Goal: Check status: Check status

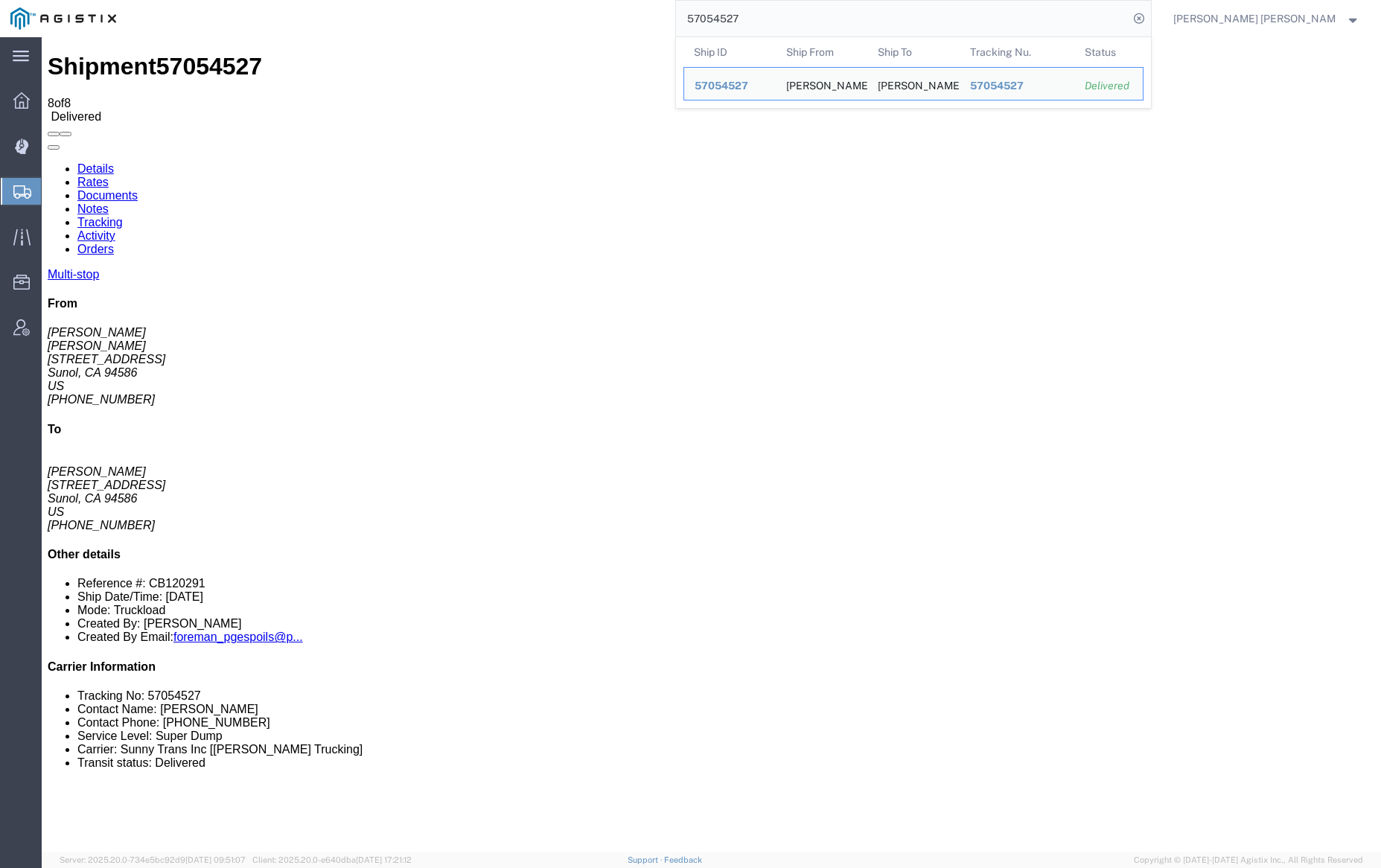
click at [782, 17] on input "57054527" at bounding box center [902, 19] width 453 height 35
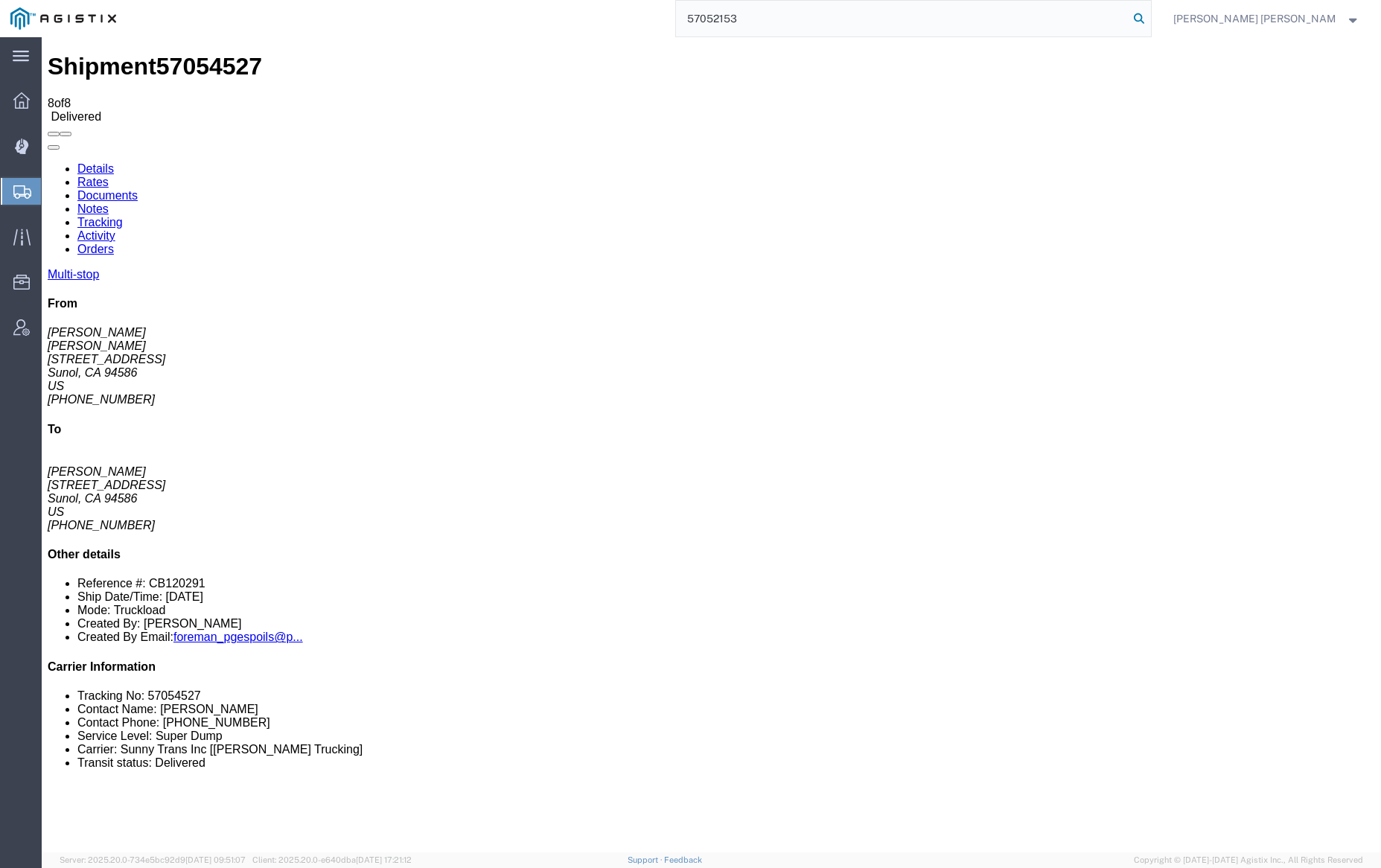
click at [1149, 16] on icon at bounding box center [1139, 19] width 21 height 21
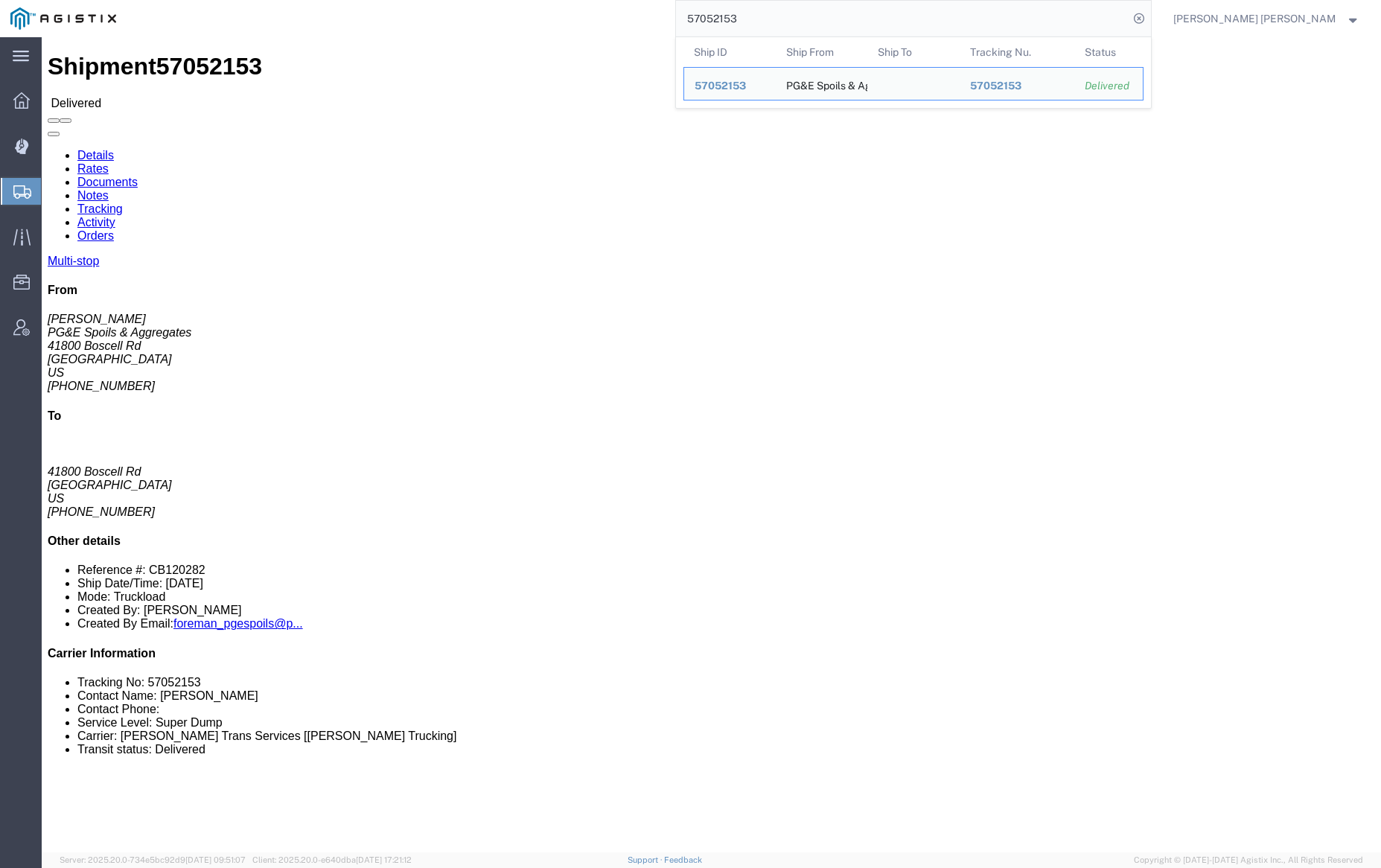
click link "Documents"
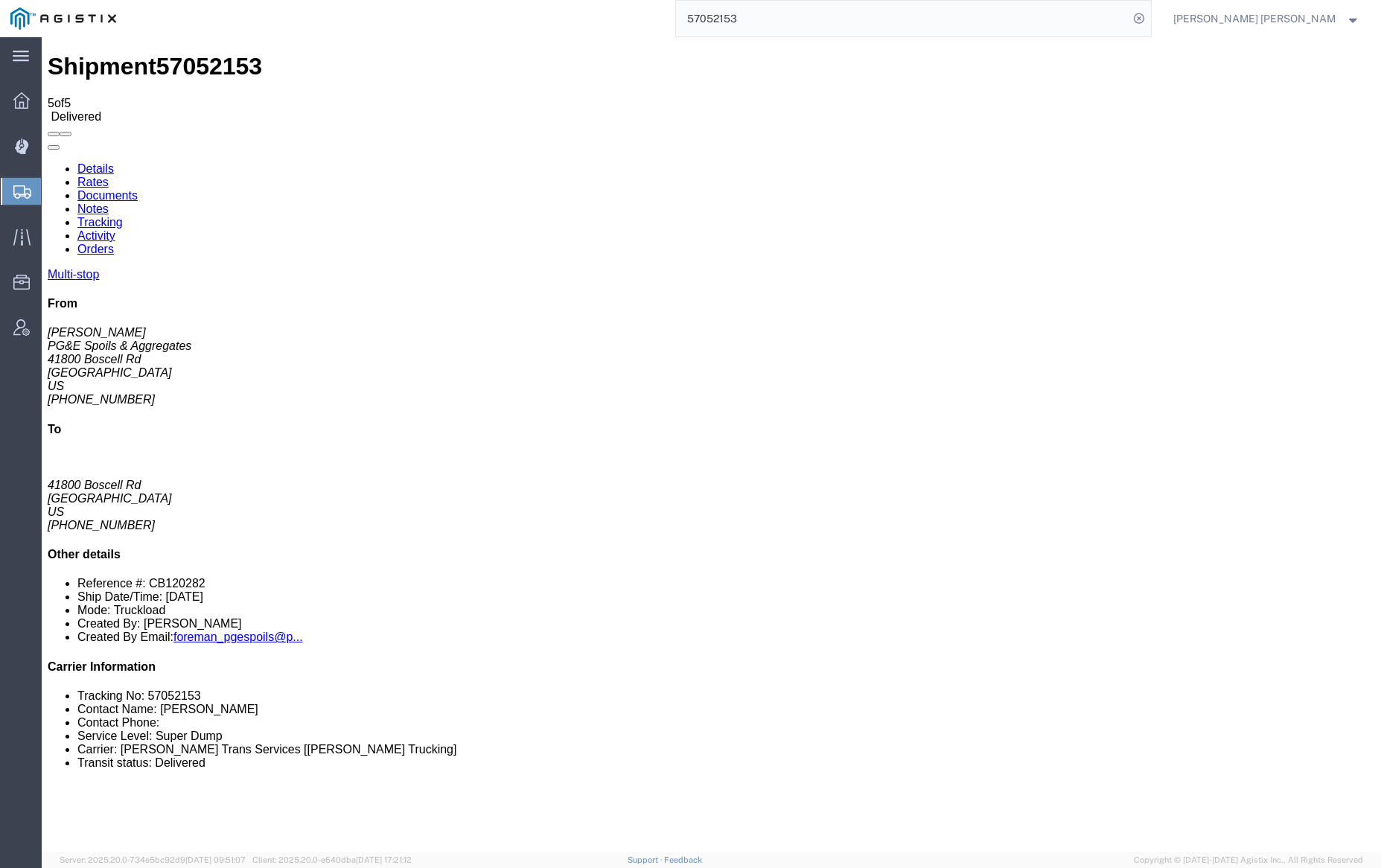
click at [109, 202] on link "Notes" at bounding box center [93, 208] width 31 height 13
click at [773, 17] on input "57052153" at bounding box center [902, 19] width 453 height 35
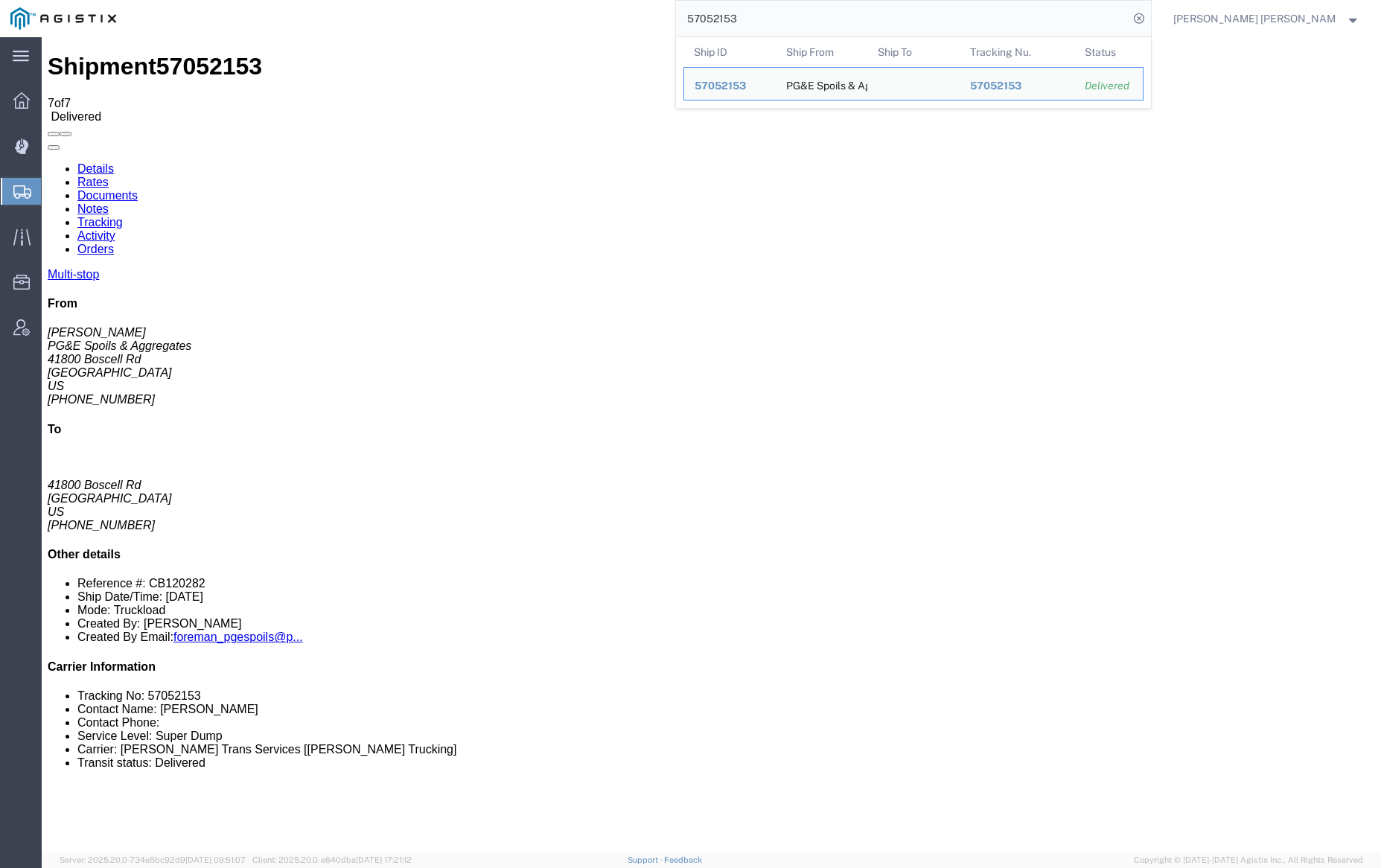
click at [773, 17] on input "57052153" at bounding box center [902, 19] width 453 height 35
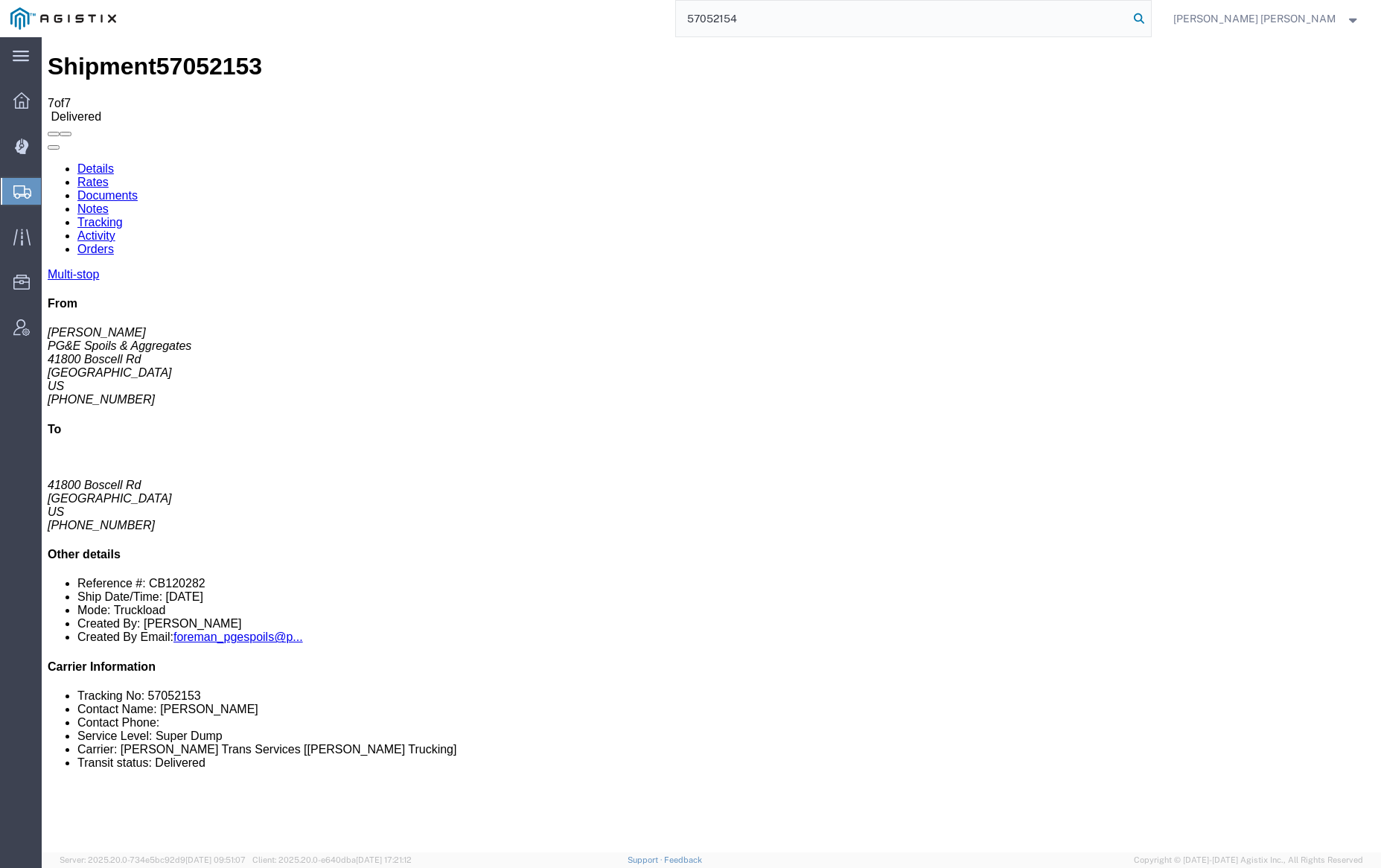
click at [1149, 17] on icon at bounding box center [1139, 19] width 21 height 21
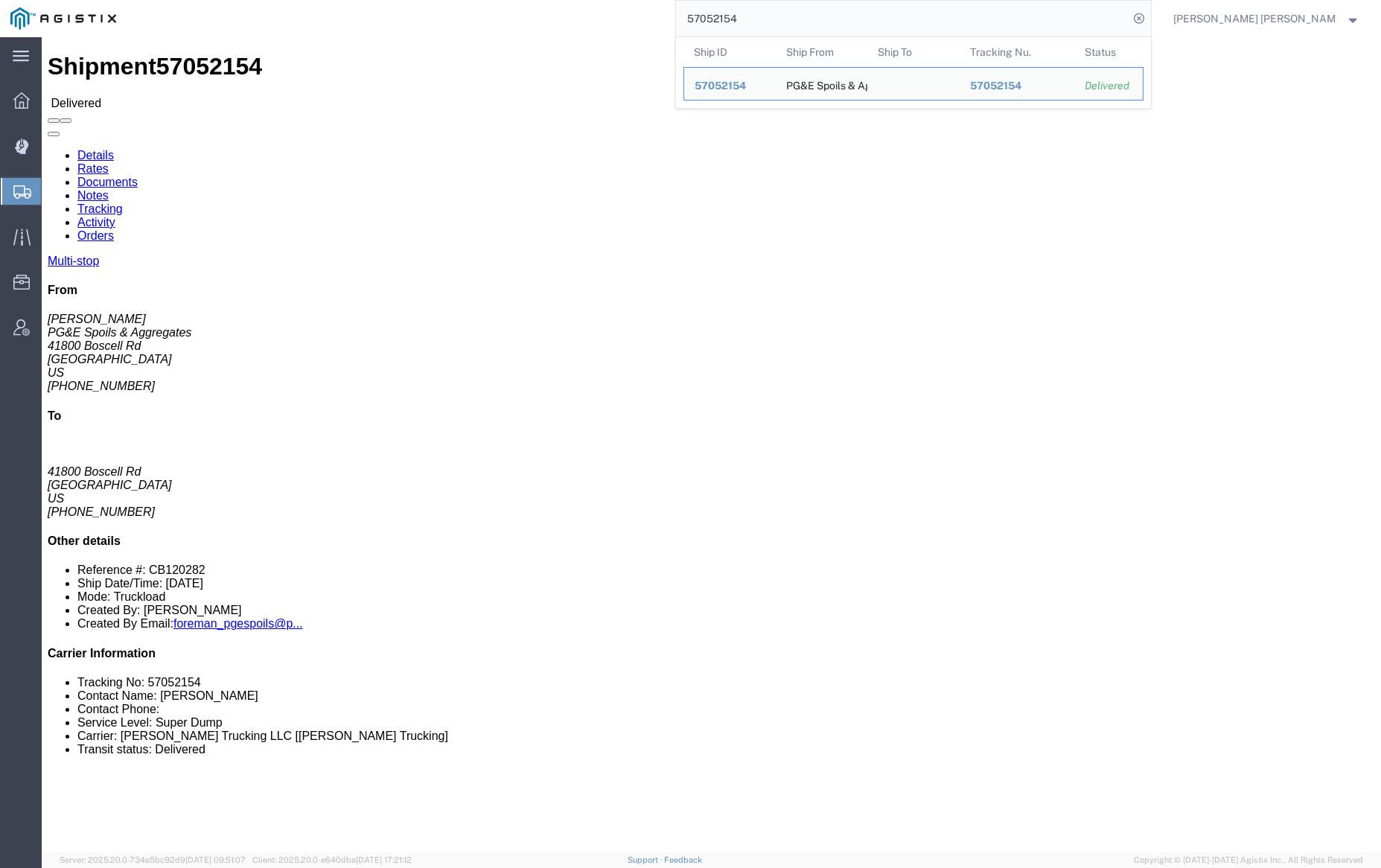
click link "Notes"
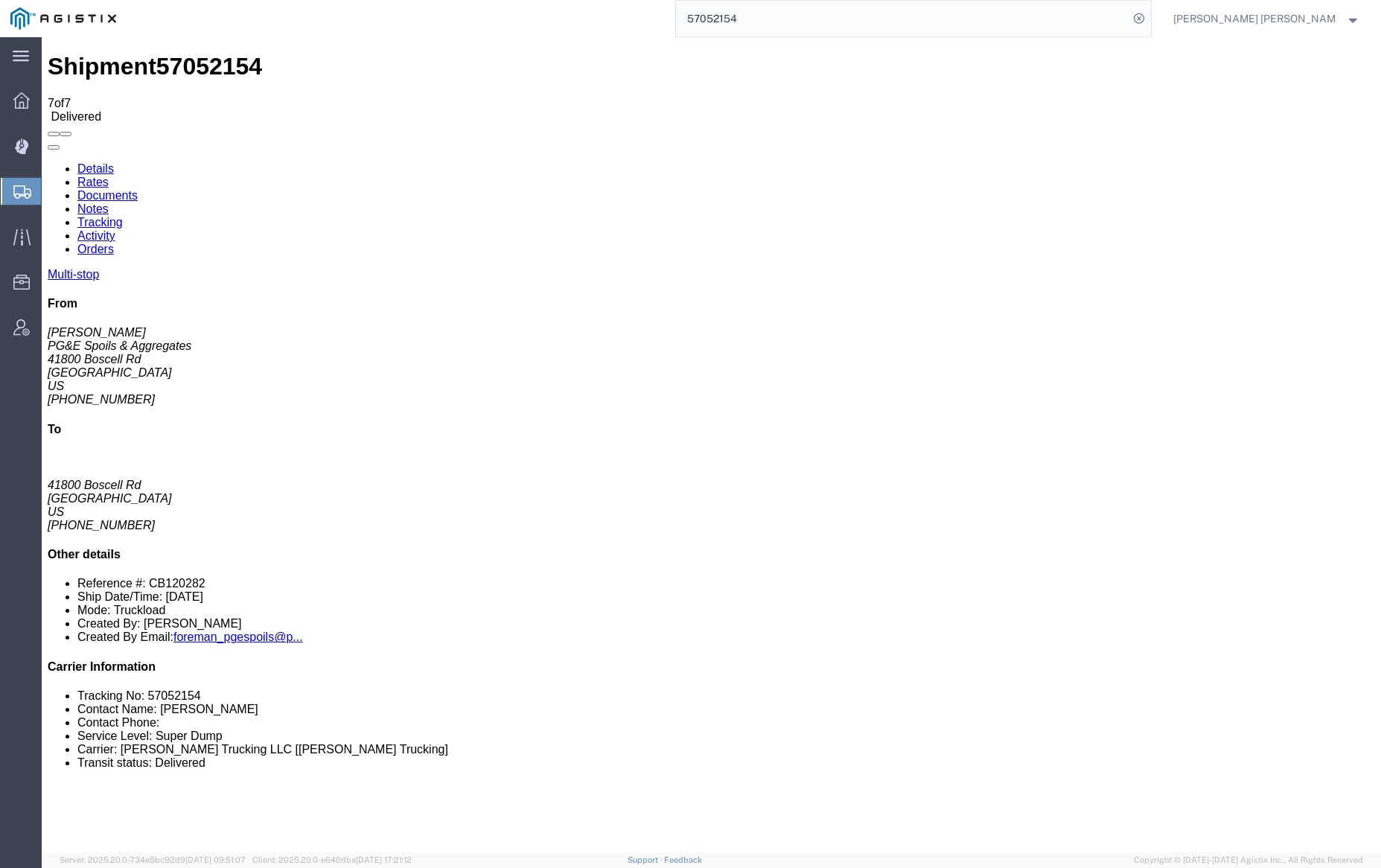
click at [137, 189] on link "Documents" at bounding box center [108, 195] width 61 height 13
click at [109, 202] on link "Notes" at bounding box center [93, 208] width 31 height 13
click at [783, 13] on input "57052154" at bounding box center [902, 19] width 453 height 35
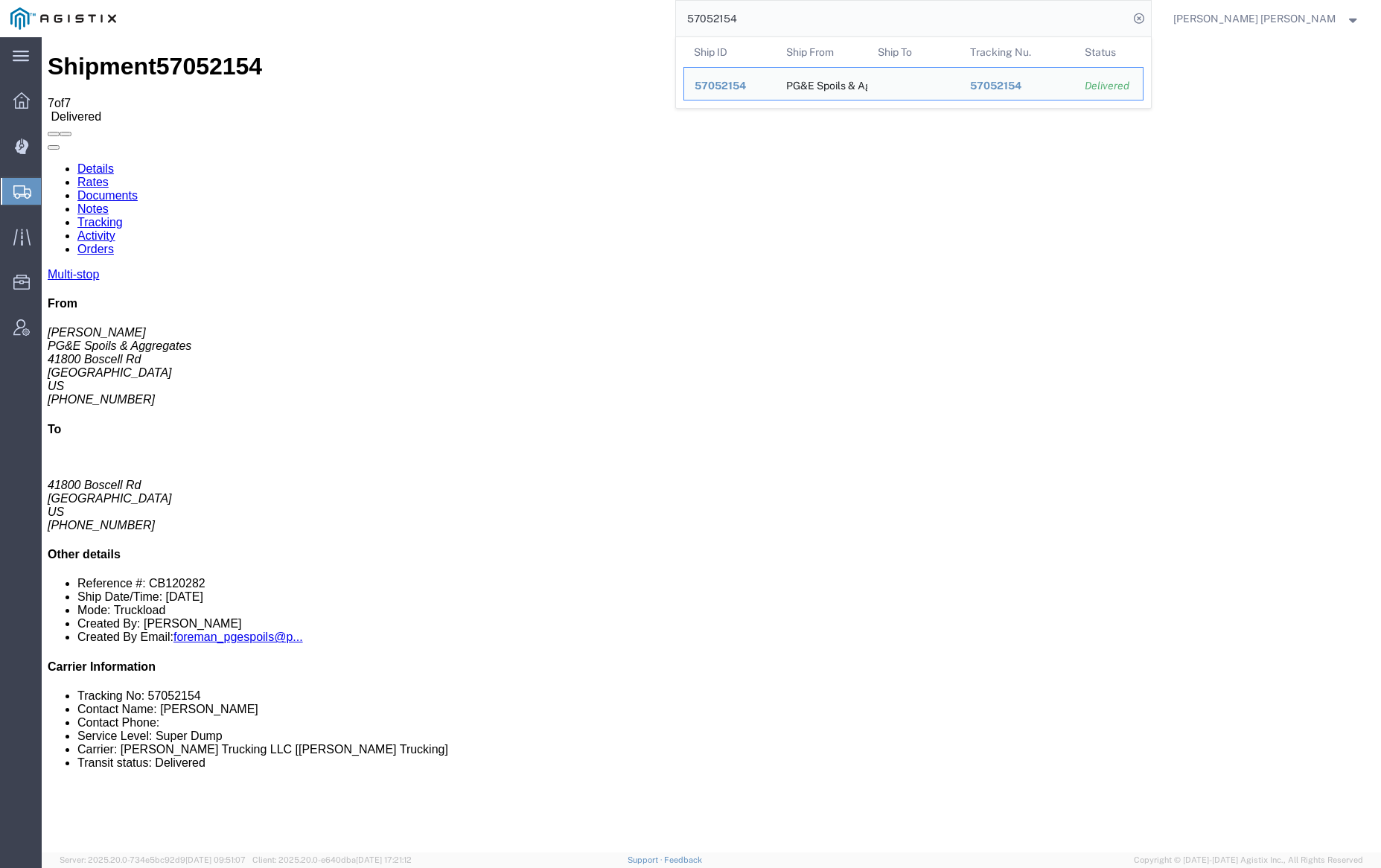
click at [783, 13] on input "57052154" at bounding box center [902, 19] width 453 height 35
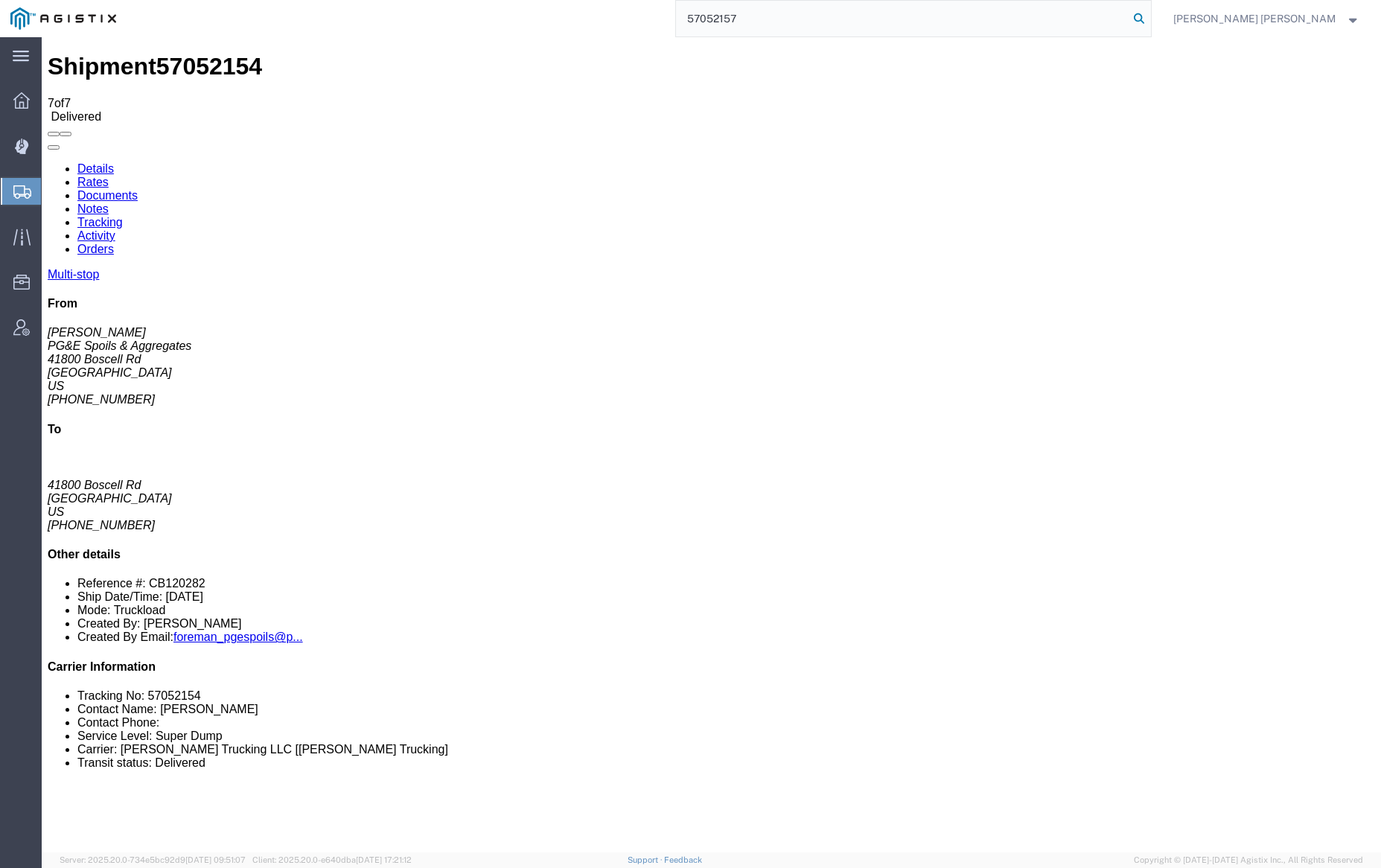
click at [1149, 19] on icon at bounding box center [1139, 19] width 21 height 21
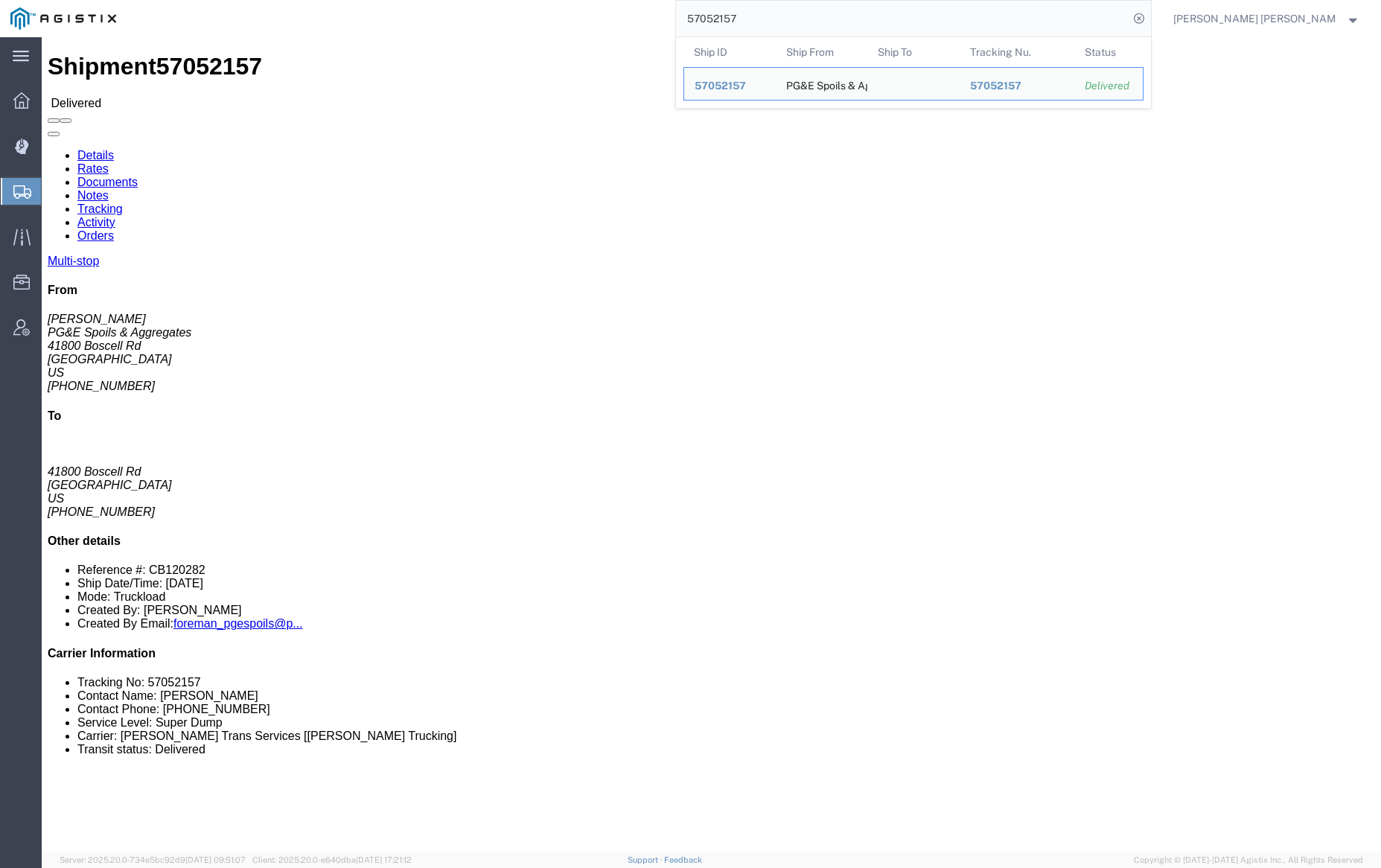
click link "Notes"
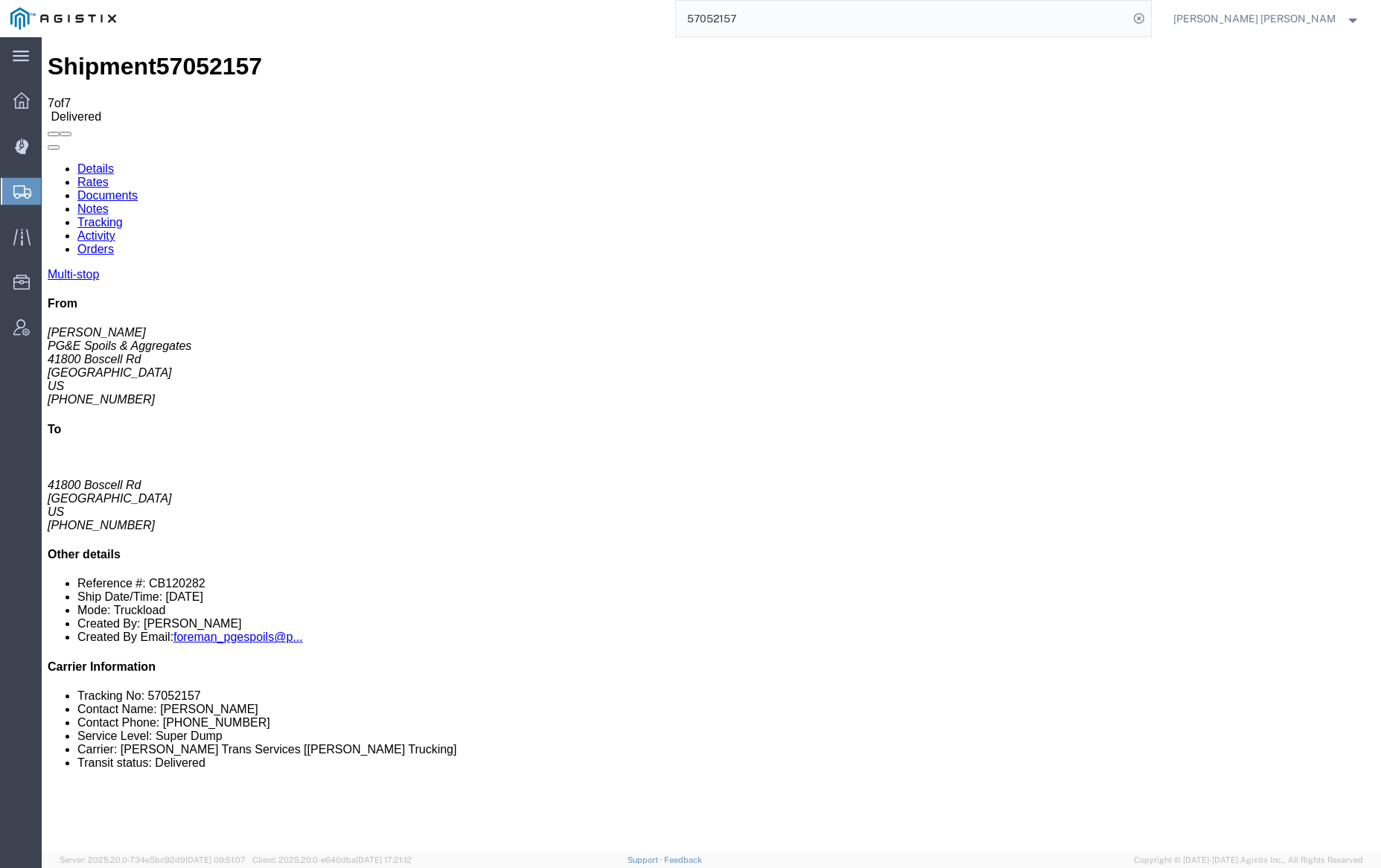
click at [123, 216] on link "Tracking" at bounding box center [100, 222] width 46 height 13
click at [137, 189] on link "Documents" at bounding box center [108, 195] width 61 height 13
click at [109, 202] on link "Notes" at bounding box center [93, 208] width 31 height 13
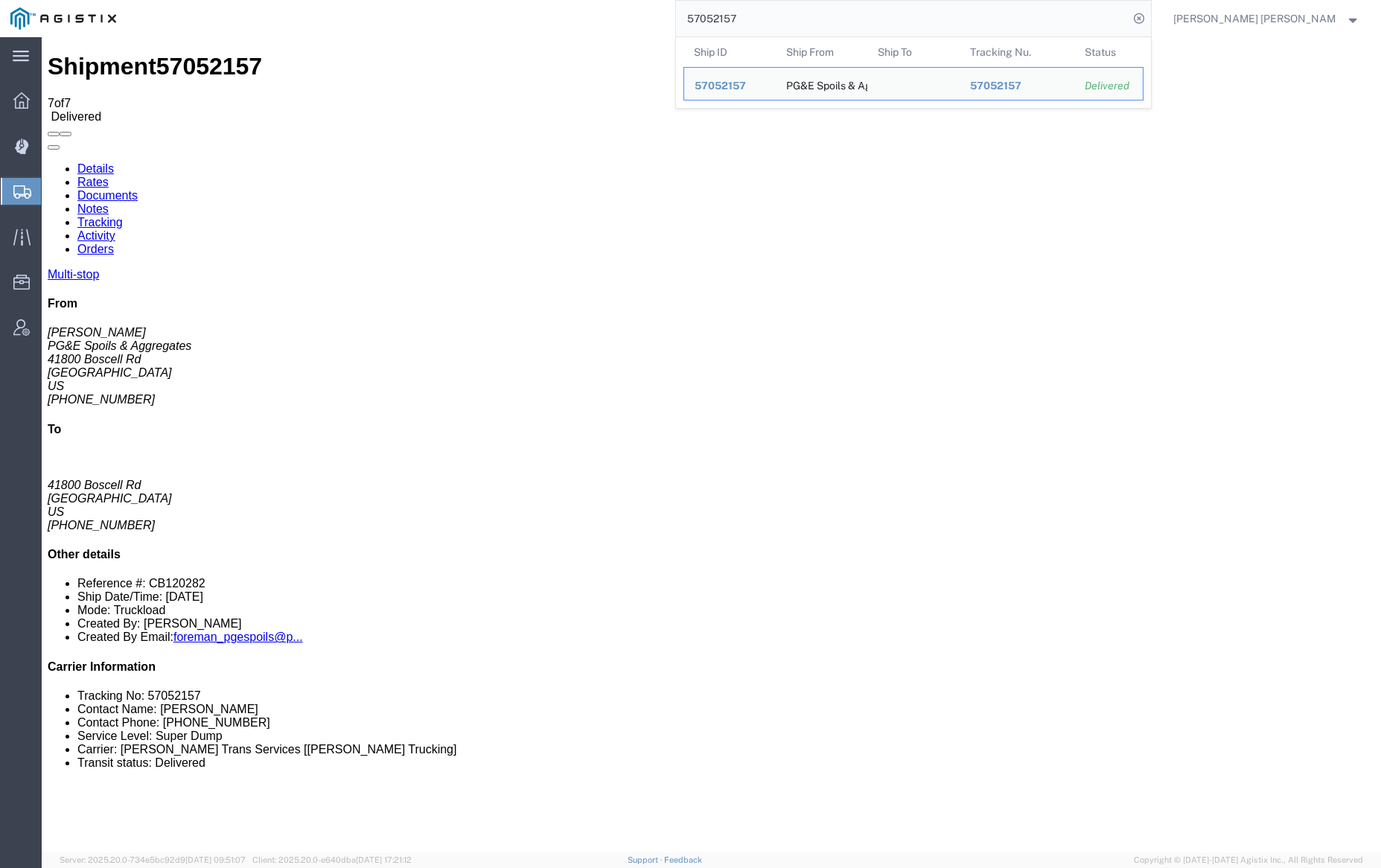
click at [780, 6] on input "57052157" at bounding box center [902, 19] width 453 height 35
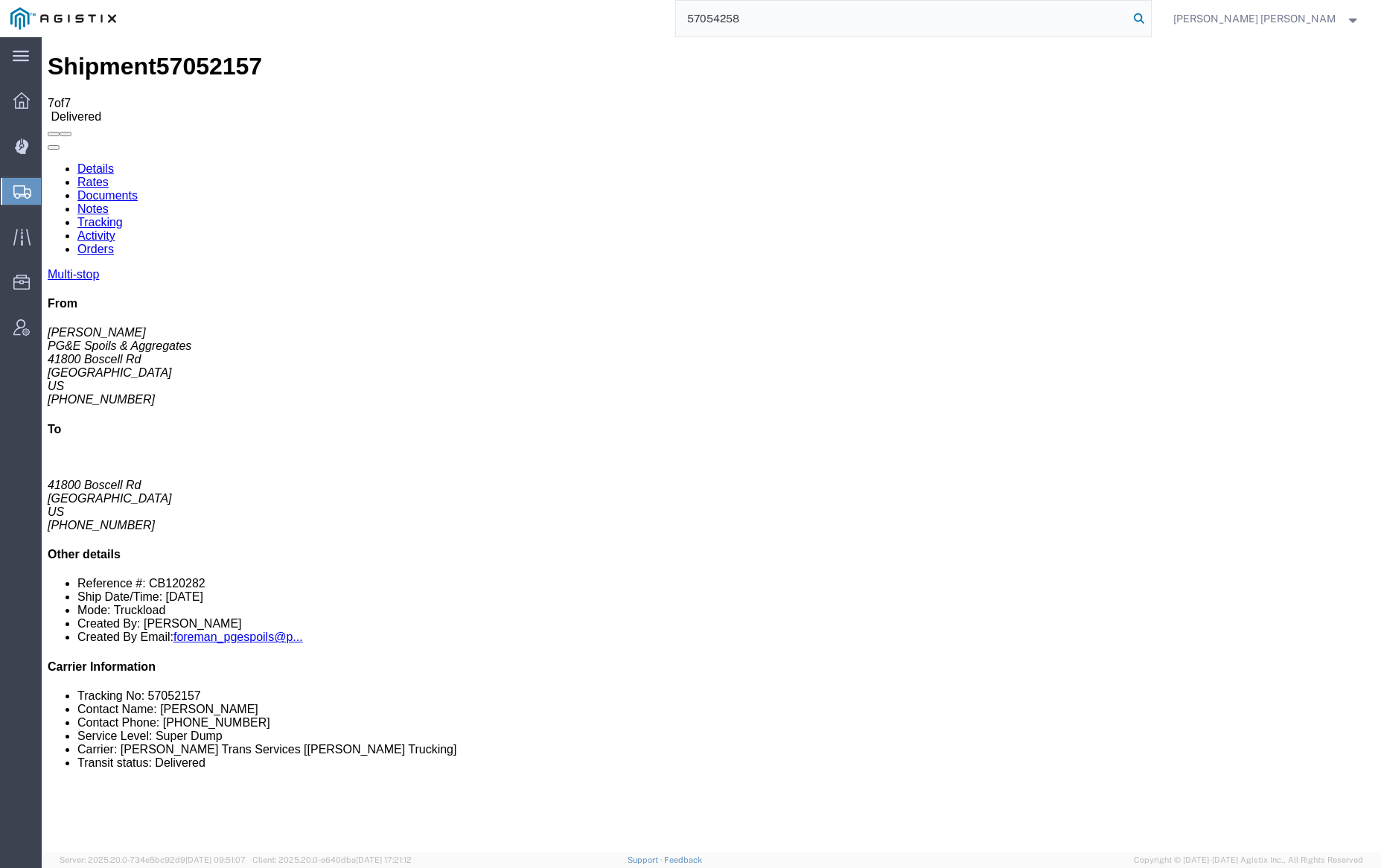
click at [1149, 18] on icon at bounding box center [1139, 19] width 21 height 21
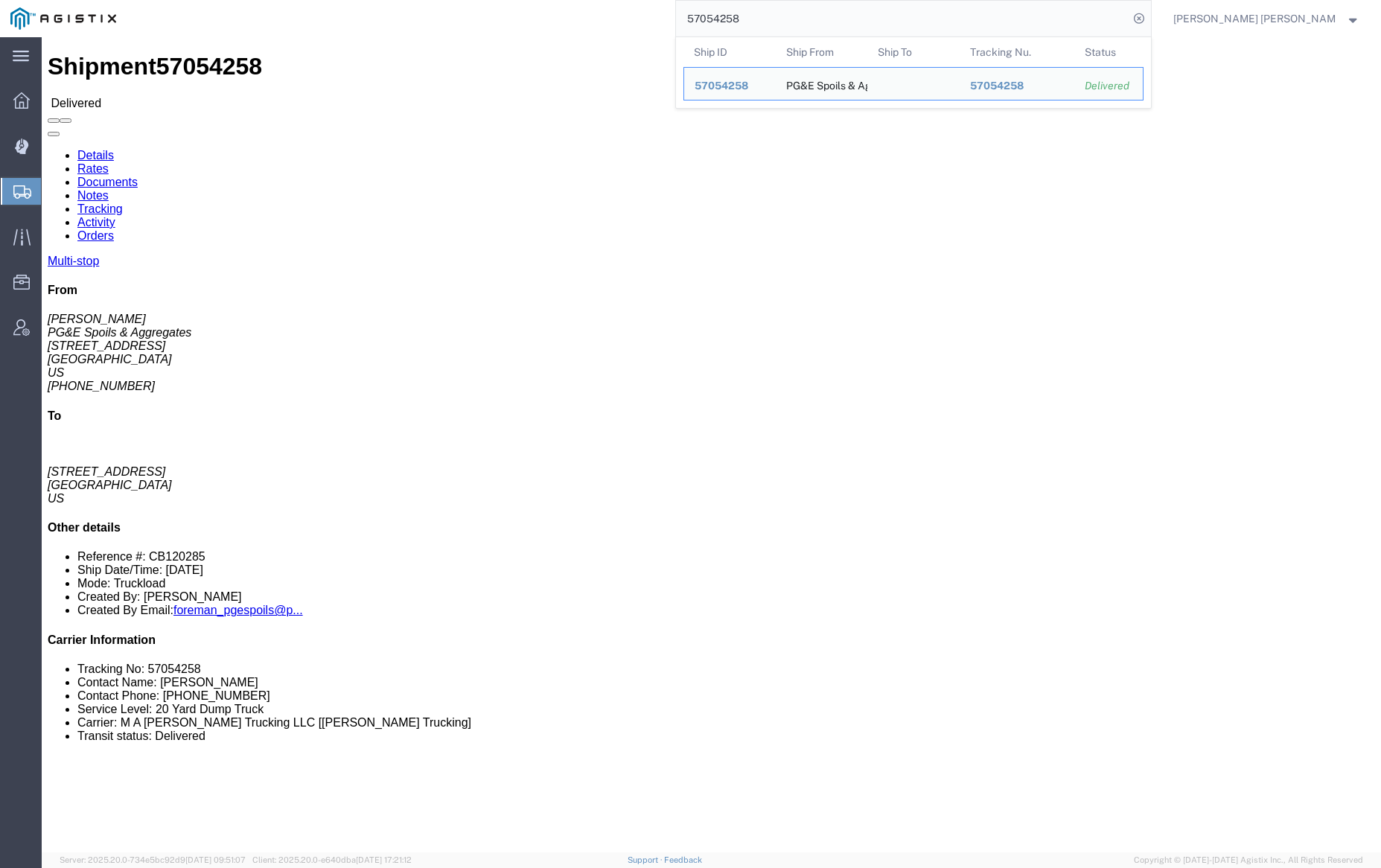
click link "Documents"
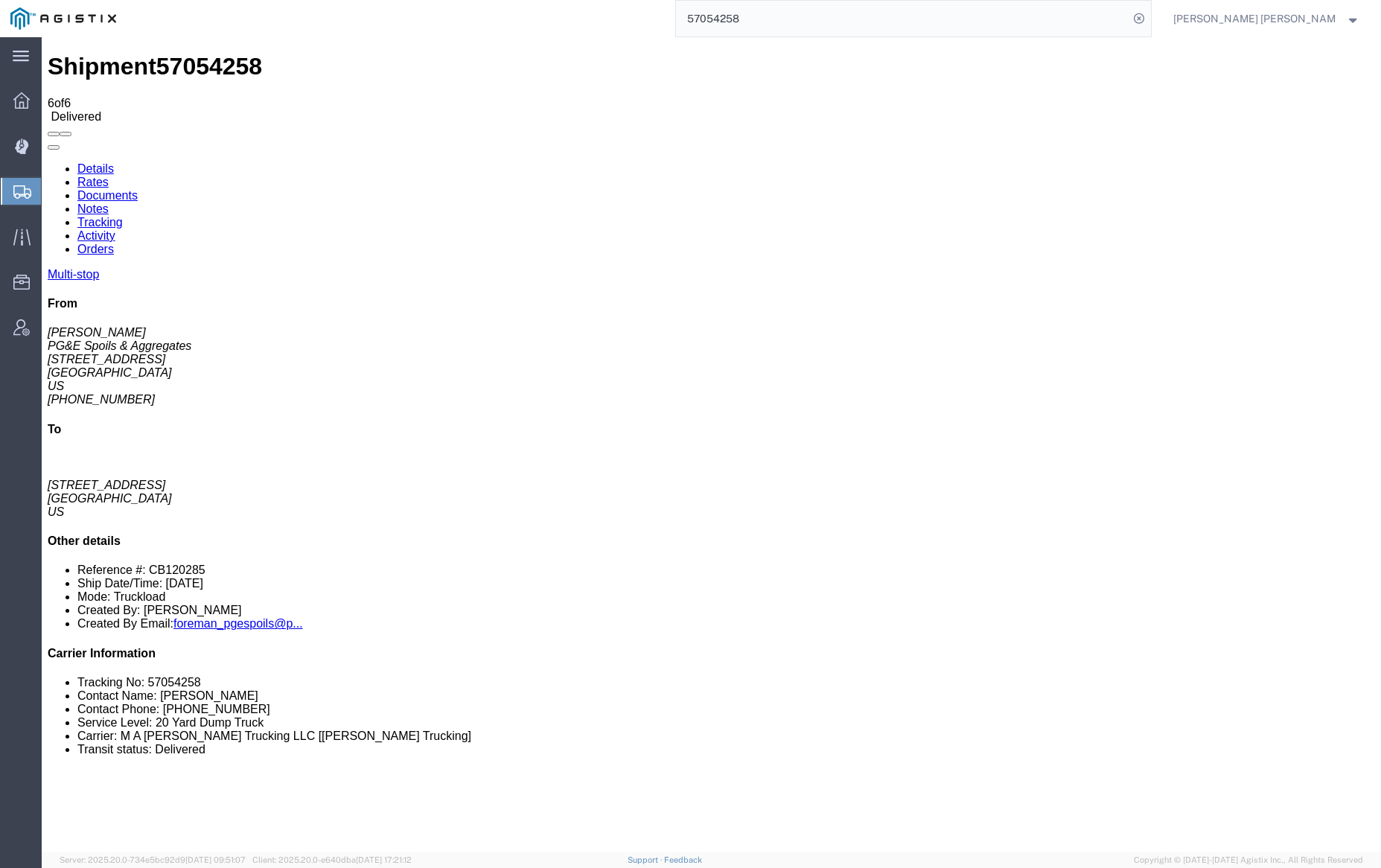
click at [109, 202] on link "Notes" at bounding box center [93, 208] width 31 height 13
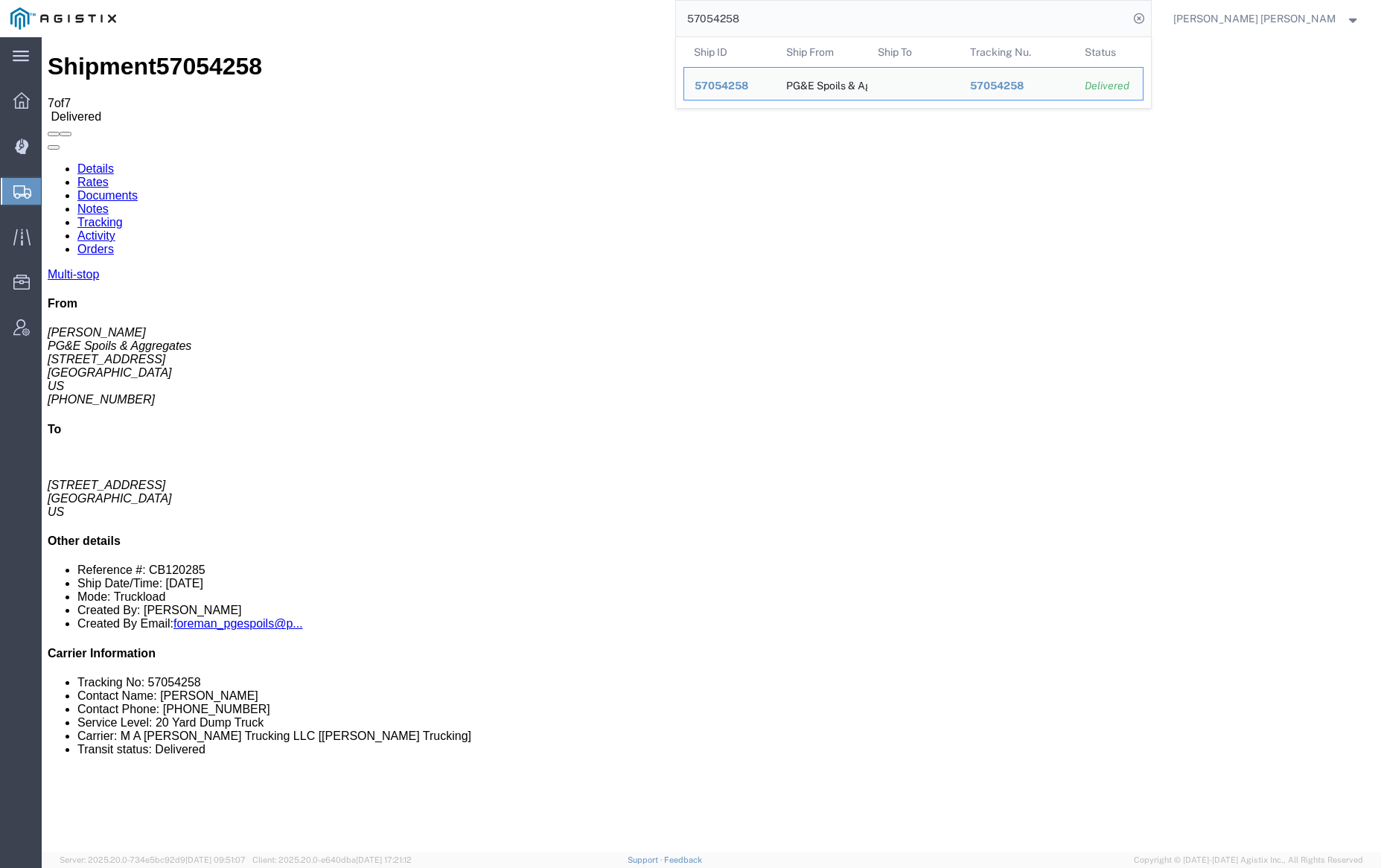
click at [811, 22] on input "57054258" at bounding box center [902, 19] width 453 height 35
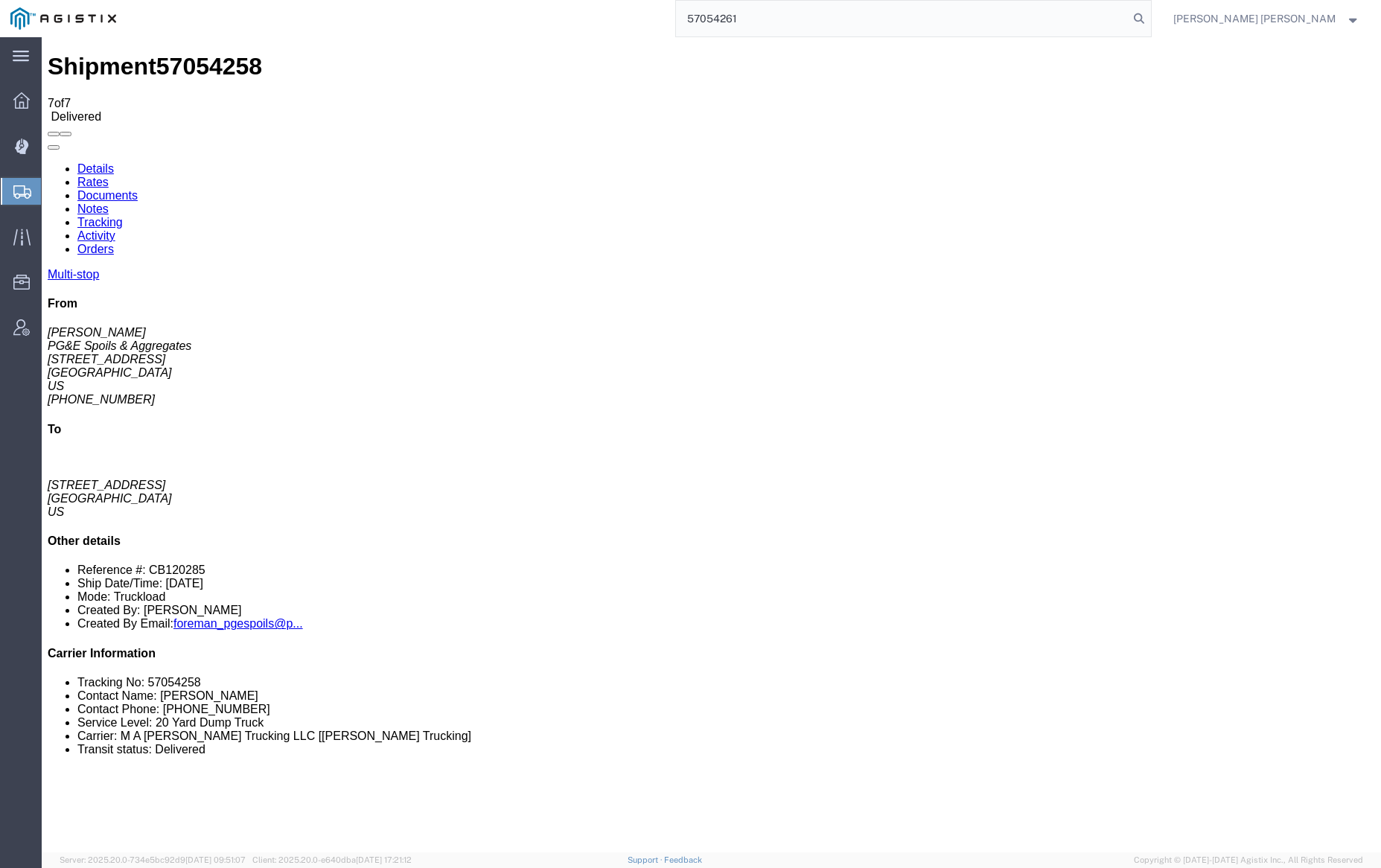
drag, startPoint x: 1213, startPoint y: 19, endPoint x: 1156, endPoint y: 8, distance: 58.1
click at [1149, 19] on icon at bounding box center [1139, 19] width 21 height 21
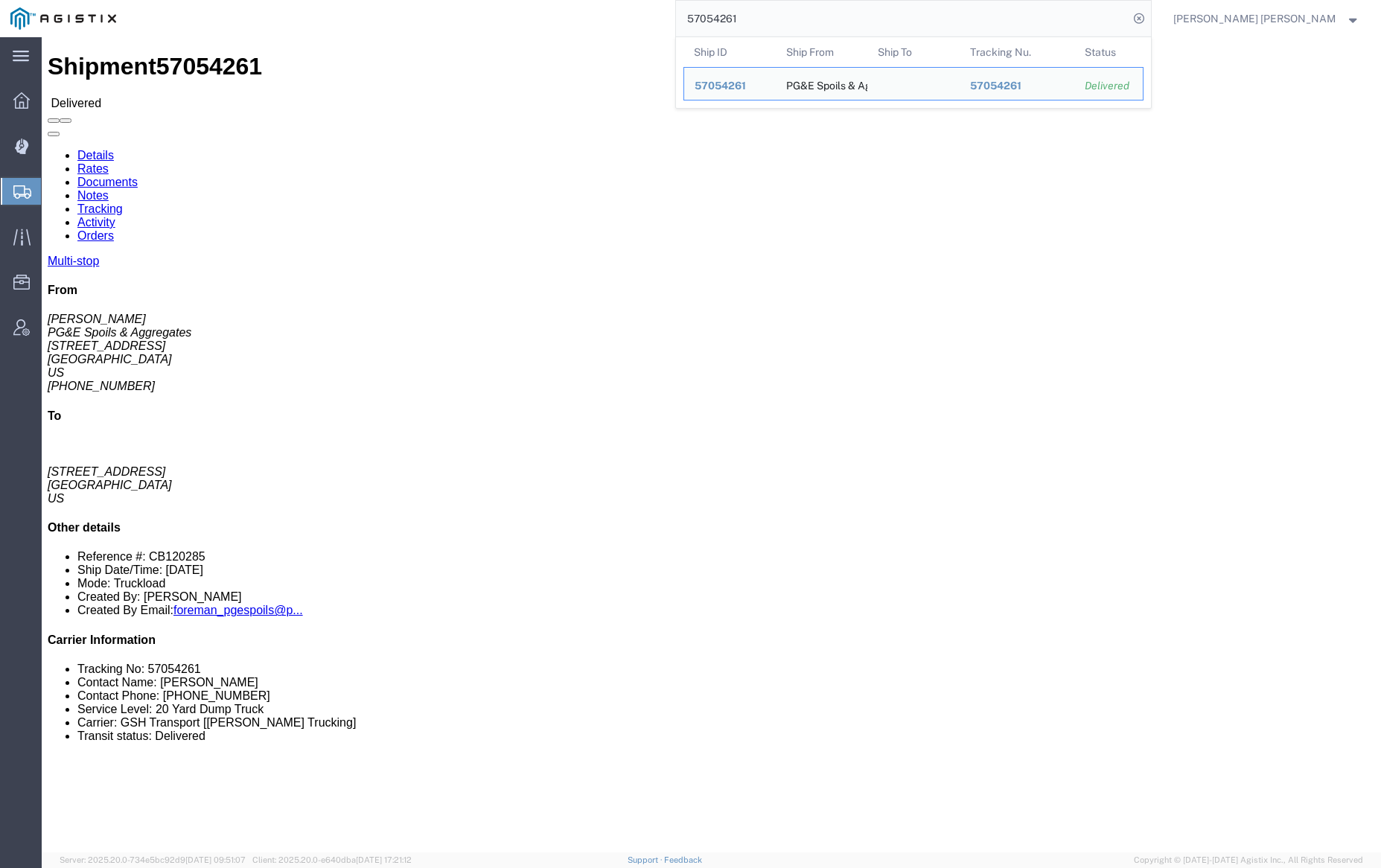
click link "Notes"
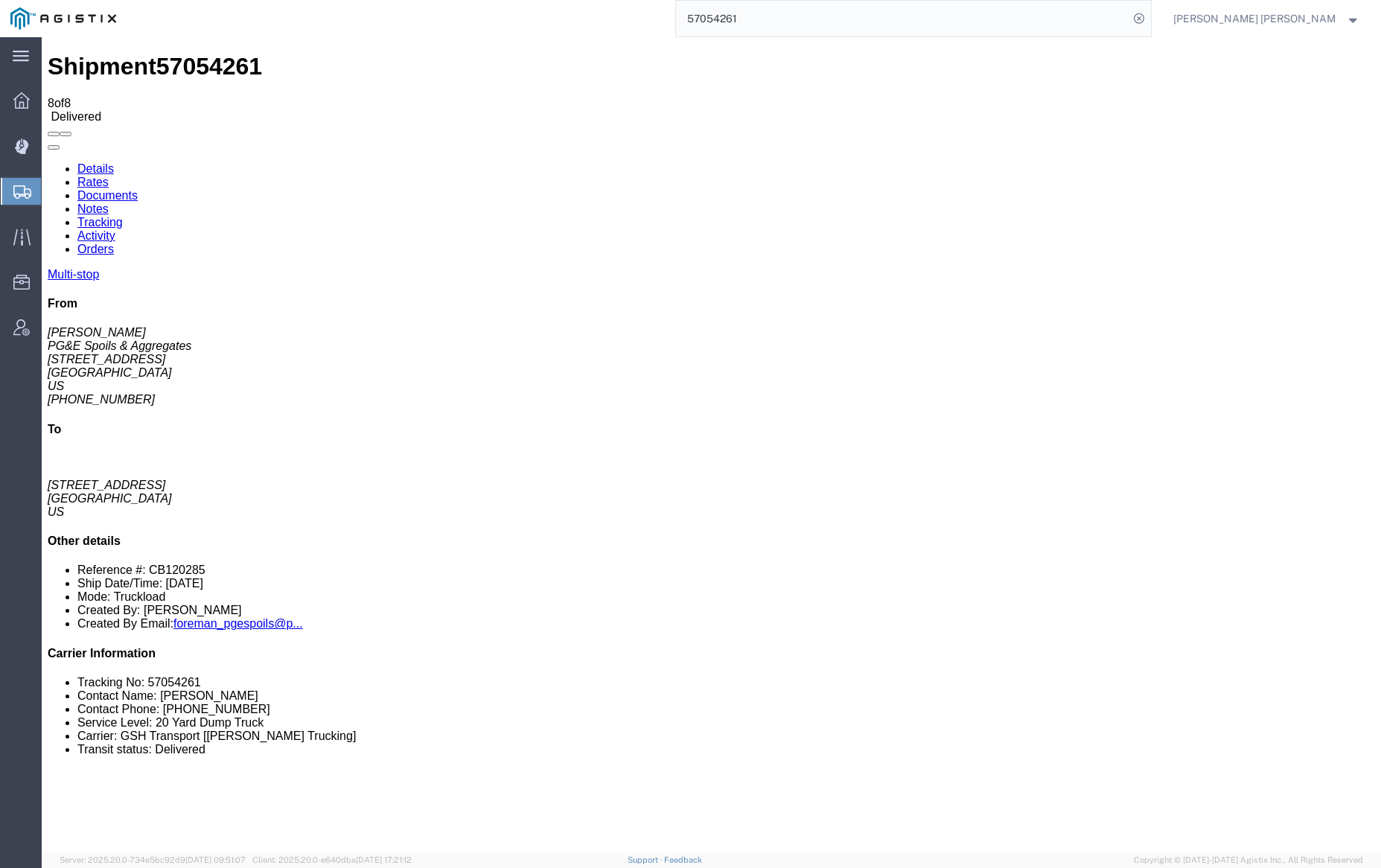
click at [137, 189] on link "Documents" at bounding box center [108, 195] width 61 height 13
click at [805, 24] on input "57054261" at bounding box center [902, 19] width 453 height 35
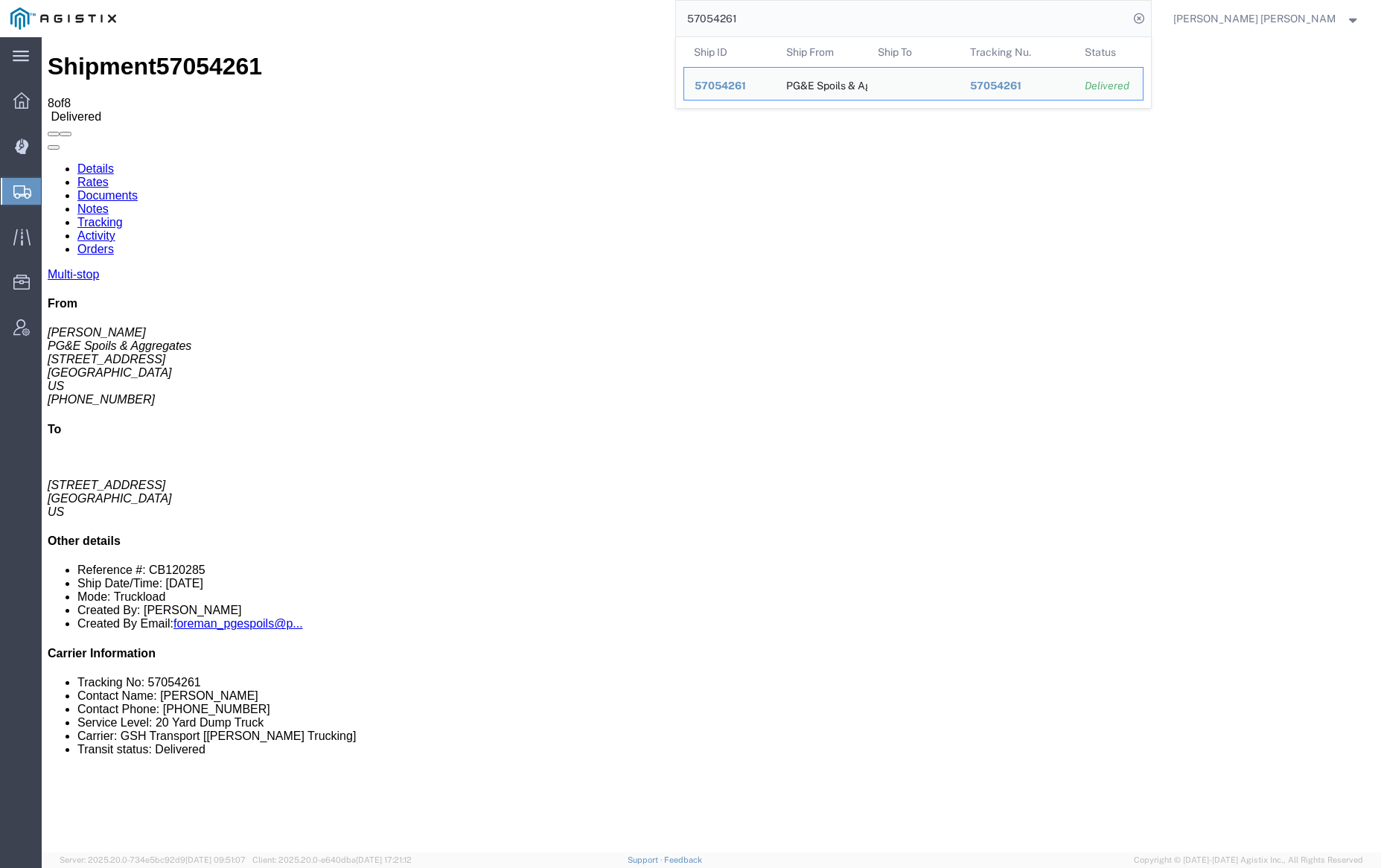
click at [805, 24] on input "57054261" at bounding box center [902, 19] width 453 height 35
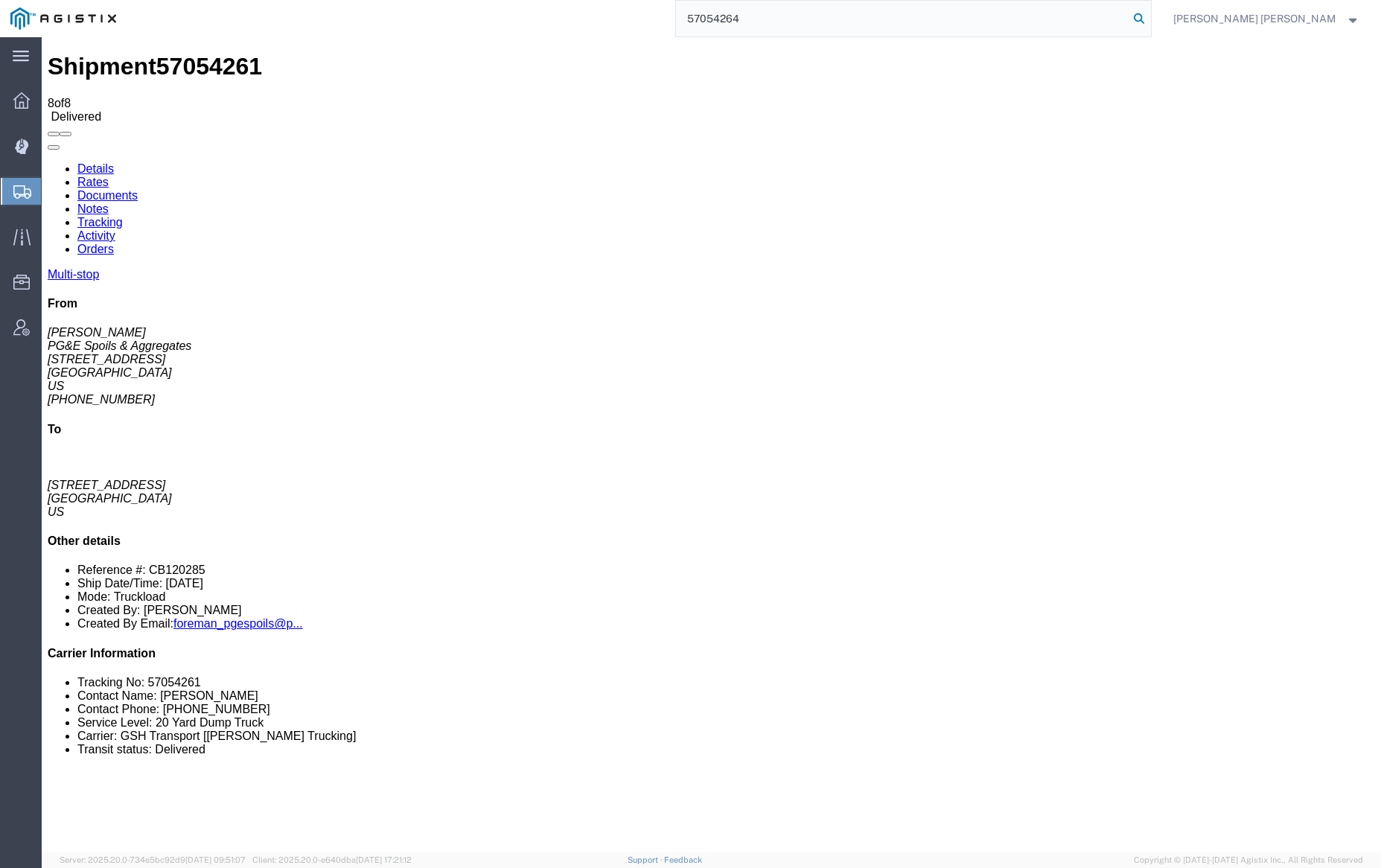
click at [1149, 17] on icon at bounding box center [1139, 19] width 21 height 21
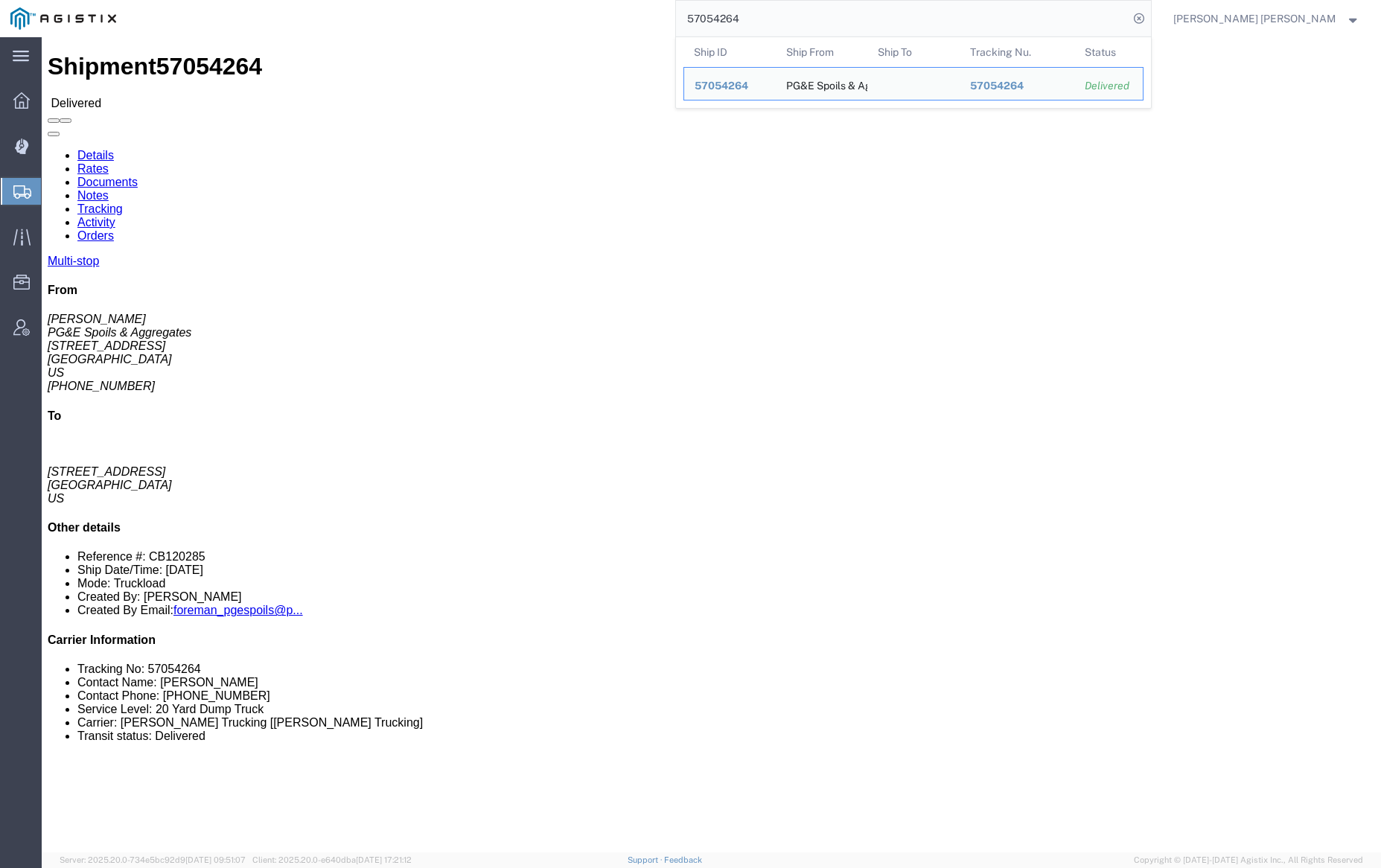
click link "Notes"
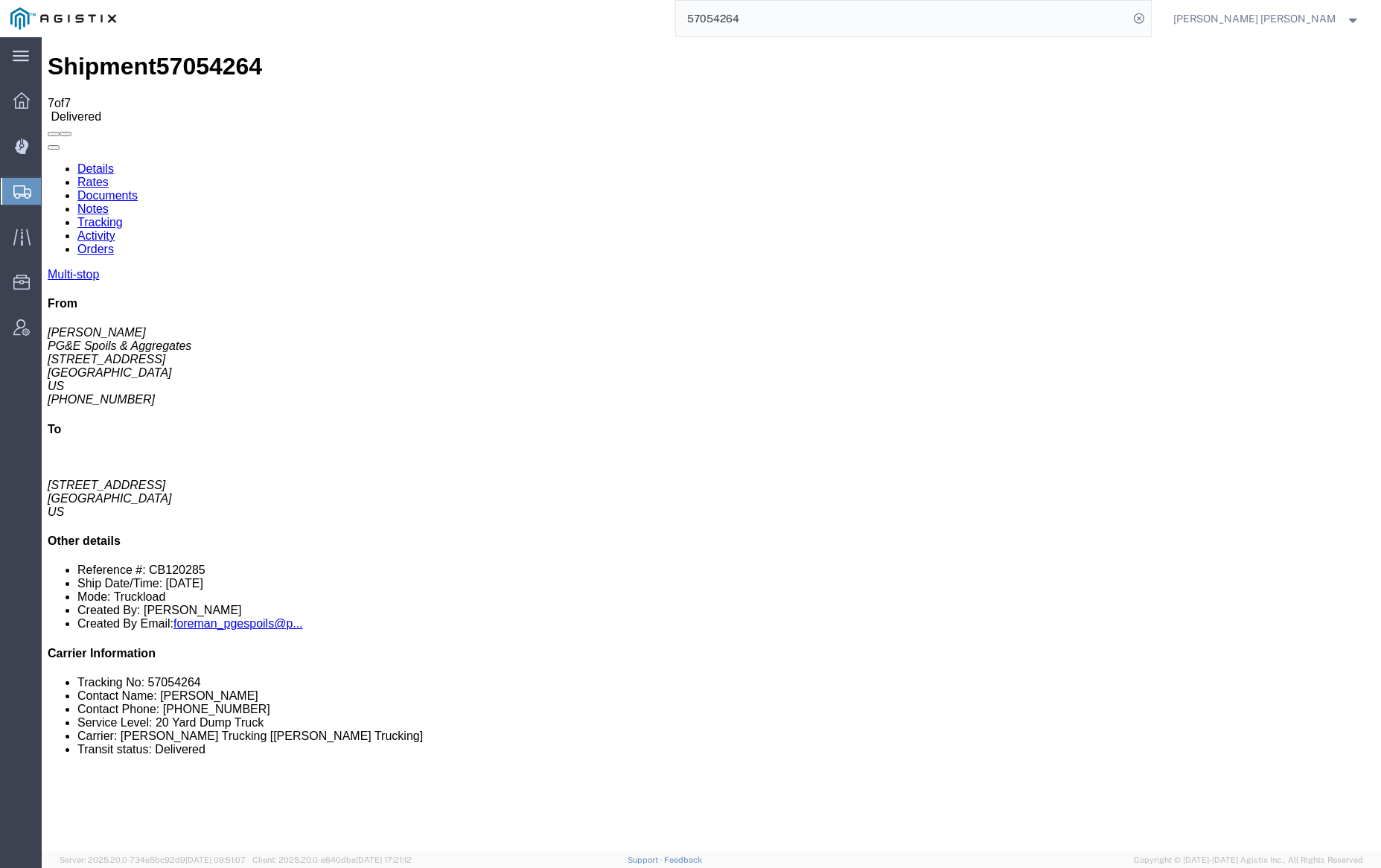
click at [137, 189] on link "Documents" at bounding box center [108, 195] width 61 height 13
click at [776, 21] on input "57054264" at bounding box center [902, 19] width 453 height 35
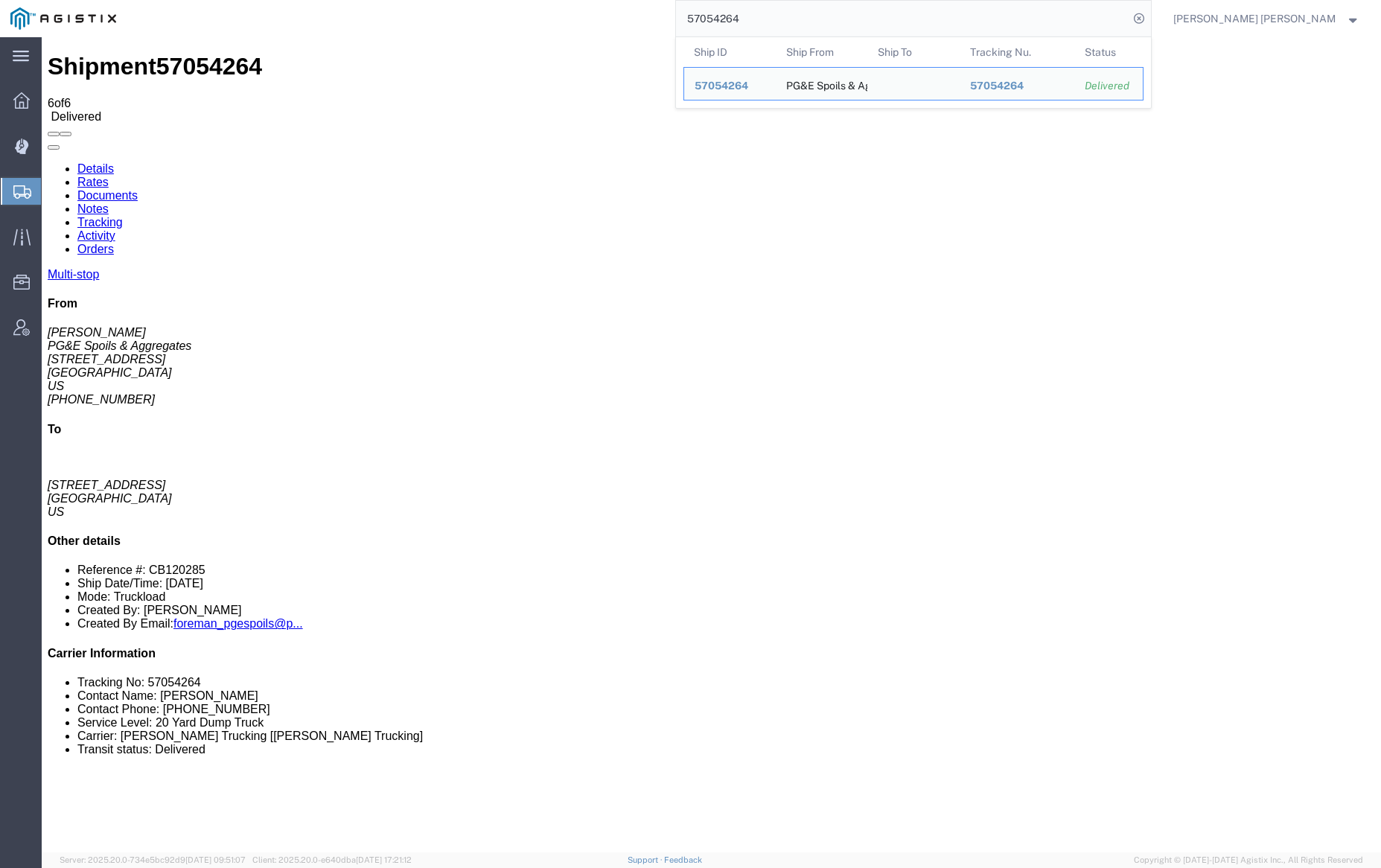
click at [776, 21] on input "57054264" at bounding box center [902, 19] width 453 height 35
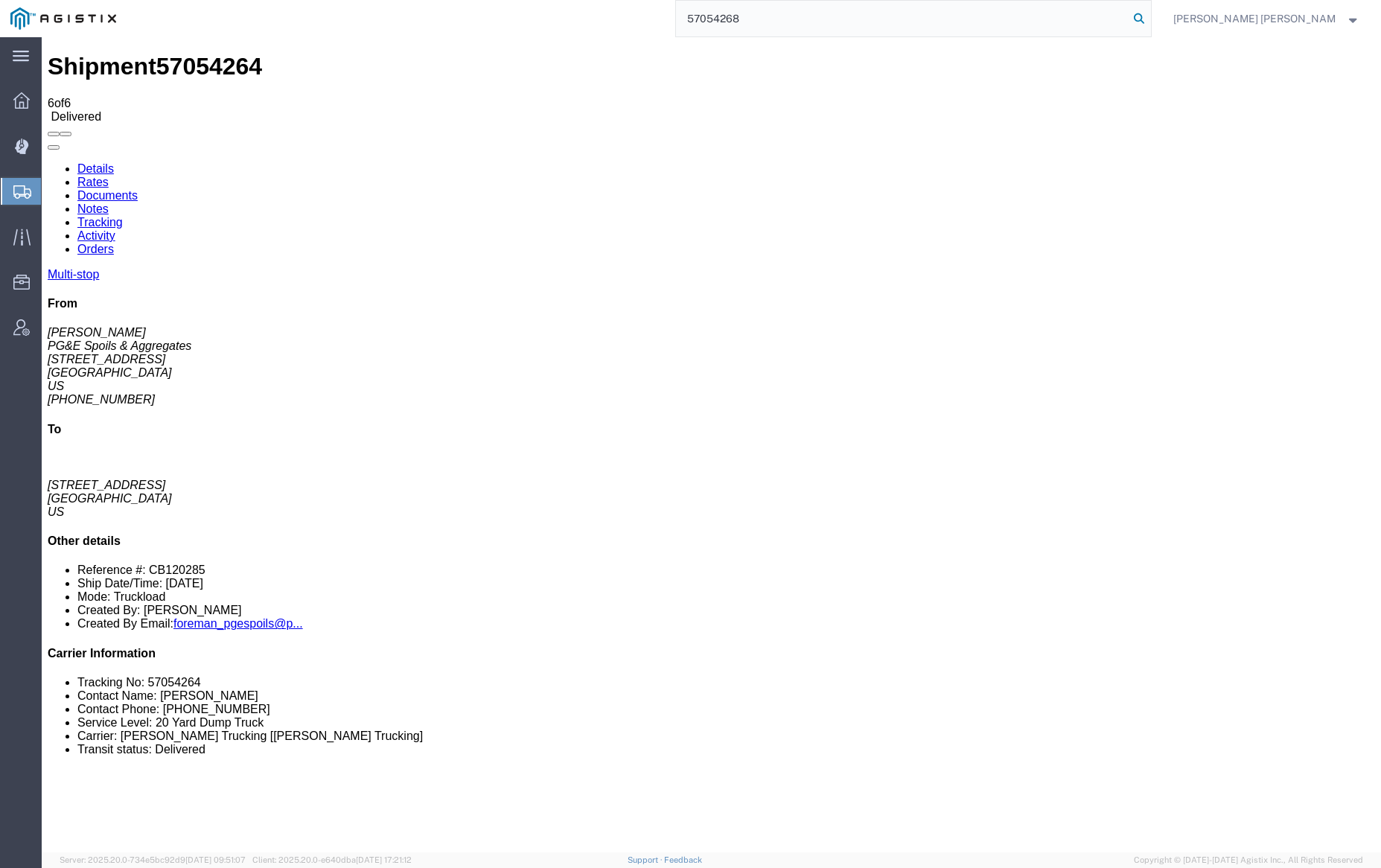
click at [1149, 17] on icon at bounding box center [1139, 19] width 21 height 21
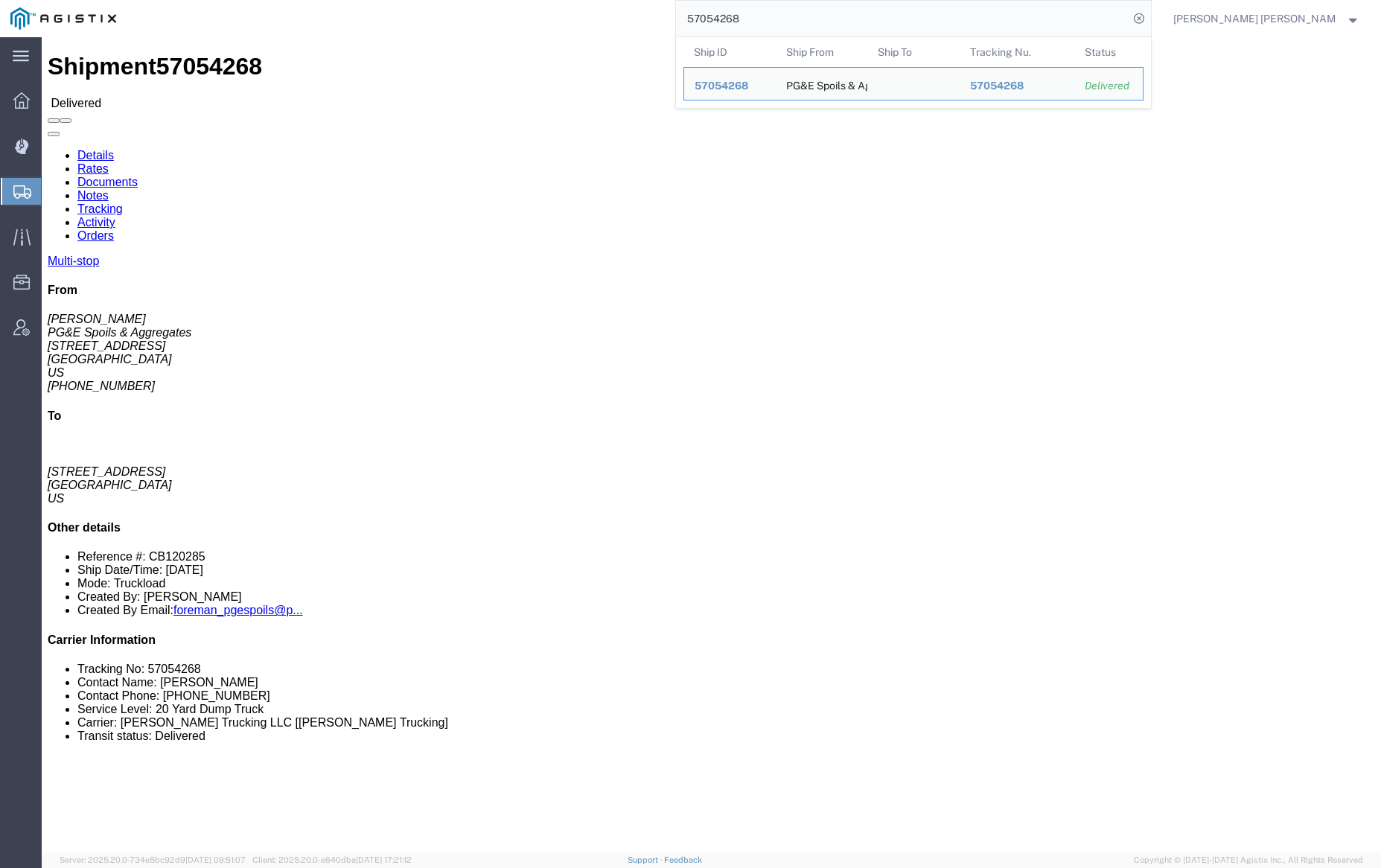
click link "Notes"
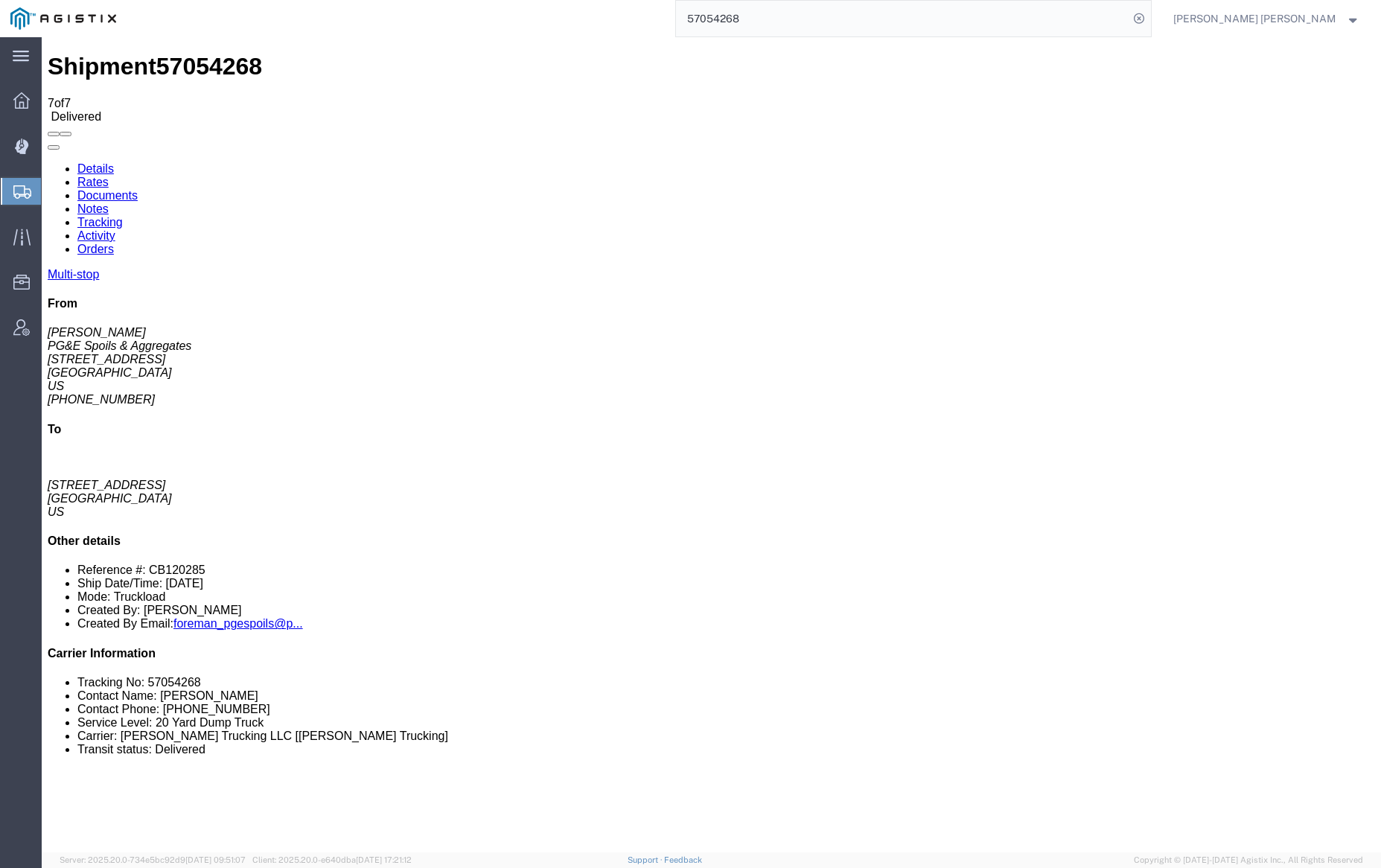
click at [137, 189] on link "Documents" at bounding box center [108, 195] width 61 height 13
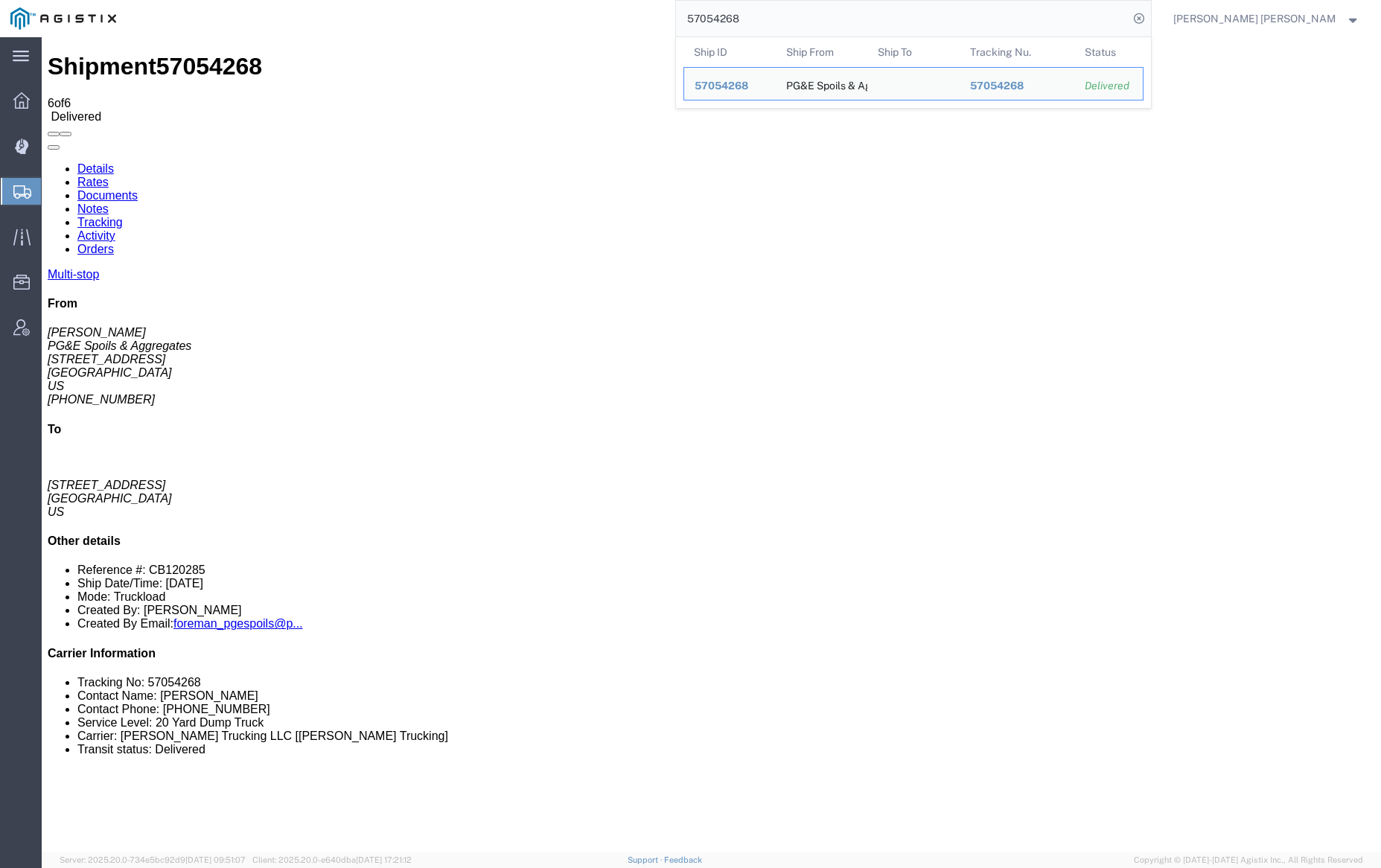
click at [795, 13] on input "57054268" at bounding box center [902, 19] width 453 height 35
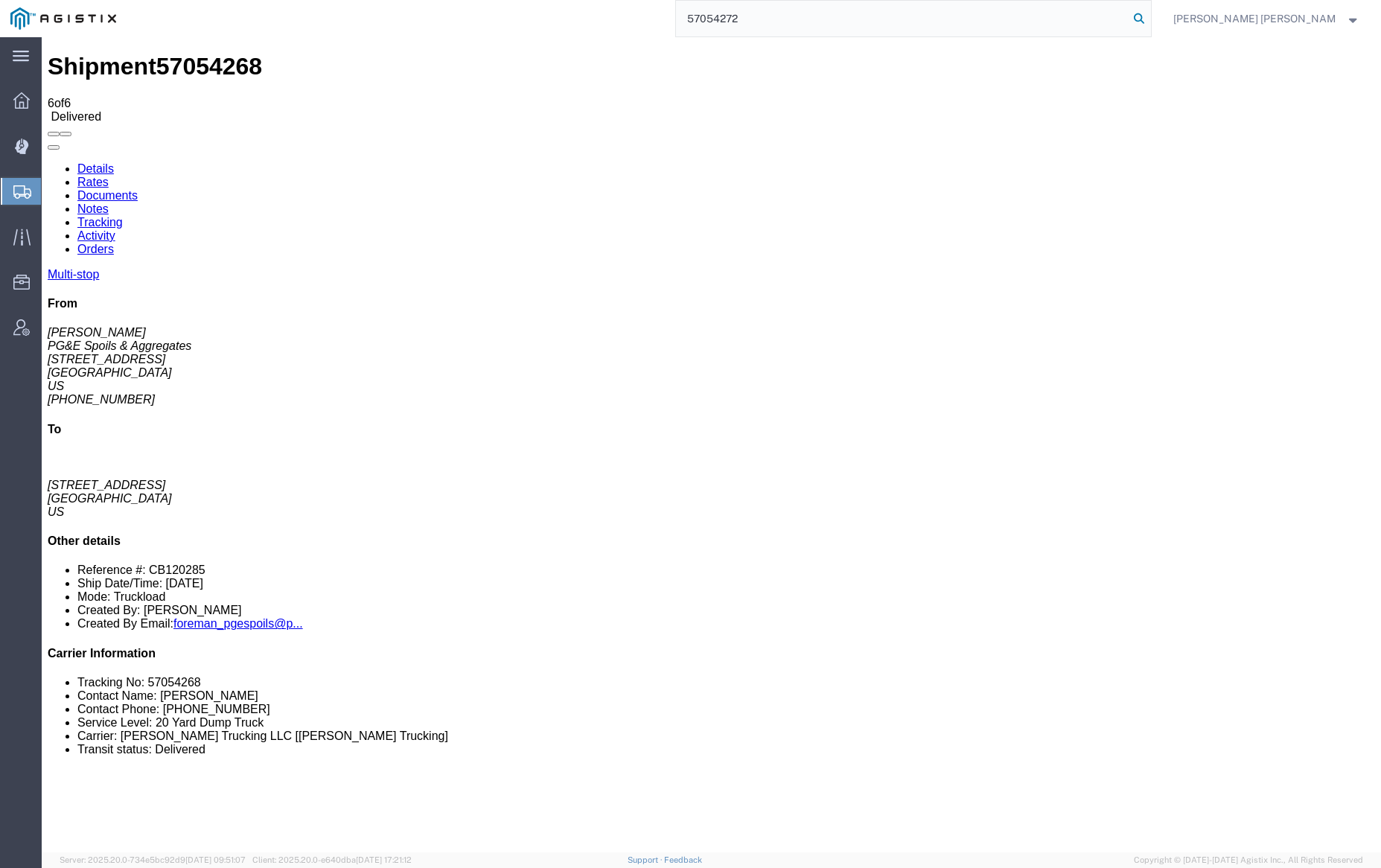
click at [1149, 17] on icon at bounding box center [1139, 19] width 21 height 21
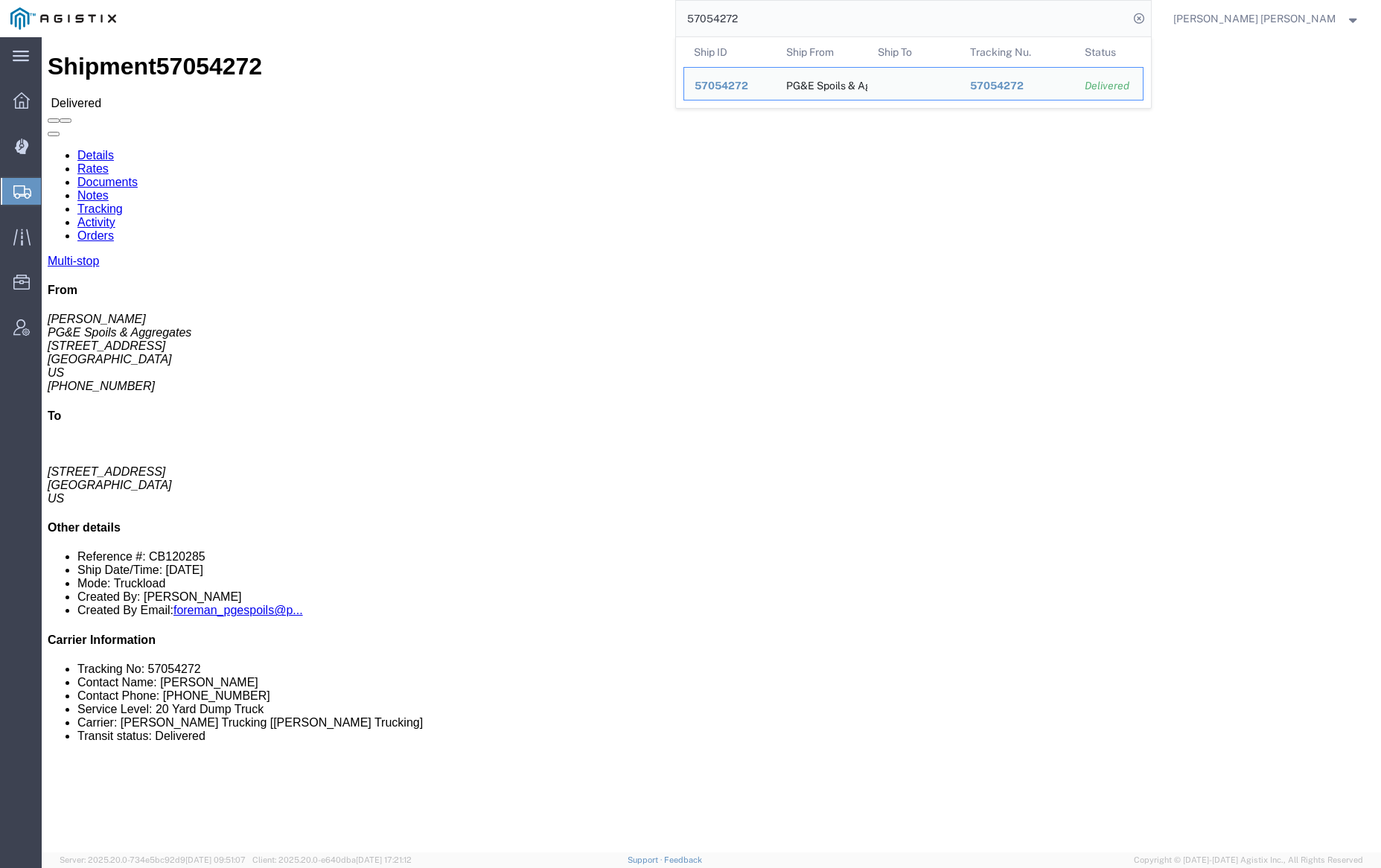
click link "Notes"
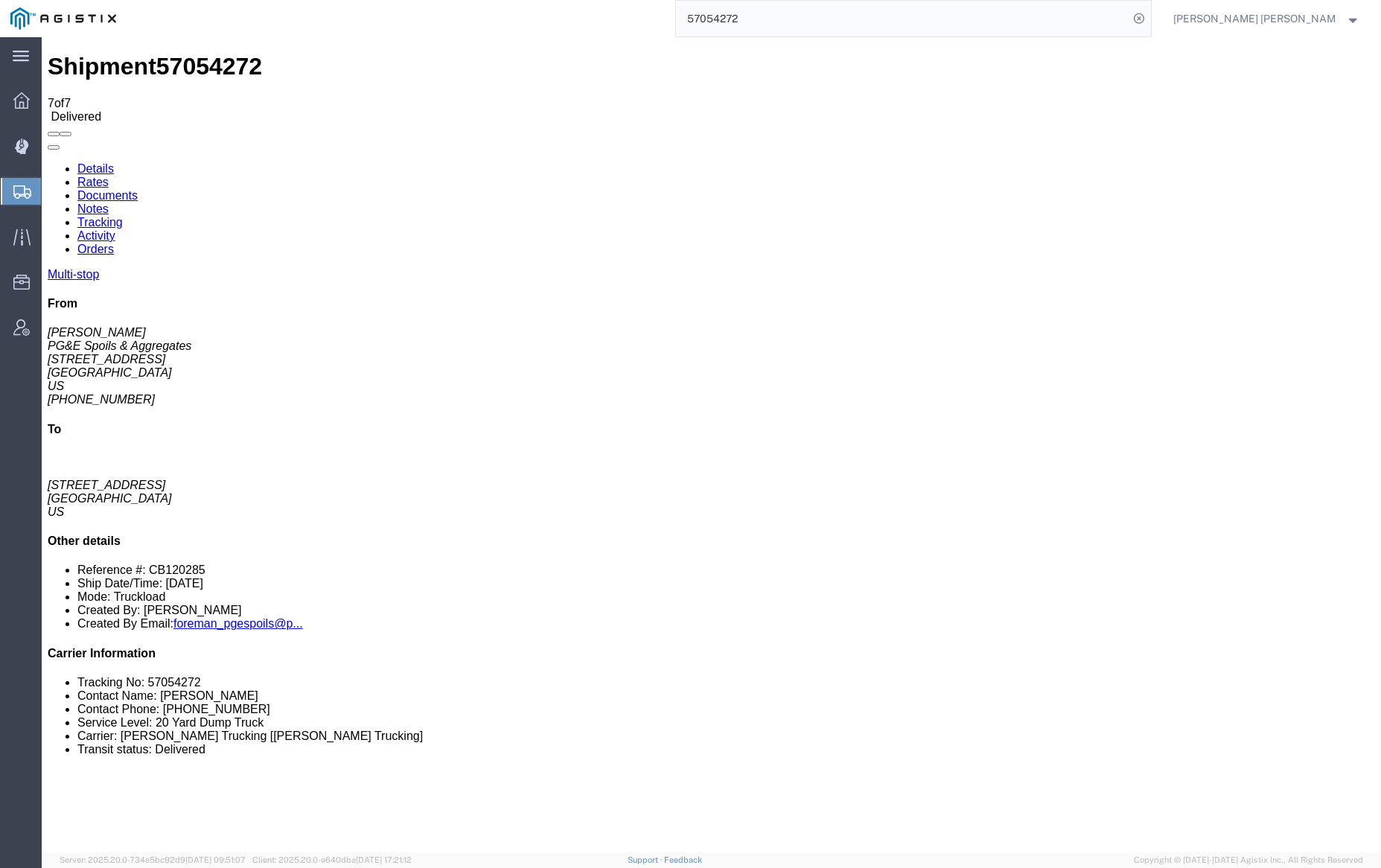
click at [137, 189] on link "Documents" at bounding box center [108, 195] width 61 height 13
click at [789, 16] on input "57054272" at bounding box center [902, 19] width 453 height 35
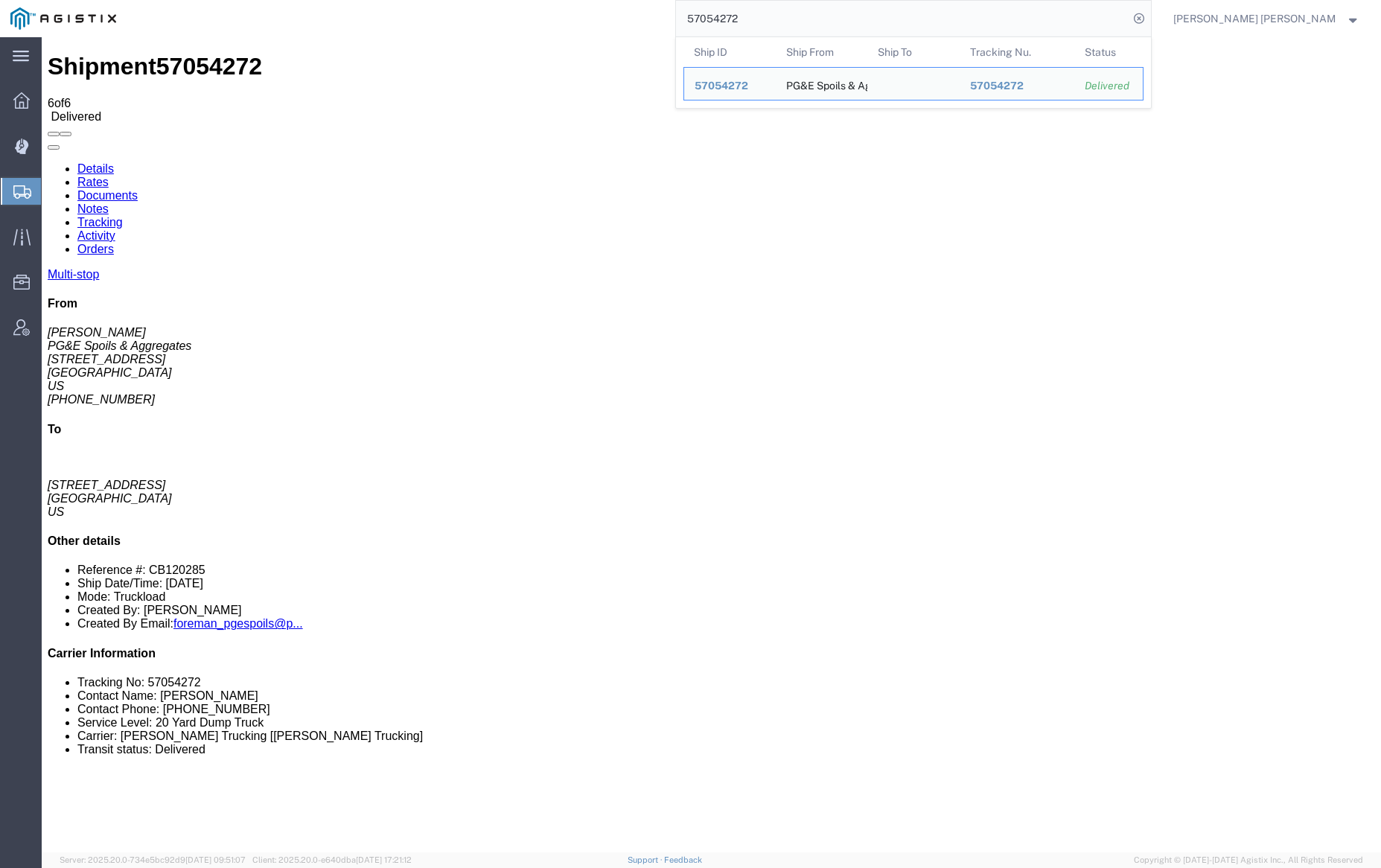
click at [789, 16] on input "57054272" at bounding box center [902, 19] width 453 height 35
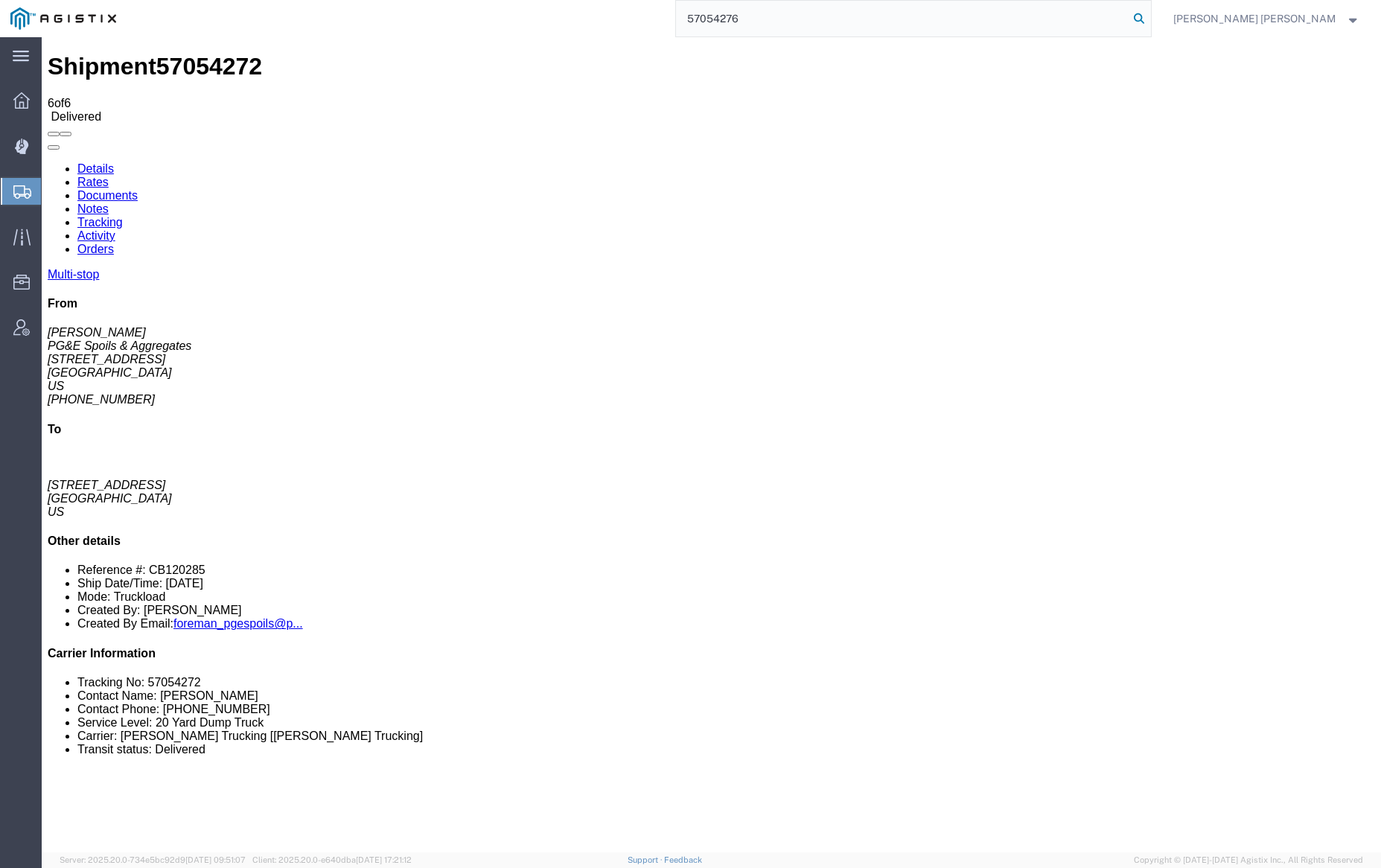
click at [1149, 17] on icon at bounding box center [1139, 19] width 21 height 21
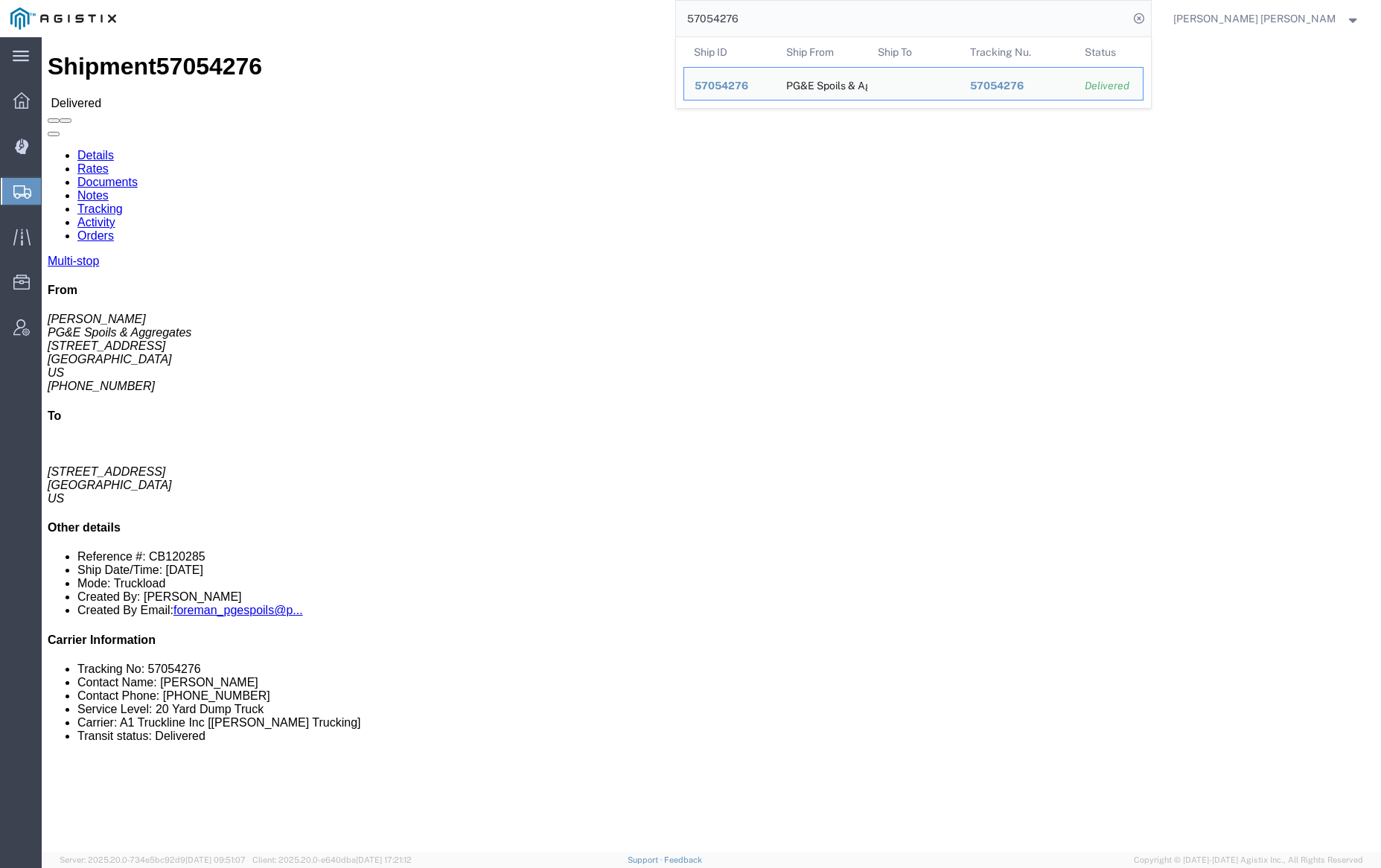
click link "Documents"
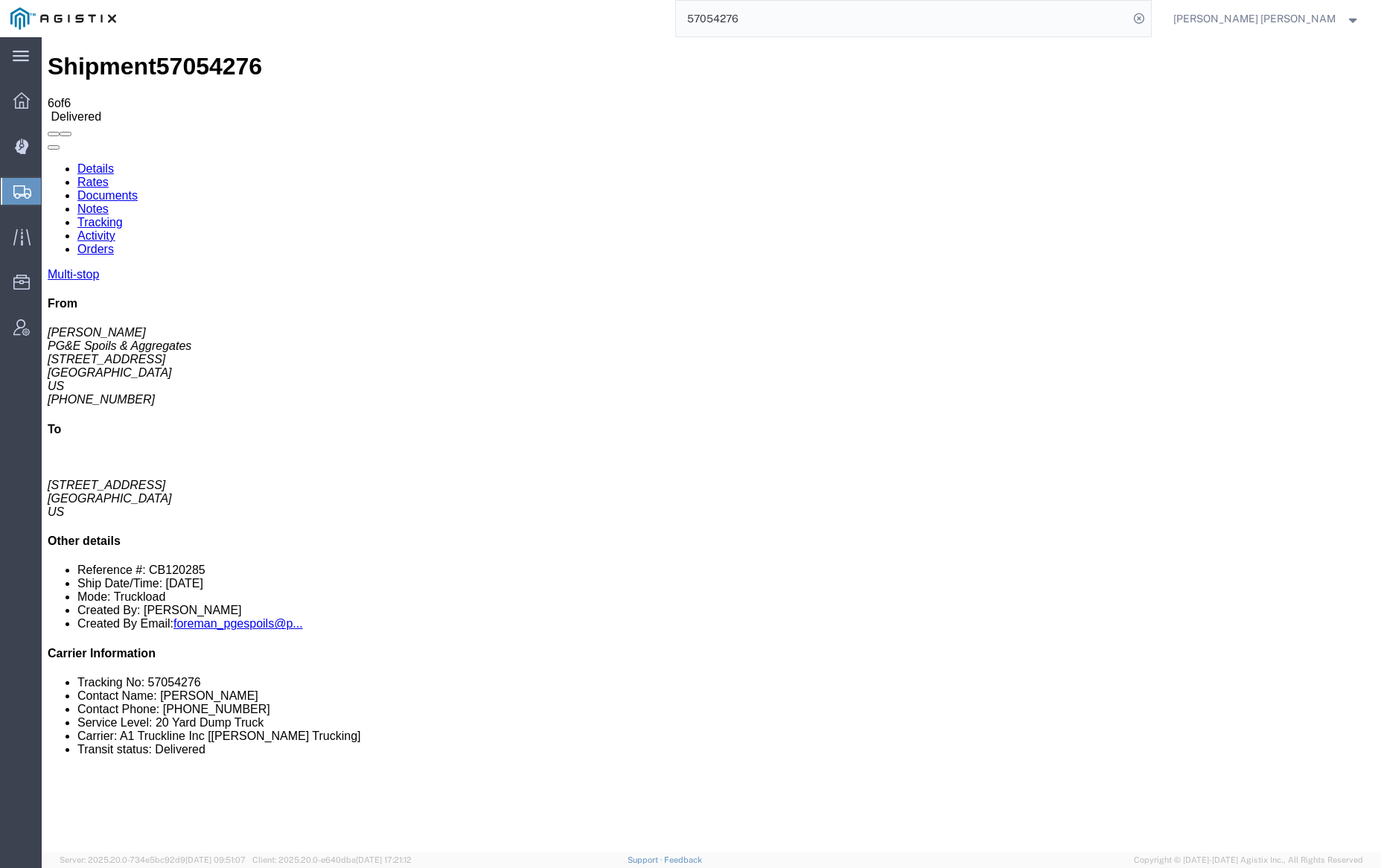
click at [803, 13] on input "57054276" at bounding box center [902, 19] width 453 height 35
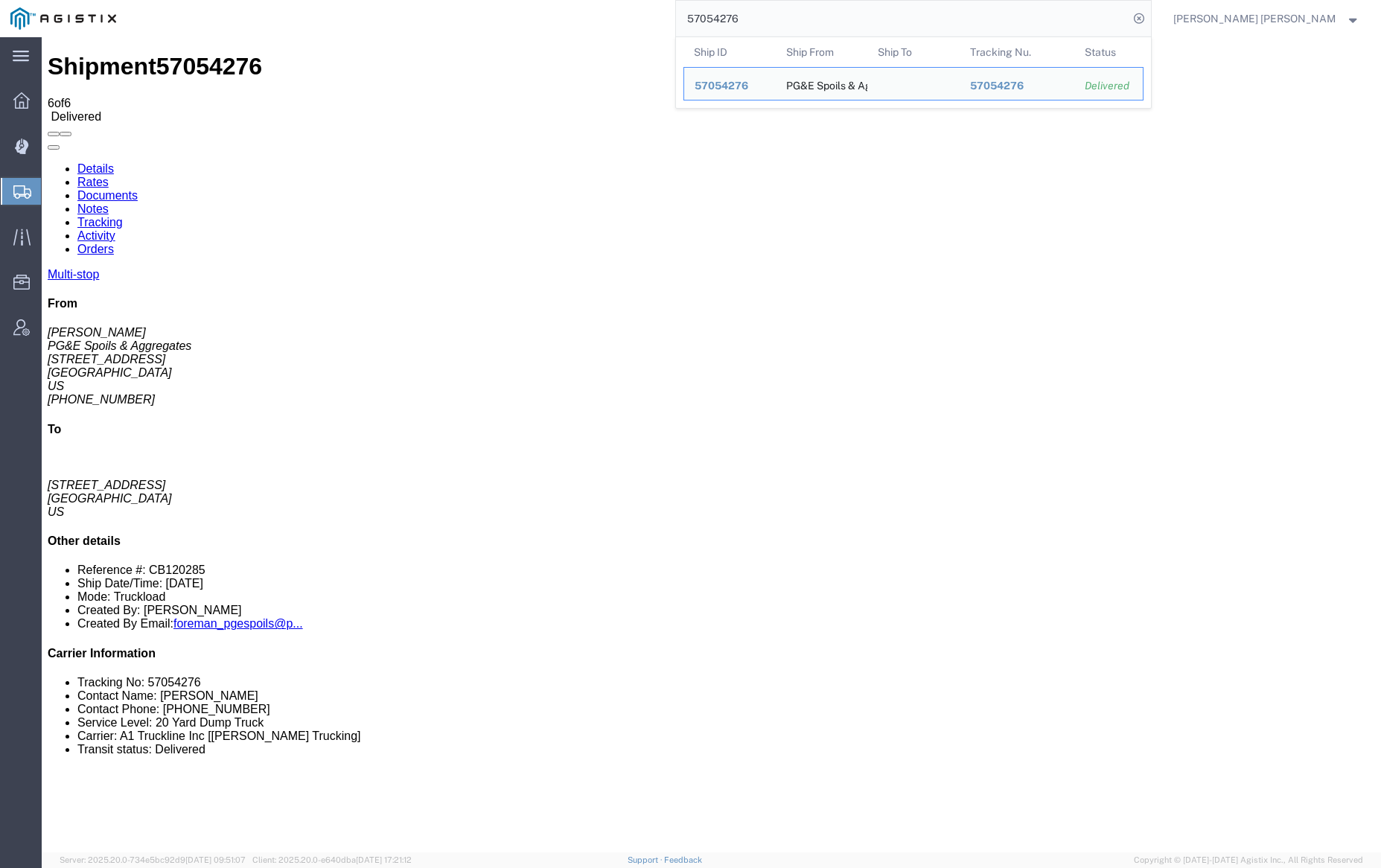
click at [803, 13] on input "57054276" at bounding box center [902, 19] width 453 height 35
paste input "82"
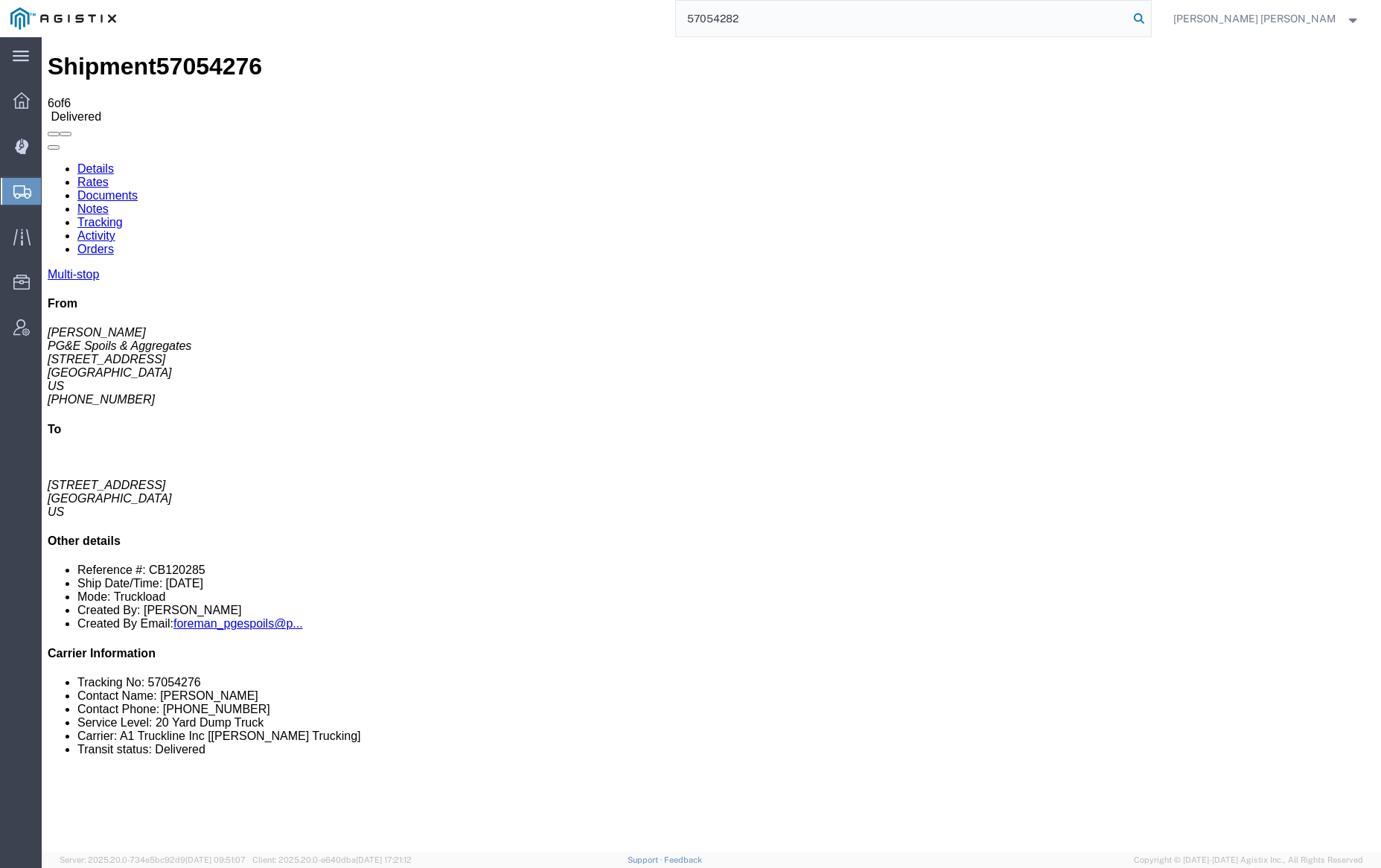
type input "57054282"
drag, startPoint x: 1217, startPoint y: 16, endPoint x: 1152, endPoint y: 16, distance: 65.0
click at [1149, 16] on icon at bounding box center [1139, 19] width 21 height 21
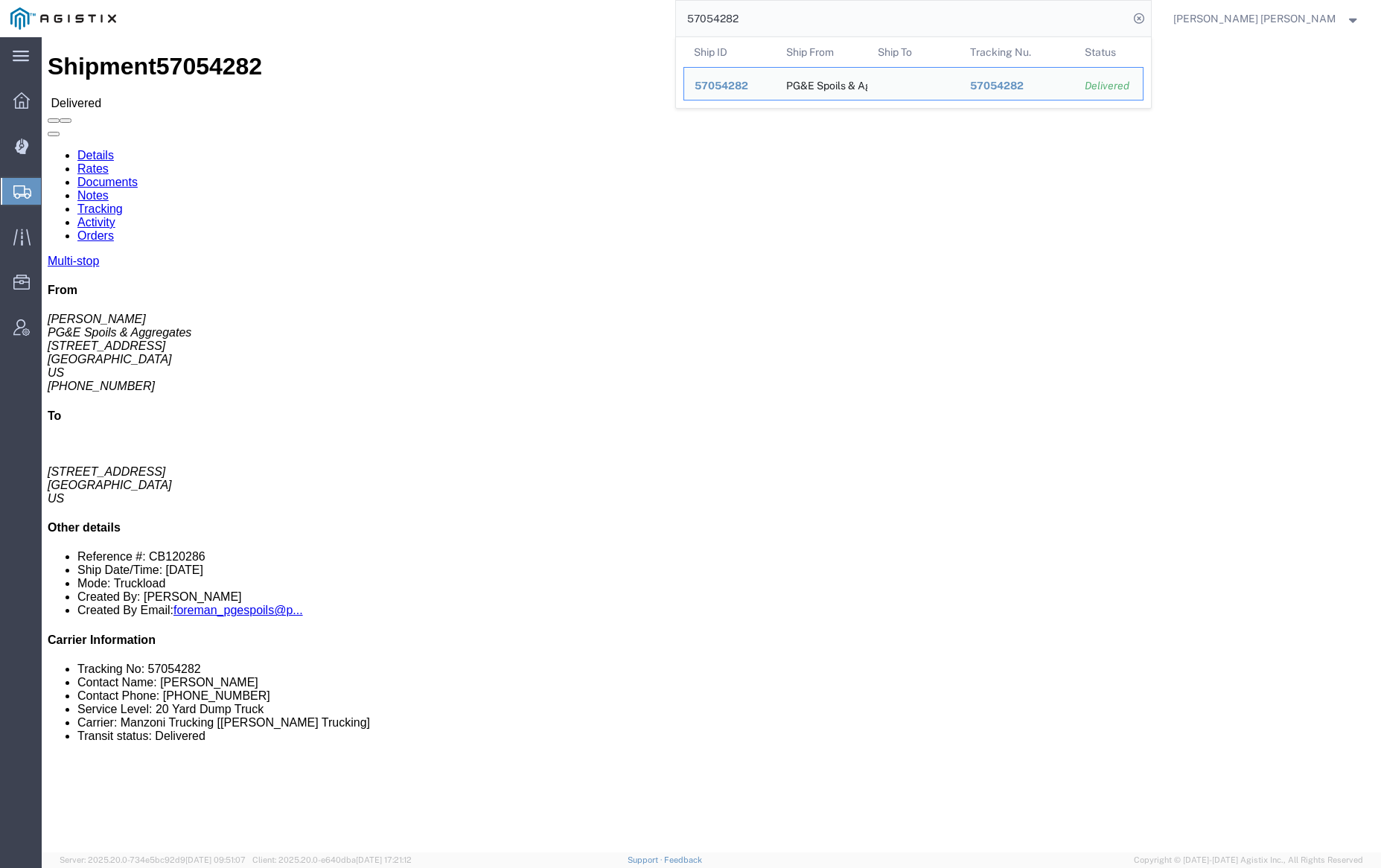
click link "Notes"
click div
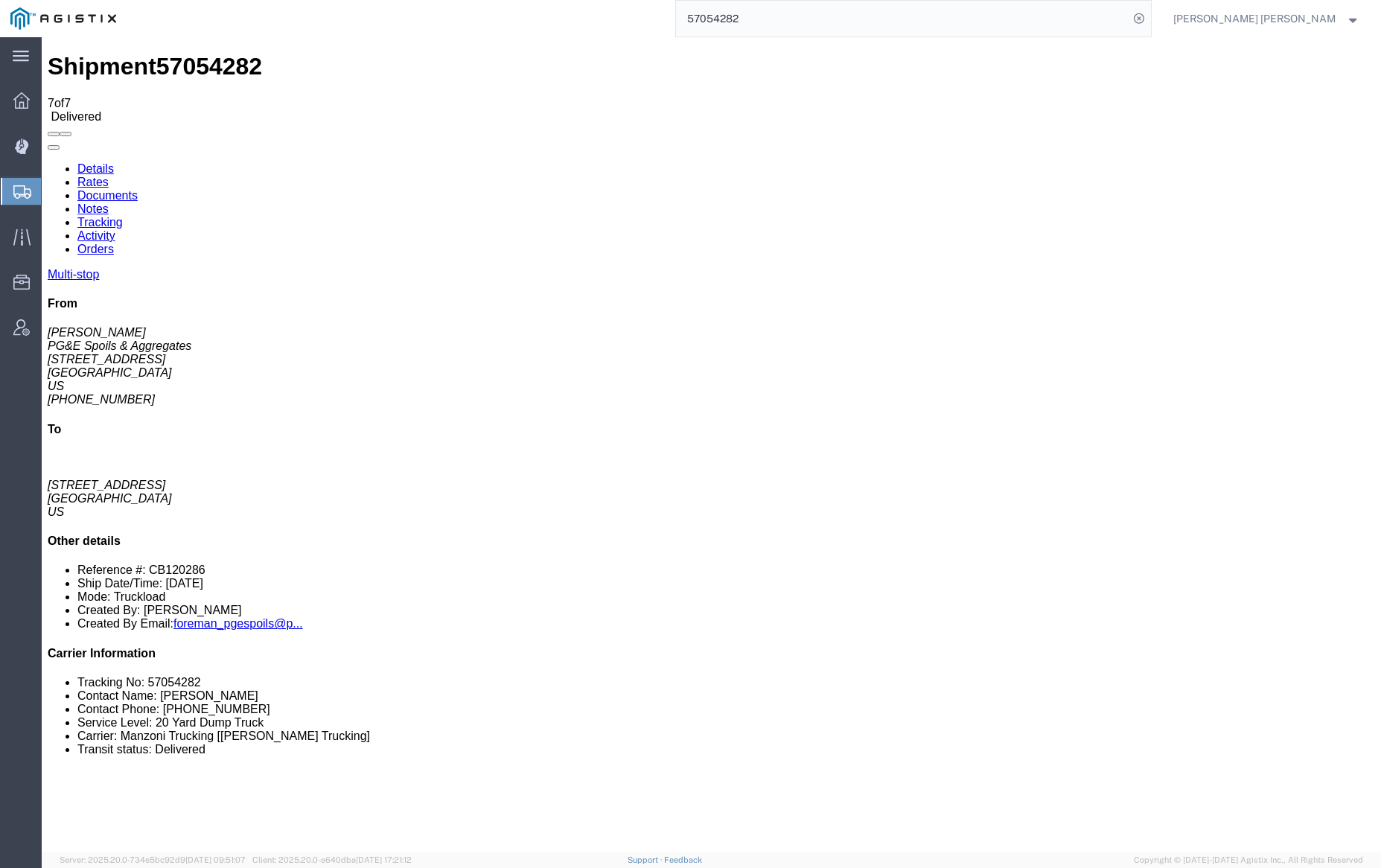
click at [137, 189] on link "Documents" at bounding box center [108, 195] width 61 height 13
click at [123, 216] on link "Tracking" at bounding box center [100, 222] width 46 height 13
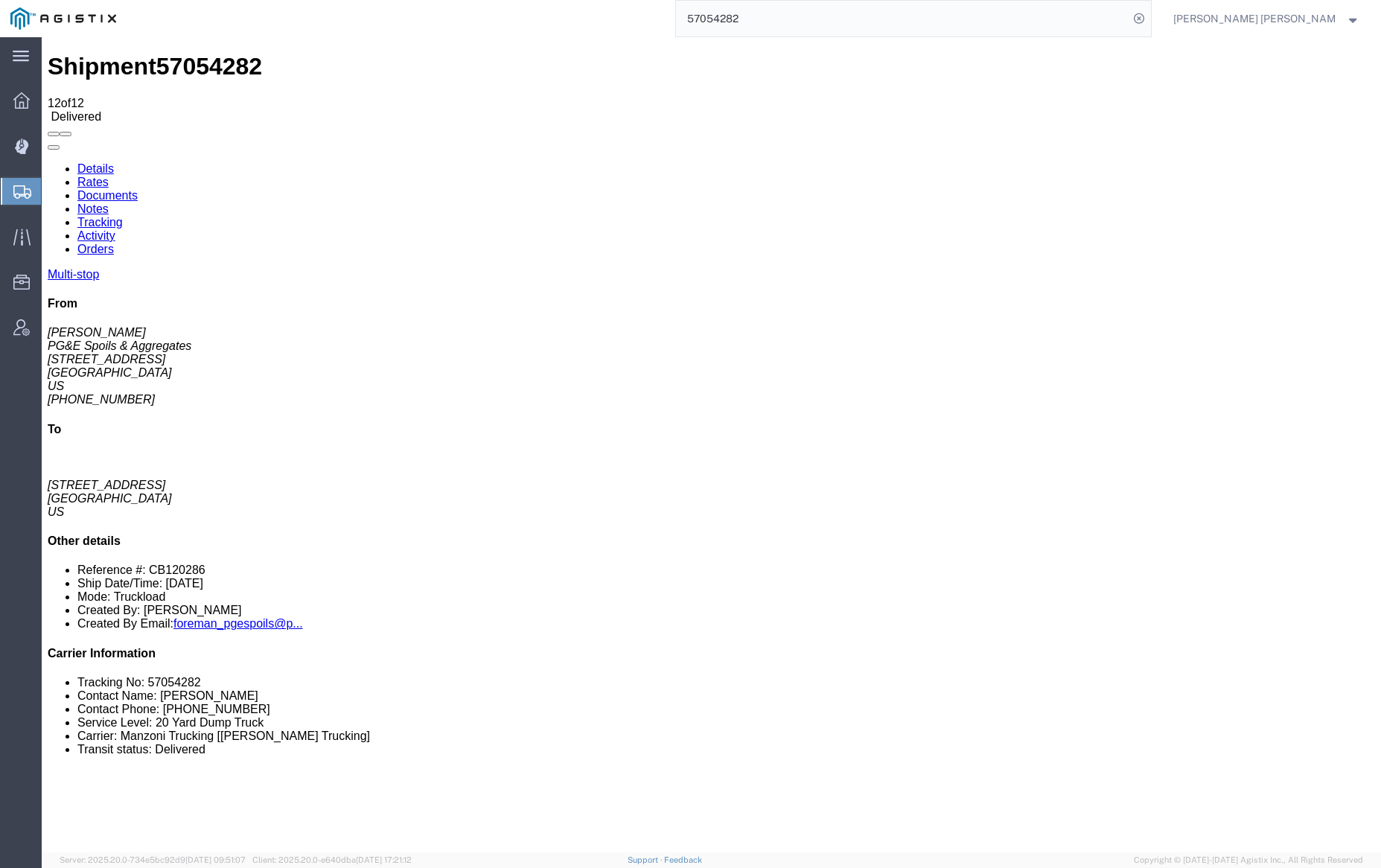
checkbox input "true"
click at [800, 14] on input "57054282" at bounding box center [902, 19] width 453 height 35
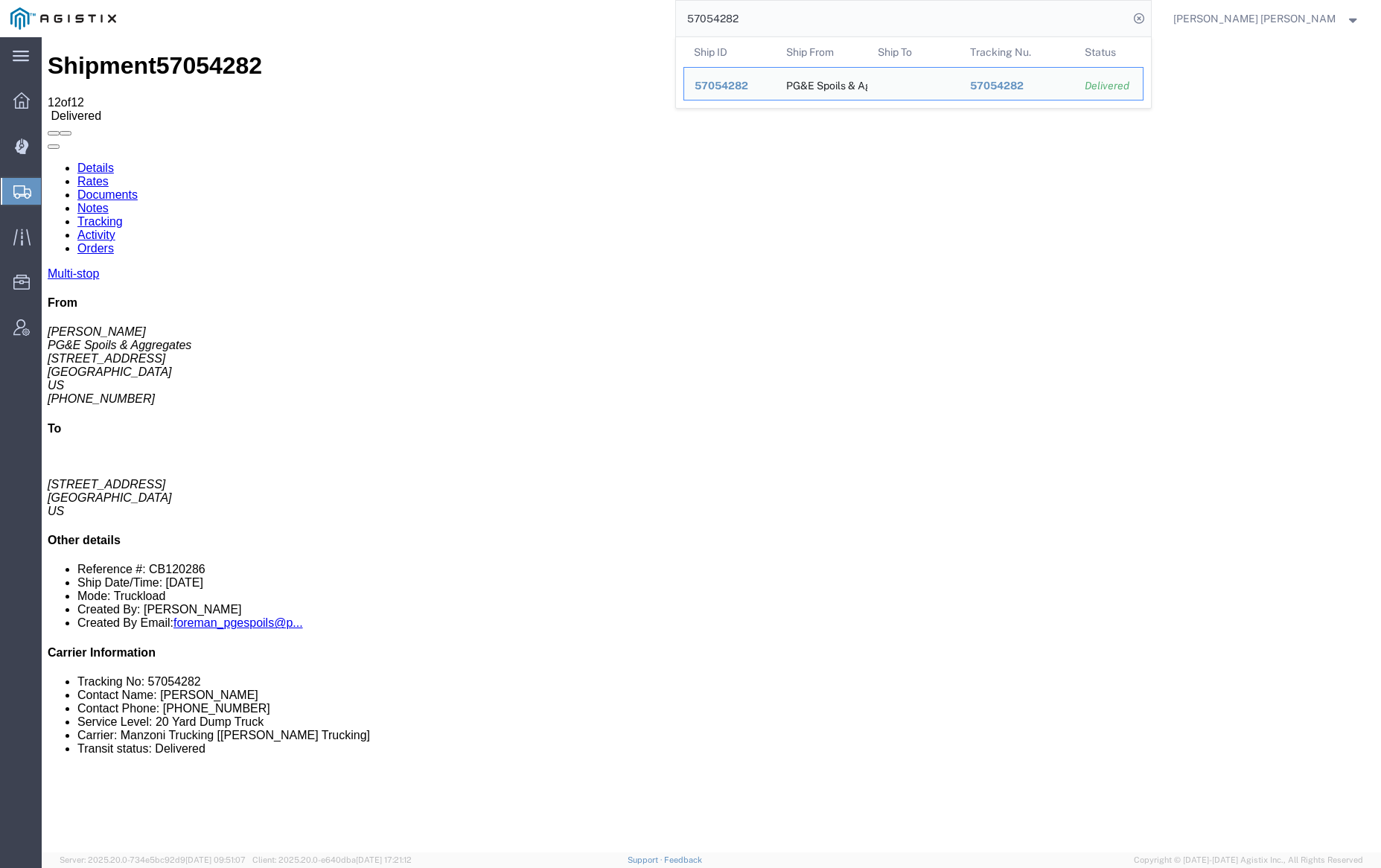
paste input "5"
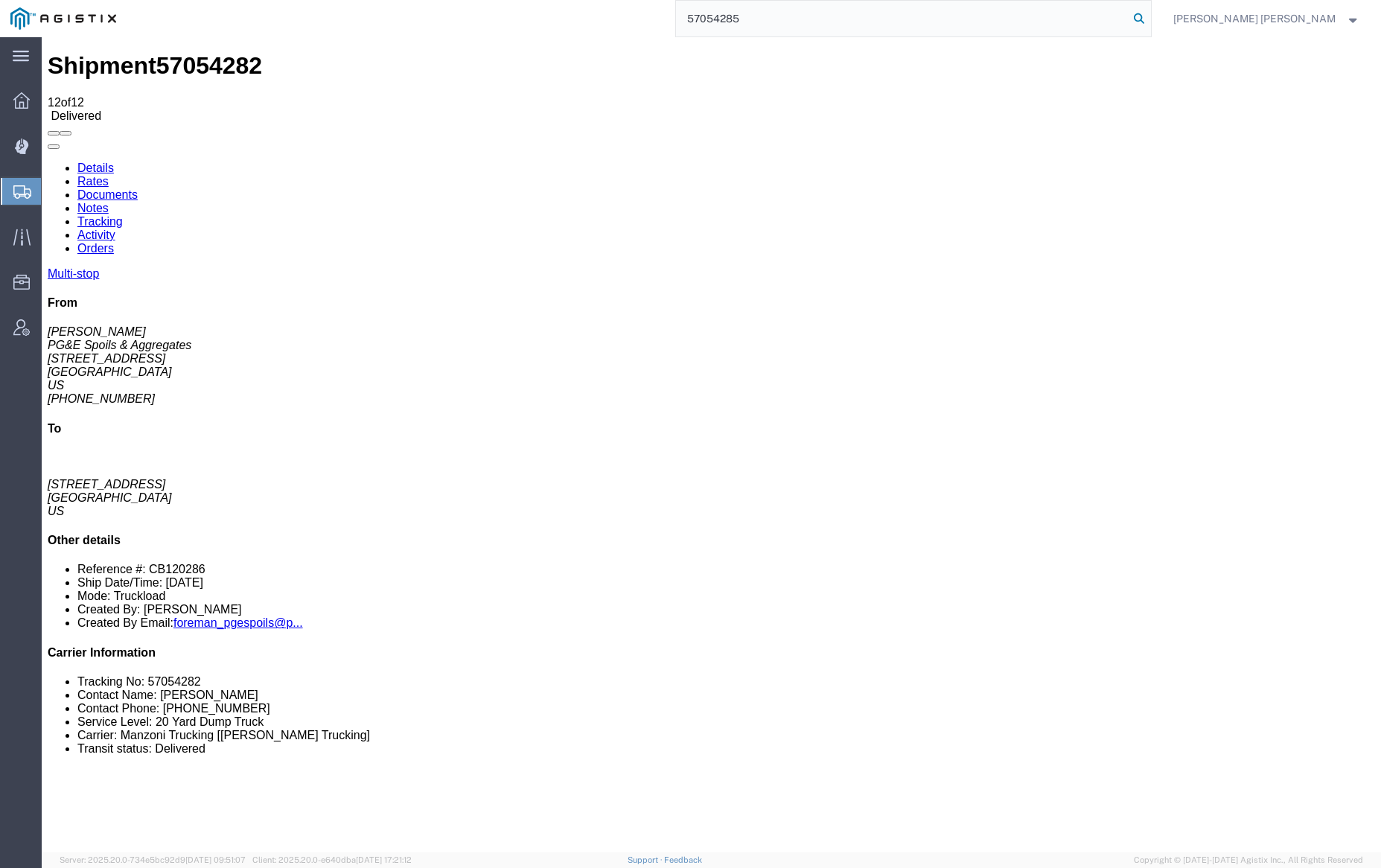
click at [1149, 15] on icon at bounding box center [1139, 19] width 21 height 21
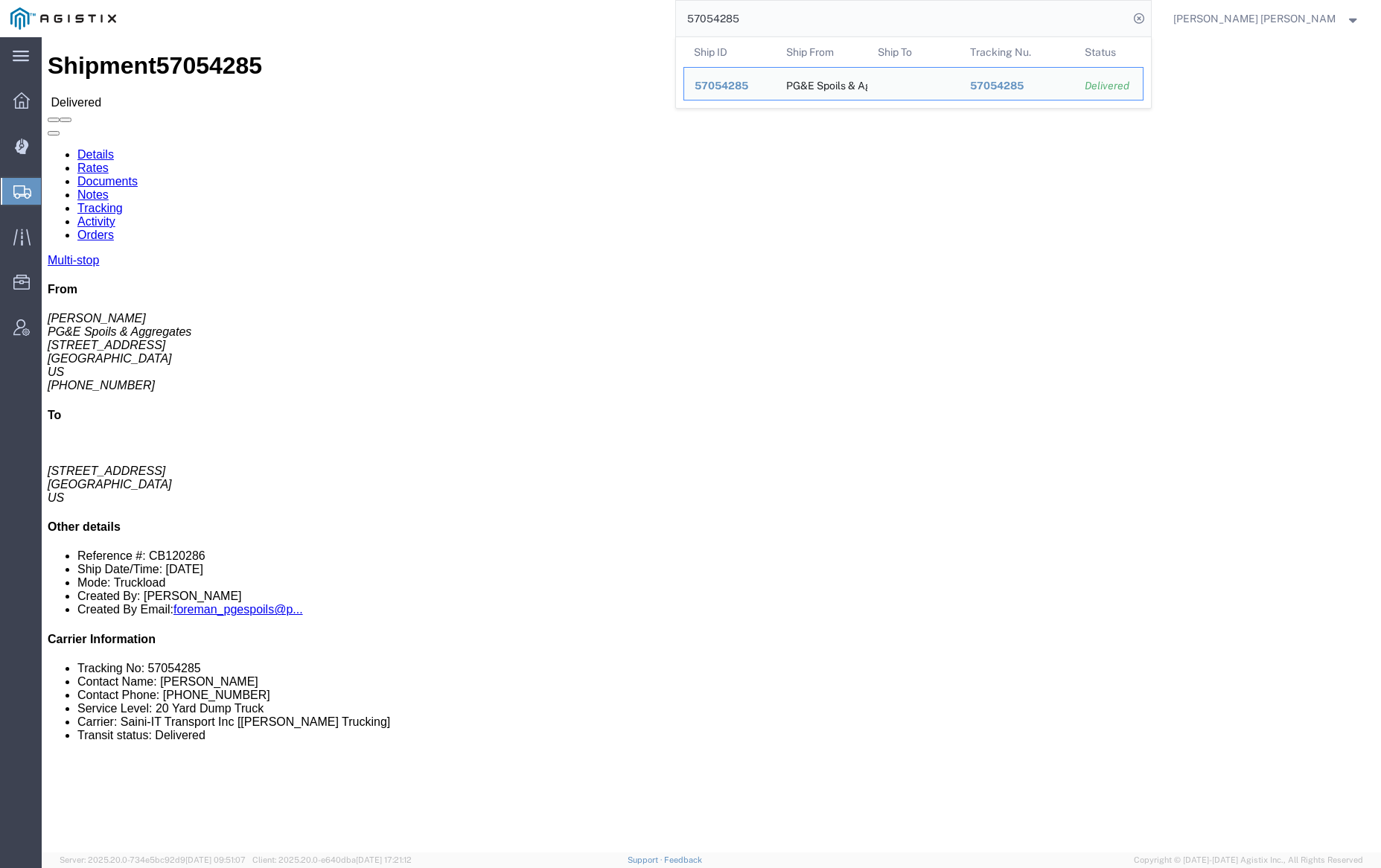
click link "Documents"
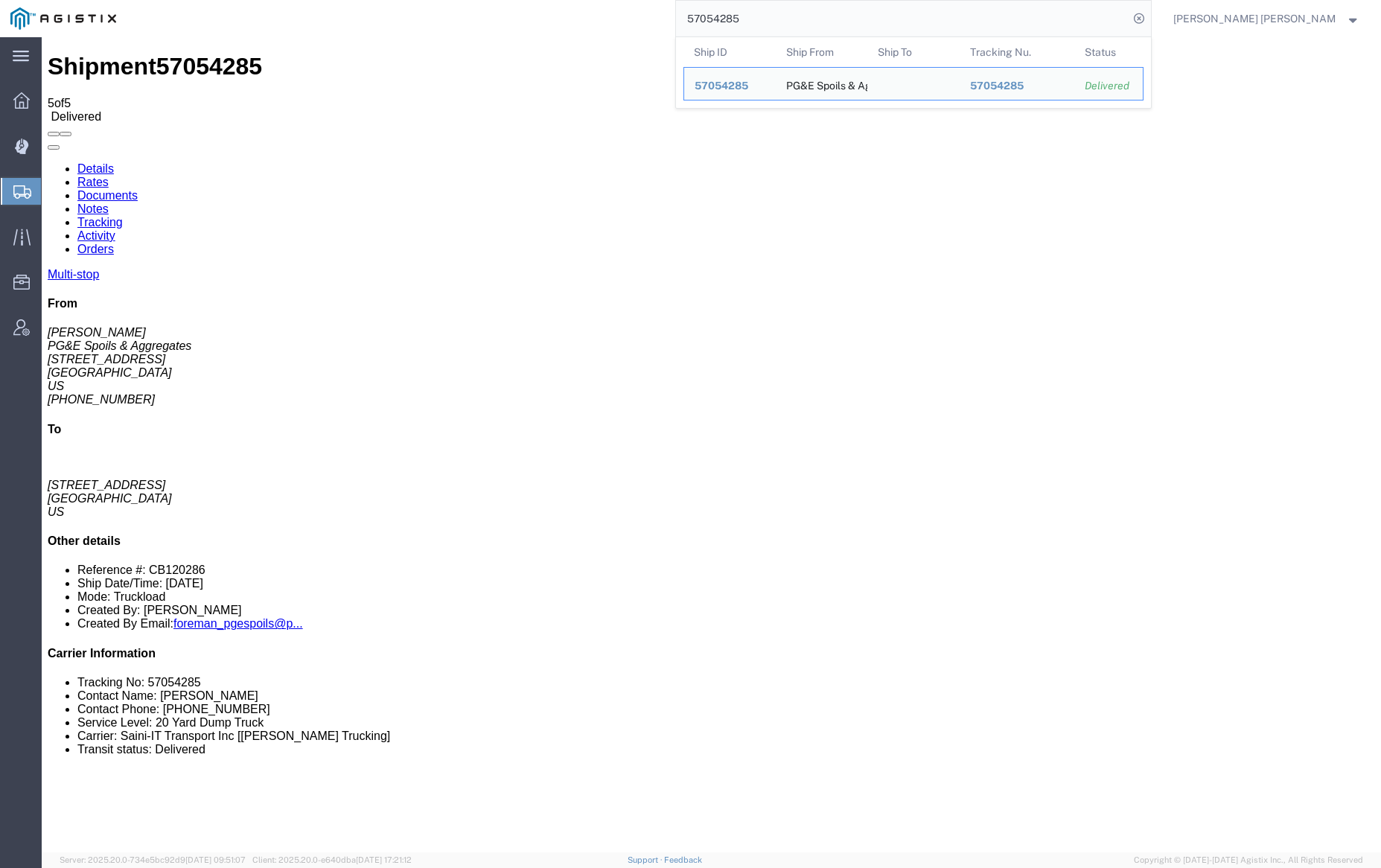
click at [769, 18] on input "57054285" at bounding box center [902, 19] width 453 height 35
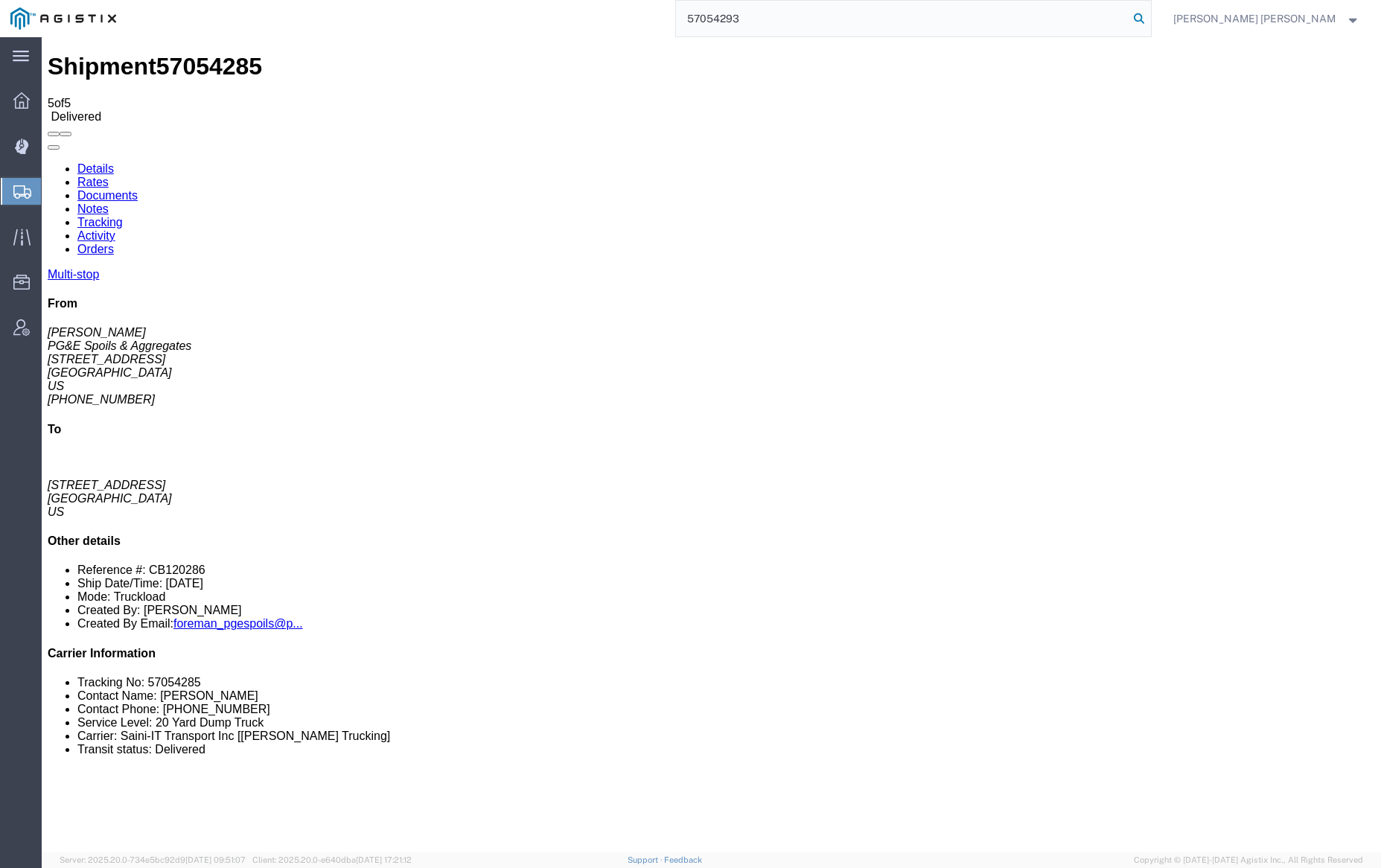
click at [1149, 14] on icon at bounding box center [1139, 19] width 21 height 21
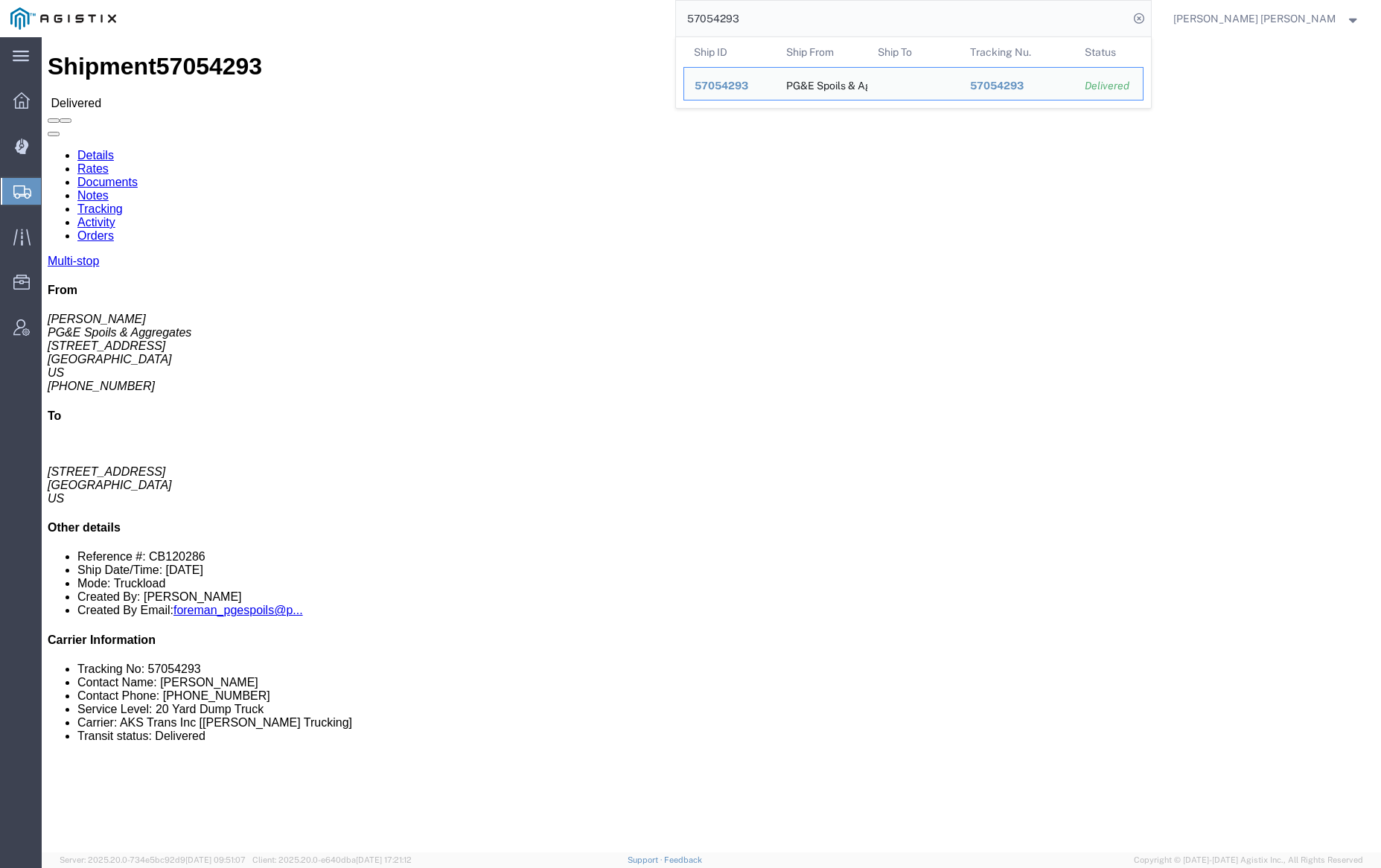
click link "Documents"
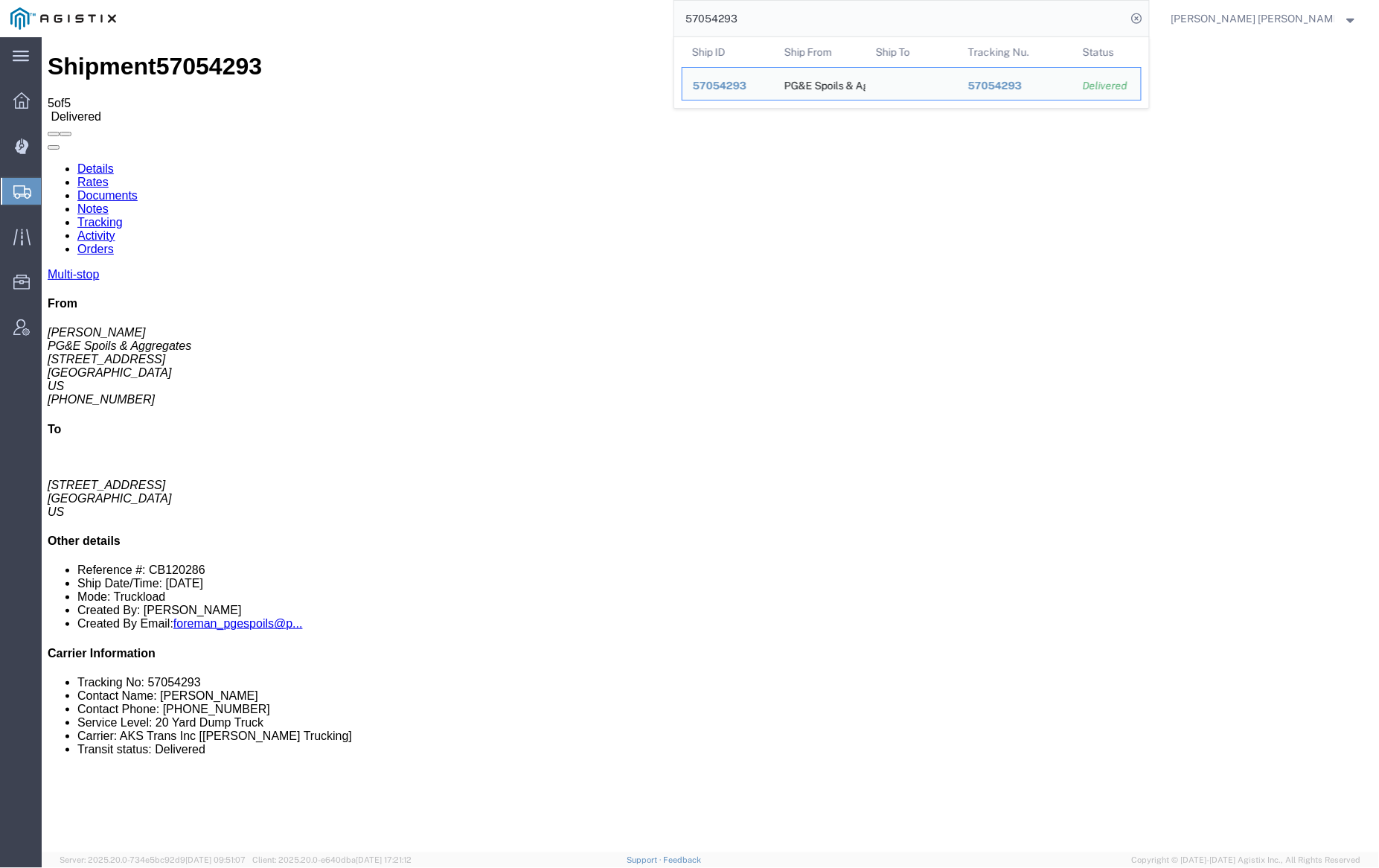
click at [800, 20] on input "57054293" at bounding box center [900, 19] width 453 height 35
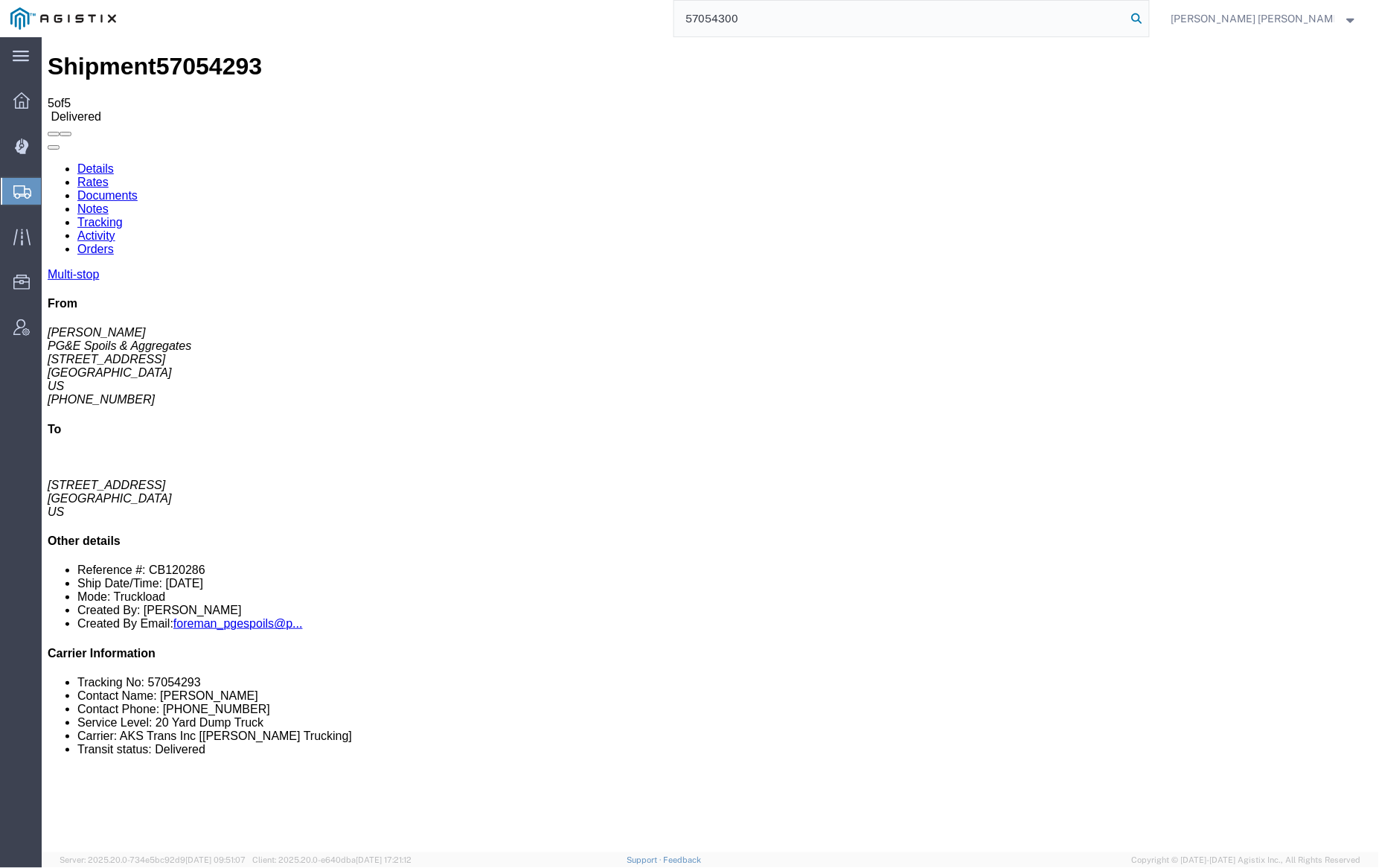
click at [1148, 13] on icon at bounding box center [1137, 19] width 21 height 21
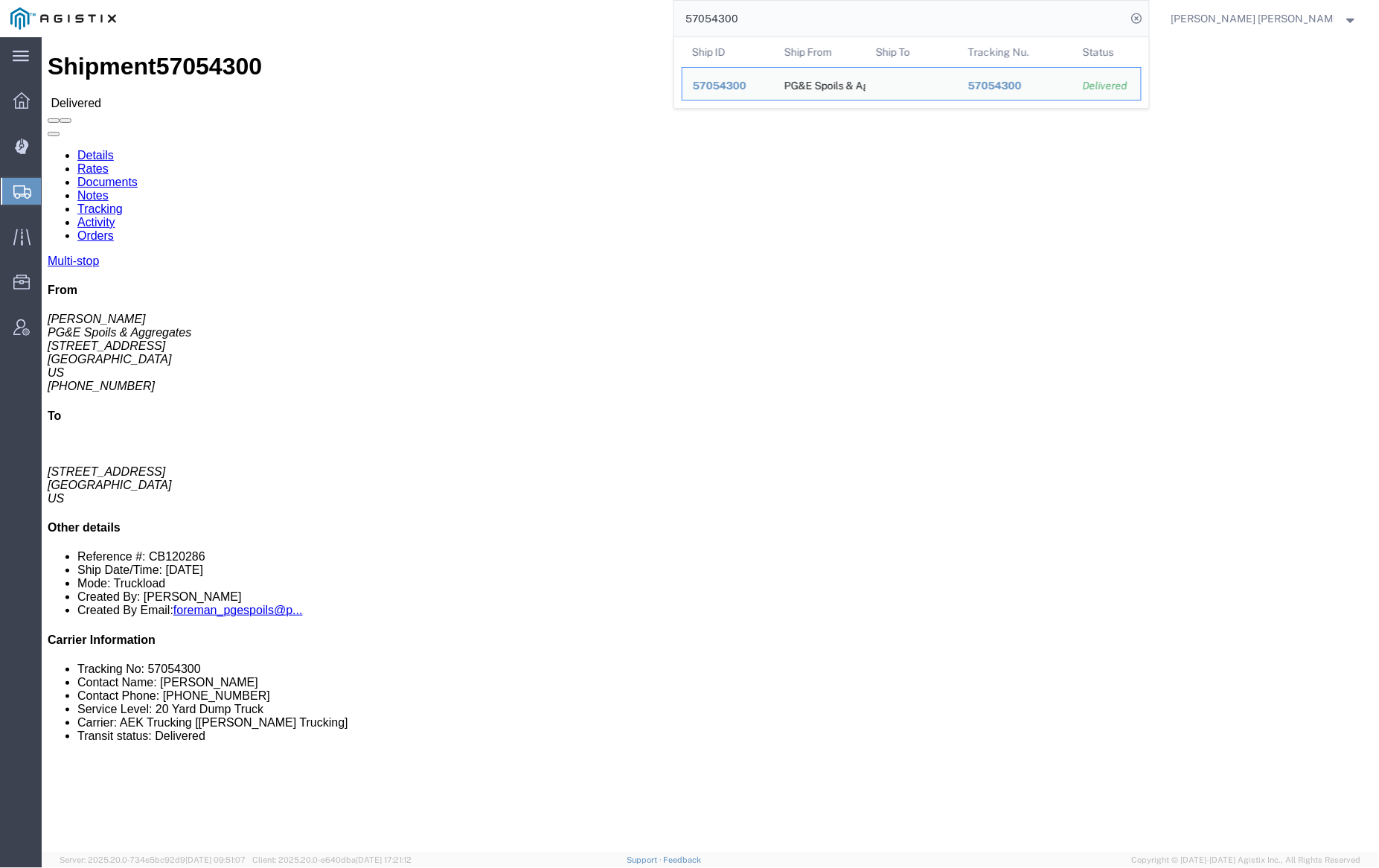
click link "Notes"
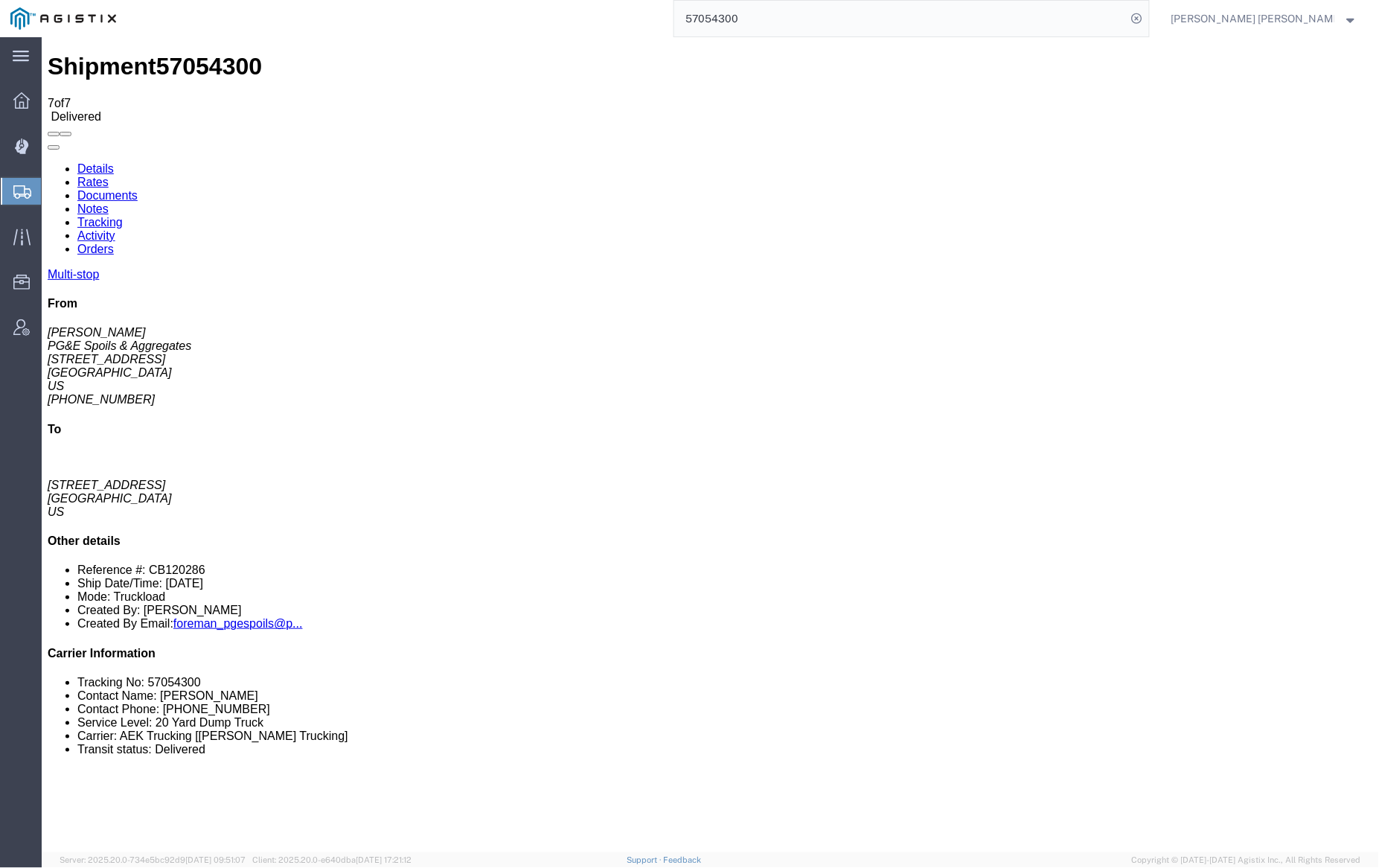
click at [137, 188] on link "Documents" at bounding box center [107, 194] width 61 height 13
click at [788, 23] on input "57054300" at bounding box center [900, 19] width 453 height 35
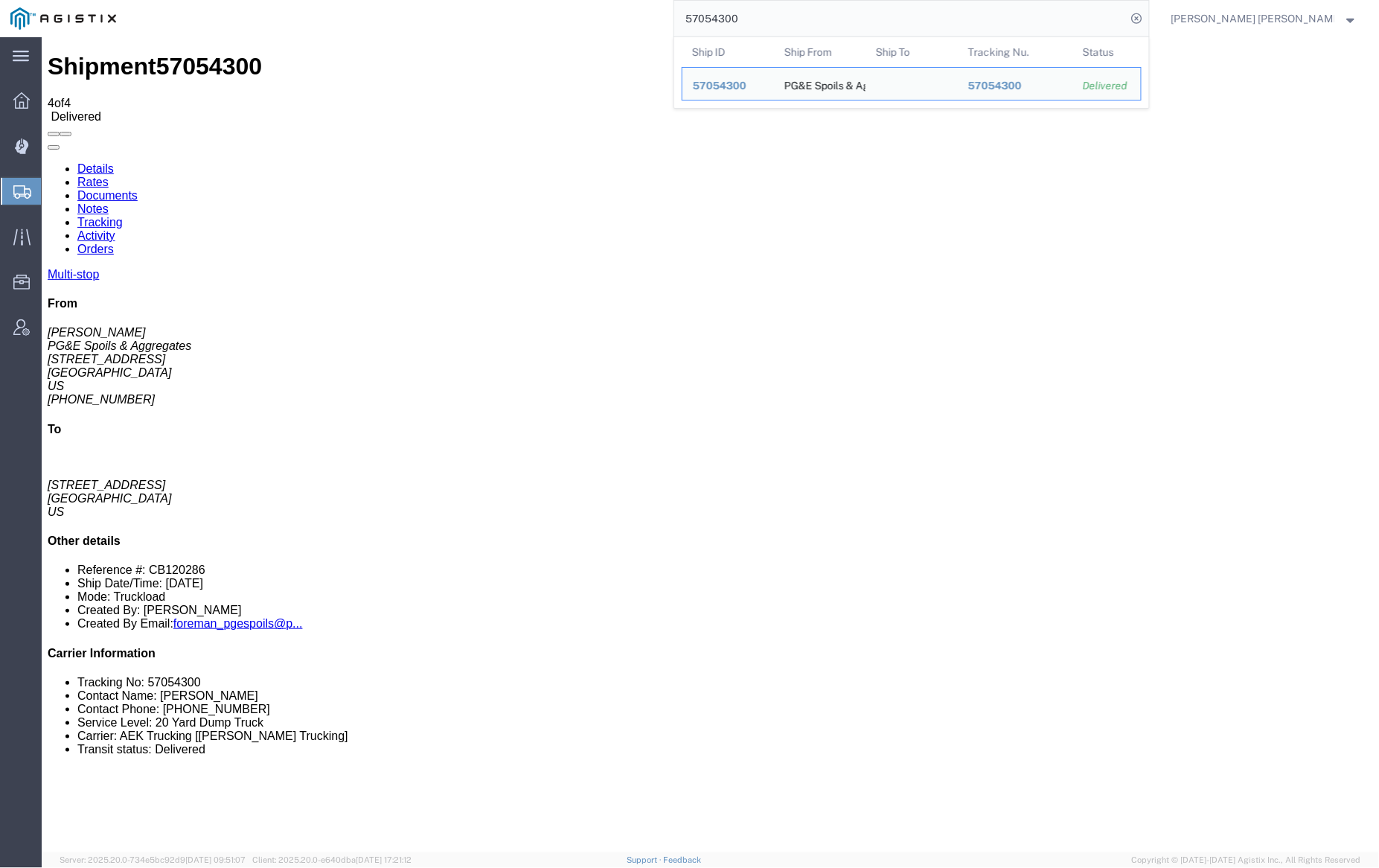
click at [788, 23] on input "57054300" at bounding box center [900, 19] width 453 height 35
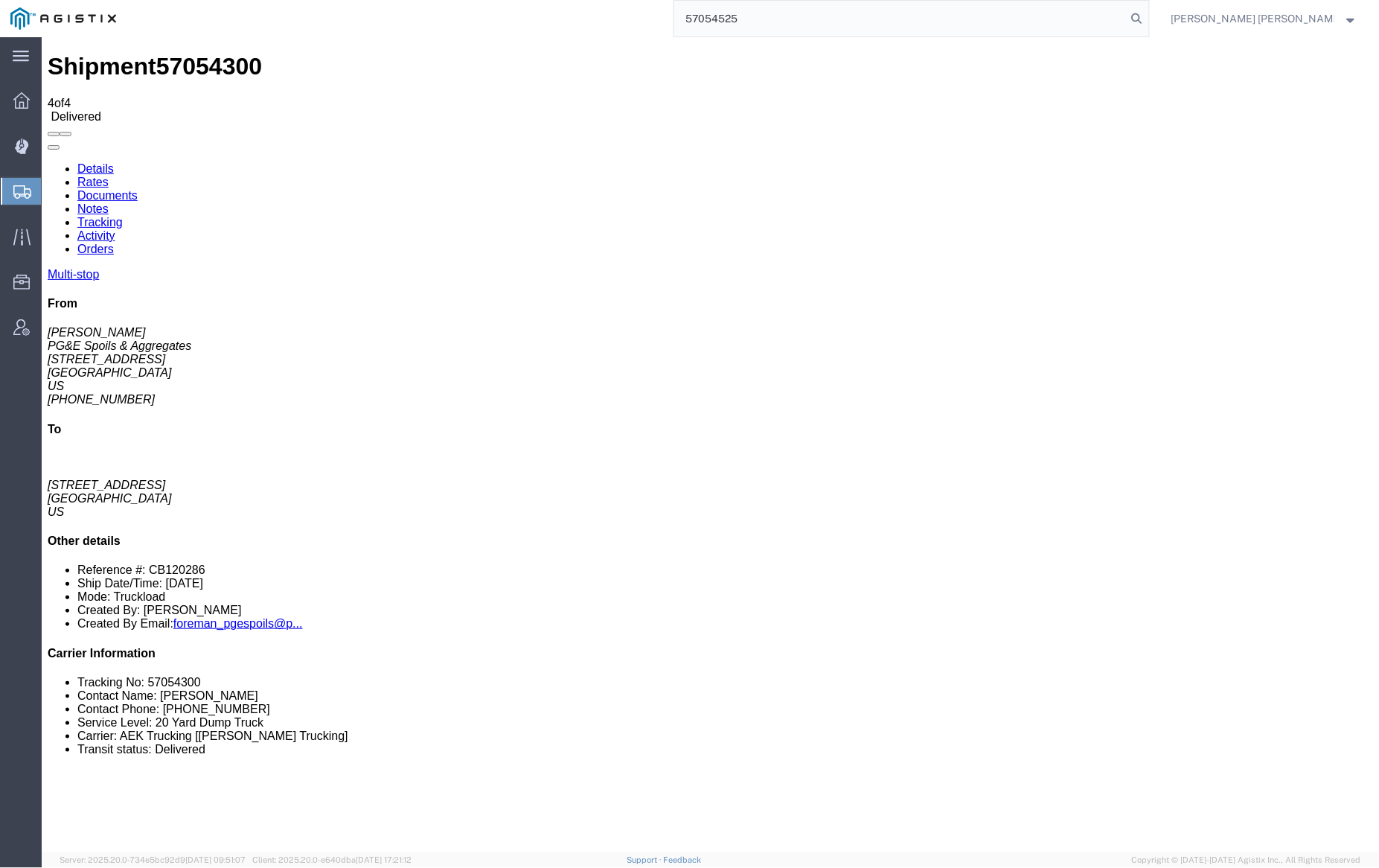
drag, startPoint x: 1214, startPoint y: 13, endPoint x: 1113, endPoint y: 2, distance: 101.6
click at [1148, 13] on icon at bounding box center [1137, 19] width 21 height 21
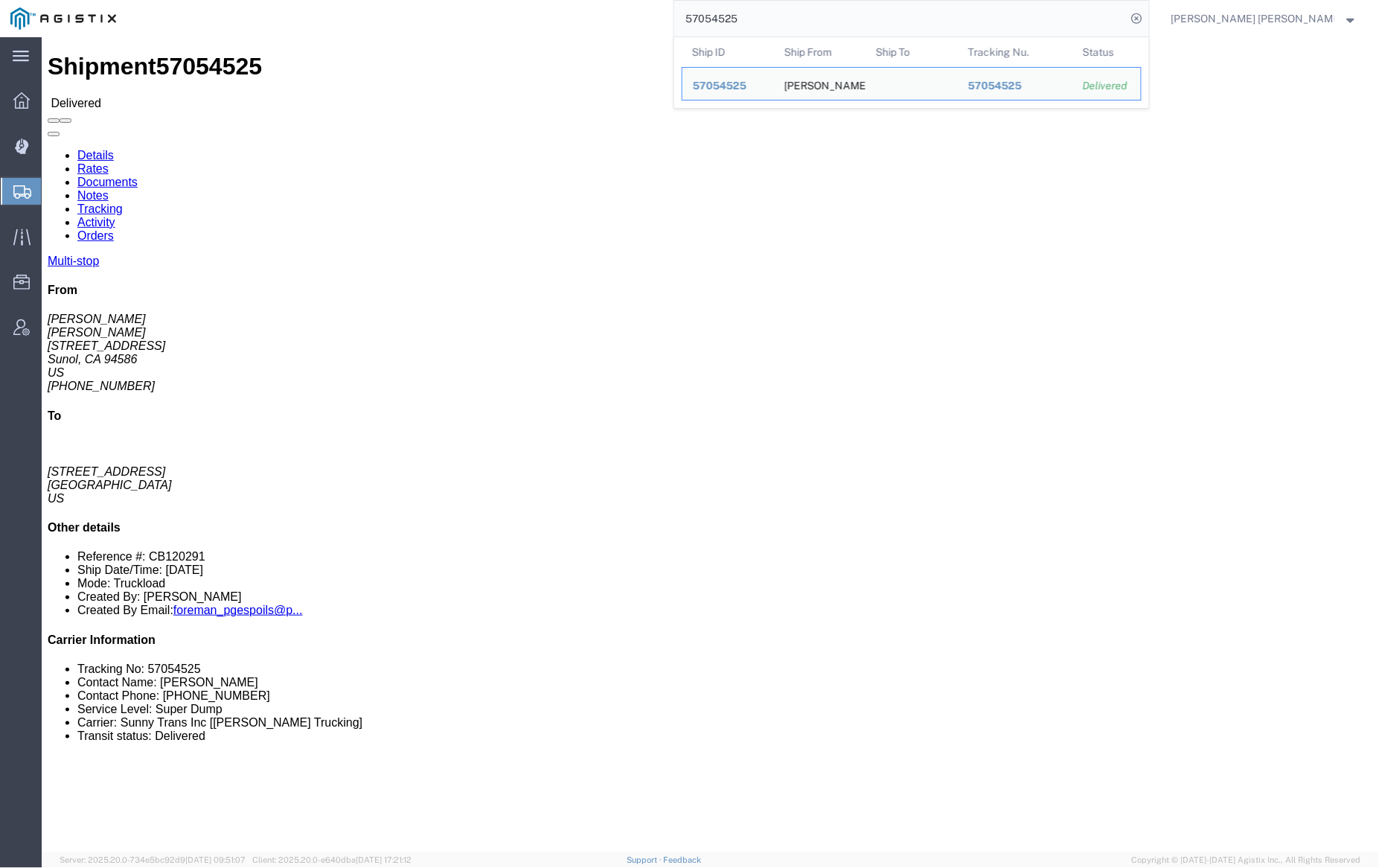
click link "Documents"
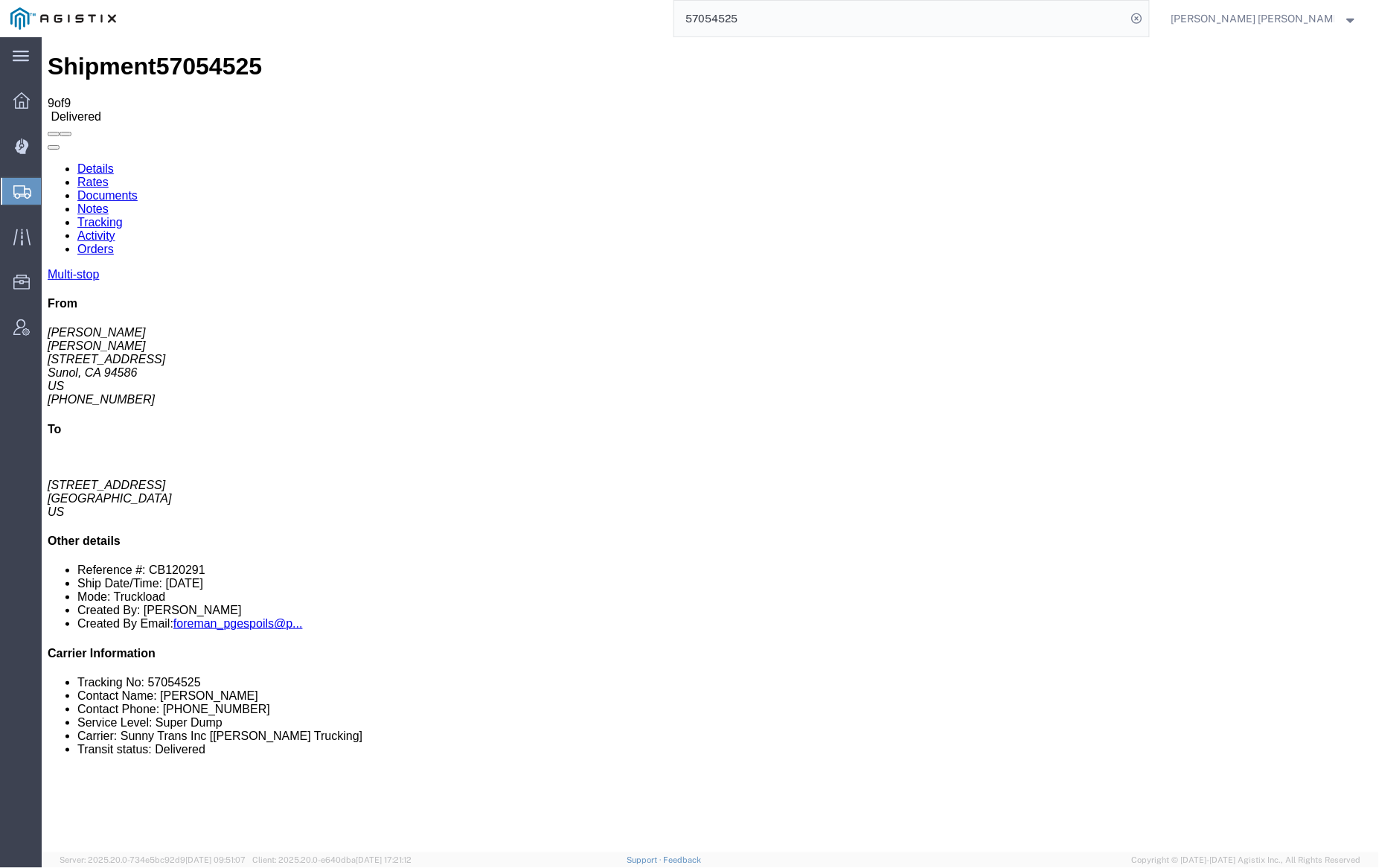
click at [108, 201] on link "Notes" at bounding box center [92, 207] width 31 height 13
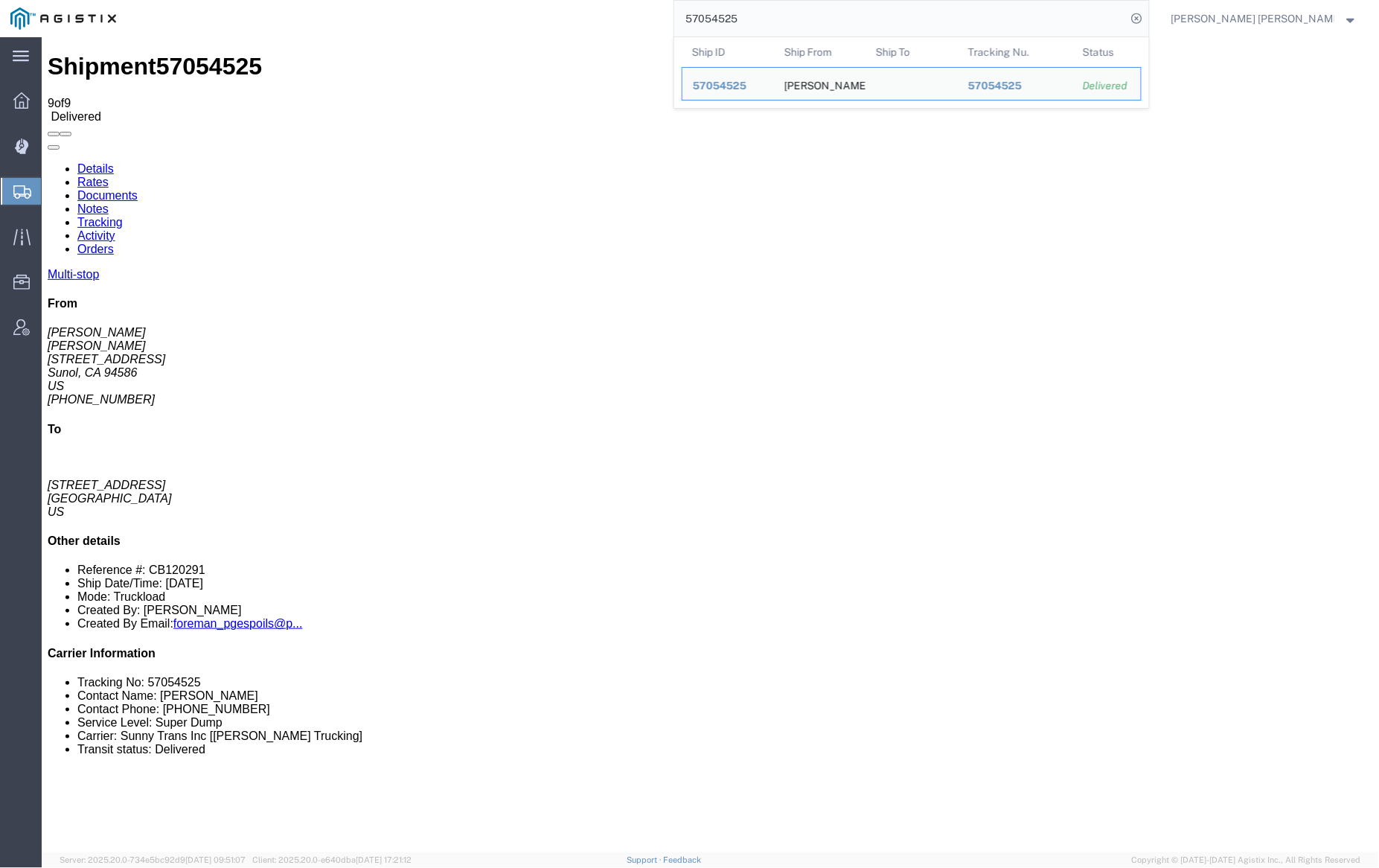
click at [771, 5] on input "57054525" at bounding box center [900, 19] width 453 height 35
click at [772, 5] on input "57054525" at bounding box center [900, 19] width 453 height 35
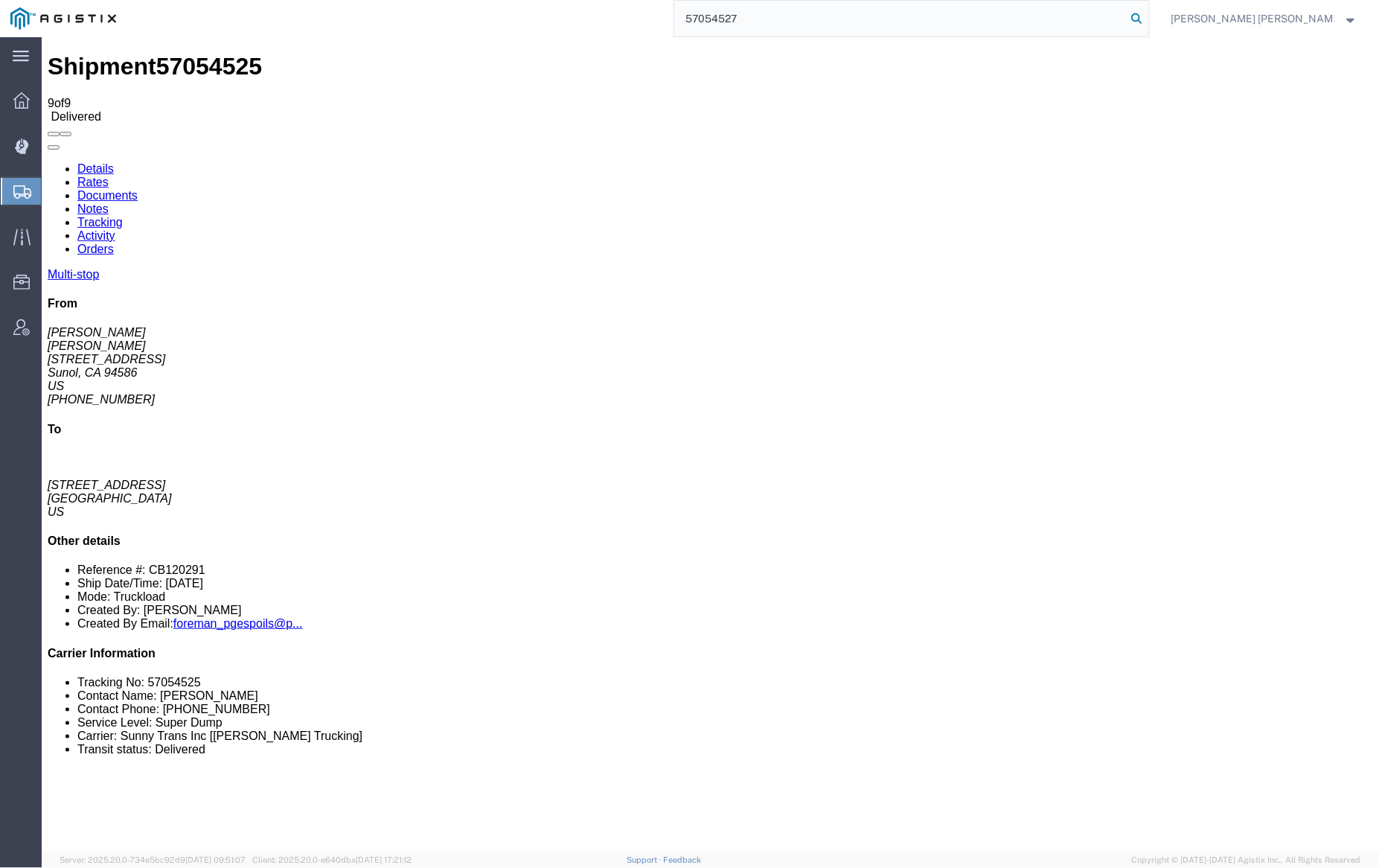
click at [1148, 16] on icon at bounding box center [1137, 19] width 21 height 21
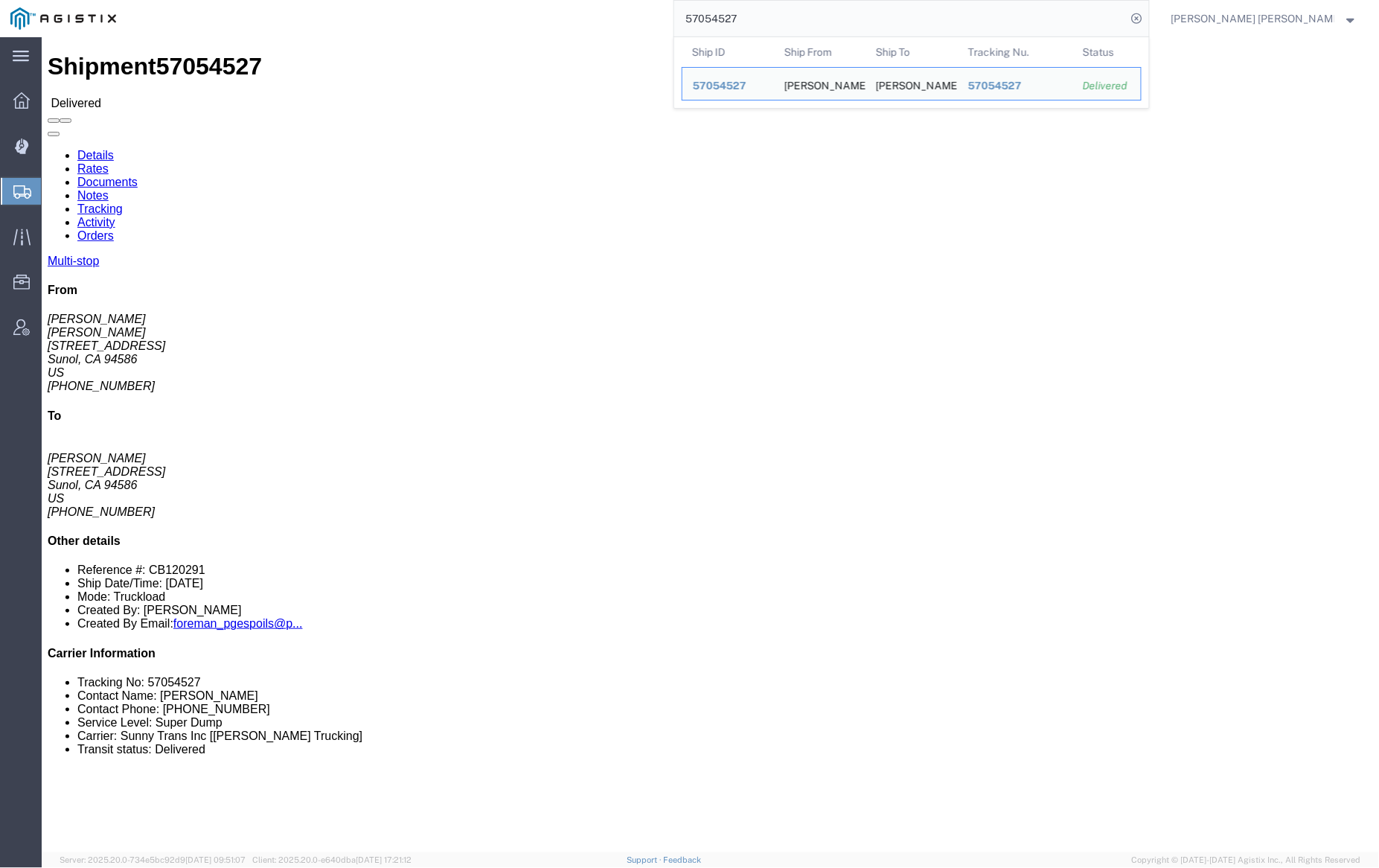
click link "Notes"
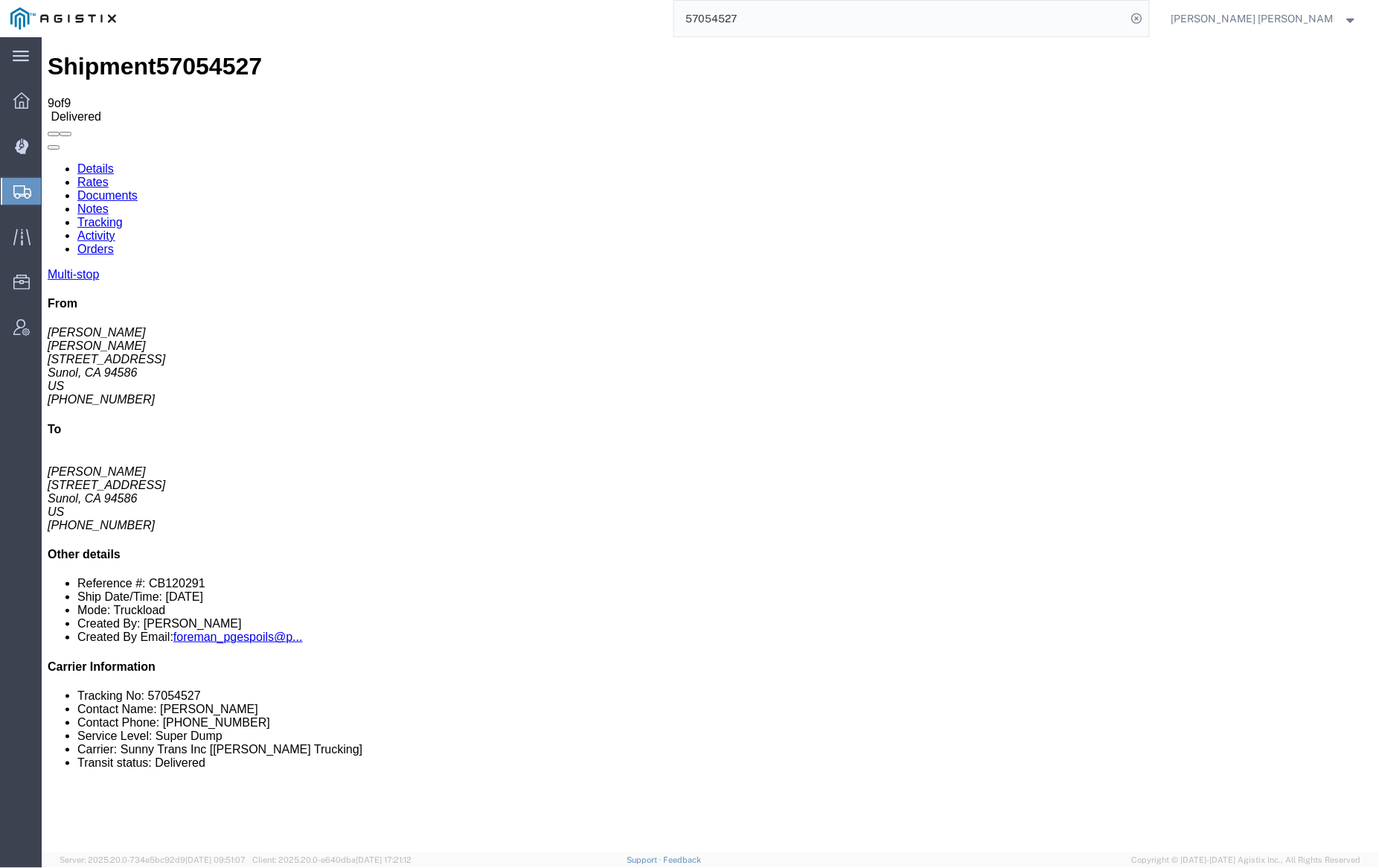
click at [137, 188] on link "Documents" at bounding box center [107, 194] width 61 height 13
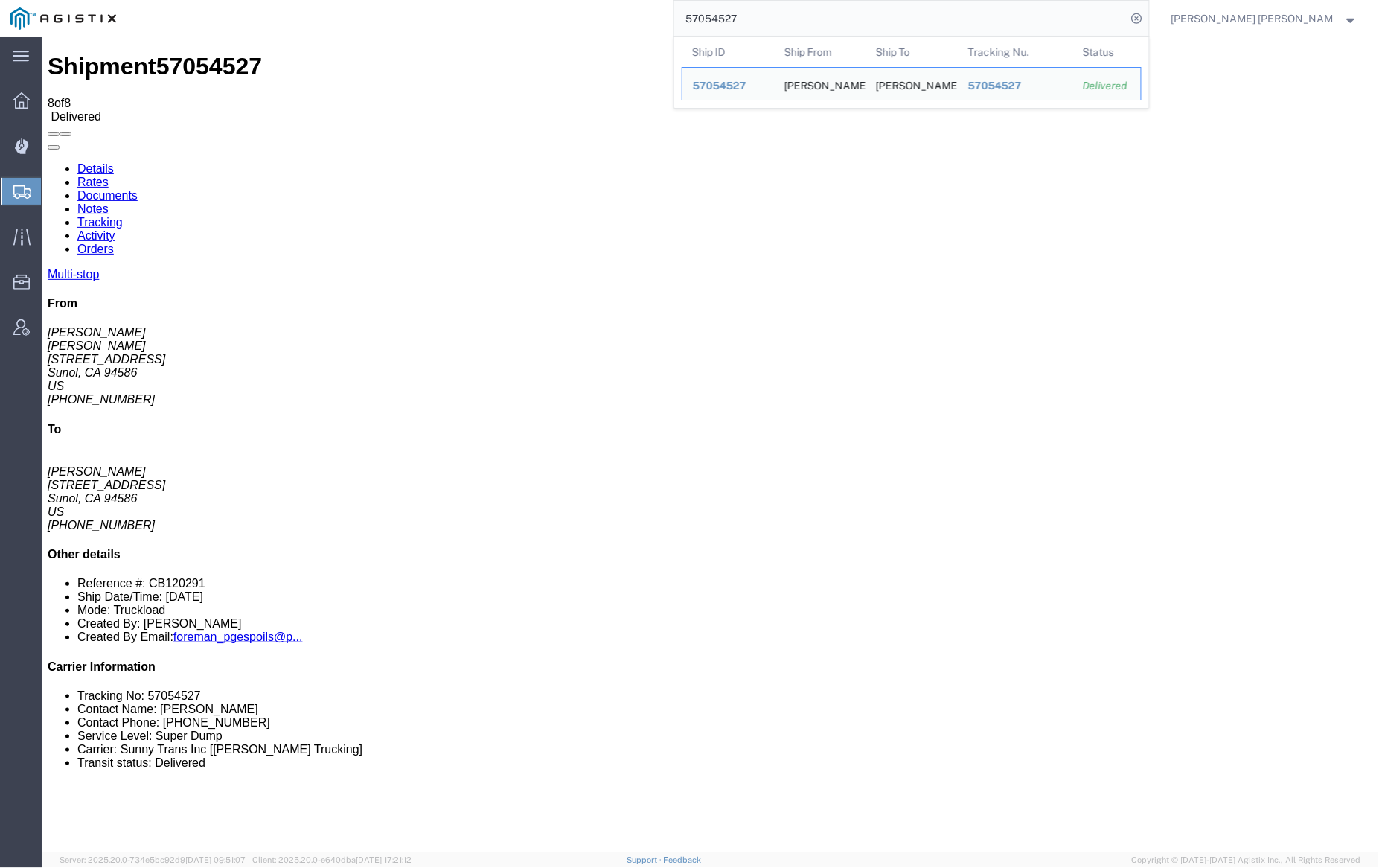
click at [784, 24] on input "57054527" at bounding box center [900, 19] width 453 height 35
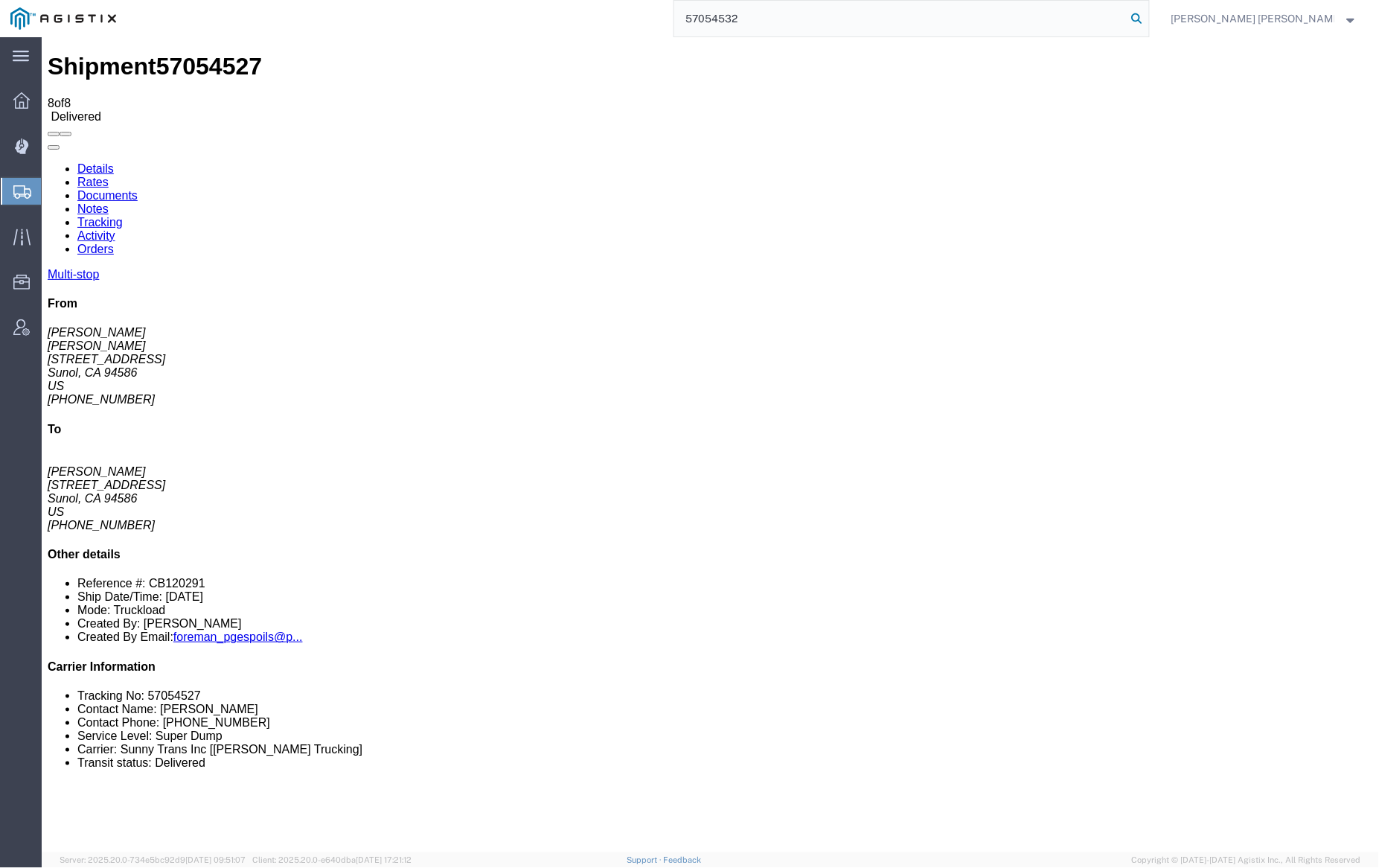
click at [1148, 15] on icon at bounding box center [1137, 19] width 21 height 21
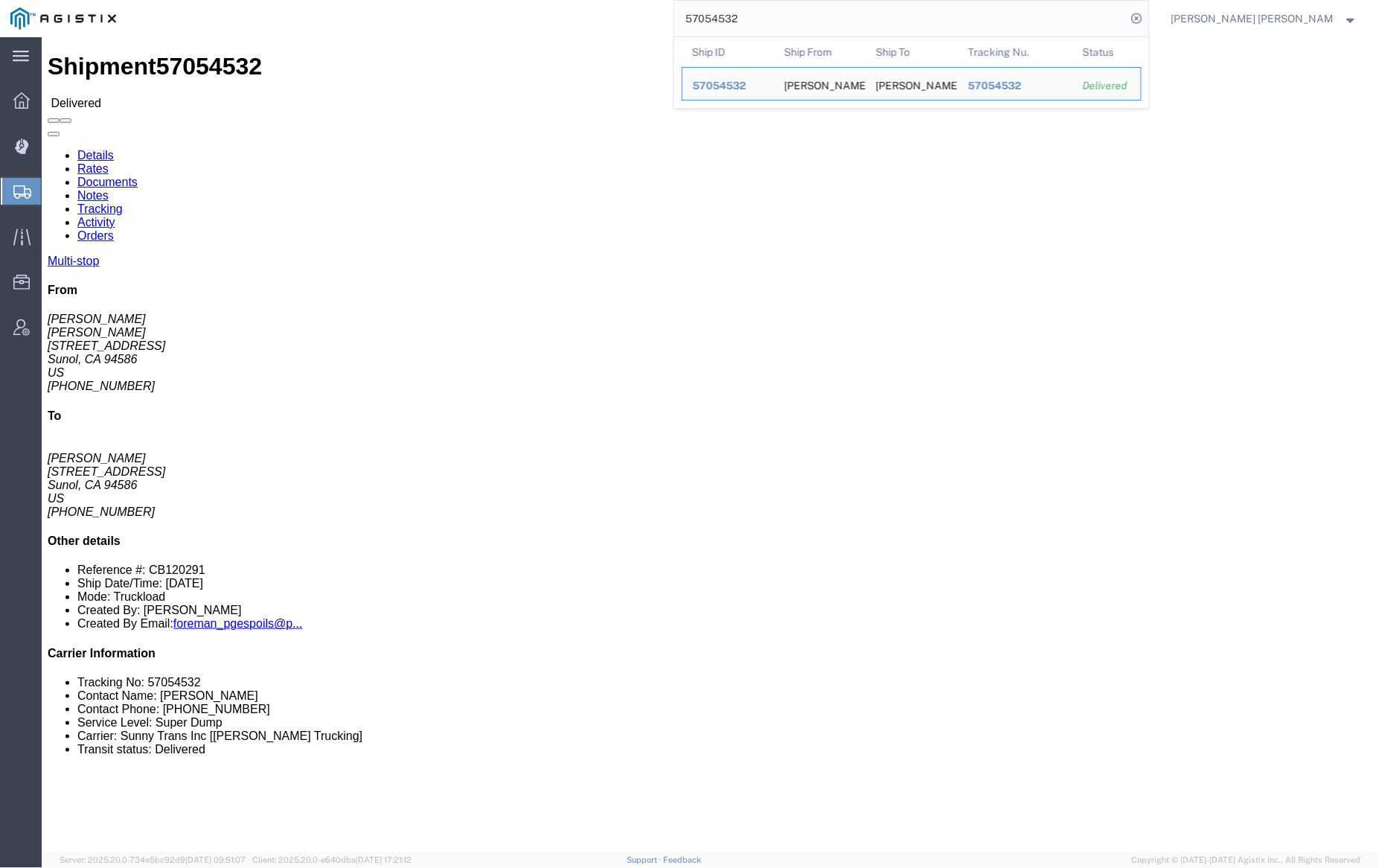
click link "Notes"
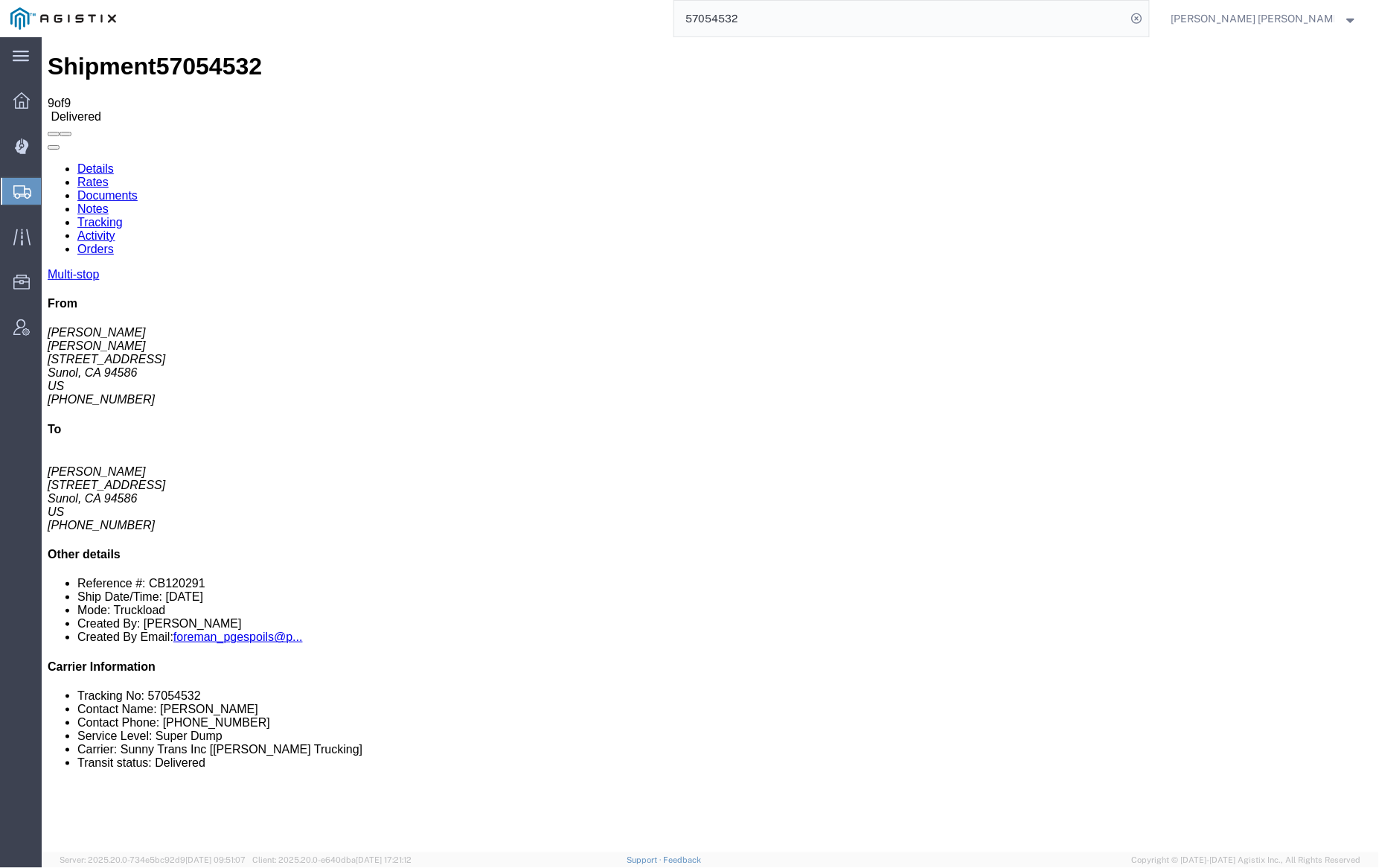
click at [137, 188] on link "Documents" at bounding box center [107, 194] width 61 height 13
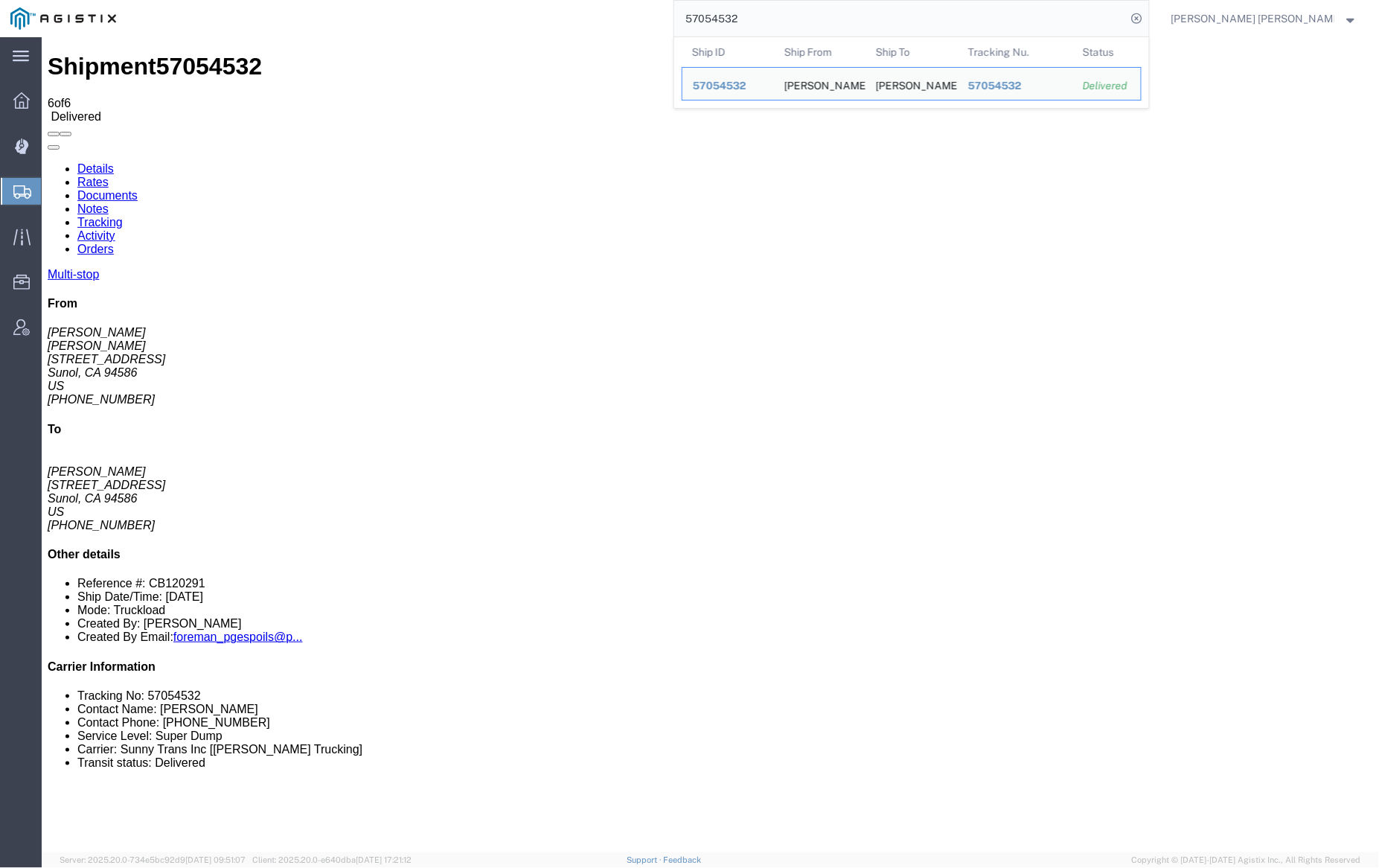
click at [773, 12] on input "57054532" at bounding box center [900, 19] width 453 height 35
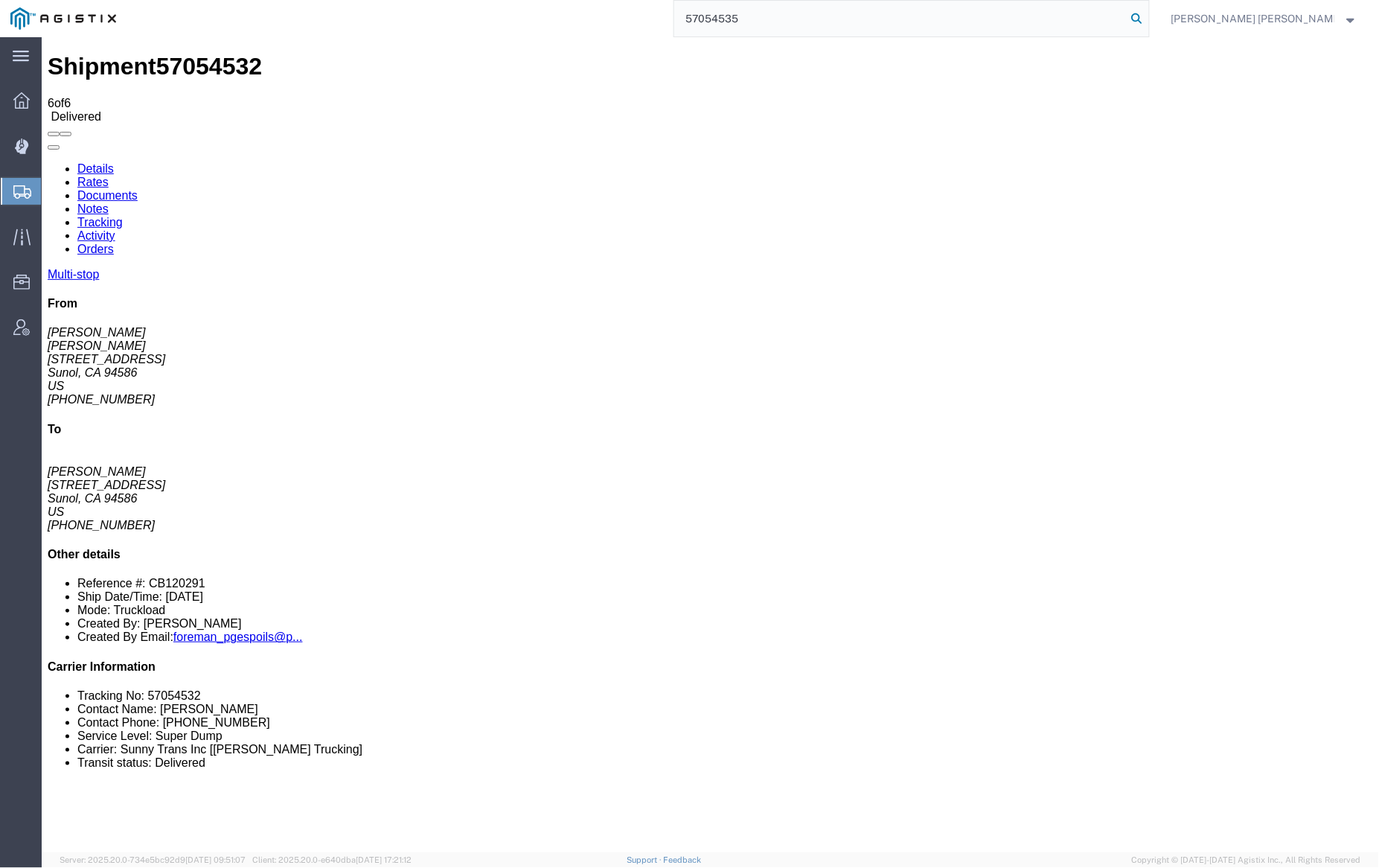
type input "57054535"
click at [1148, 16] on icon at bounding box center [1137, 19] width 21 height 21
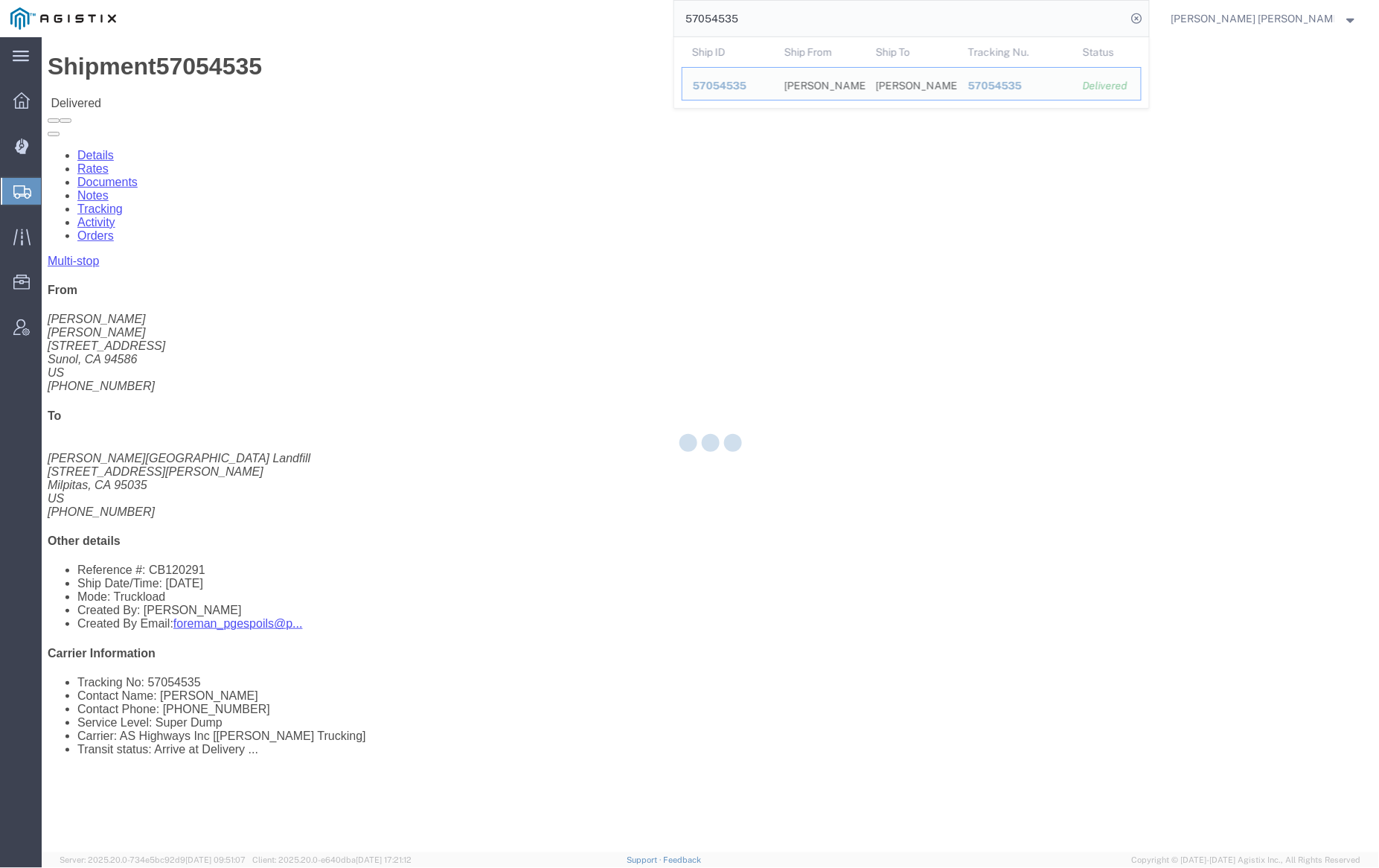
click at [276, 91] on div at bounding box center [710, 444] width 1338 height 815
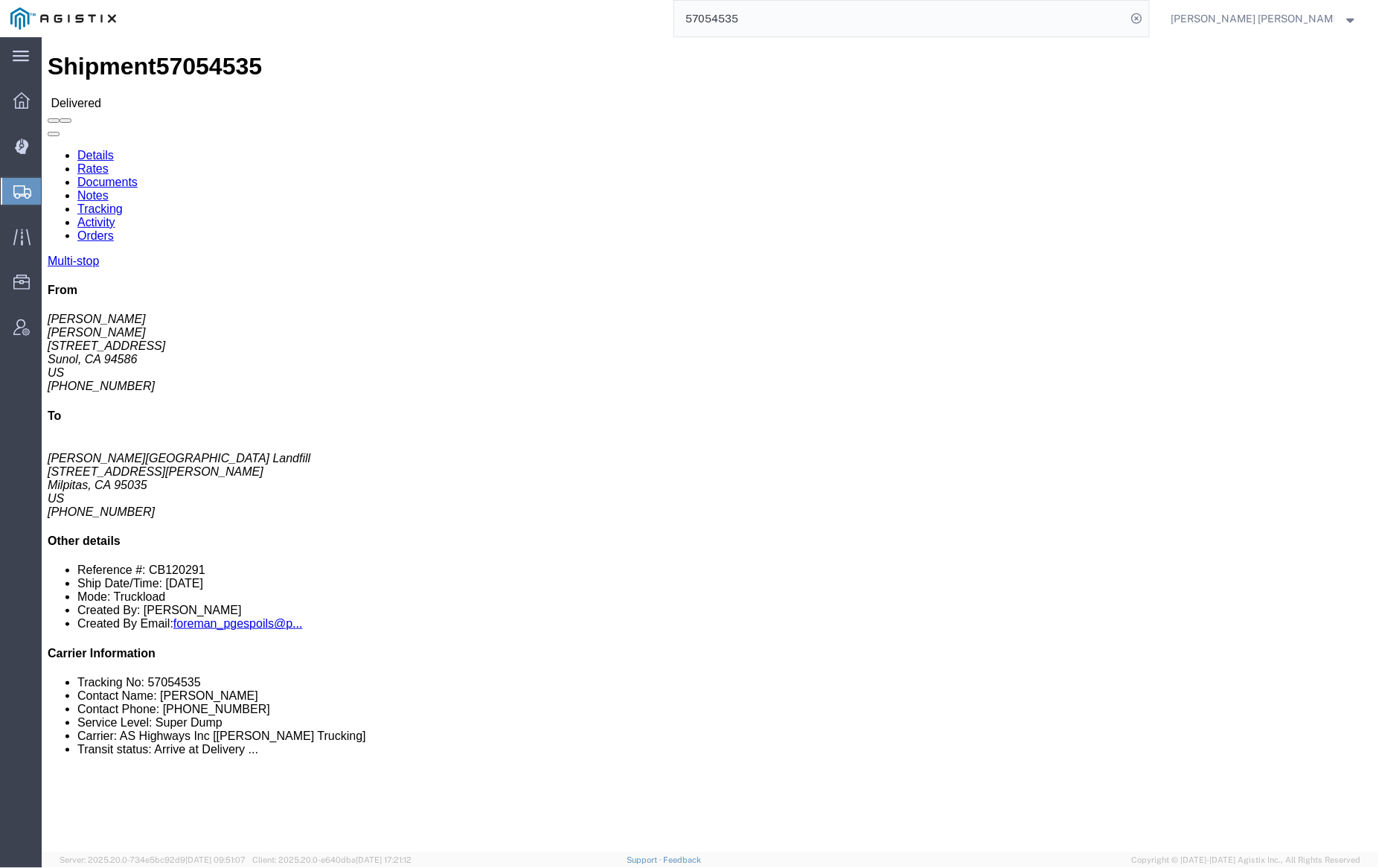
click link "Notes"
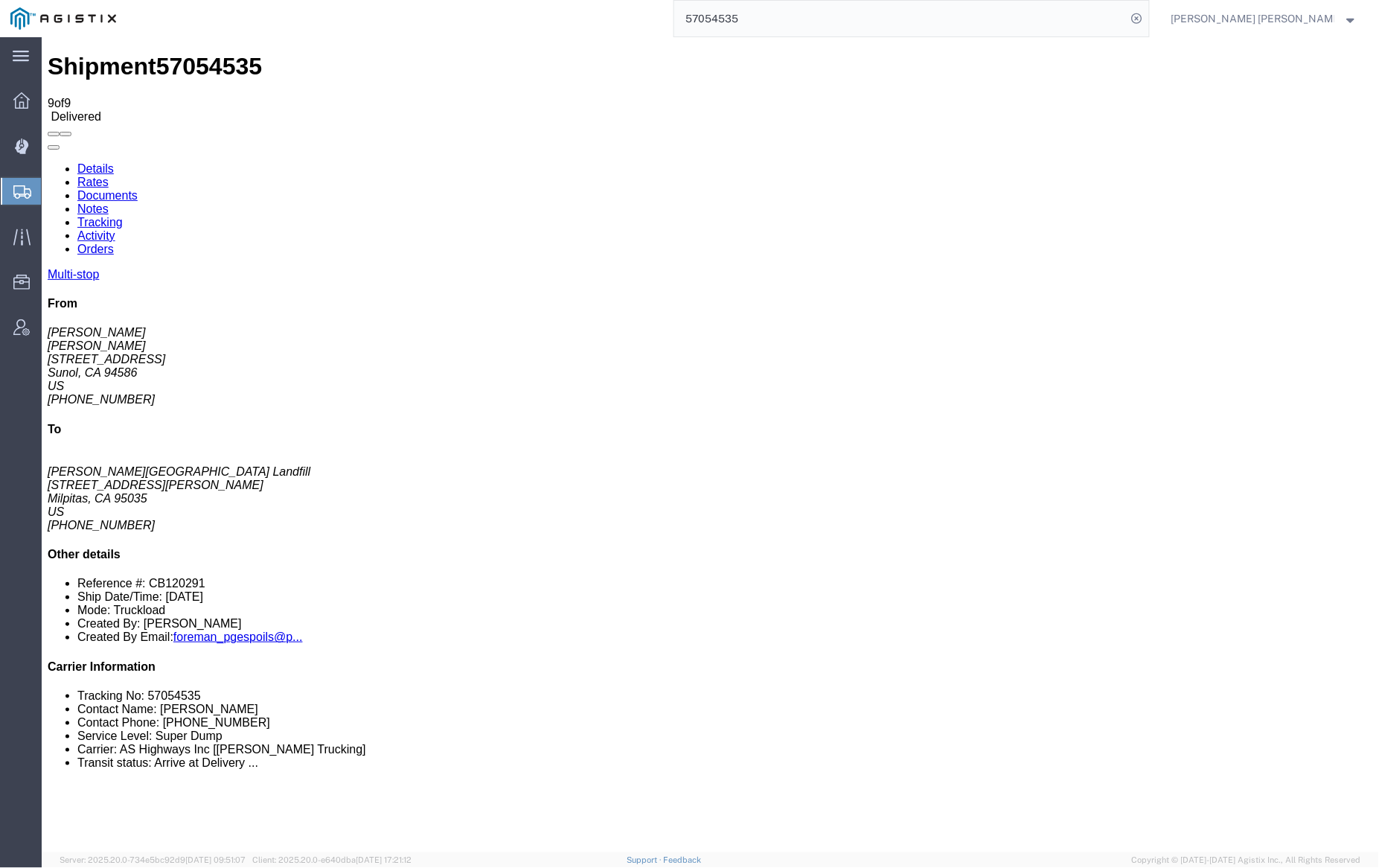
click at [122, 215] on link "Tracking" at bounding box center [99, 221] width 46 height 13
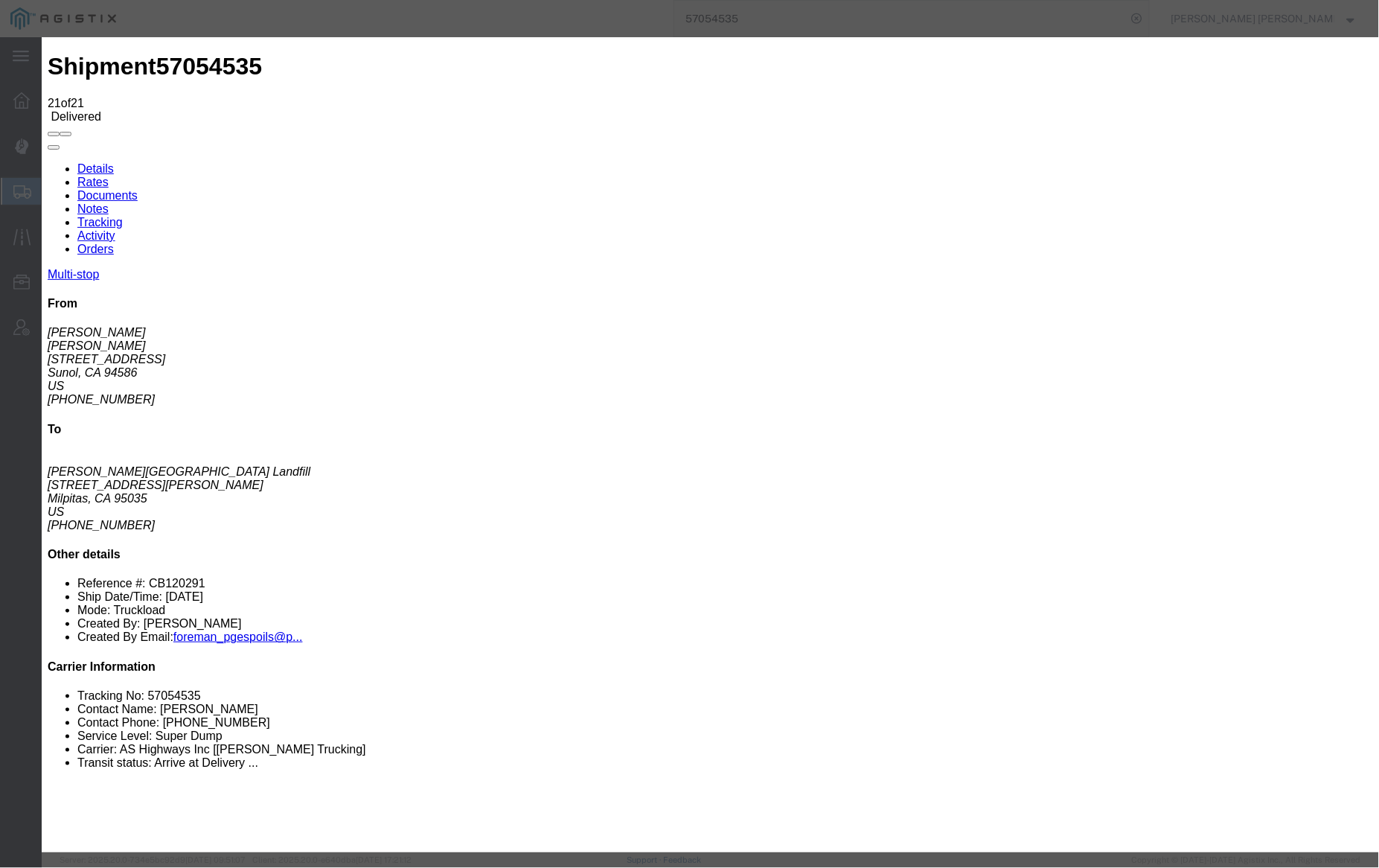
type input "11:53 AM"
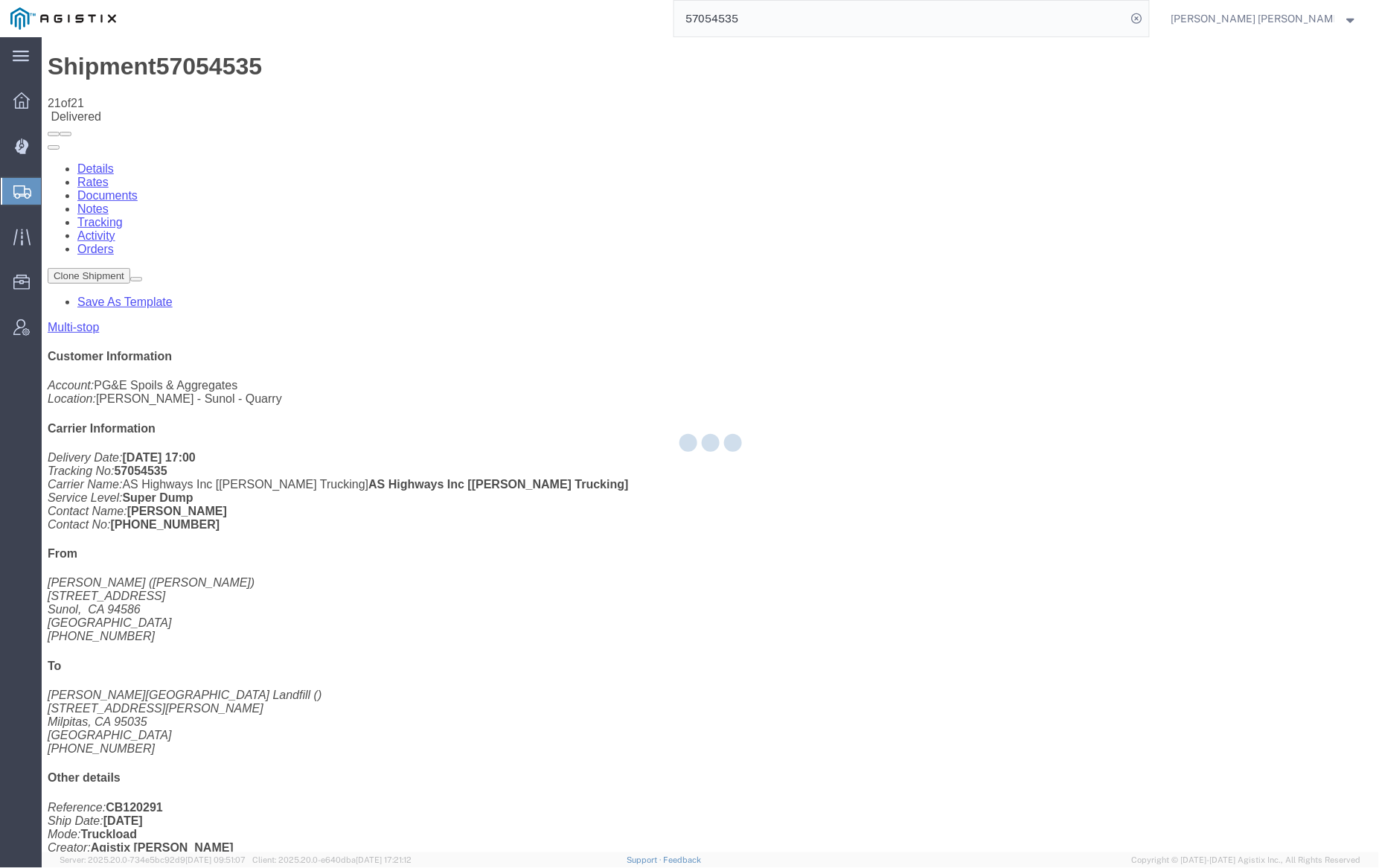
click at [253, 92] on div at bounding box center [710, 444] width 1338 height 815
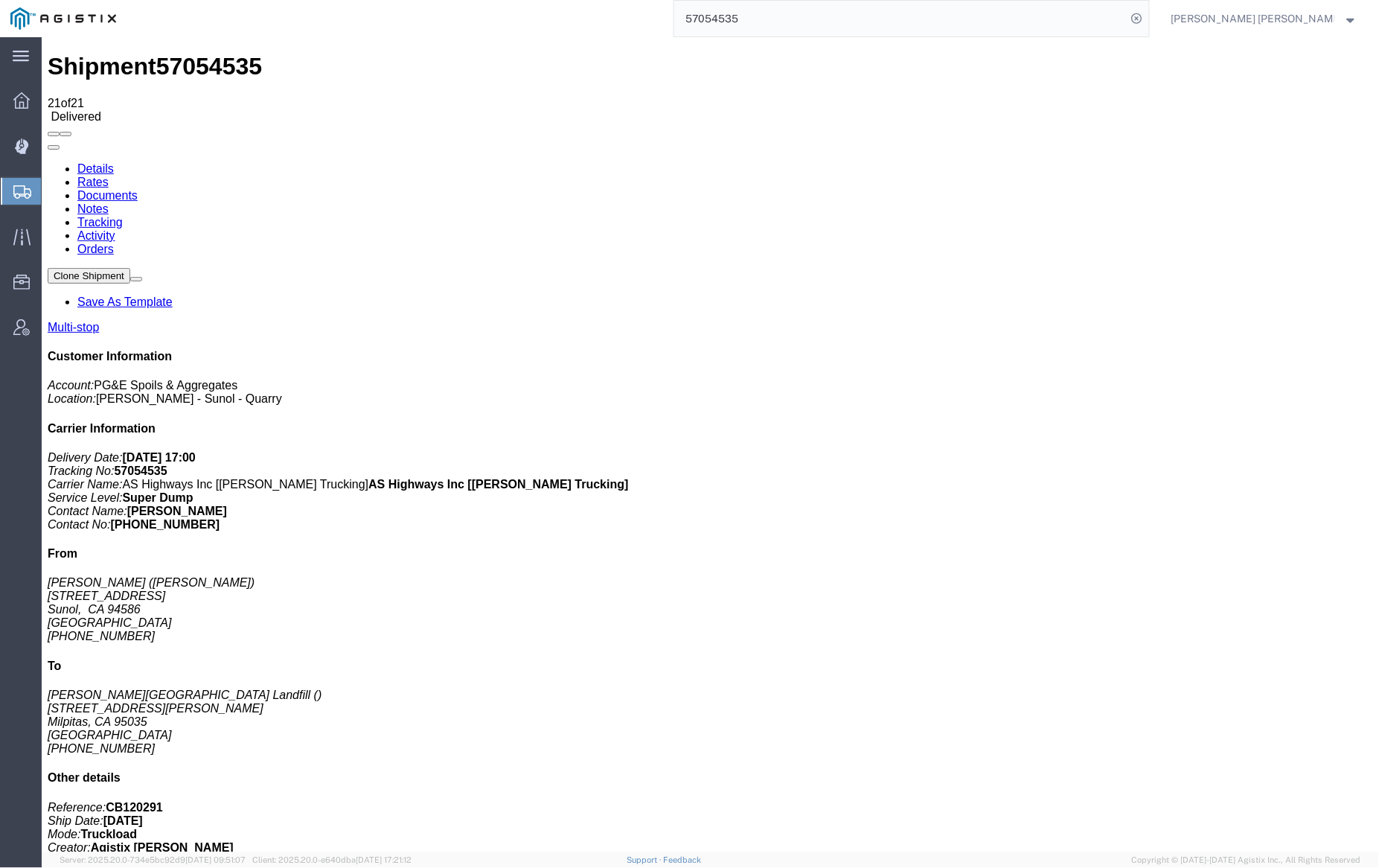
click at [108, 201] on link "Notes" at bounding box center [92, 207] width 31 height 13
click at [137, 188] on link "Documents" at bounding box center [107, 194] width 61 height 13
click at [799, 16] on input "57054535" at bounding box center [900, 19] width 453 height 35
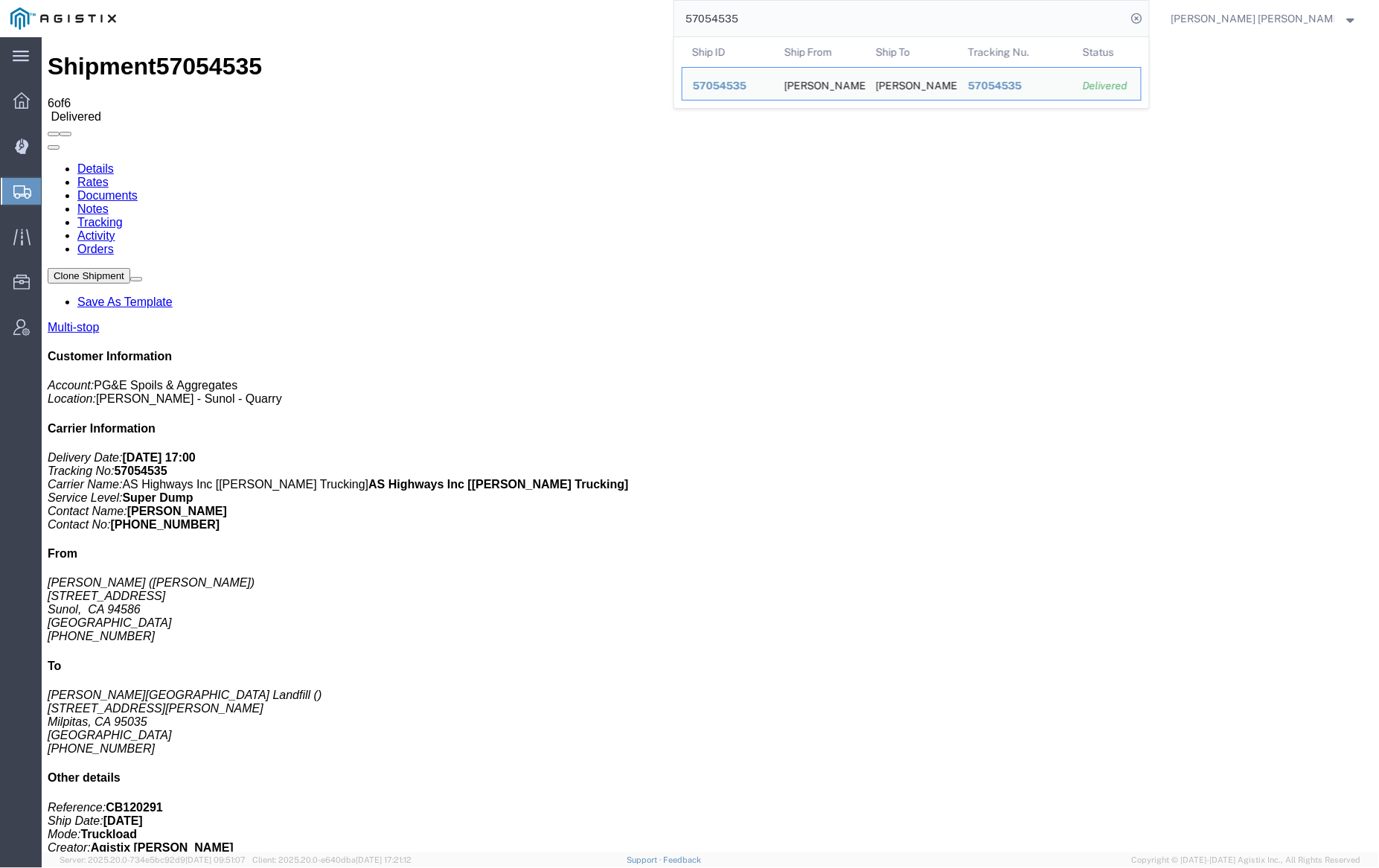
click at [798, 16] on input "57054535" at bounding box center [900, 19] width 453 height 35
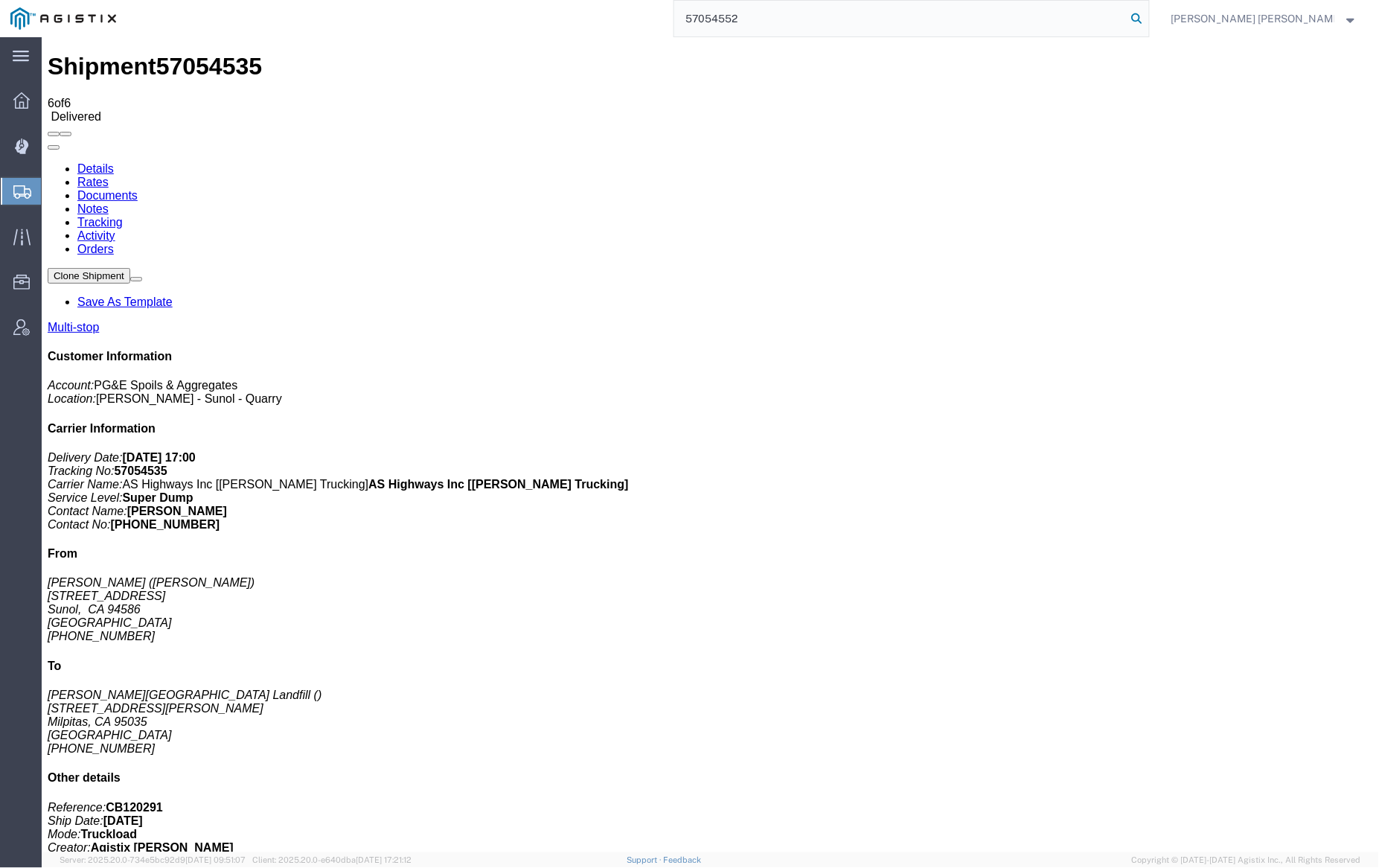
click at [1148, 16] on icon at bounding box center [1137, 19] width 21 height 21
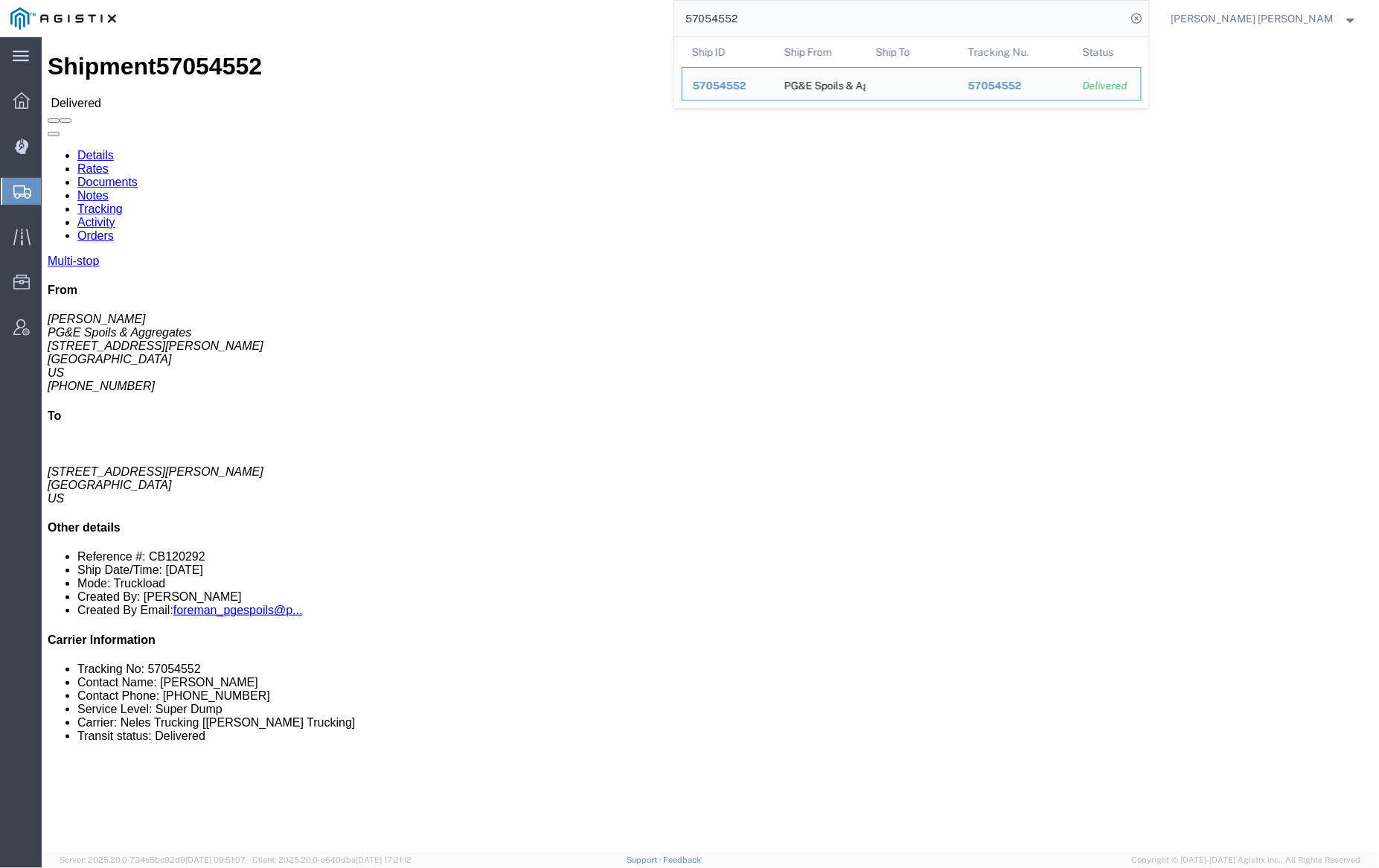
click link "Notes"
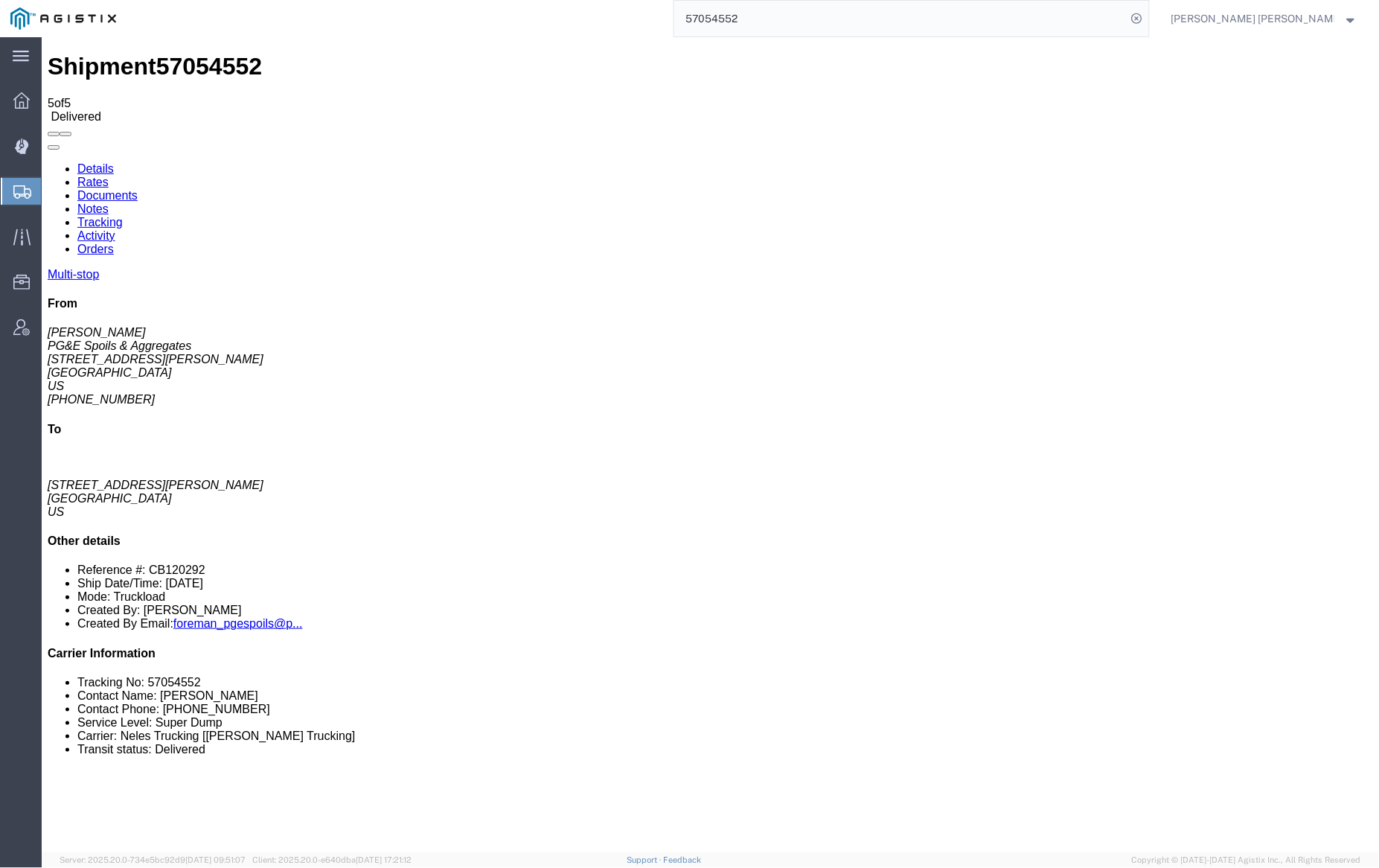
click at [137, 188] on link "Documents" at bounding box center [107, 194] width 61 height 13
click at [773, 13] on input "57054552" at bounding box center [900, 19] width 453 height 35
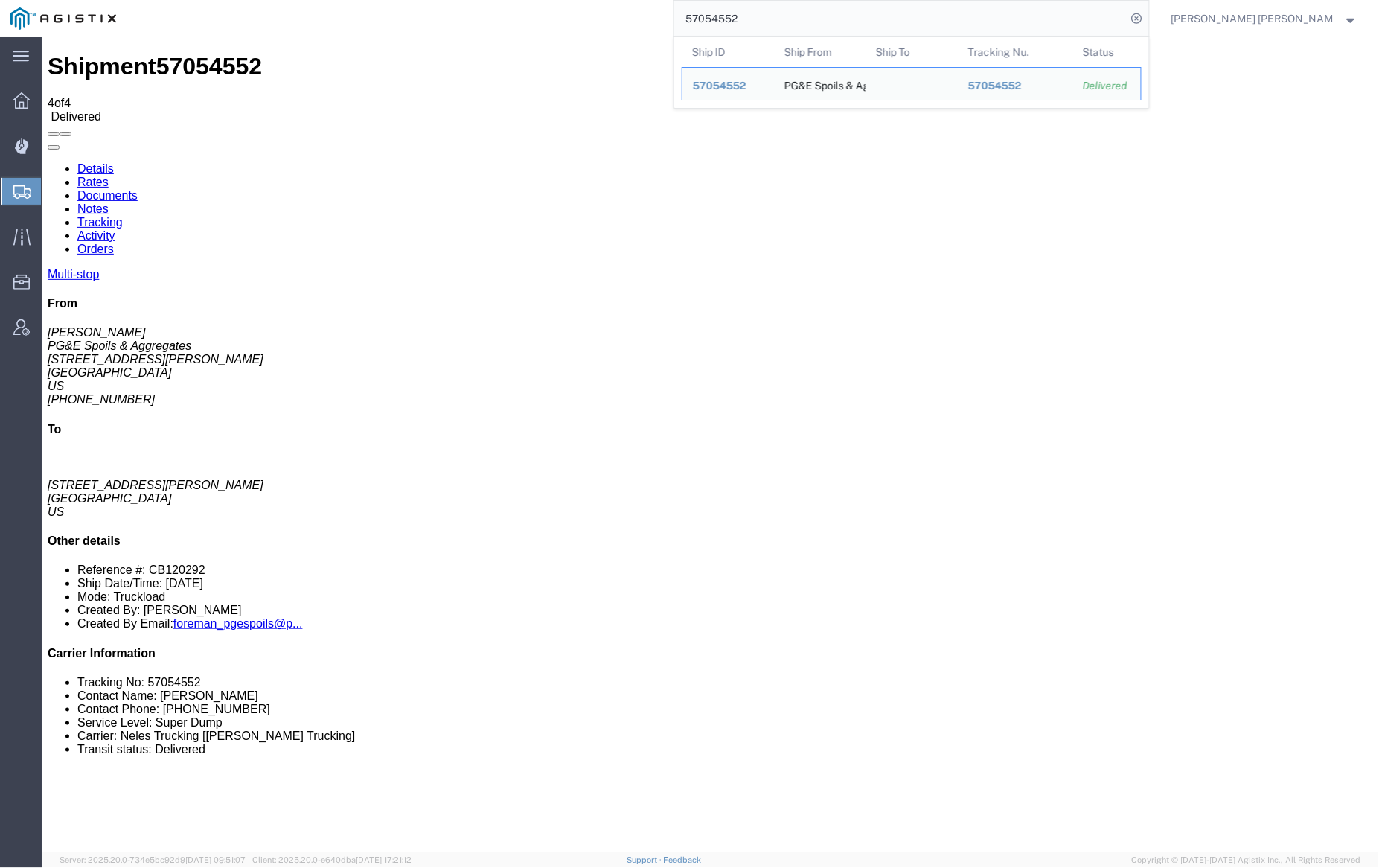
click at [773, 13] on input "57054552" at bounding box center [900, 19] width 453 height 35
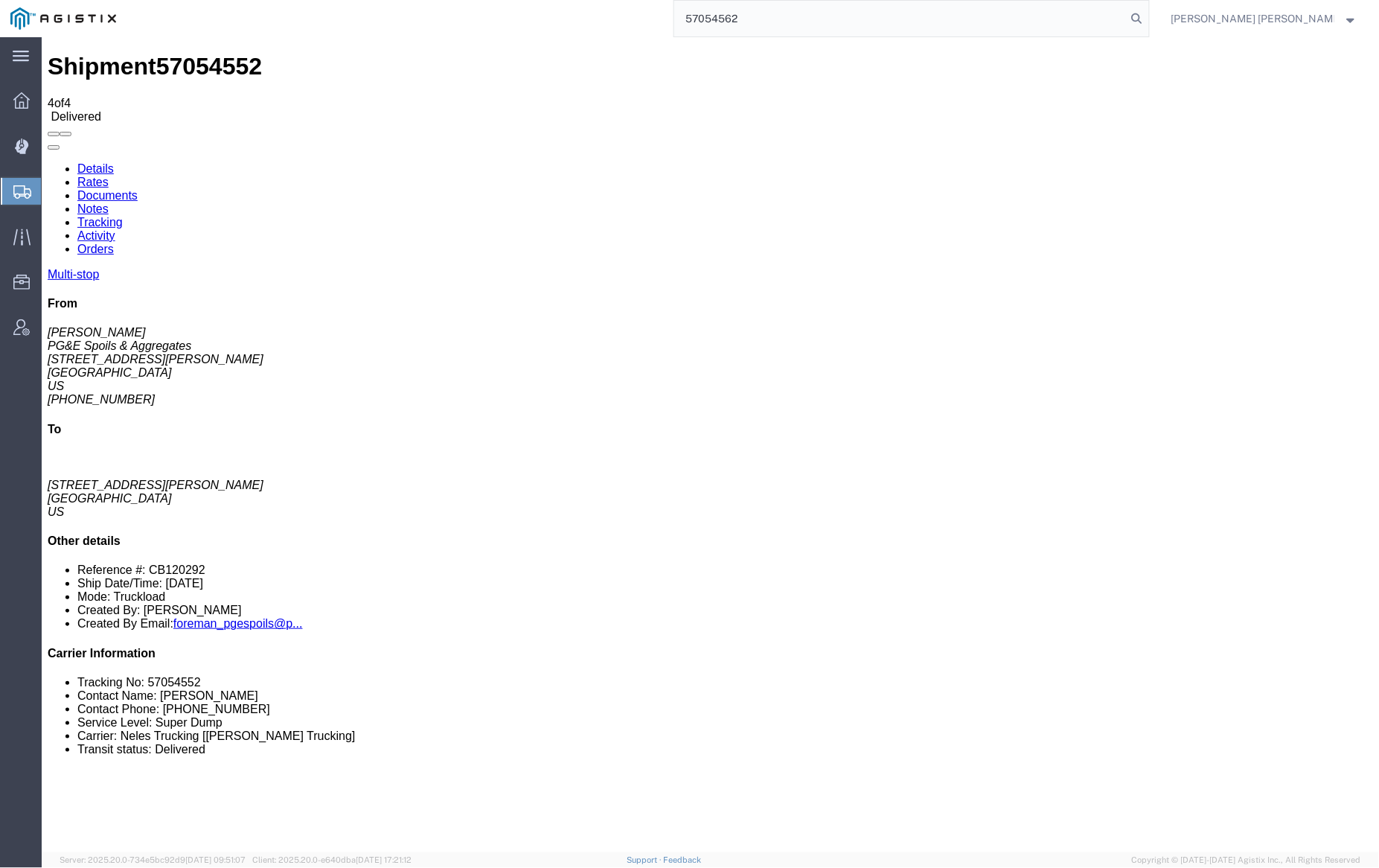
drag, startPoint x: 1213, startPoint y: 11, endPoint x: 1140, endPoint y: 12, distance: 73.0
click at [1148, 11] on icon at bounding box center [1137, 19] width 21 height 21
click at [137, 188] on link "Documents" at bounding box center [107, 194] width 61 height 13
click at [805, 14] on input "57054562" at bounding box center [900, 19] width 453 height 35
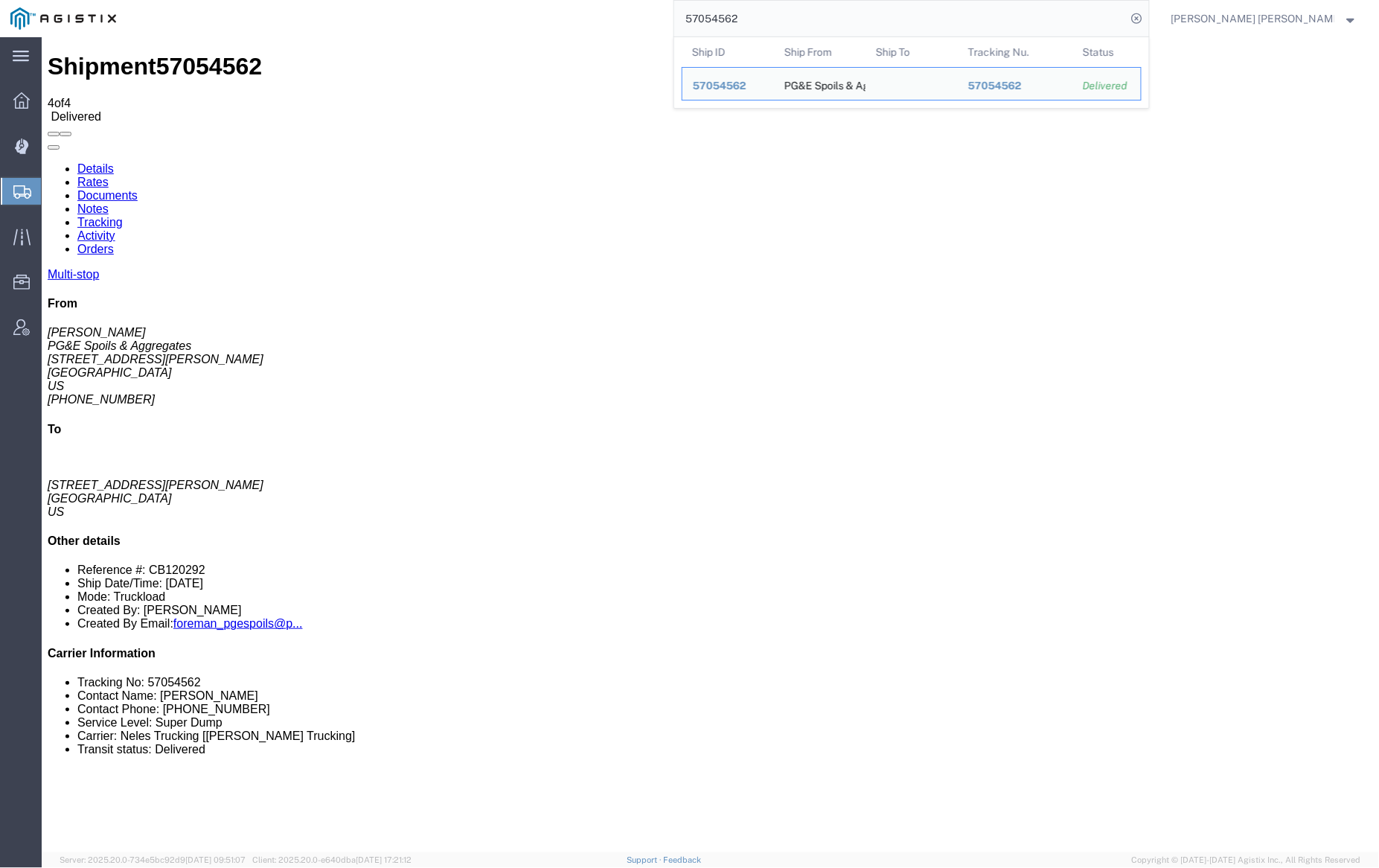
paste input "69354"
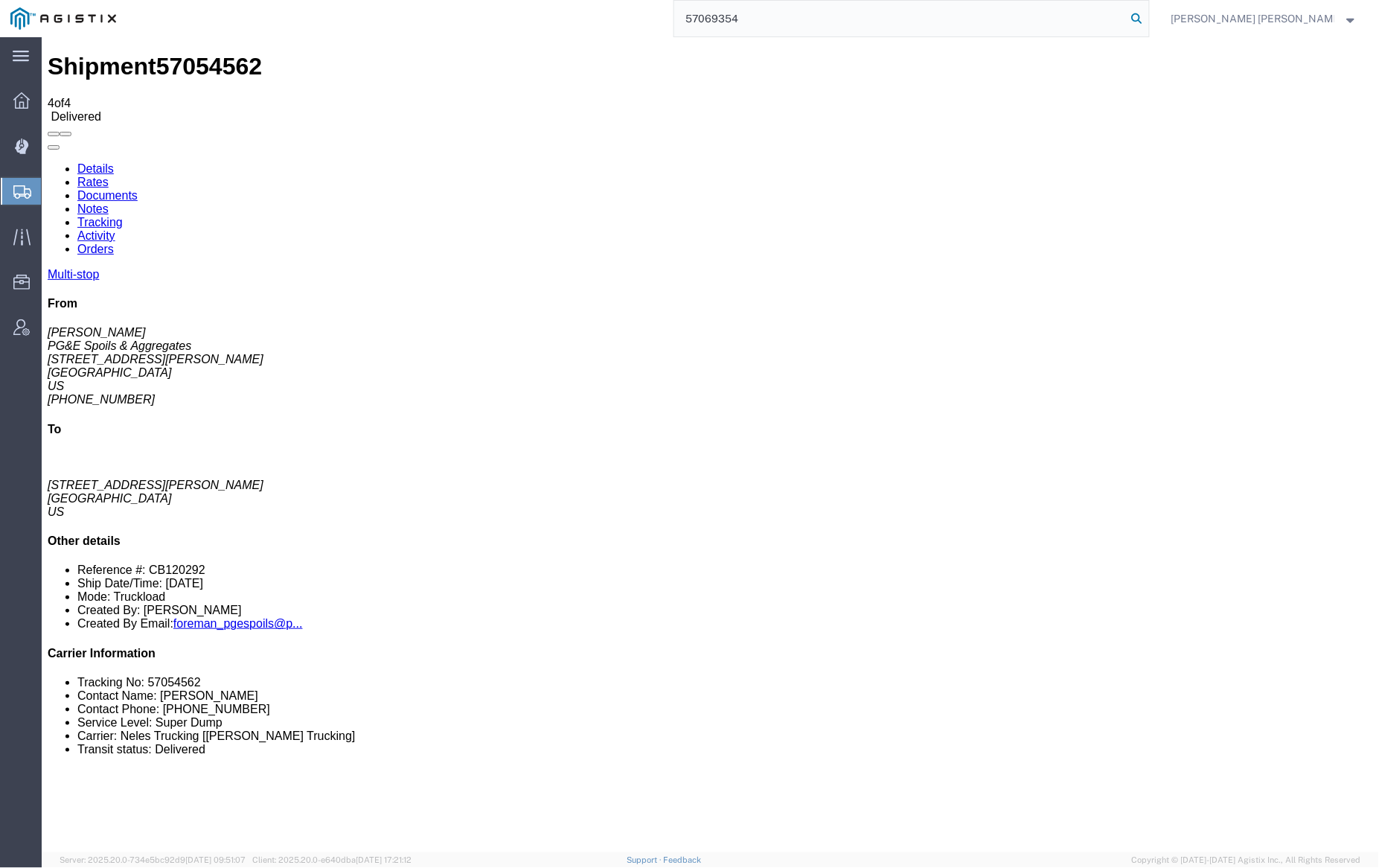
click at [1148, 16] on icon at bounding box center [1137, 19] width 21 height 21
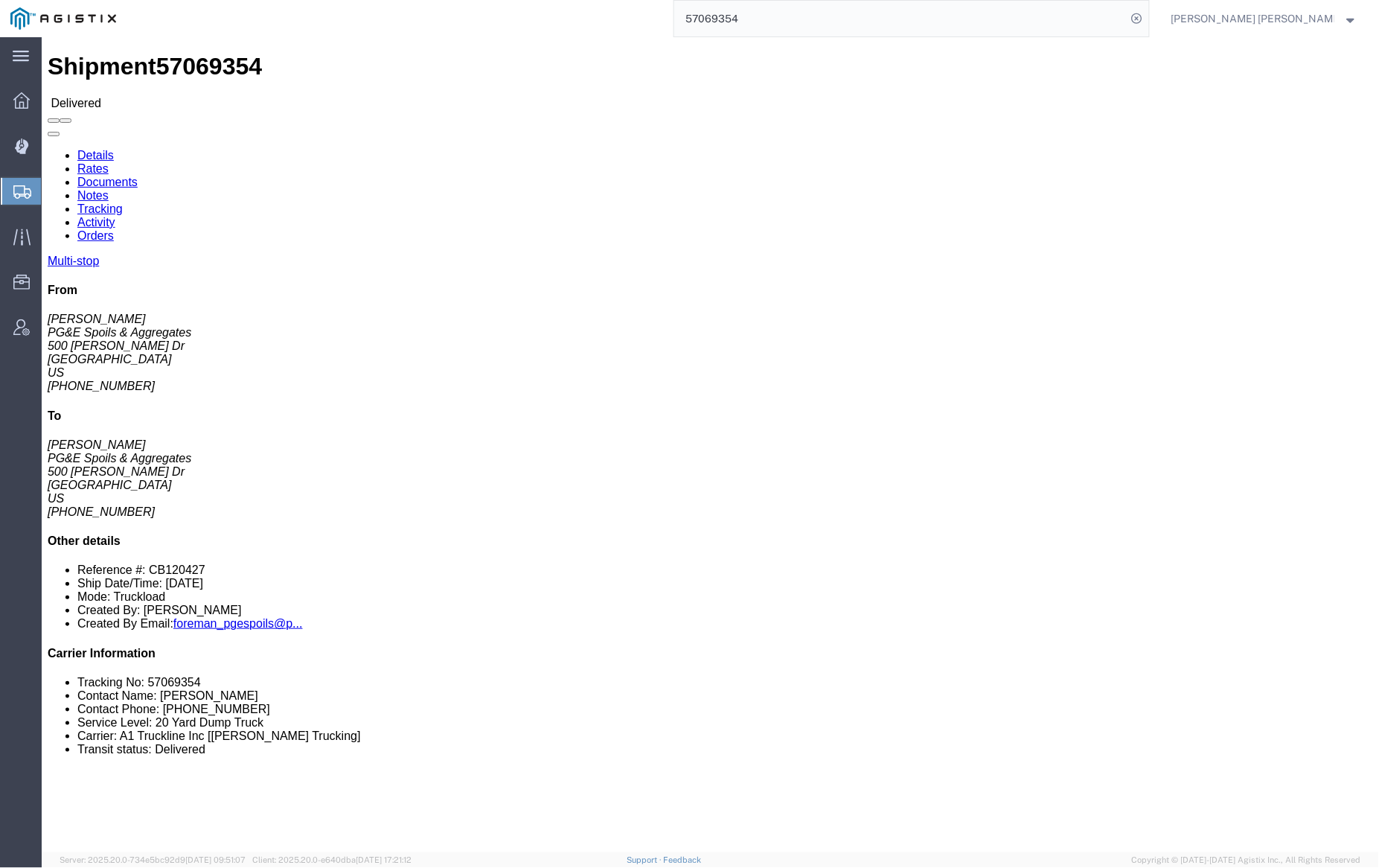
click div
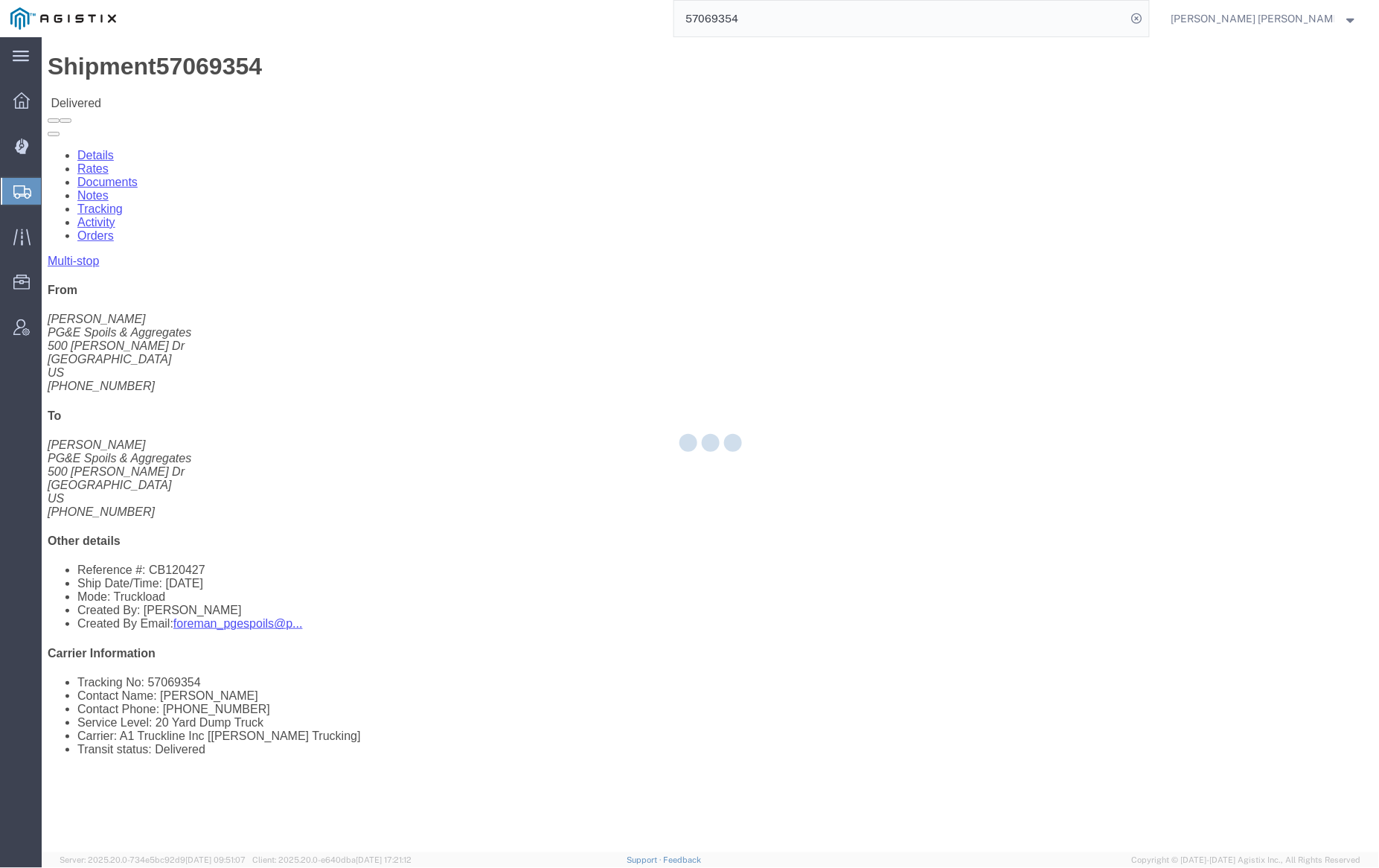
click at [208, 90] on div at bounding box center [710, 444] width 1338 height 815
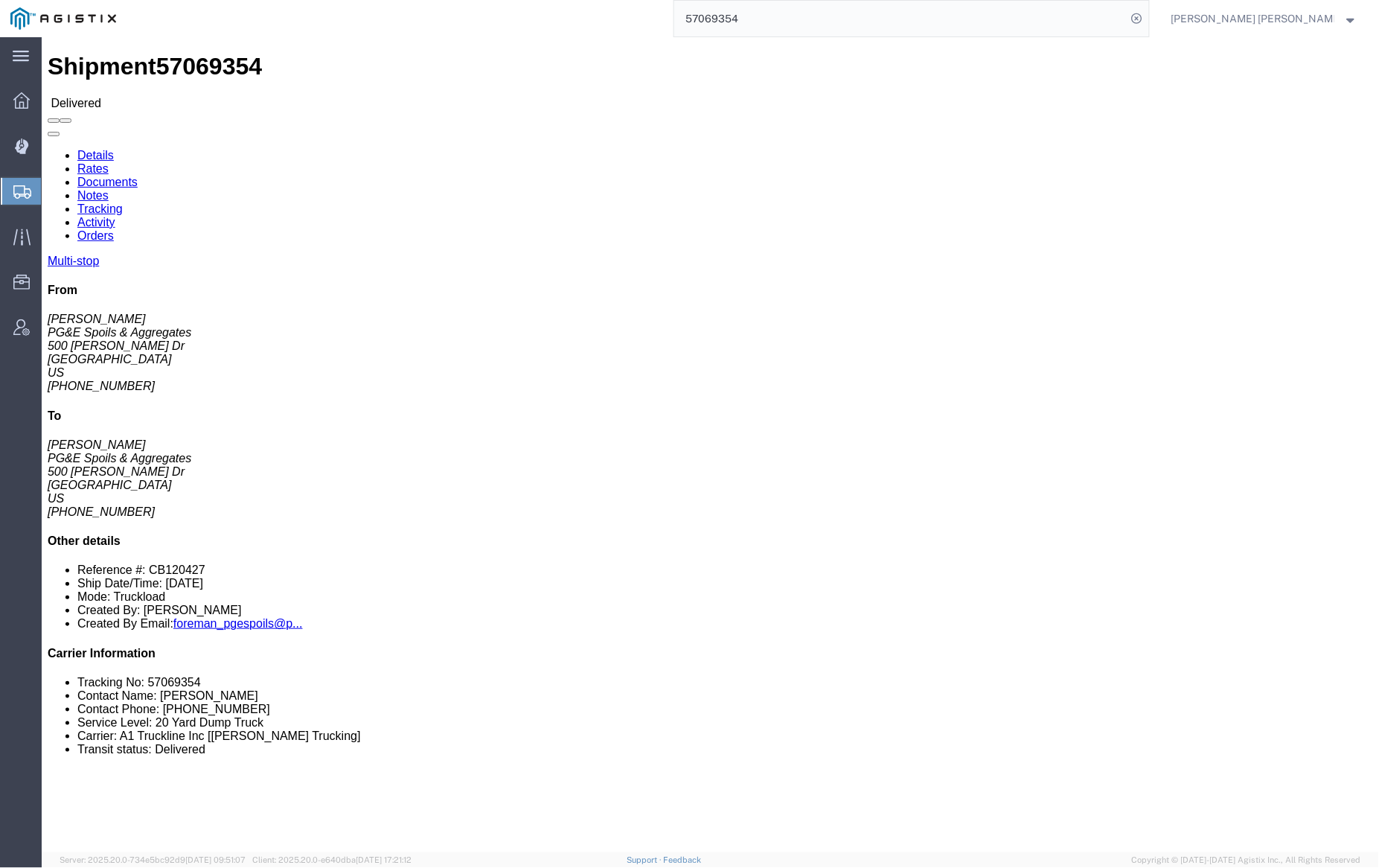
click link "Documents"
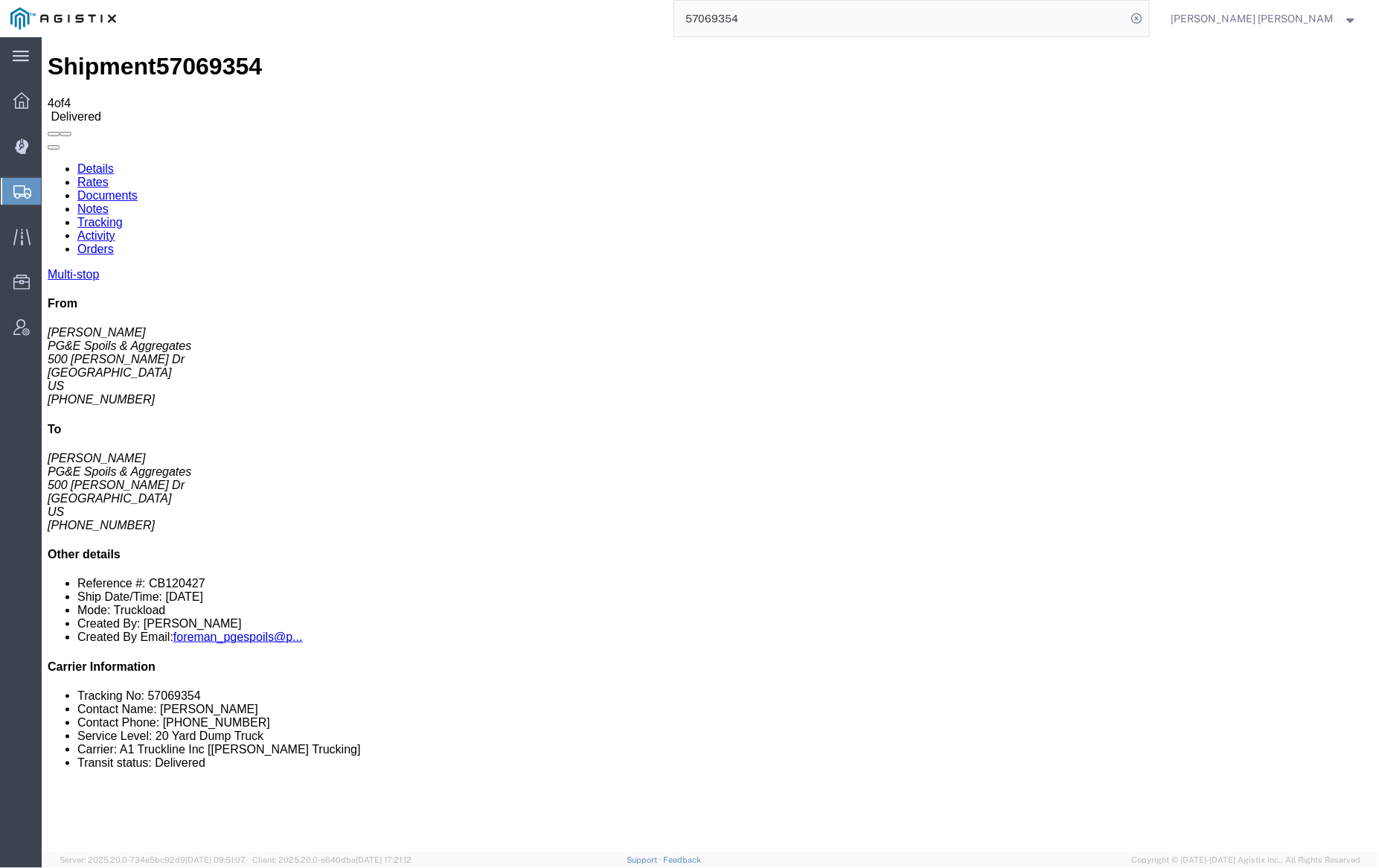
click at [108, 201] on link "Notes" at bounding box center [92, 207] width 31 height 13
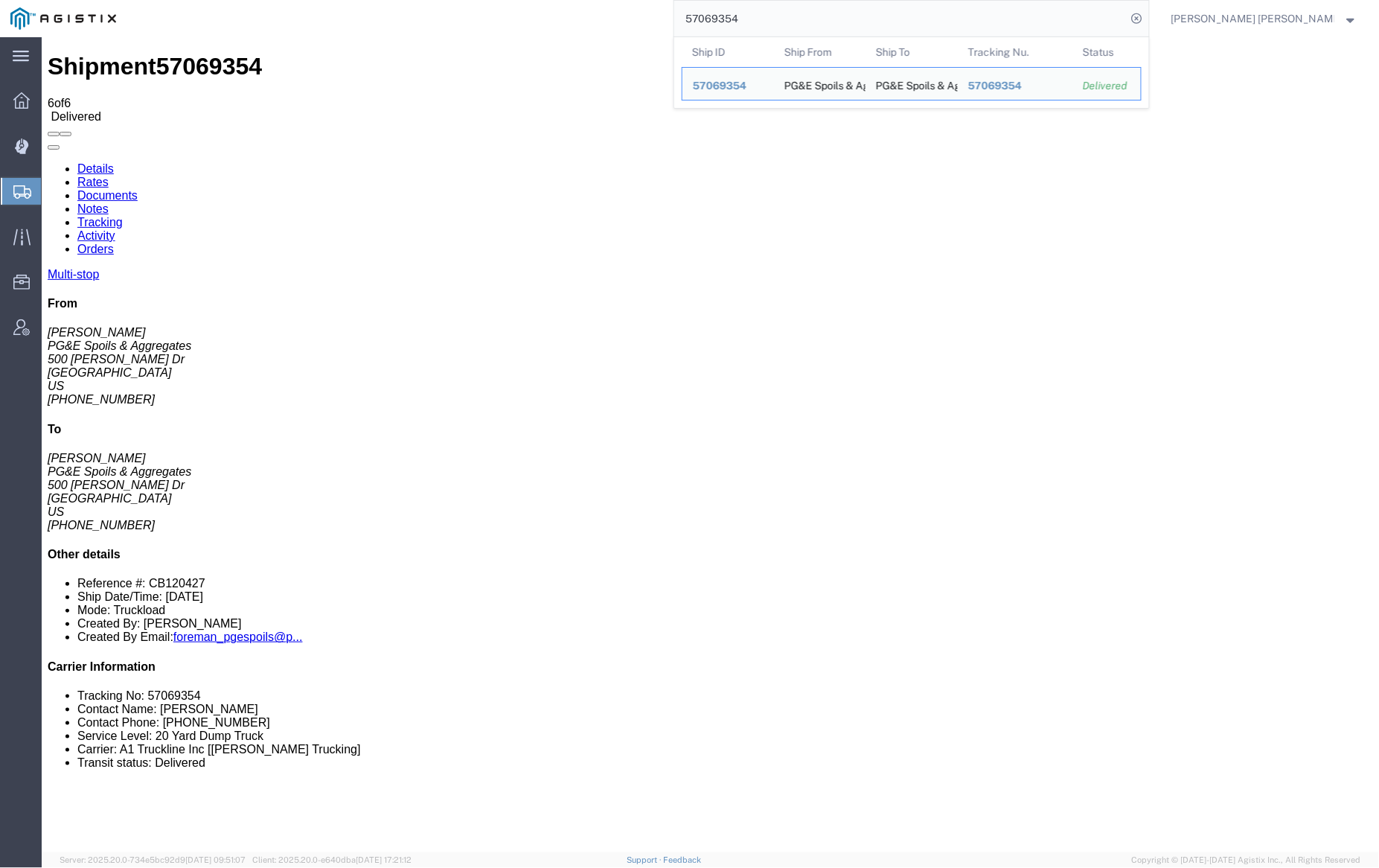
click at [779, 18] on input "57069354" at bounding box center [900, 19] width 453 height 35
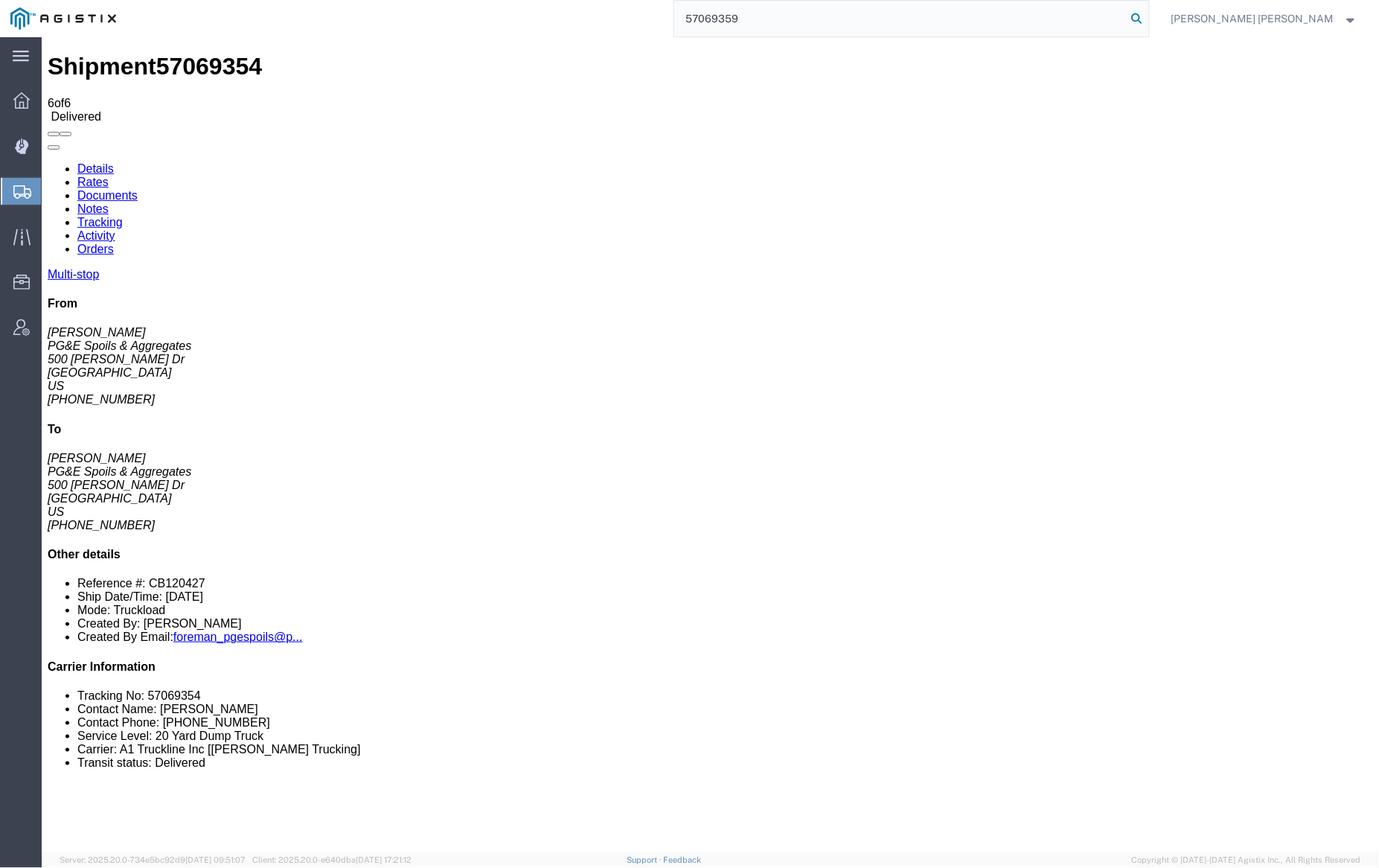
click at [1148, 16] on icon at bounding box center [1137, 19] width 21 height 21
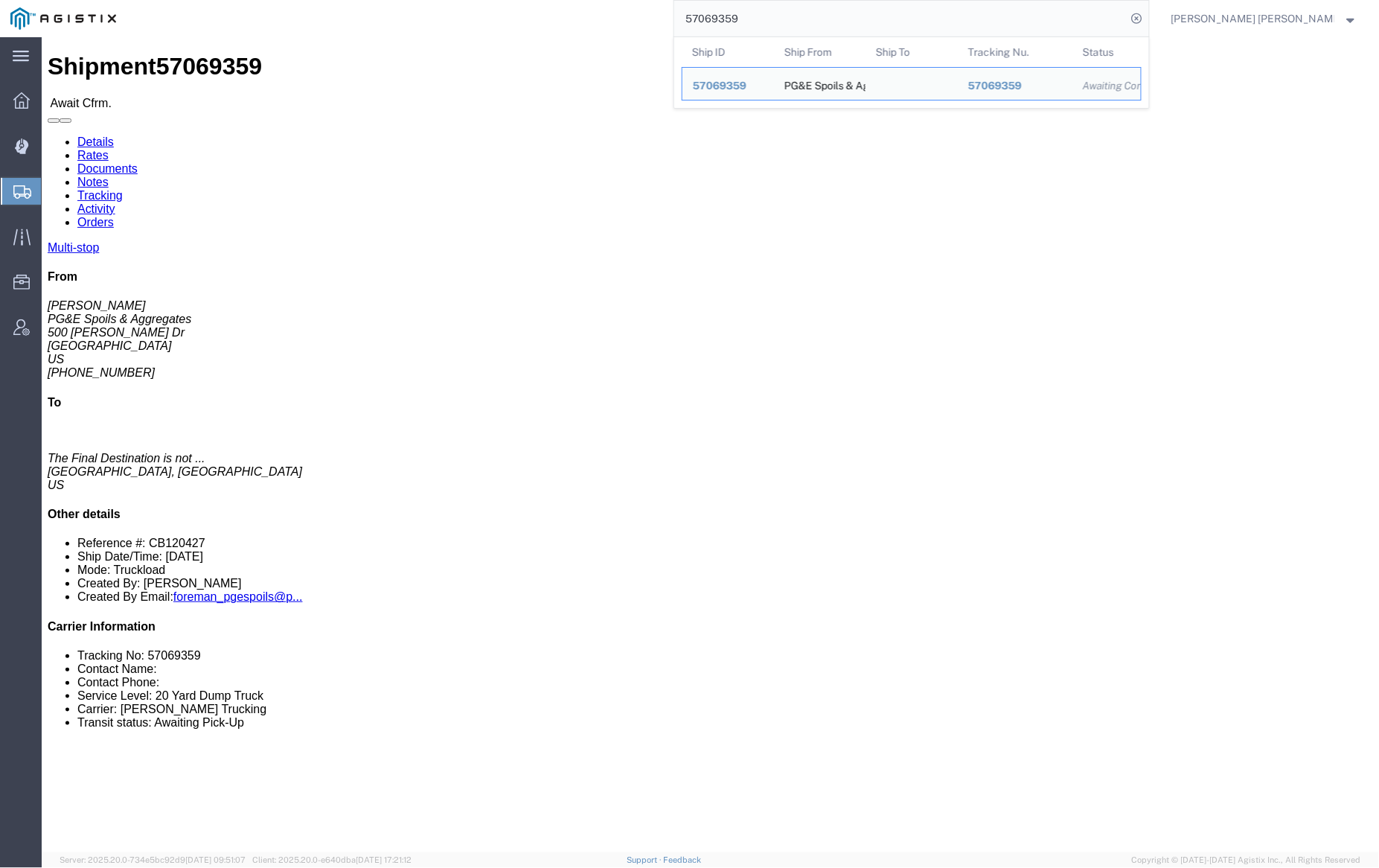
click at [776, 11] on input "57069359" at bounding box center [900, 19] width 453 height 35
paste input "63"
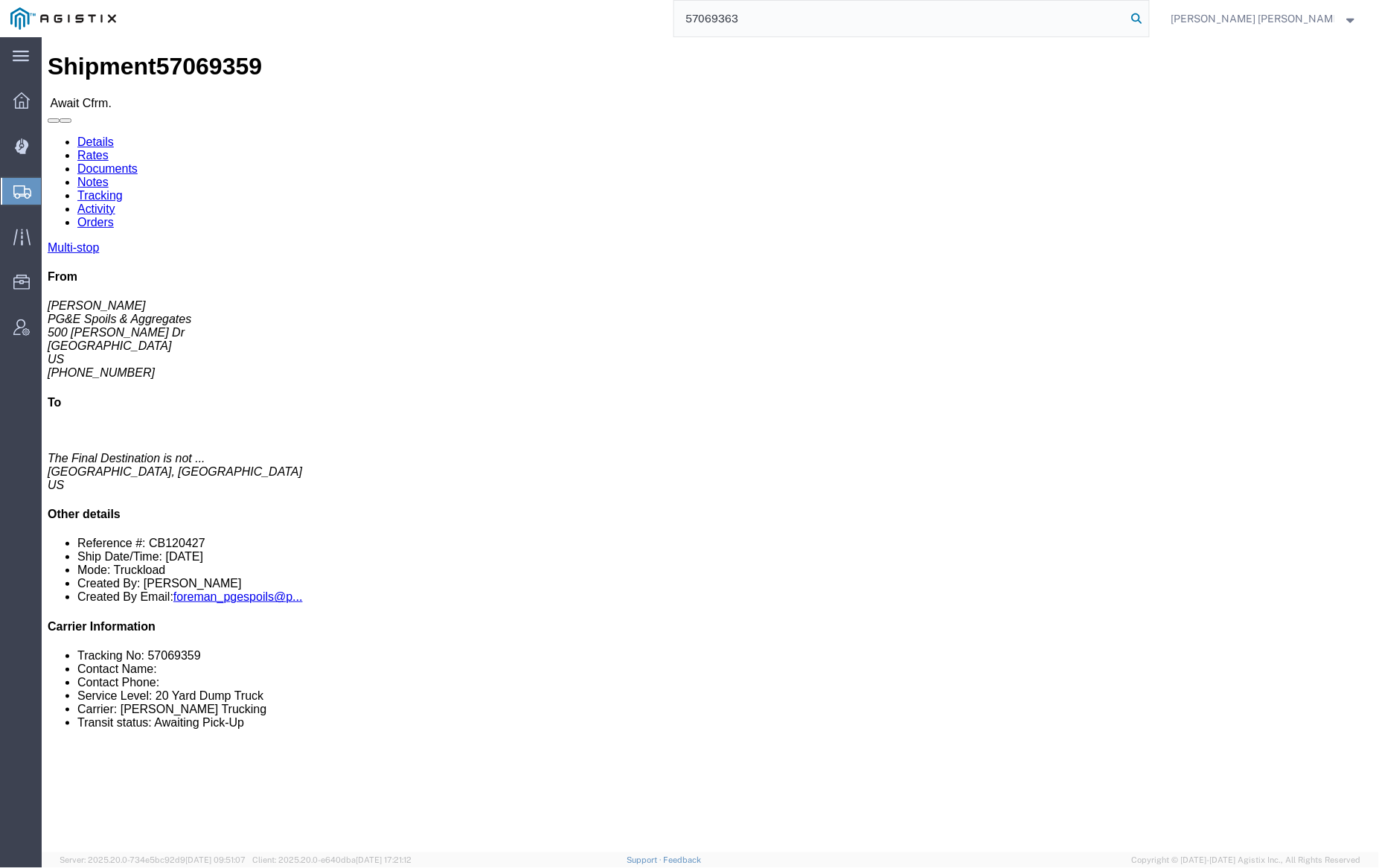
click at [1148, 19] on icon at bounding box center [1137, 19] width 21 height 21
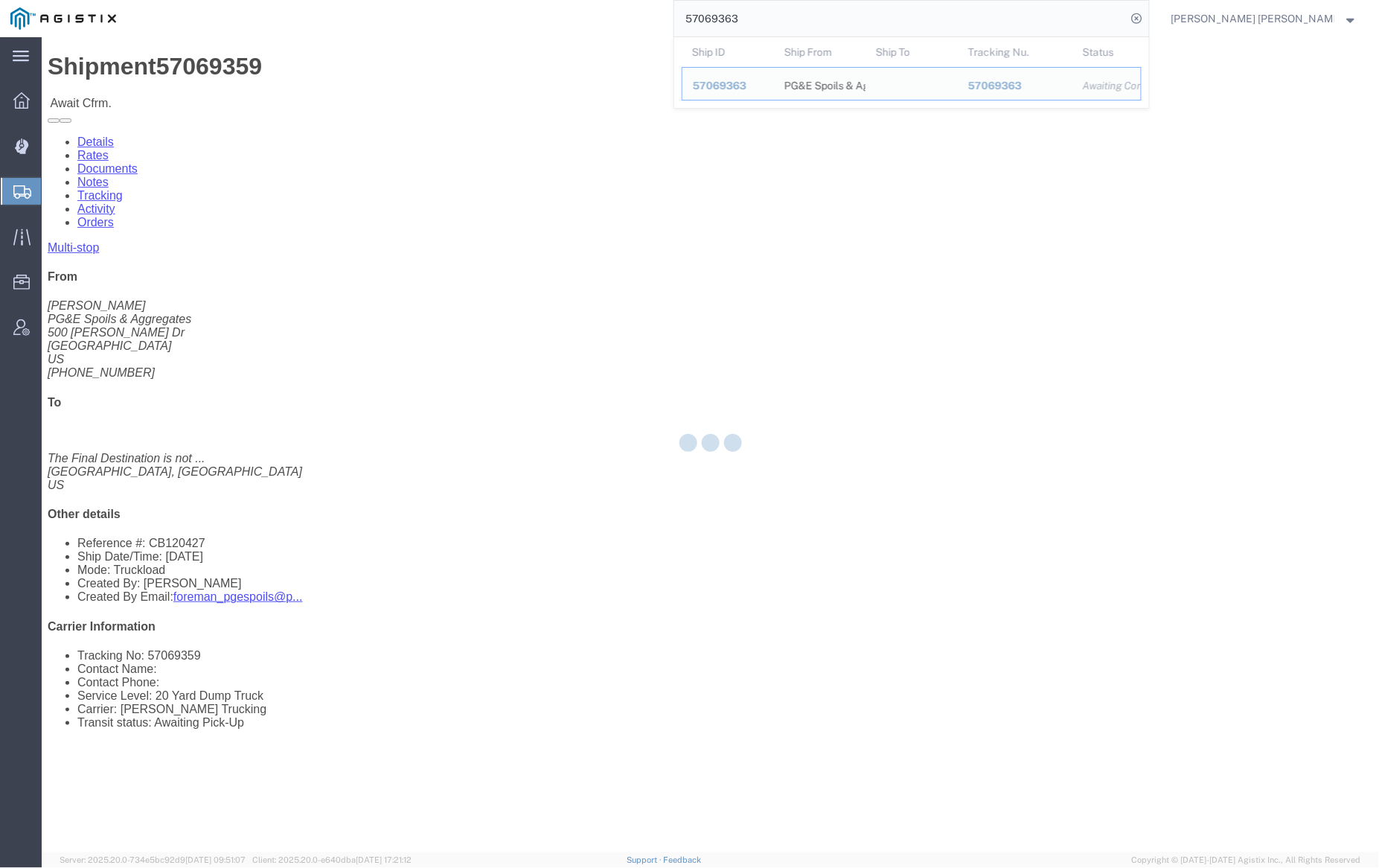
click at [789, 14] on input "57069363" at bounding box center [900, 19] width 453 height 35
paste input "5"
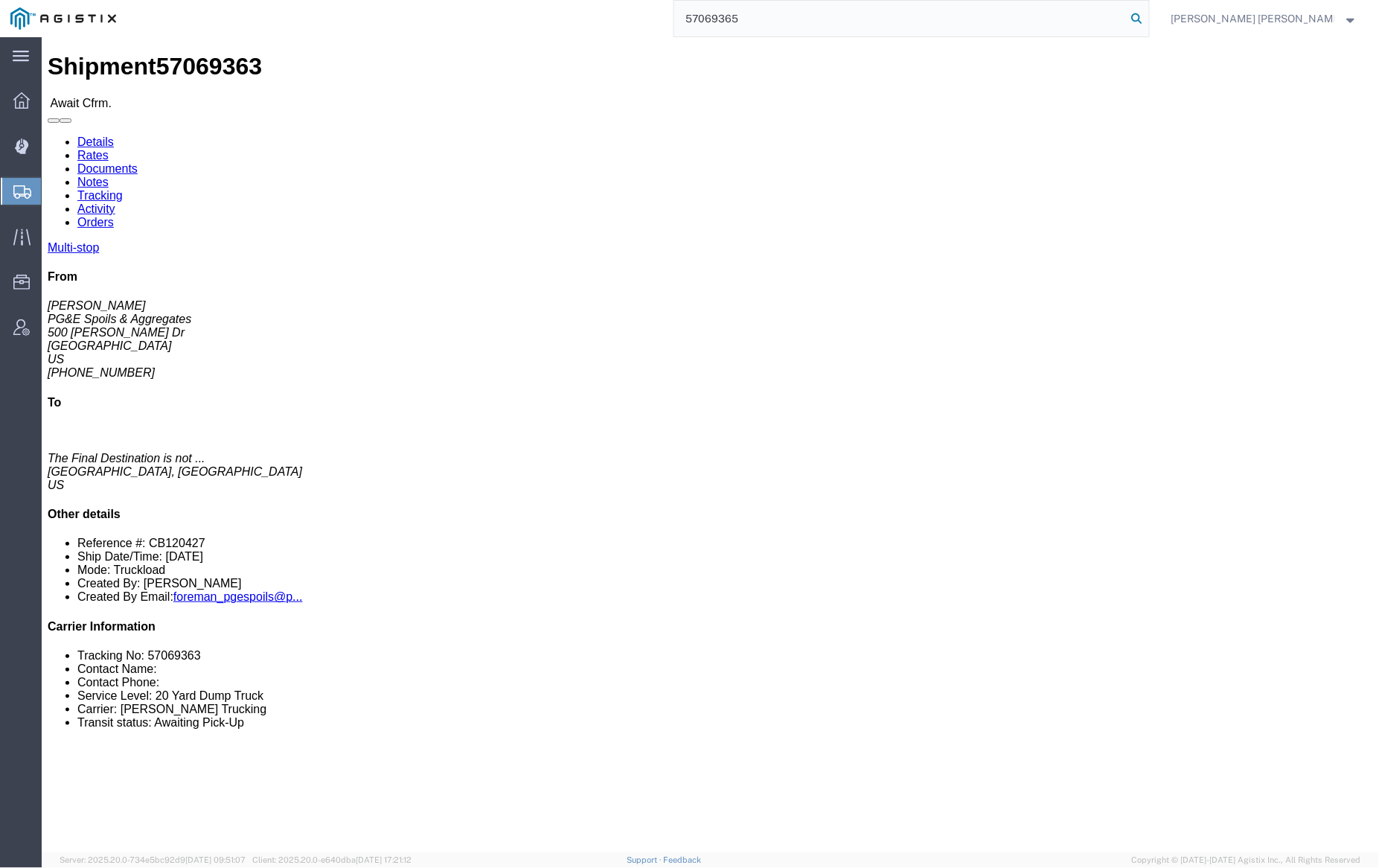
click at [1148, 16] on icon at bounding box center [1137, 19] width 21 height 21
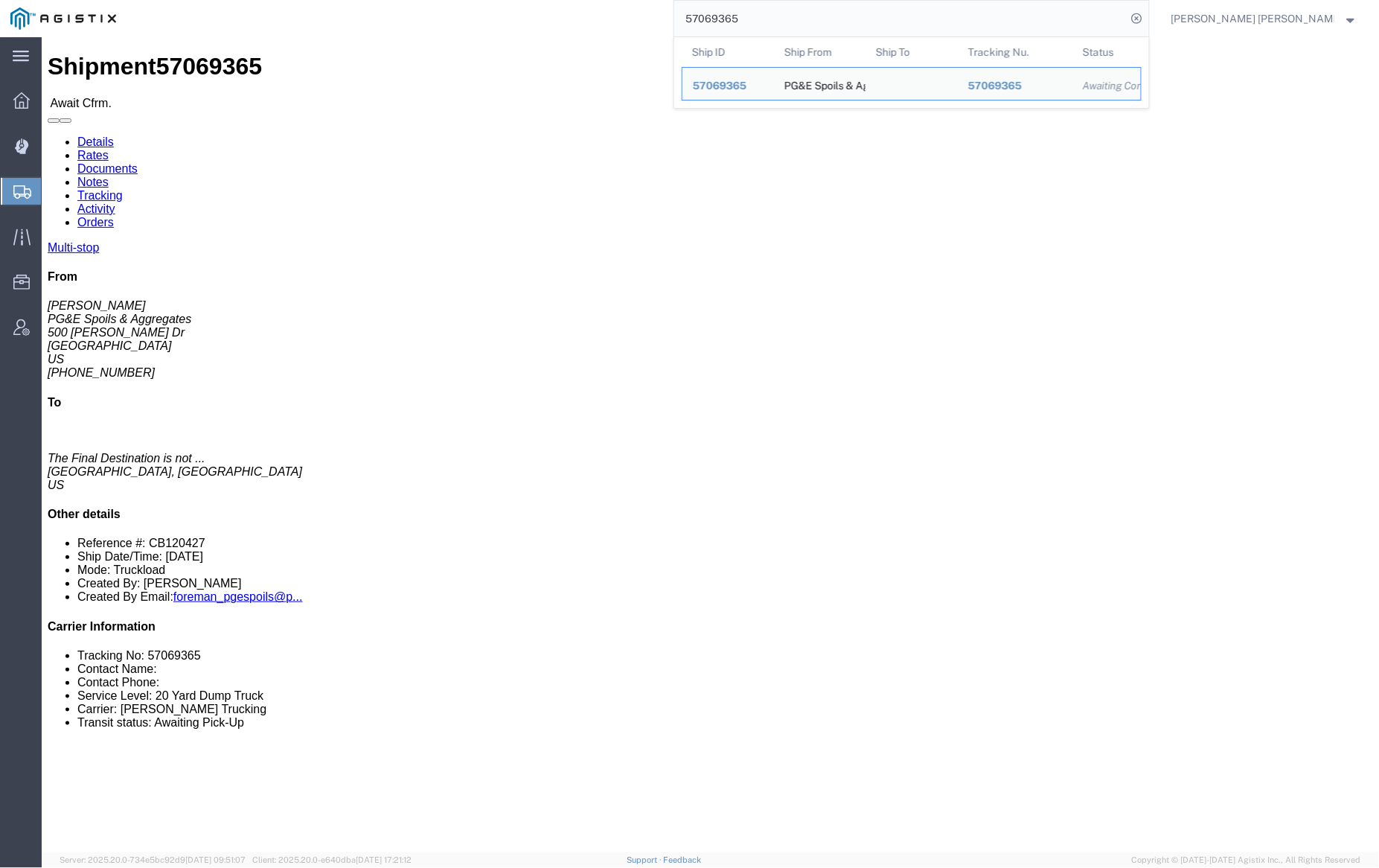
click at [792, 13] on input "57069365" at bounding box center [900, 19] width 453 height 35
paste input "857"
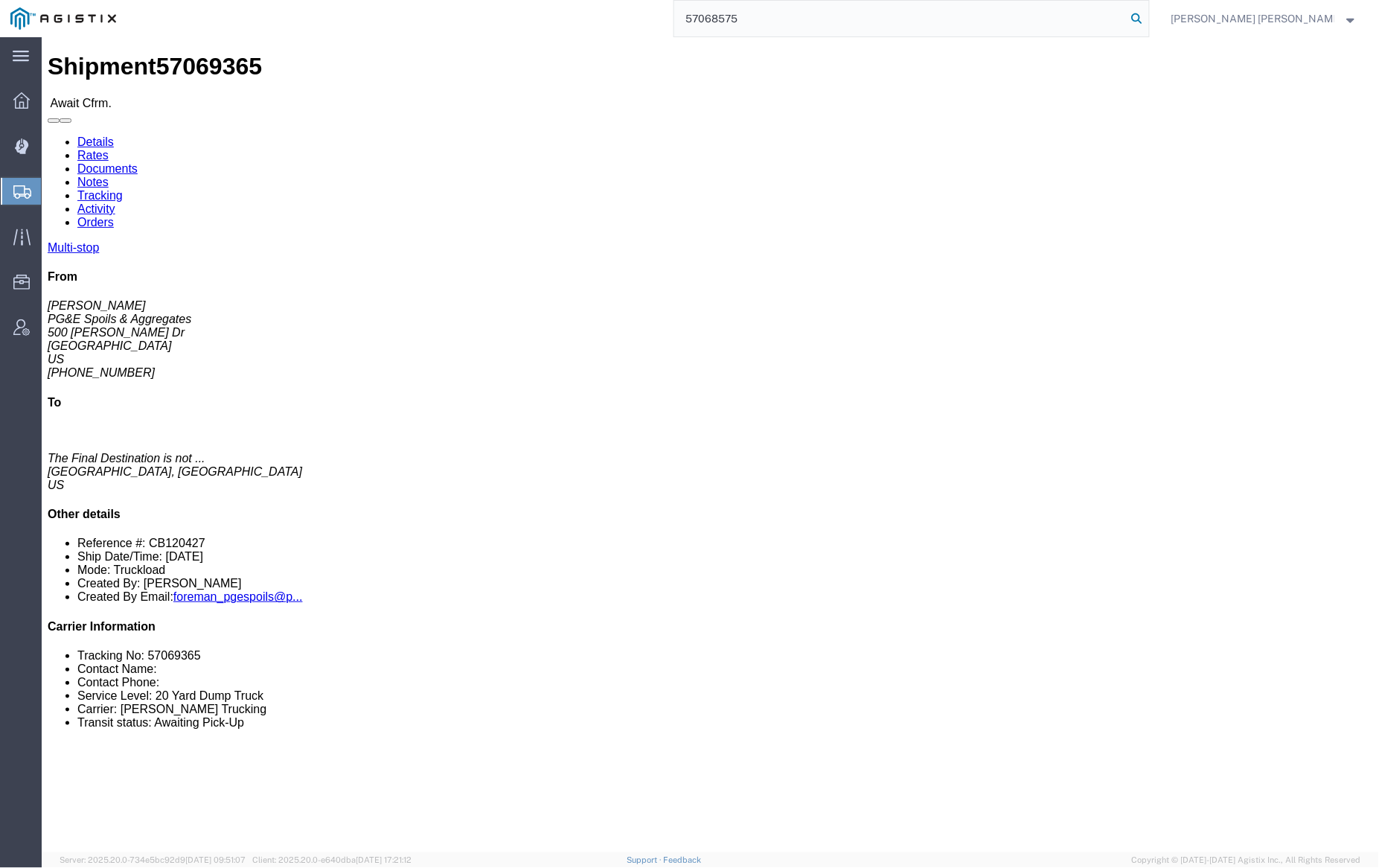
type input "57068575"
click at [1148, 14] on icon at bounding box center [1137, 19] width 21 height 21
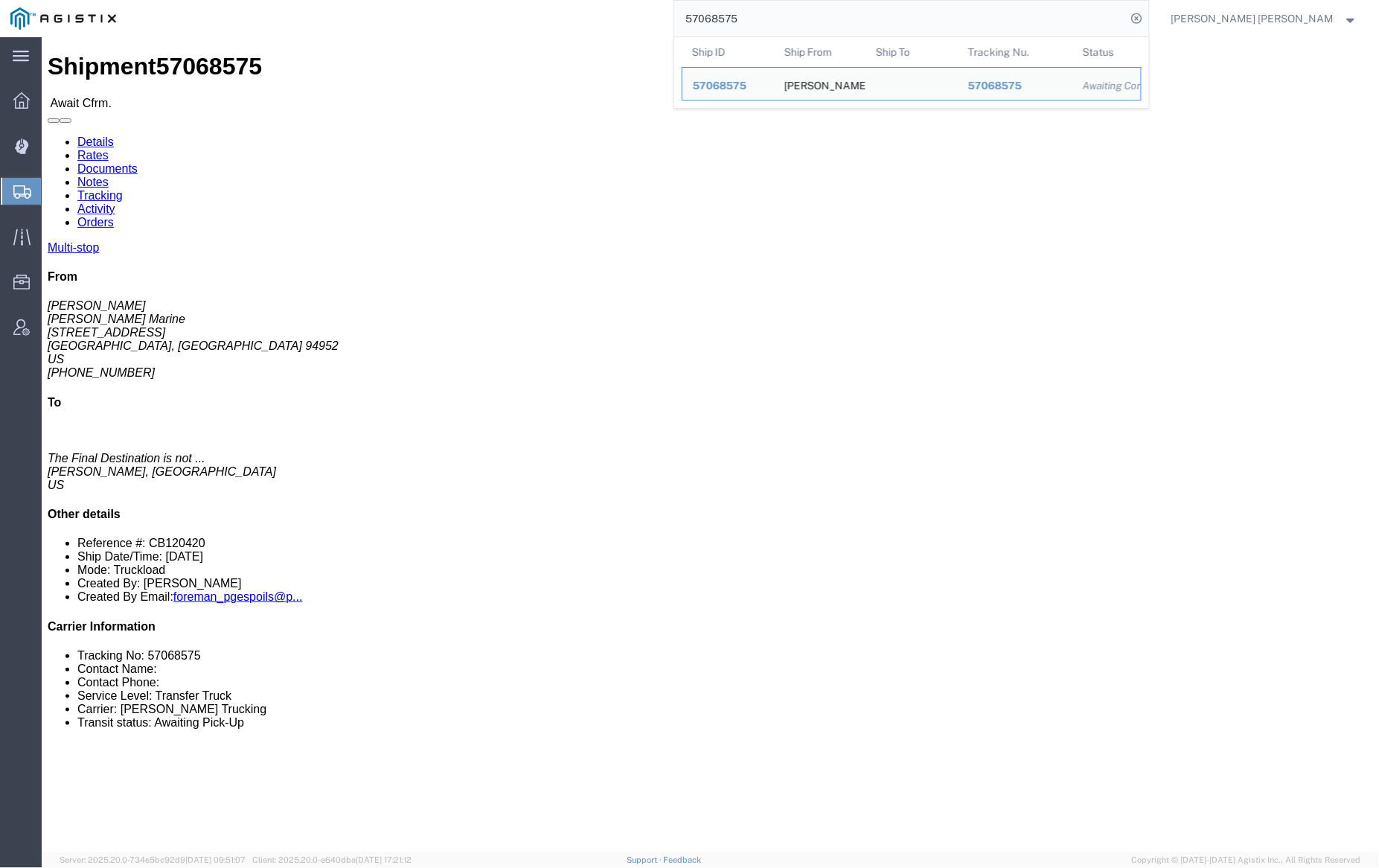
click link "Documents"
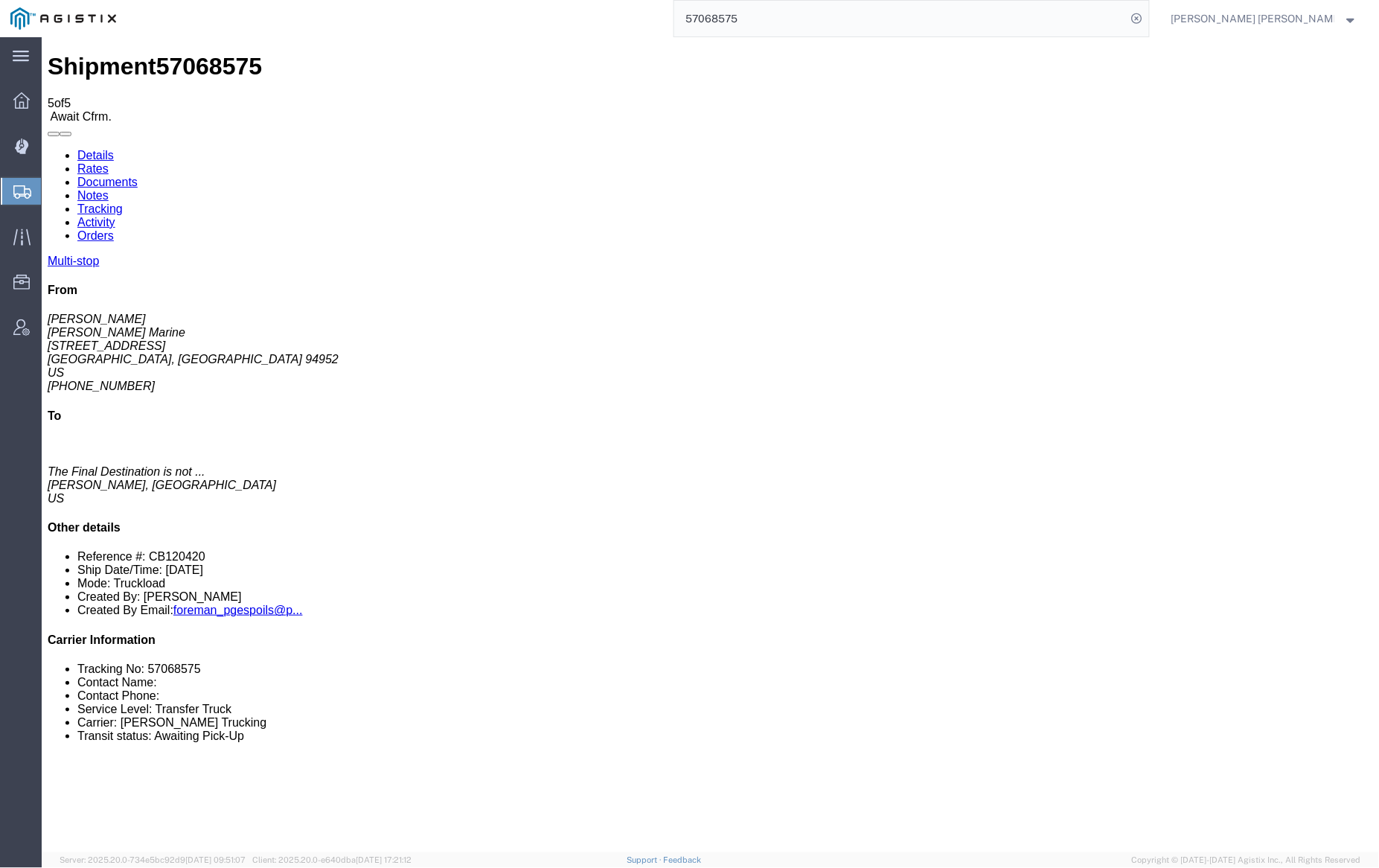
click at [122, 201] on link "Tracking" at bounding box center [99, 207] width 46 height 13
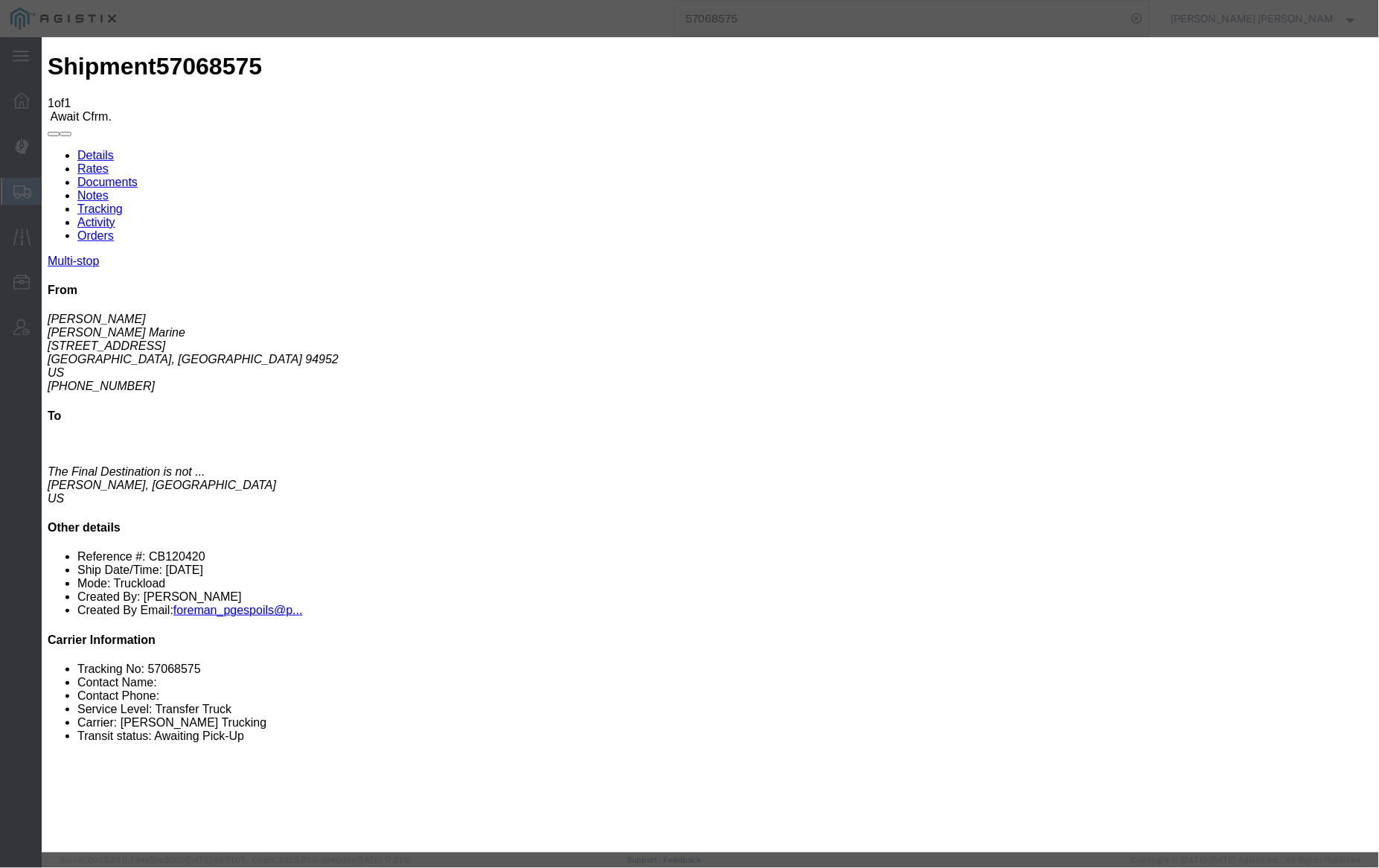
type input "[DATE]"
type input "2:00 PM"
type input "[DATE]"
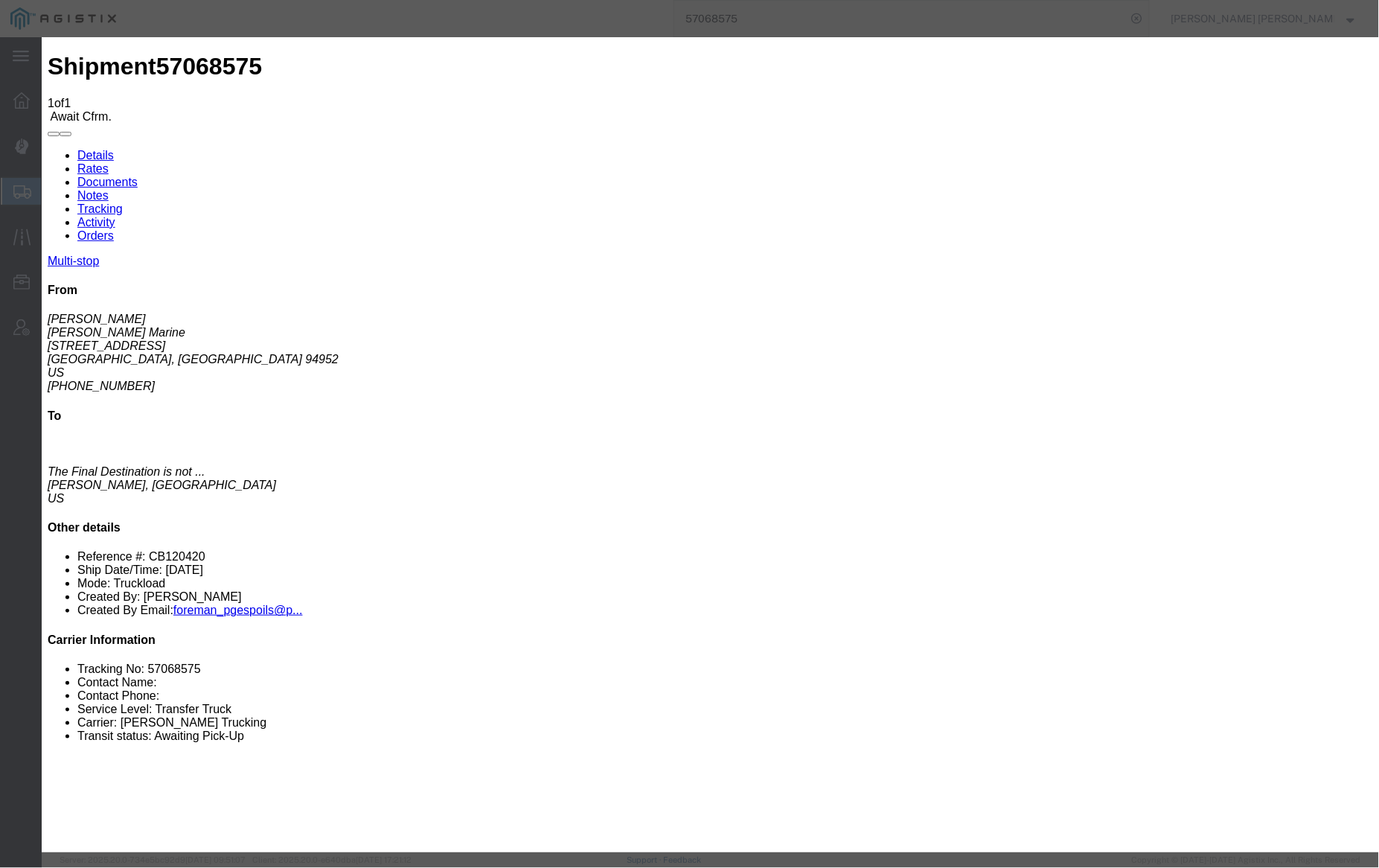
type input "3:00 PM"
select select "DELIVRED"
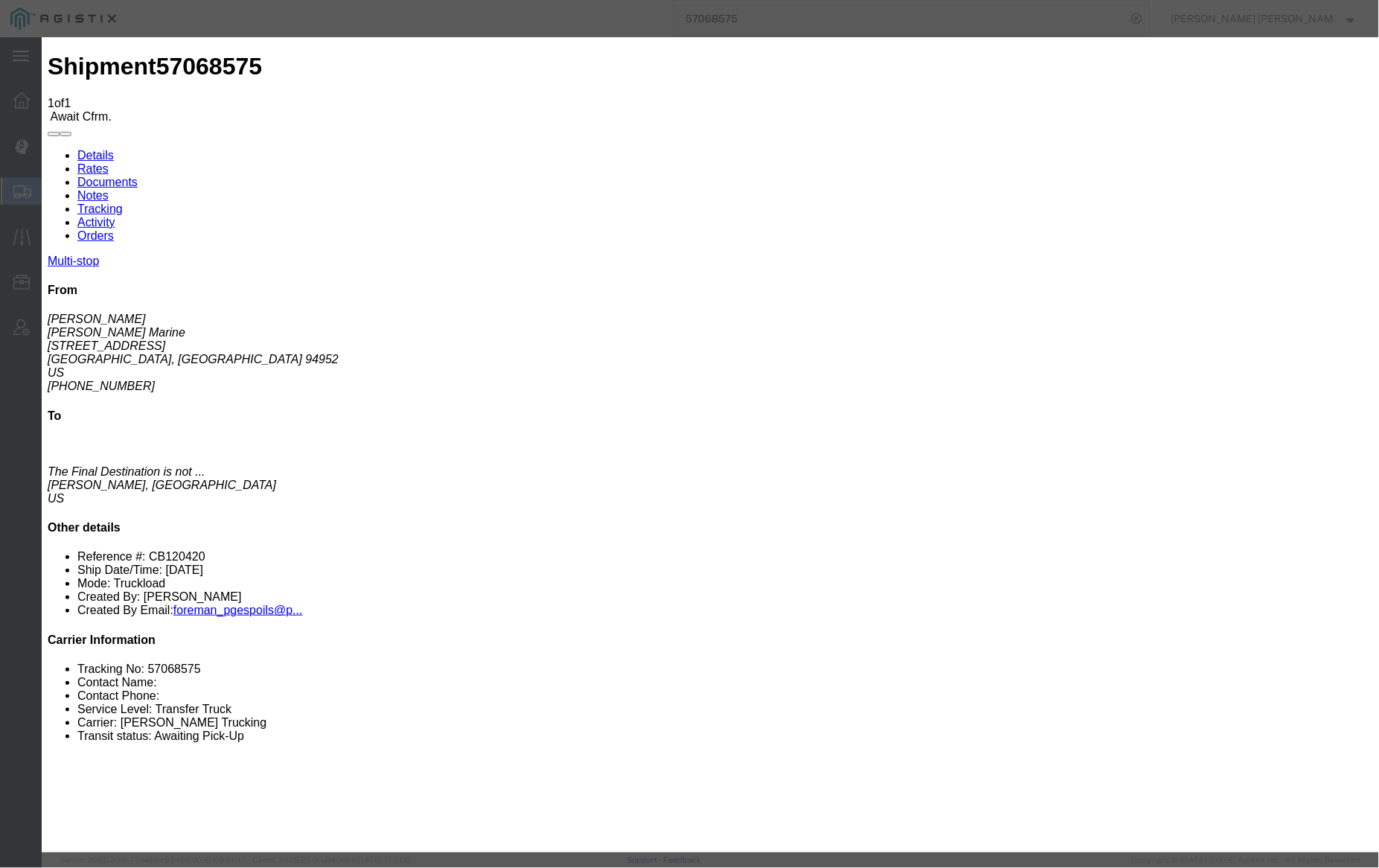
select select "{"pickupDeliveryInfoId": "123442875","pickupOrDelivery": "P","stopNum": "1","lo…"
select select "CA"
type input "Petaluma"
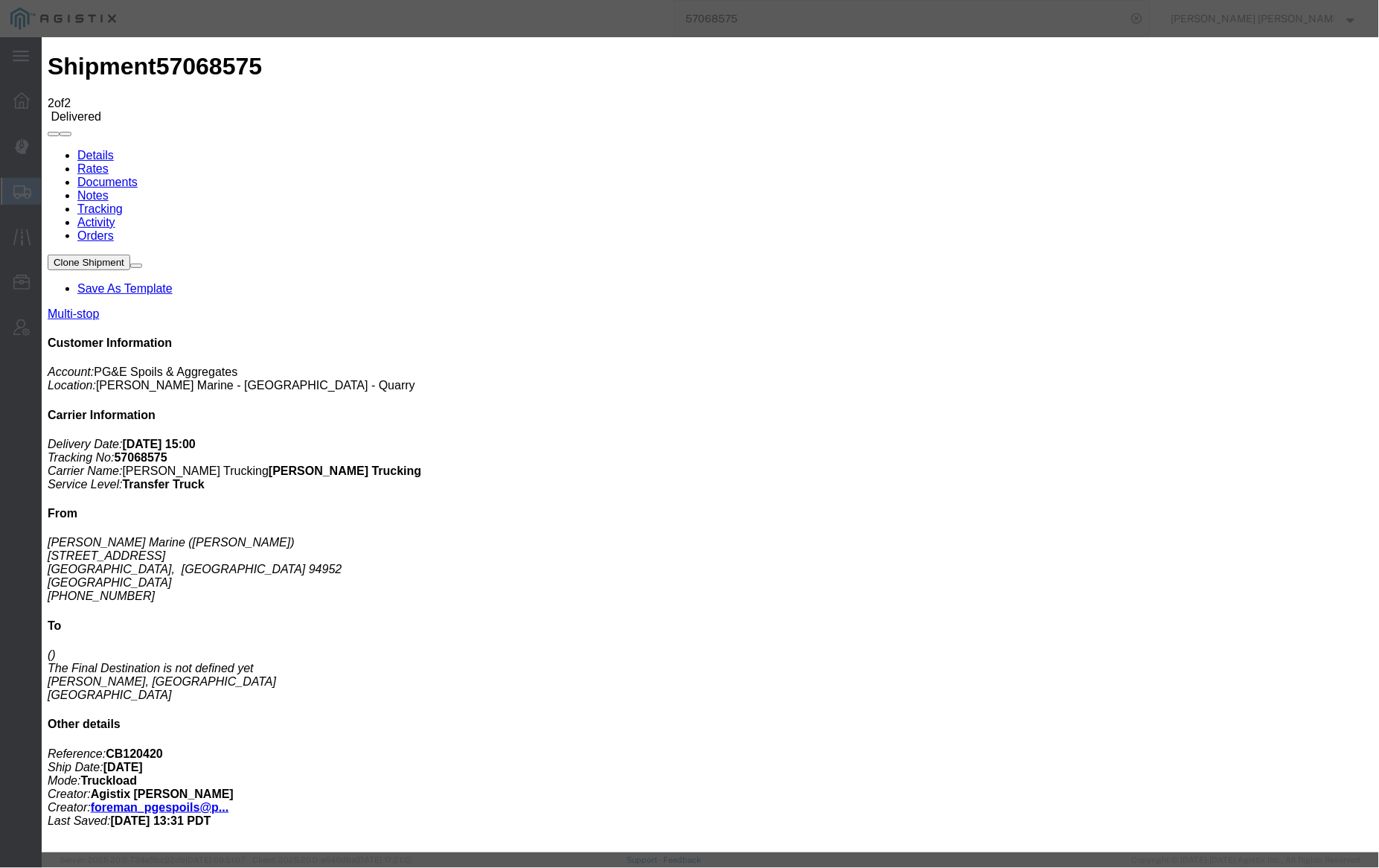
type input "[DATE]"
type input "2:00 PM"
type input "[DATE]"
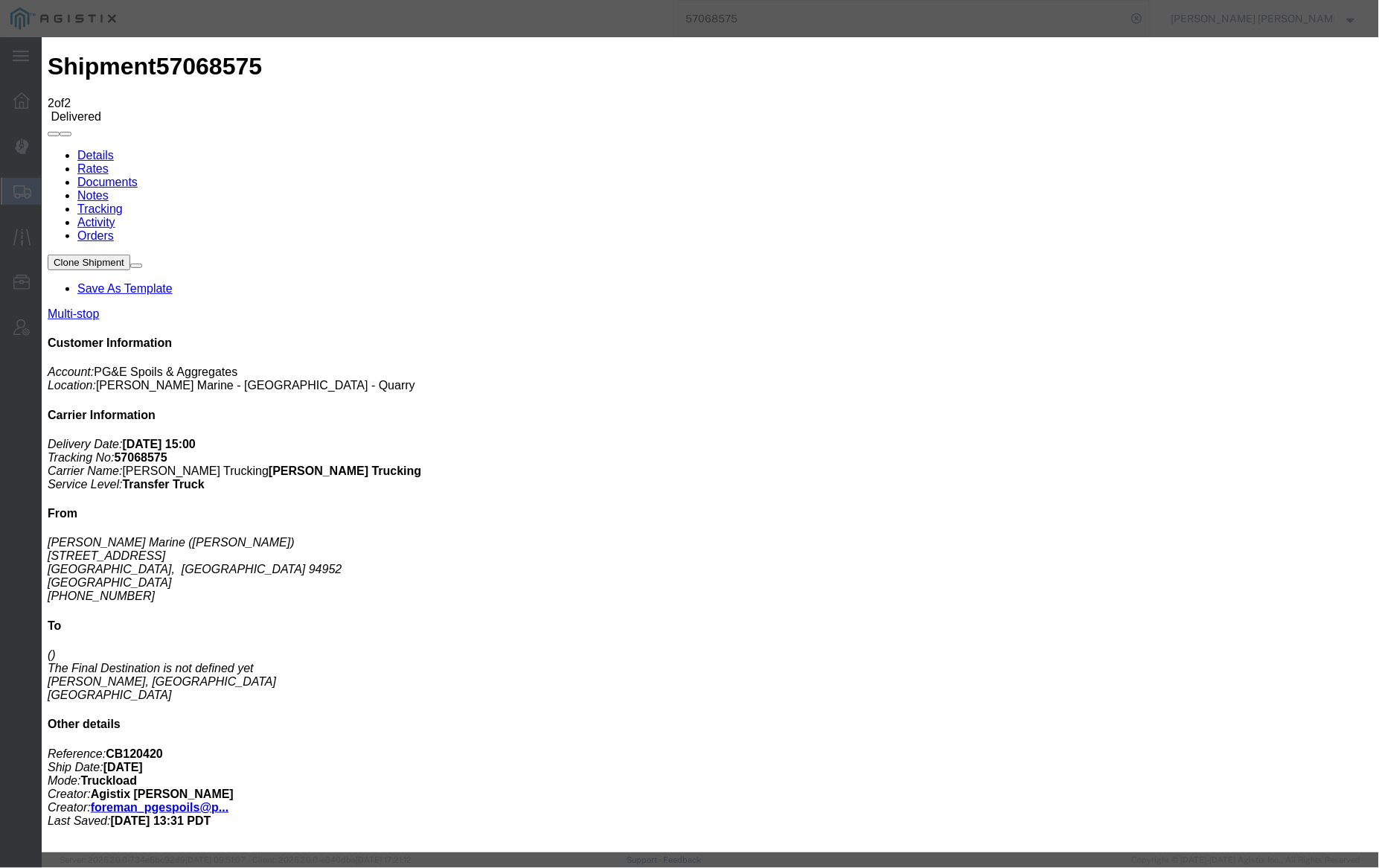
type input "6:30 AM"
select select "ARVPULOC"
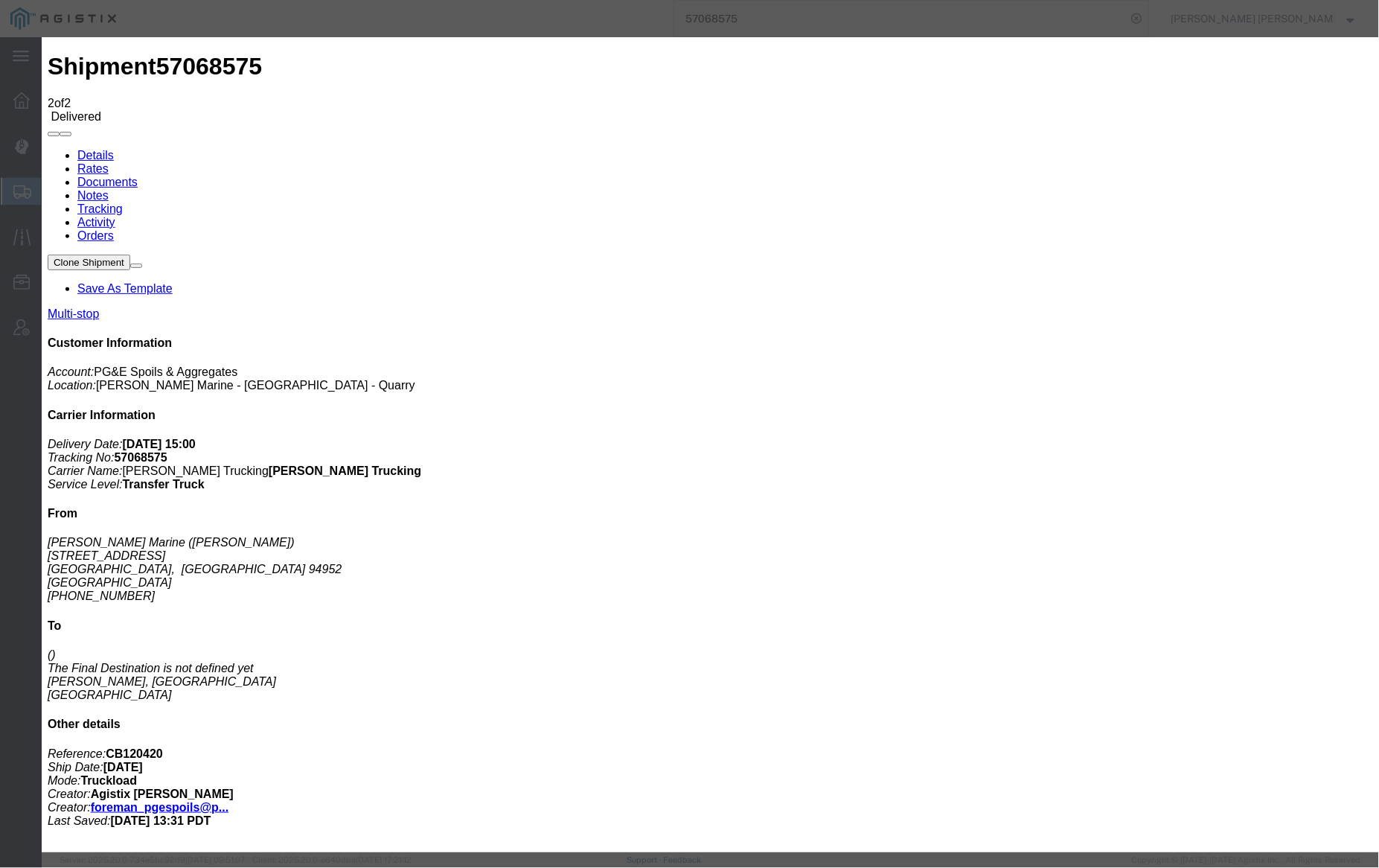
select select "{"pickupDeliveryInfoId": "123442875","pickupOrDelivery": "P","stopNum": "1","lo…"
select select "CA"
type input "Petaluma"
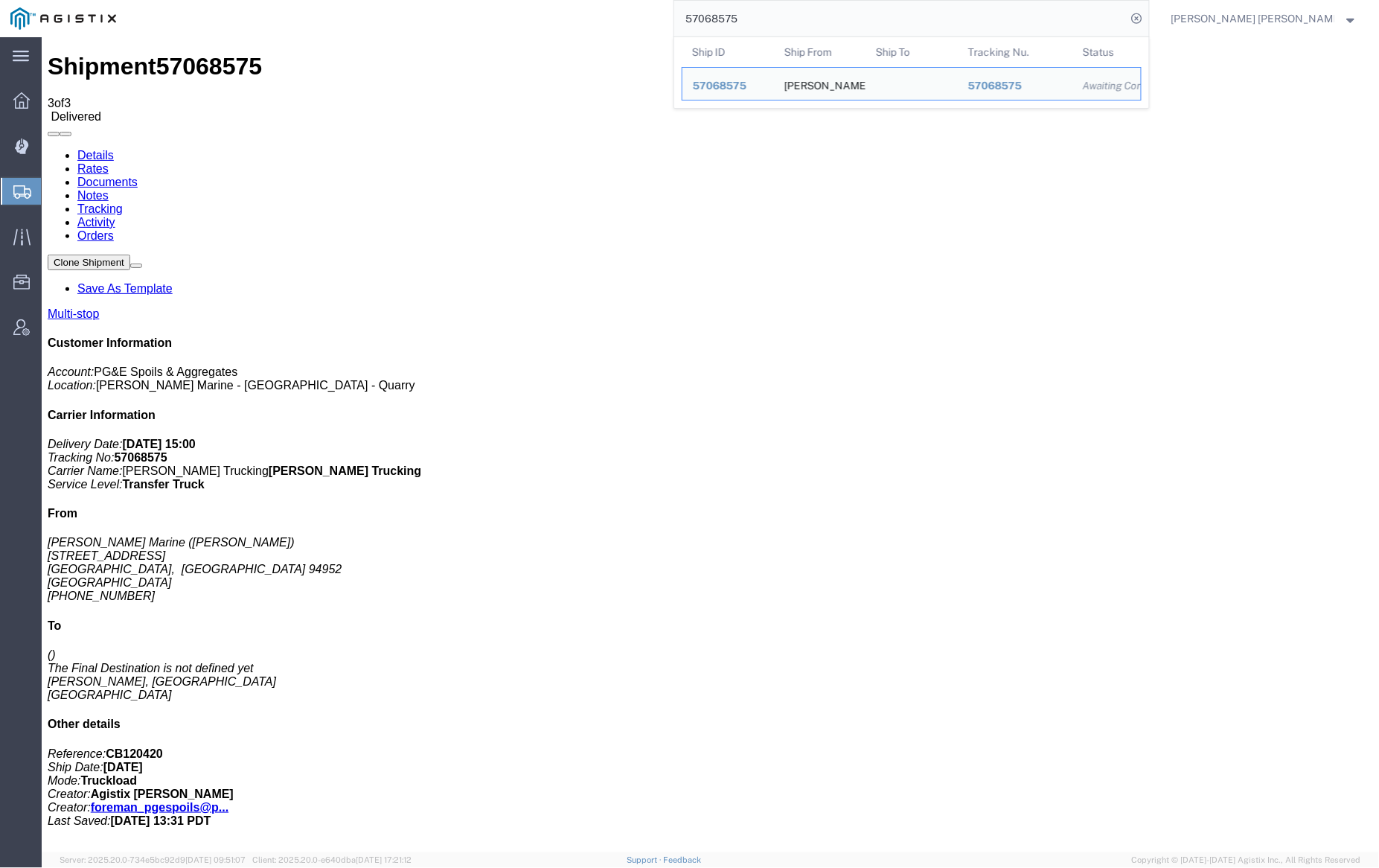
click at [786, 21] on input "57068575" at bounding box center [900, 19] width 453 height 35
paste input "623"
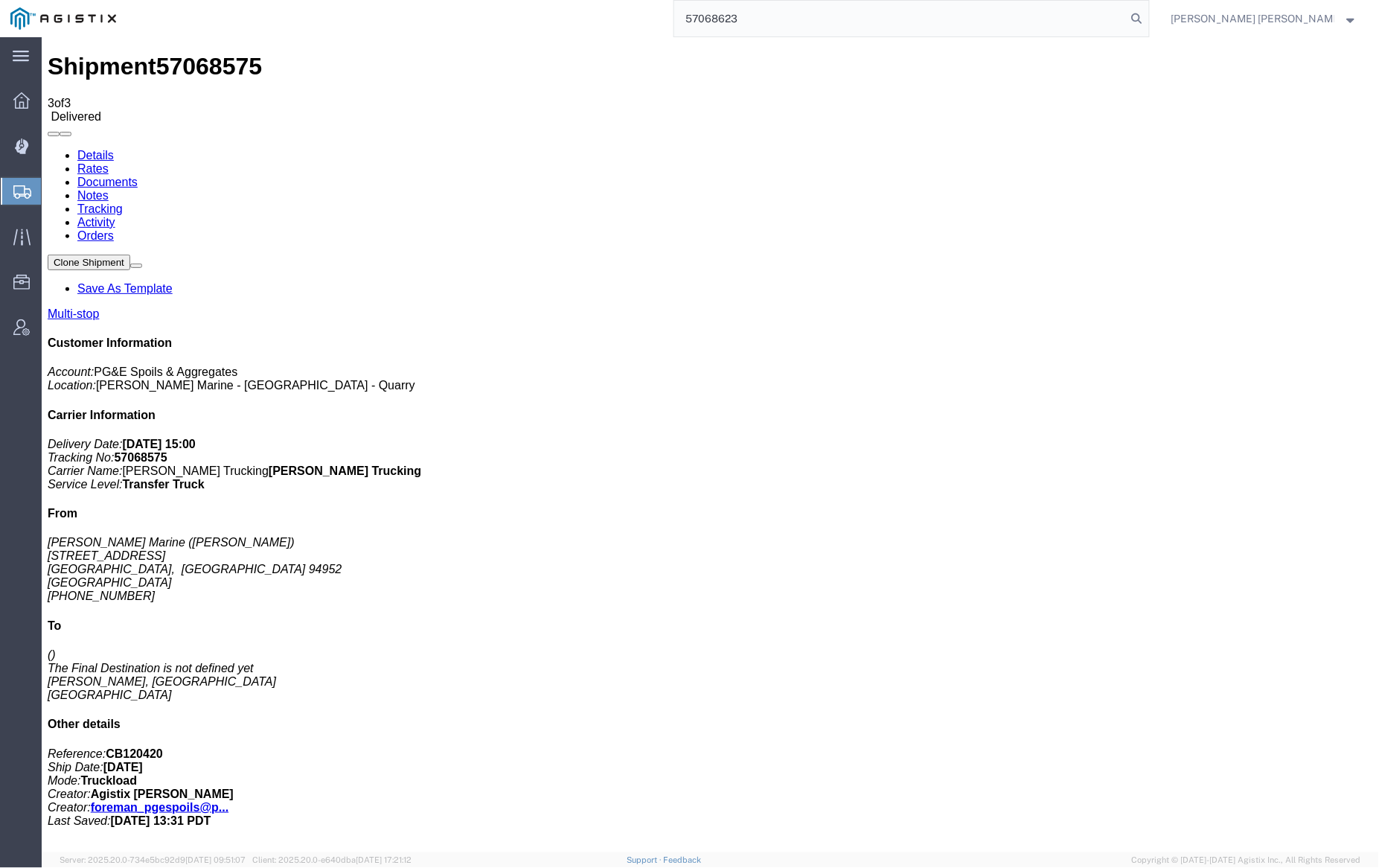
drag, startPoint x: 1216, startPoint y: 16, endPoint x: 1188, endPoint y: 17, distance: 28.0
click at [1148, 16] on icon at bounding box center [1137, 19] width 21 height 21
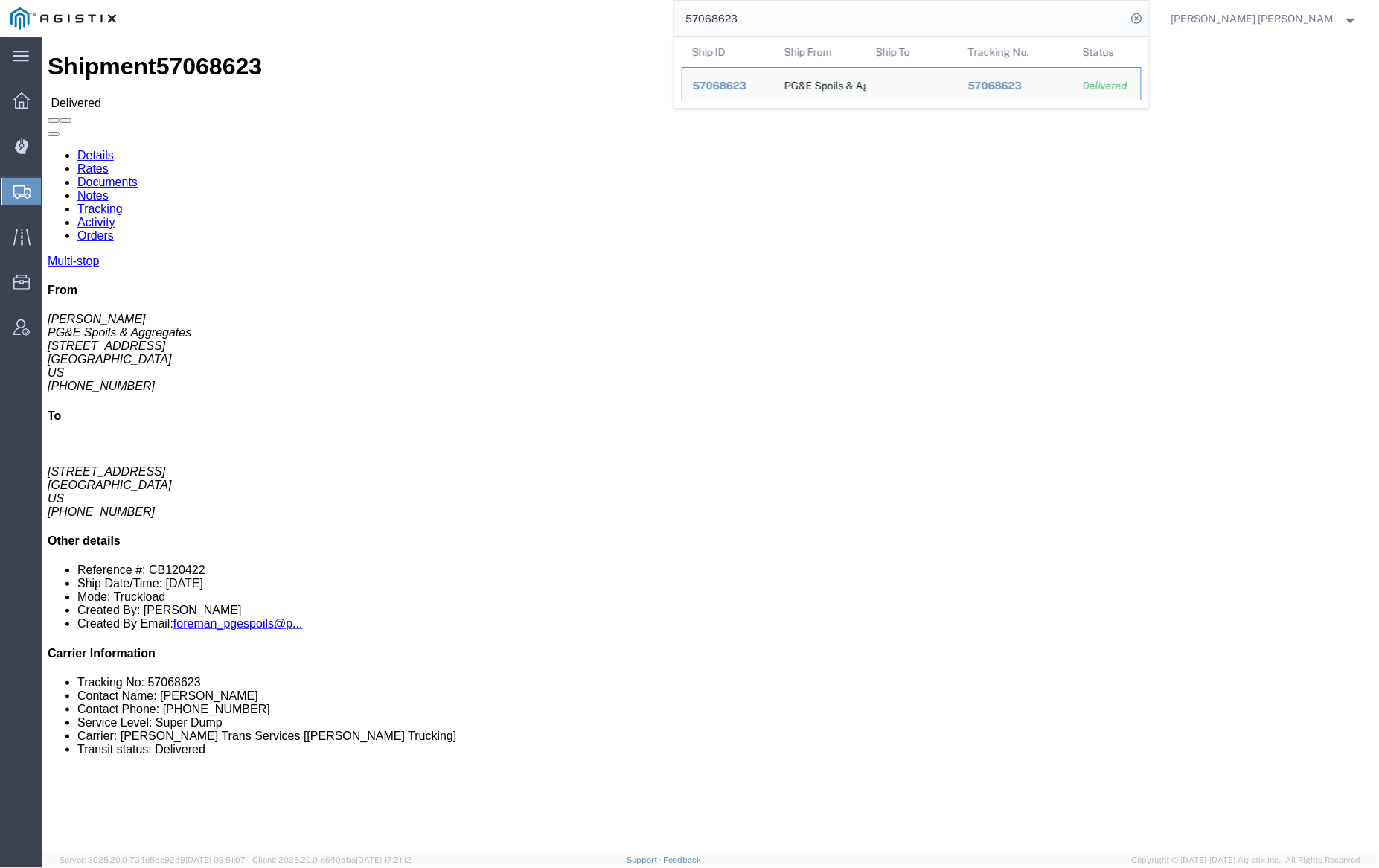
click link "Documents"
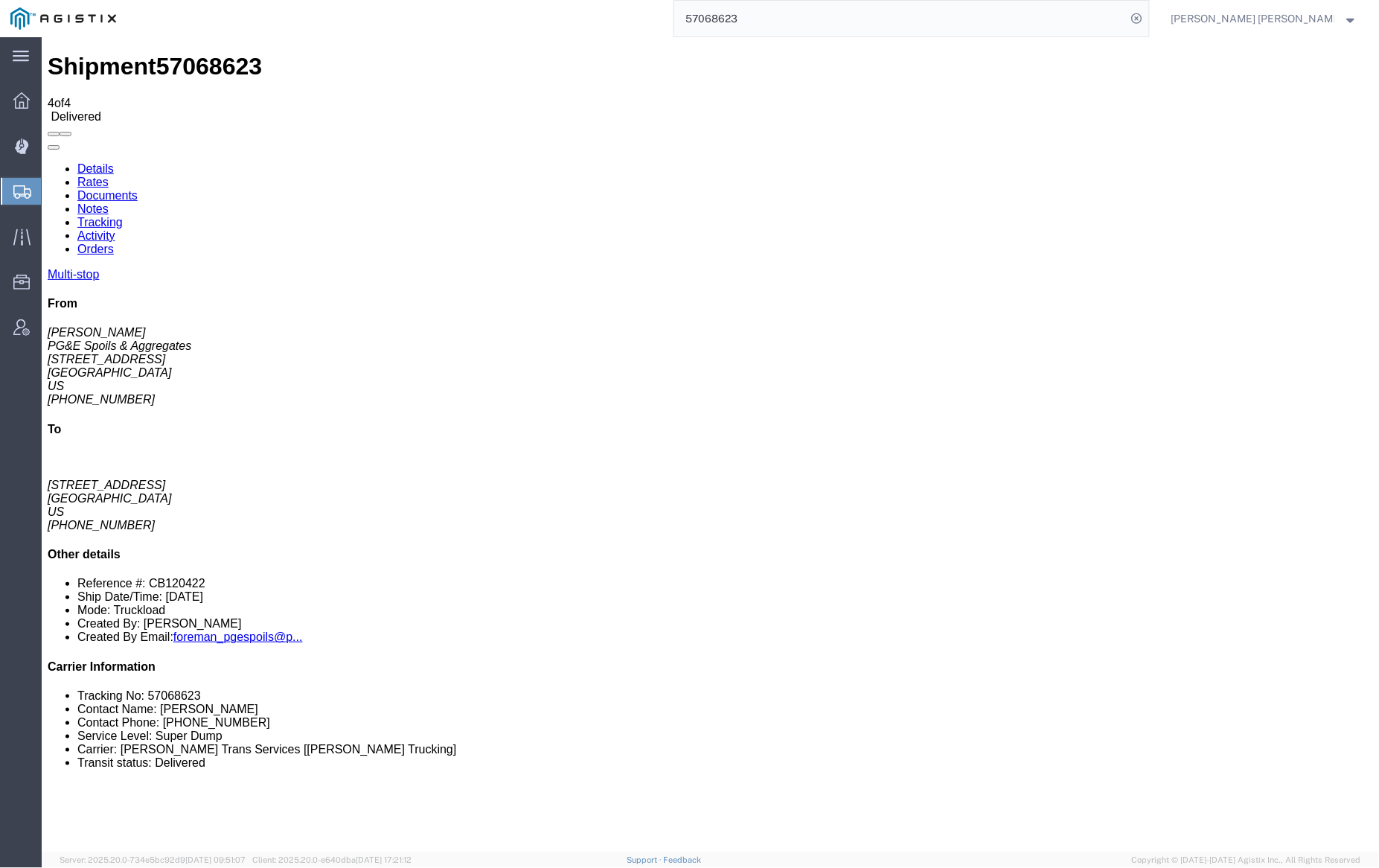
click at [108, 201] on link "Notes" at bounding box center [92, 207] width 31 height 13
click at [766, 16] on input "57068623" at bounding box center [900, 19] width 453 height 35
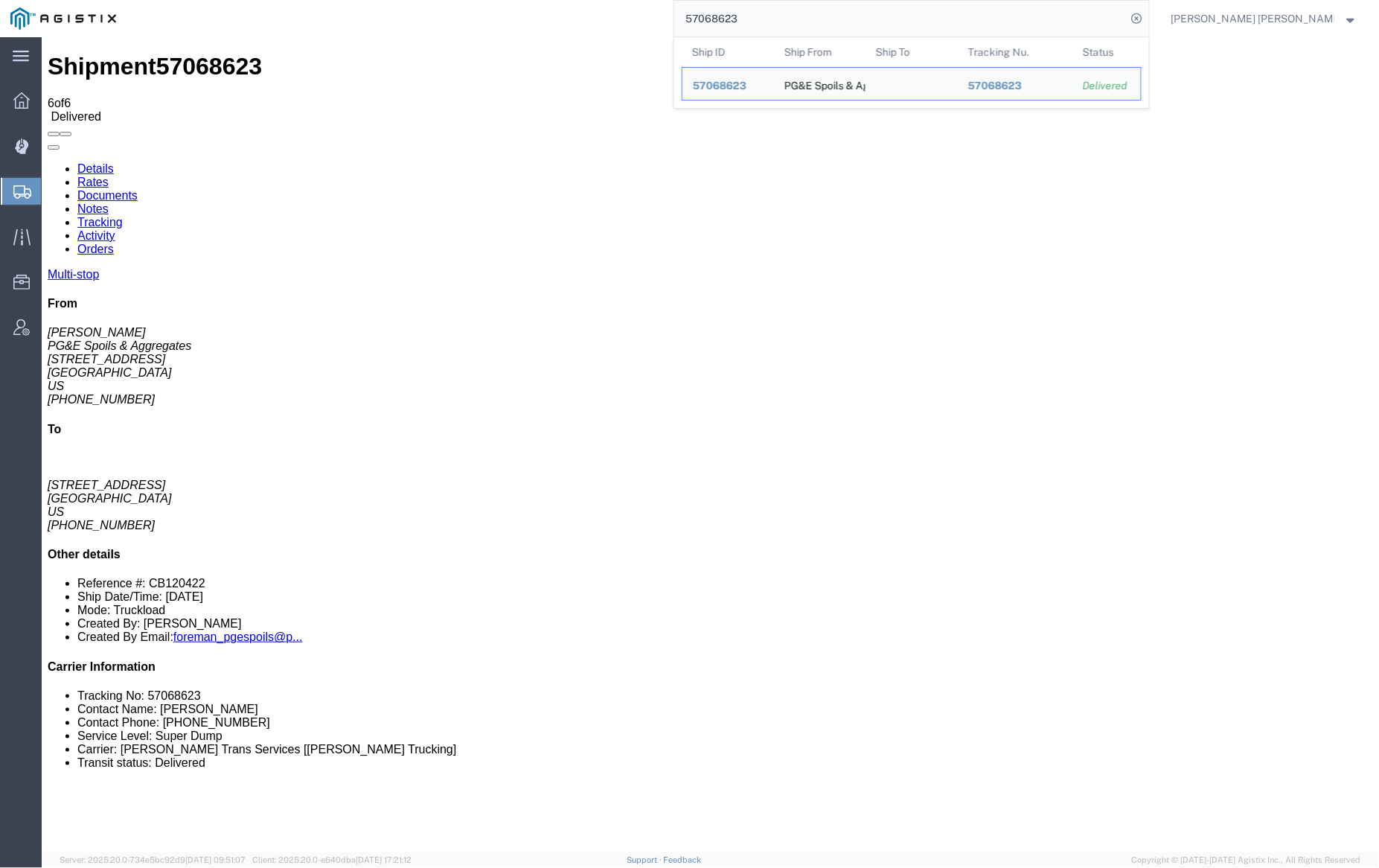
click at [766, 16] on input "57068623" at bounding box center [900, 19] width 453 height 35
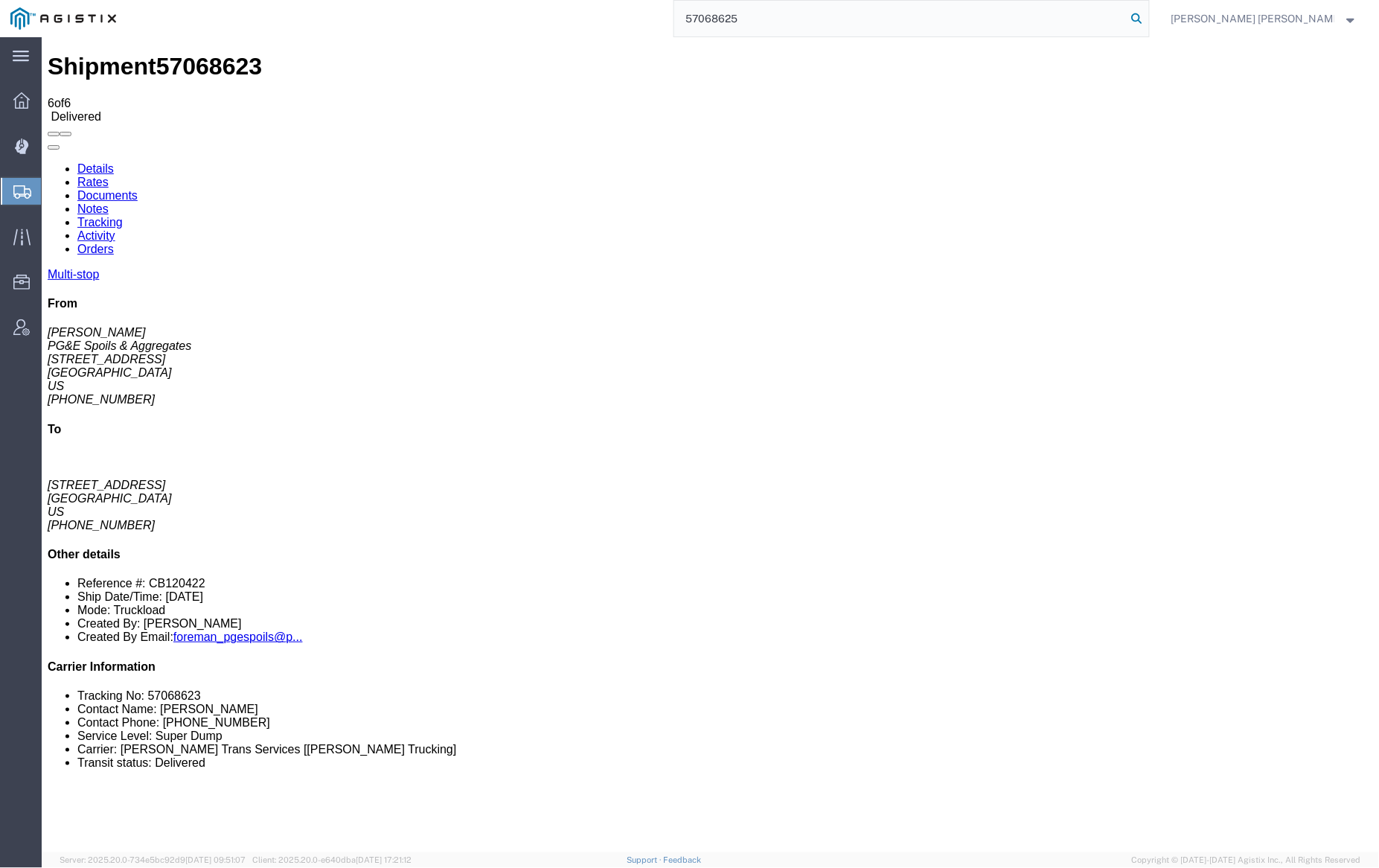
click at [1148, 16] on icon at bounding box center [1137, 19] width 21 height 21
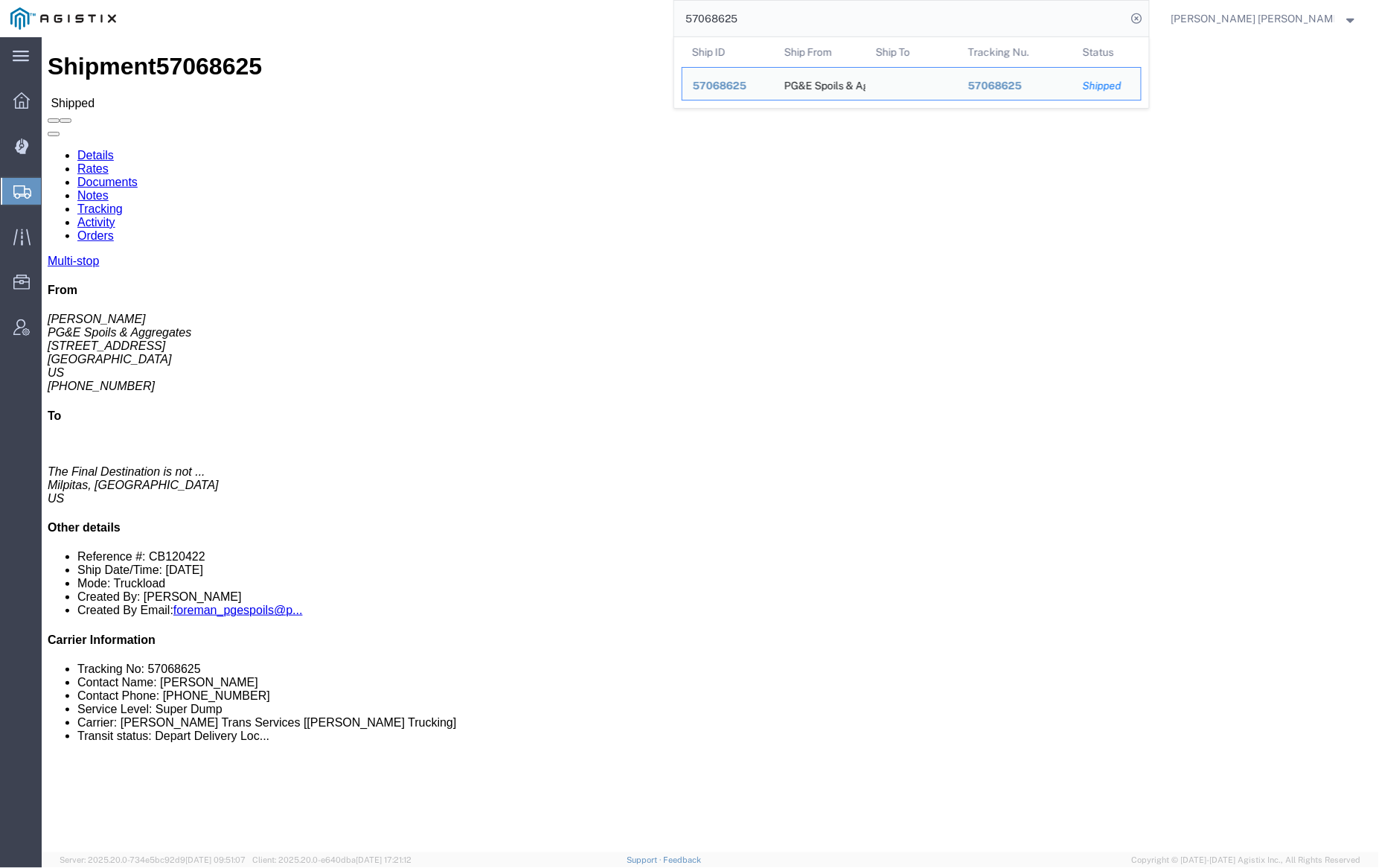
click link "Documents"
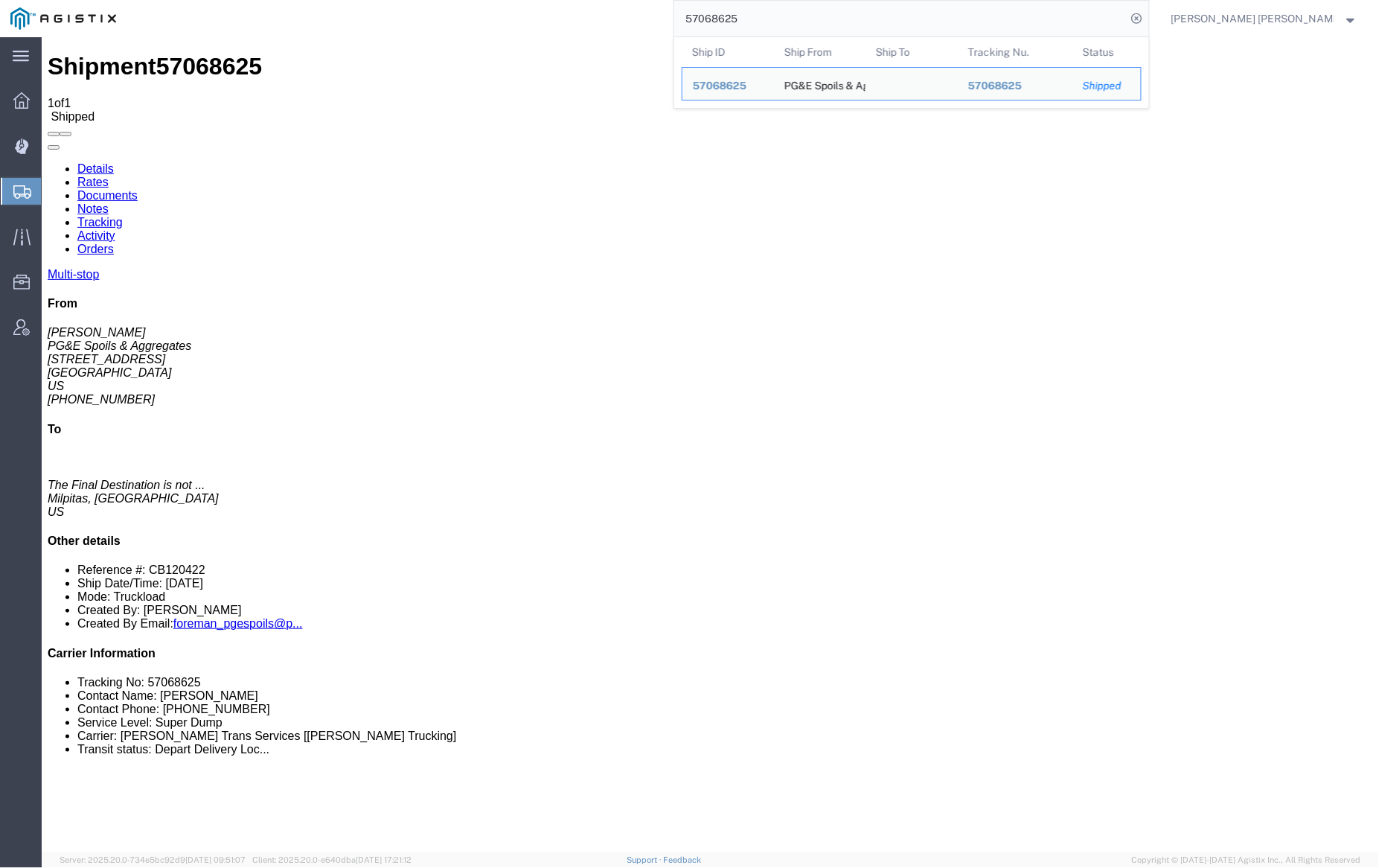
click at [779, 20] on input "57068625" at bounding box center [900, 19] width 453 height 35
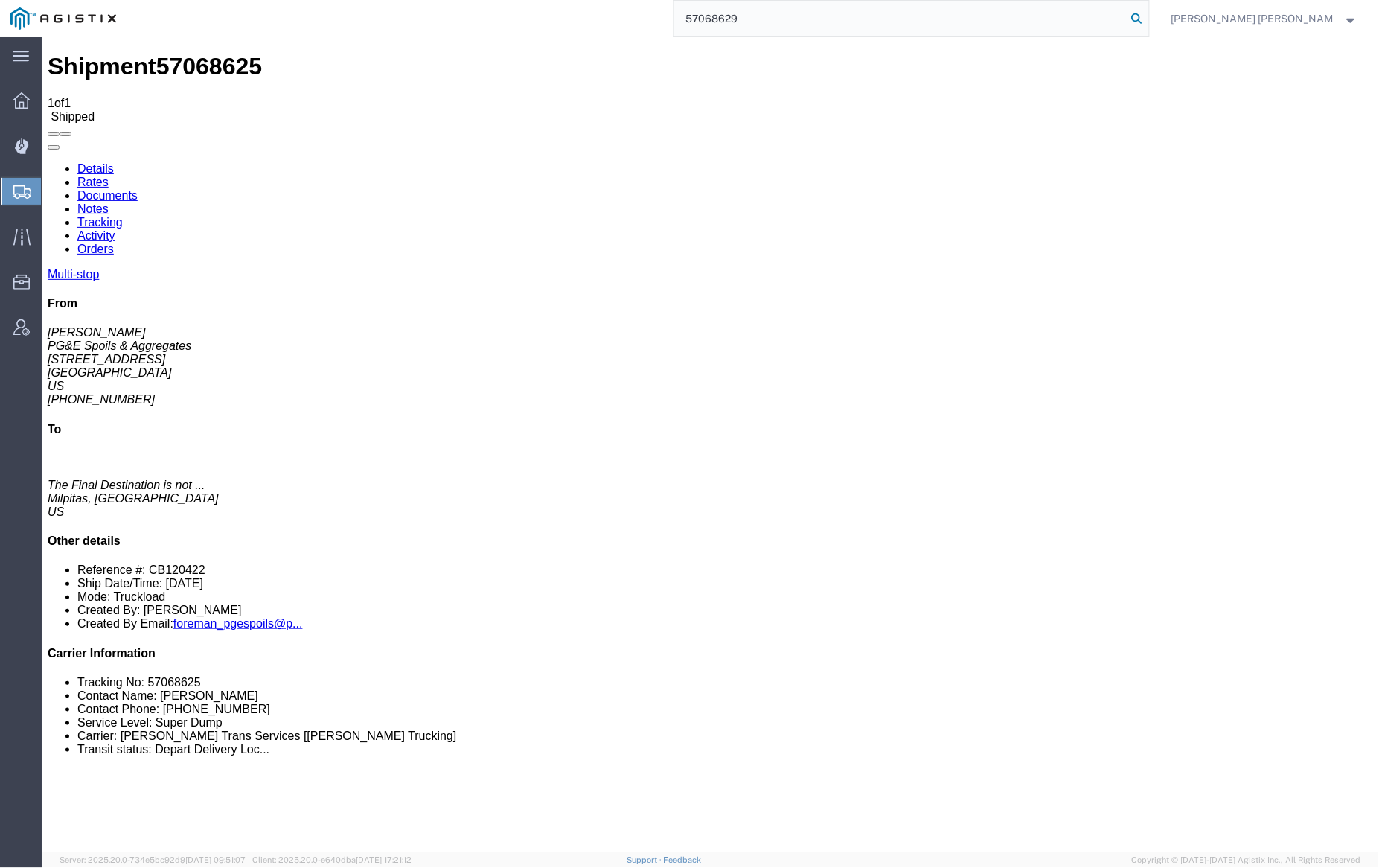
type input "57068629"
click at [1148, 18] on icon at bounding box center [1137, 19] width 21 height 21
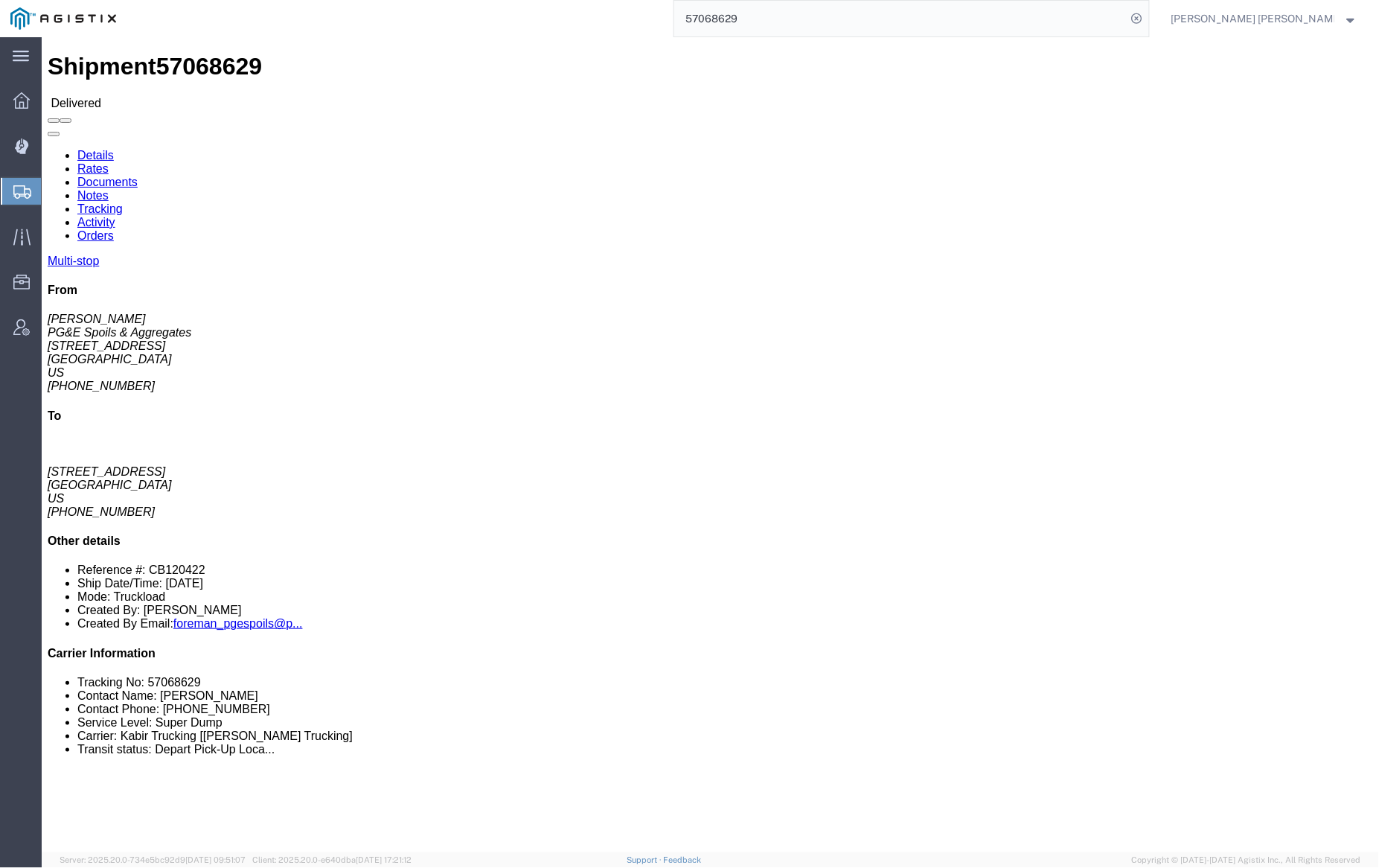
click link "Documents"
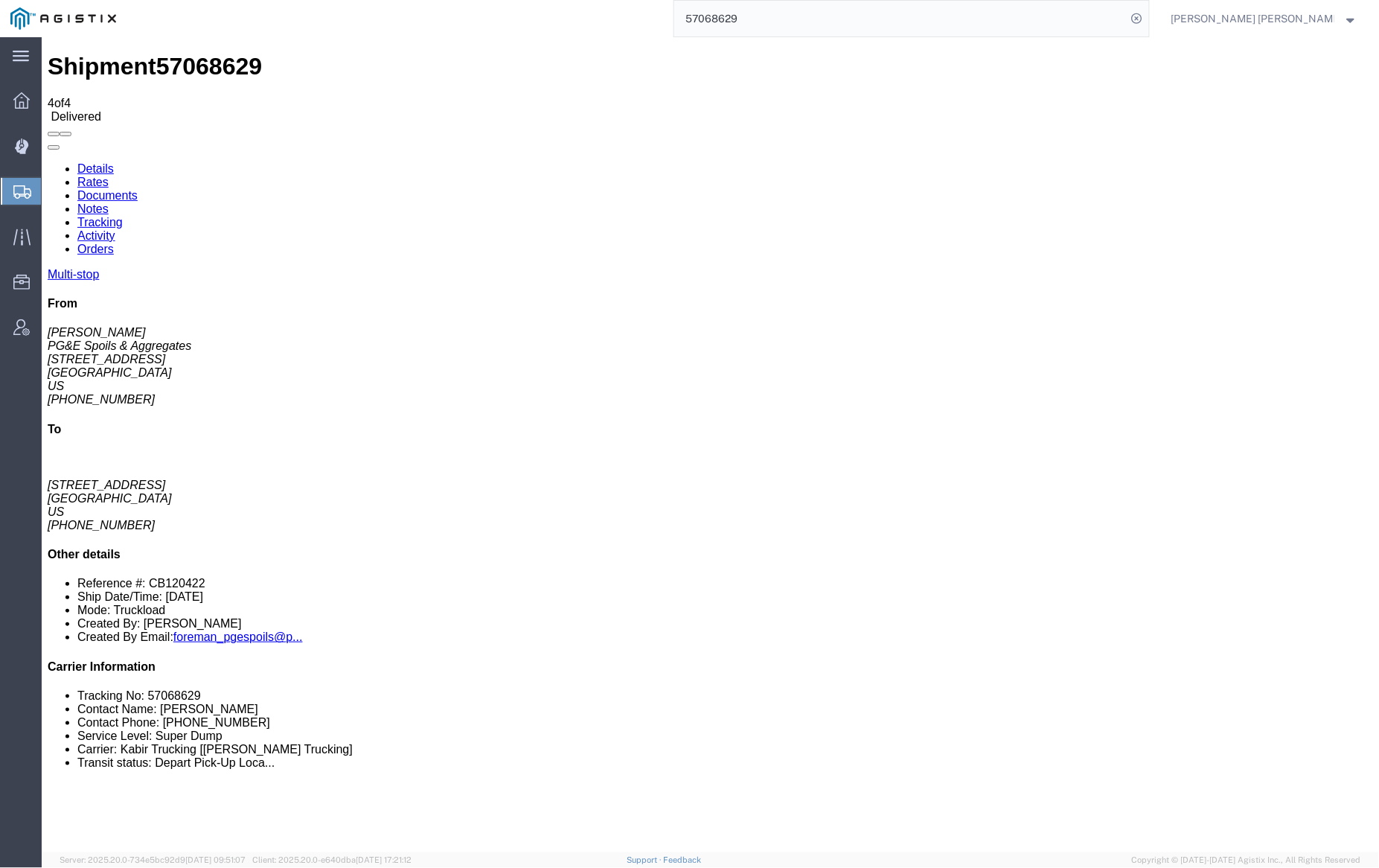
click at [108, 201] on link "Notes" at bounding box center [92, 207] width 31 height 13
click at [122, 215] on link "Tracking" at bounding box center [99, 221] width 46 height 13
click at [108, 201] on link "Notes" at bounding box center [92, 207] width 31 height 13
click at [122, 215] on link "Tracking" at bounding box center [99, 221] width 46 height 13
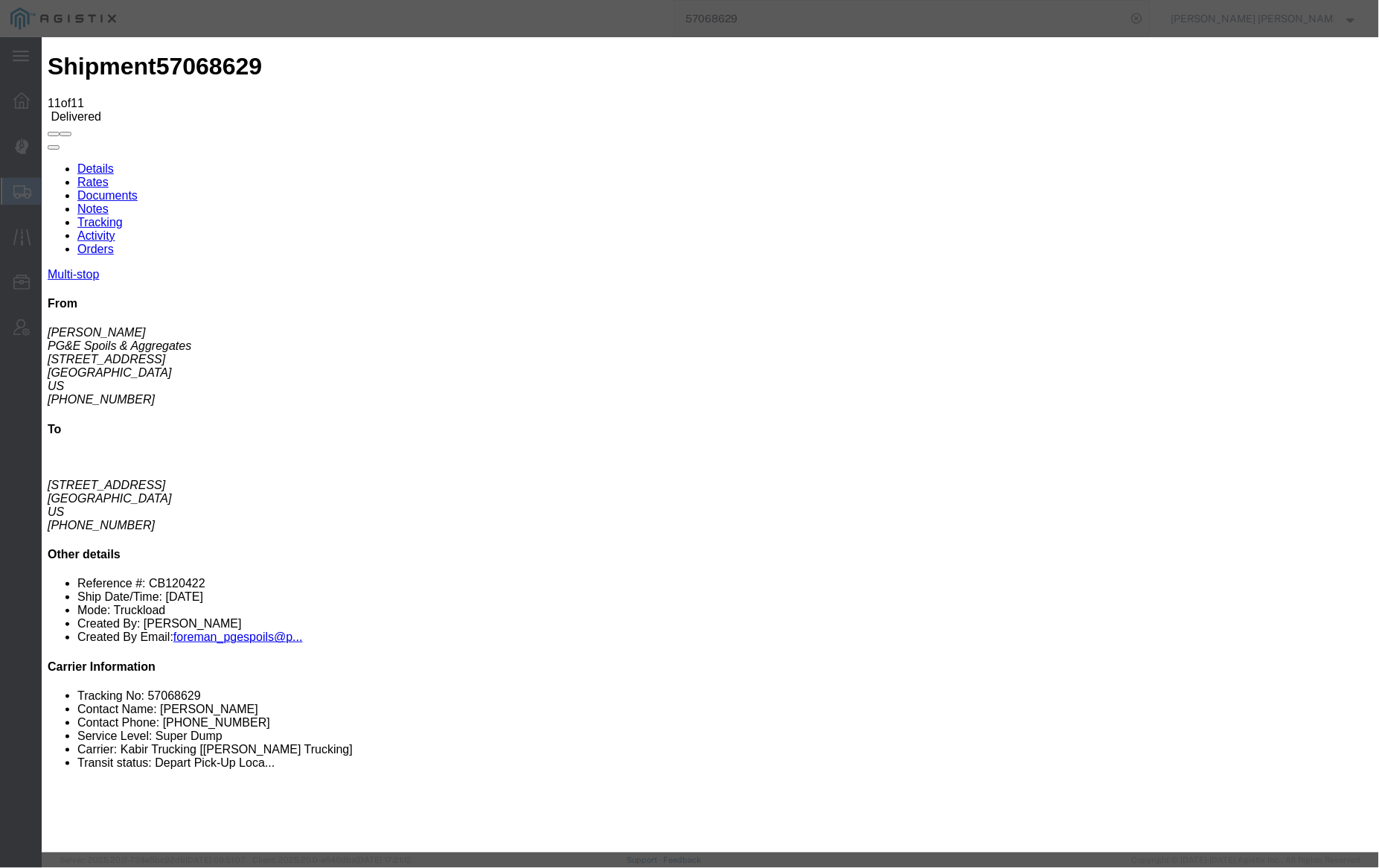
type input "6:32 AM"
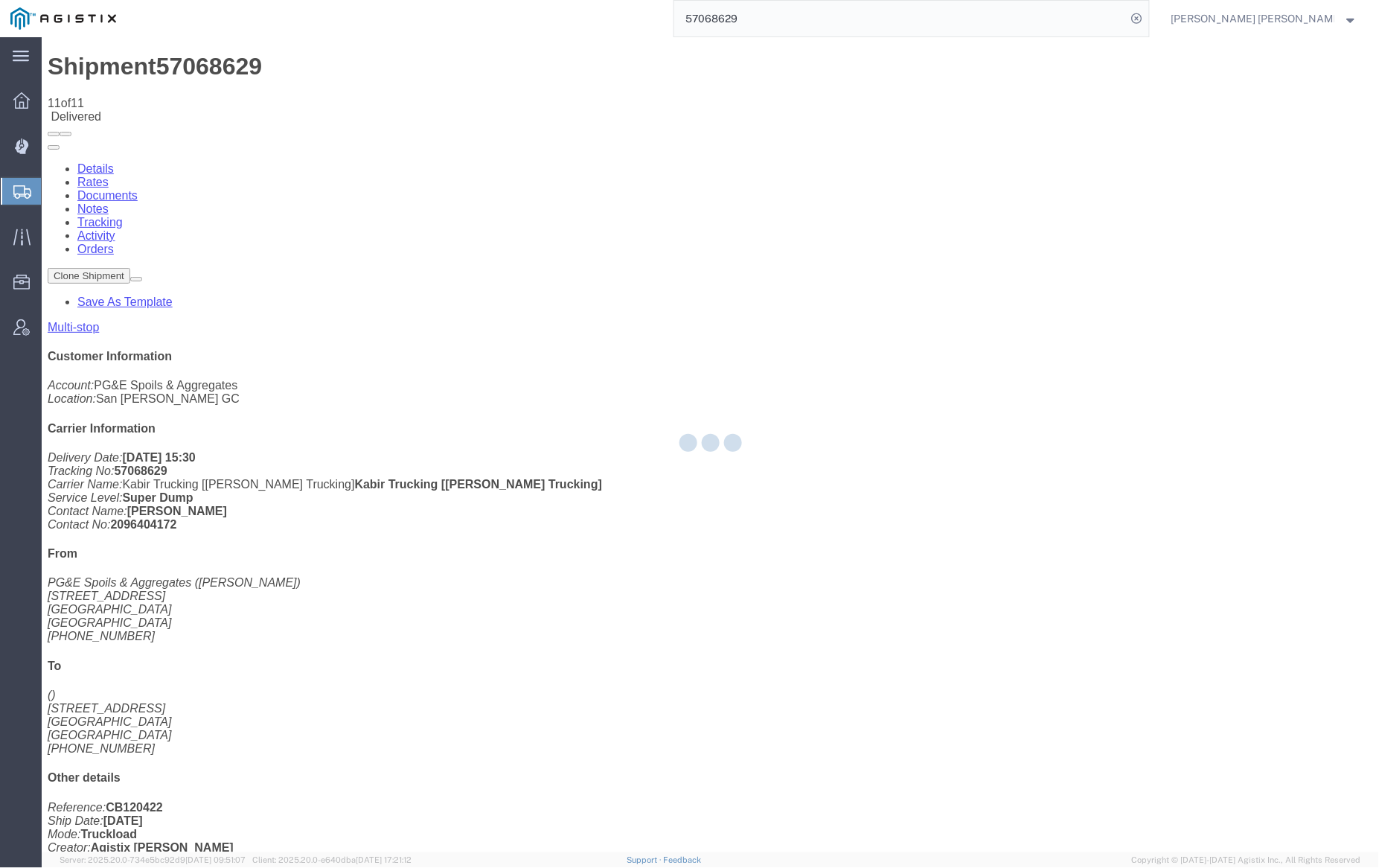
click at [264, 84] on div at bounding box center [710, 444] width 1338 height 815
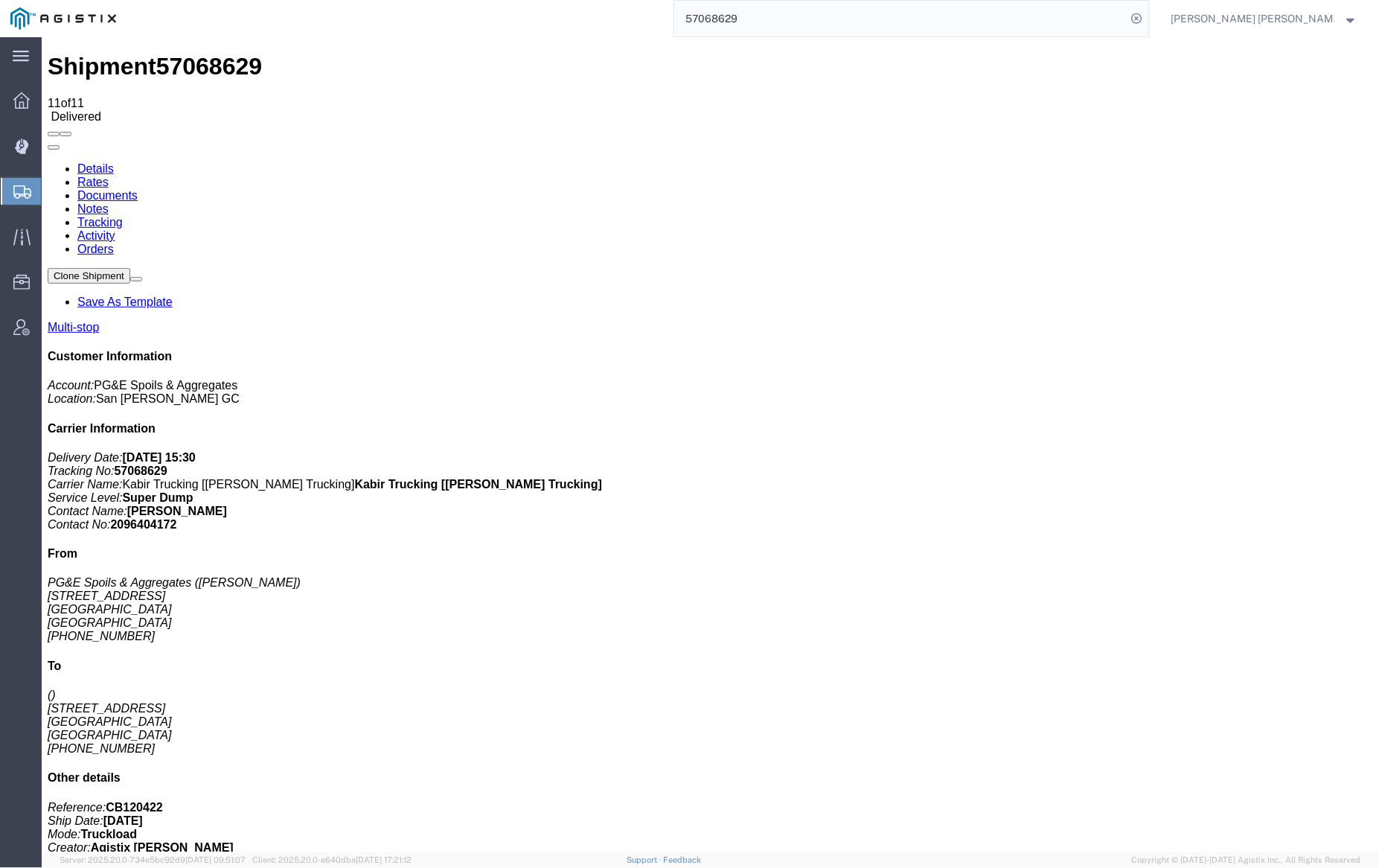
click at [108, 201] on link "Notes" at bounding box center [92, 207] width 31 height 13
click at [779, 29] on input "57068629" at bounding box center [900, 19] width 453 height 35
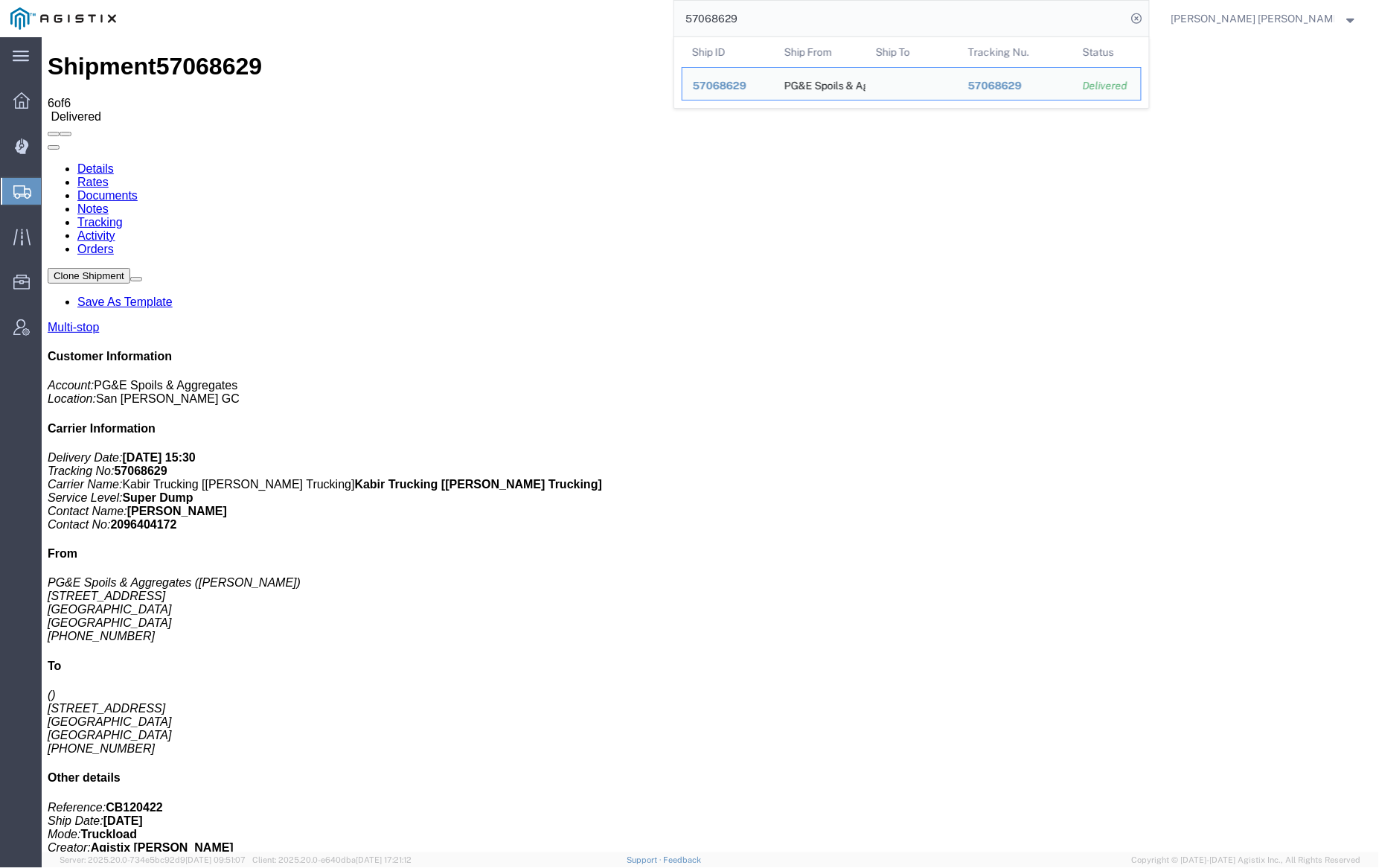
click at [779, 29] on input "57068629" at bounding box center [900, 19] width 453 height 35
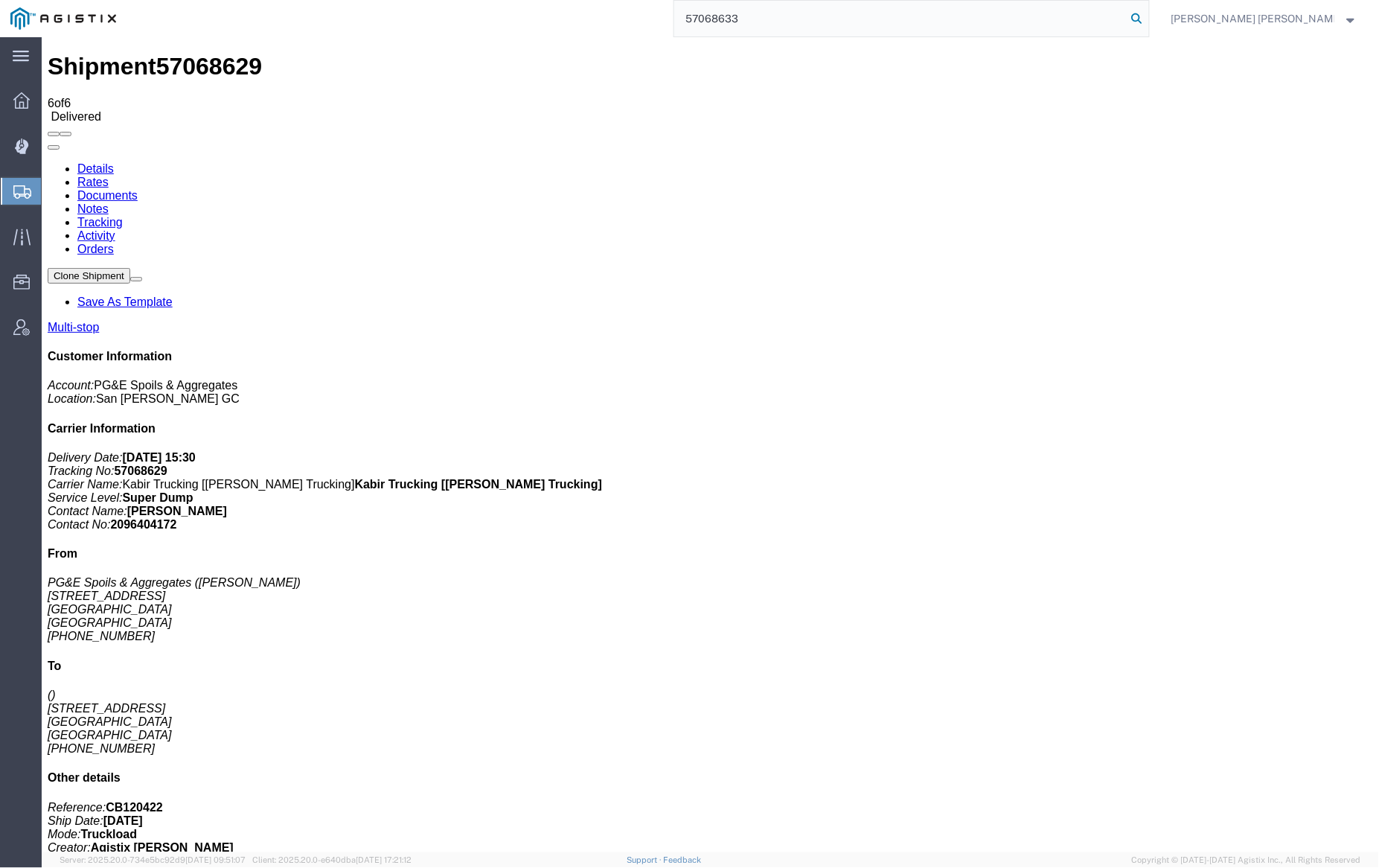
click at [1148, 15] on icon at bounding box center [1137, 19] width 21 height 21
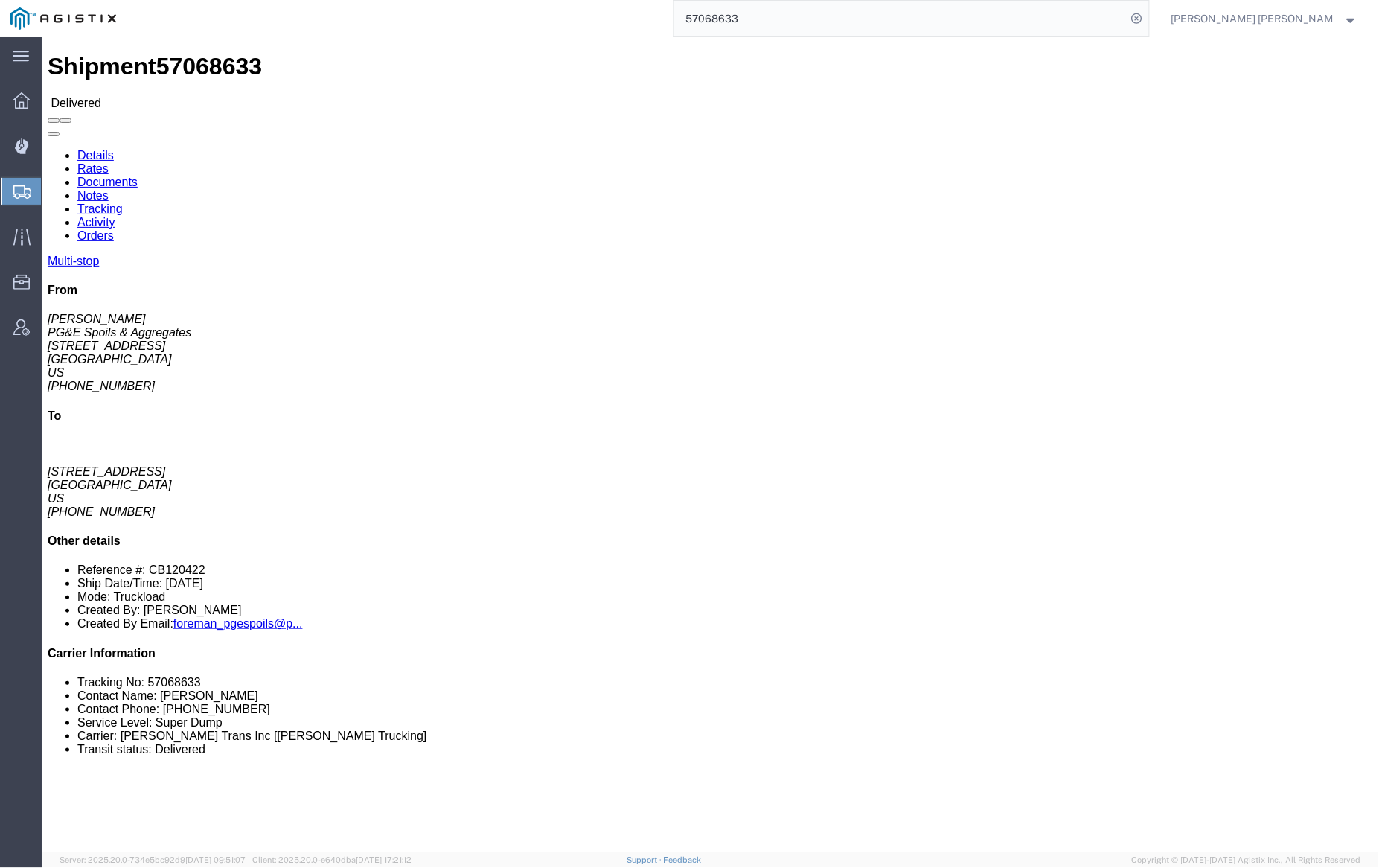
drag, startPoint x: 201, startPoint y: 89, endPoint x: 158, endPoint y: 52, distance: 56.7
click link "Documents"
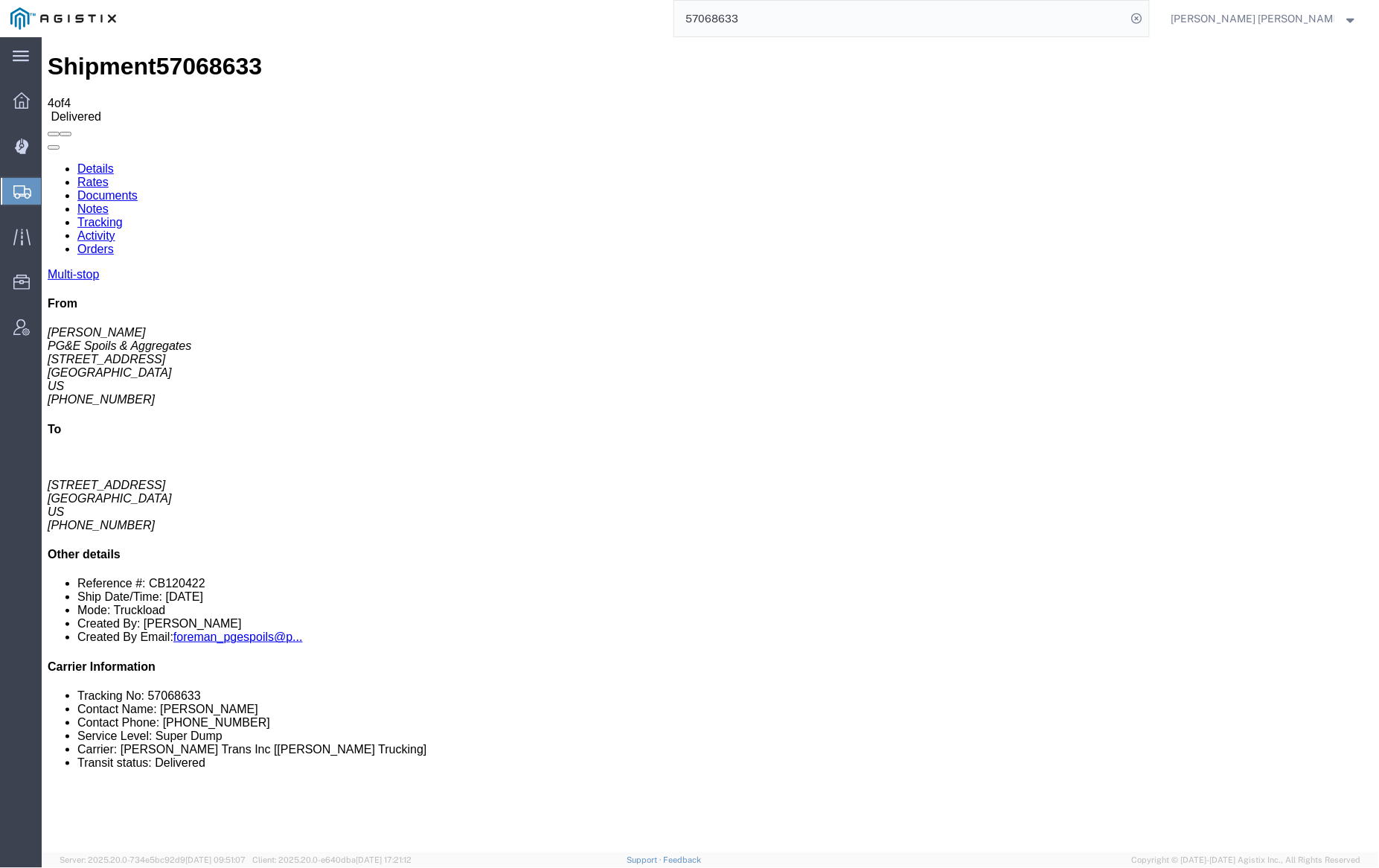
click at [108, 201] on link "Notes" at bounding box center [92, 207] width 31 height 13
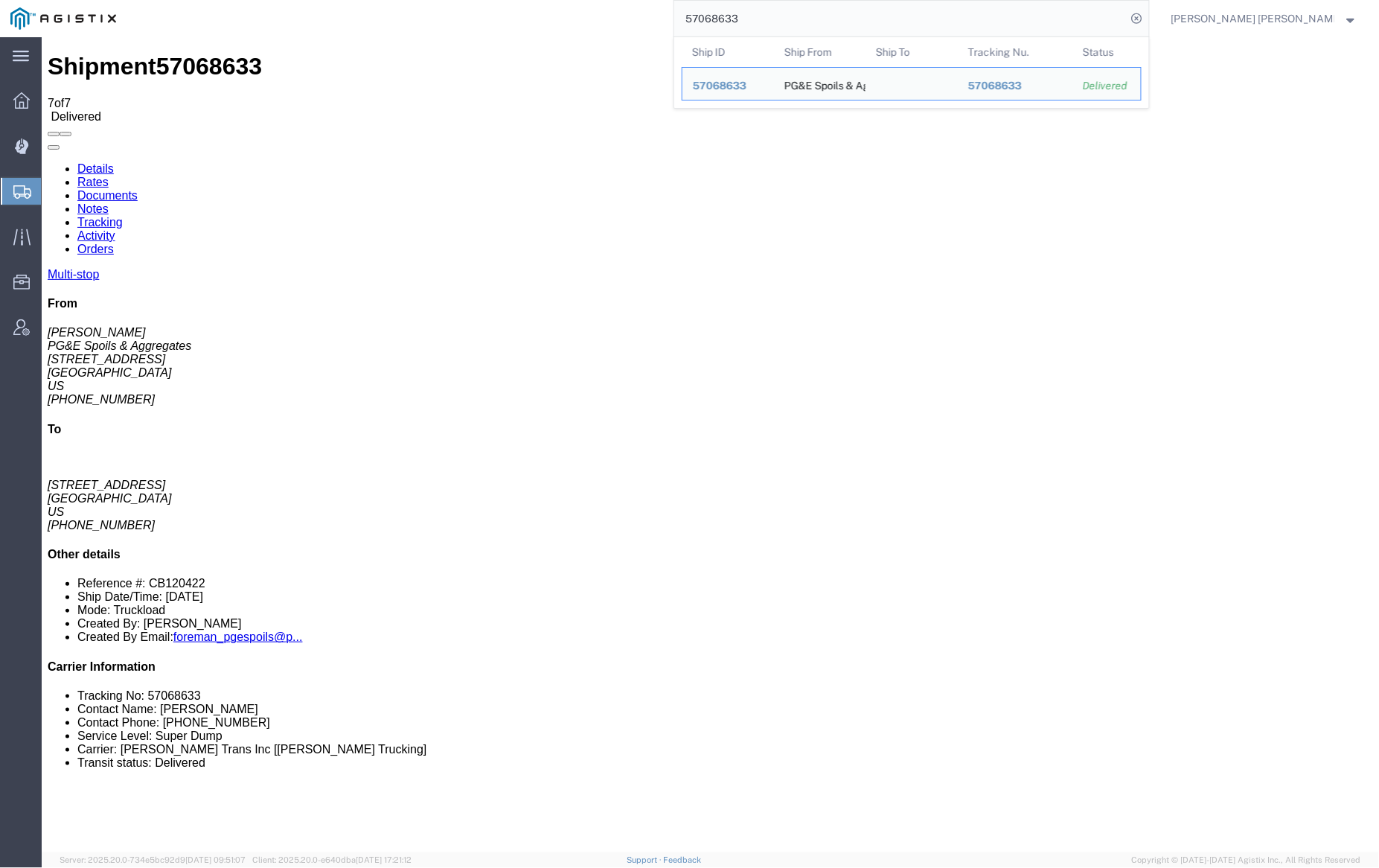
click at [777, 24] on input "57068633" at bounding box center [900, 19] width 453 height 35
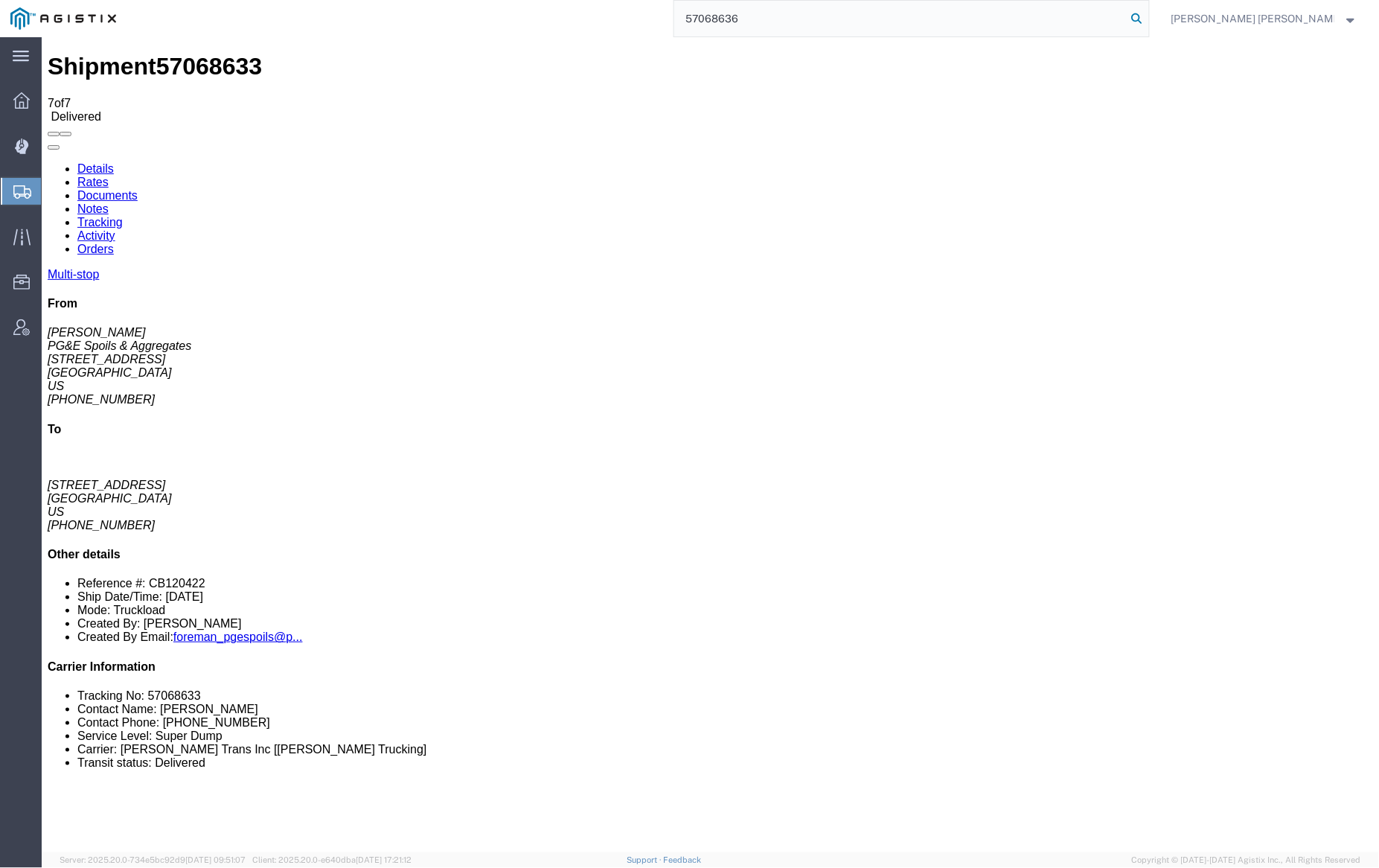
click at [1148, 21] on icon at bounding box center [1137, 19] width 21 height 21
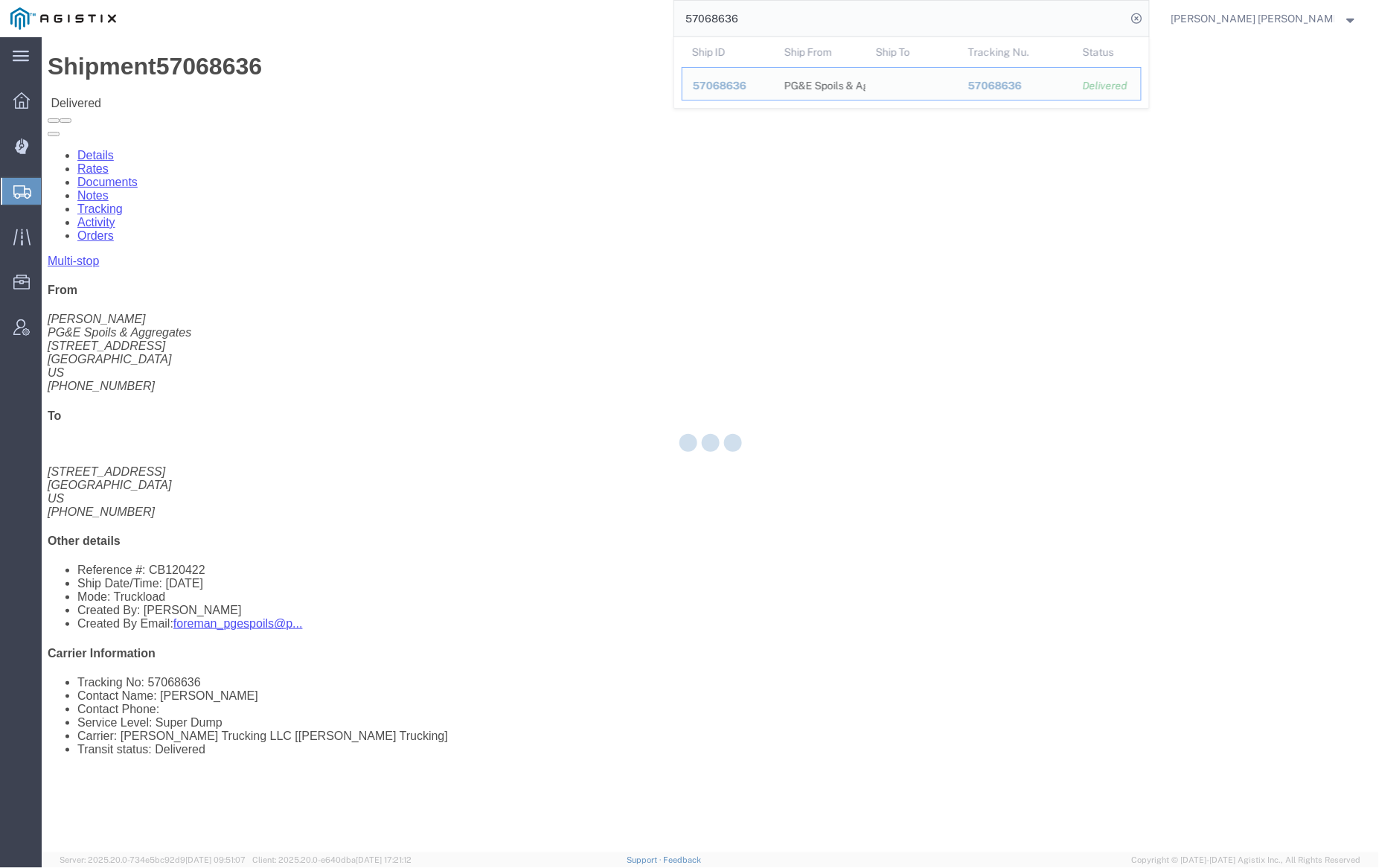
click link "Documents"
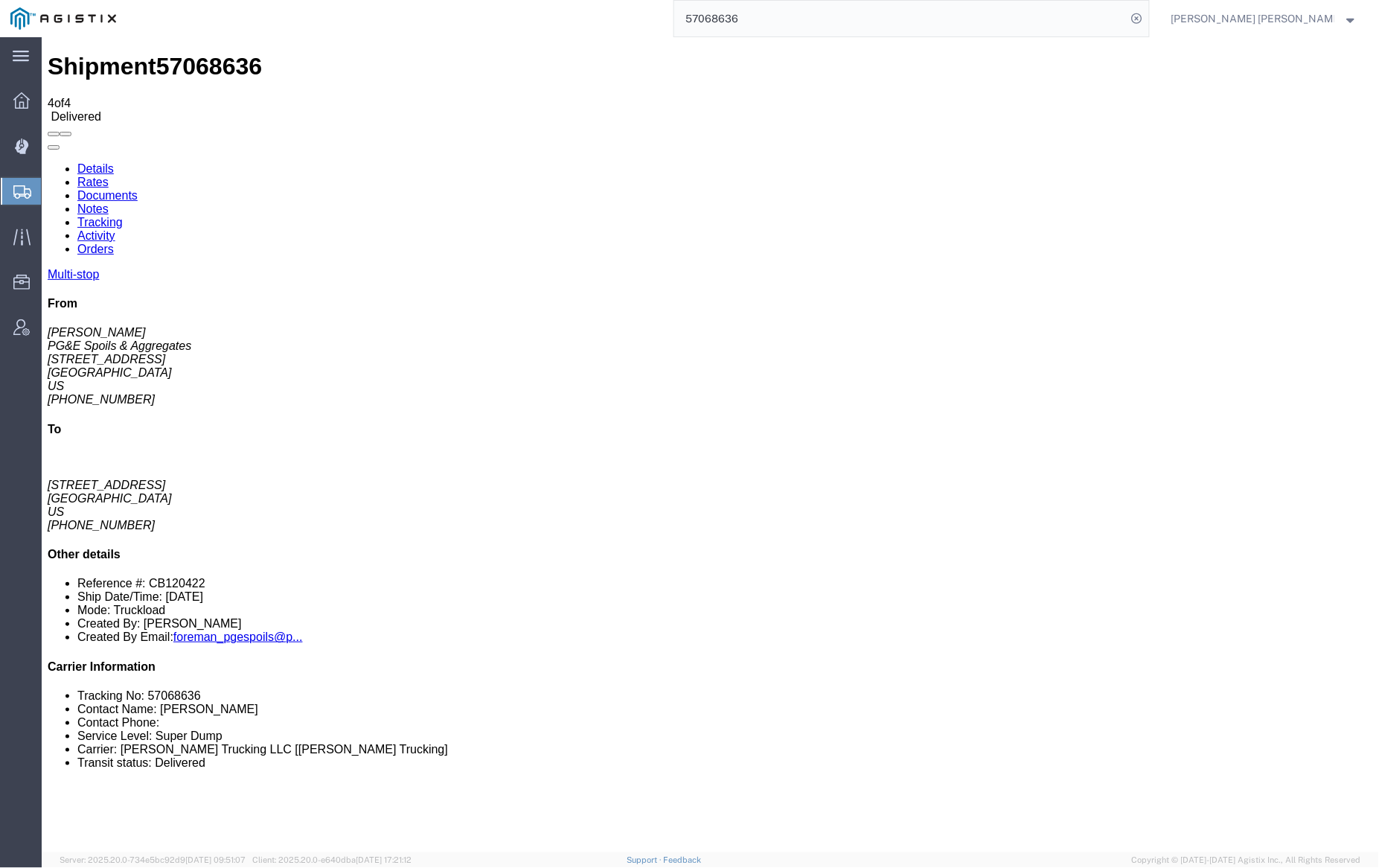
click at [108, 201] on link "Notes" at bounding box center [92, 207] width 31 height 13
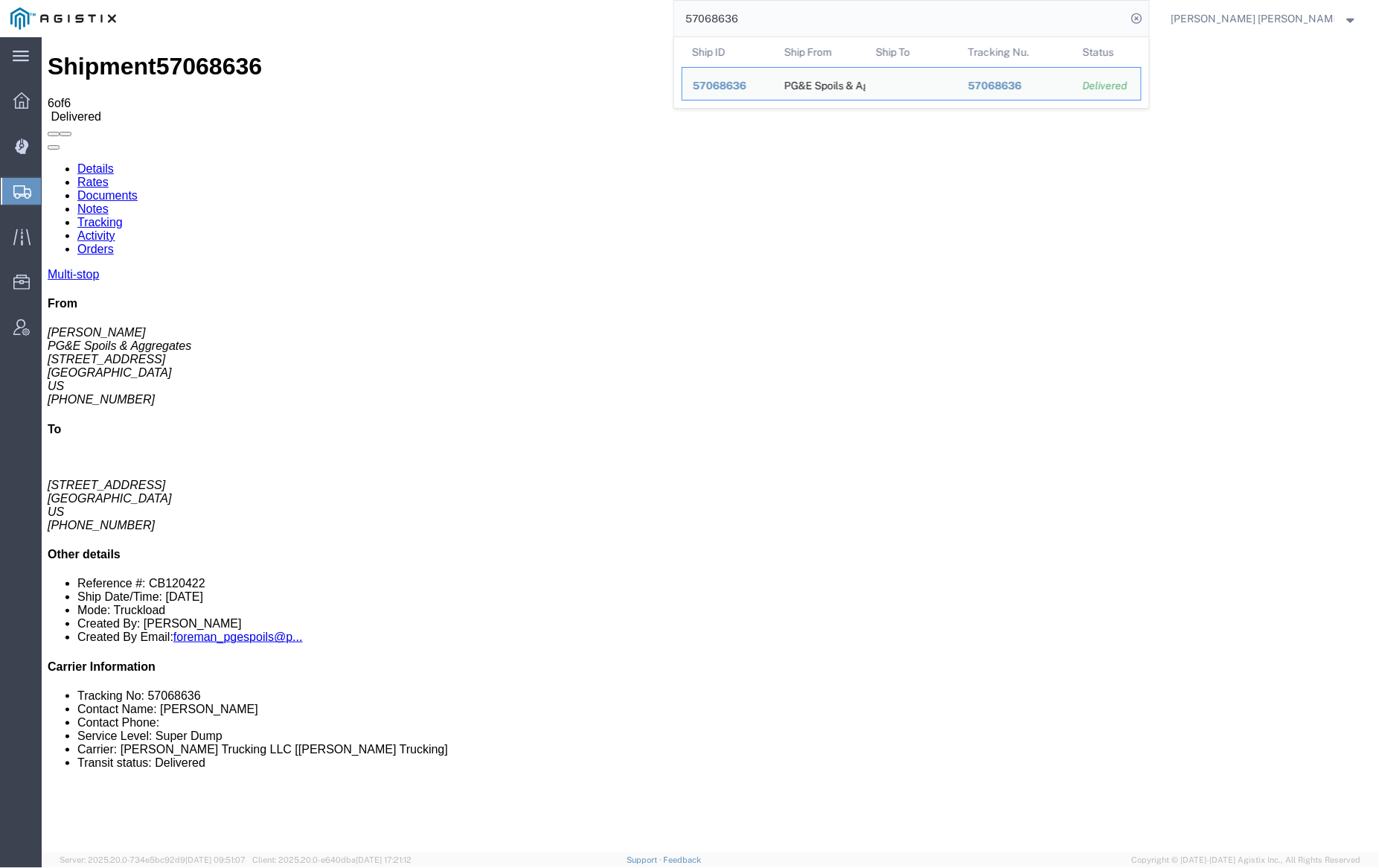
click at [783, 24] on input "57068636" at bounding box center [900, 19] width 453 height 35
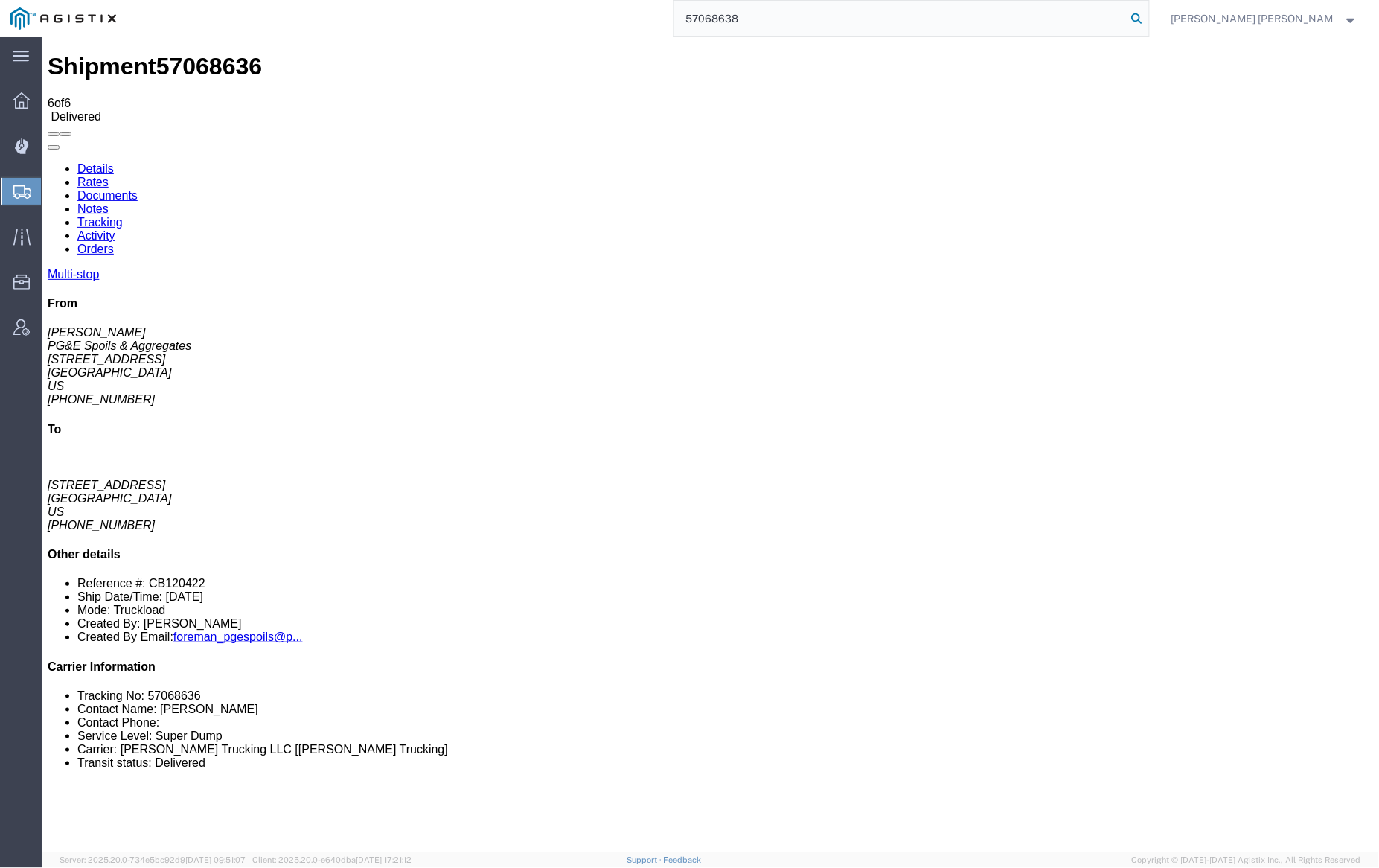
click at [1148, 20] on icon at bounding box center [1137, 19] width 21 height 21
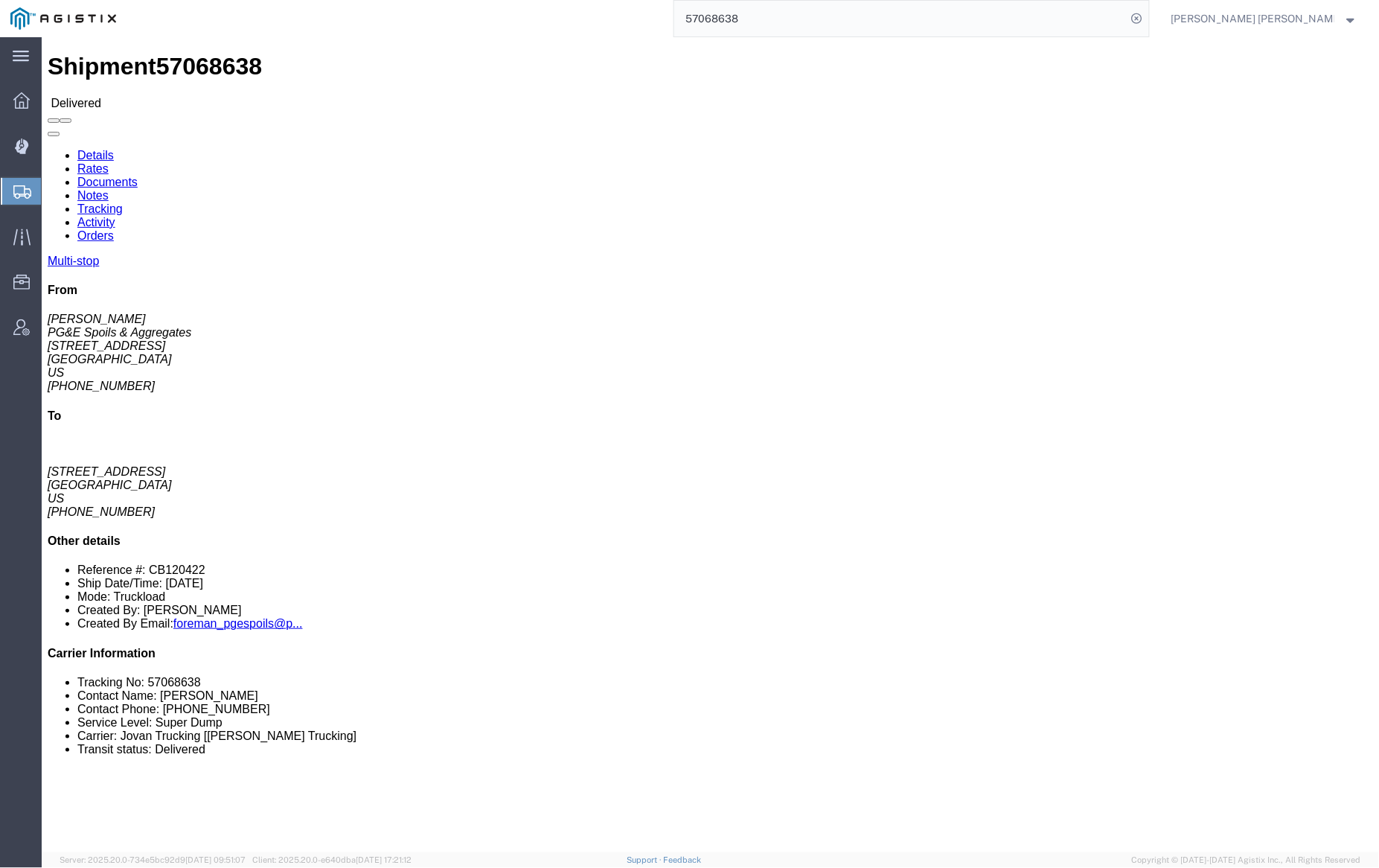
drag, startPoint x: 211, startPoint y: 94, endPoint x: 169, endPoint y: 52, distance: 59.4
click body "Shipment 57068638 Delivered Details Rates Documents Notes Tracking Activity Ord…"
click link "Documents"
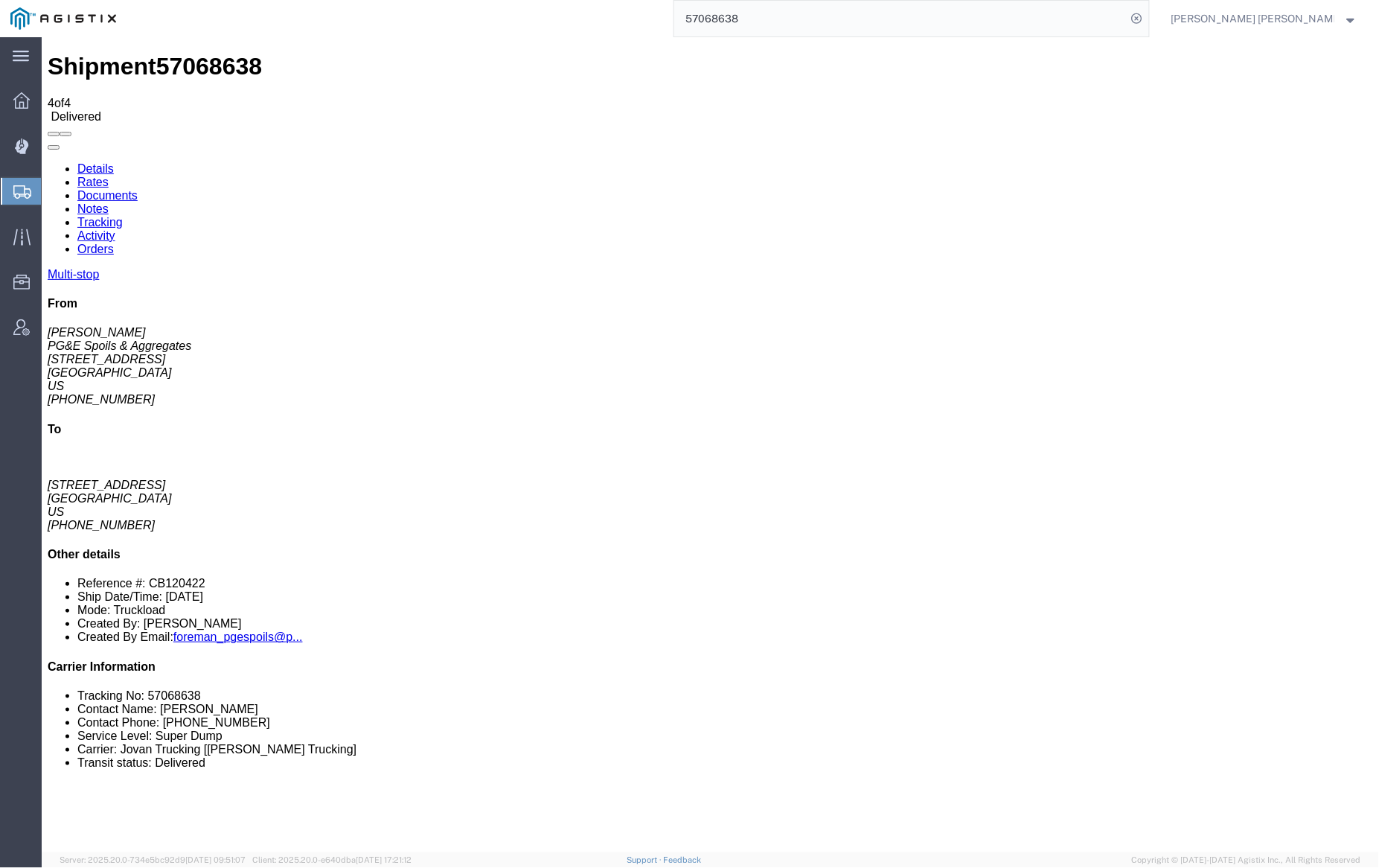
click at [108, 201] on link "Notes" at bounding box center [92, 207] width 31 height 13
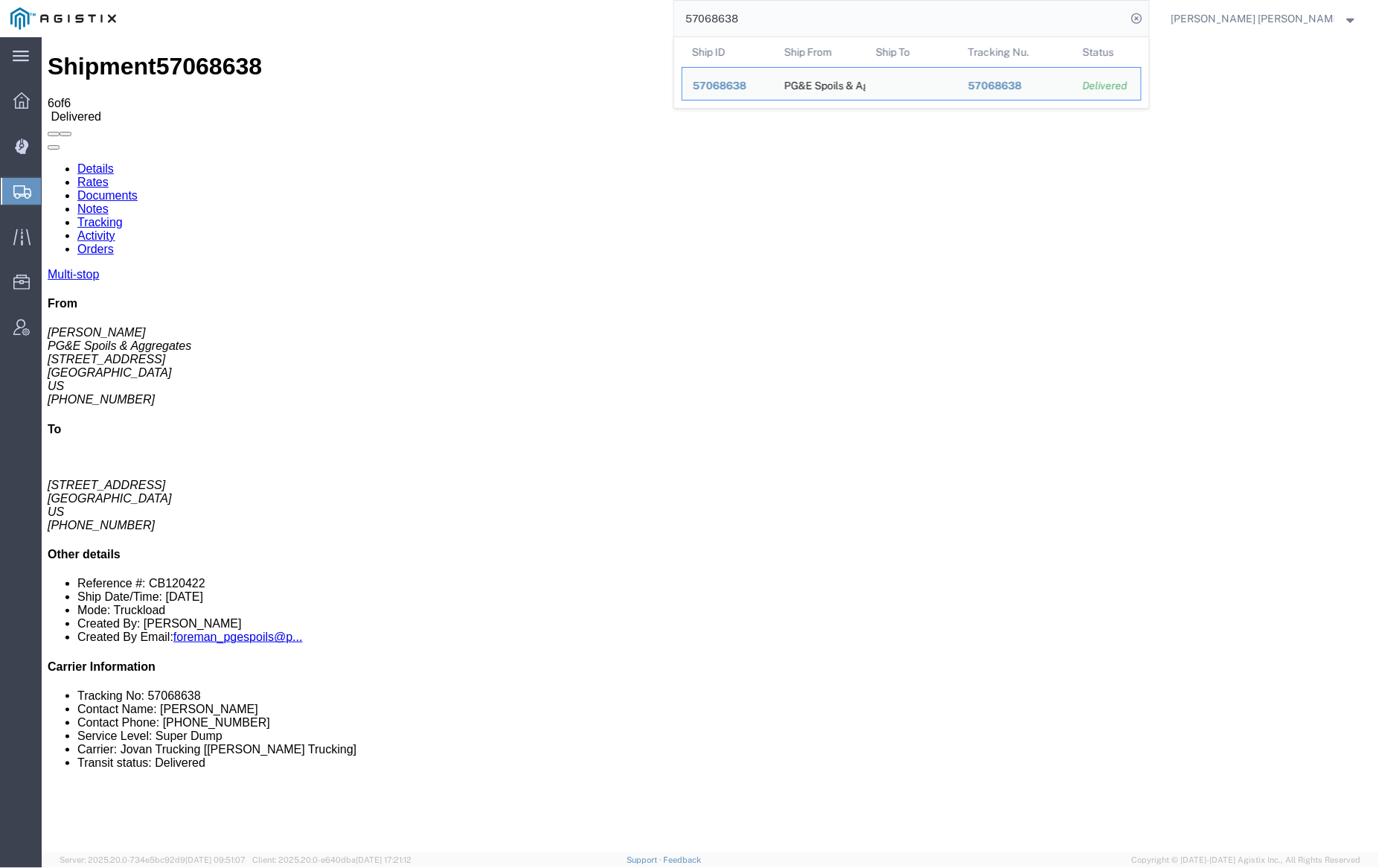
click at [790, 24] on input "57068638" at bounding box center [900, 19] width 453 height 35
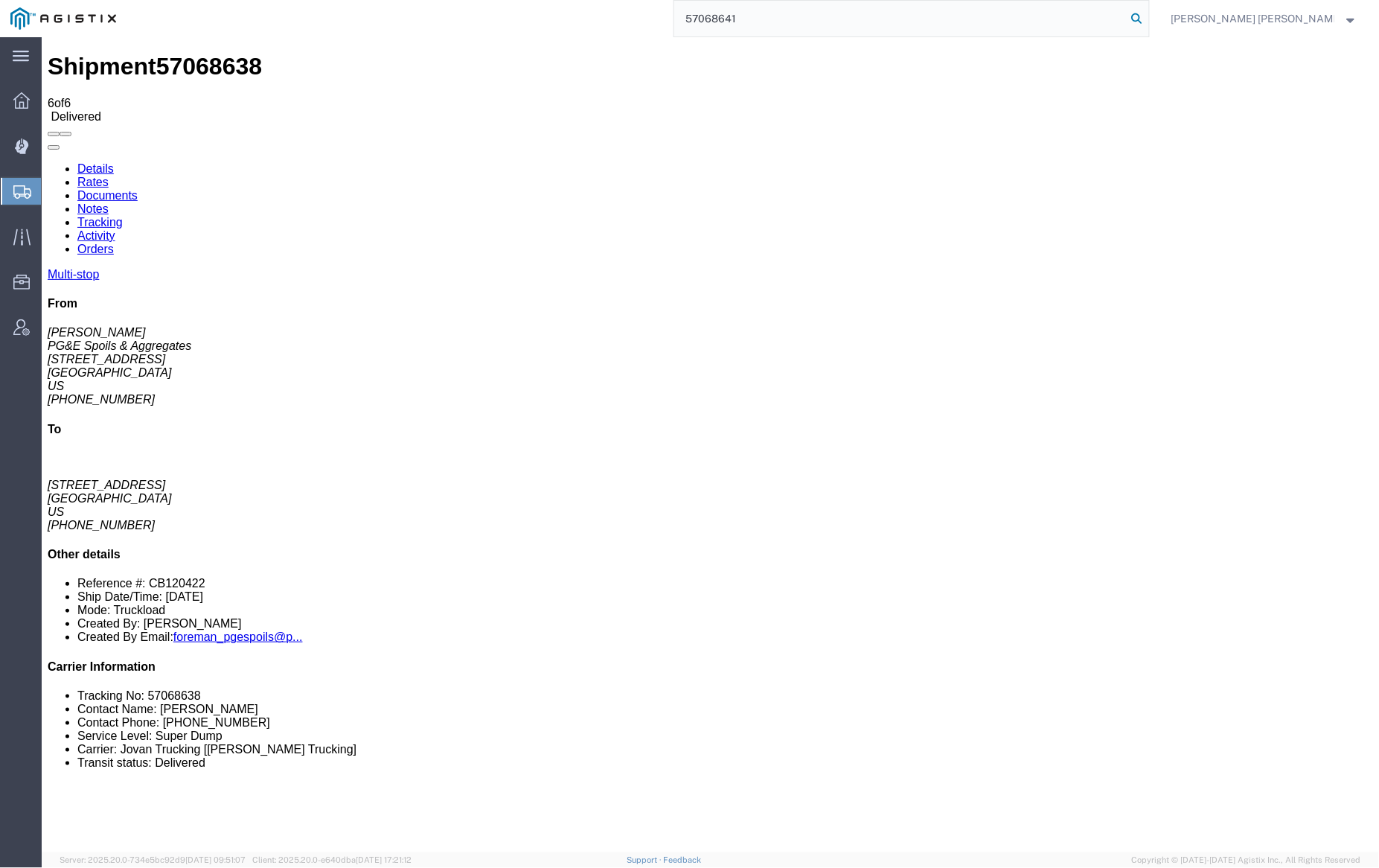
click at [1148, 12] on icon at bounding box center [1137, 19] width 21 height 21
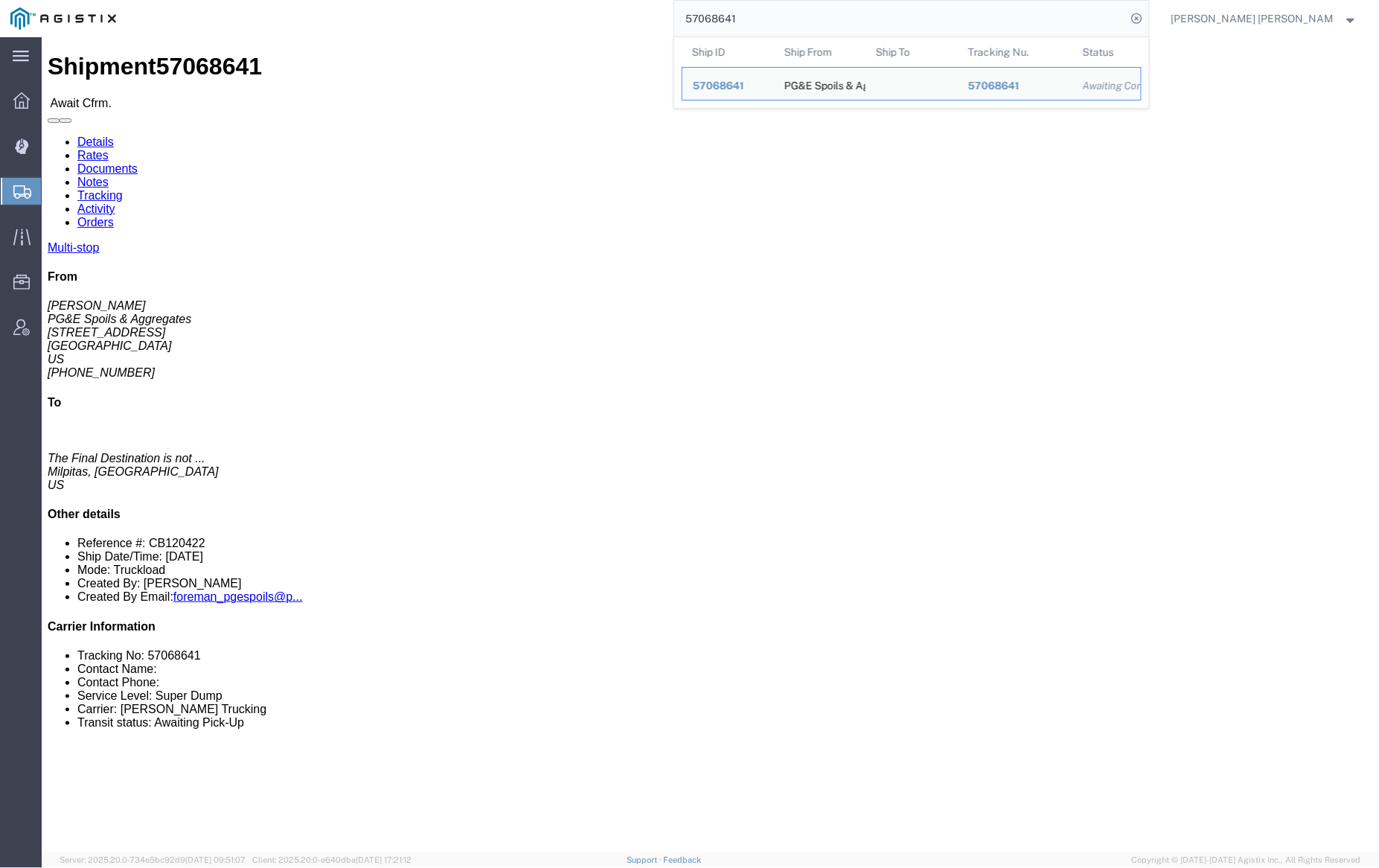
click at [791, 11] on input "57068641" at bounding box center [900, 19] width 453 height 35
paste input "4"
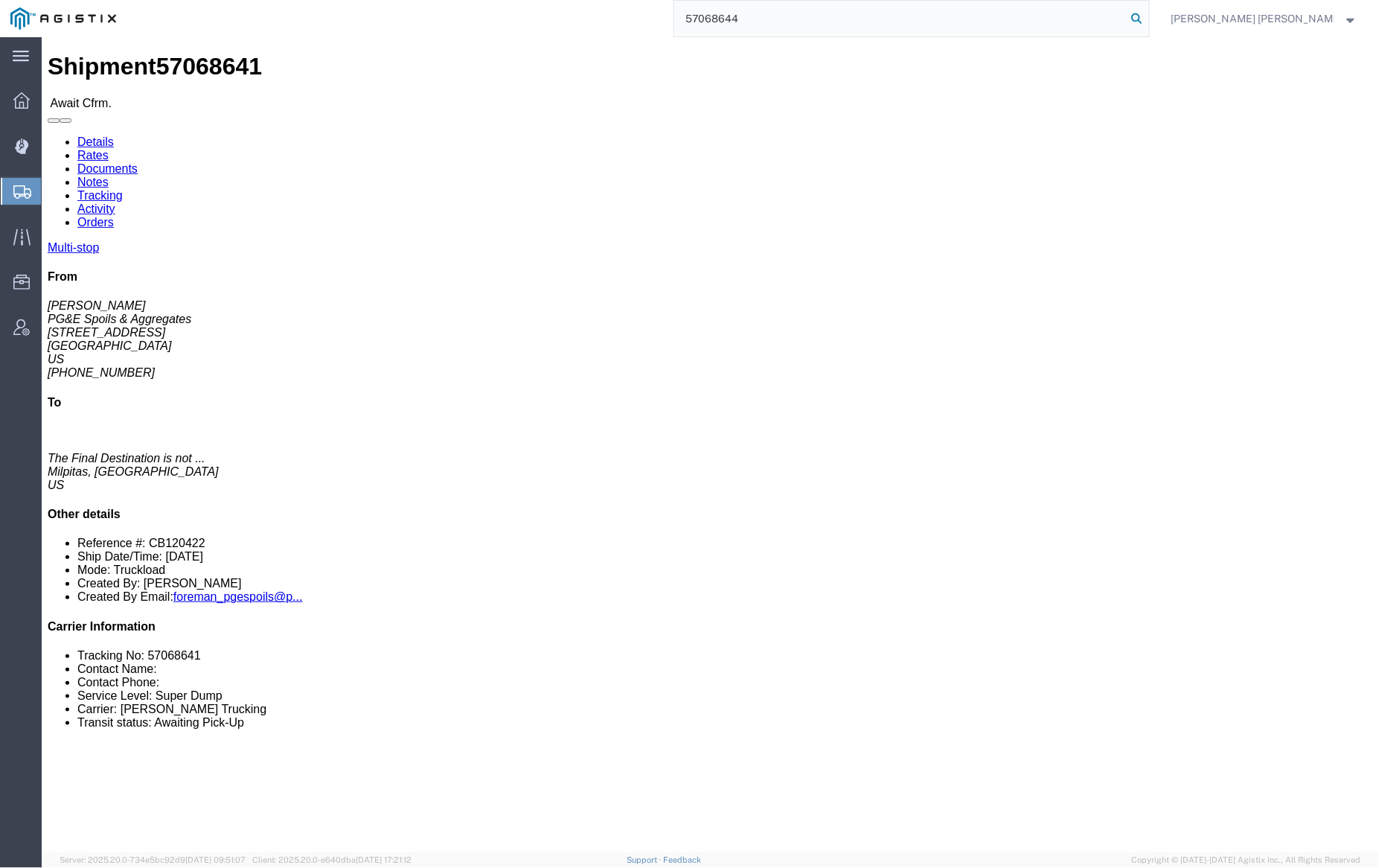
click at [1148, 17] on icon at bounding box center [1137, 19] width 21 height 21
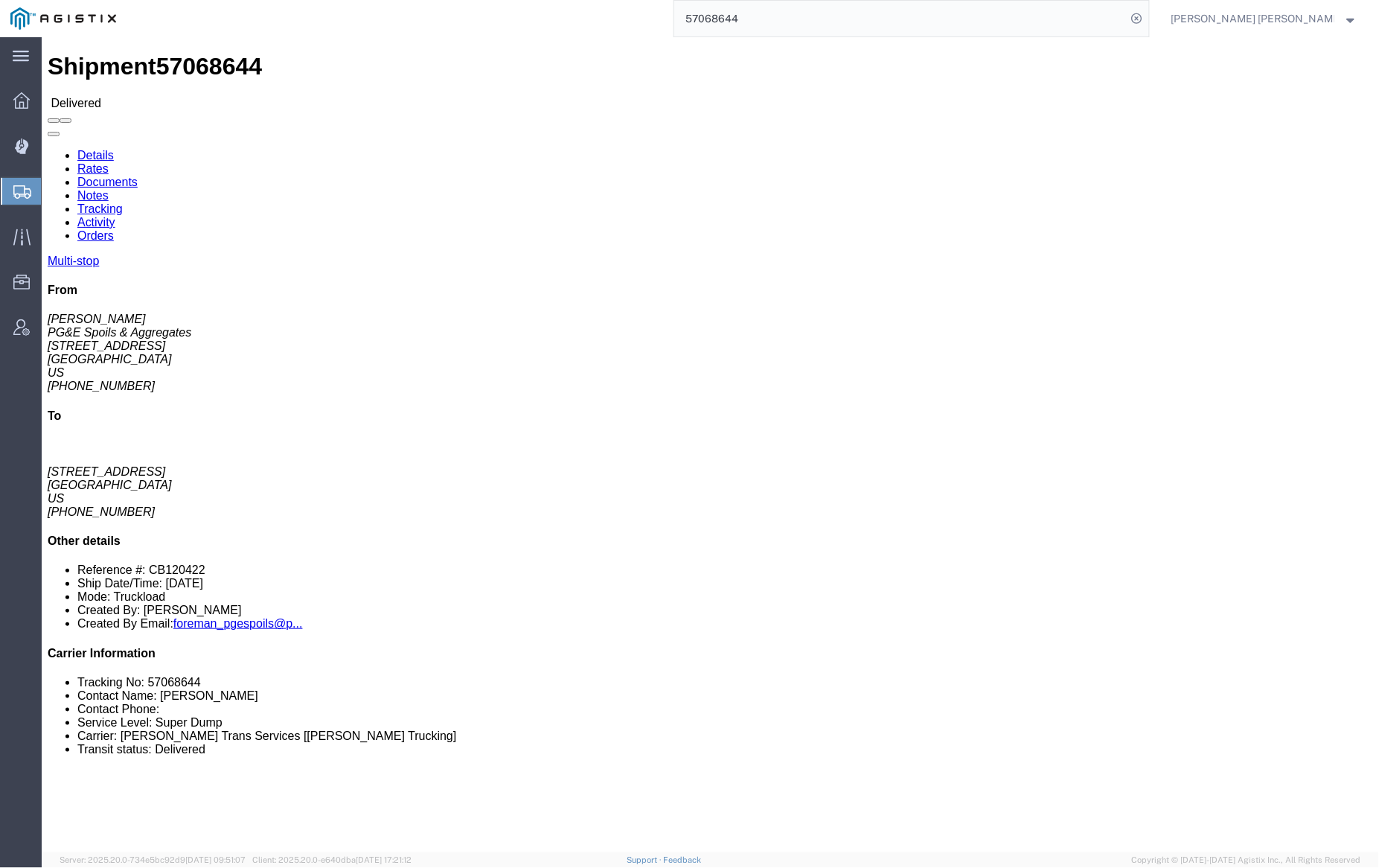
click body "Shipment 57068644 Delivered Details Rates Documents Notes Tracking Activity Ord…"
click link "Notes"
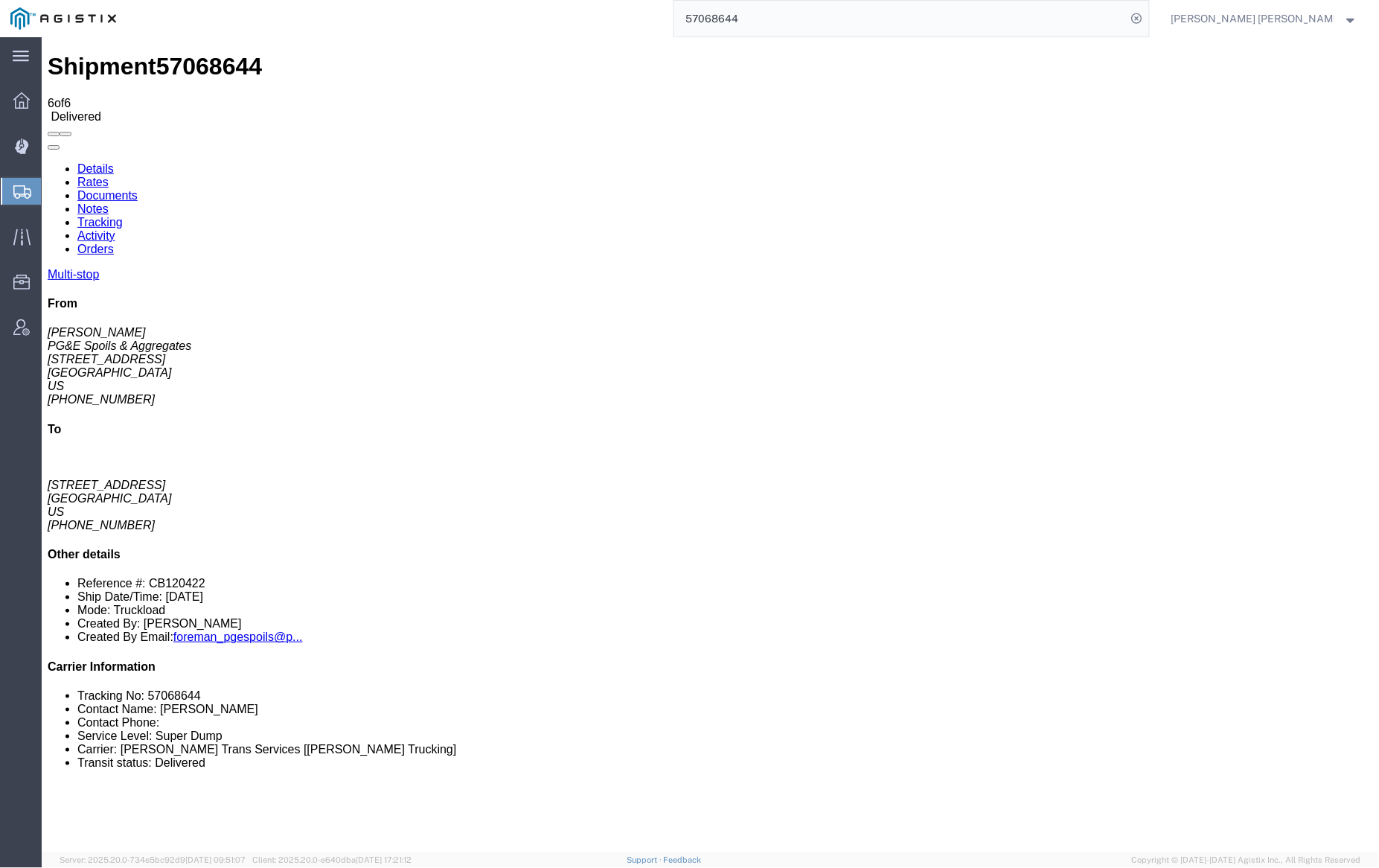
click at [137, 188] on link "Documents" at bounding box center [107, 194] width 61 height 13
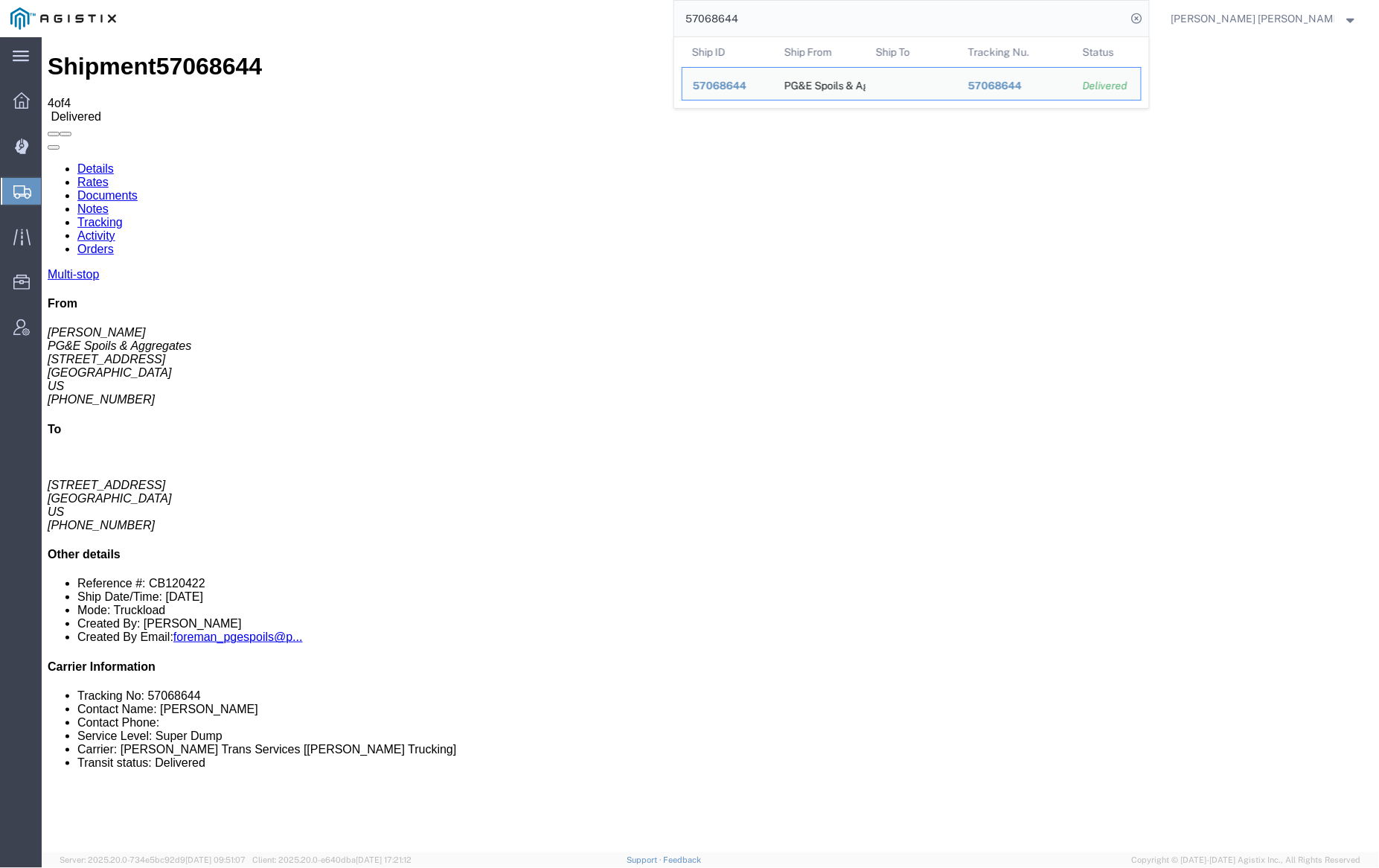
click at [775, 20] on input "57068644" at bounding box center [900, 19] width 453 height 35
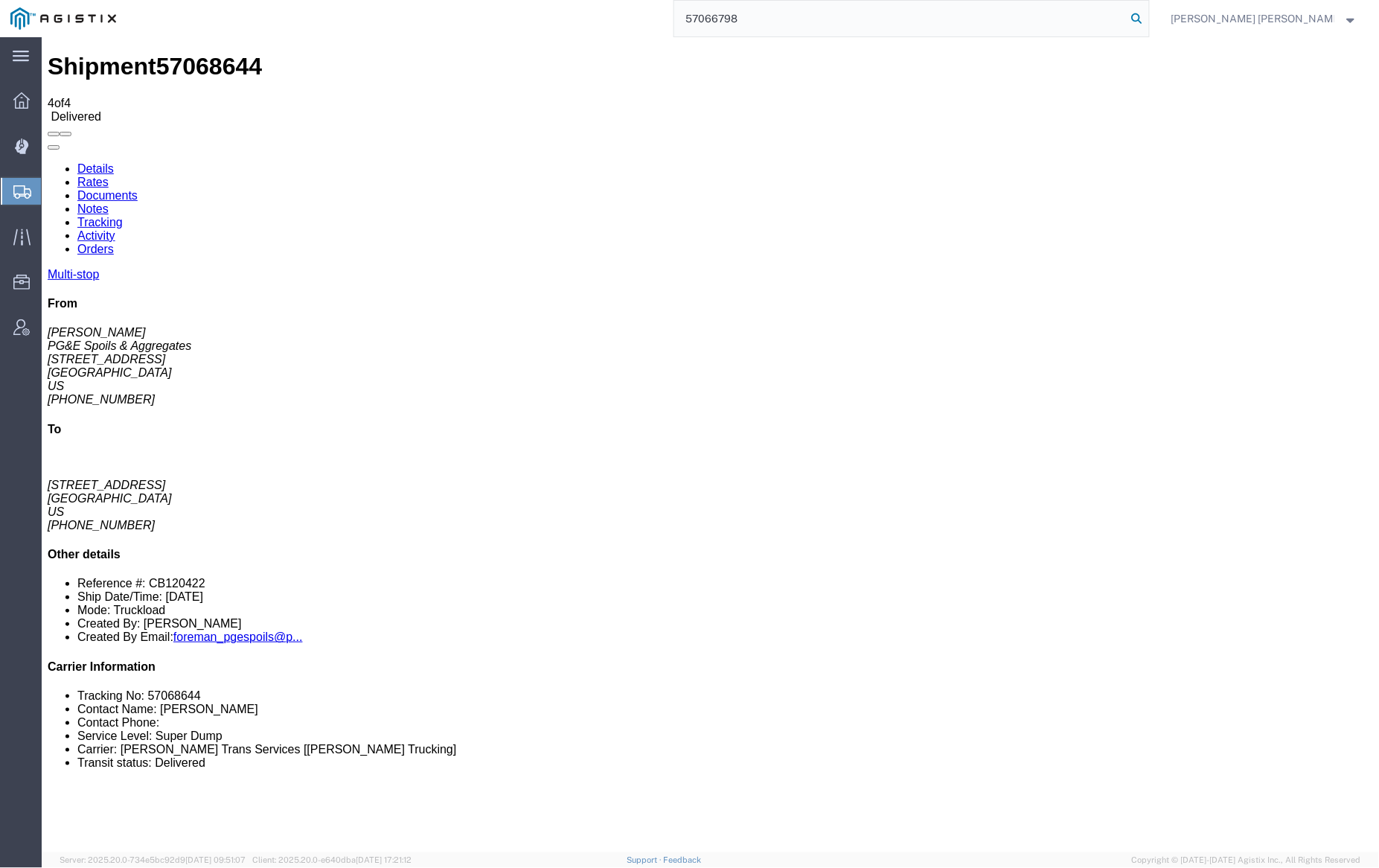
type input "57066798"
click at [1148, 15] on icon at bounding box center [1137, 19] width 21 height 21
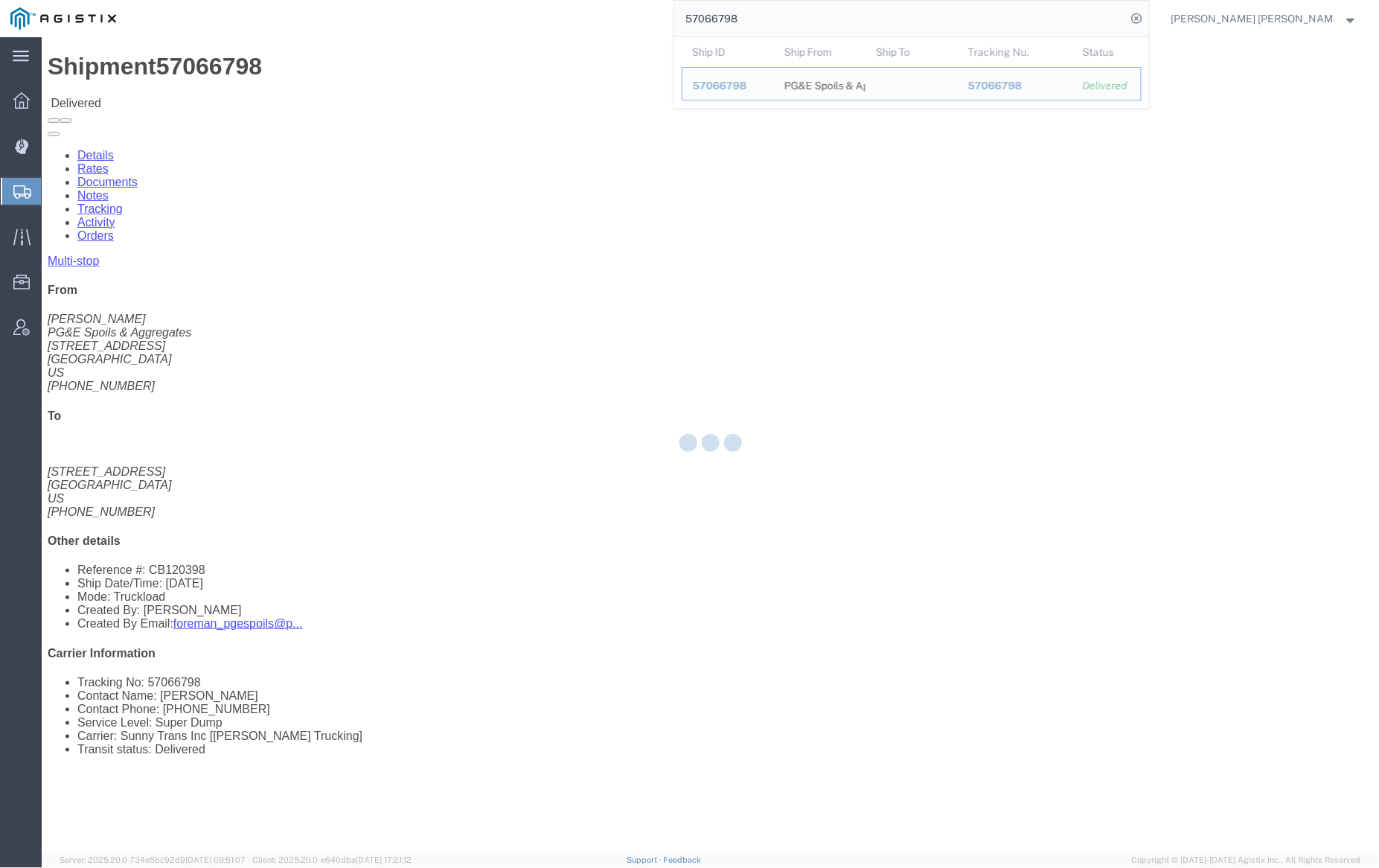
click div
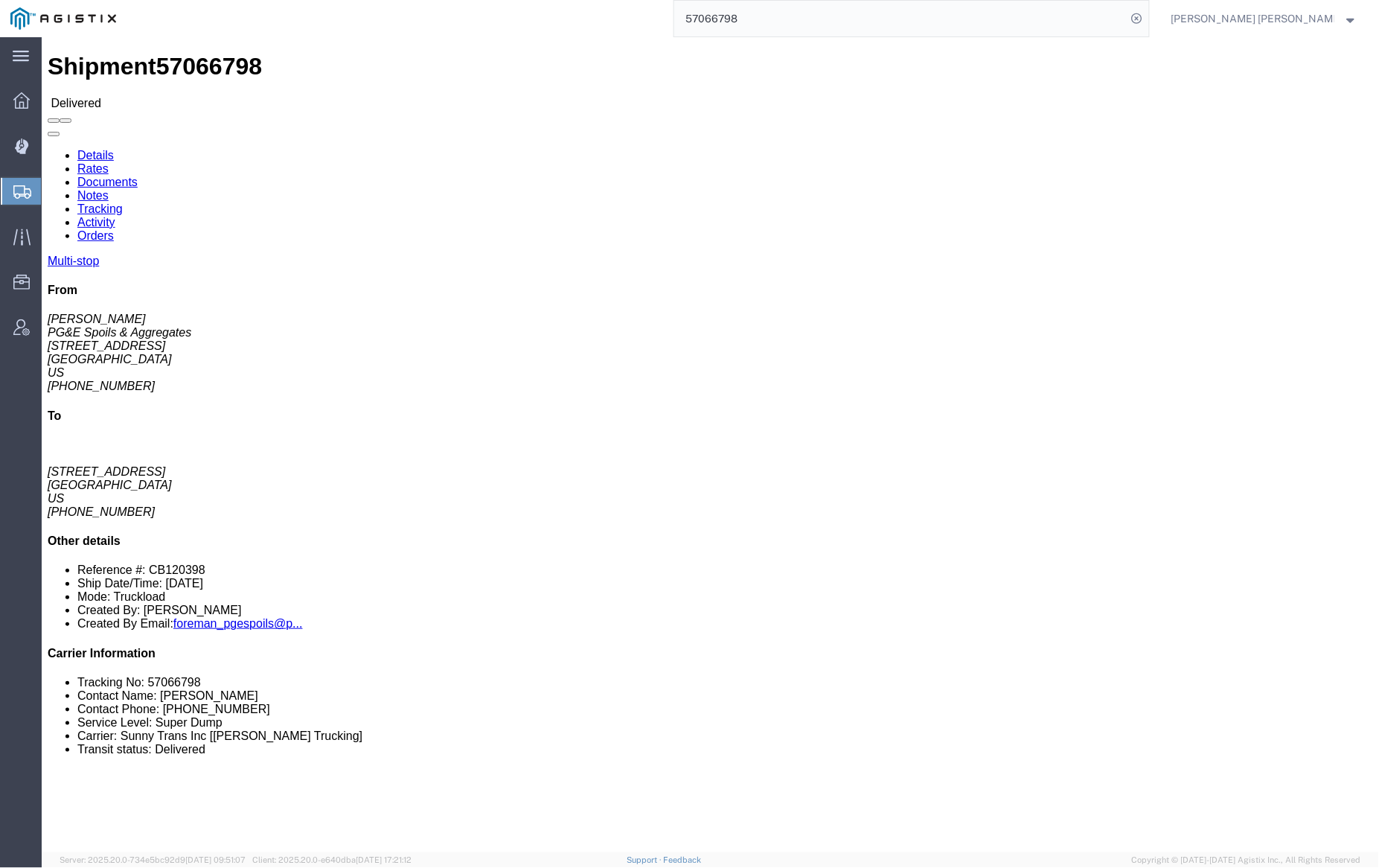
click link "Documents"
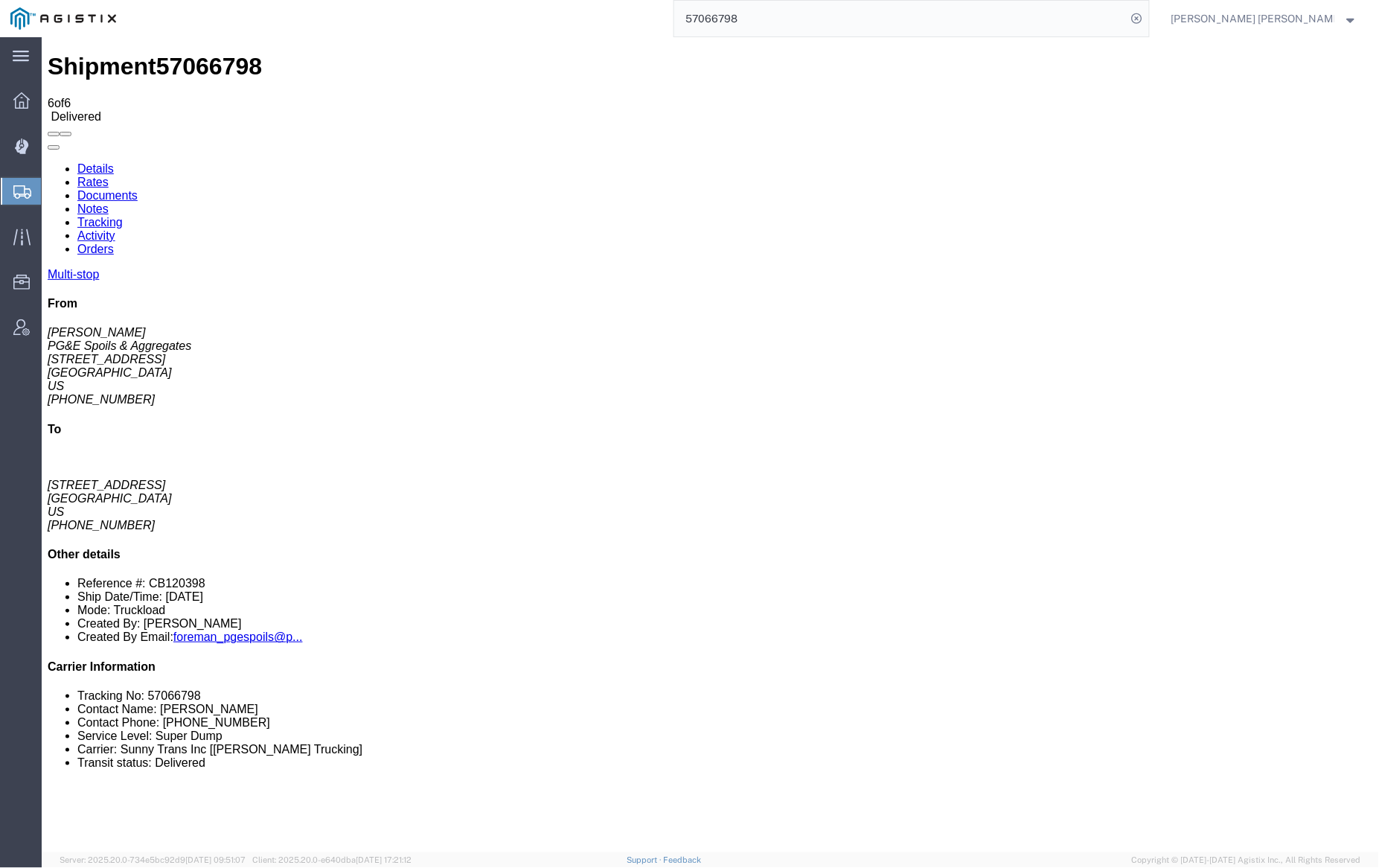
click at [108, 201] on link "Notes" at bounding box center [92, 207] width 31 height 13
click at [122, 215] on link "Tracking" at bounding box center [99, 221] width 46 height 13
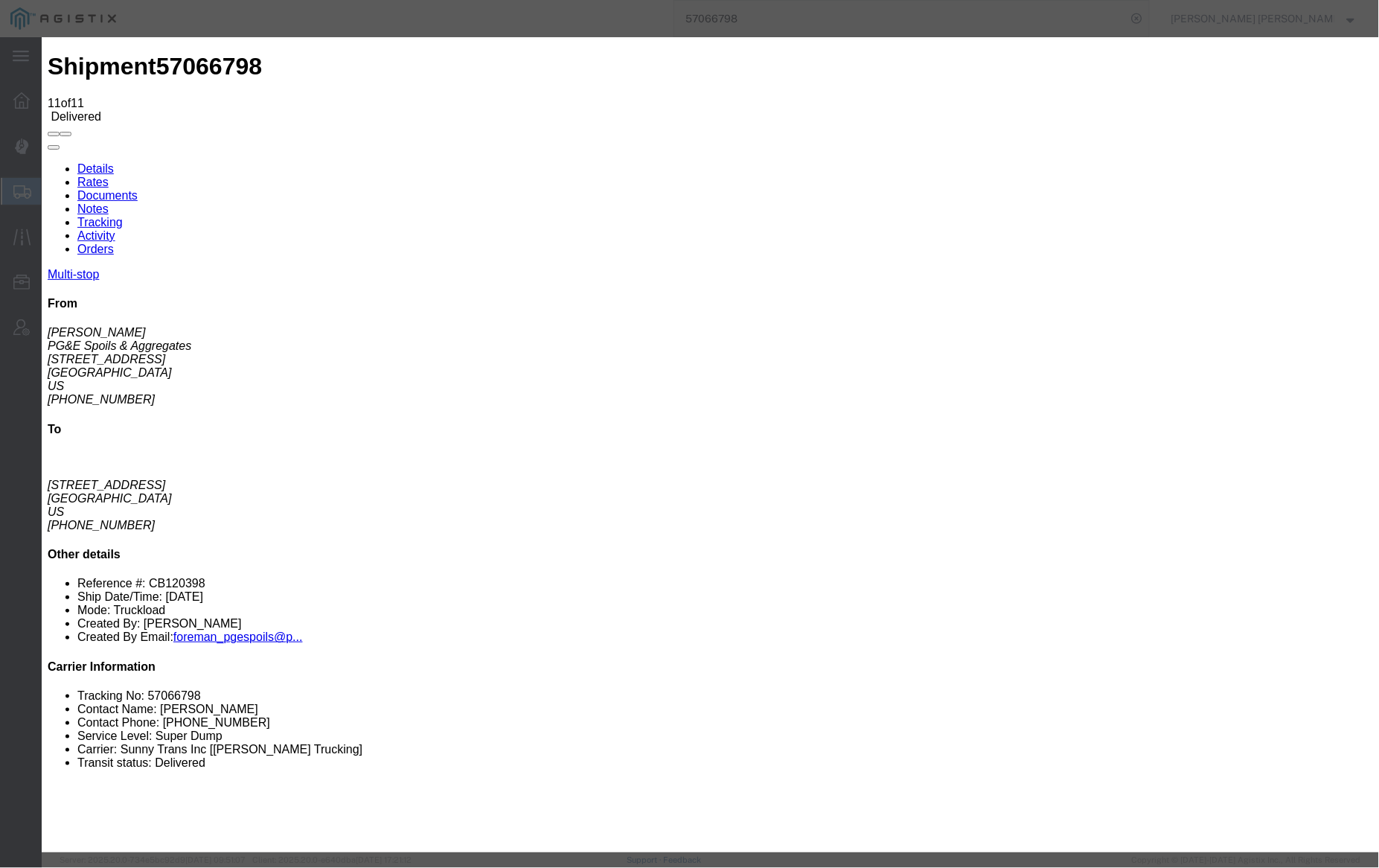
type input "12:31 PM"
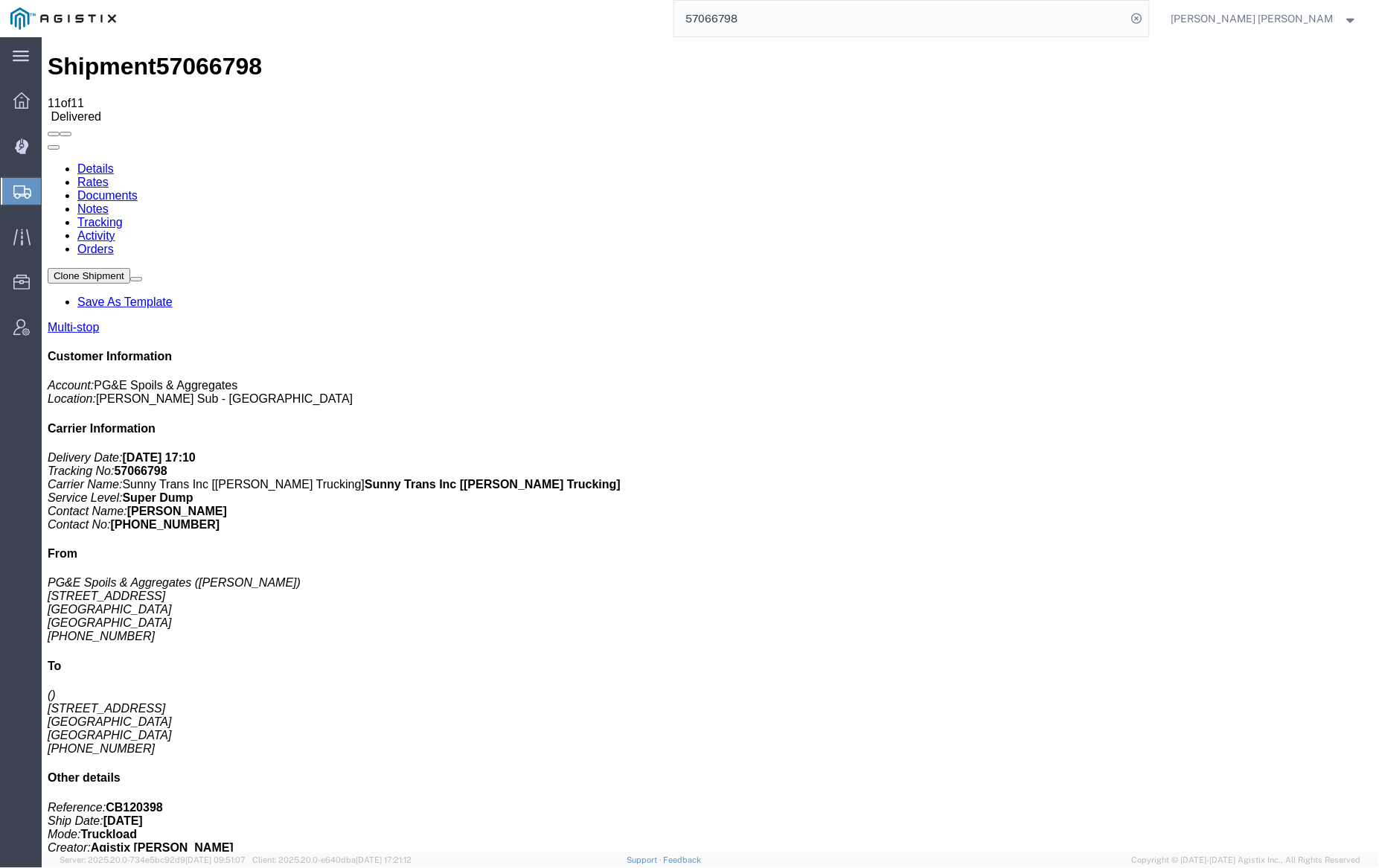
click at [108, 201] on link "Notes" at bounding box center [92, 207] width 31 height 13
click at [122, 215] on link "Tracking" at bounding box center [99, 221] width 46 height 13
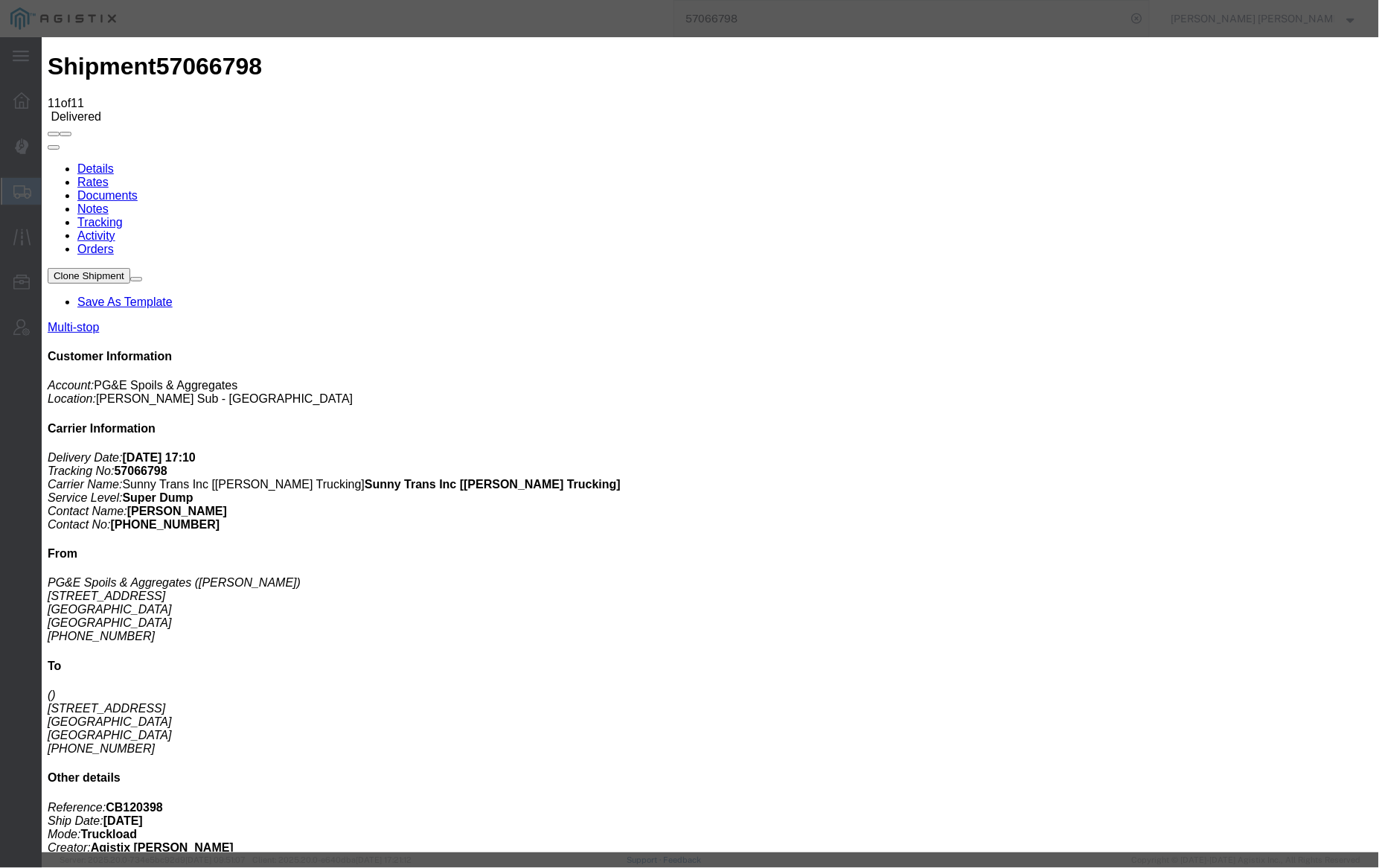
type input "4:45 PM"
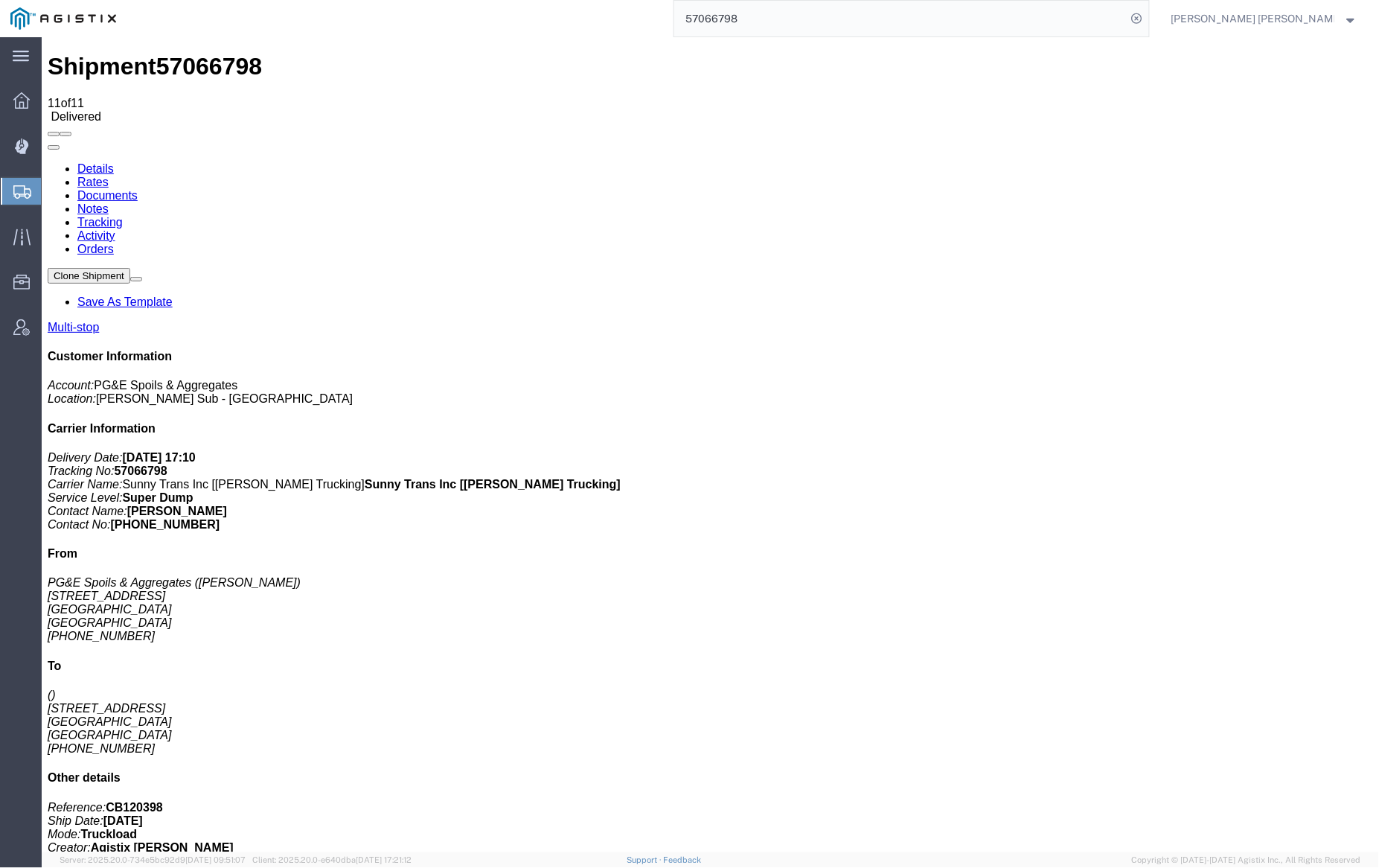
click at [108, 201] on link "Notes" at bounding box center [92, 207] width 31 height 13
click at [770, 16] on input "57066798" at bounding box center [900, 19] width 453 height 35
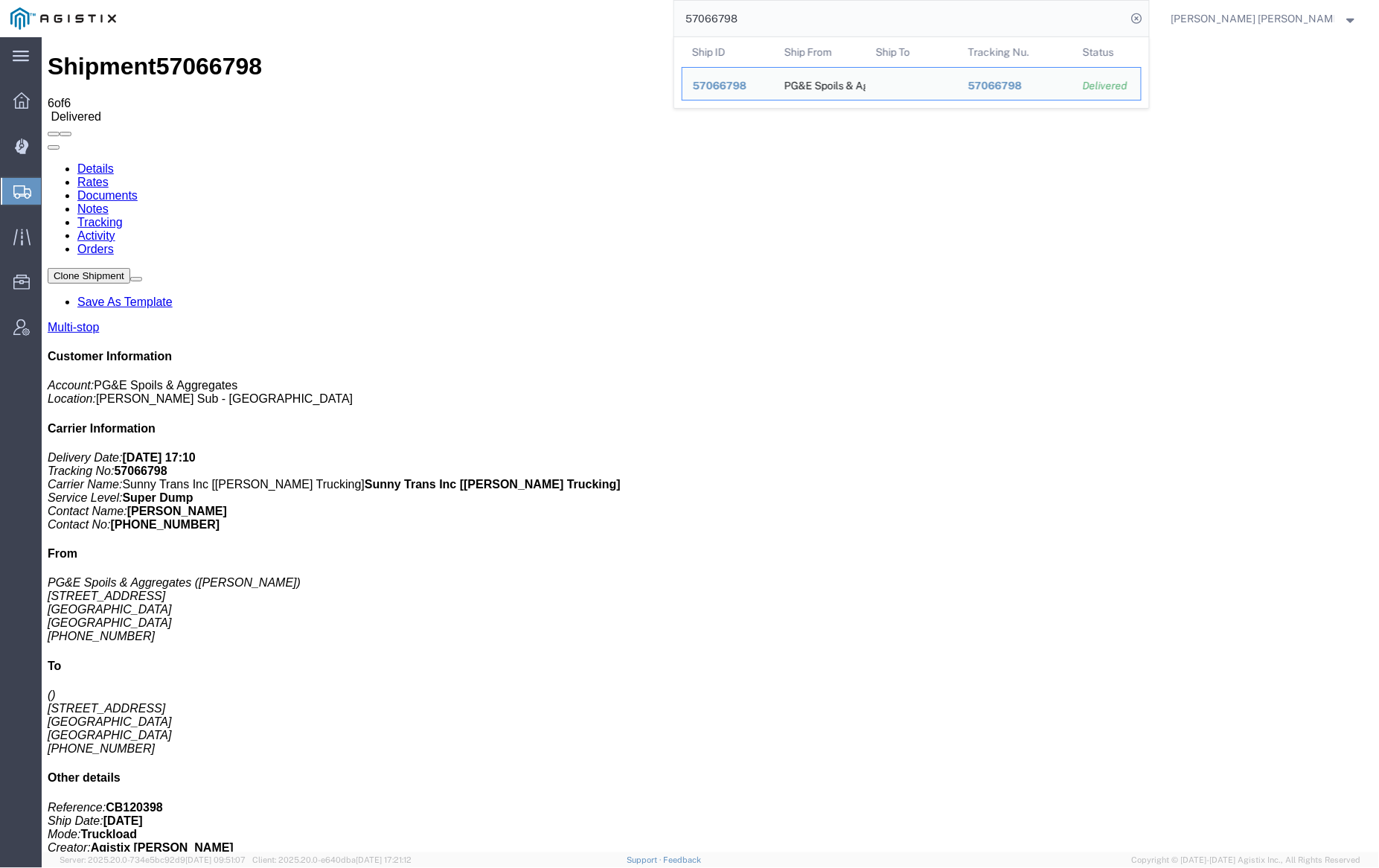
click at [770, 15] on input "57066798" at bounding box center [900, 19] width 453 height 35
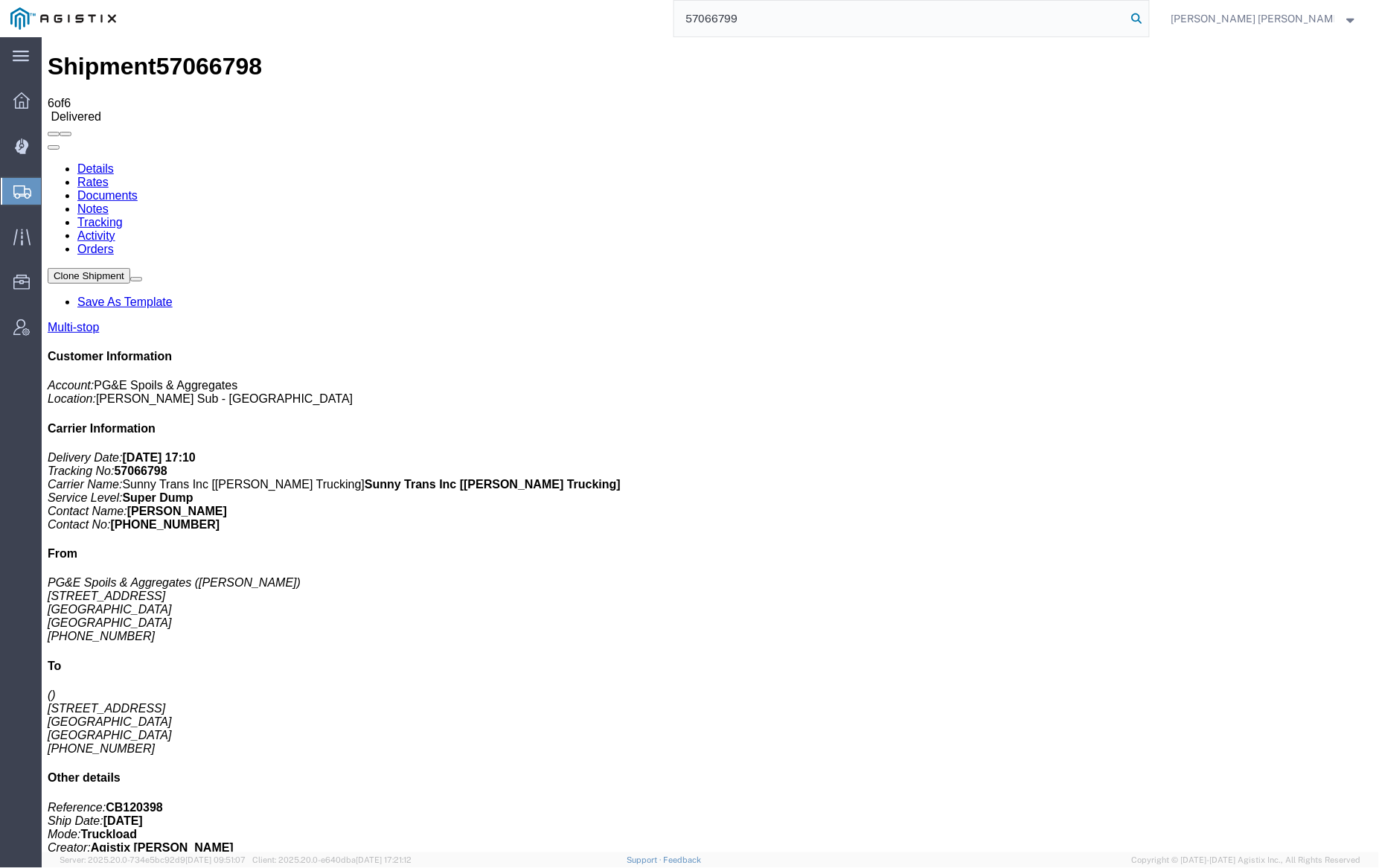
click at [1148, 18] on icon at bounding box center [1137, 19] width 21 height 21
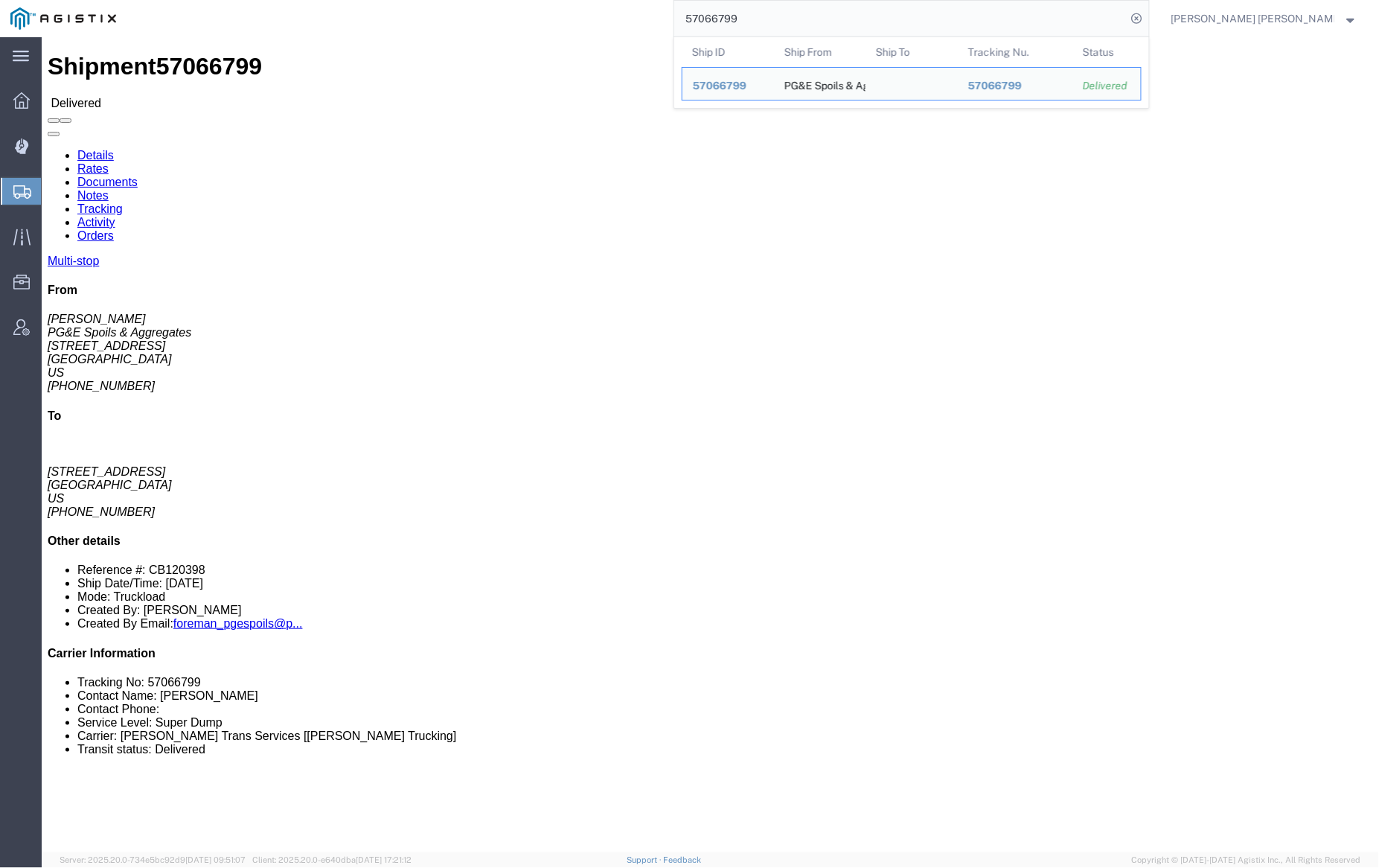
click link "Documents"
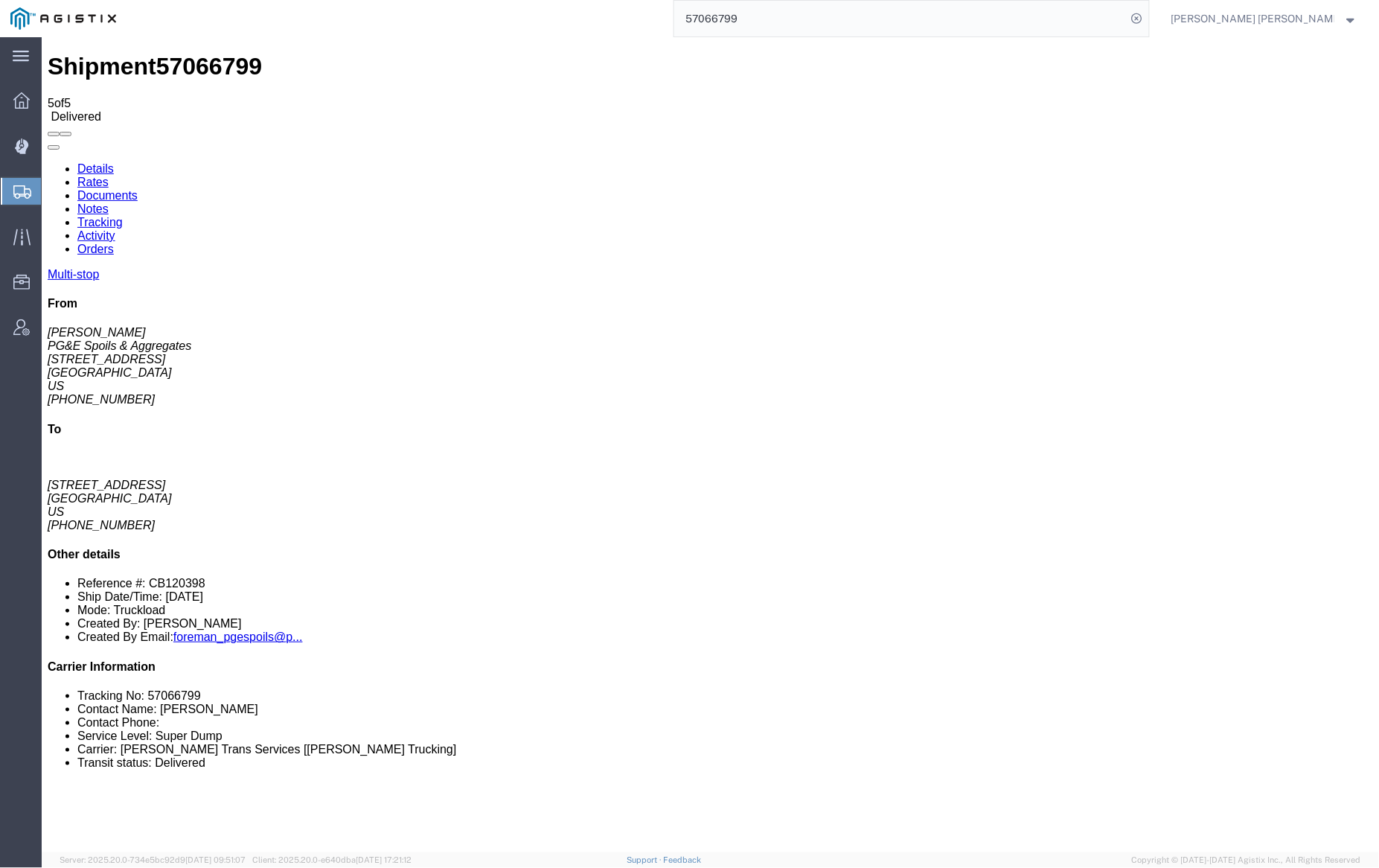
click at [108, 201] on link "Notes" at bounding box center [92, 207] width 31 height 13
click at [782, 16] on input "57066799" at bounding box center [900, 19] width 453 height 35
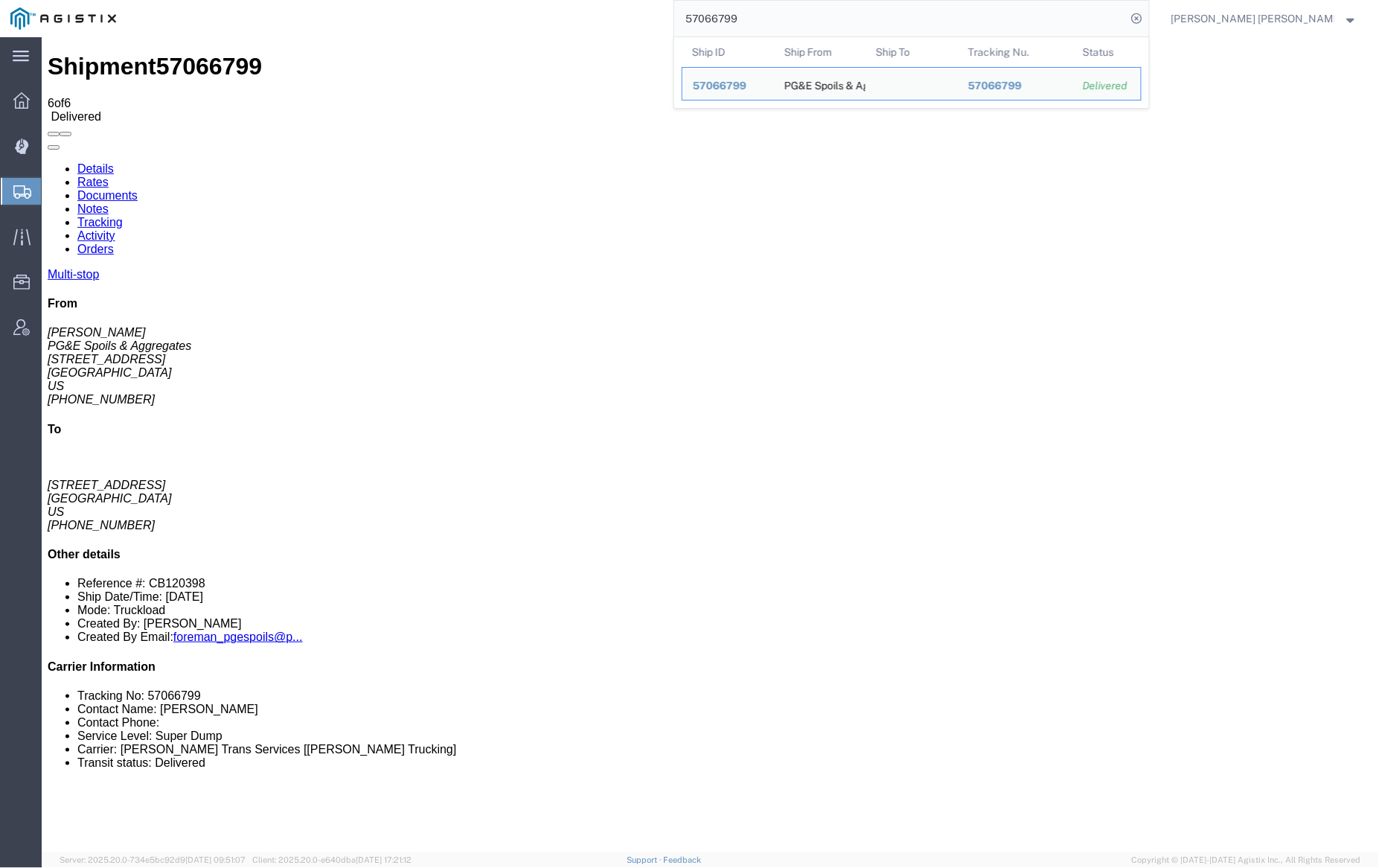
click at [782, 16] on input "57066799" at bounding box center [900, 19] width 453 height 35
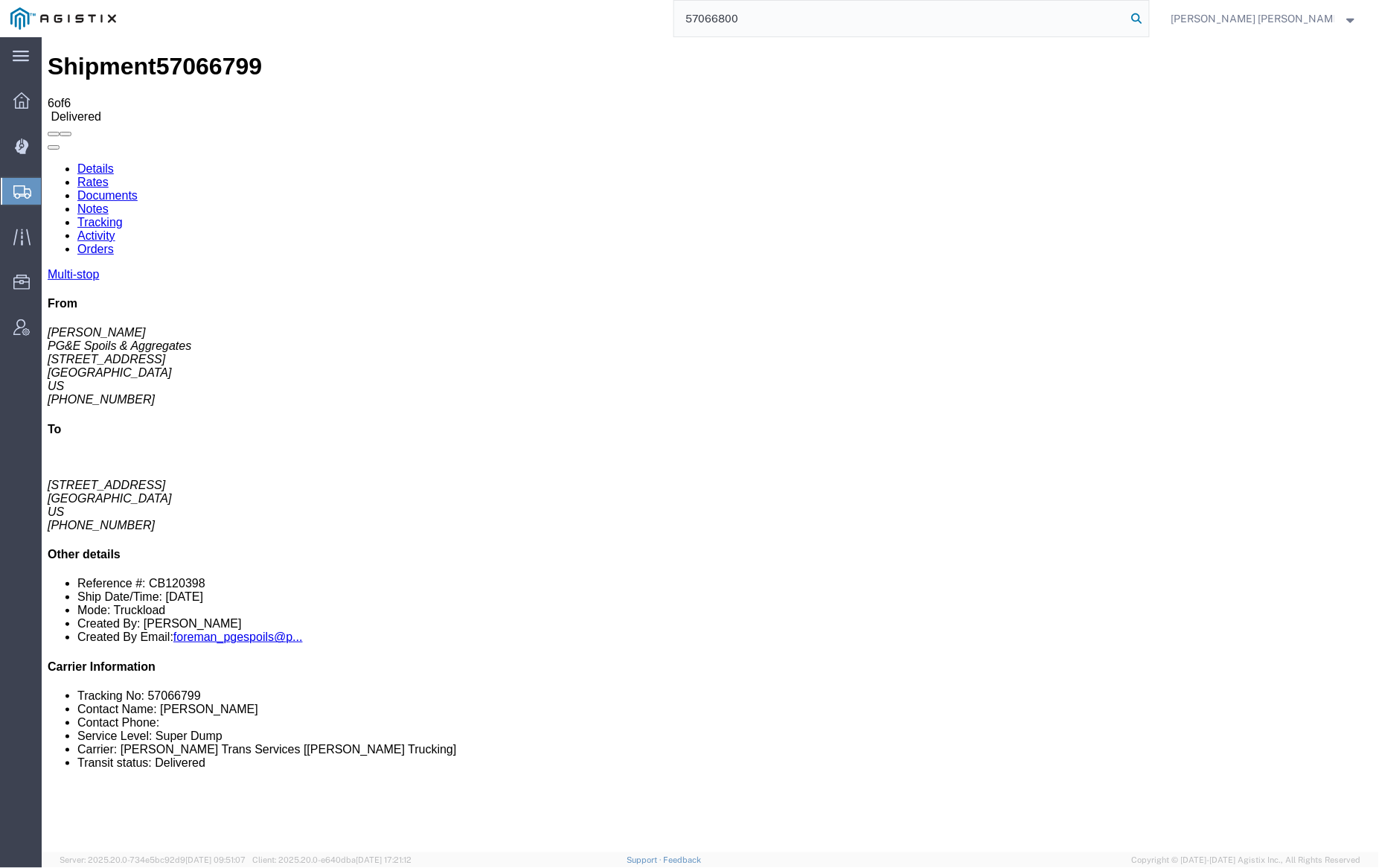
click at [1148, 19] on icon at bounding box center [1137, 19] width 21 height 21
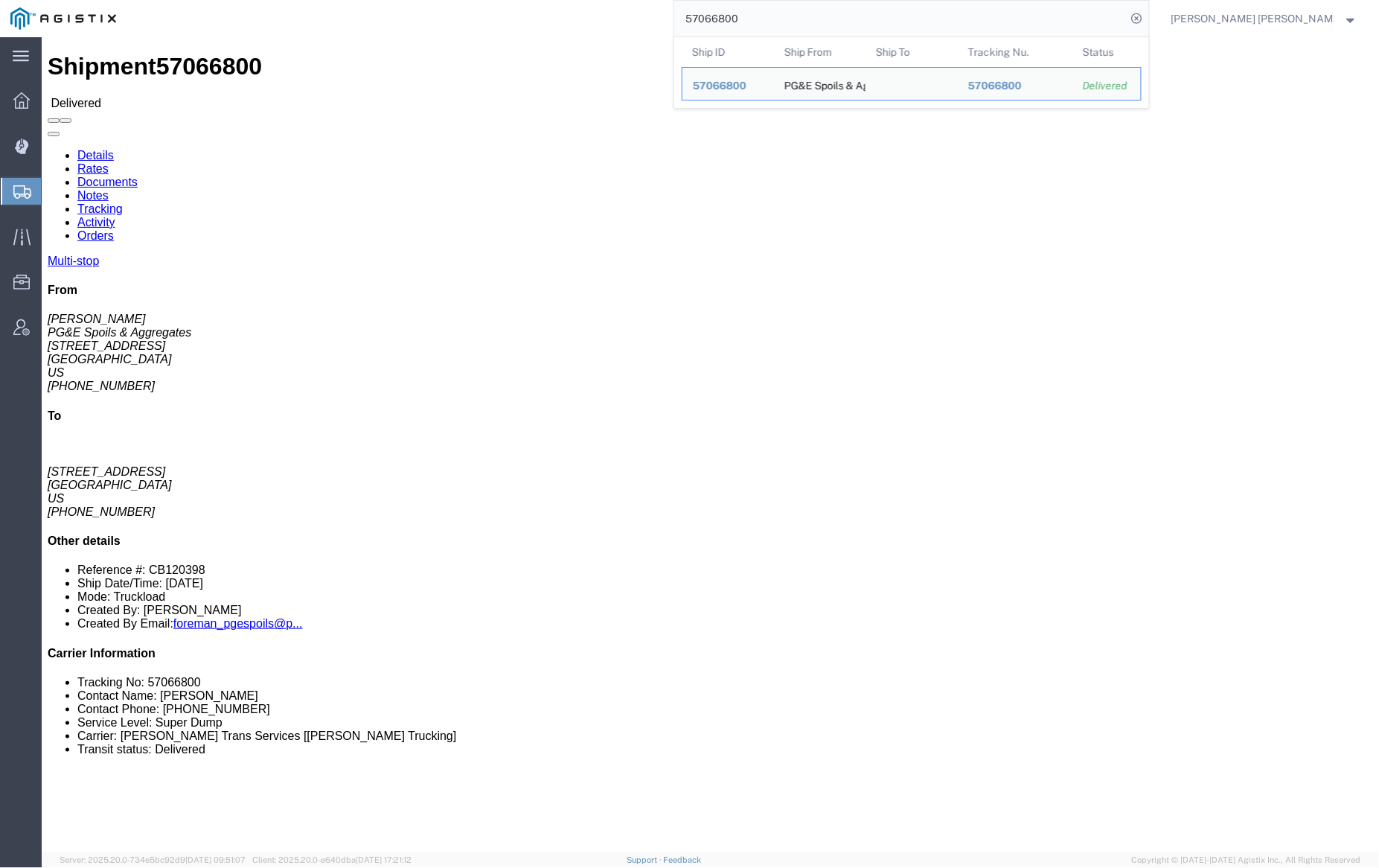
click link "Documents"
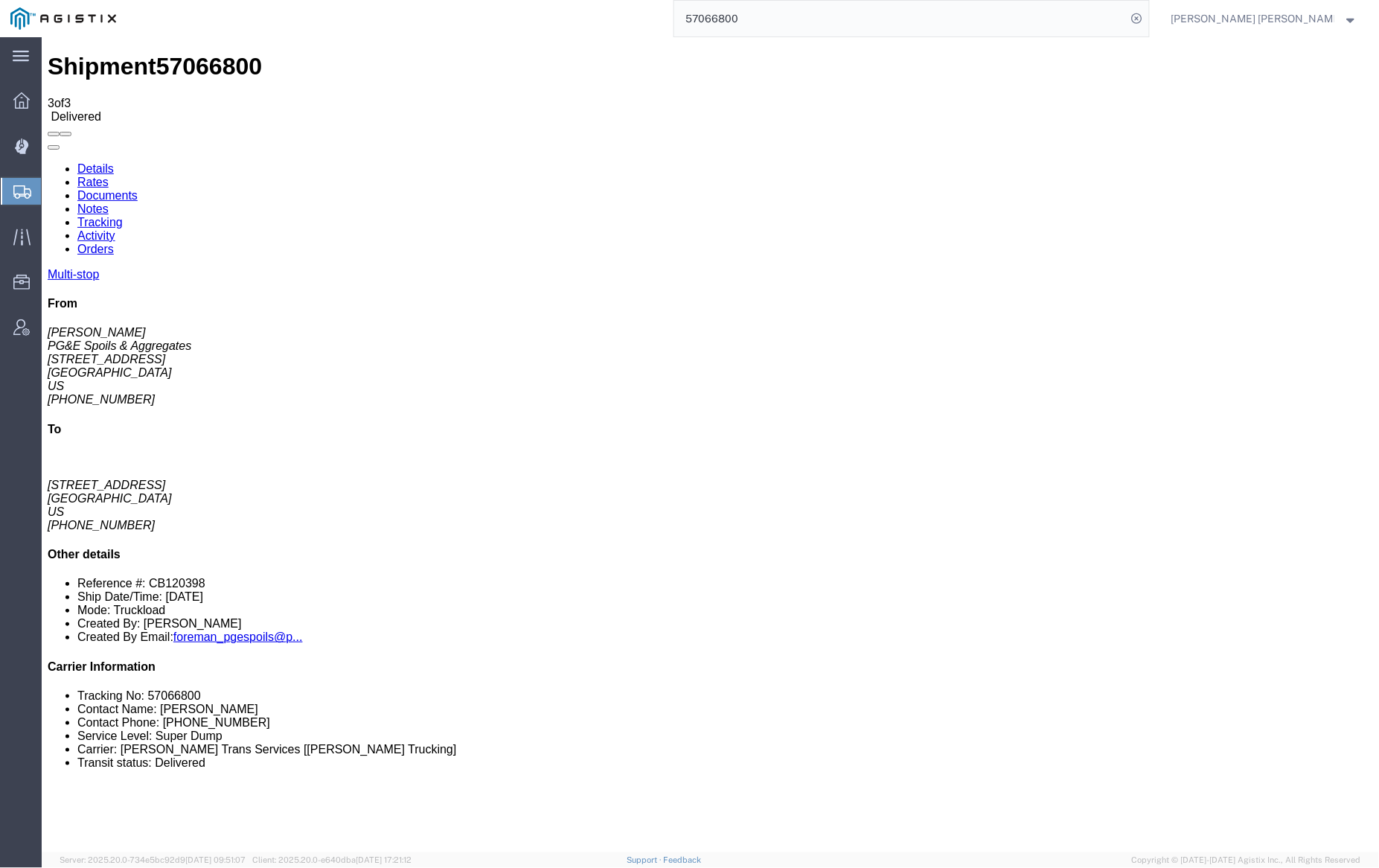
click at [108, 201] on link "Notes" at bounding box center [92, 207] width 31 height 13
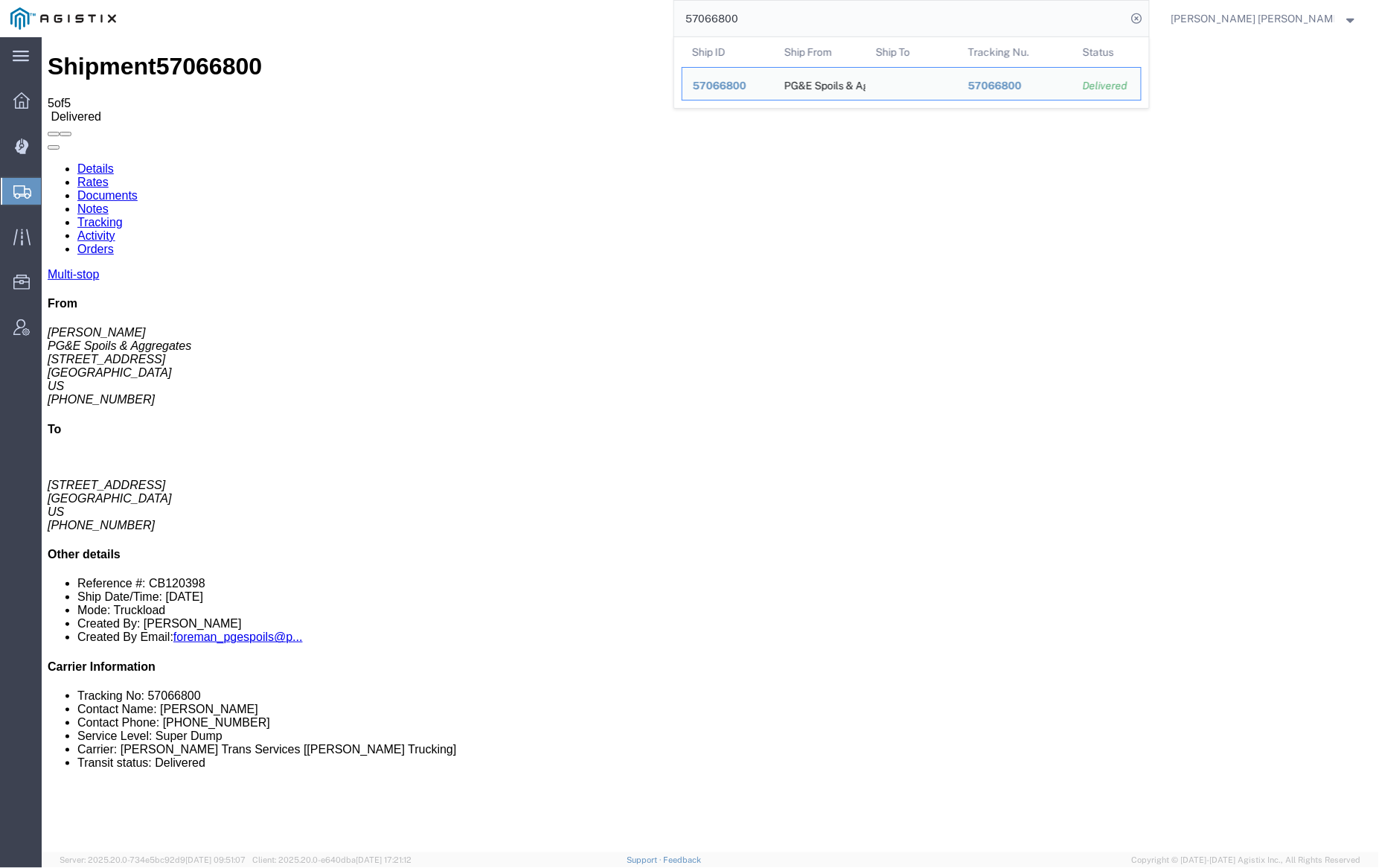
click at [778, 13] on input "57066800" at bounding box center [900, 19] width 453 height 35
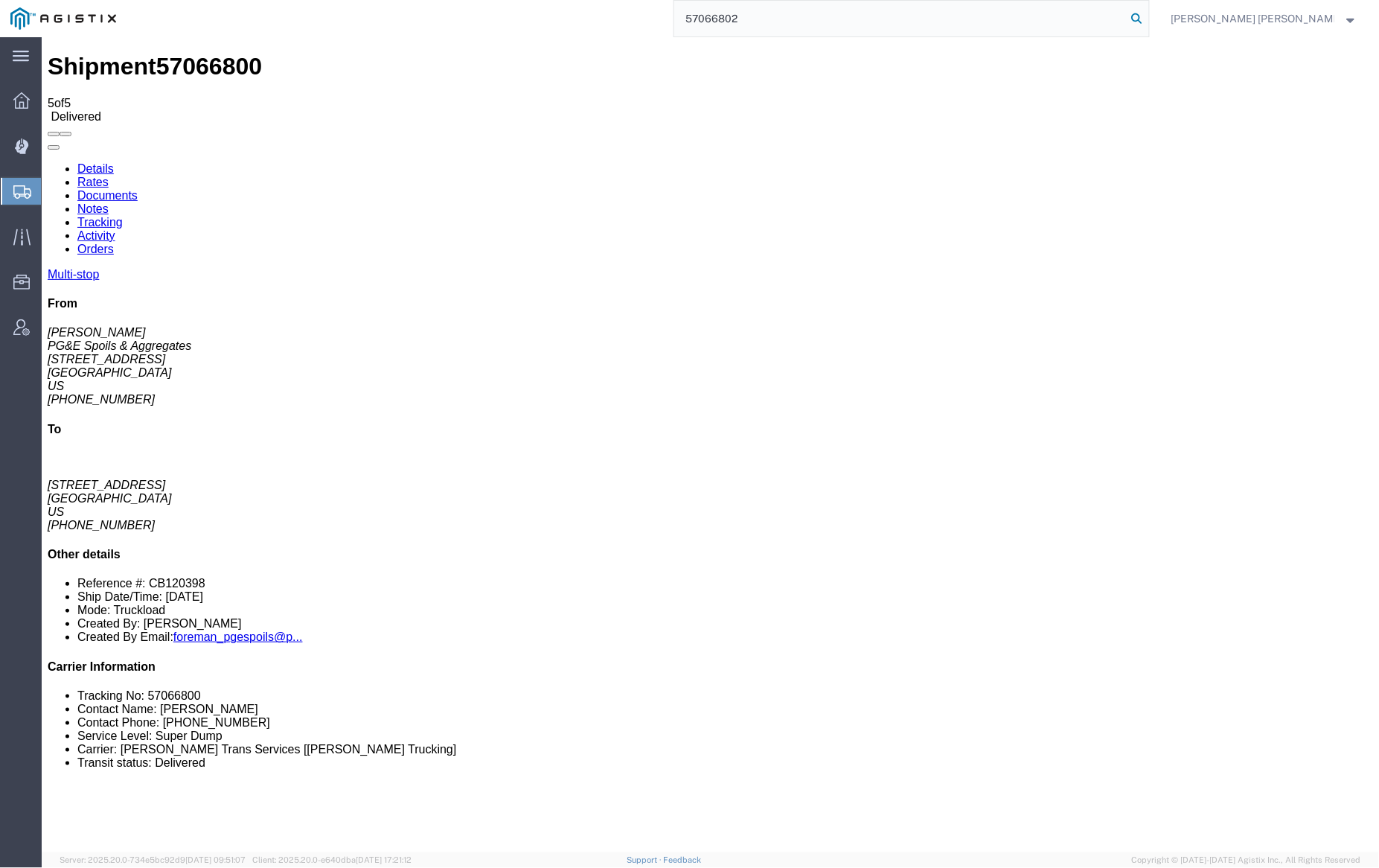
click at [1148, 15] on icon at bounding box center [1137, 19] width 21 height 21
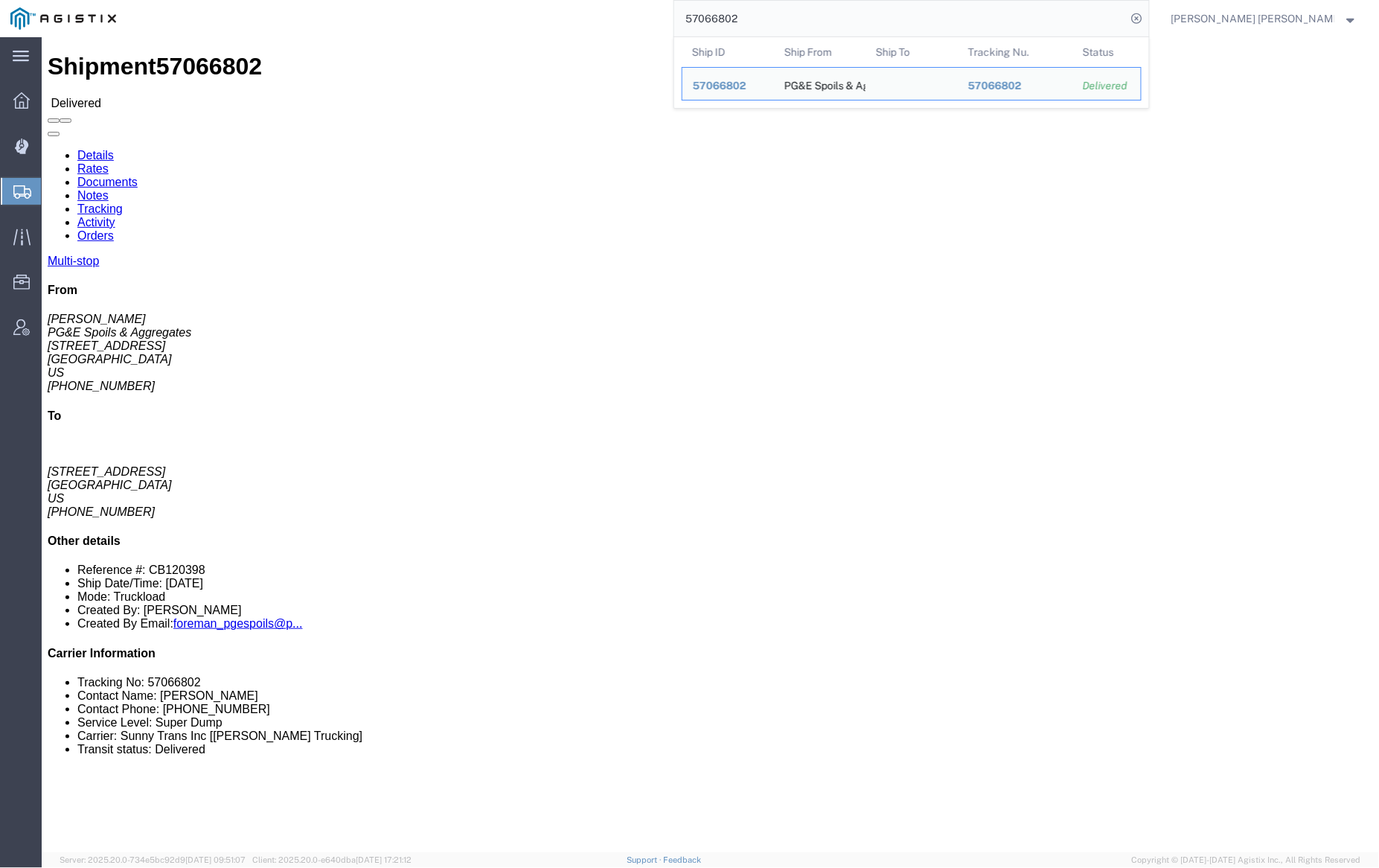
click div
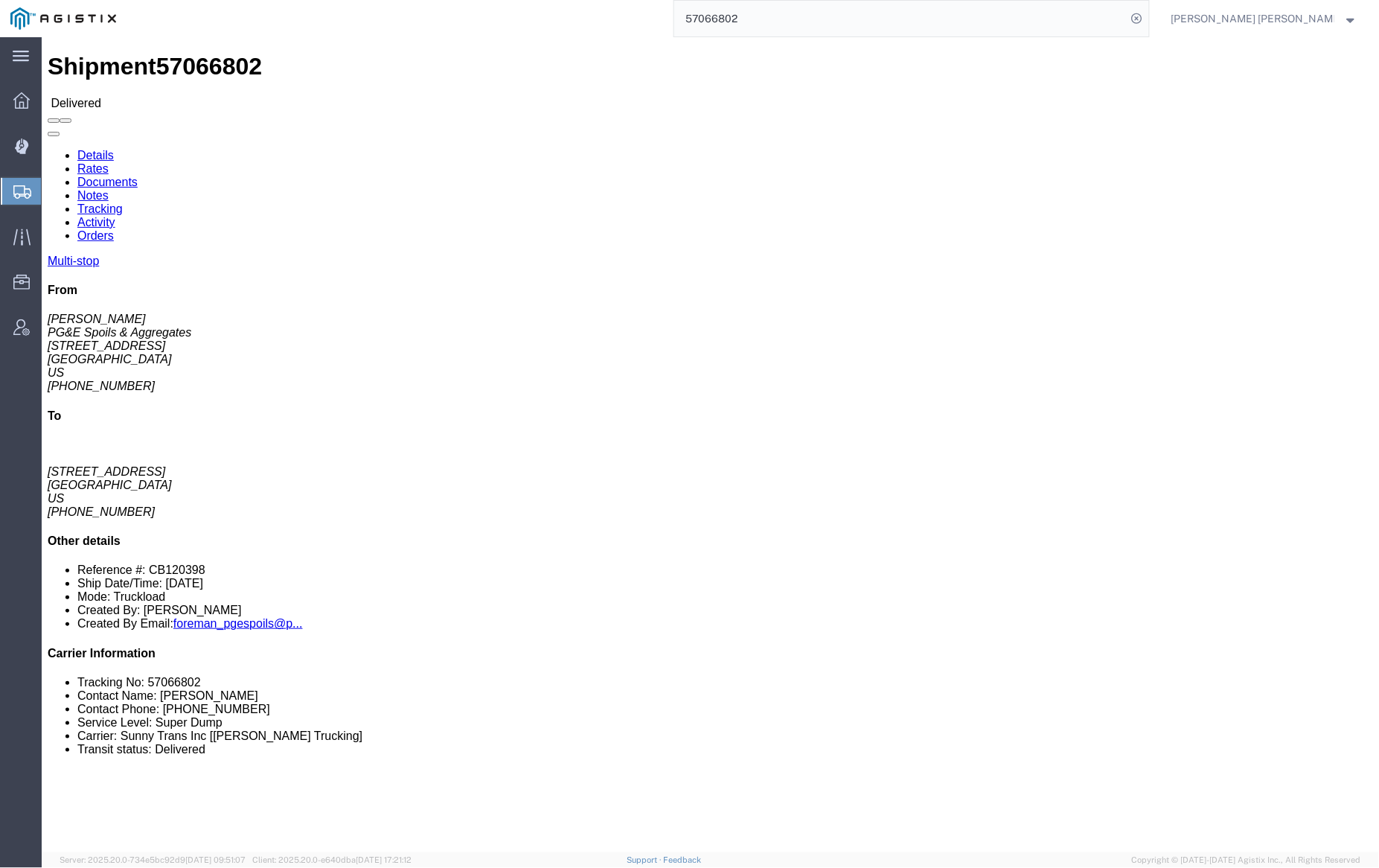
click link "Documents"
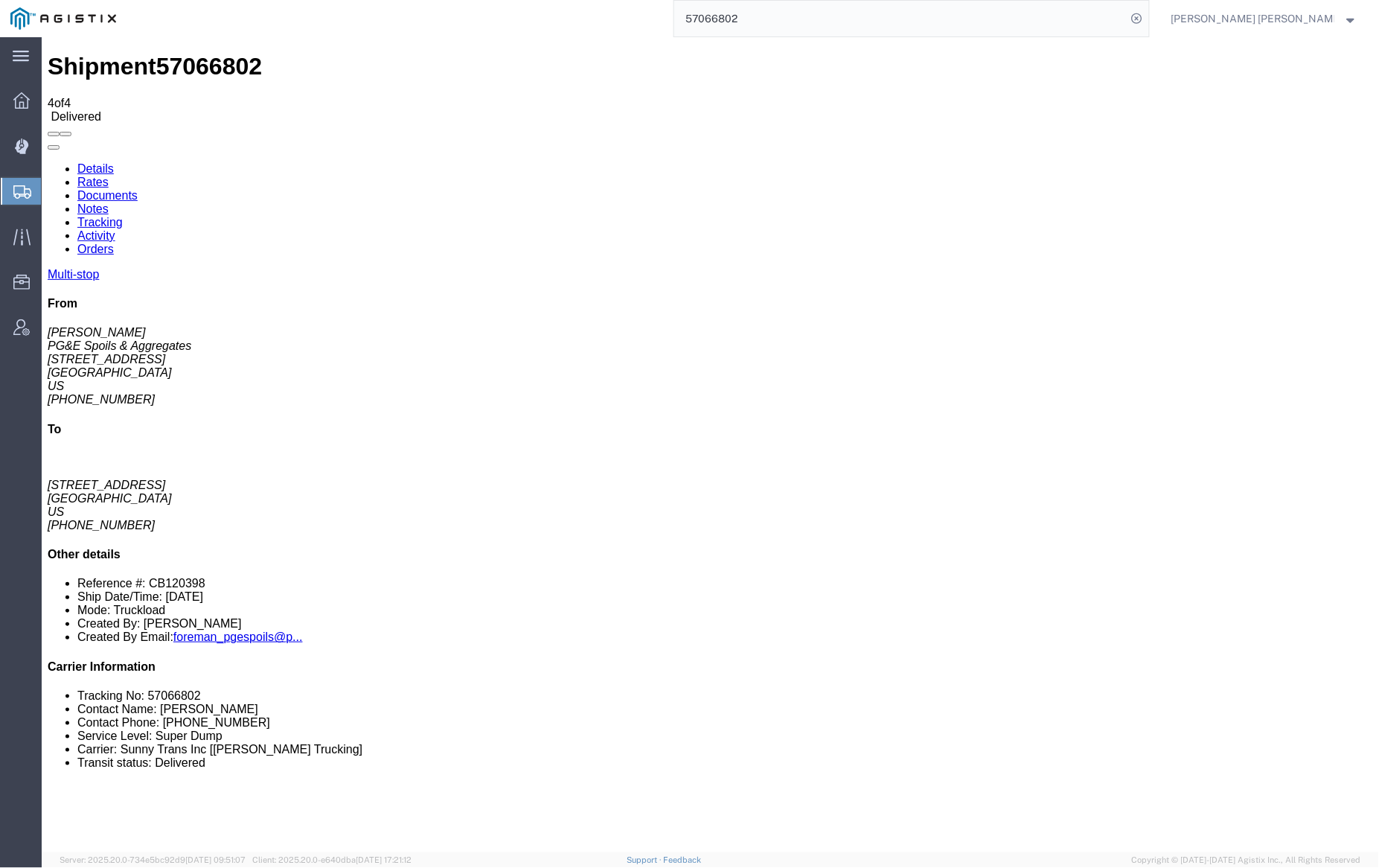
click at [108, 201] on link "Notes" at bounding box center [92, 207] width 31 height 13
click at [122, 215] on link "Tracking" at bounding box center [99, 221] width 46 height 13
click at [77, 162] on link "Details" at bounding box center [94, 168] width 36 height 13
click at [779, 22] on input "57066802" at bounding box center [900, 19] width 453 height 35
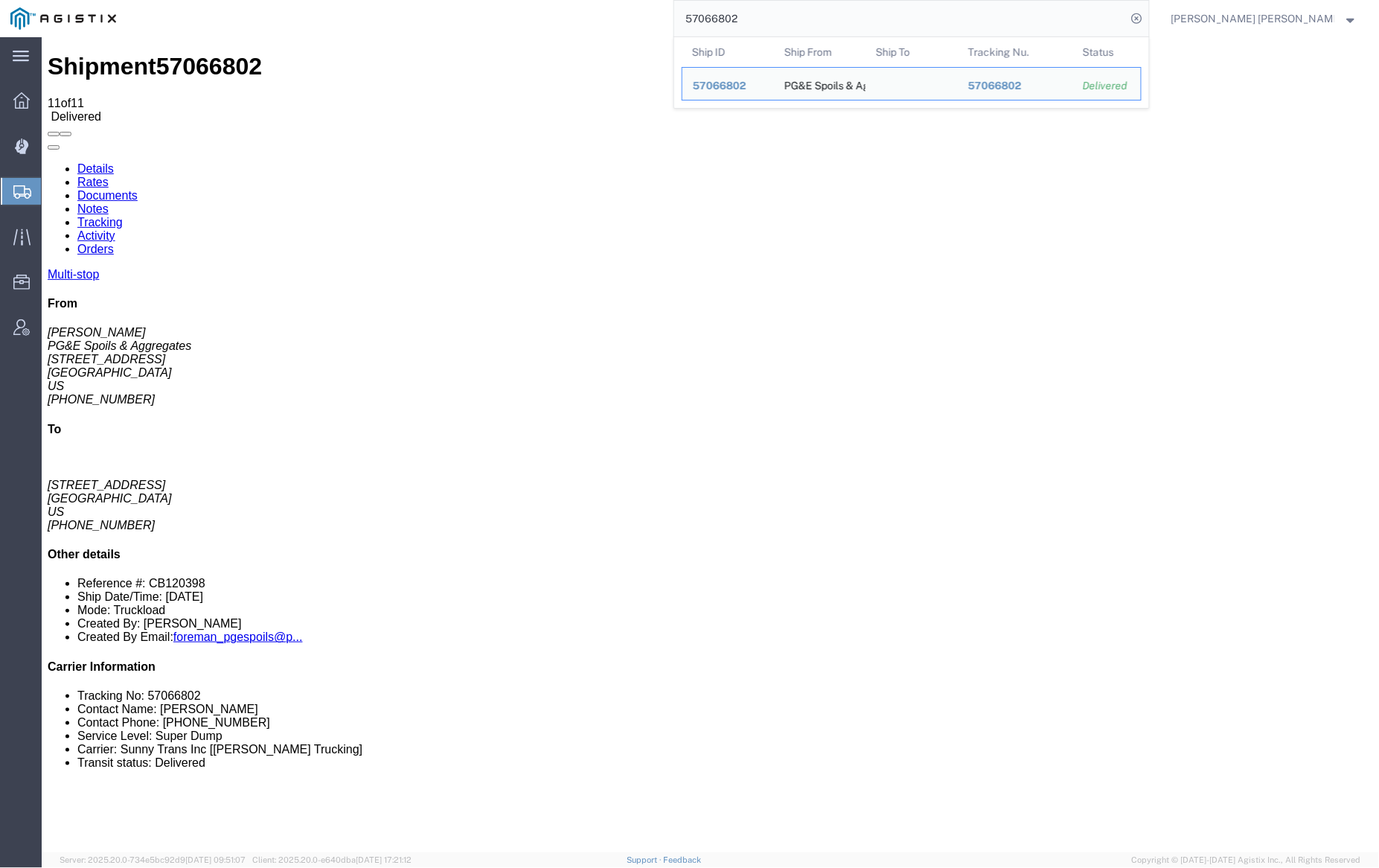
click at [779, 22] on input "57066802" at bounding box center [900, 19] width 453 height 35
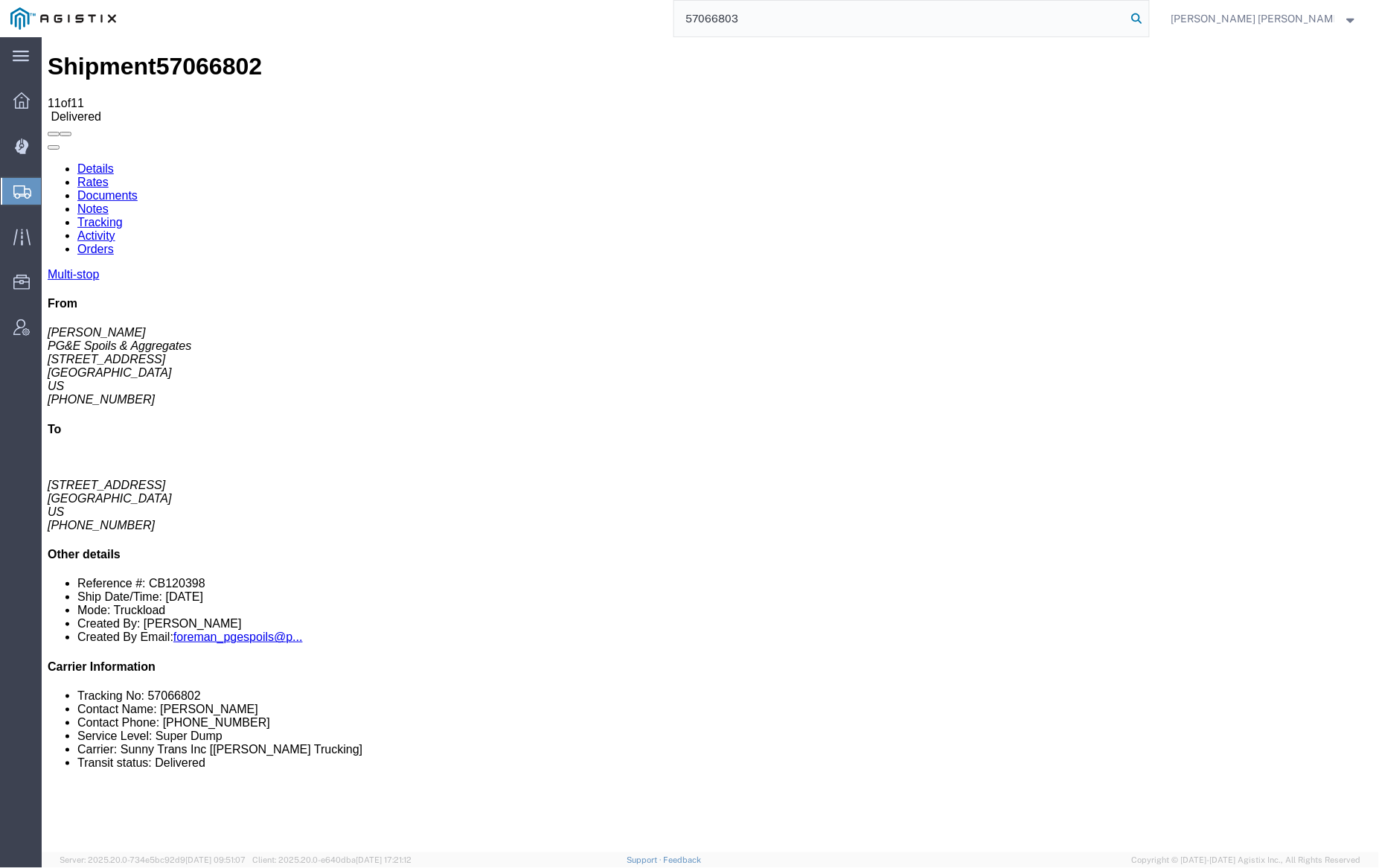
click at [1148, 17] on icon at bounding box center [1137, 19] width 21 height 21
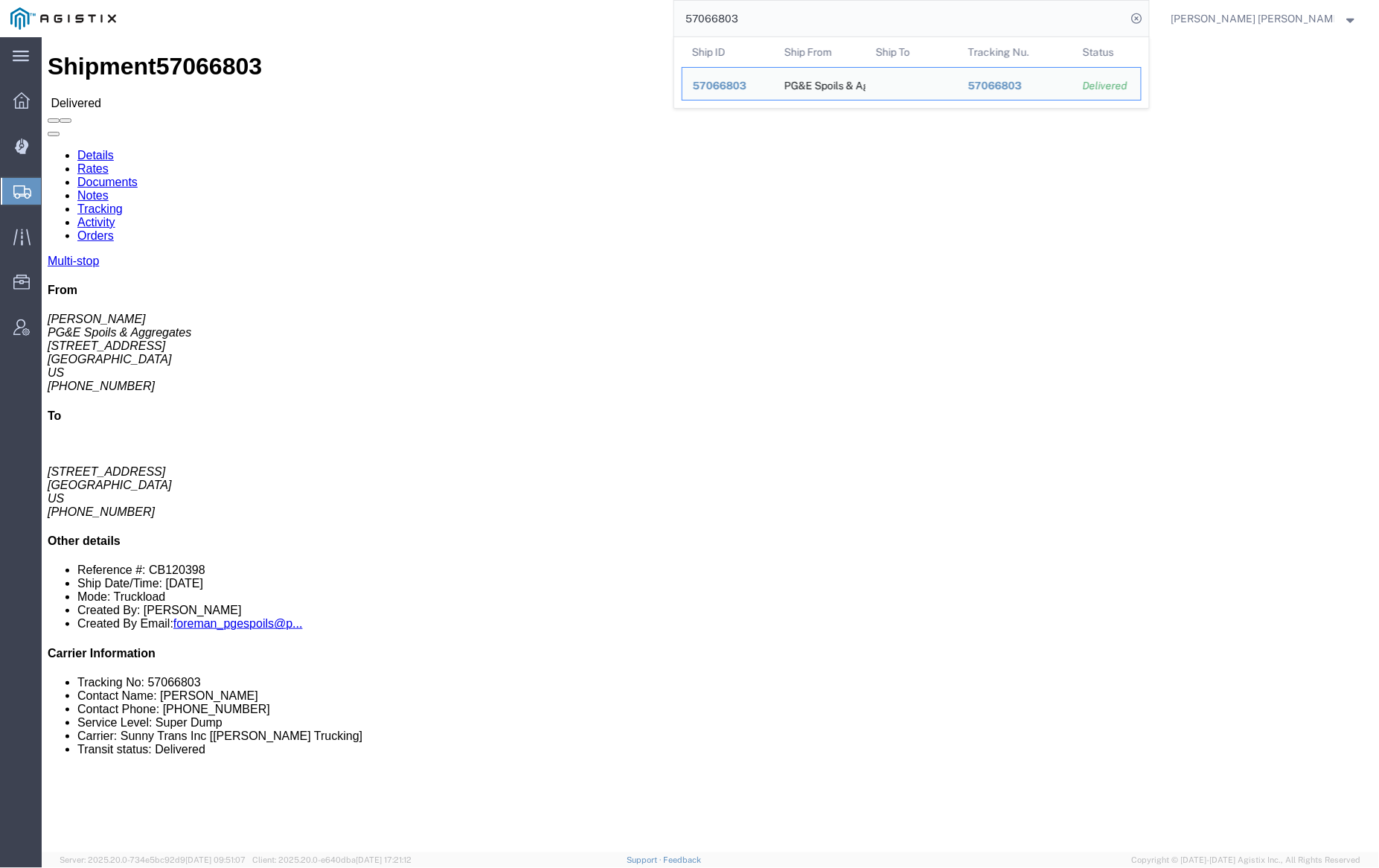
click div
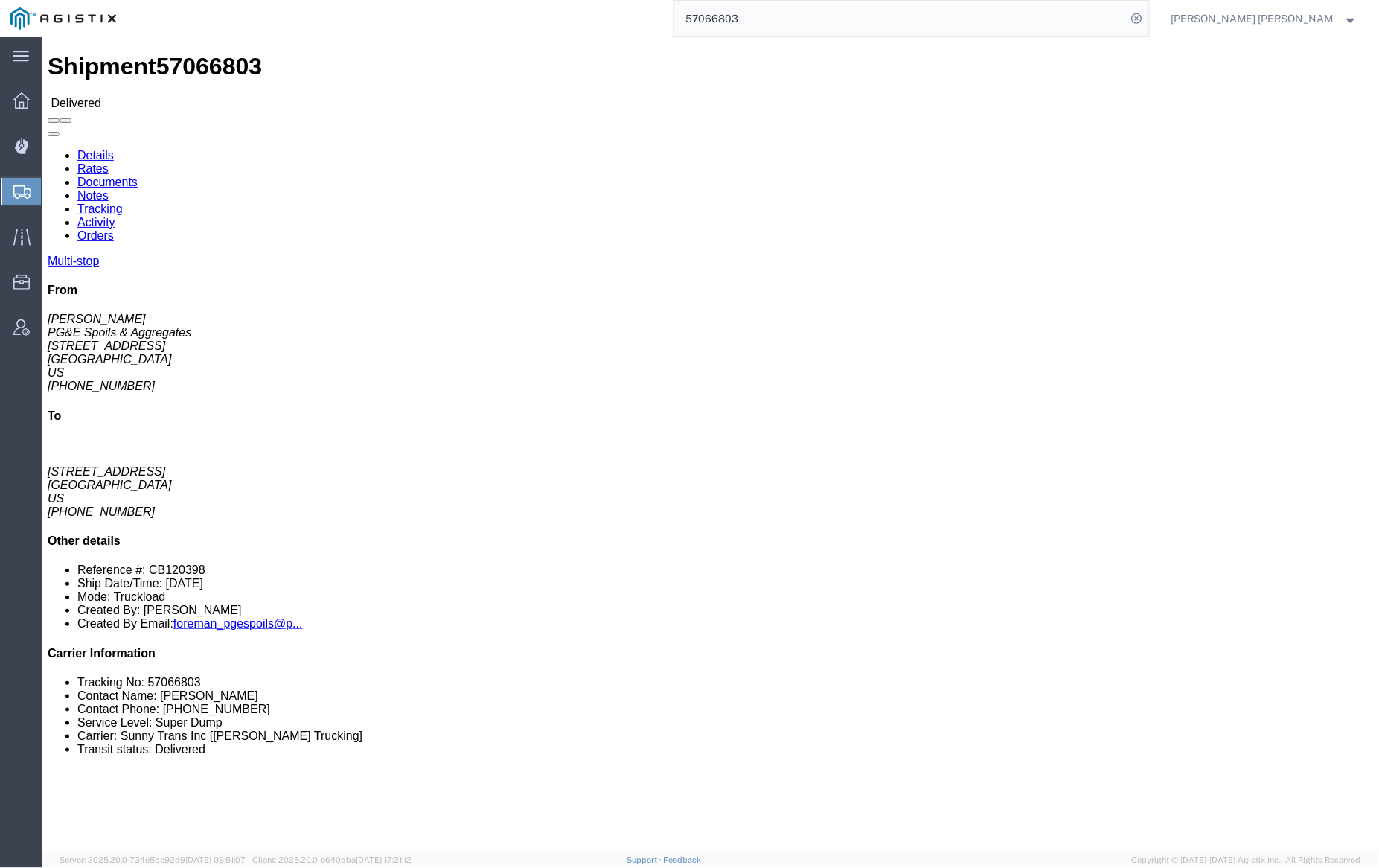
click link "Documents"
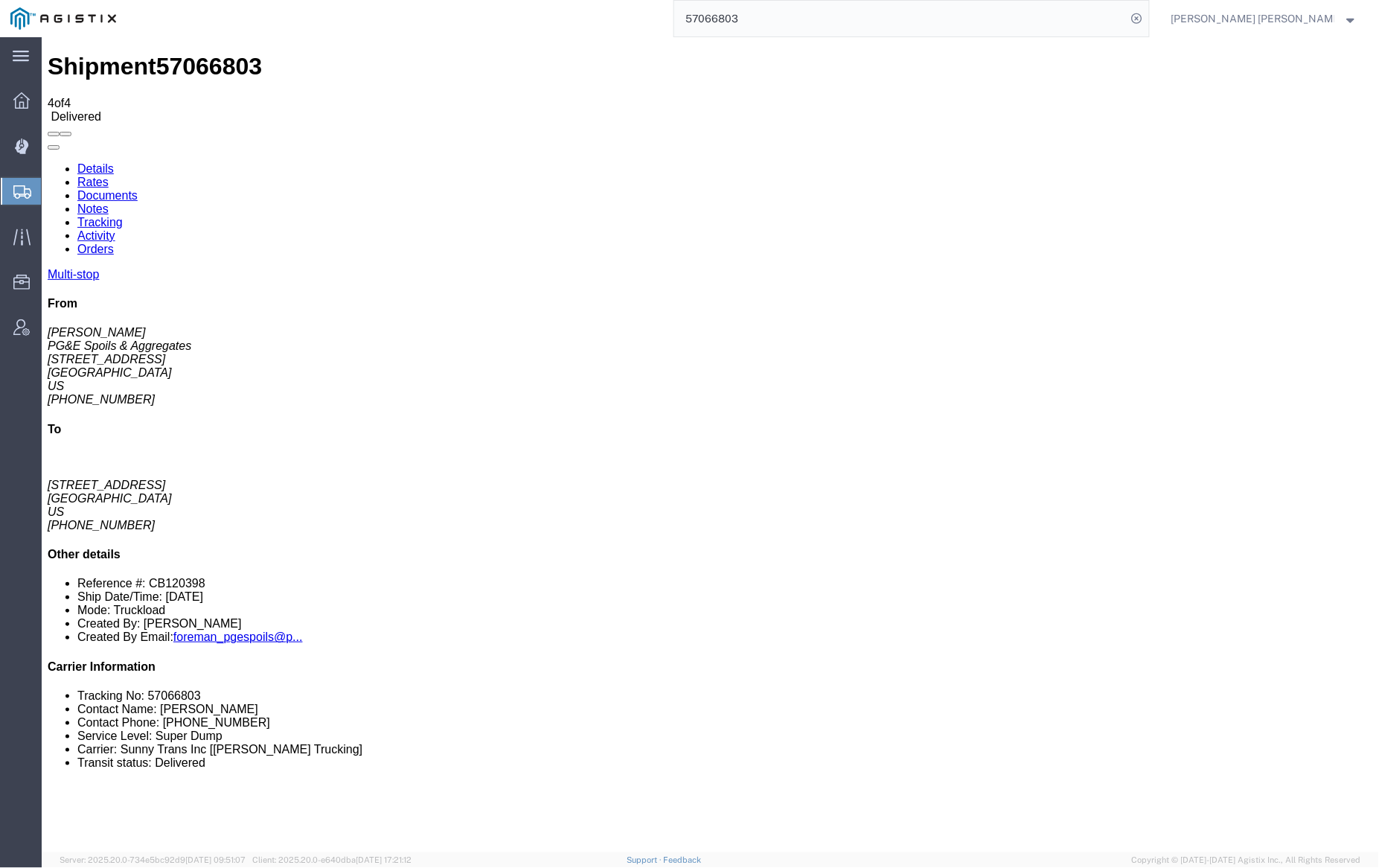
click at [108, 201] on link "Notes" at bounding box center [92, 207] width 31 height 13
click at [790, 25] on input "57066803" at bounding box center [900, 19] width 453 height 35
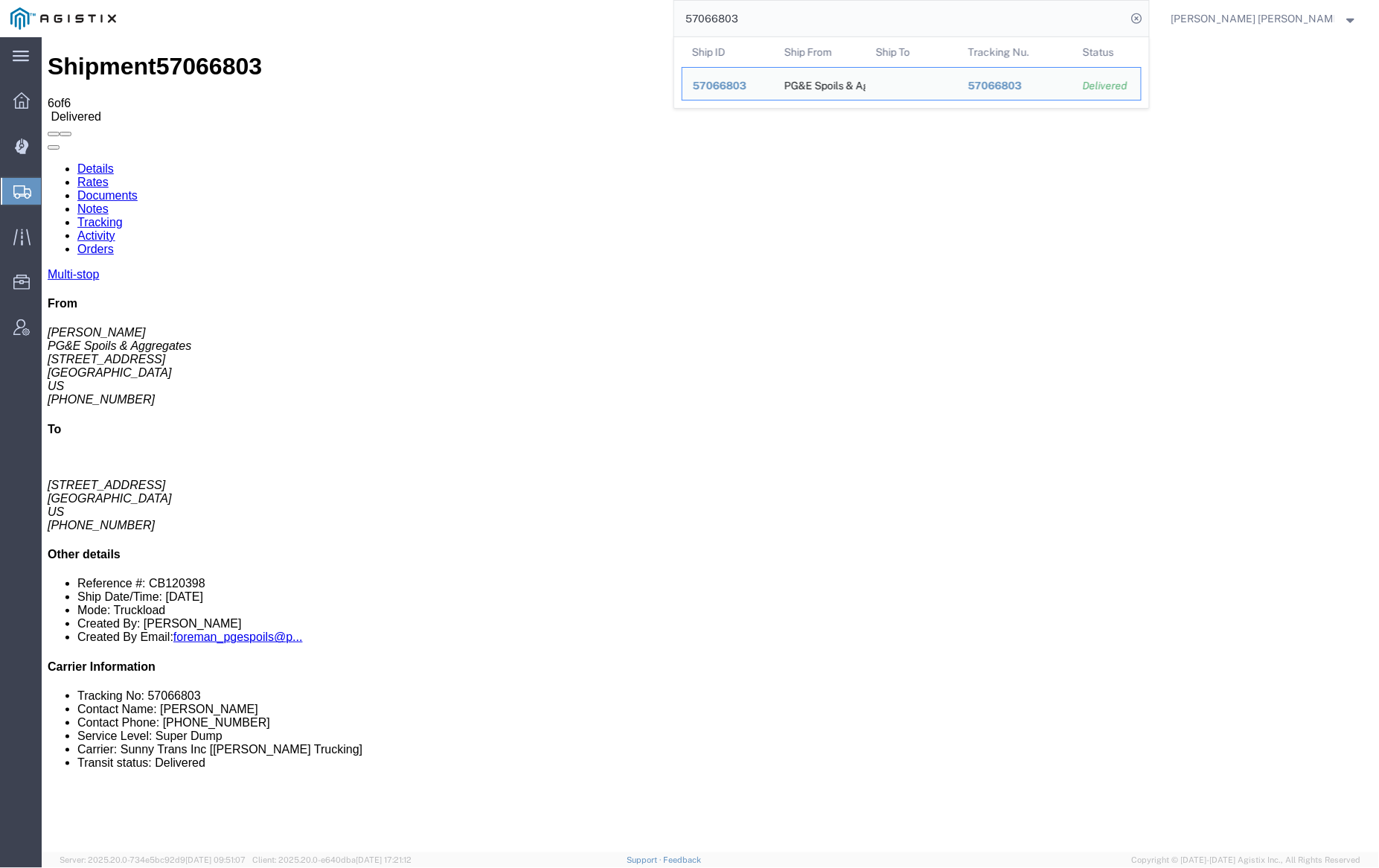
paste input "8592"
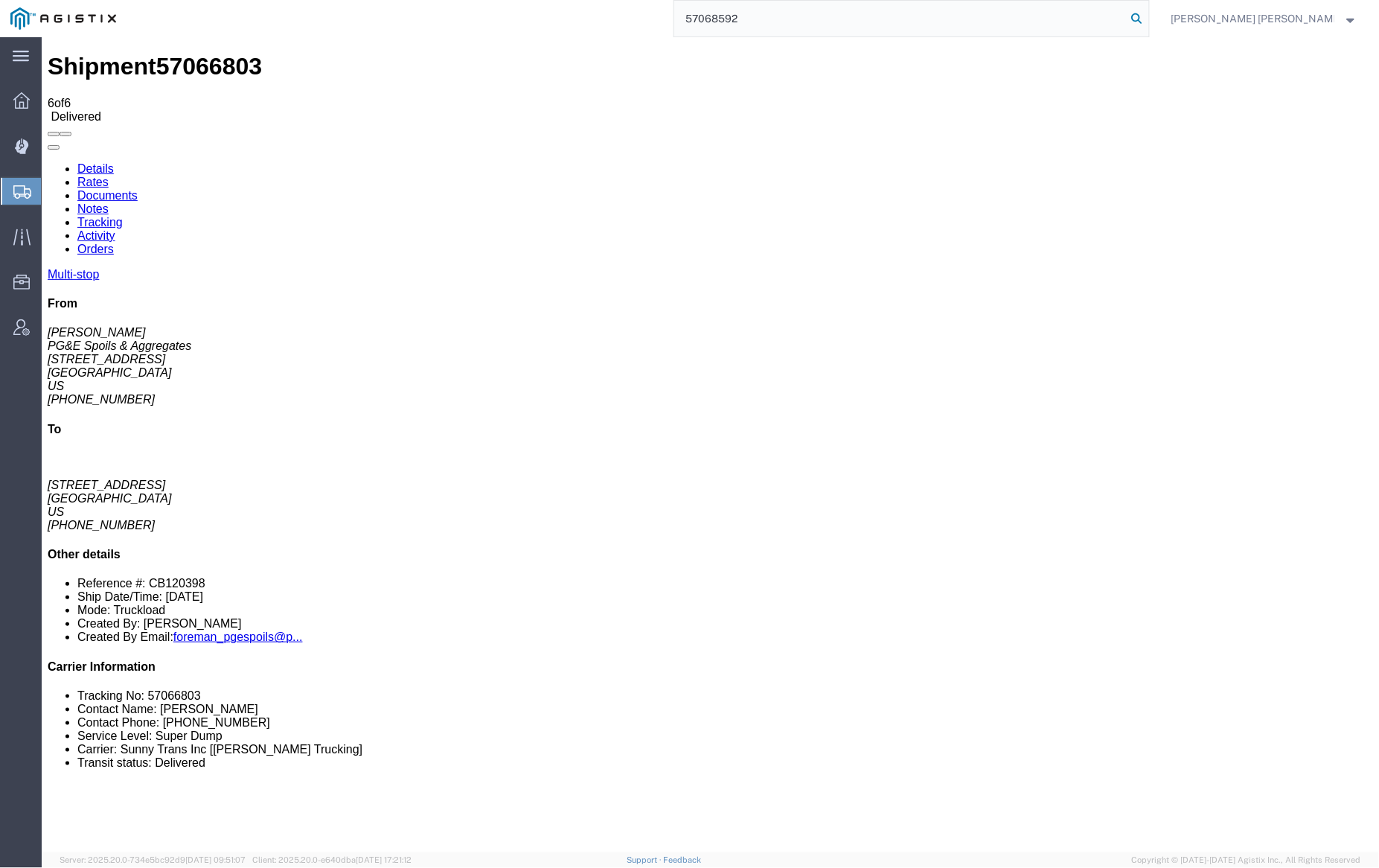
click at [1148, 12] on icon at bounding box center [1137, 19] width 21 height 21
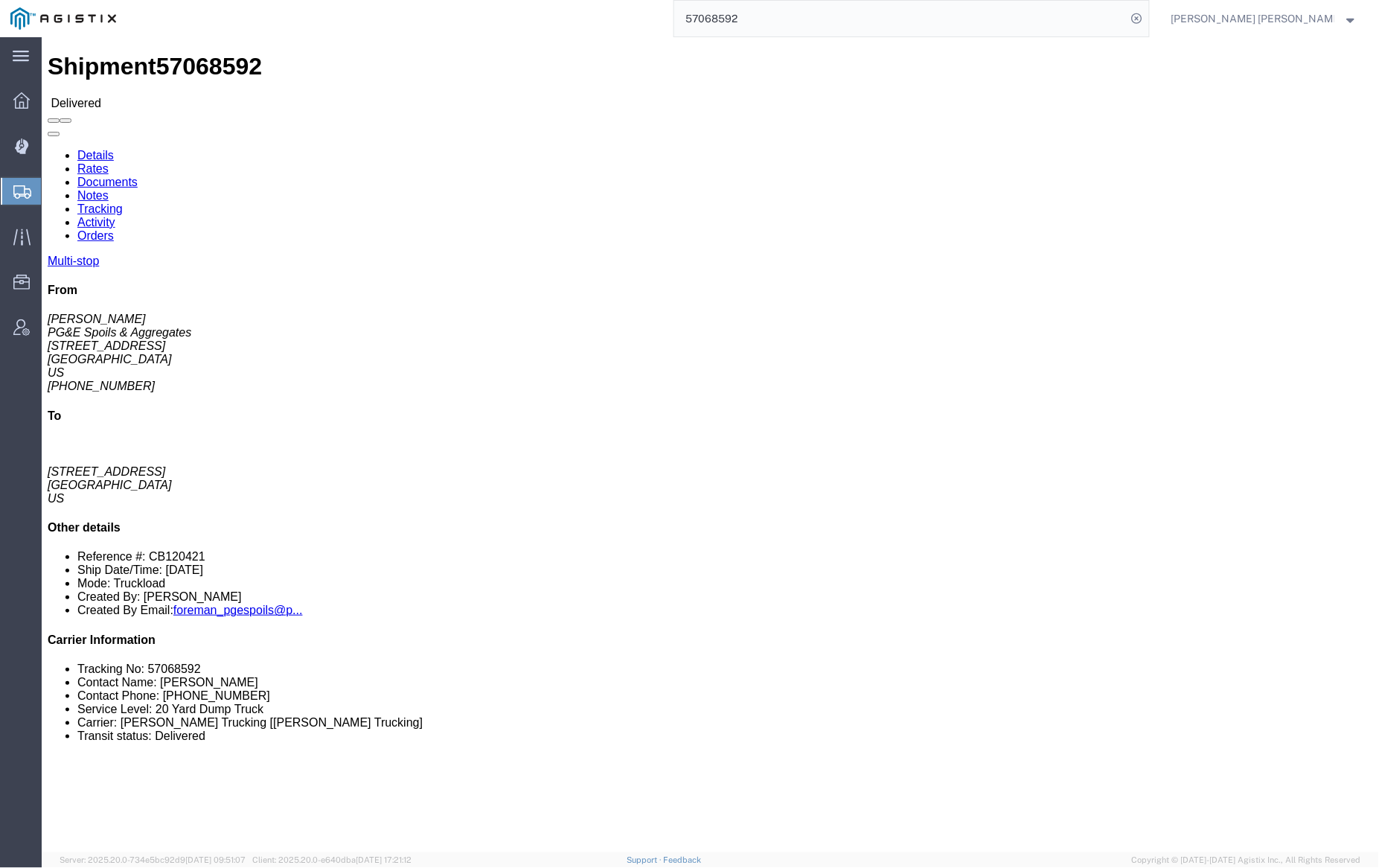
click link "Documents"
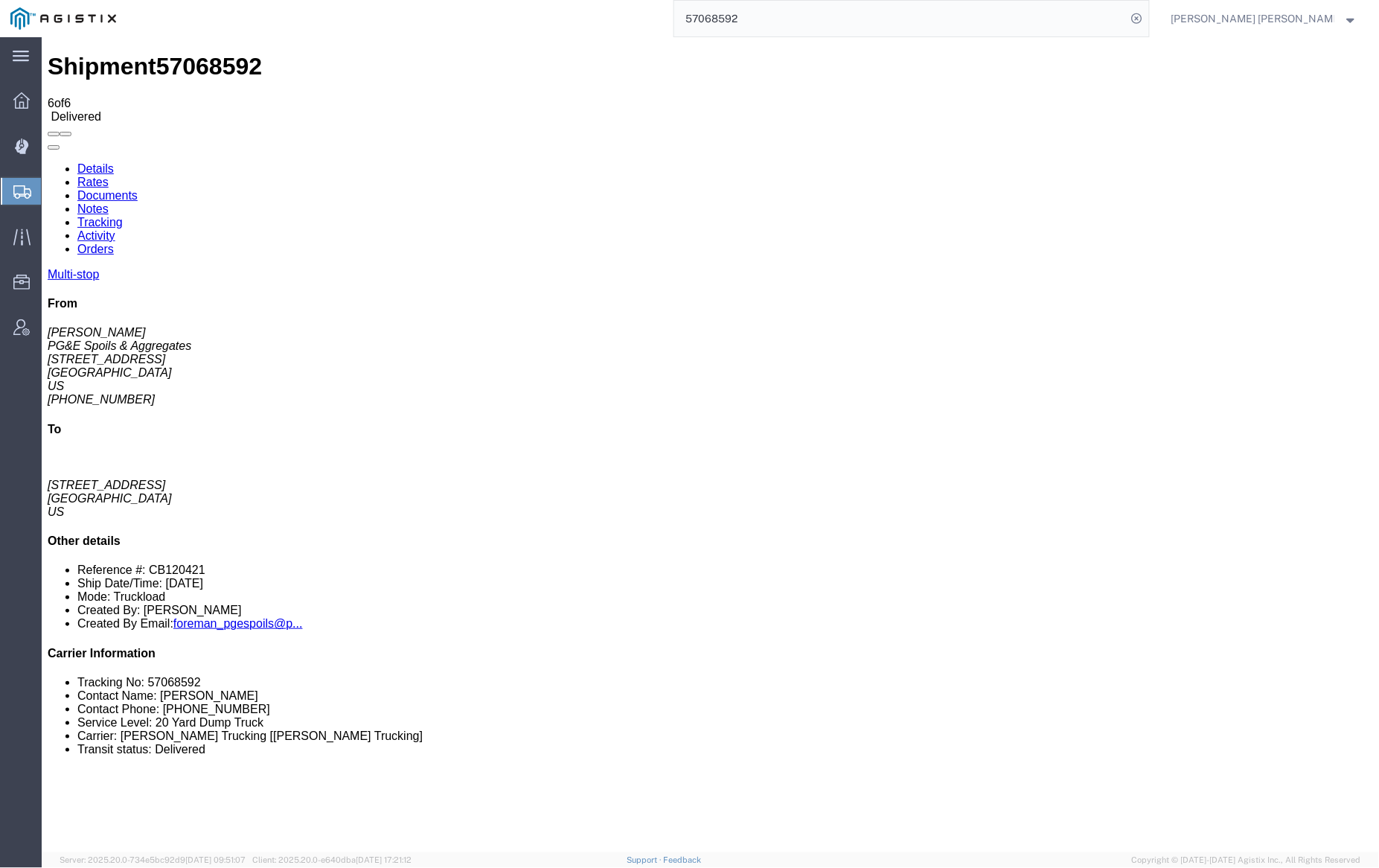
click at [108, 201] on link "Notes" at bounding box center [92, 207] width 31 height 13
click at [786, 16] on input "57068592" at bounding box center [900, 19] width 453 height 35
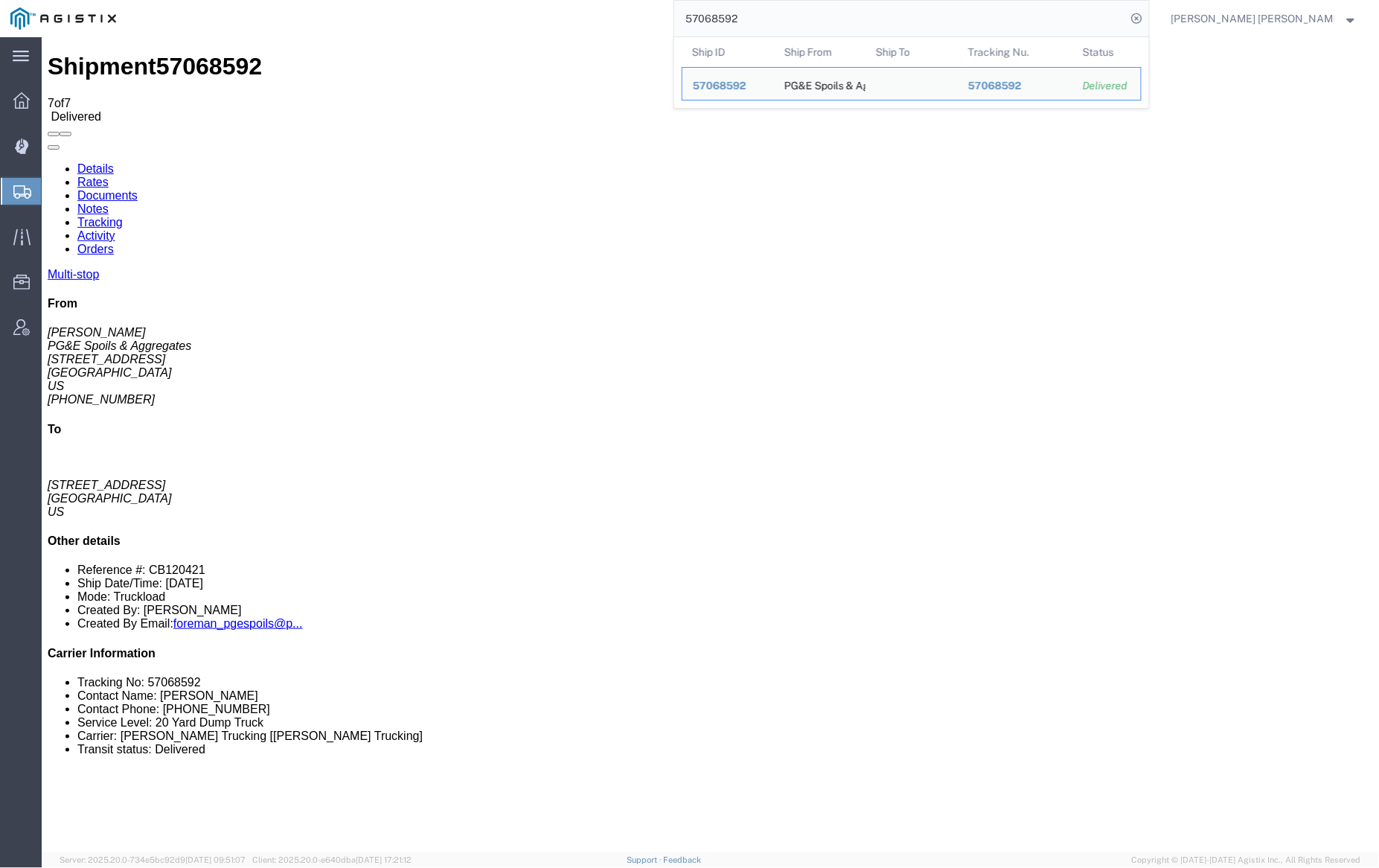
click at [786, 16] on input "57068592" at bounding box center [900, 19] width 453 height 35
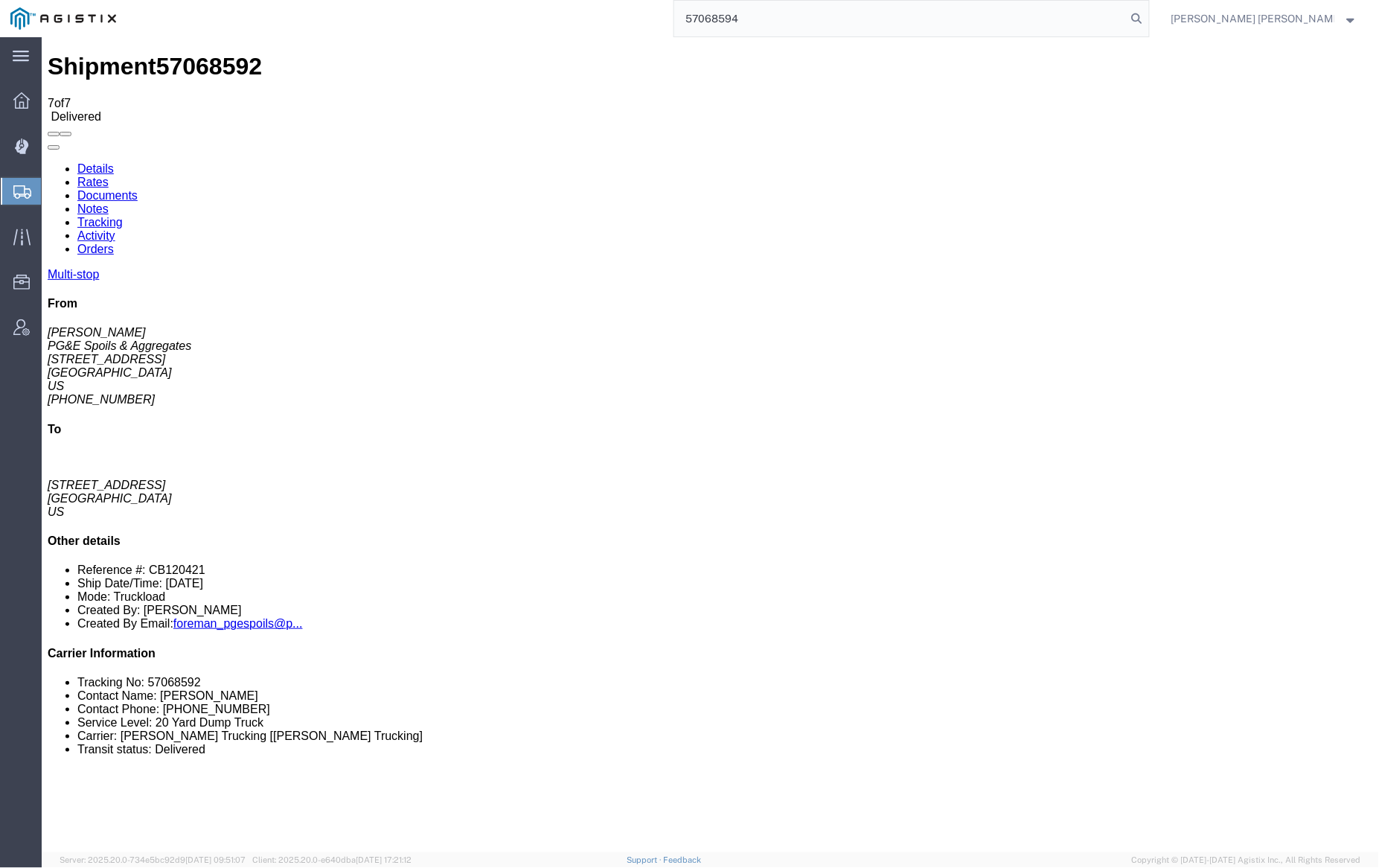
drag, startPoint x: 1213, startPoint y: 15, endPoint x: 1119, endPoint y: 0, distance: 95.2
click at [1148, 15] on icon at bounding box center [1137, 19] width 21 height 21
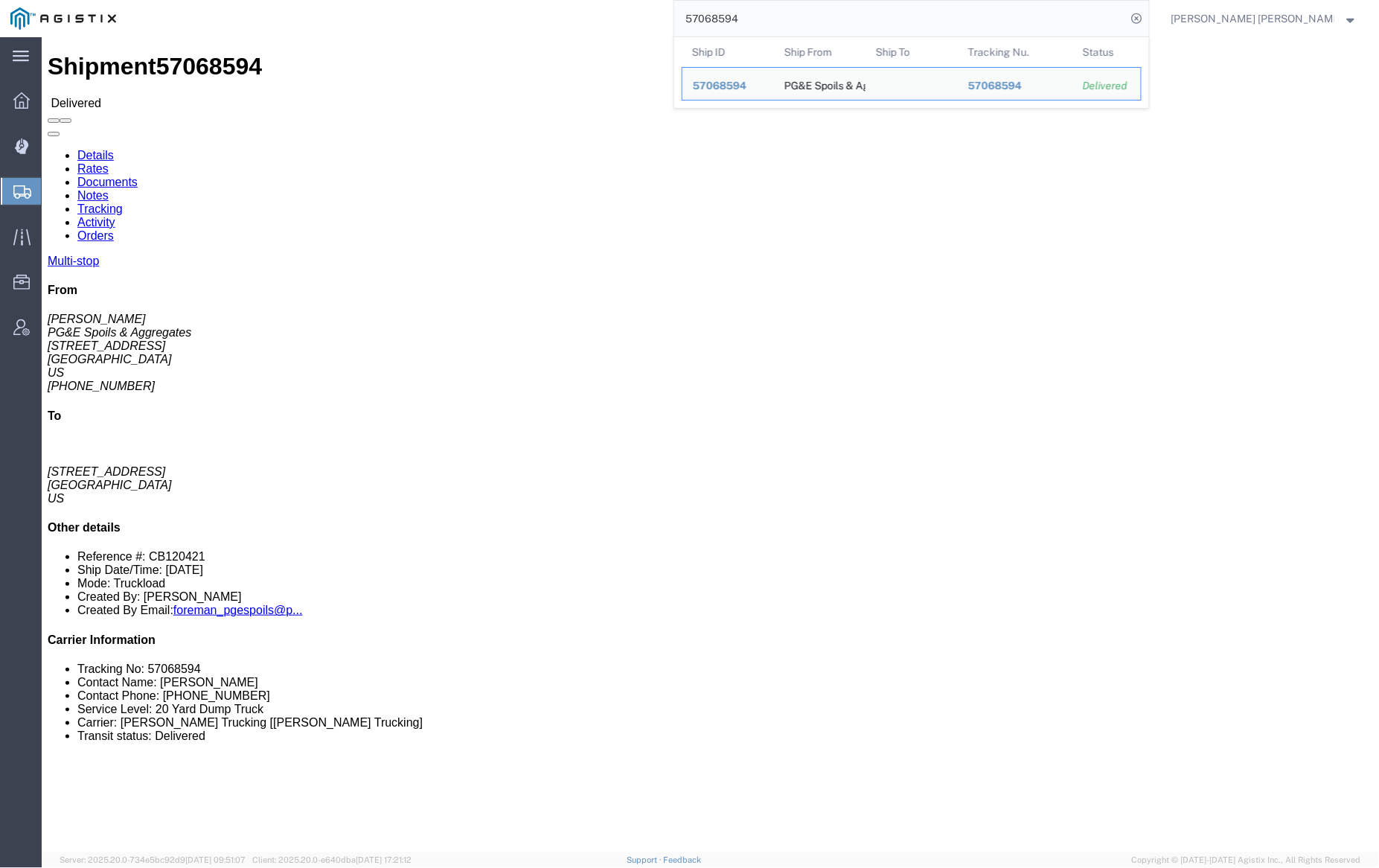
click link "Documents"
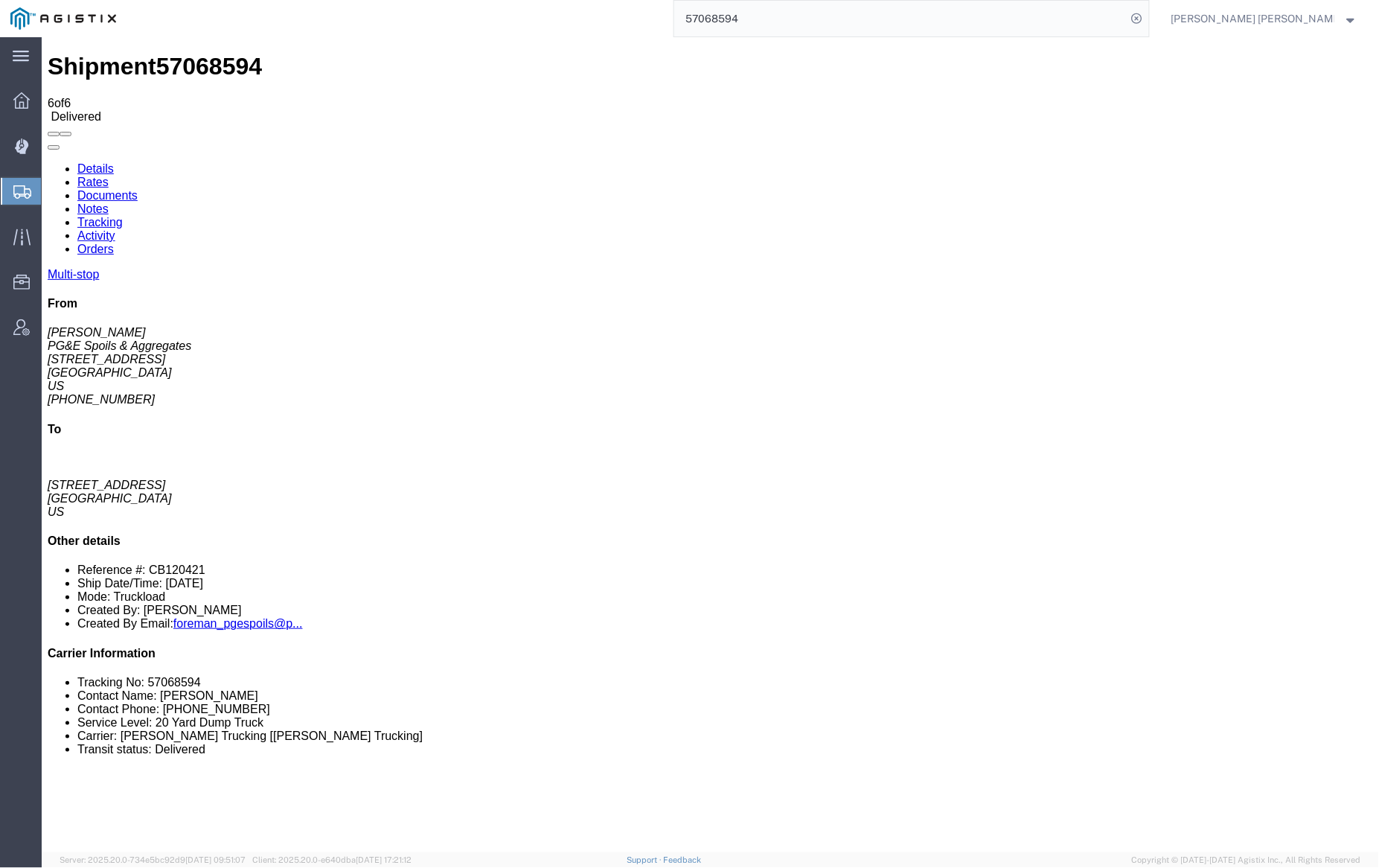
click at [775, 16] on input "57068594" at bounding box center [900, 19] width 453 height 35
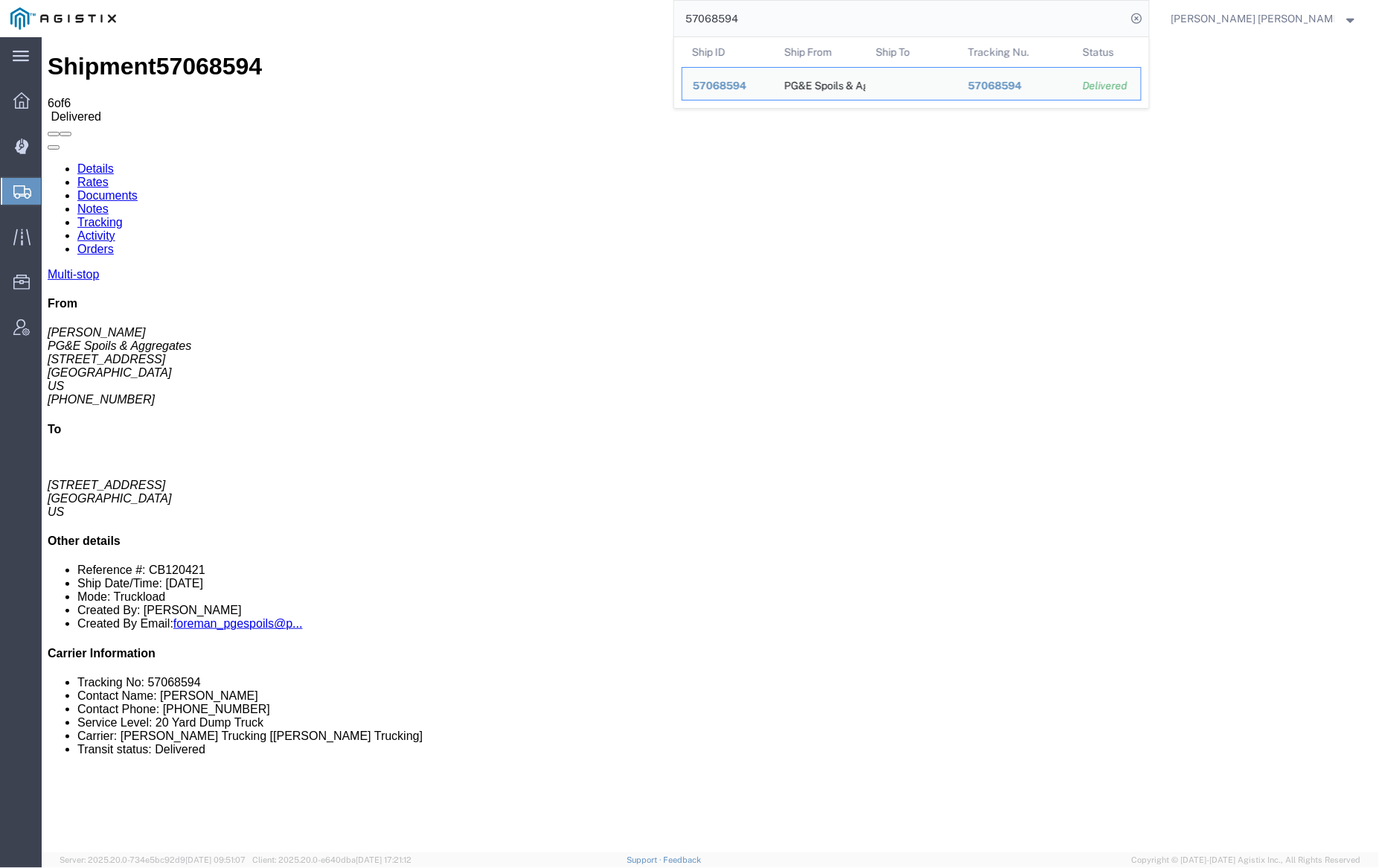
click at [775, 16] on input "57068594" at bounding box center [900, 19] width 453 height 35
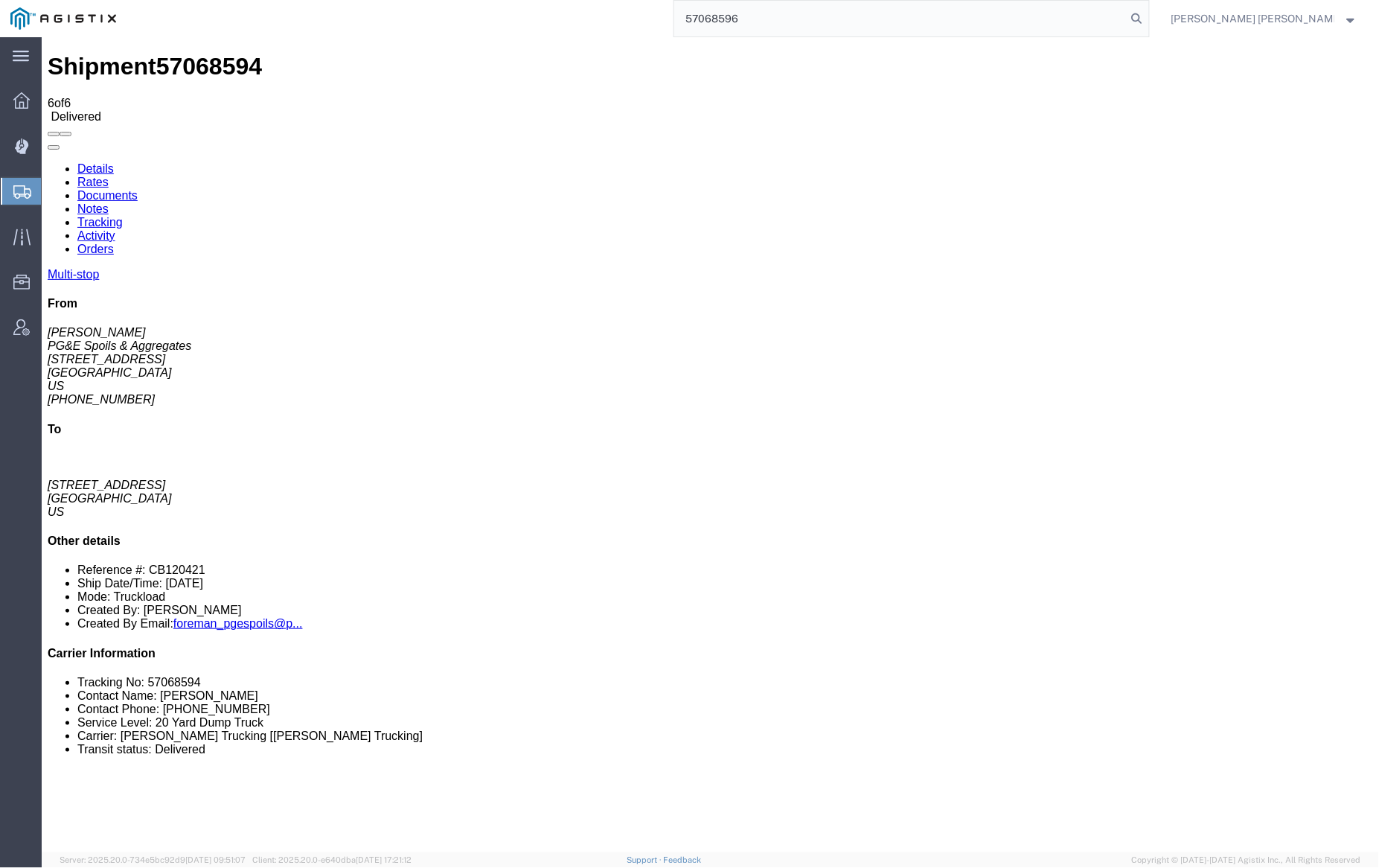
drag, startPoint x: 1211, startPoint y: 14, endPoint x: 1144, endPoint y: 1, distance: 68.2
click at [1148, 14] on icon at bounding box center [1137, 19] width 21 height 21
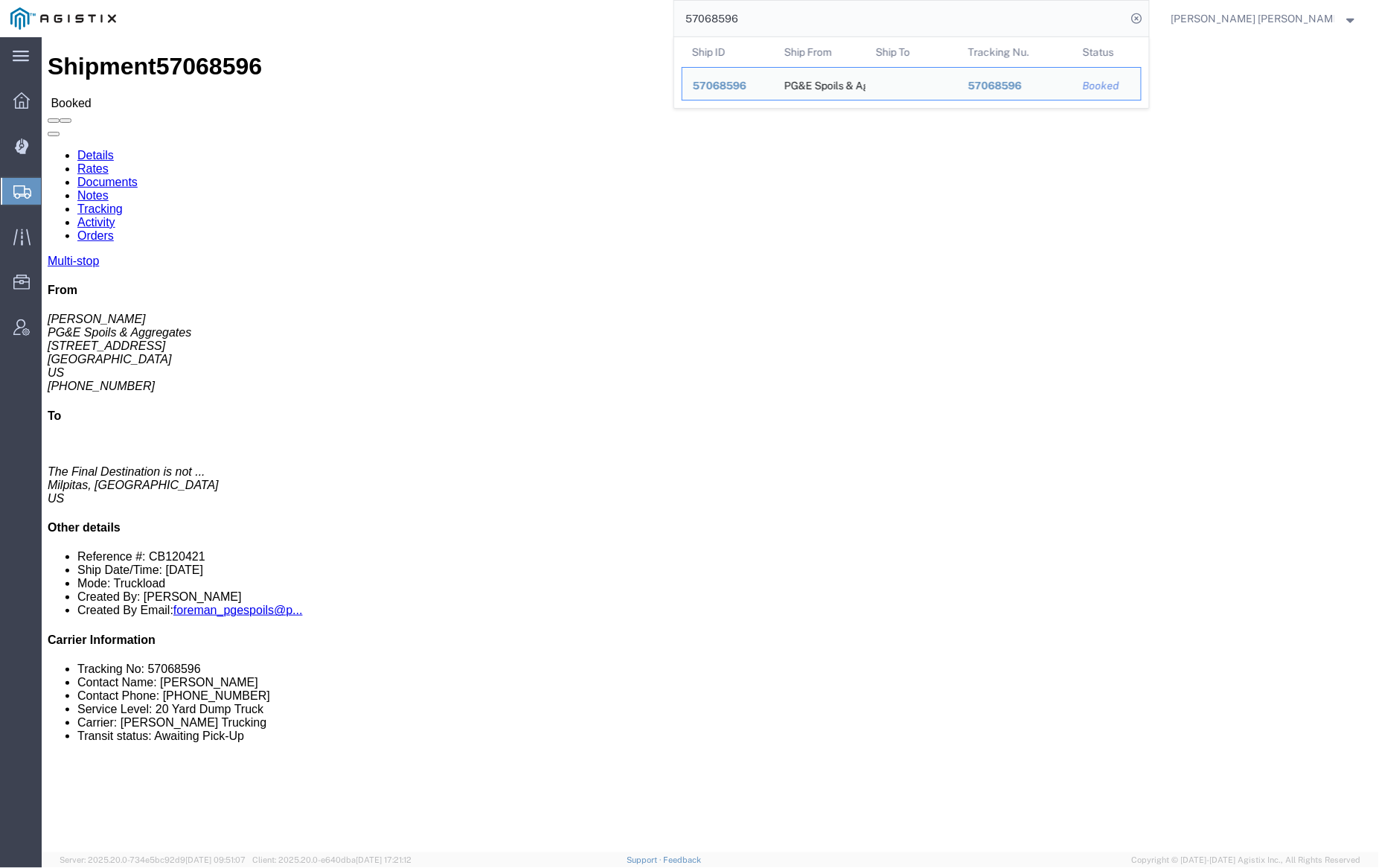
click at [770, 15] on input "57068596" at bounding box center [900, 19] width 453 height 35
paste input "604"
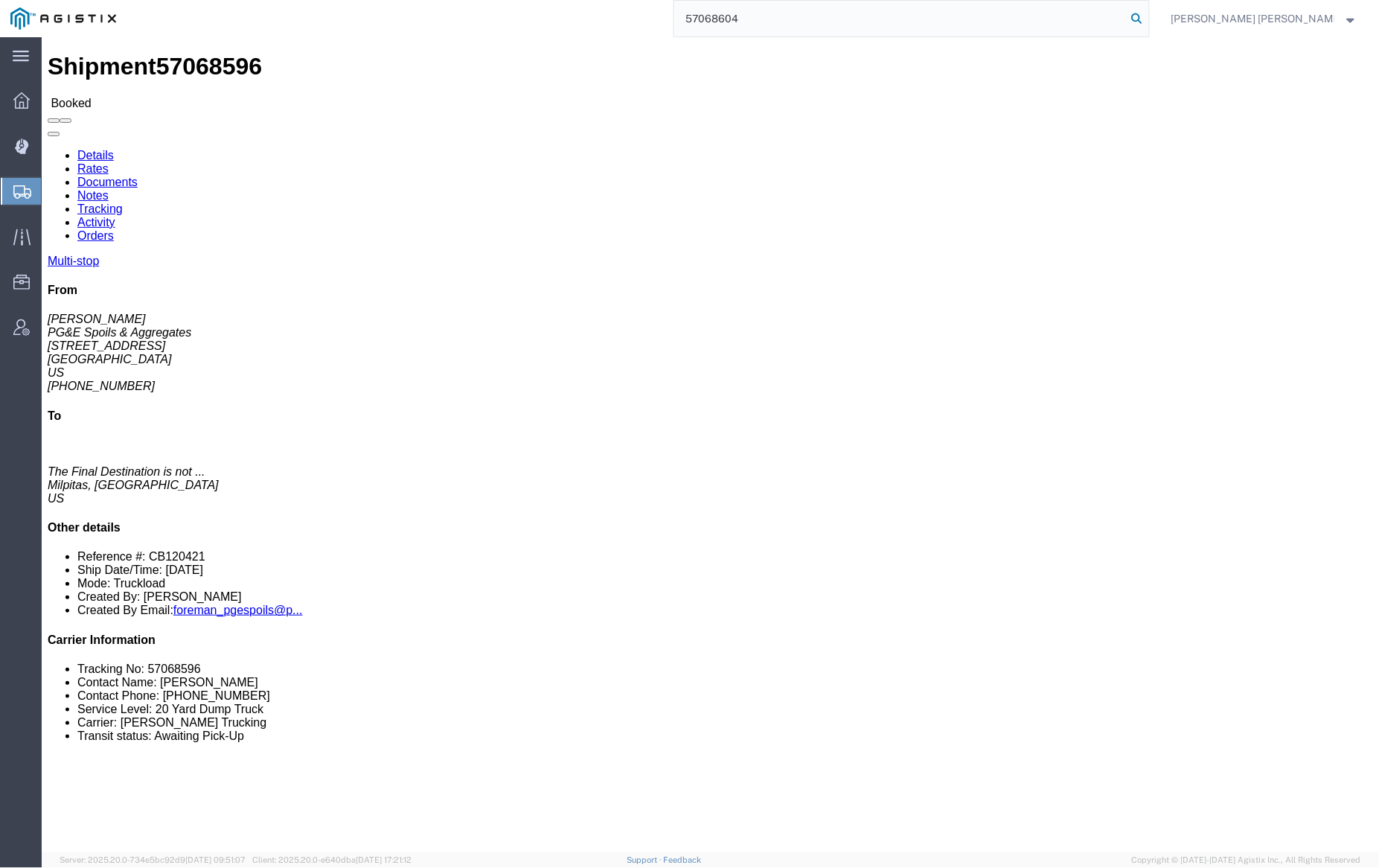
type input "57068604"
click at [1148, 19] on icon at bounding box center [1137, 19] width 21 height 21
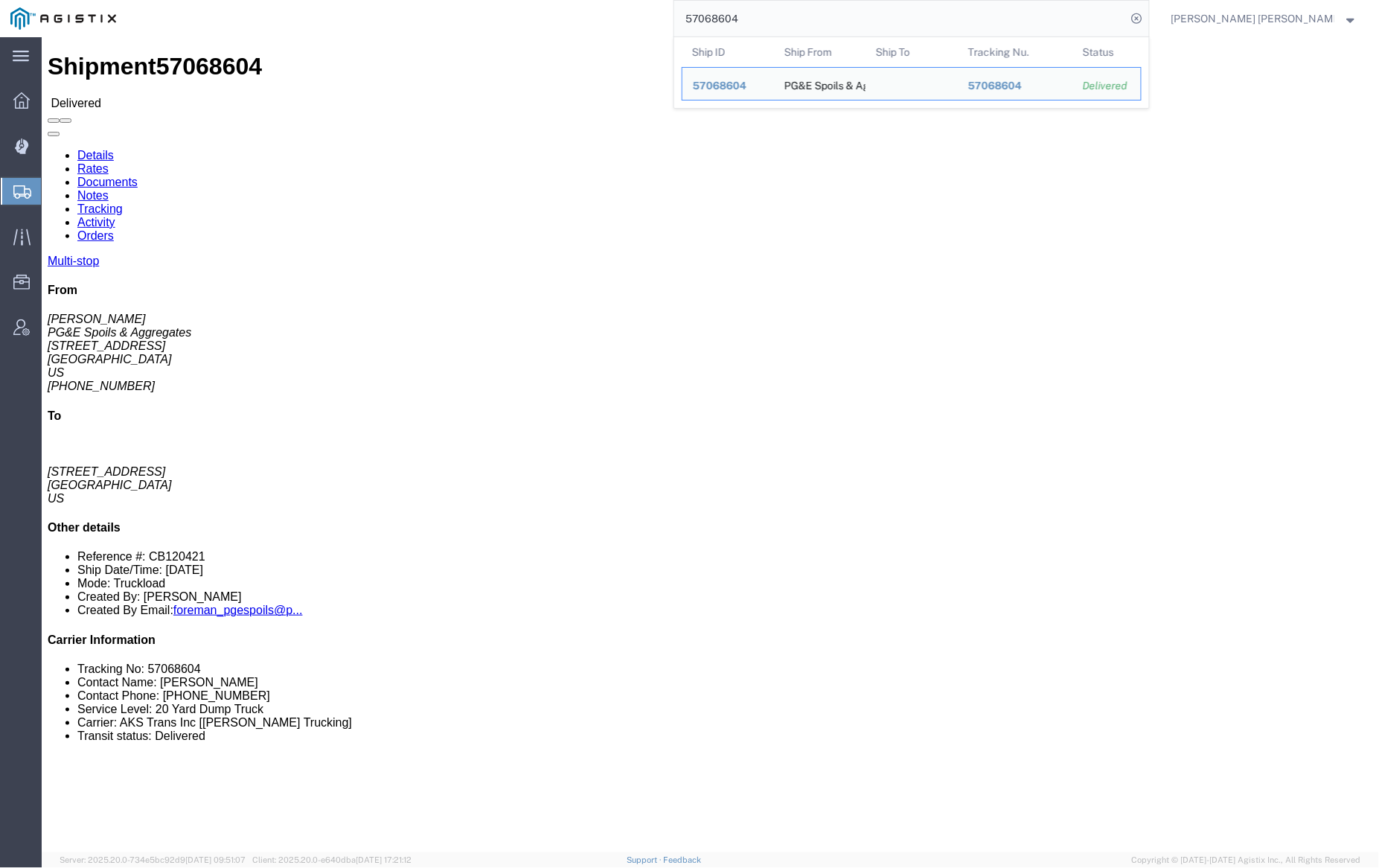
click div
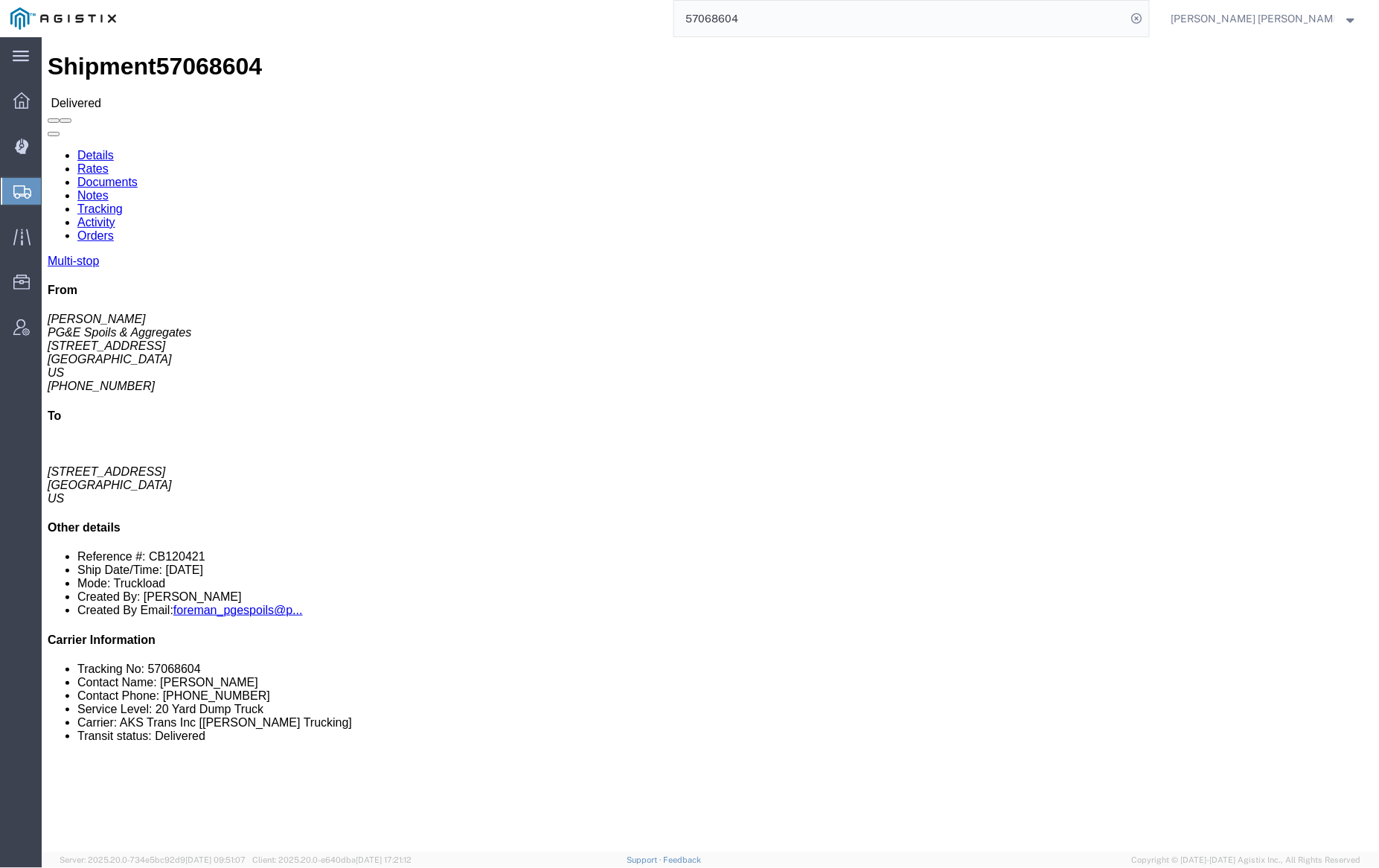
click link "Documents"
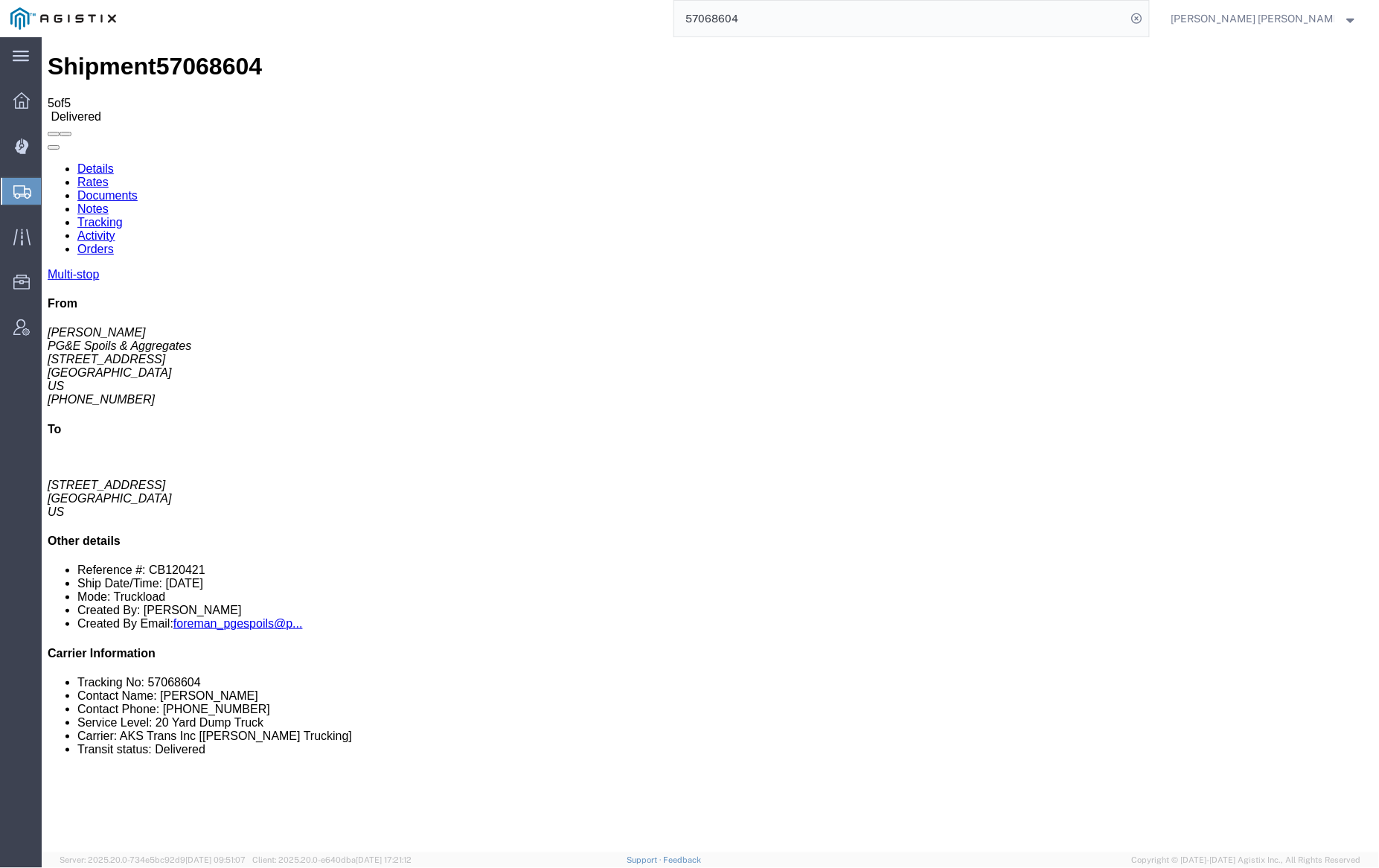
click at [108, 201] on link "Notes" at bounding box center [92, 207] width 31 height 13
click at [122, 215] on link "Tracking" at bounding box center [99, 221] width 46 height 13
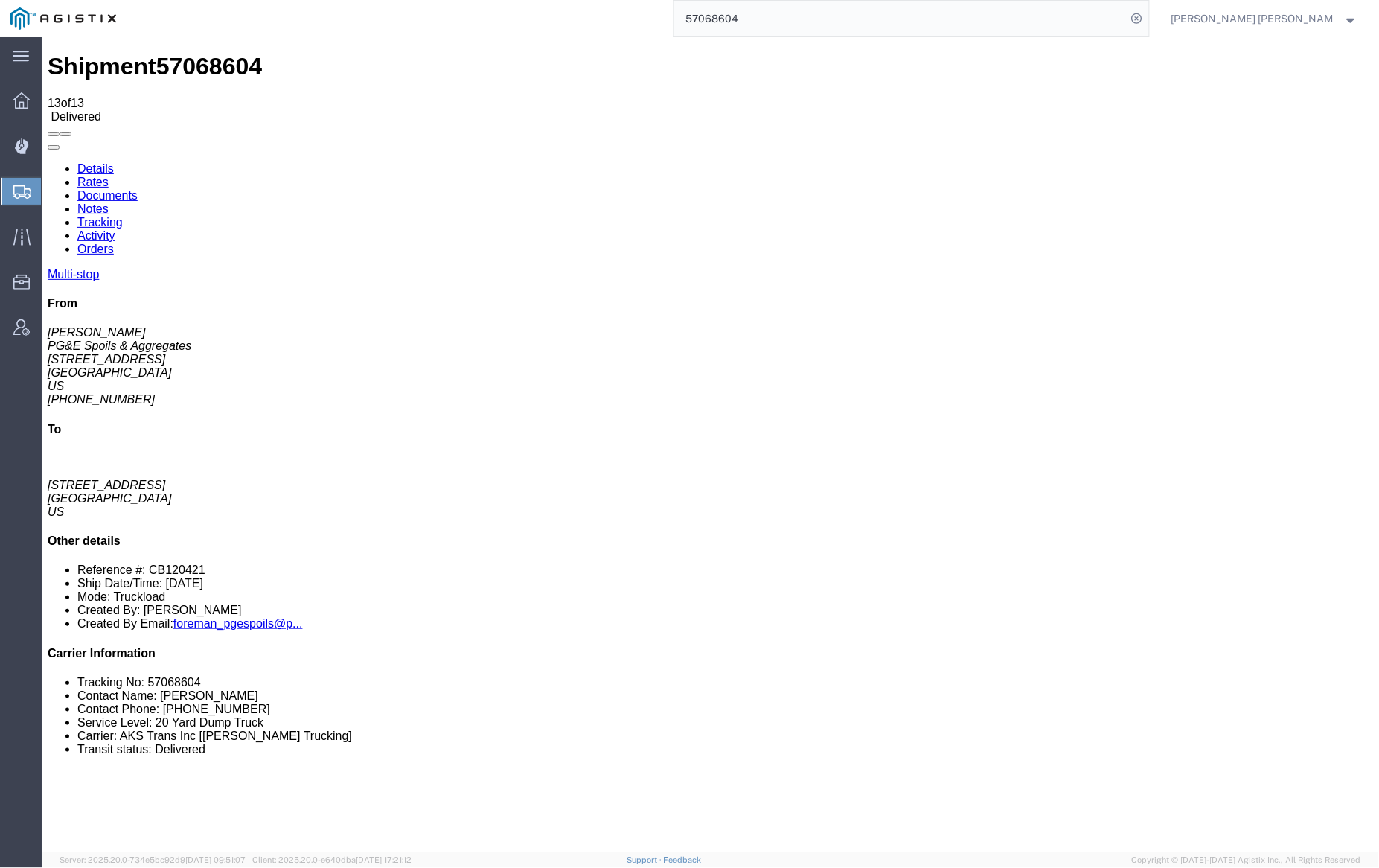
checkbox input "true"
click at [770, 20] on input "57068604" at bounding box center [900, 19] width 453 height 35
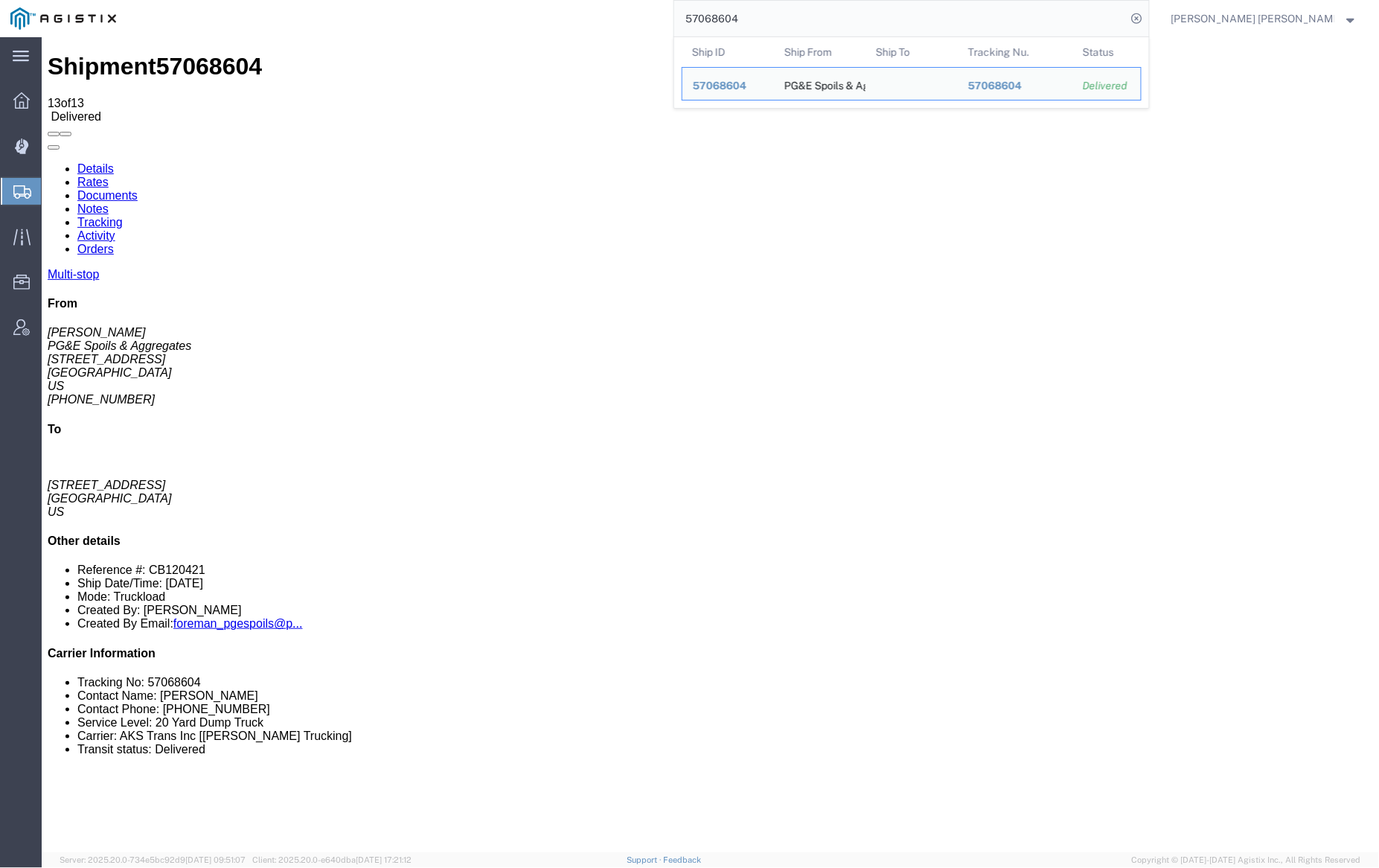
click at [770, 20] on input "57068604" at bounding box center [900, 19] width 453 height 35
paste input "8"
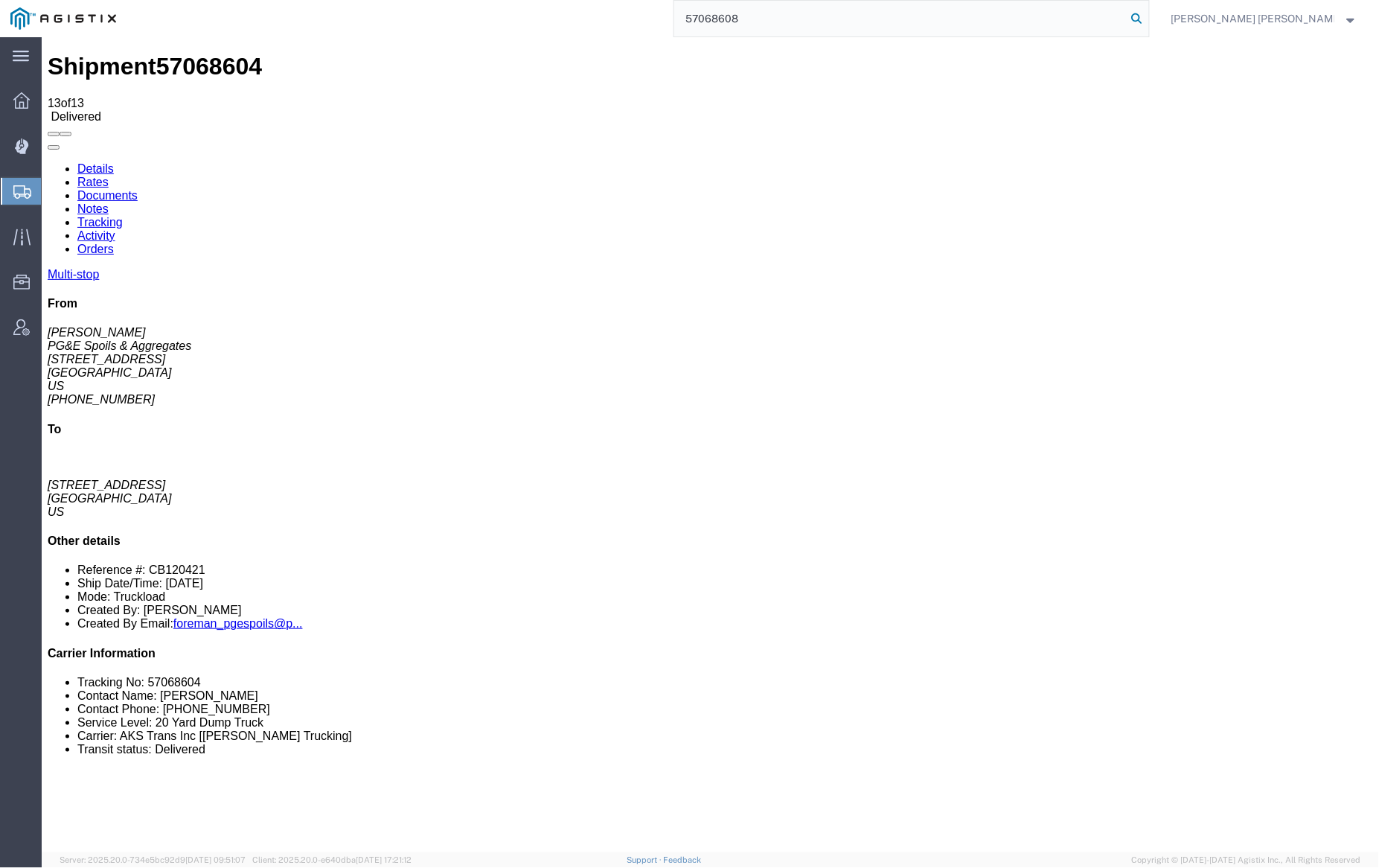
click at [1148, 16] on icon at bounding box center [1137, 19] width 21 height 21
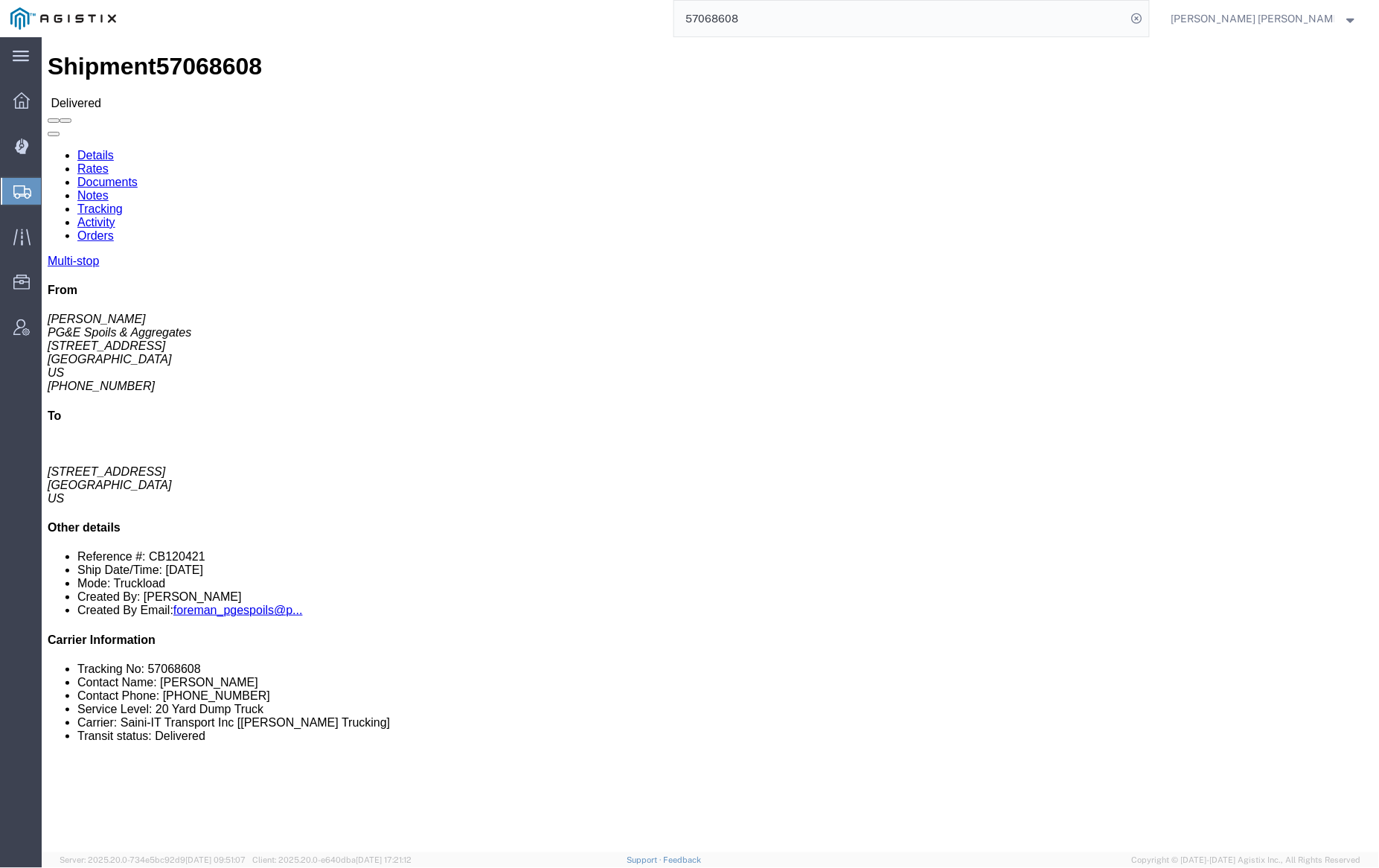
click link "Documents"
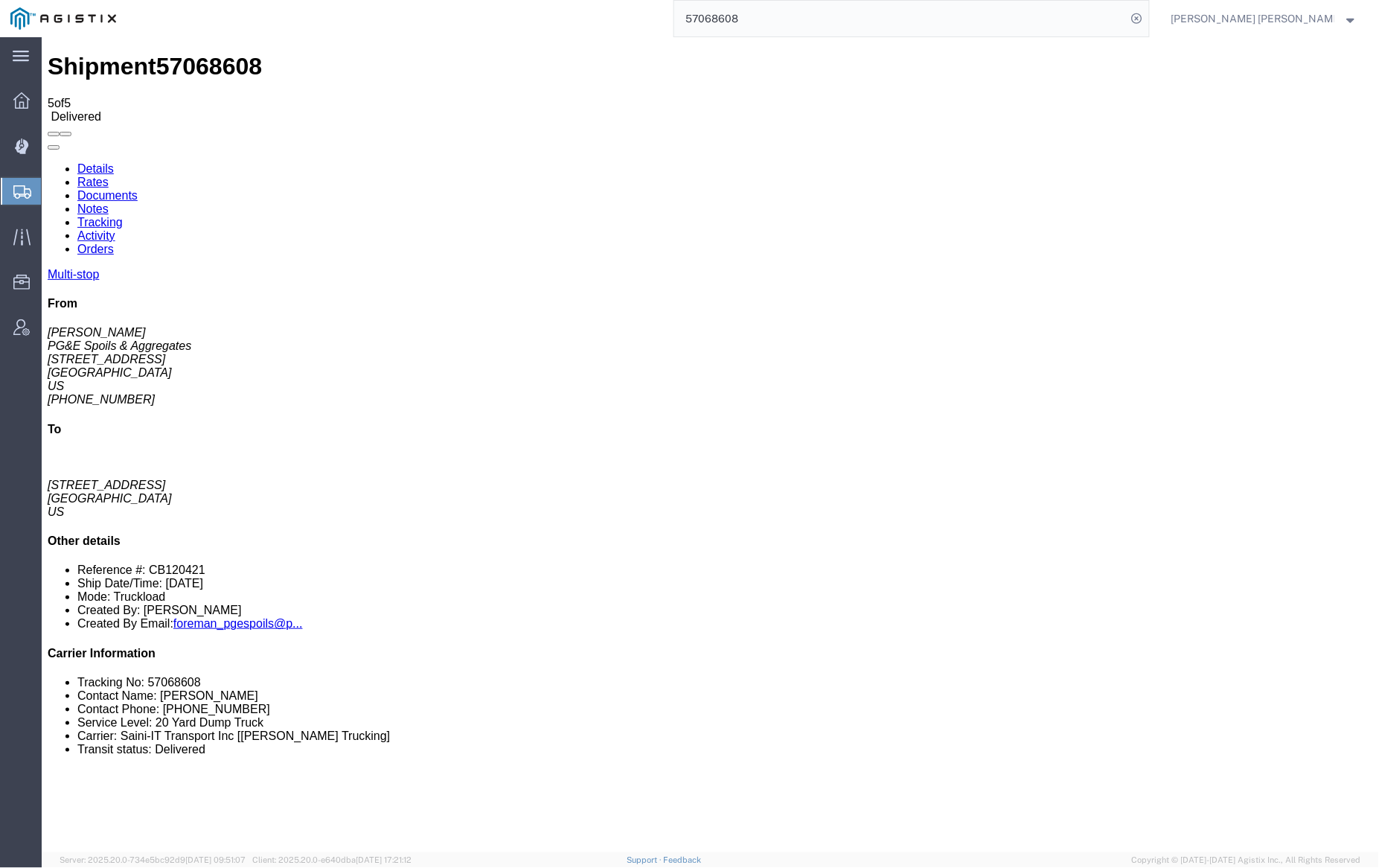
click at [803, 9] on input "57068608" at bounding box center [900, 19] width 453 height 35
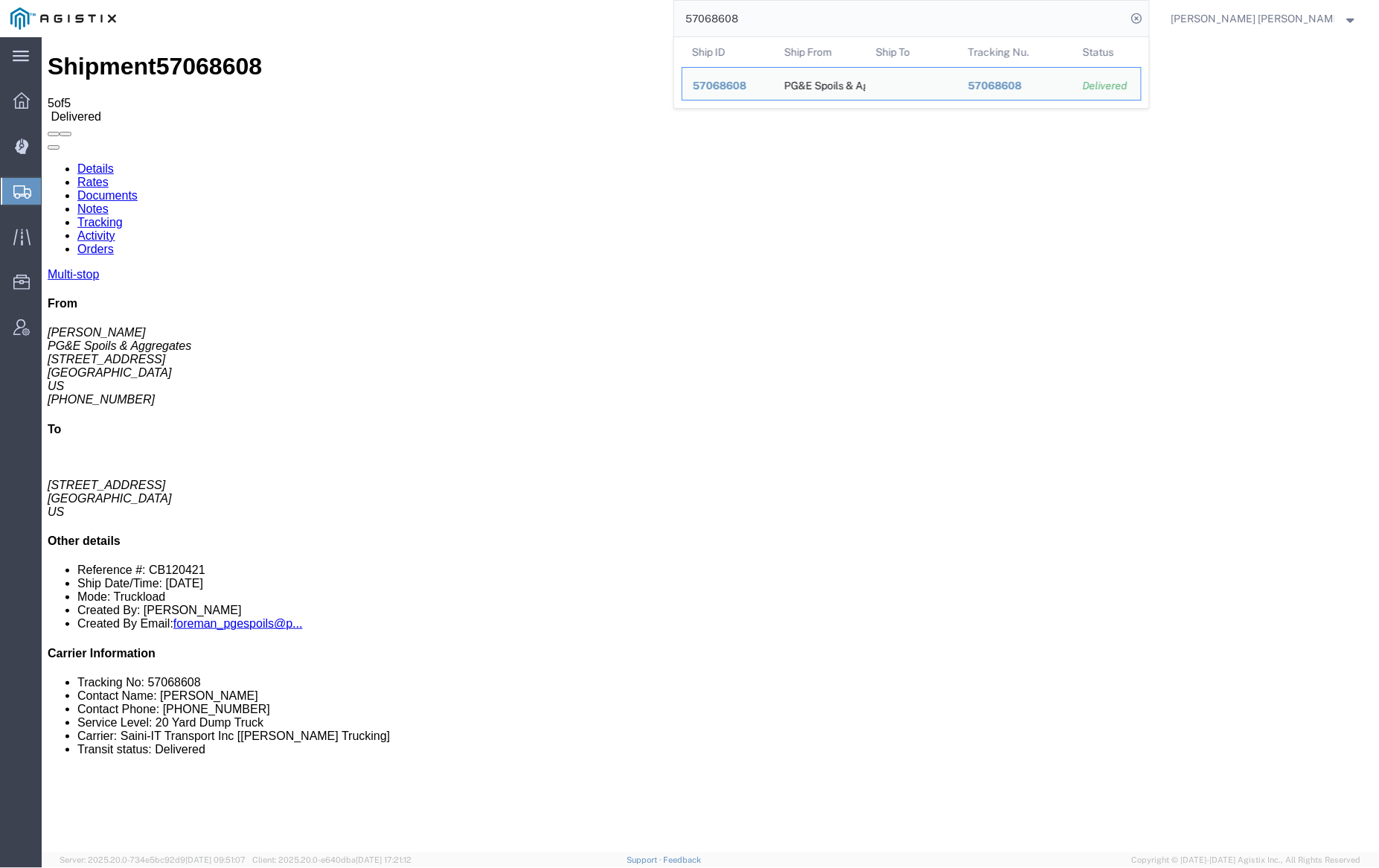
click at [801, 14] on input "57068608" at bounding box center [900, 19] width 453 height 35
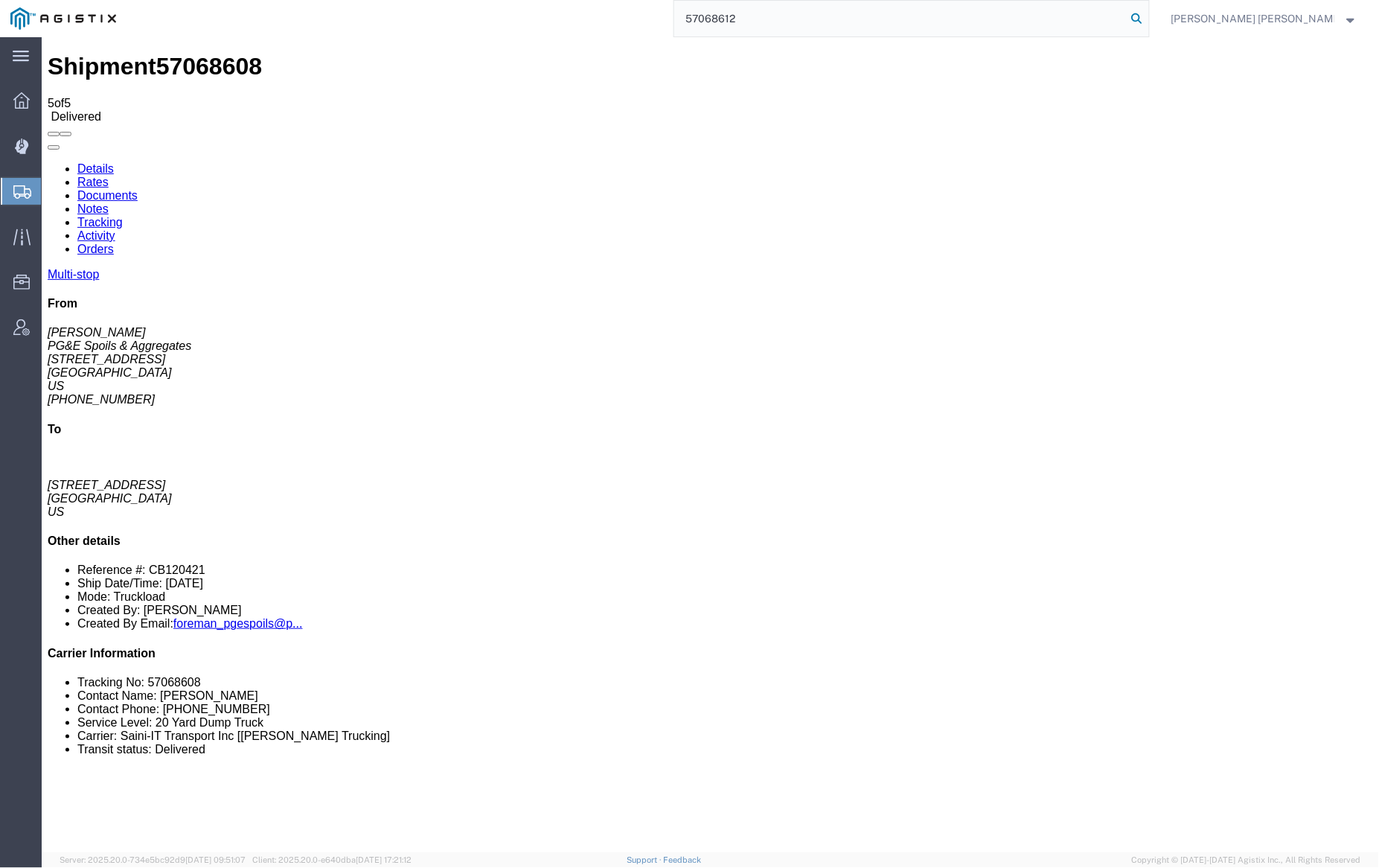
click at [1148, 17] on icon at bounding box center [1137, 19] width 21 height 21
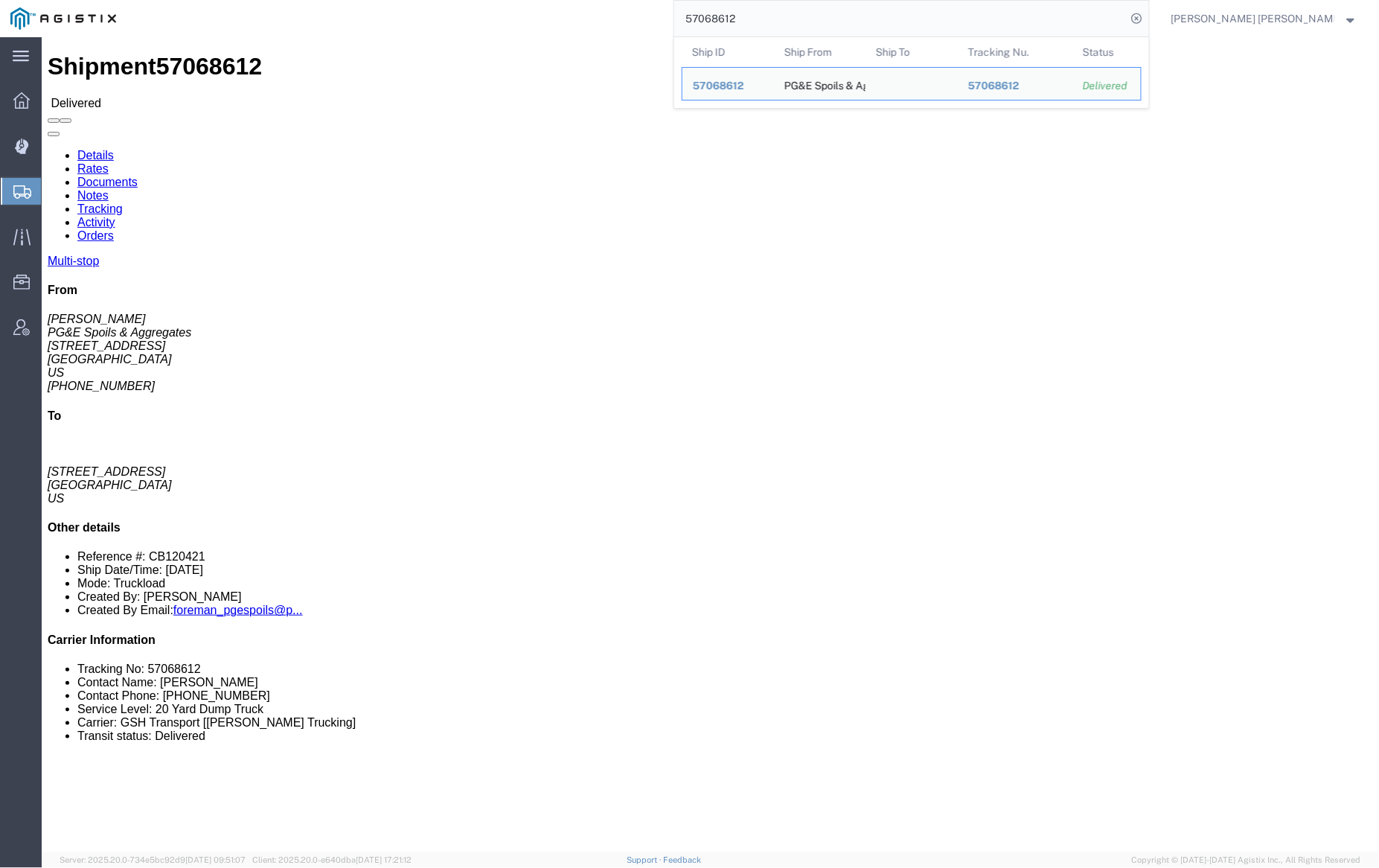
click link "Documents"
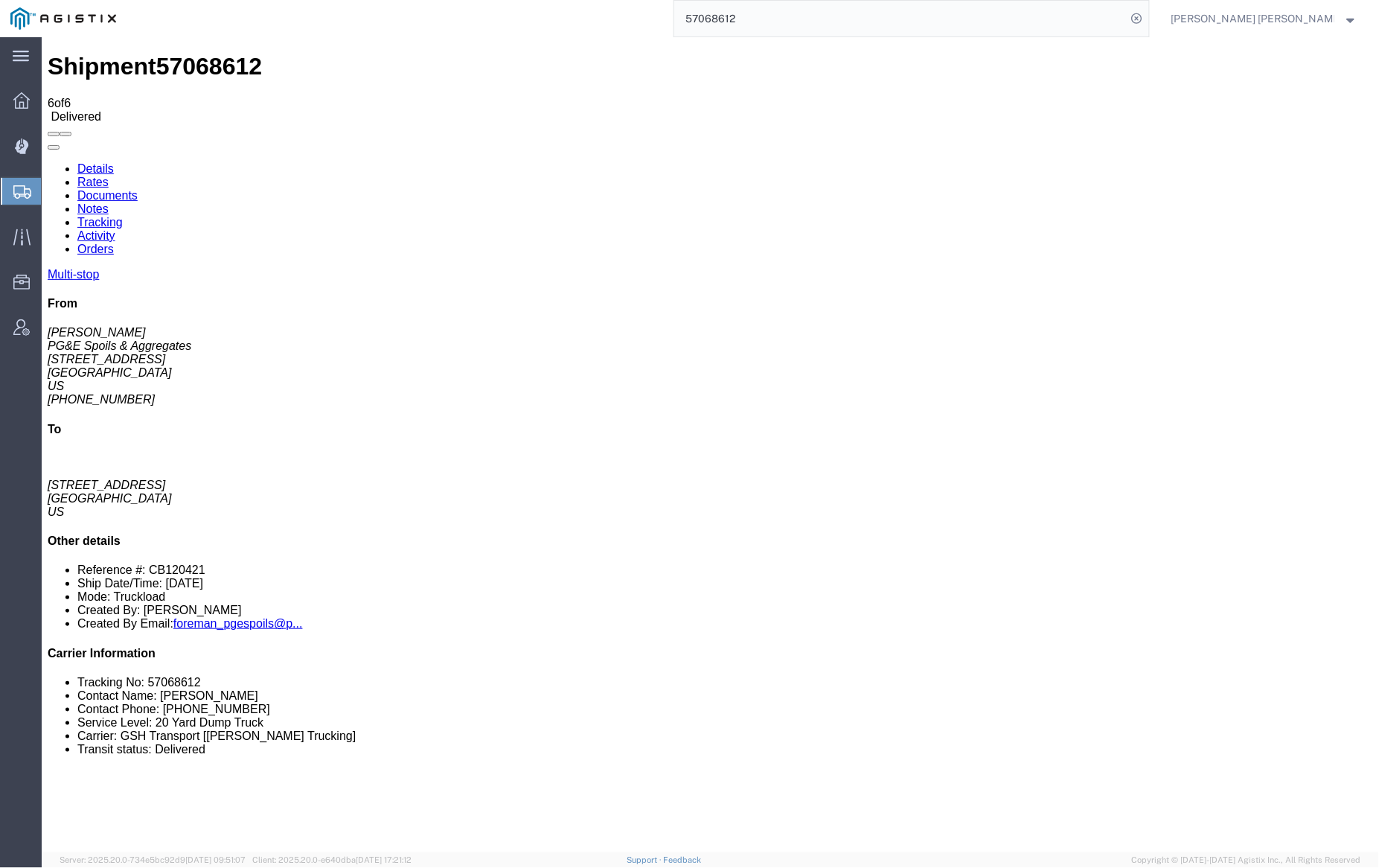
click at [772, 22] on input "57068612" at bounding box center [900, 19] width 453 height 35
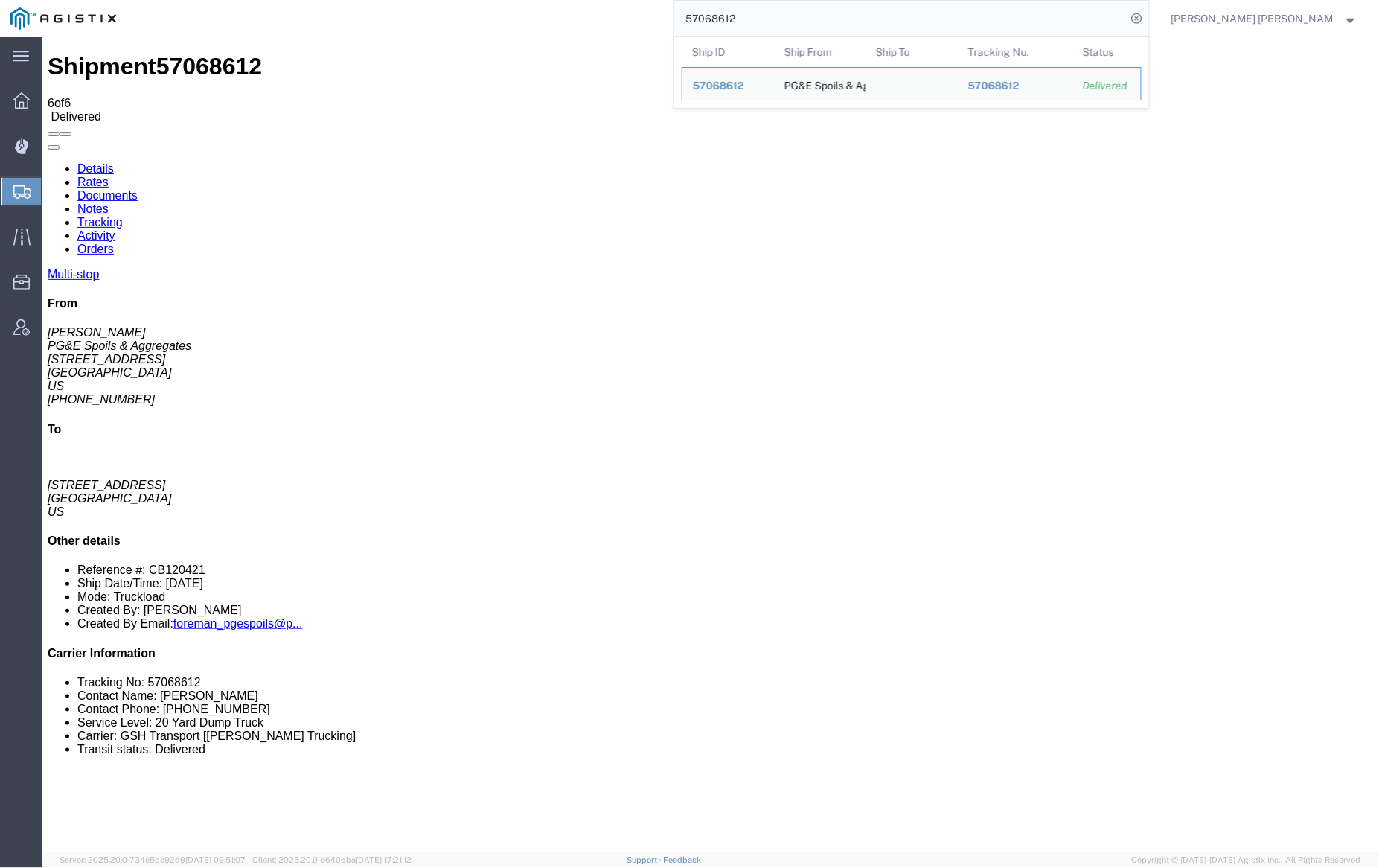
click at [772, 22] on input "57068612" at bounding box center [900, 19] width 453 height 35
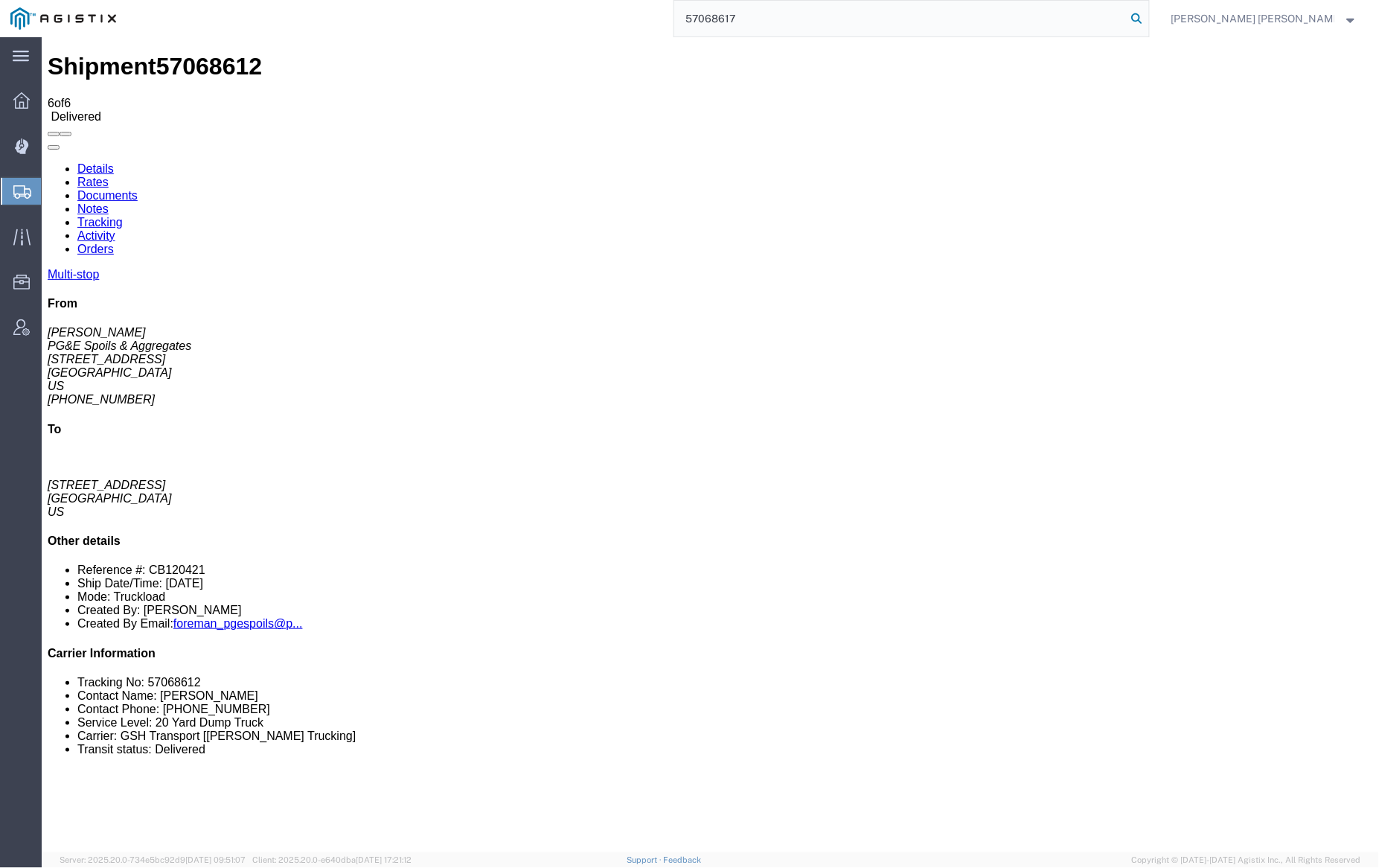
click at [1148, 16] on icon at bounding box center [1137, 19] width 21 height 21
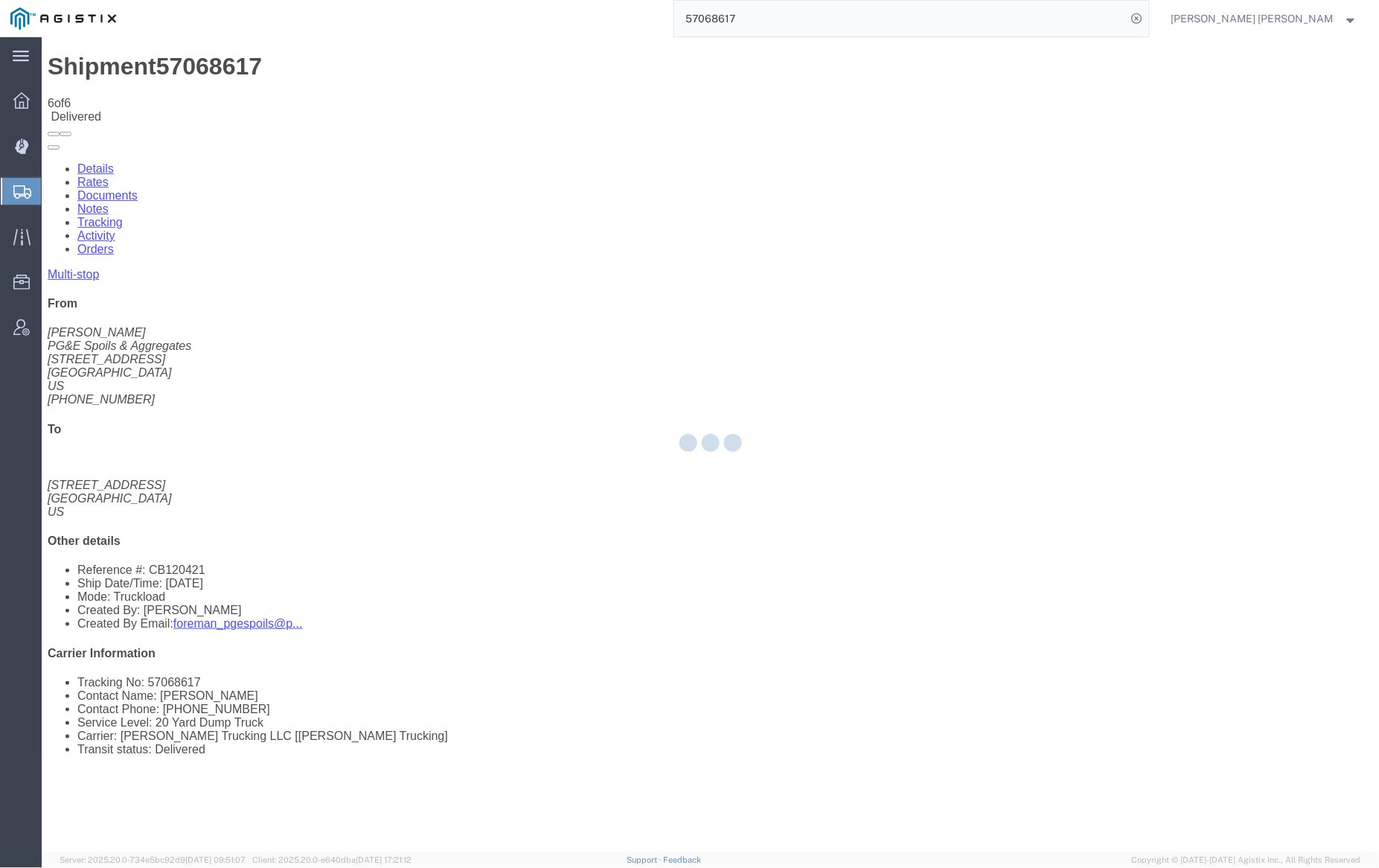
click at [207, 87] on div at bounding box center [710, 444] width 1338 height 815
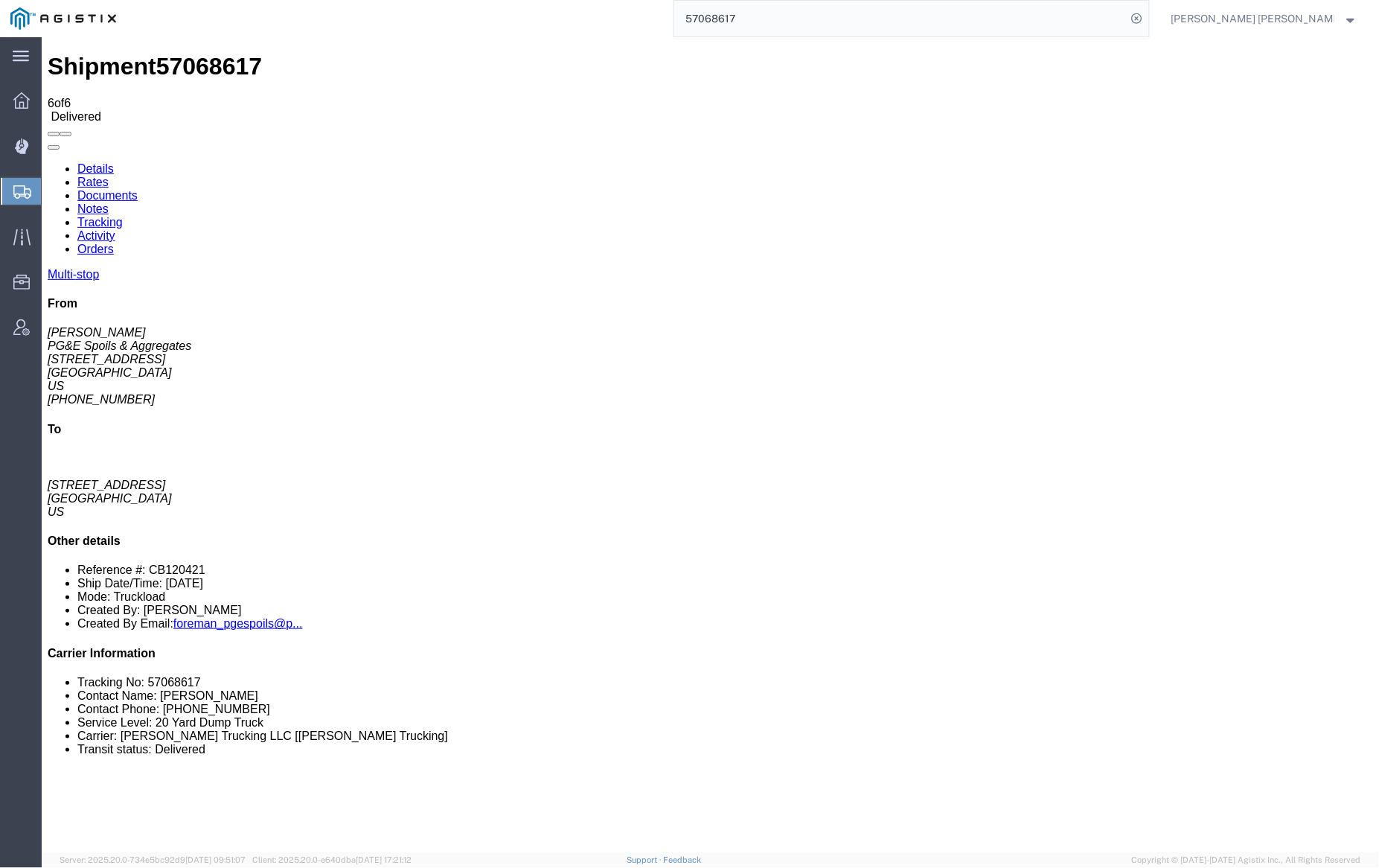
click at [108, 201] on link "Notes" at bounding box center [92, 207] width 31 height 13
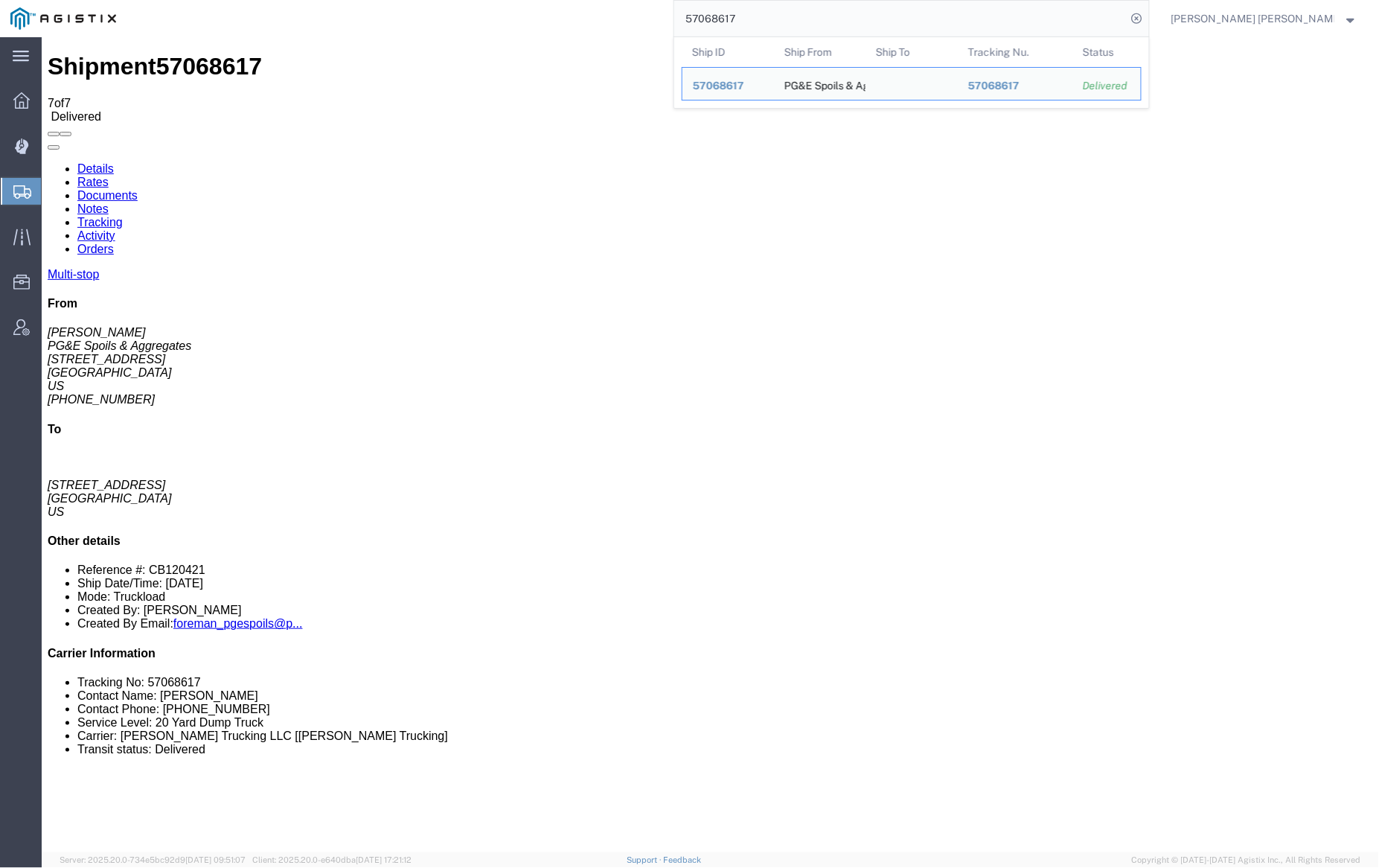
click at [803, 29] on input "57068617" at bounding box center [900, 19] width 453 height 35
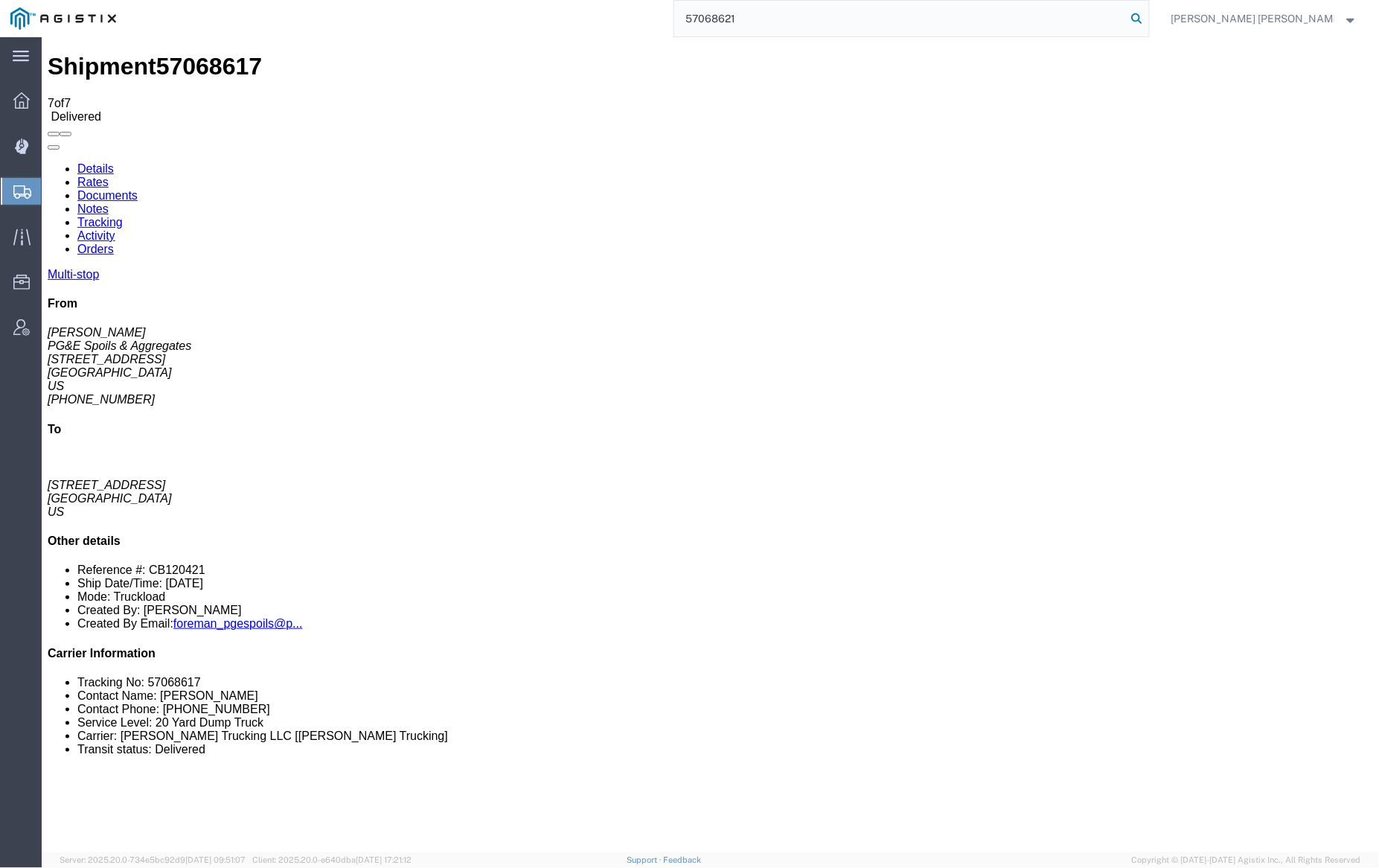
click at [1148, 17] on icon at bounding box center [1137, 19] width 21 height 21
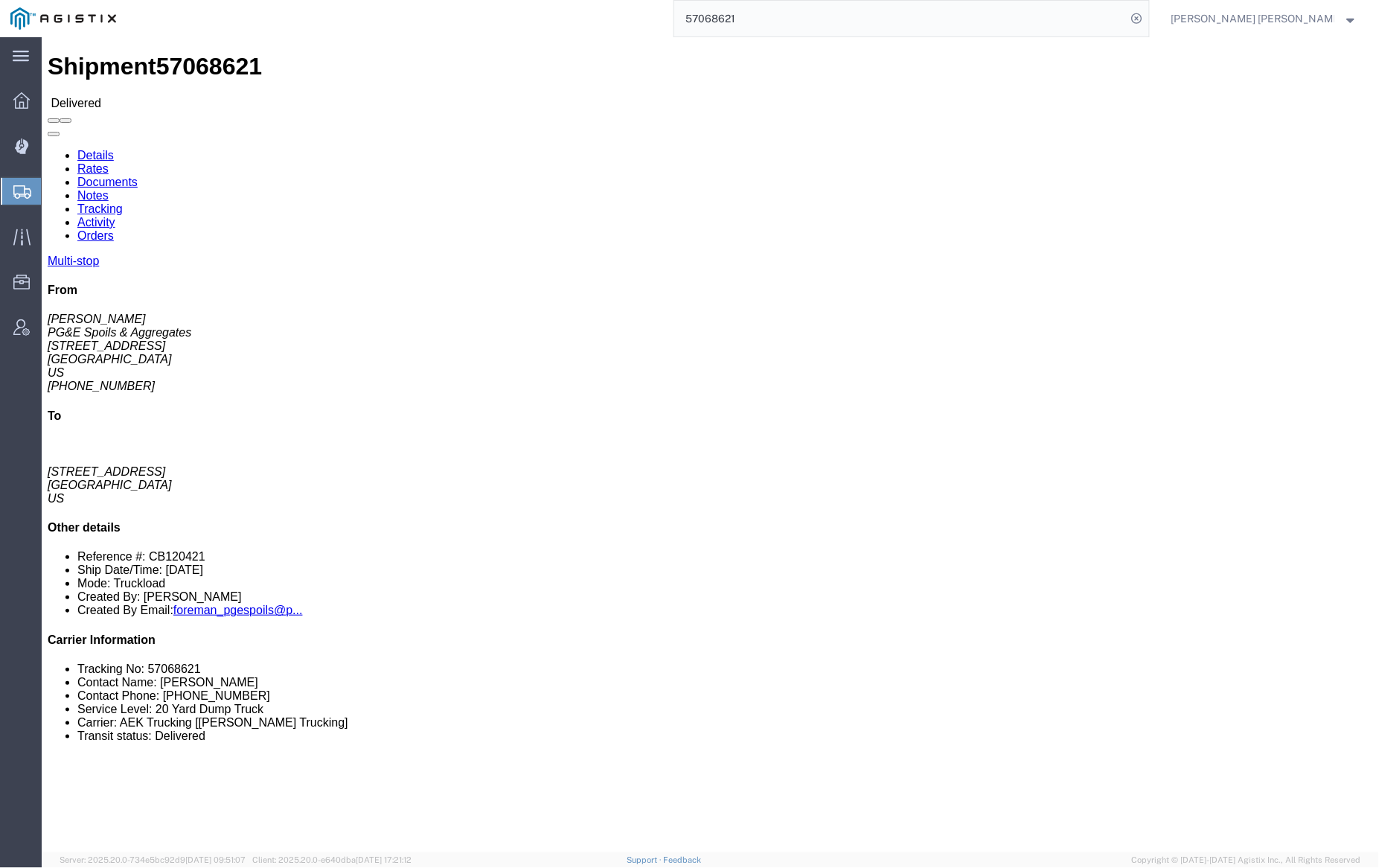
click link "Documents"
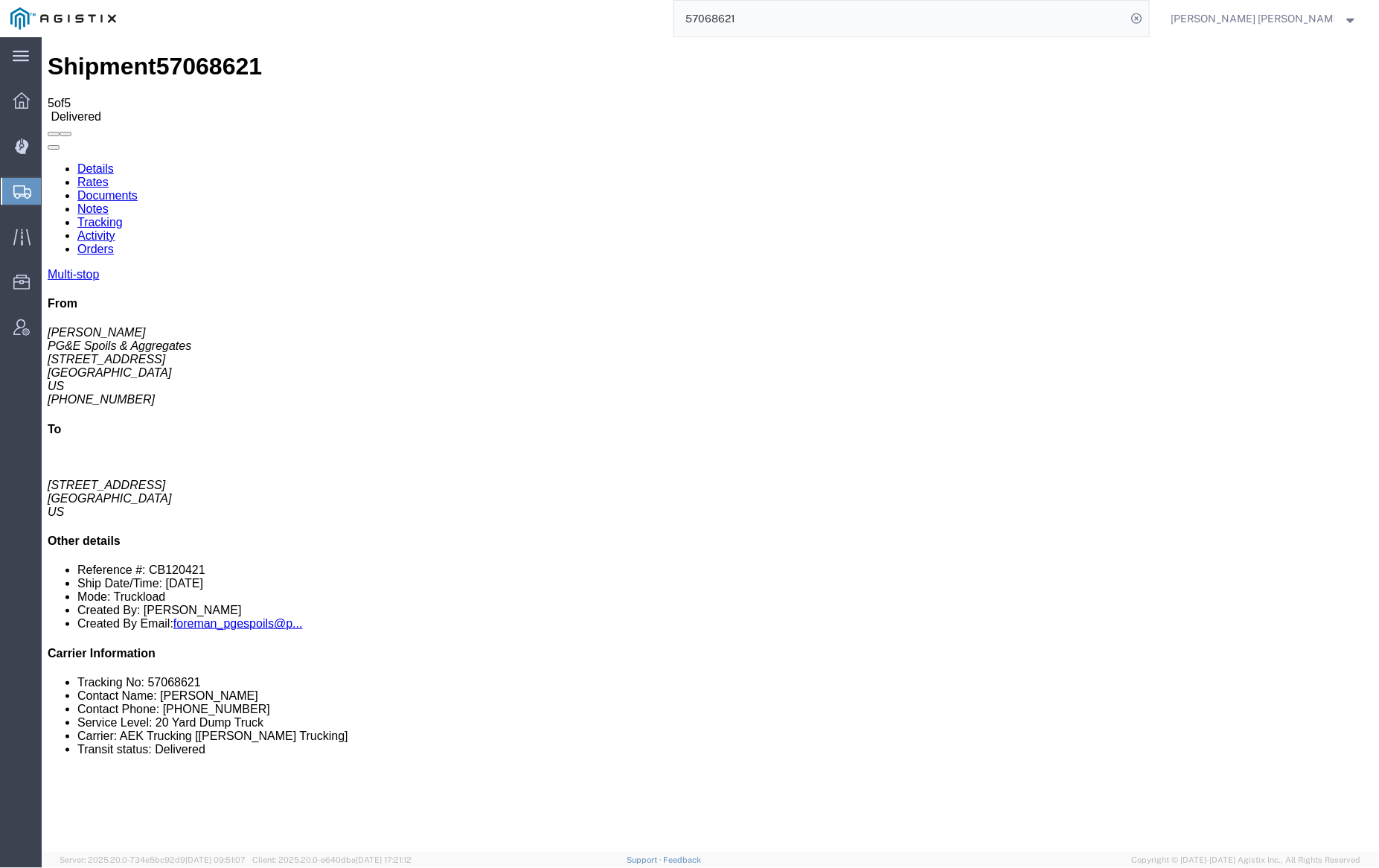
click at [108, 201] on link "Notes" at bounding box center [92, 207] width 31 height 13
click at [137, 188] on link "Documents" at bounding box center [107, 194] width 61 height 13
drag, startPoint x: 272, startPoint y: 88, endPoint x: 297, endPoint y: 87, distance: 25.0
click at [108, 201] on link "Notes" at bounding box center [92, 207] width 31 height 13
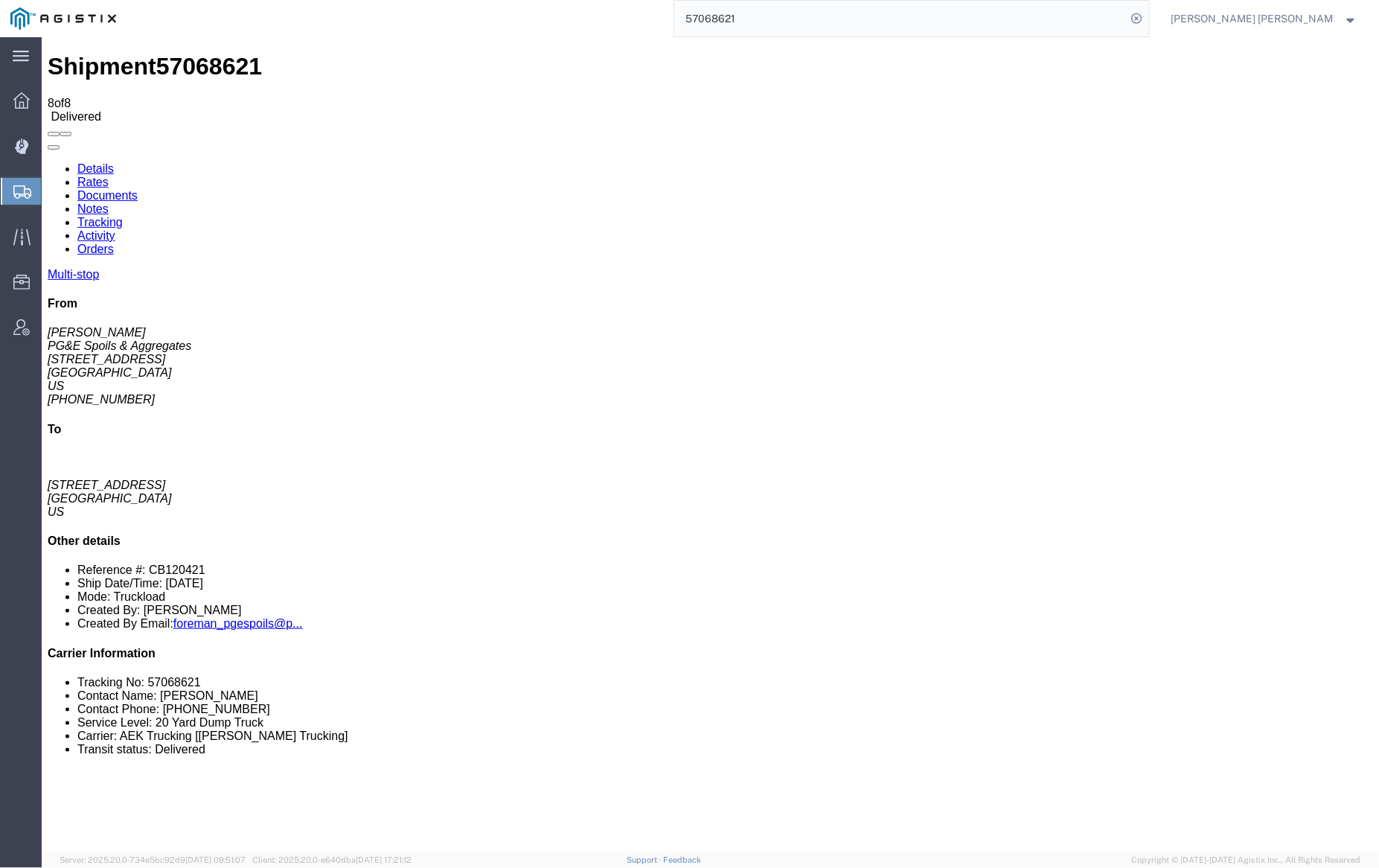
click at [137, 188] on link "Documents" at bounding box center [107, 194] width 61 height 13
click at [789, 12] on input "57068621" at bounding box center [900, 19] width 453 height 35
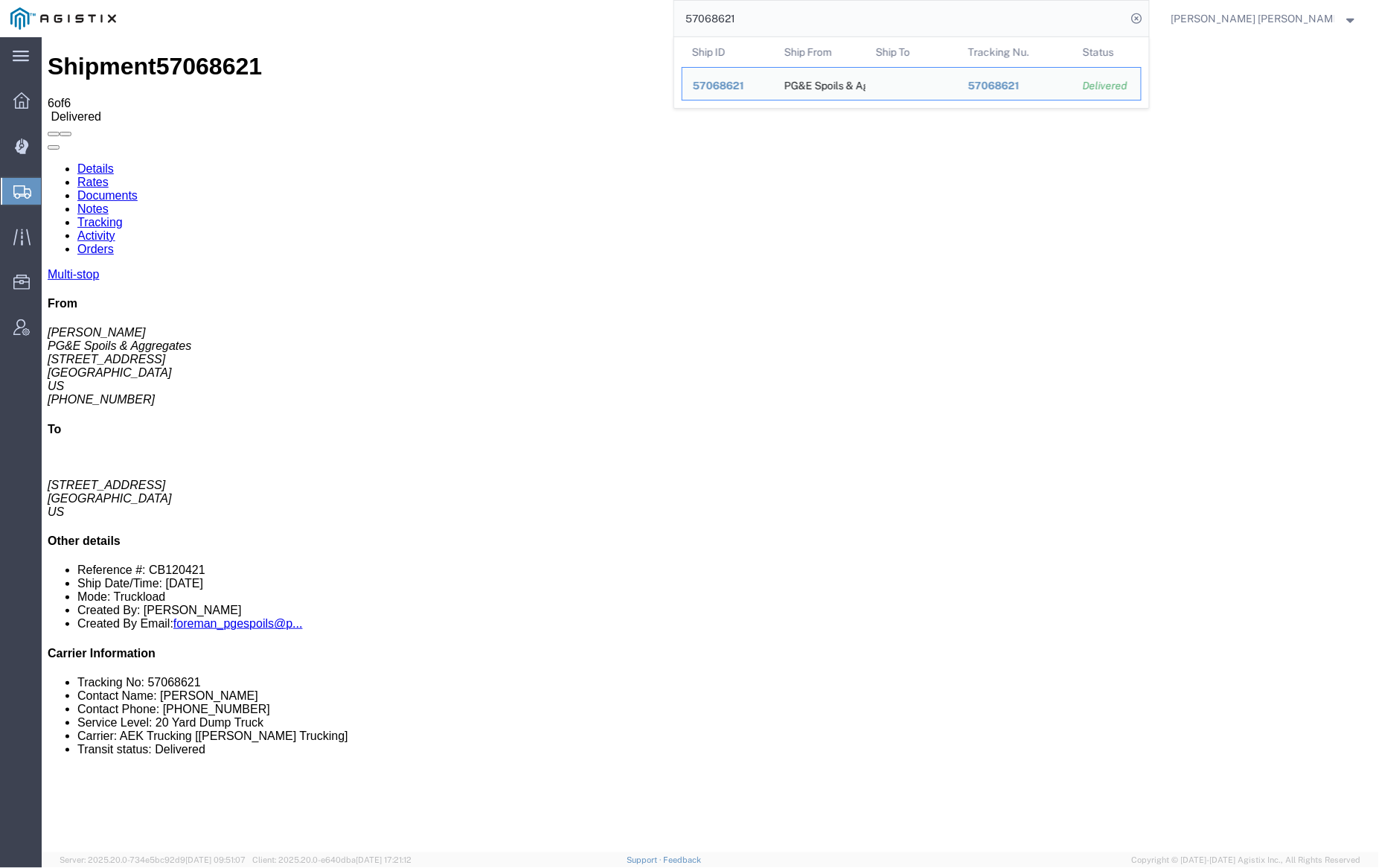
click at [789, 12] on input "57068621" at bounding box center [900, 19] width 453 height 35
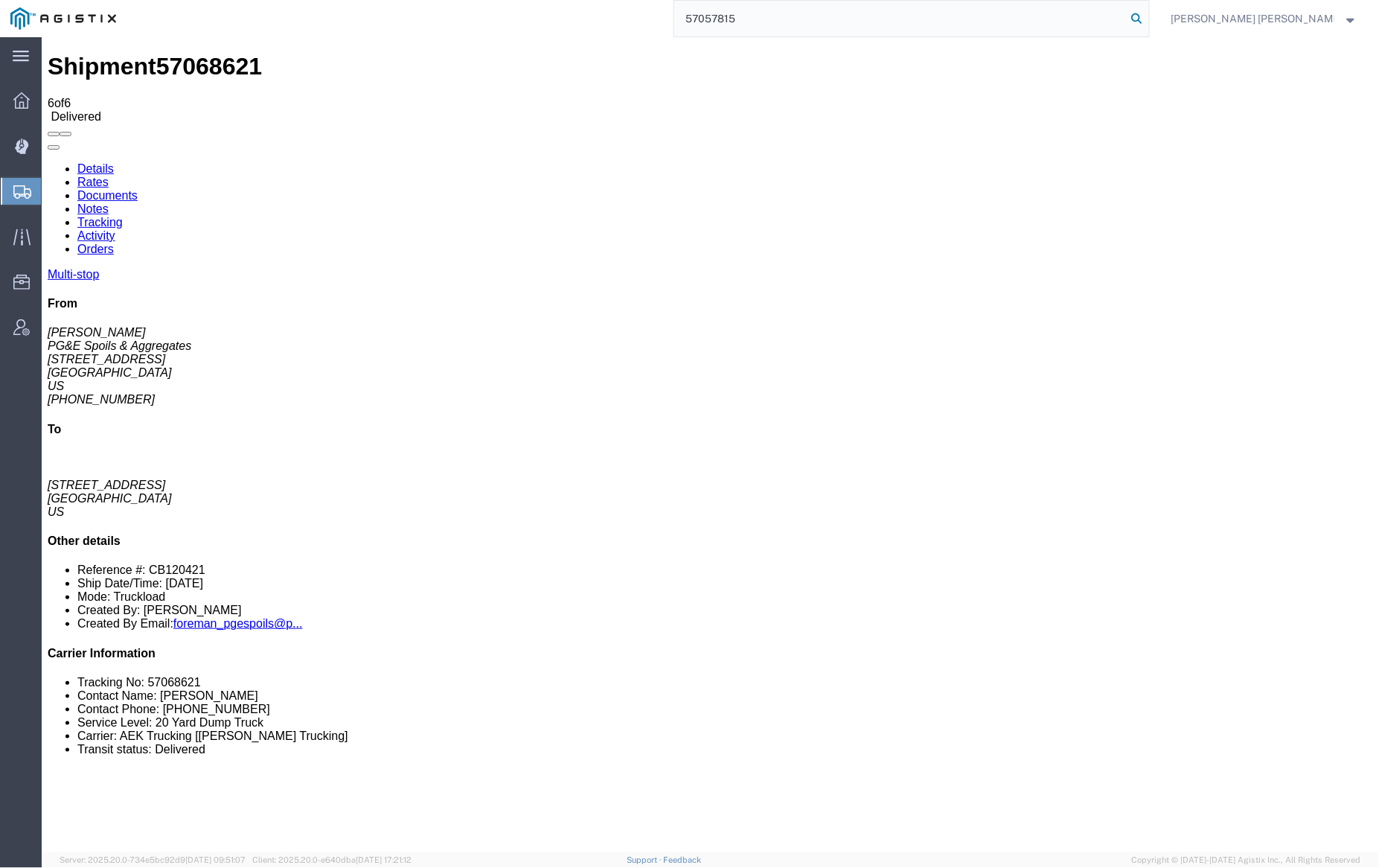
type input "57057815"
click at [1148, 14] on icon at bounding box center [1137, 19] width 21 height 21
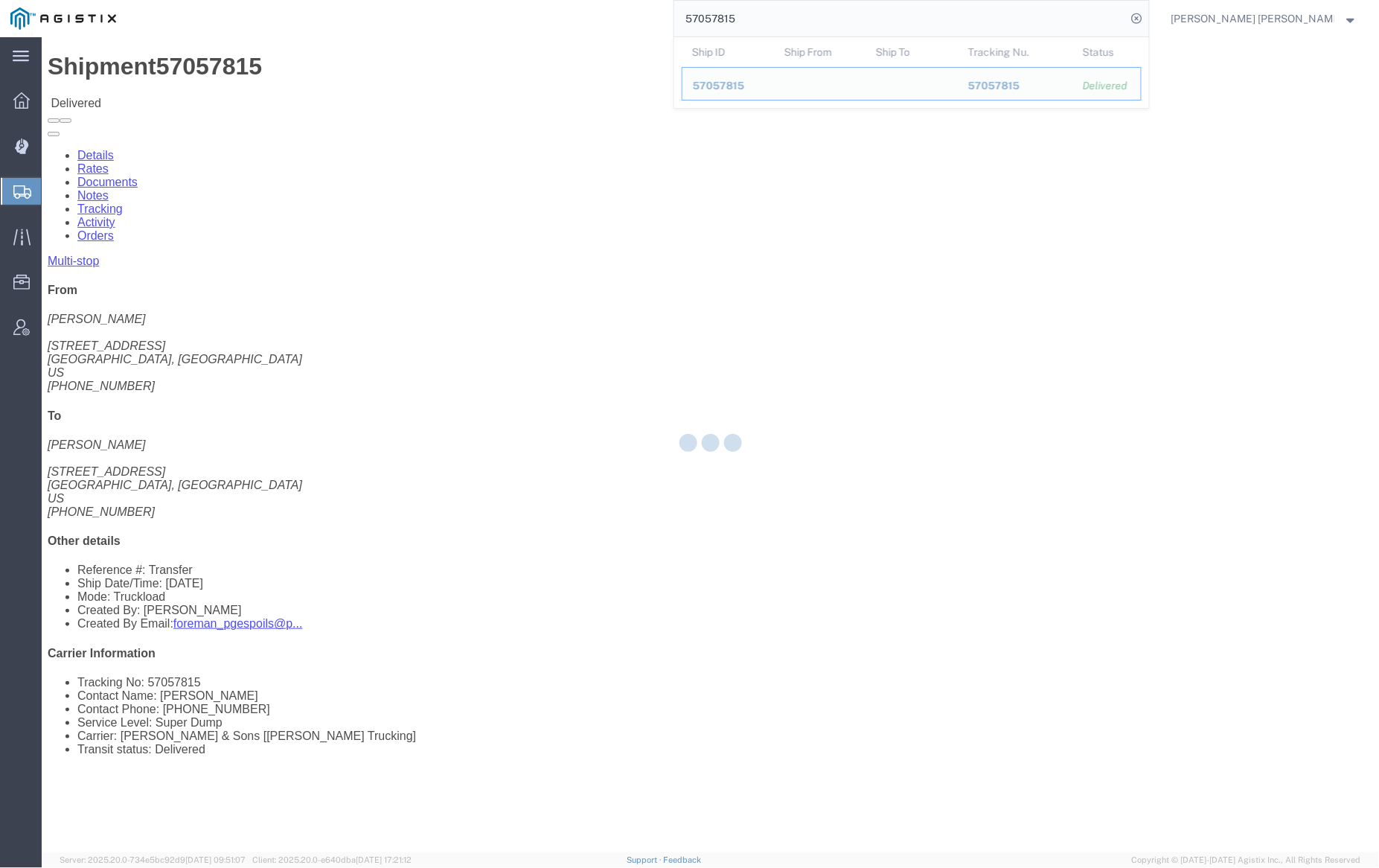
click at [200, 86] on div at bounding box center [710, 444] width 1338 height 815
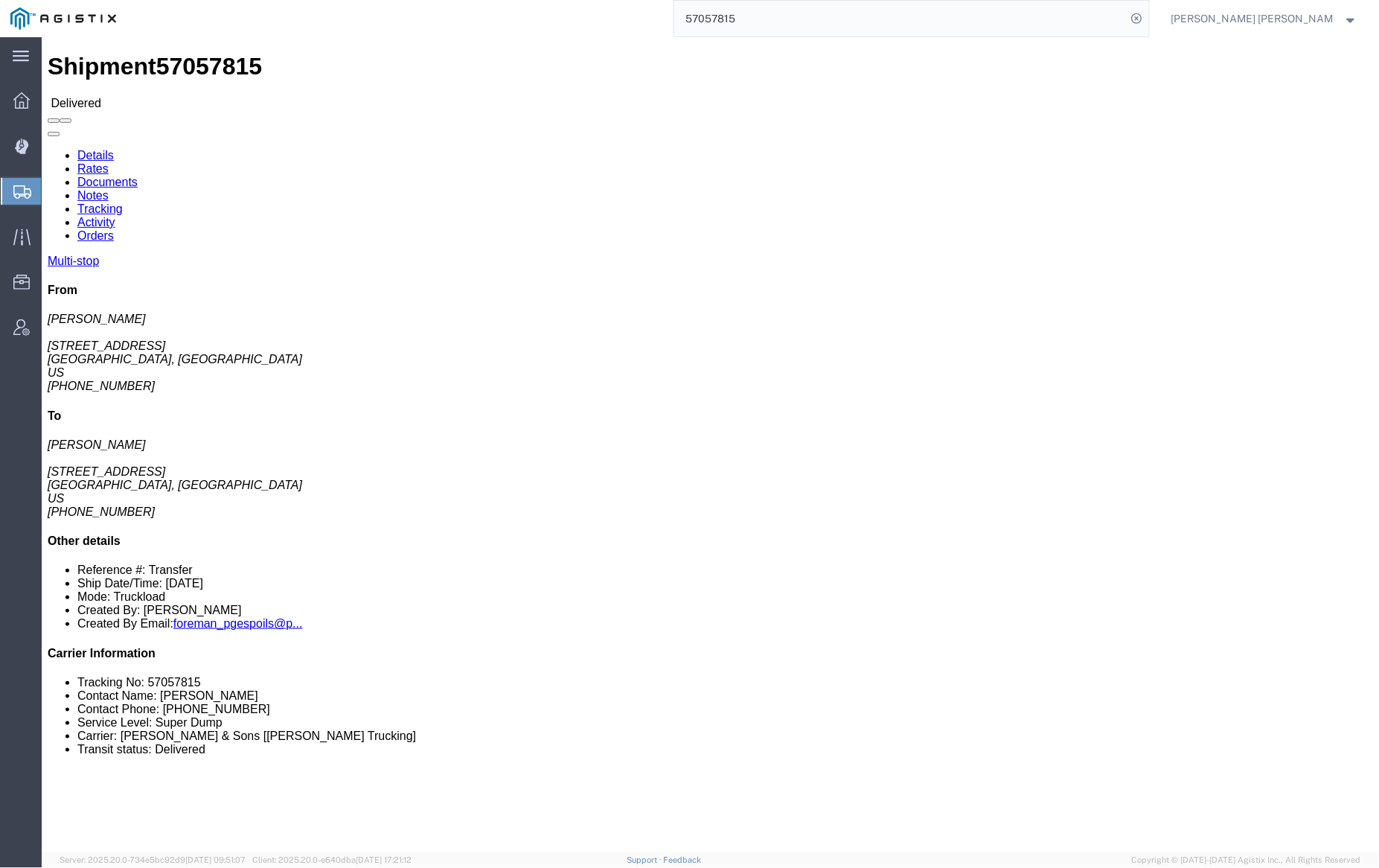
click link "Documents"
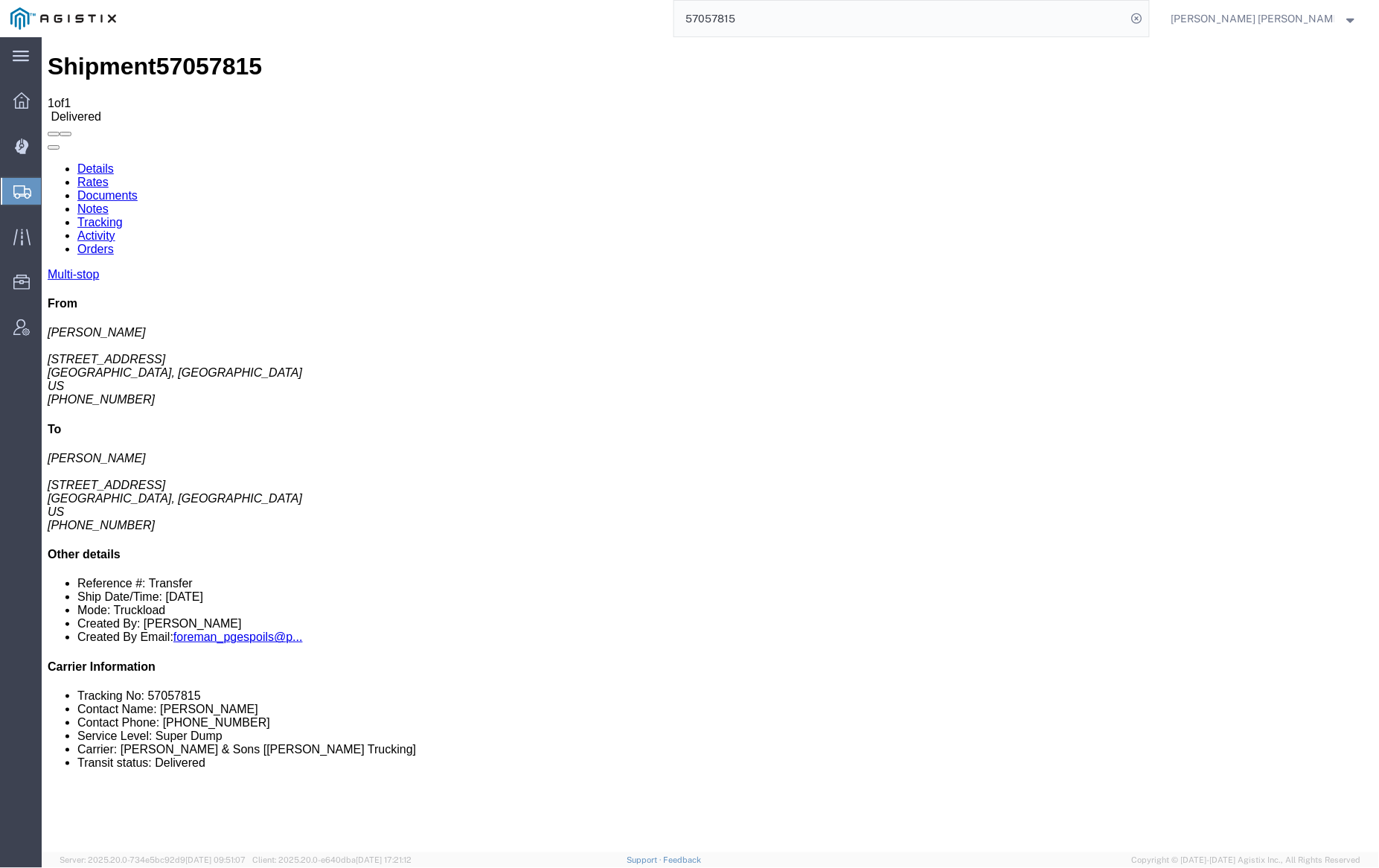
click at [108, 201] on link "Notes" at bounding box center [92, 207] width 31 height 13
click at [122, 215] on link "Tracking" at bounding box center [99, 221] width 46 height 13
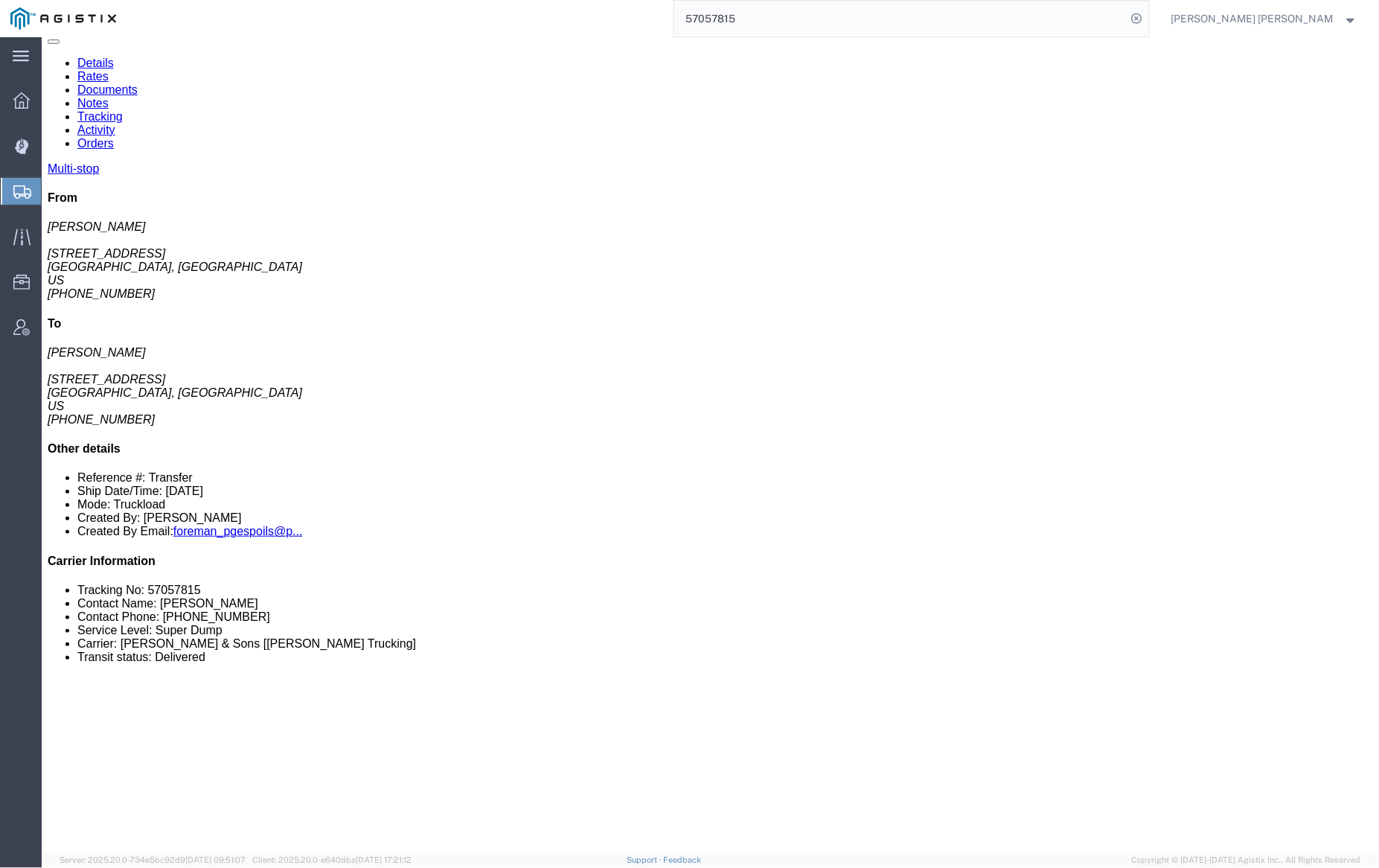
scroll to position [190, 0]
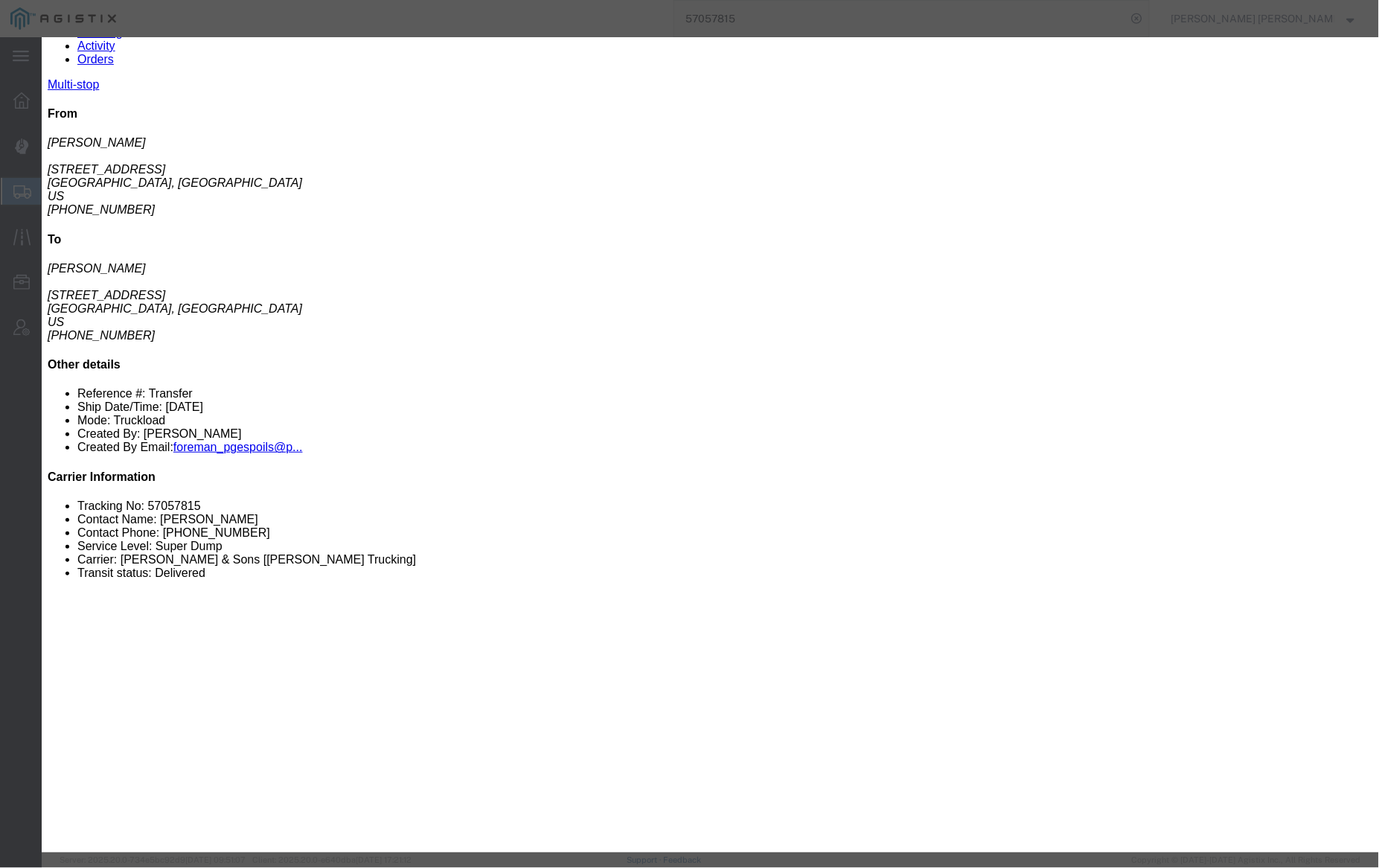
type input "4:00 PM"
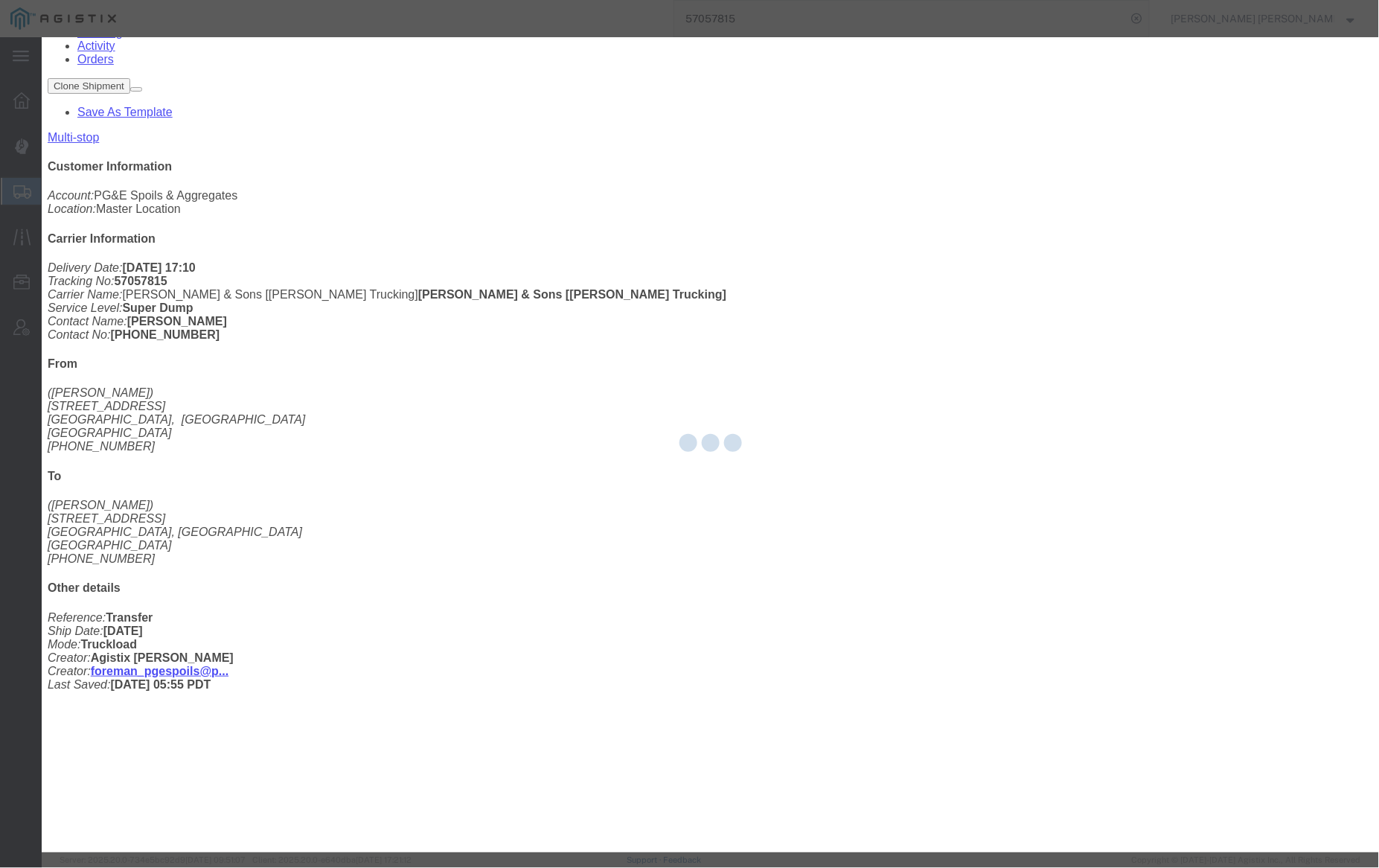
click at [644, 188] on div at bounding box center [710, 444] width 1338 height 815
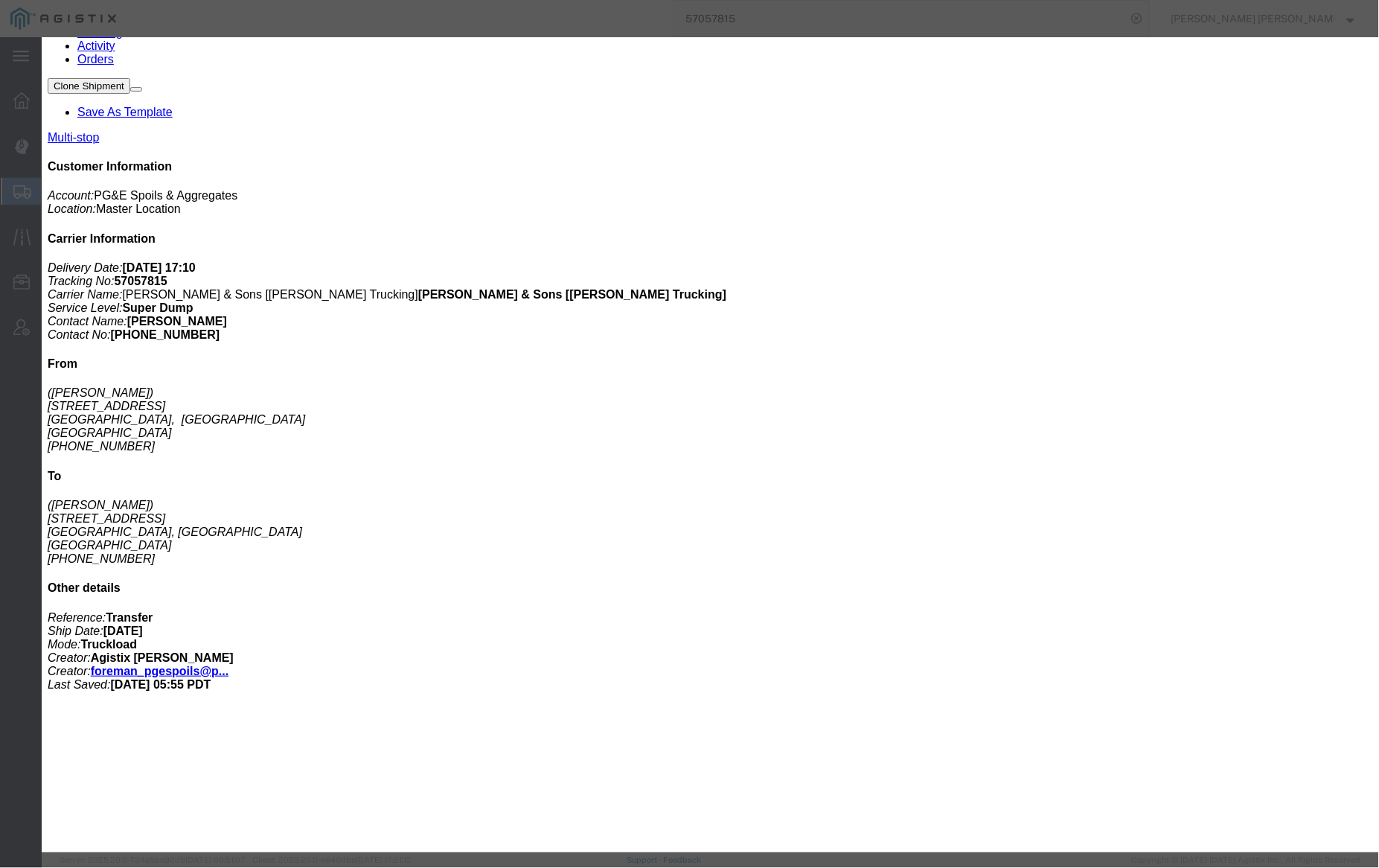
type input "4:26 PM"
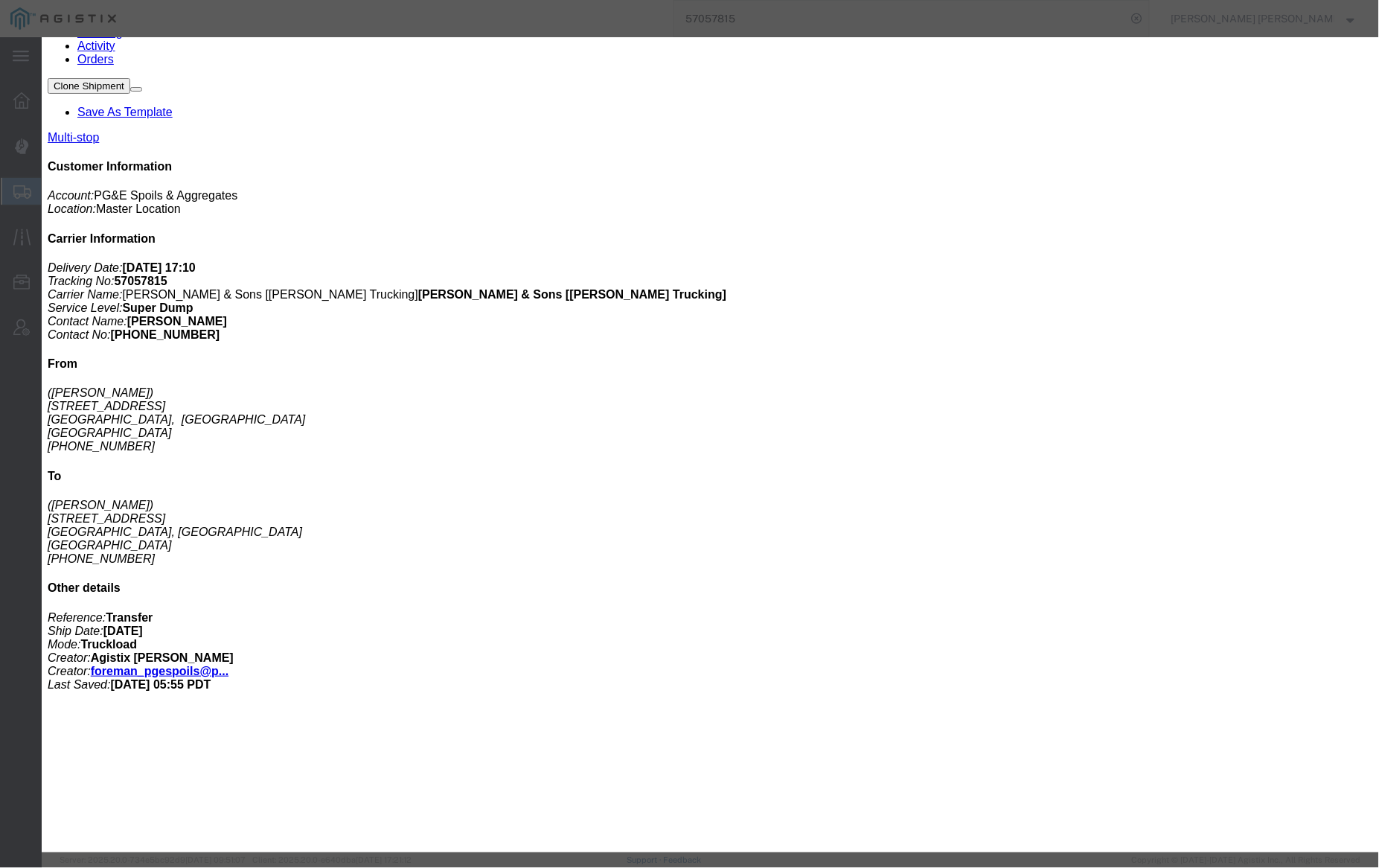
drag, startPoint x: 641, startPoint y: 188, endPoint x: 663, endPoint y: 191, distance: 22.2
type input "4:50 PM"
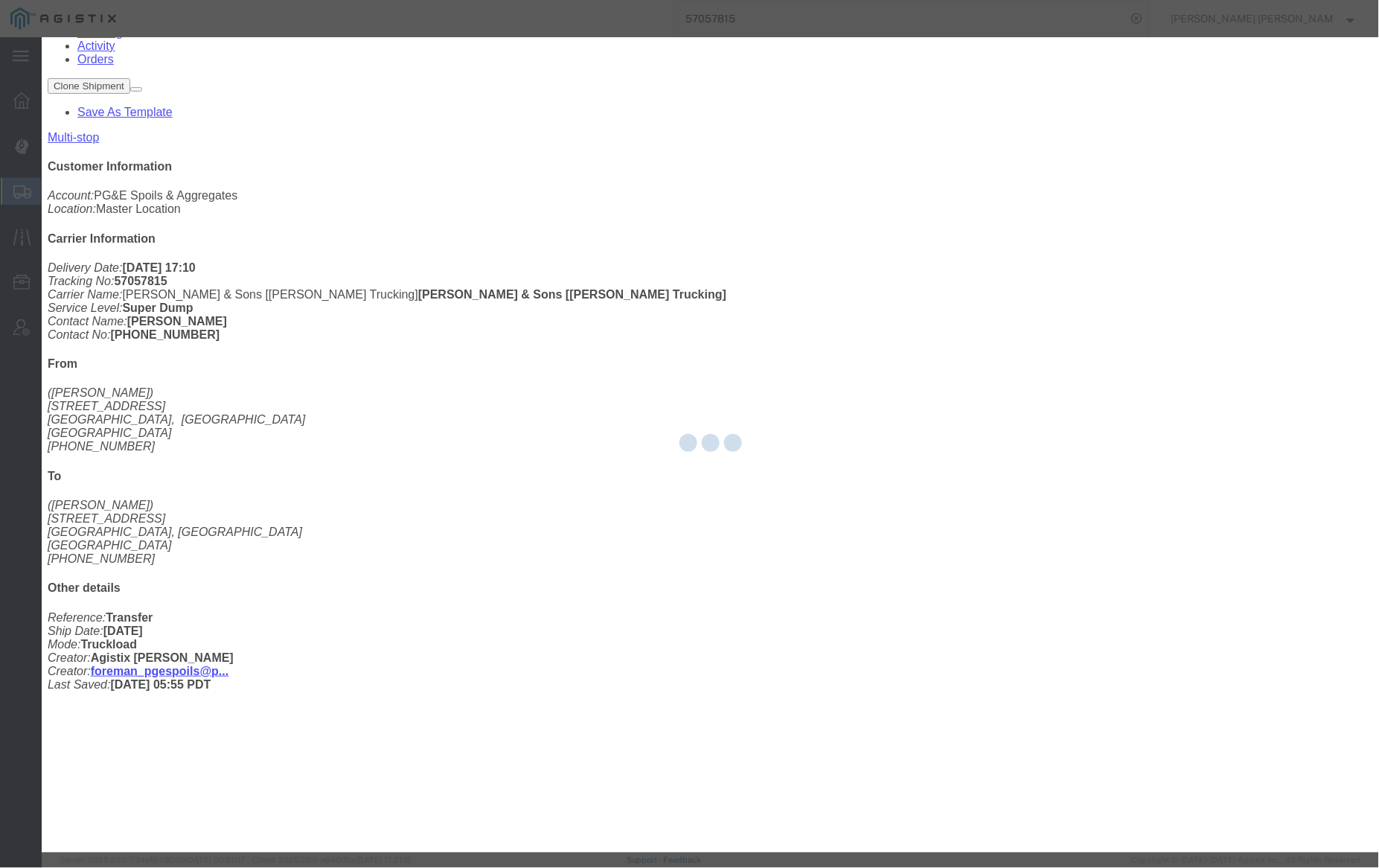
scroll to position [0, 0]
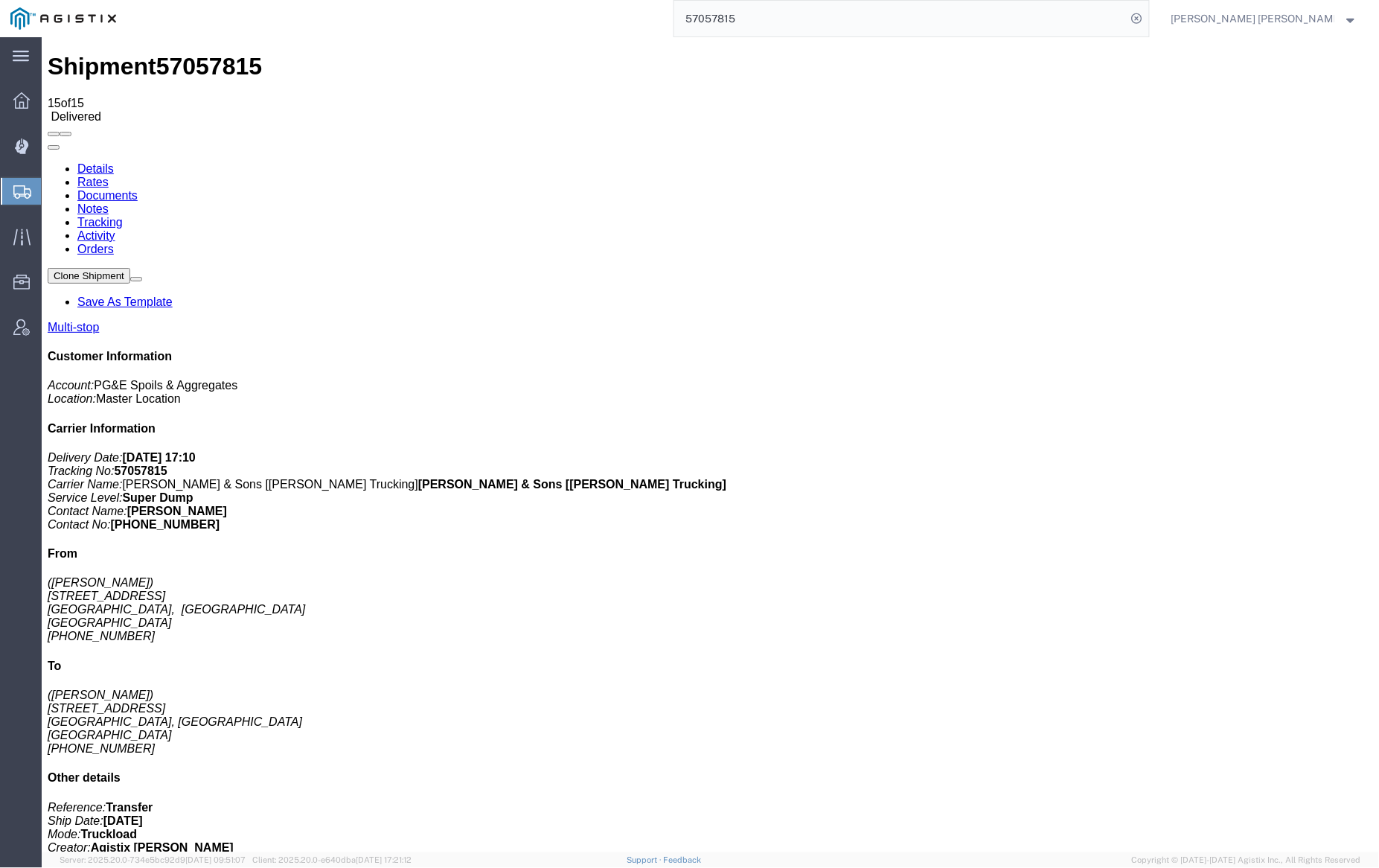
click at [108, 201] on link "Notes" at bounding box center [92, 207] width 31 height 13
click at [122, 215] on link "Tracking" at bounding box center [99, 221] width 46 height 13
click at [108, 201] on link "Notes" at bounding box center [92, 207] width 31 height 13
click at [122, 215] on link "Tracking" at bounding box center [99, 221] width 46 height 13
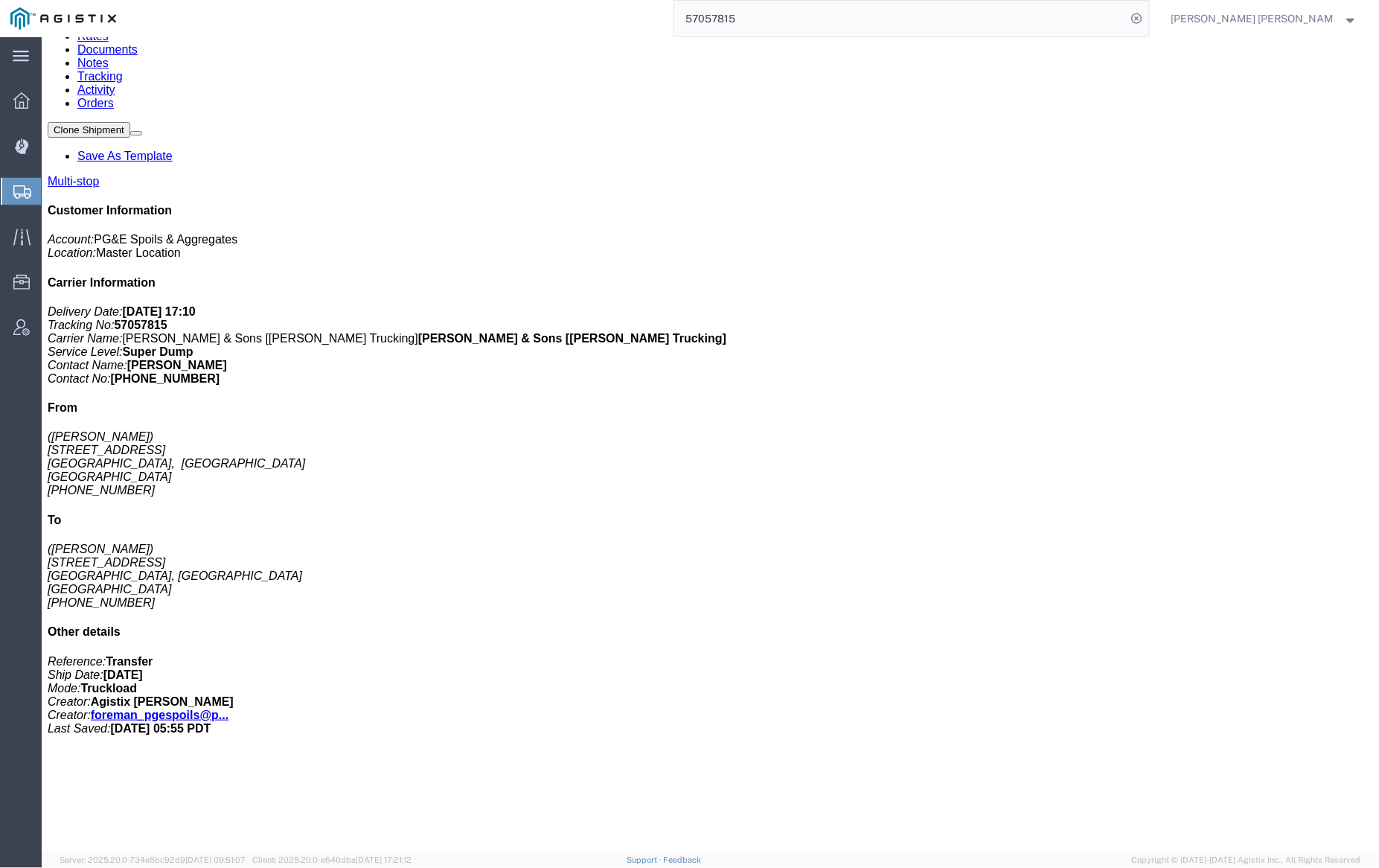
scroll to position [151, 0]
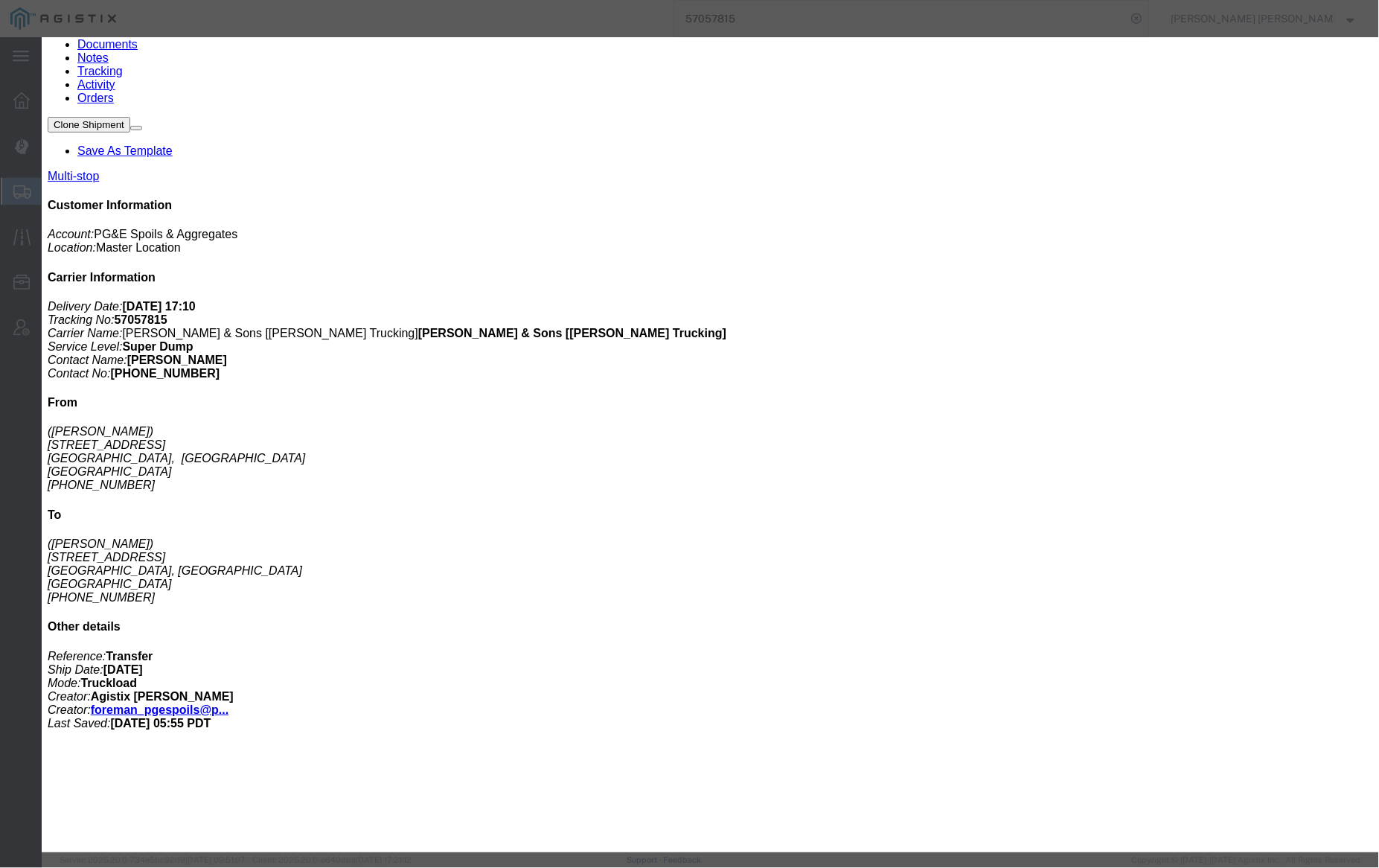
drag, startPoint x: 625, startPoint y: 187, endPoint x: 647, endPoint y: 185, distance: 22.1
type input "3:30 PM"
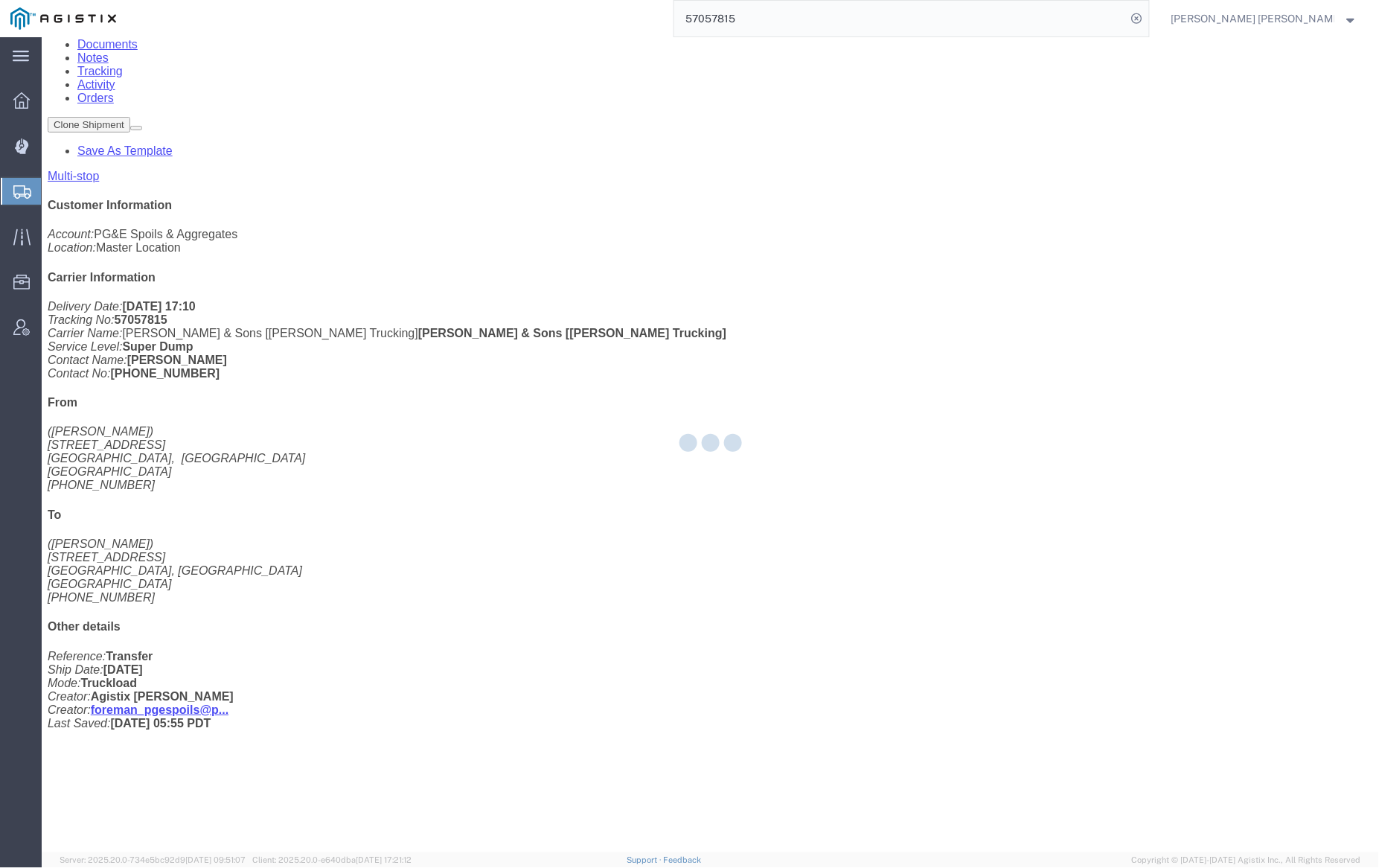
scroll to position [0, 0]
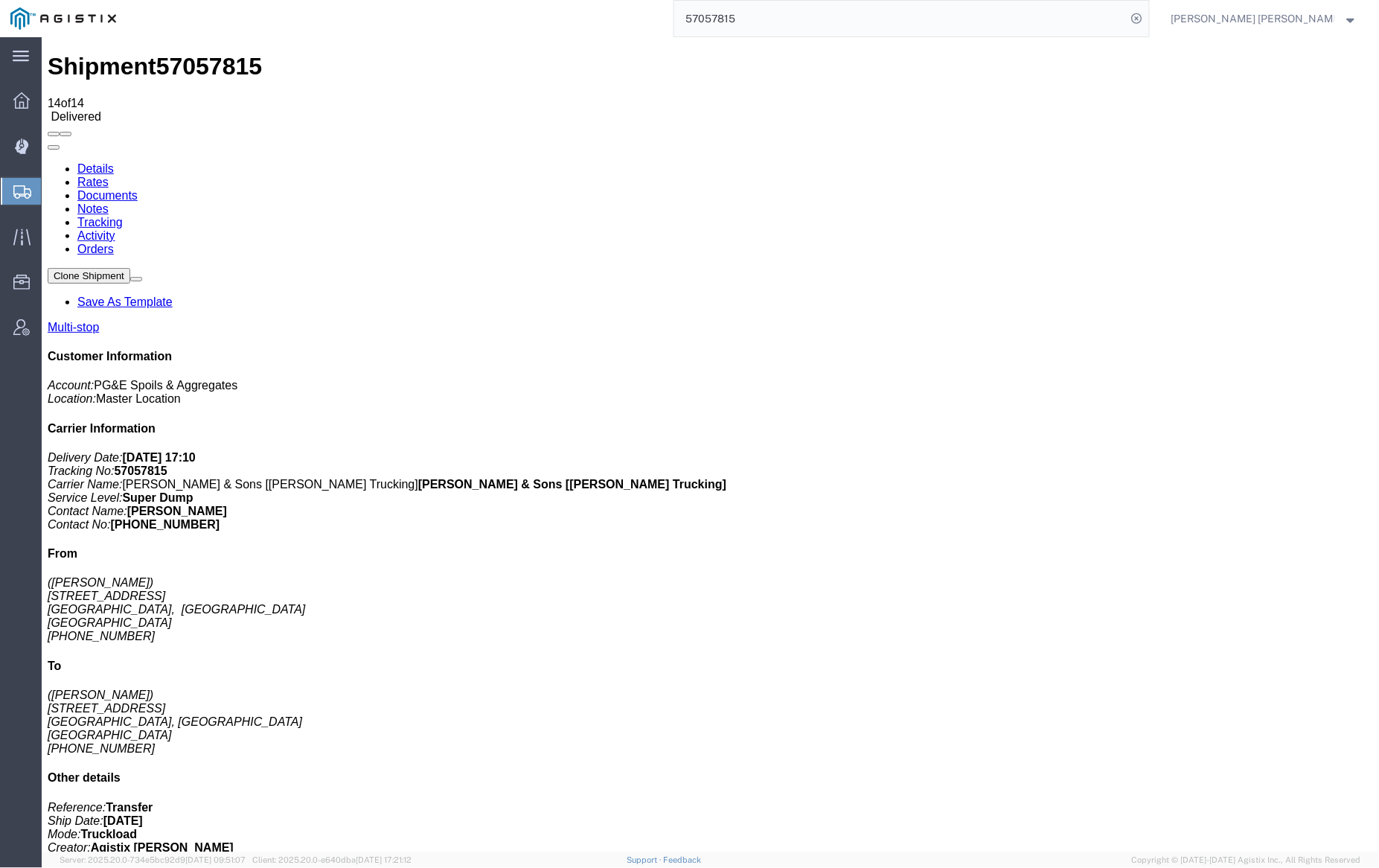
click at [108, 201] on link "Notes" at bounding box center [92, 207] width 31 height 13
click at [787, 9] on input "57057815" at bounding box center [900, 19] width 453 height 35
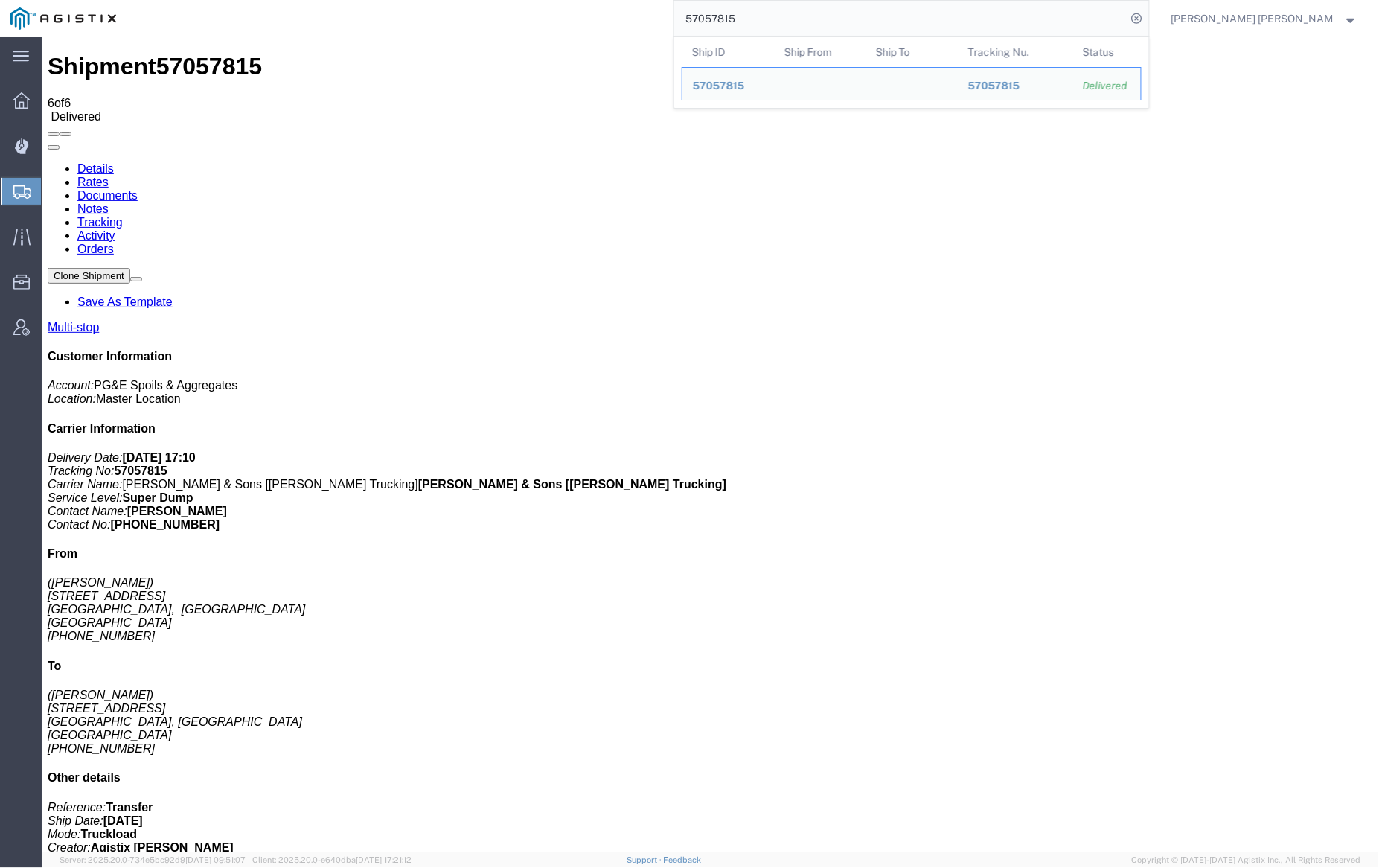
click at [787, 9] on input "57057815" at bounding box center [900, 19] width 453 height 35
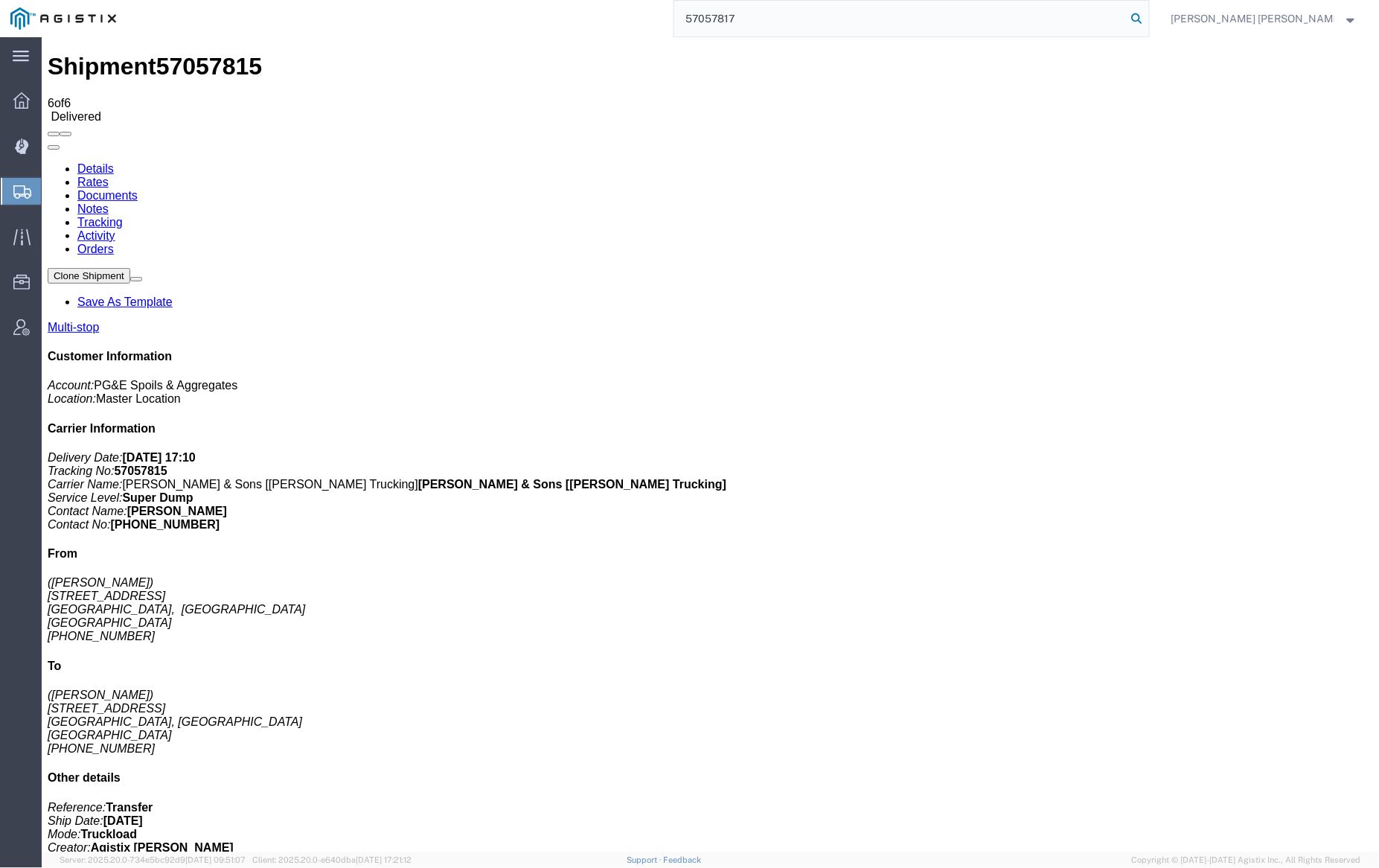
type input "57057817"
click at [1148, 19] on icon at bounding box center [1137, 19] width 21 height 21
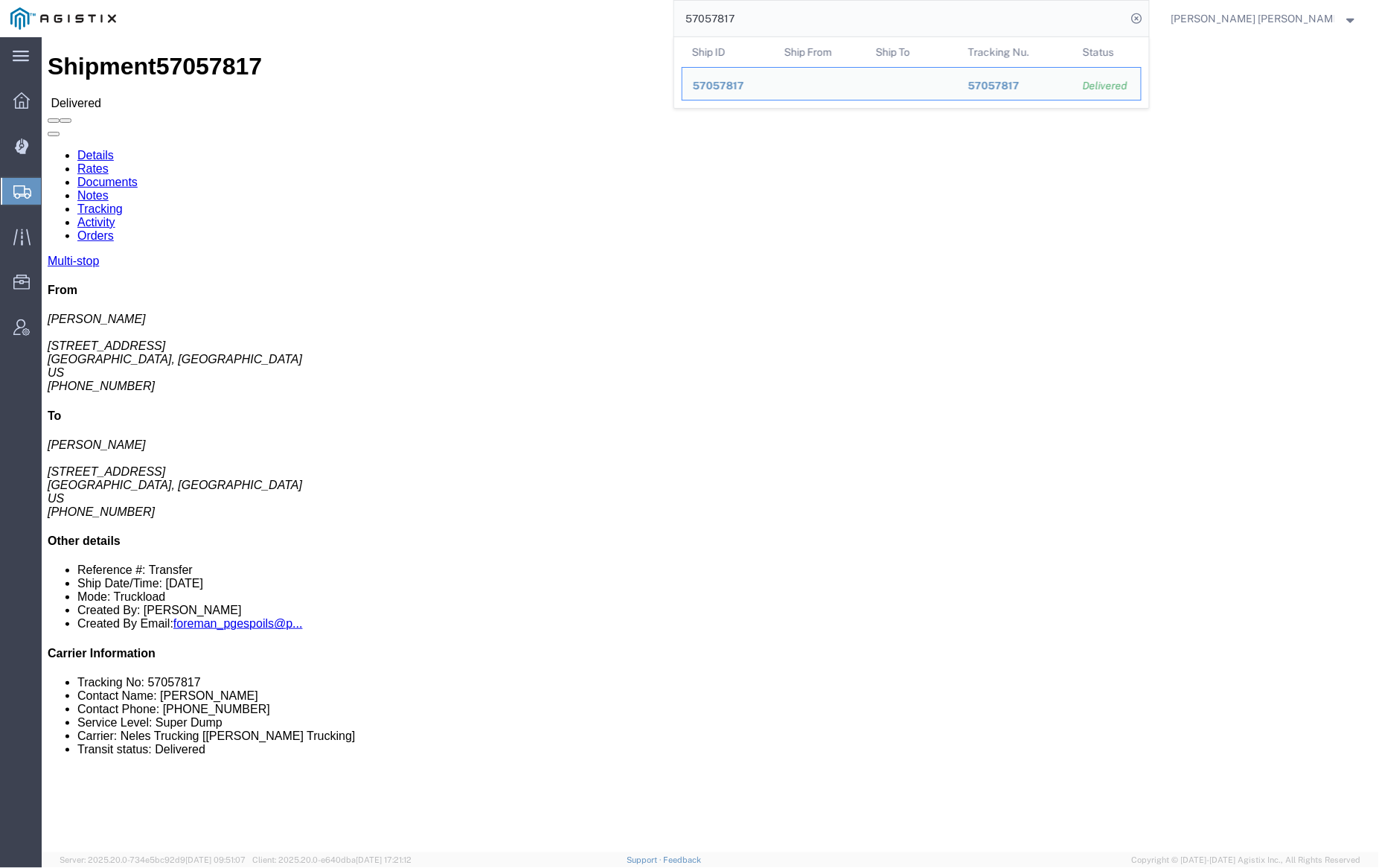
click div
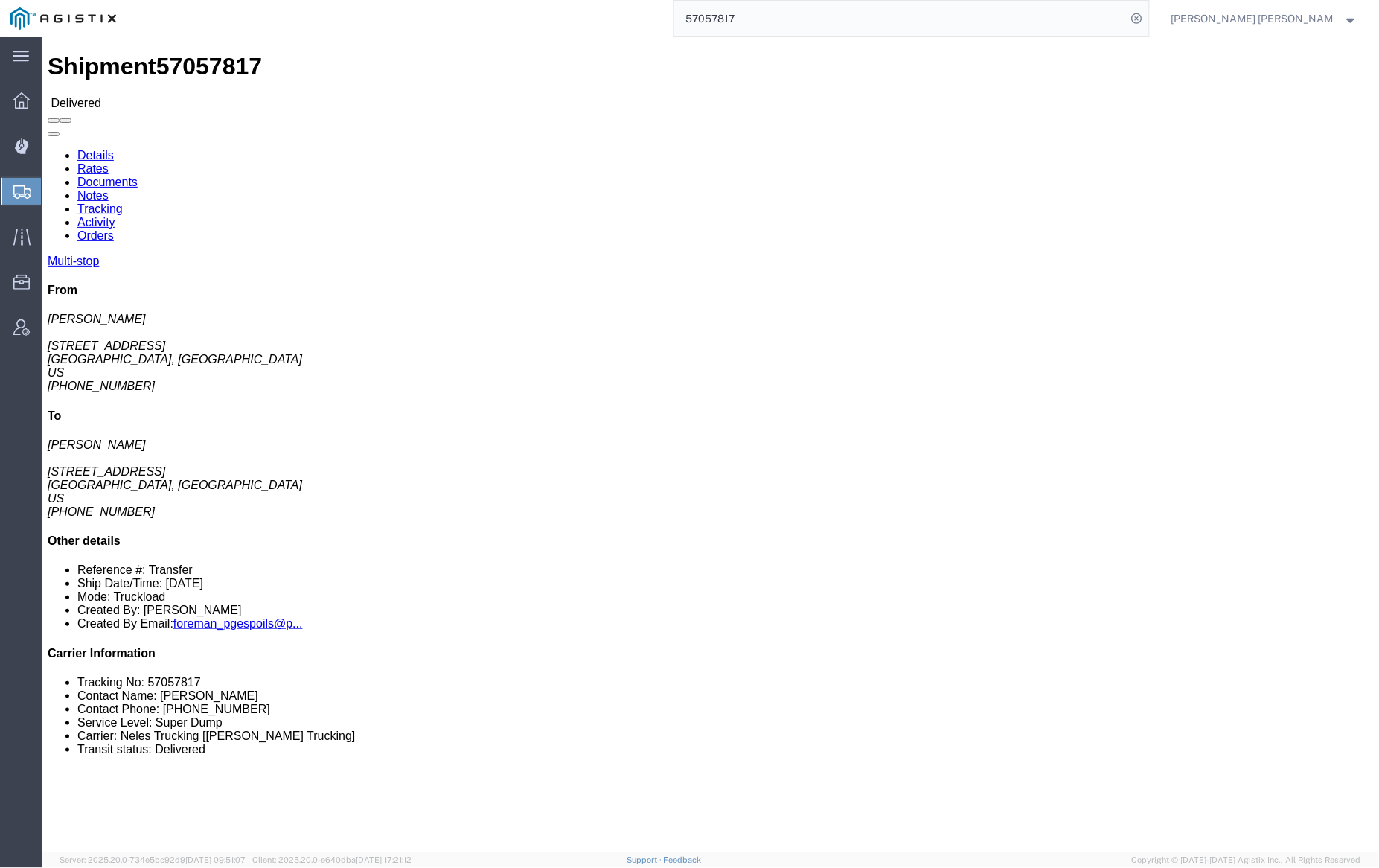
click link "Documents"
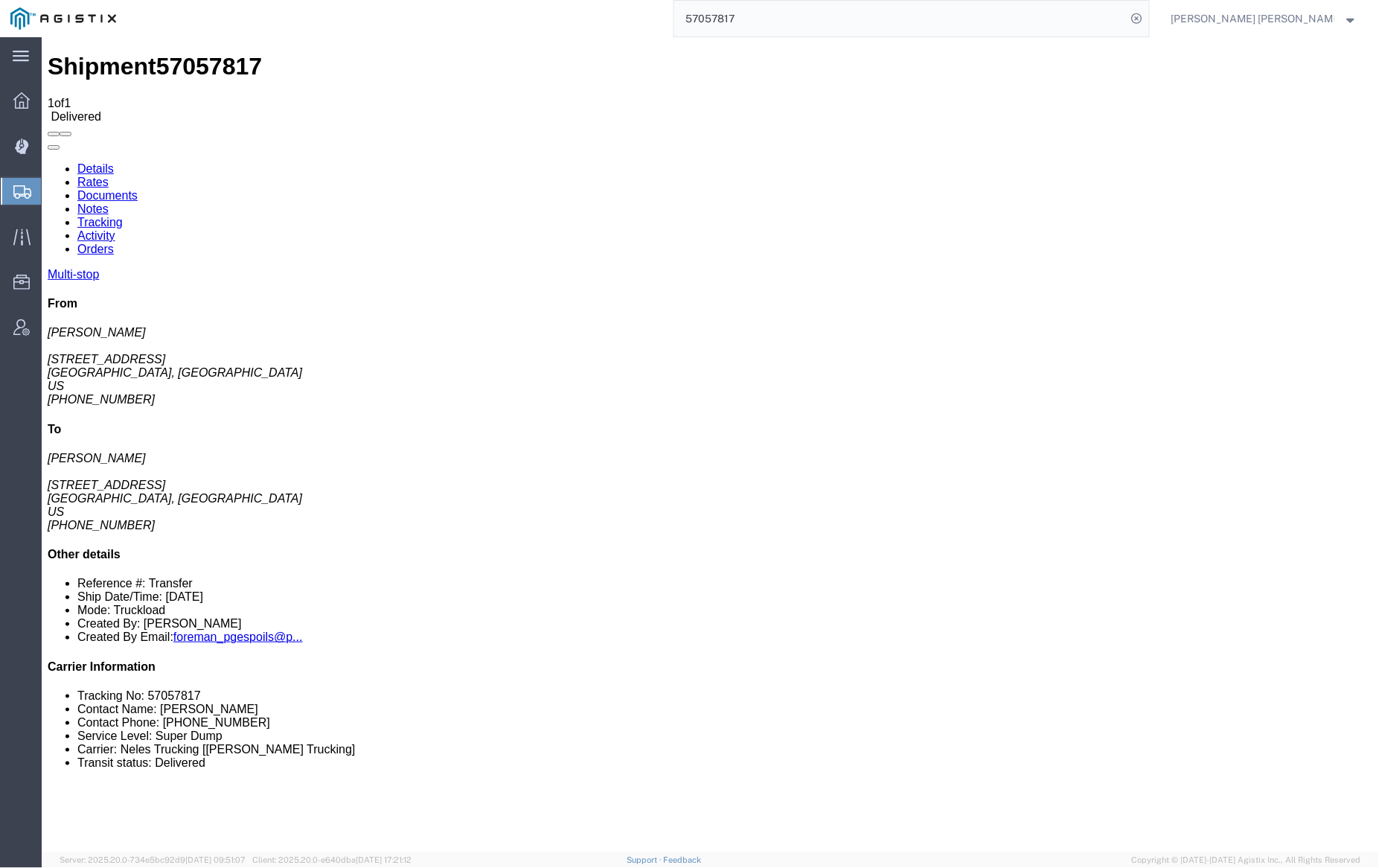
click at [108, 201] on link "Notes" at bounding box center [92, 207] width 31 height 13
click at [137, 188] on link "Documents" at bounding box center [107, 194] width 61 height 13
click at [122, 215] on link "Tracking" at bounding box center [99, 221] width 46 height 13
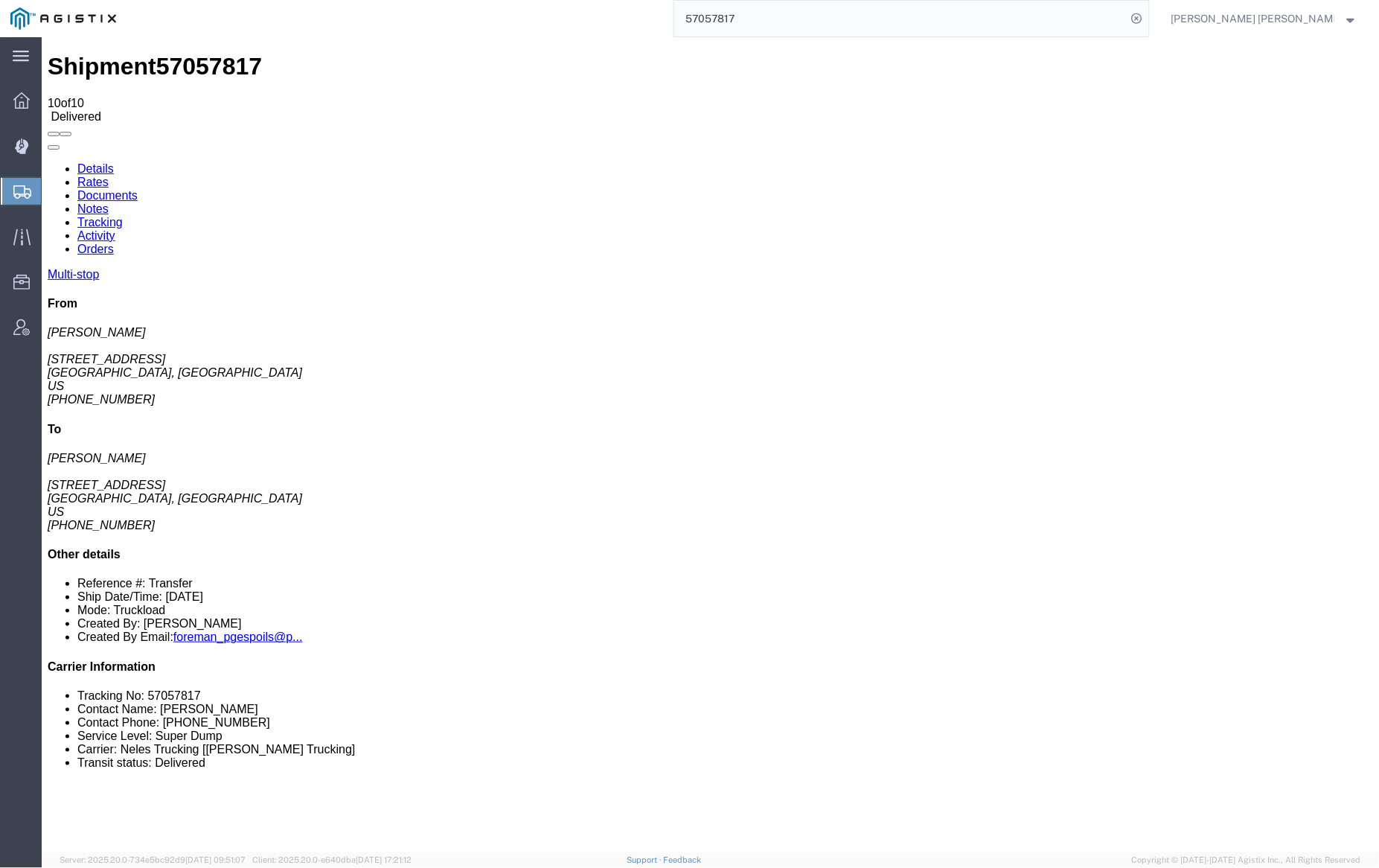
checkbox input "true"
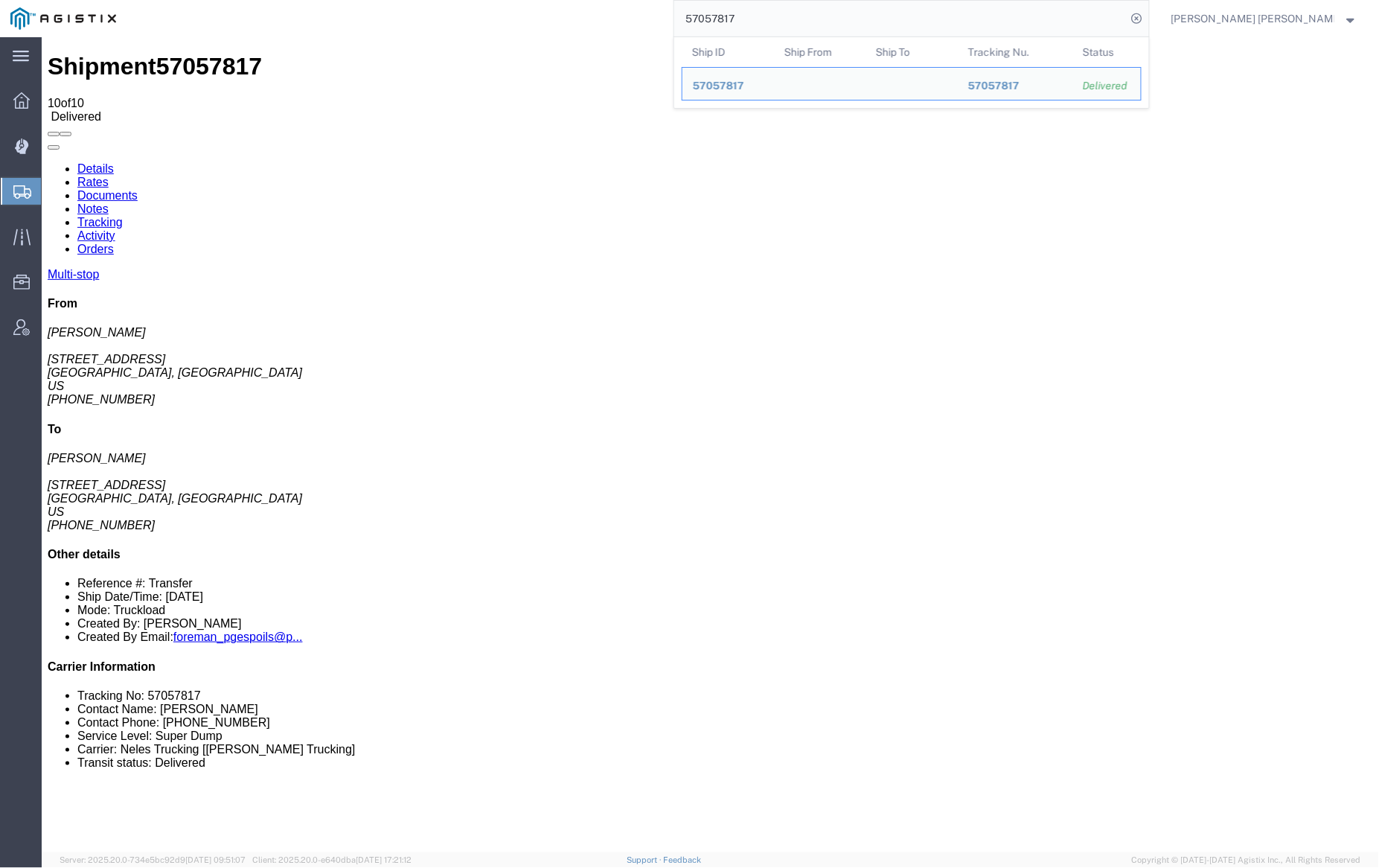
click at [773, 14] on input "57057817" at bounding box center [900, 19] width 453 height 35
click at [774, 14] on input "57057817" at bounding box center [900, 19] width 453 height 35
paste input "9"
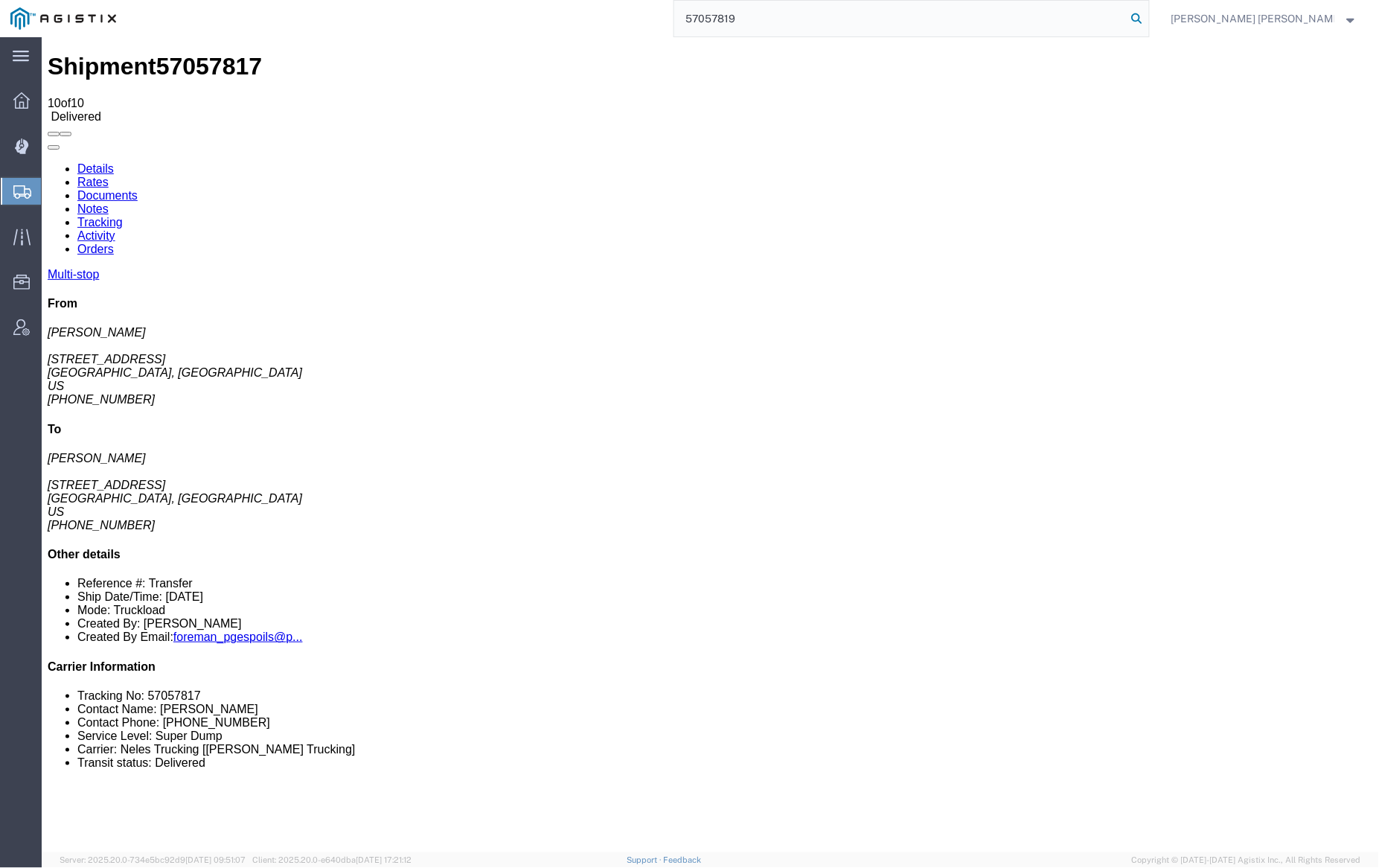
type input "57057819"
click at [1148, 21] on icon at bounding box center [1137, 19] width 21 height 21
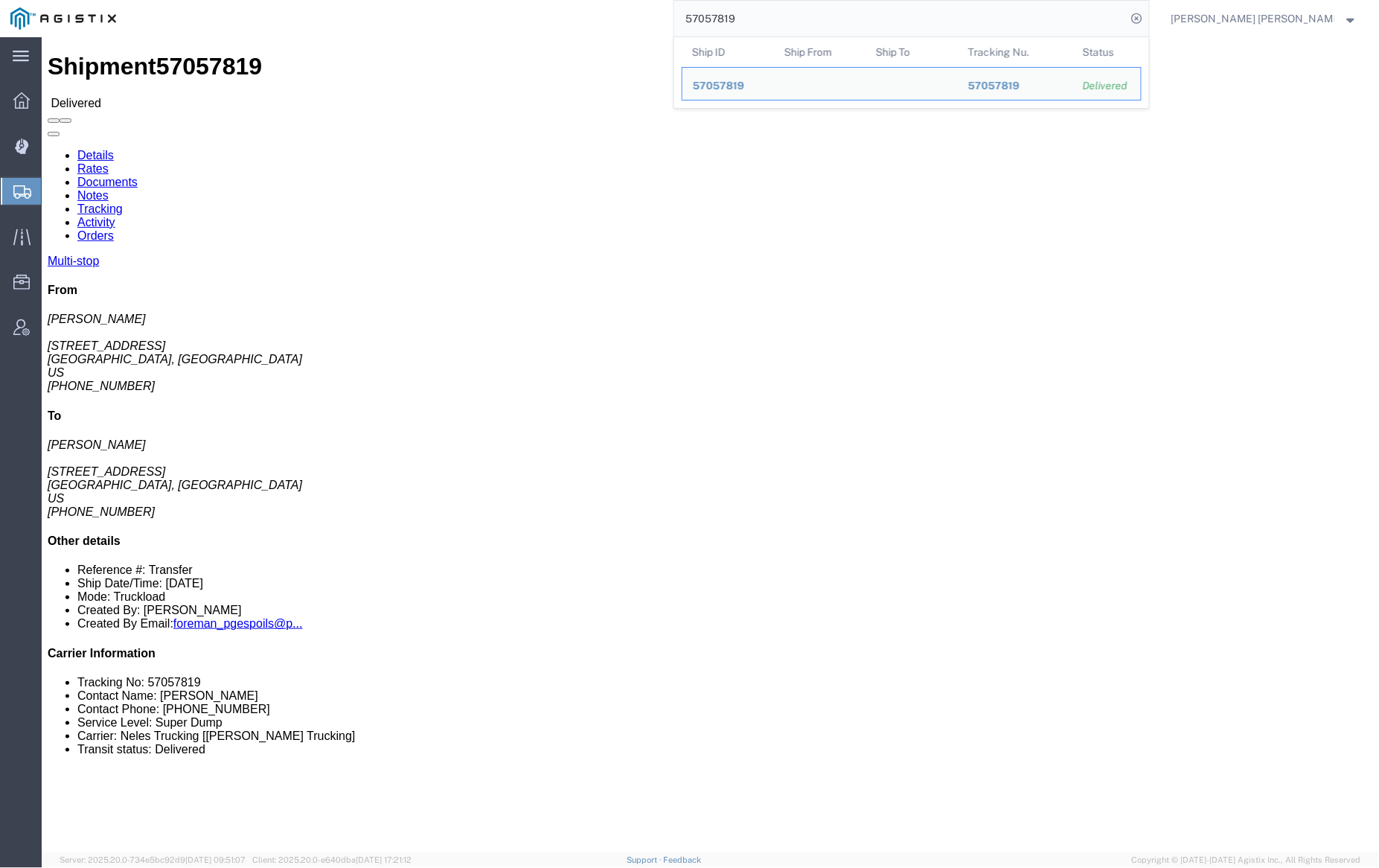
click link "Documents"
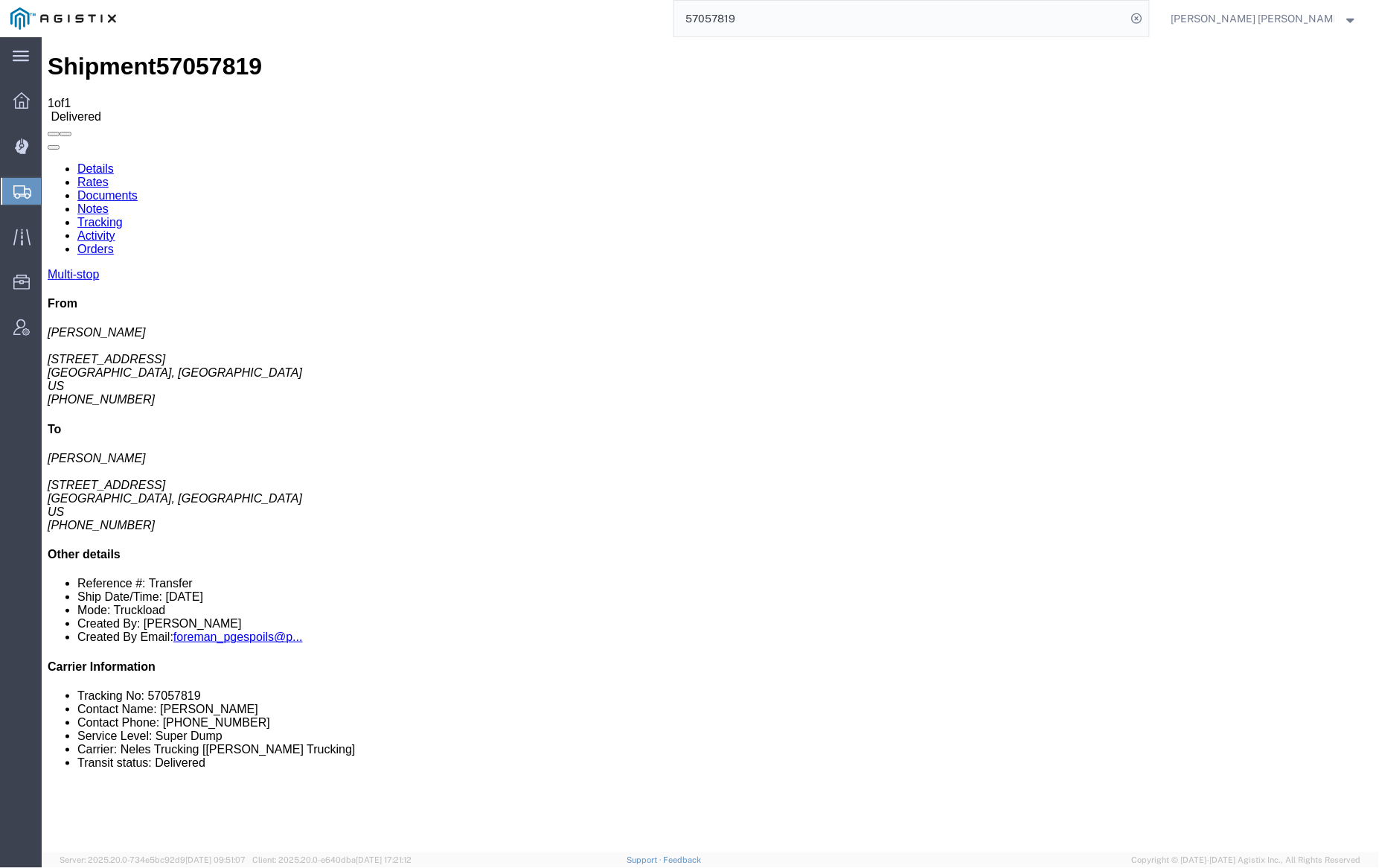
click at [108, 201] on link "Notes" at bounding box center [92, 207] width 31 height 13
click at [122, 215] on link "Tracking" at bounding box center [99, 221] width 46 height 13
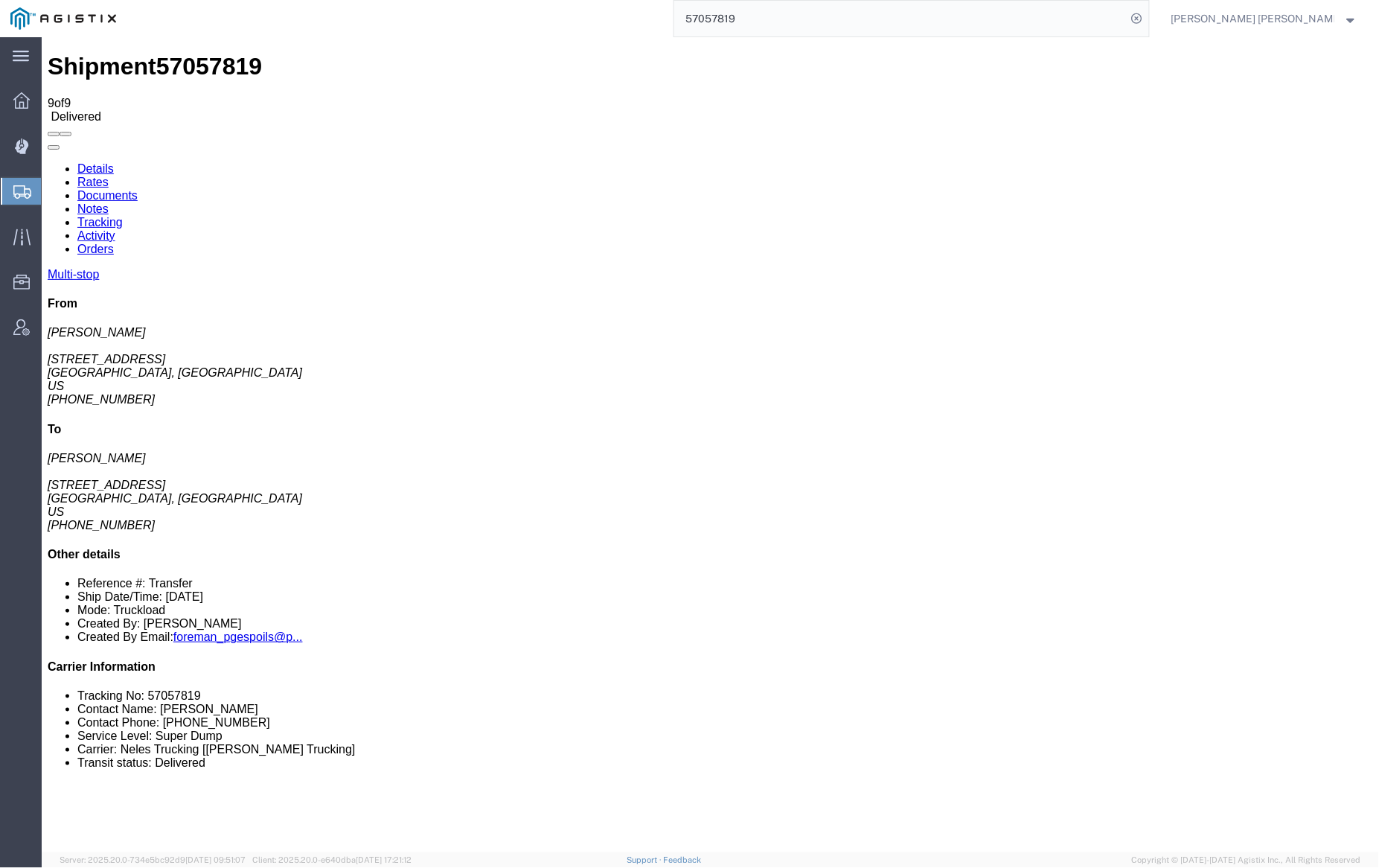
checkbox input "true"
click at [768, 16] on input "57057819" at bounding box center [900, 19] width 453 height 35
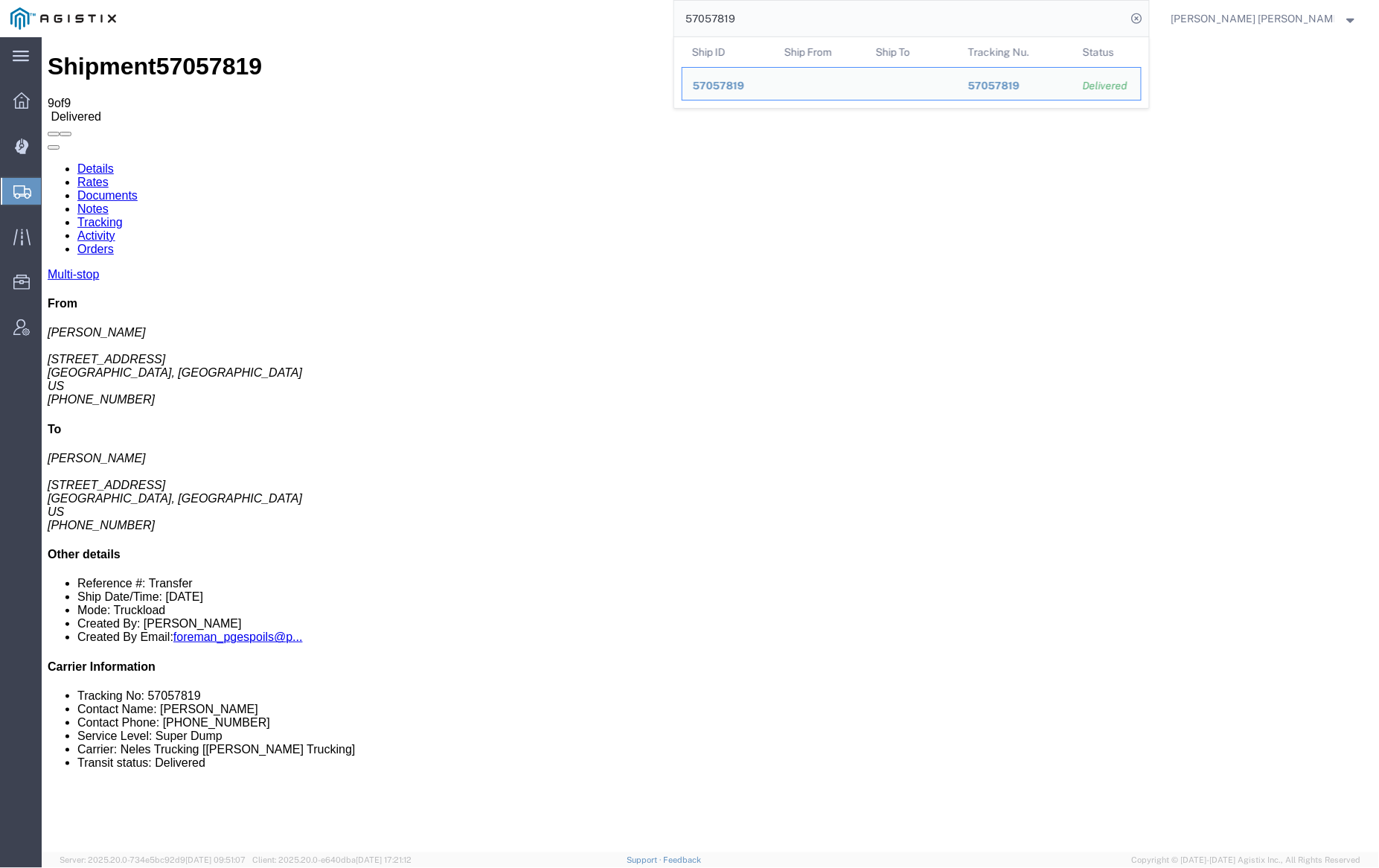
click at [768, 16] on input "57057819" at bounding box center [900, 19] width 453 height 35
paste input "68592"
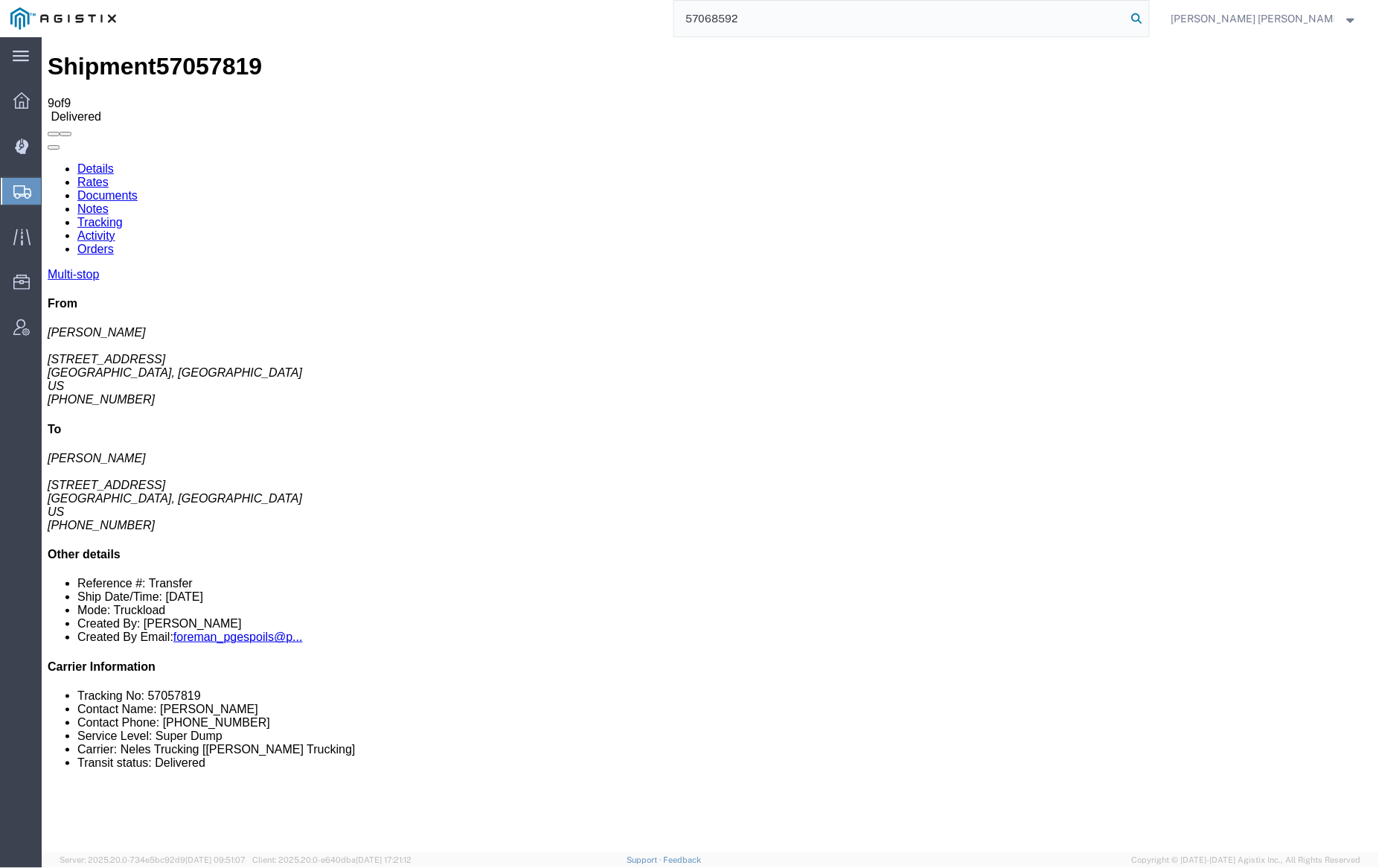
click at [1148, 16] on icon at bounding box center [1137, 19] width 21 height 21
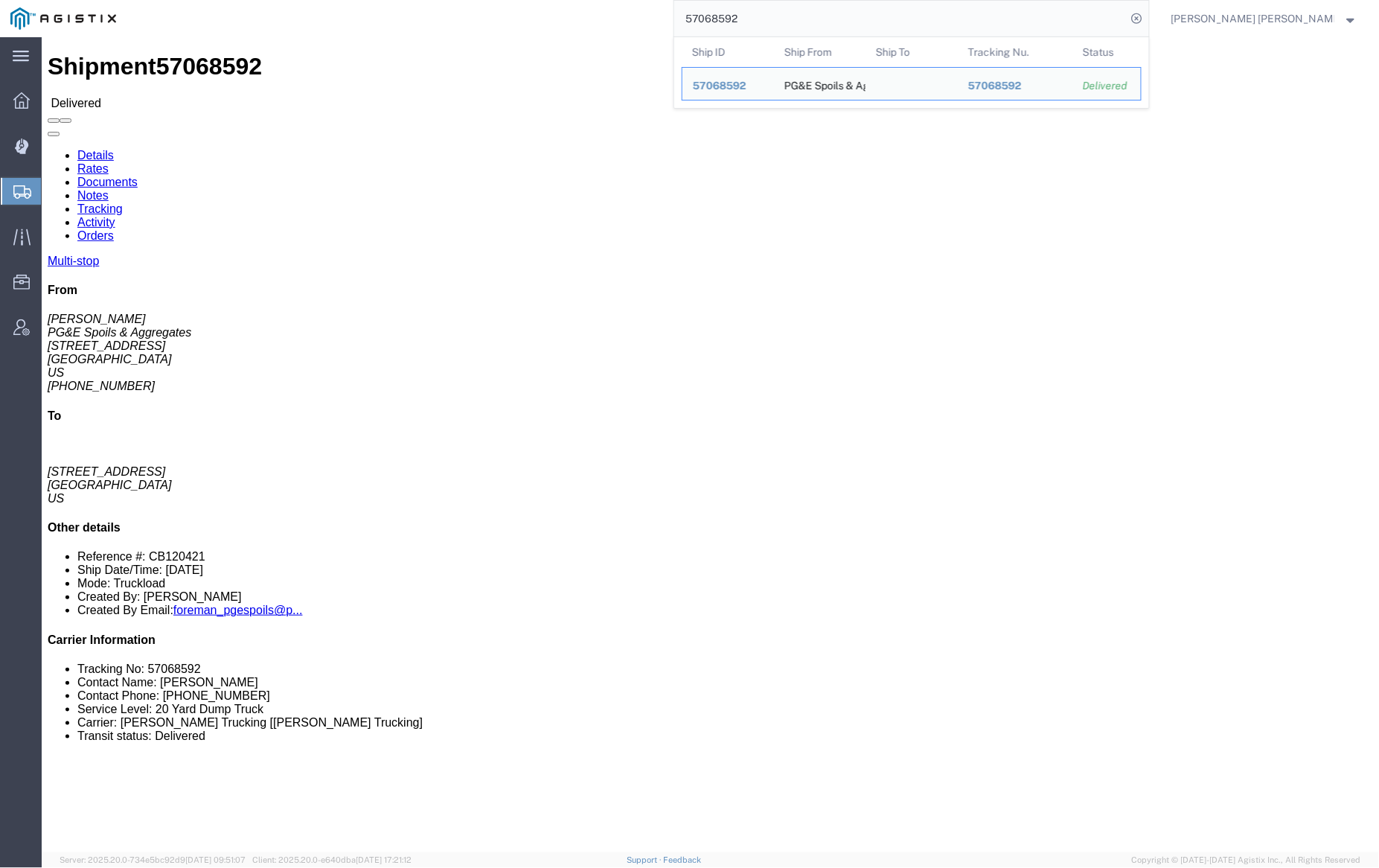
click at [773, 16] on input "57068592" at bounding box center [900, 19] width 453 height 35
paste input "6791"
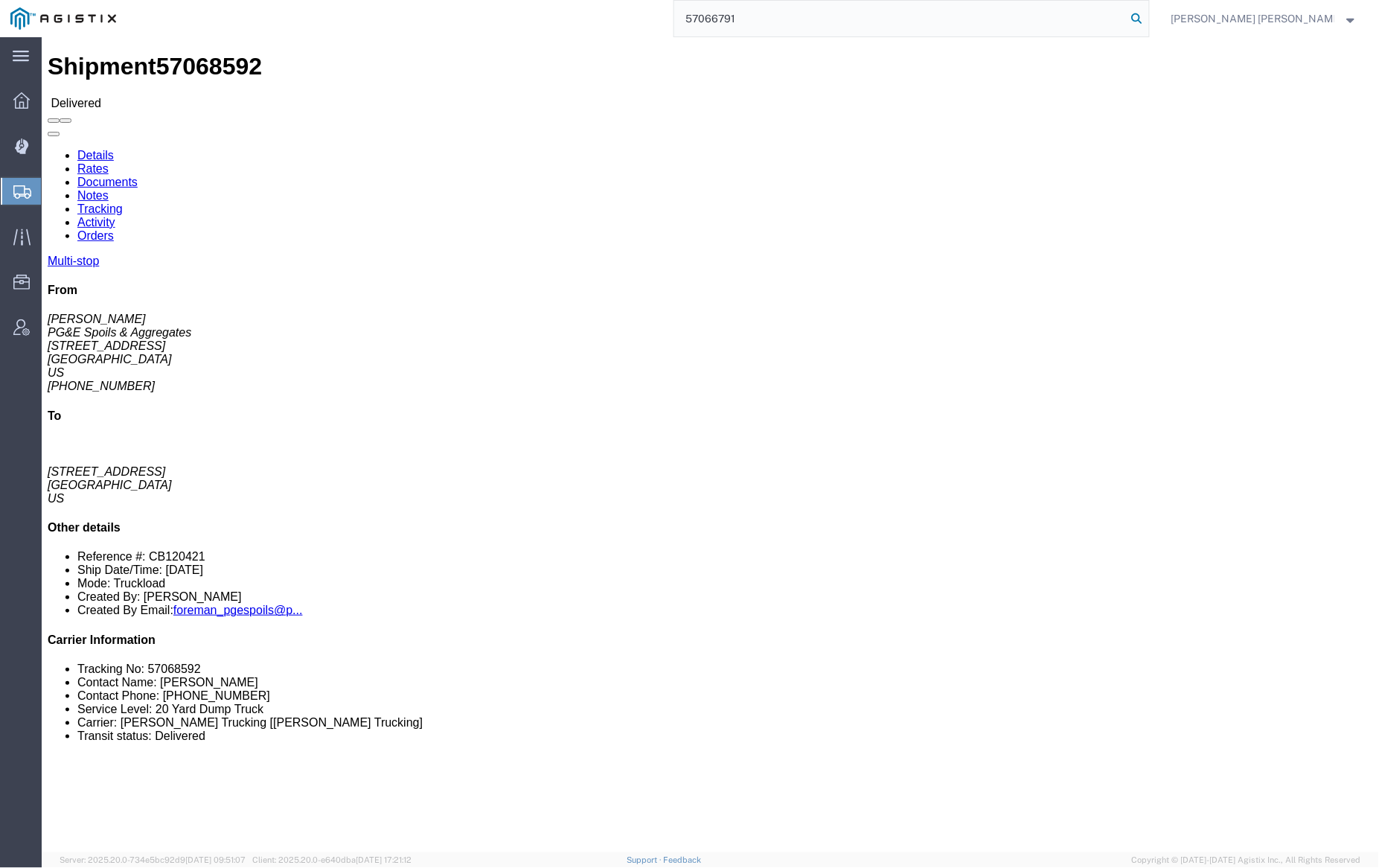
click at [1148, 13] on icon at bounding box center [1137, 19] width 21 height 21
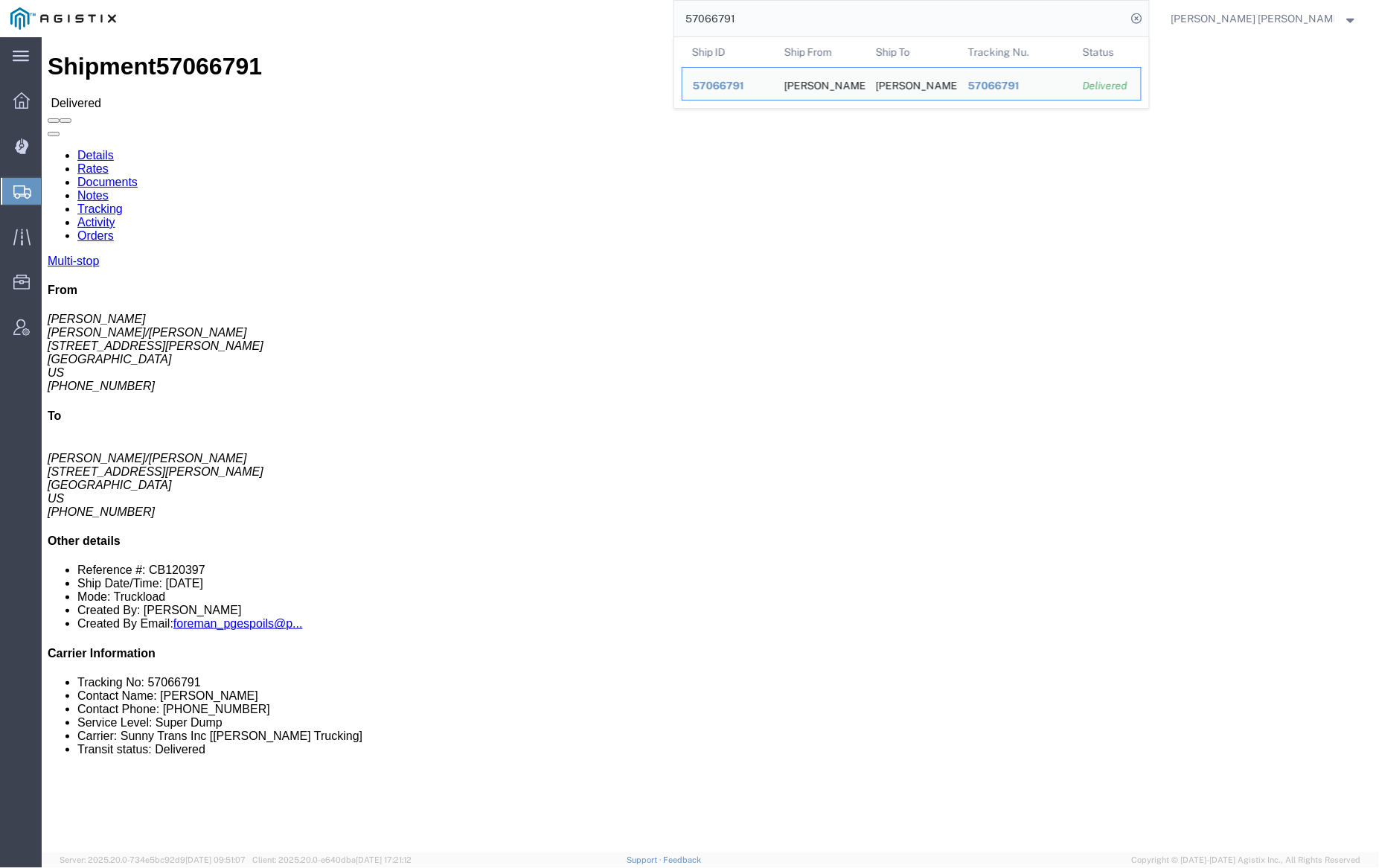
click link "Documents"
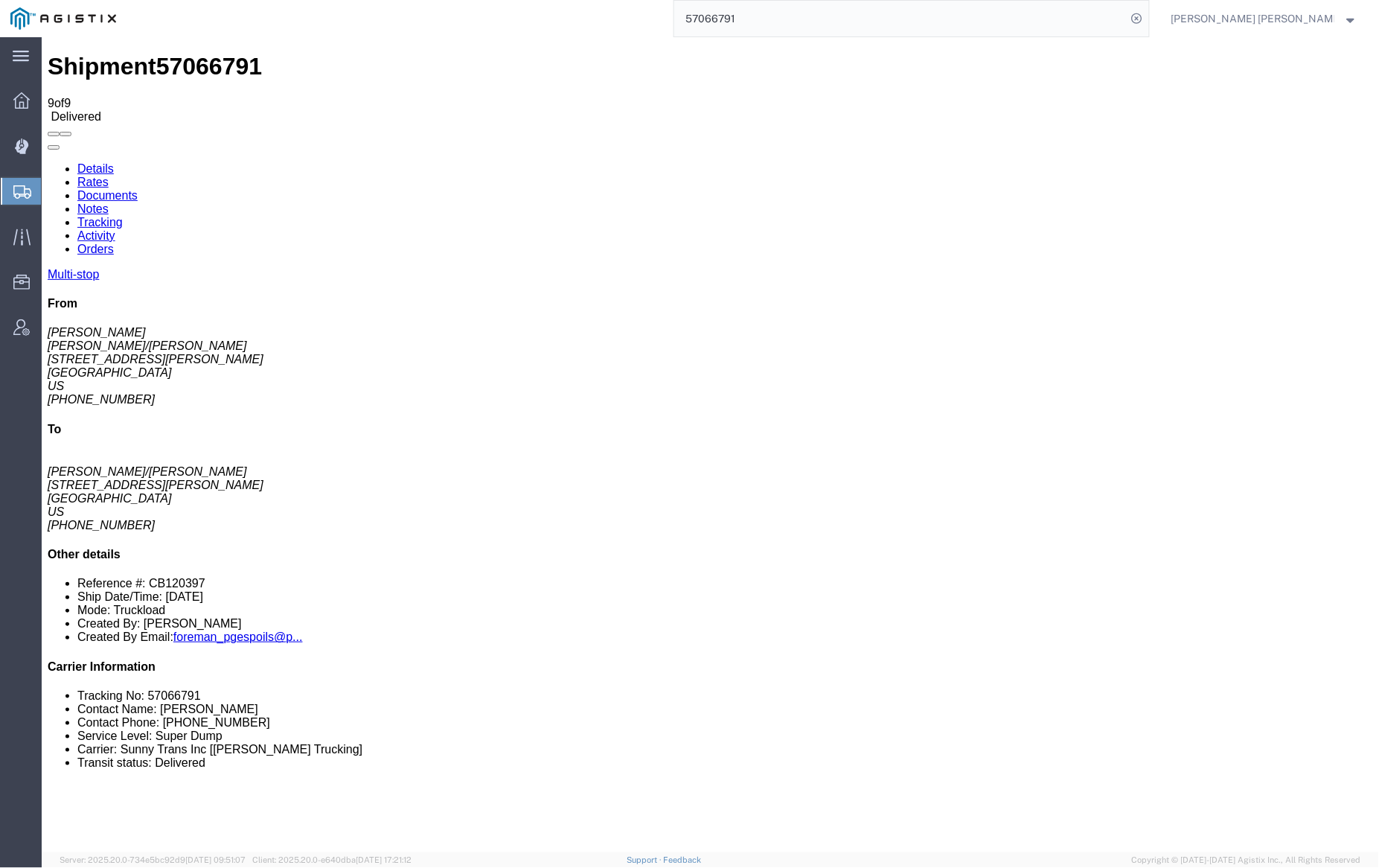
click at [137, 188] on link "Documents" at bounding box center [107, 194] width 61 height 13
click at [108, 201] on link "Notes" at bounding box center [92, 207] width 31 height 13
click at [805, 22] on input "57066791" at bounding box center [900, 19] width 453 height 35
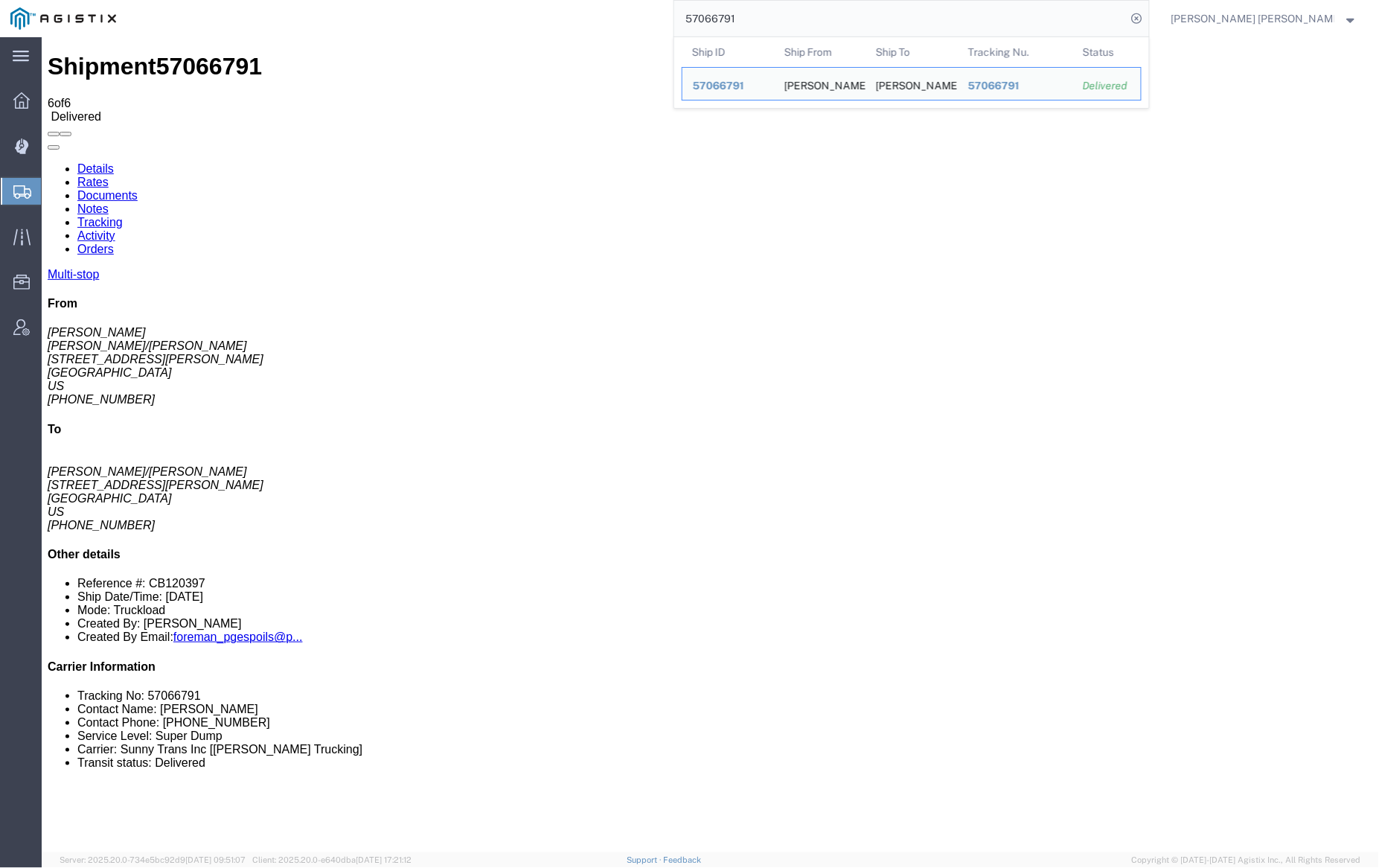
click at [805, 22] on input "57066791" at bounding box center [900, 19] width 453 height 35
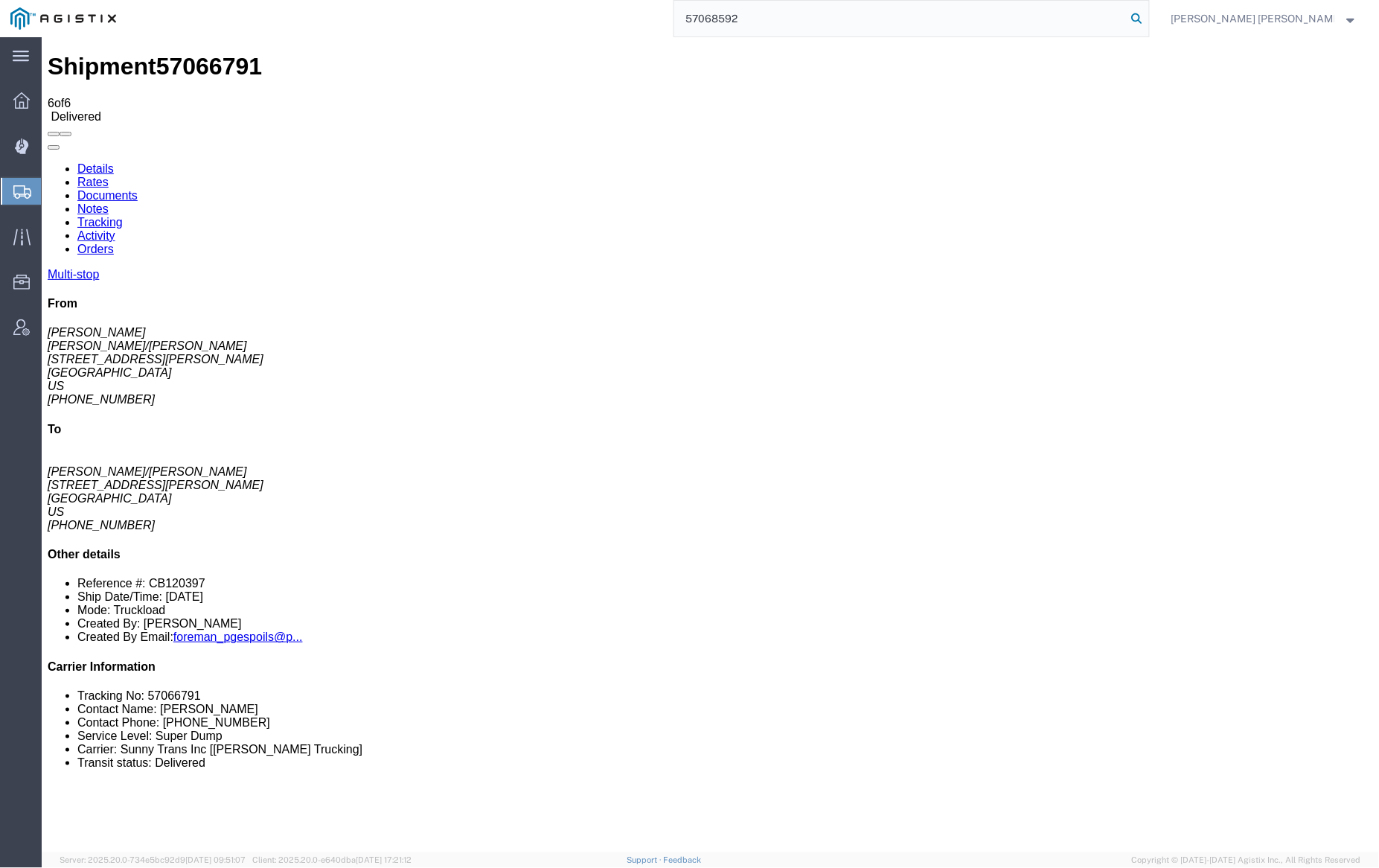
click at [1148, 22] on icon at bounding box center [1137, 19] width 21 height 21
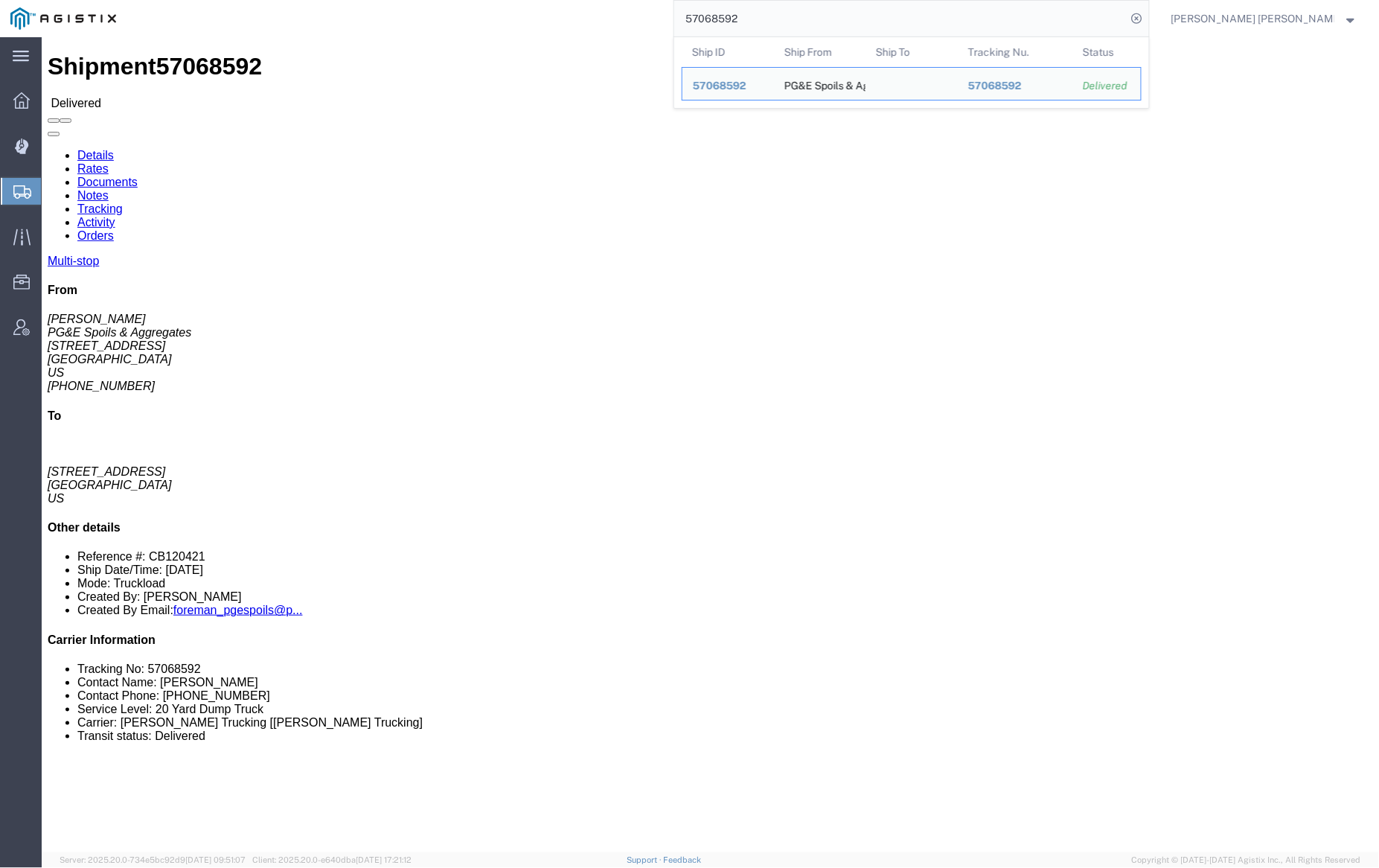
click at [781, 21] on input "57068592" at bounding box center [900, 19] width 453 height 35
paste input "54556"
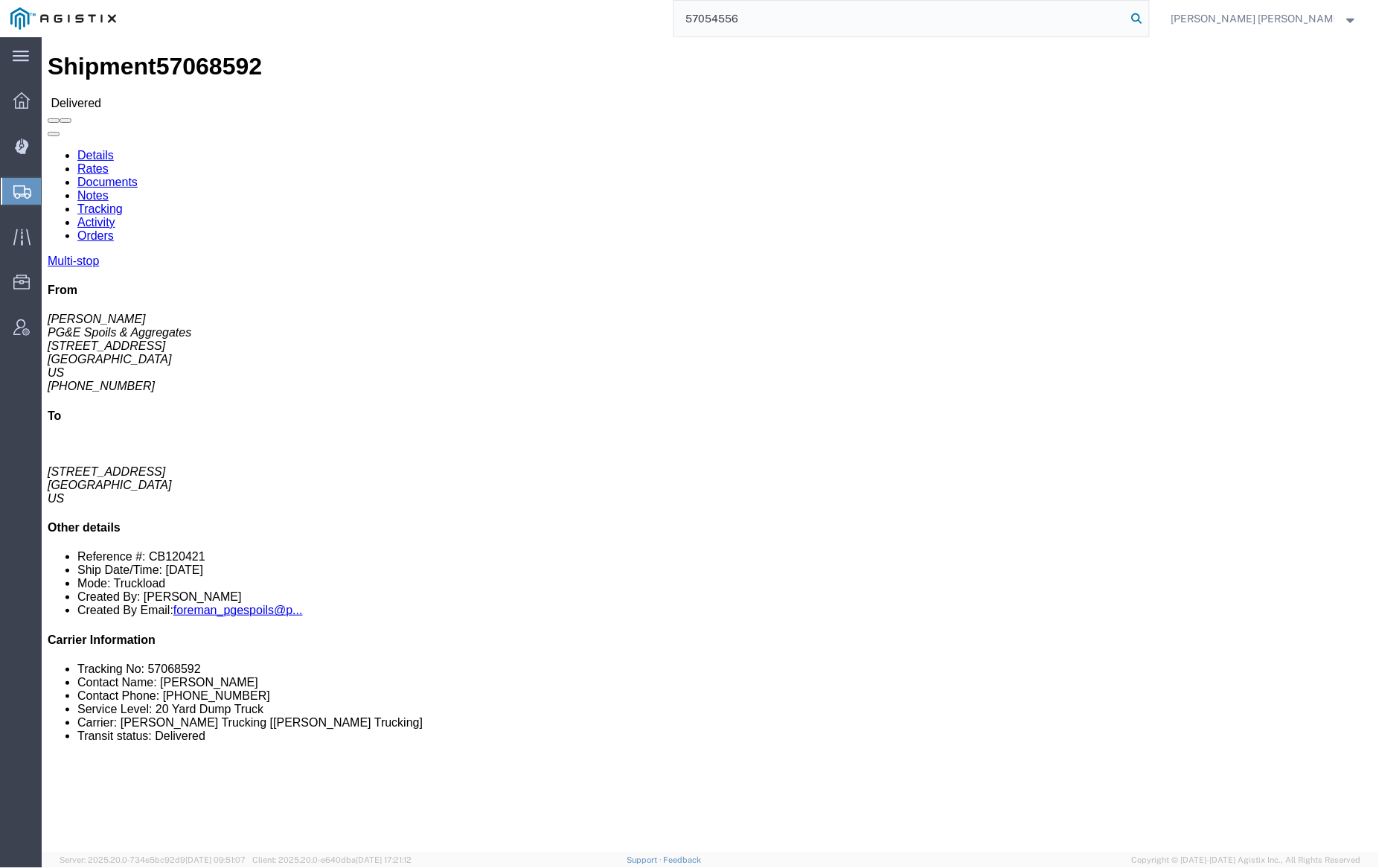
click at [1148, 18] on icon at bounding box center [1137, 19] width 21 height 21
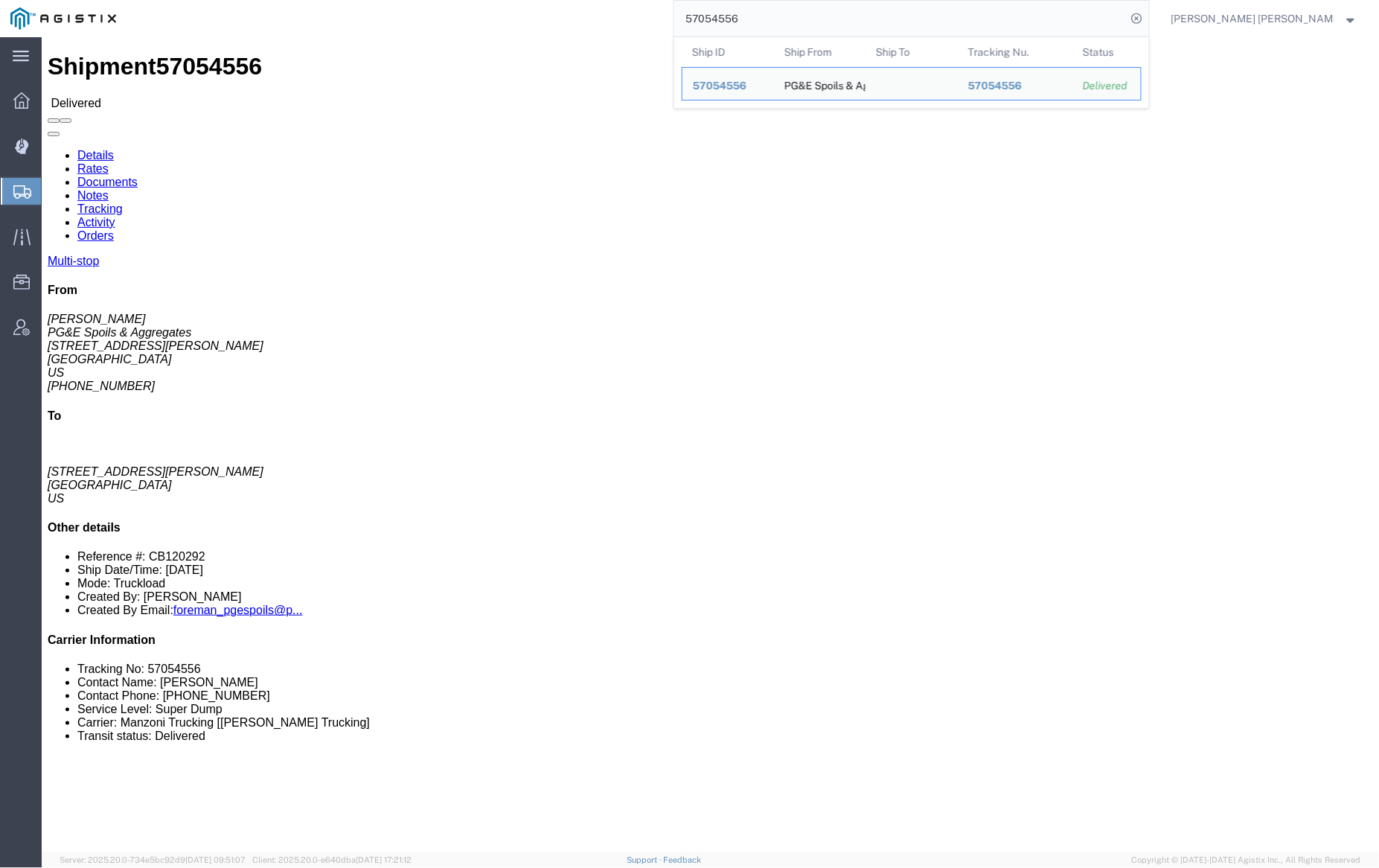
click link "Documents"
click div
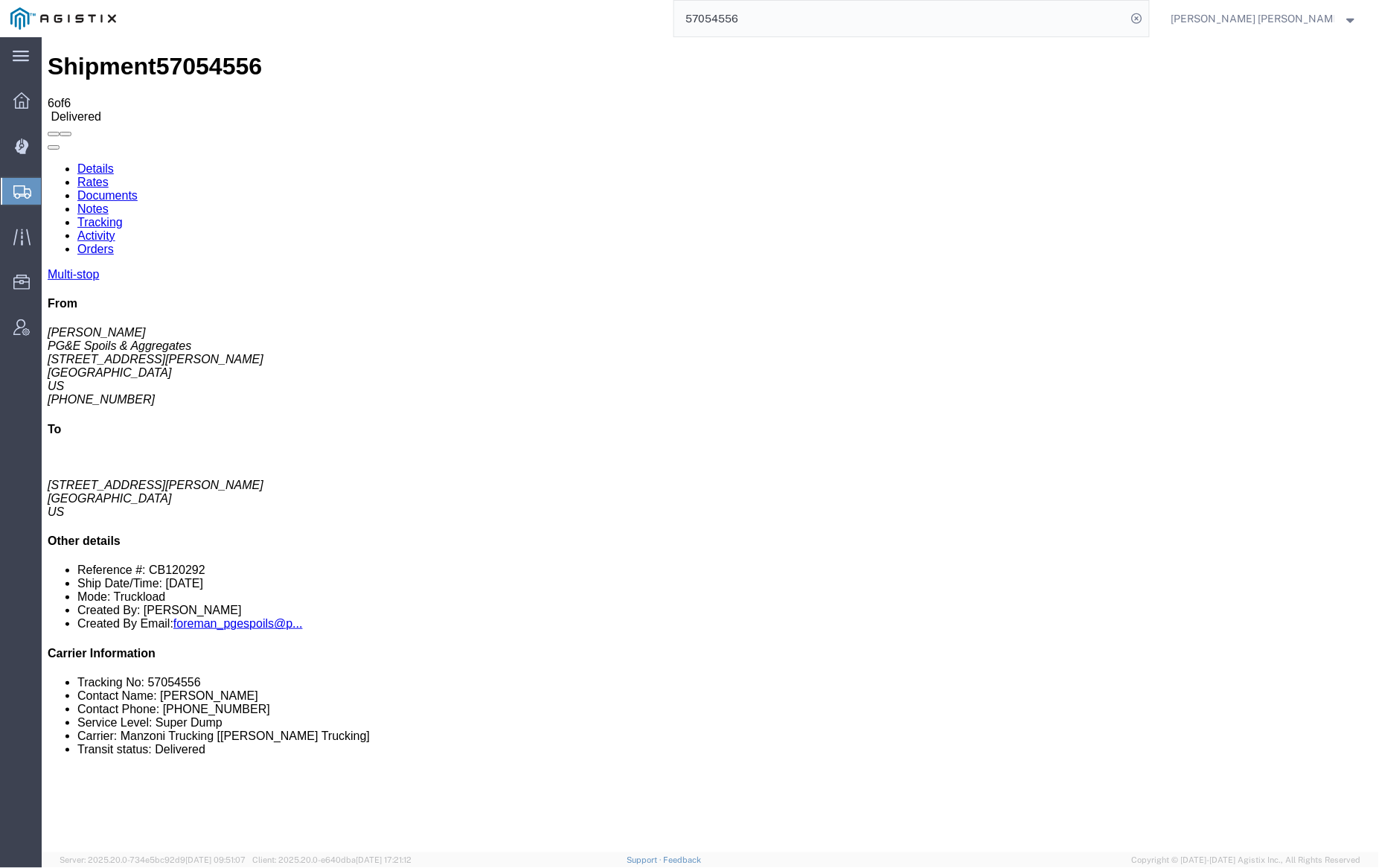
click at [137, 188] on link "Documents" at bounding box center [107, 194] width 61 height 13
click at [798, 9] on input "57054556" at bounding box center [900, 19] width 453 height 35
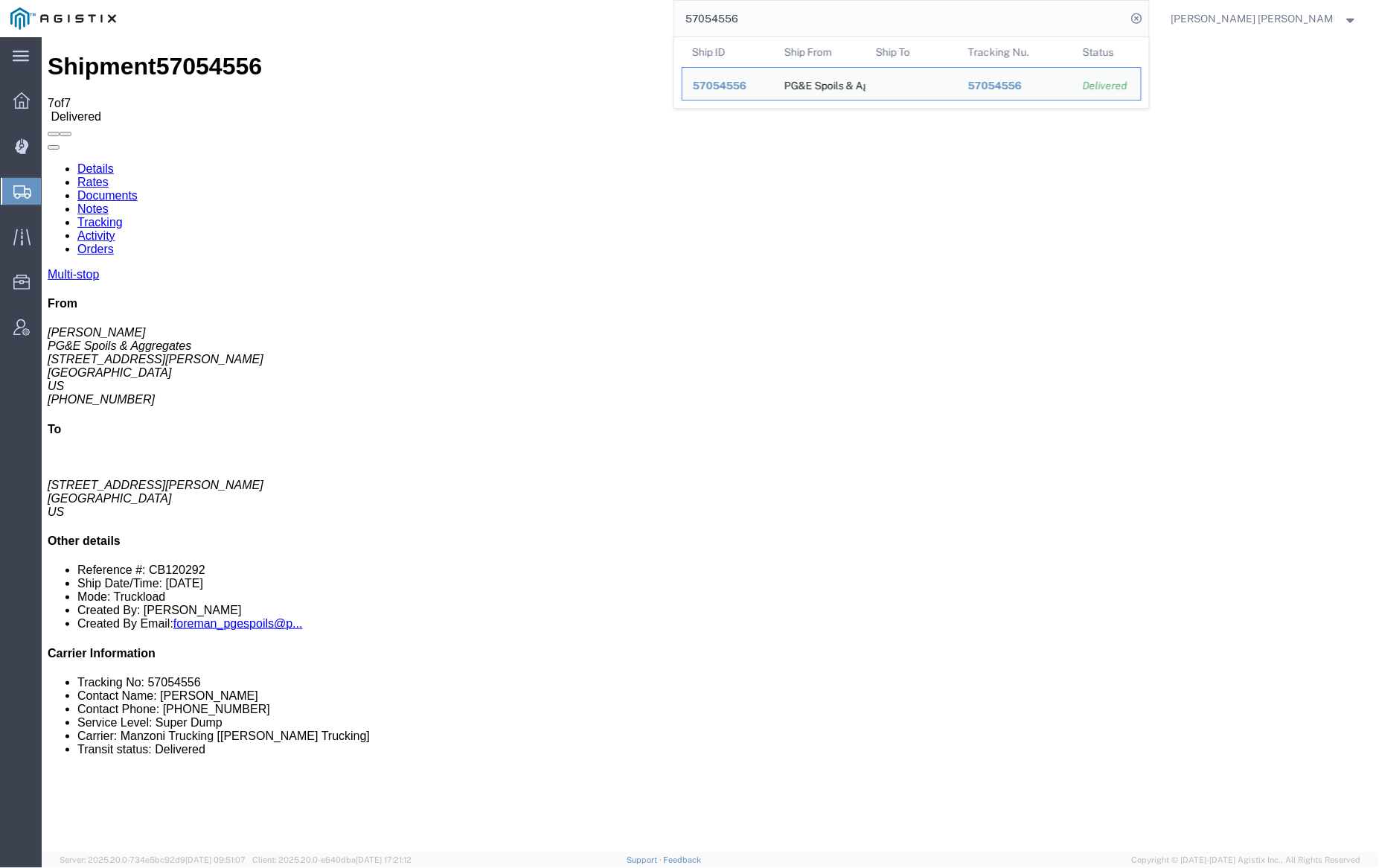
click at [798, 9] on input "57054556" at bounding box center [900, 19] width 453 height 35
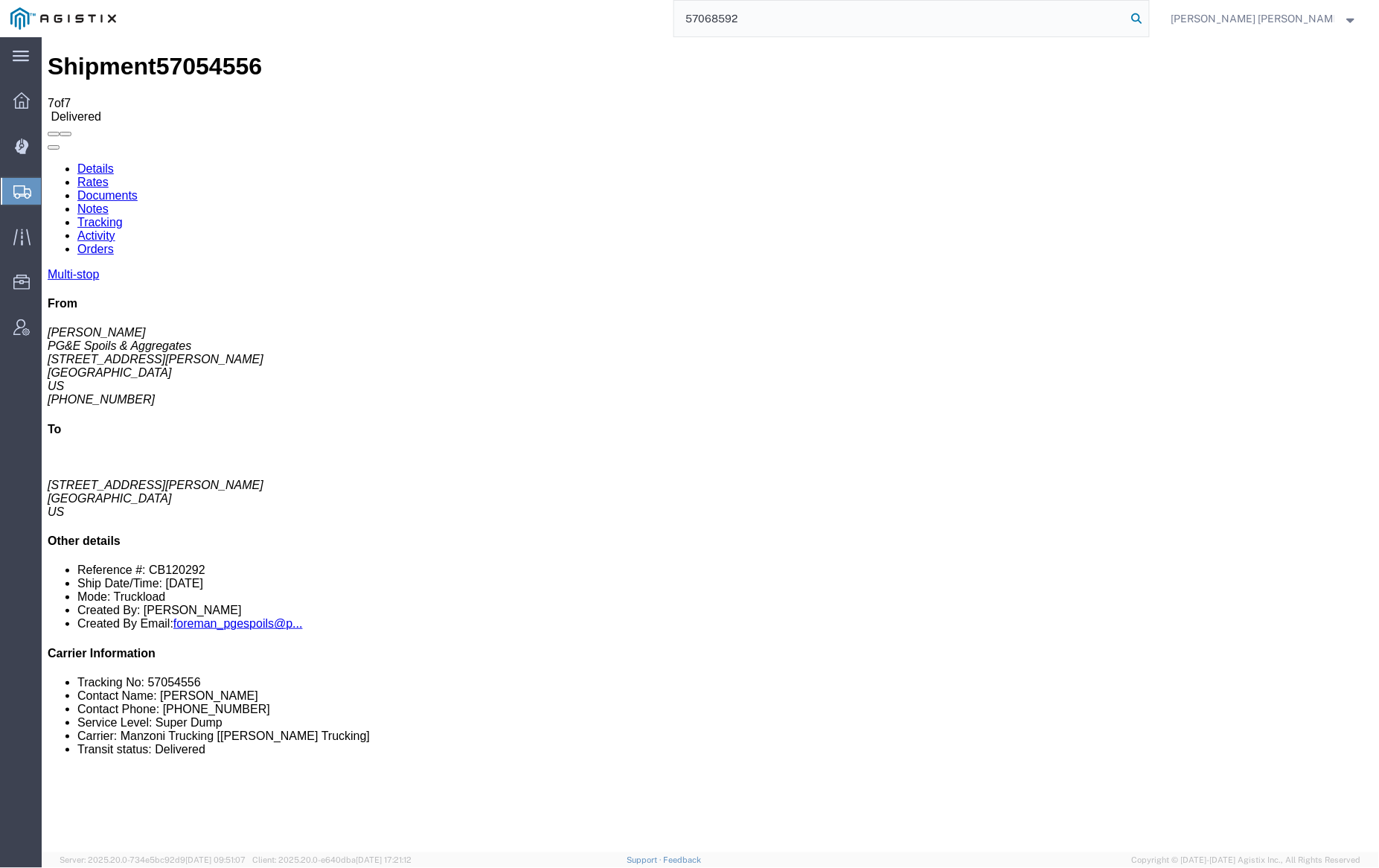
click at [1148, 13] on icon at bounding box center [1137, 19] width 21 height 21
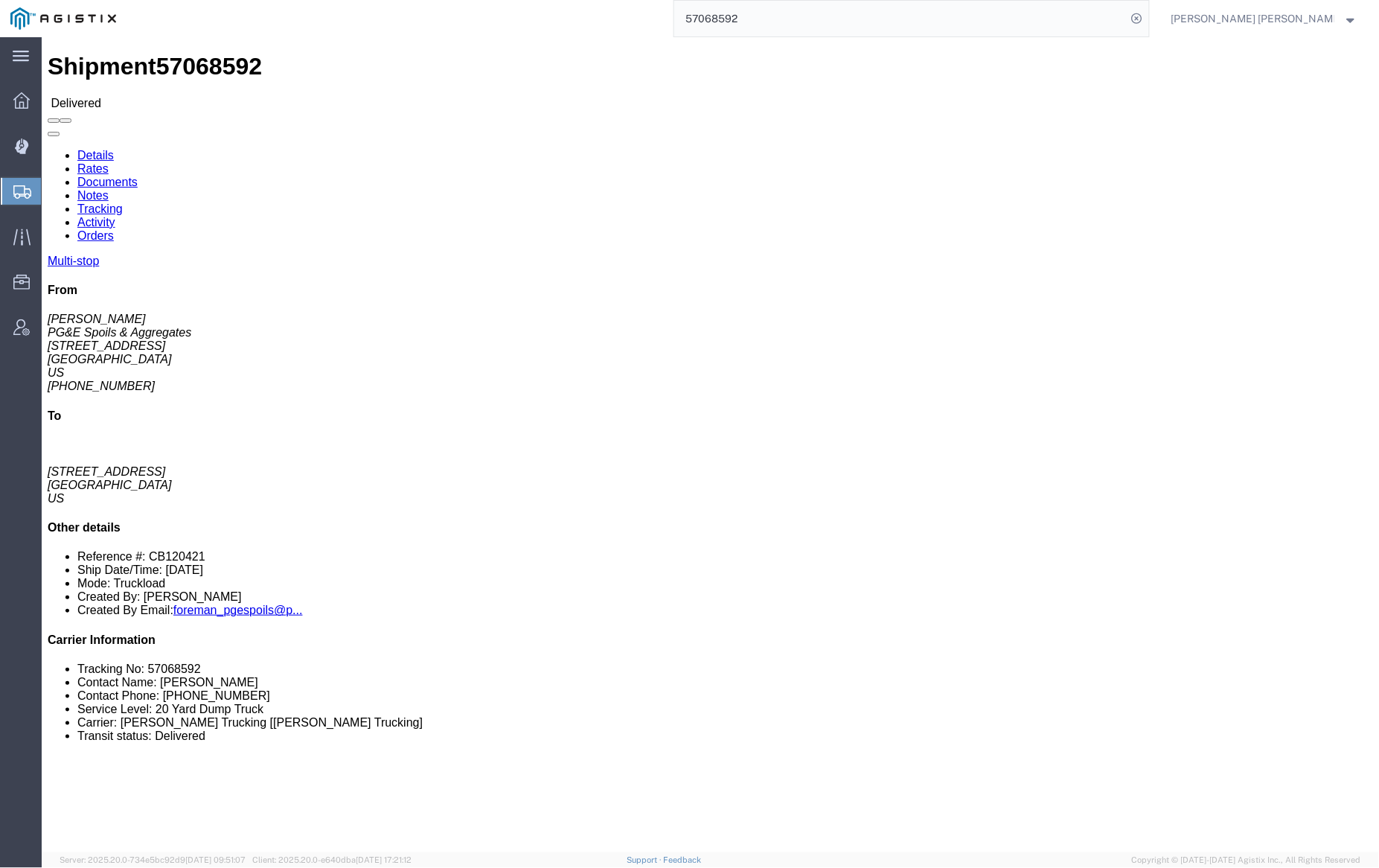
click link "Documents"
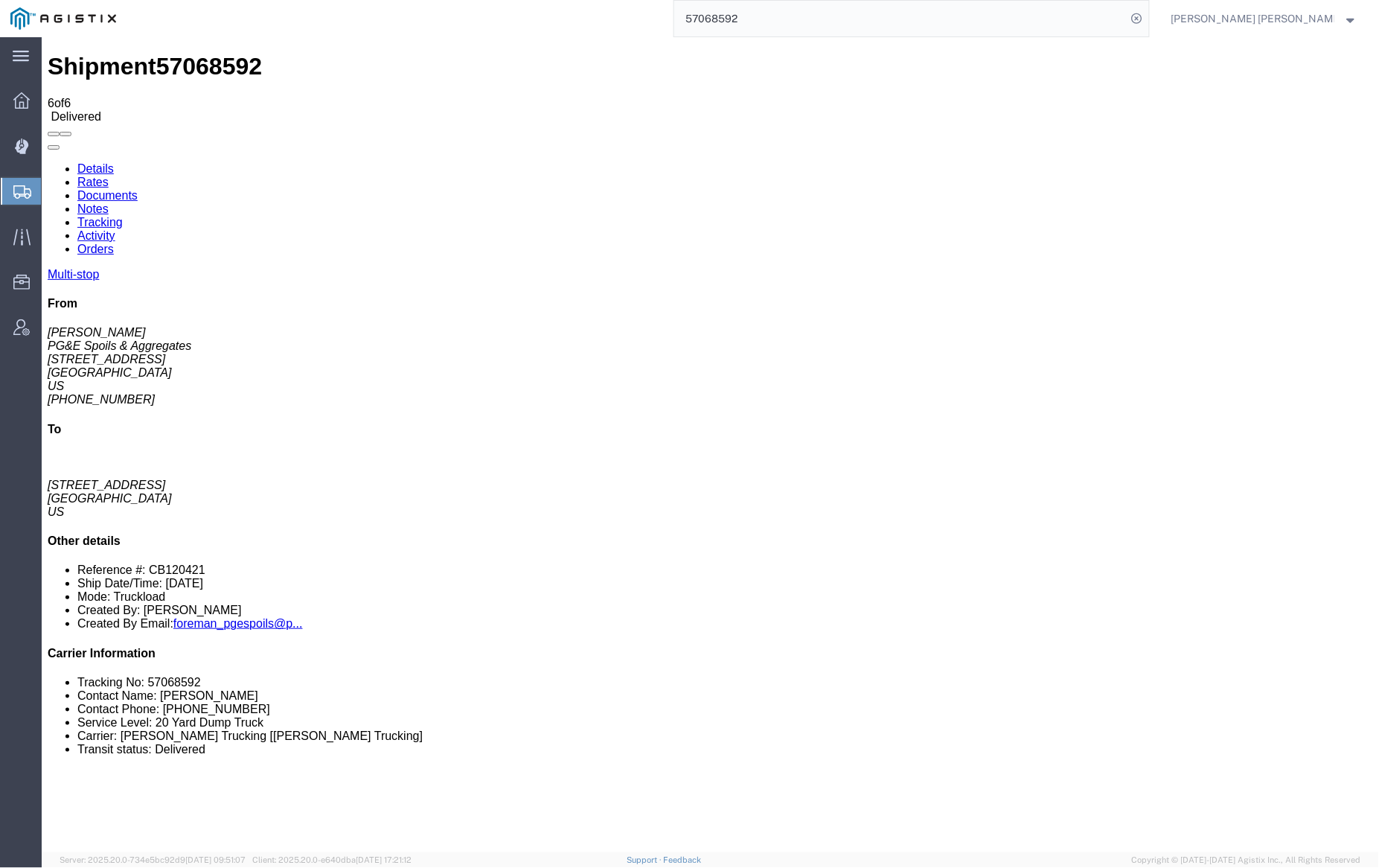
click at [788, 16] on input "57068592" at bounding box center [900, 19] width 453 height 35
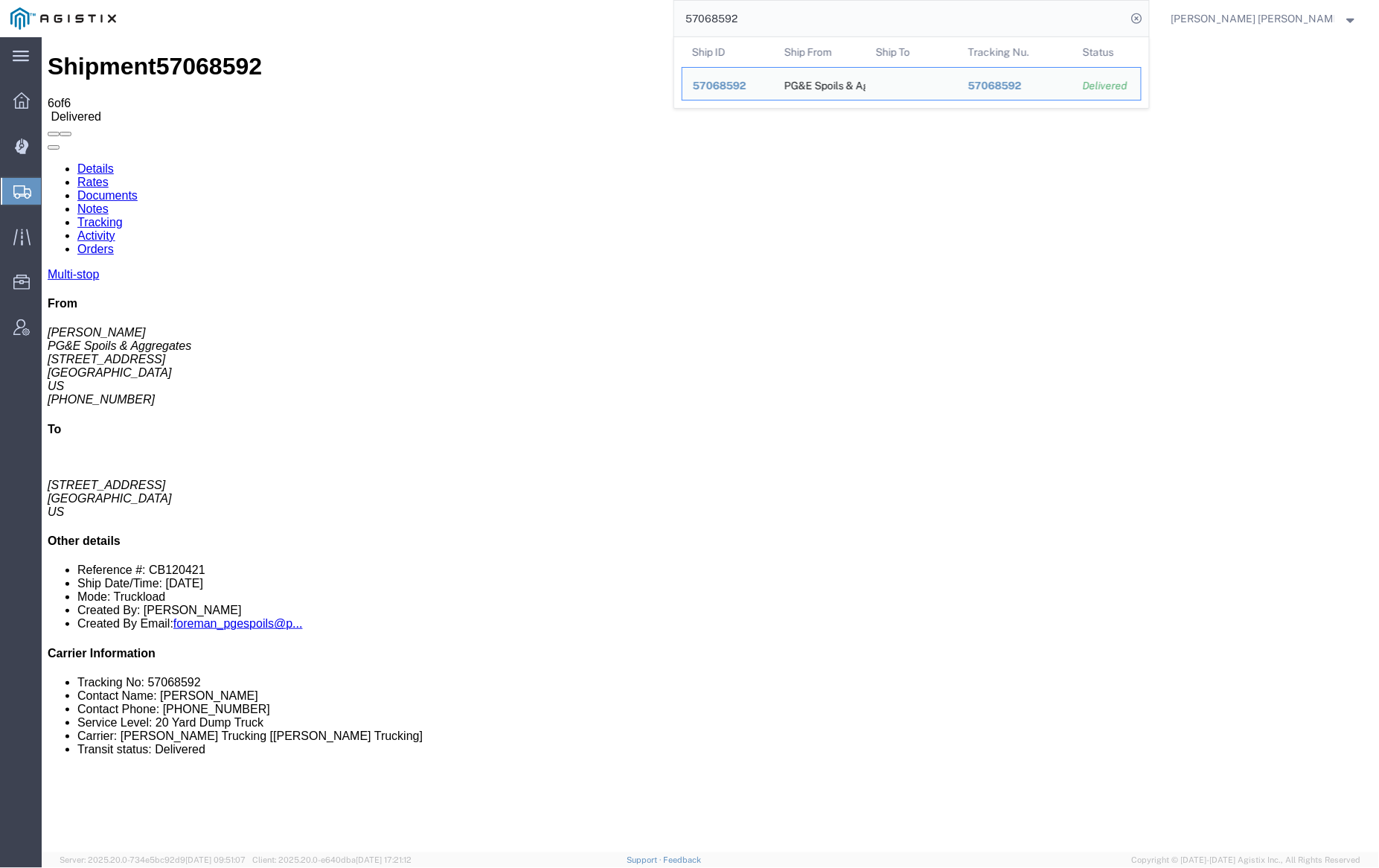
click at [788, 16] on input "57068592" at bounding box center [900, 19] width 453 height 35
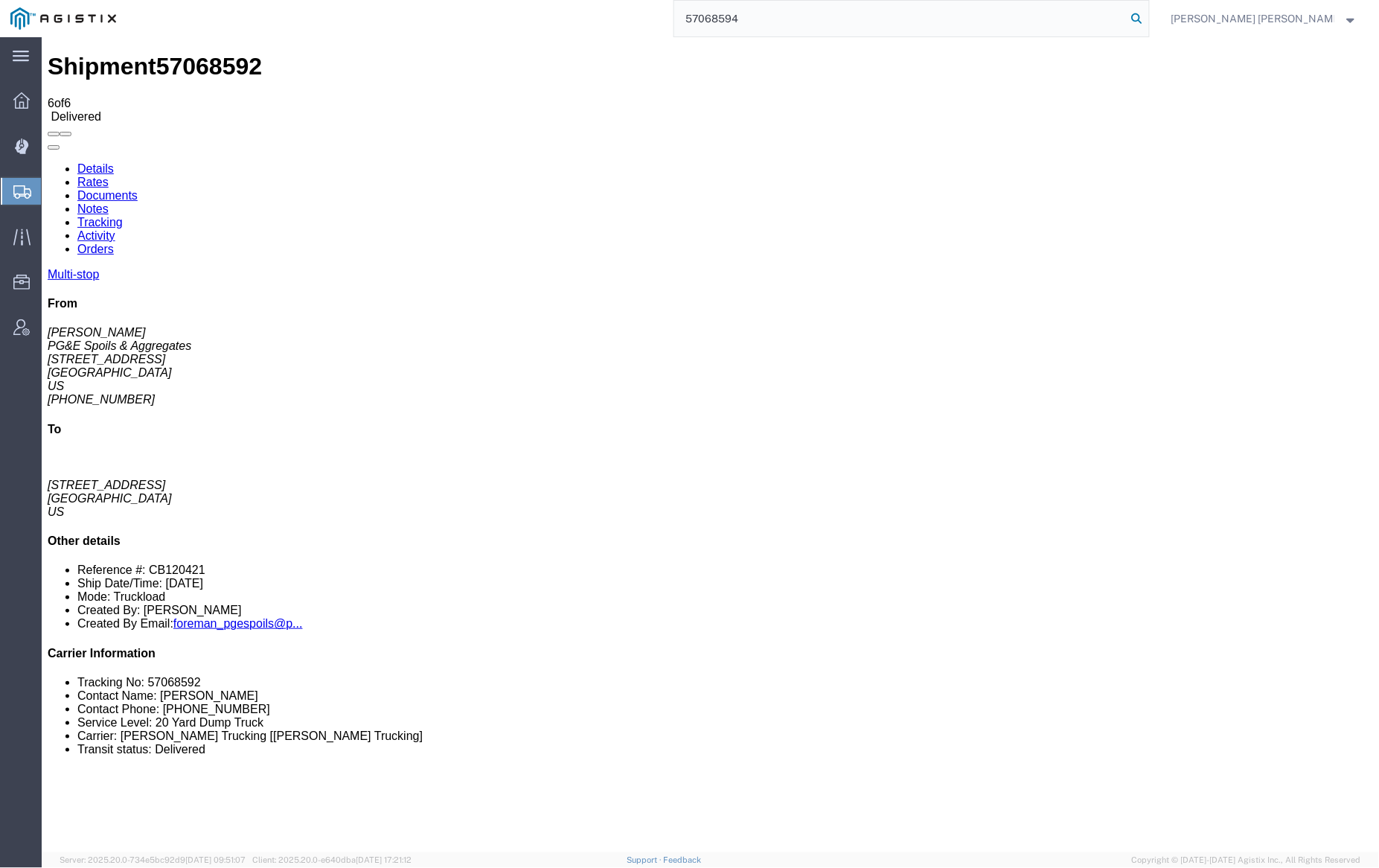
click at [1148, 18] on icon at bounding box center [1137, 19] width 21 height 21
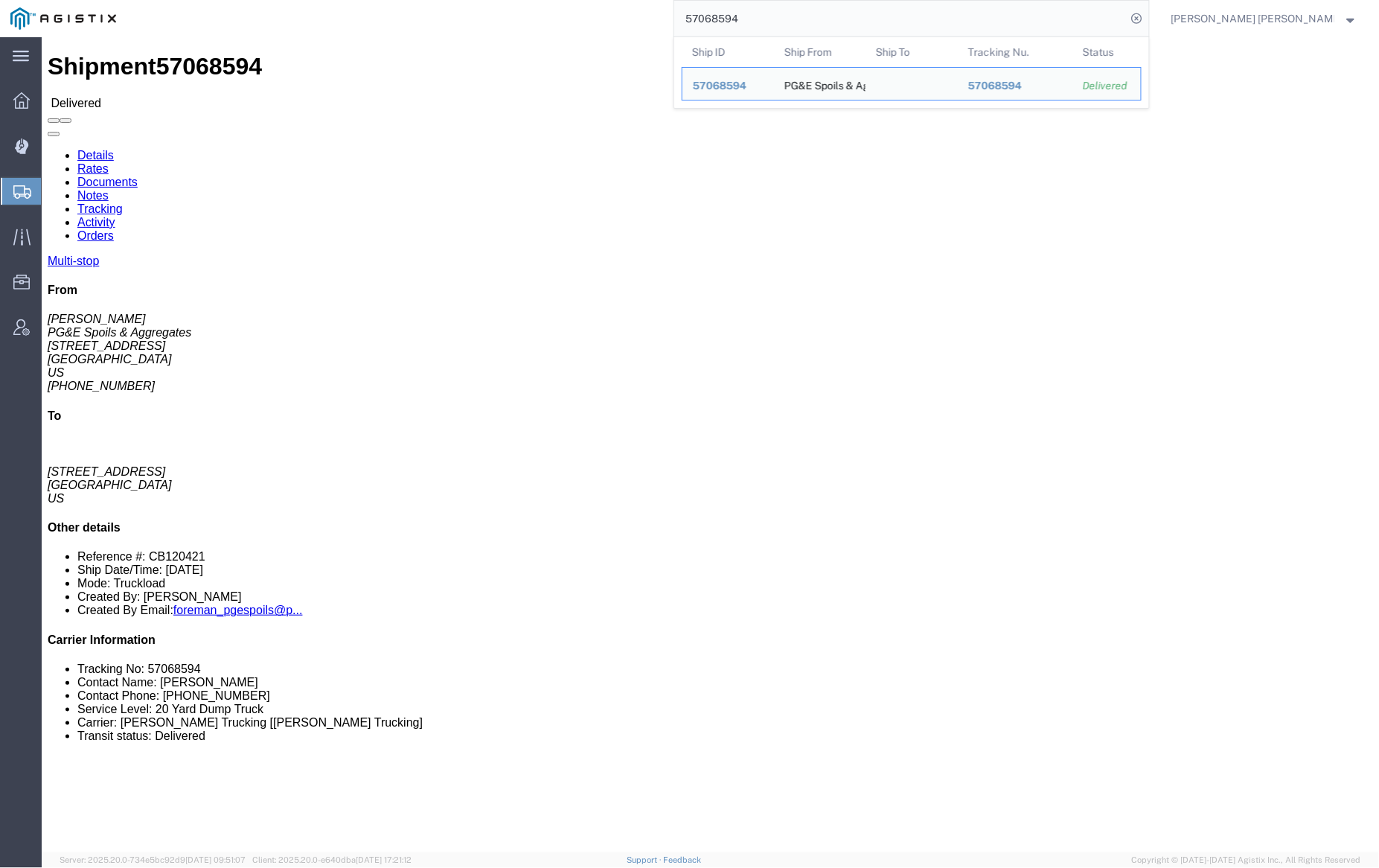
click div
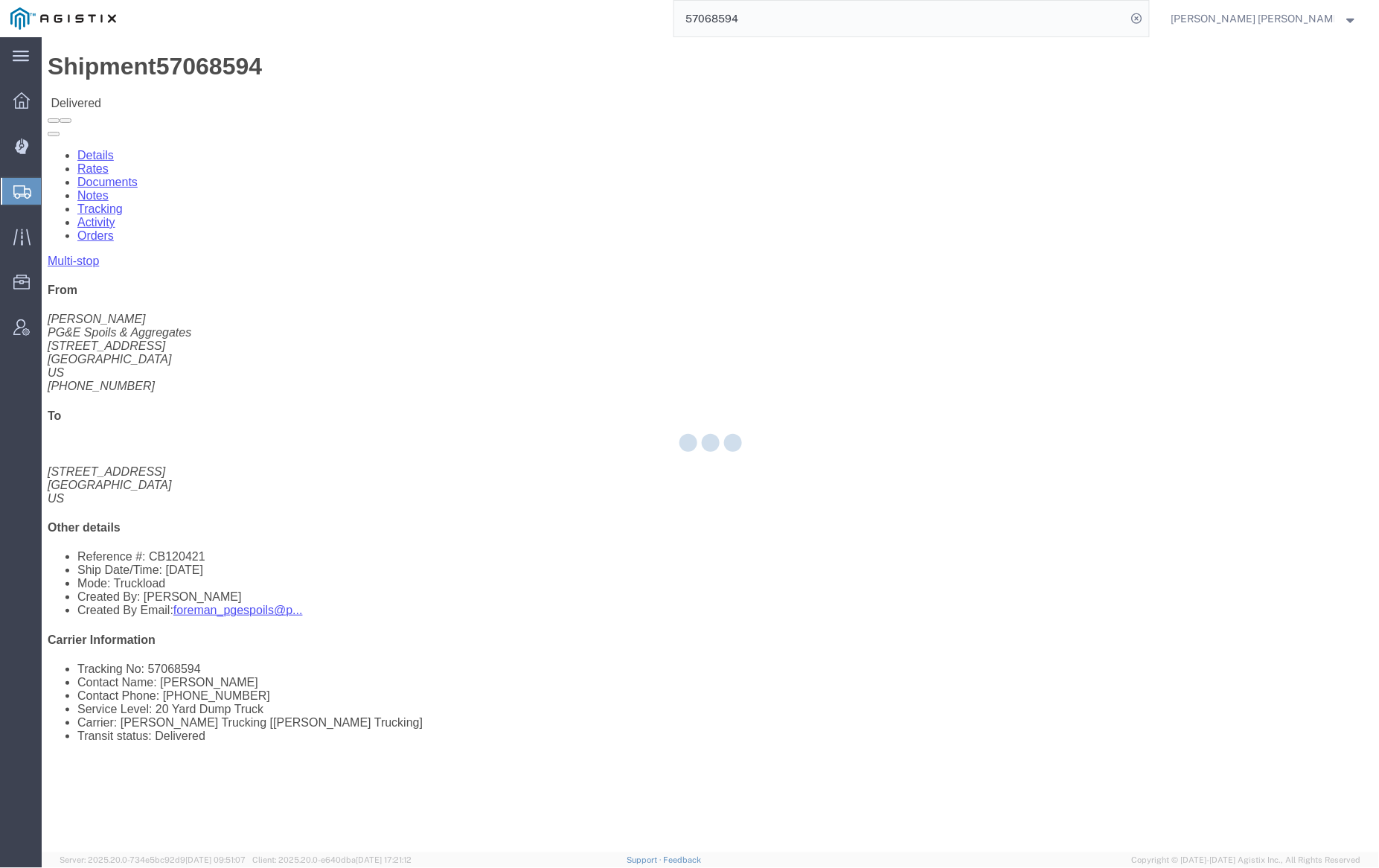
click link "Notes"
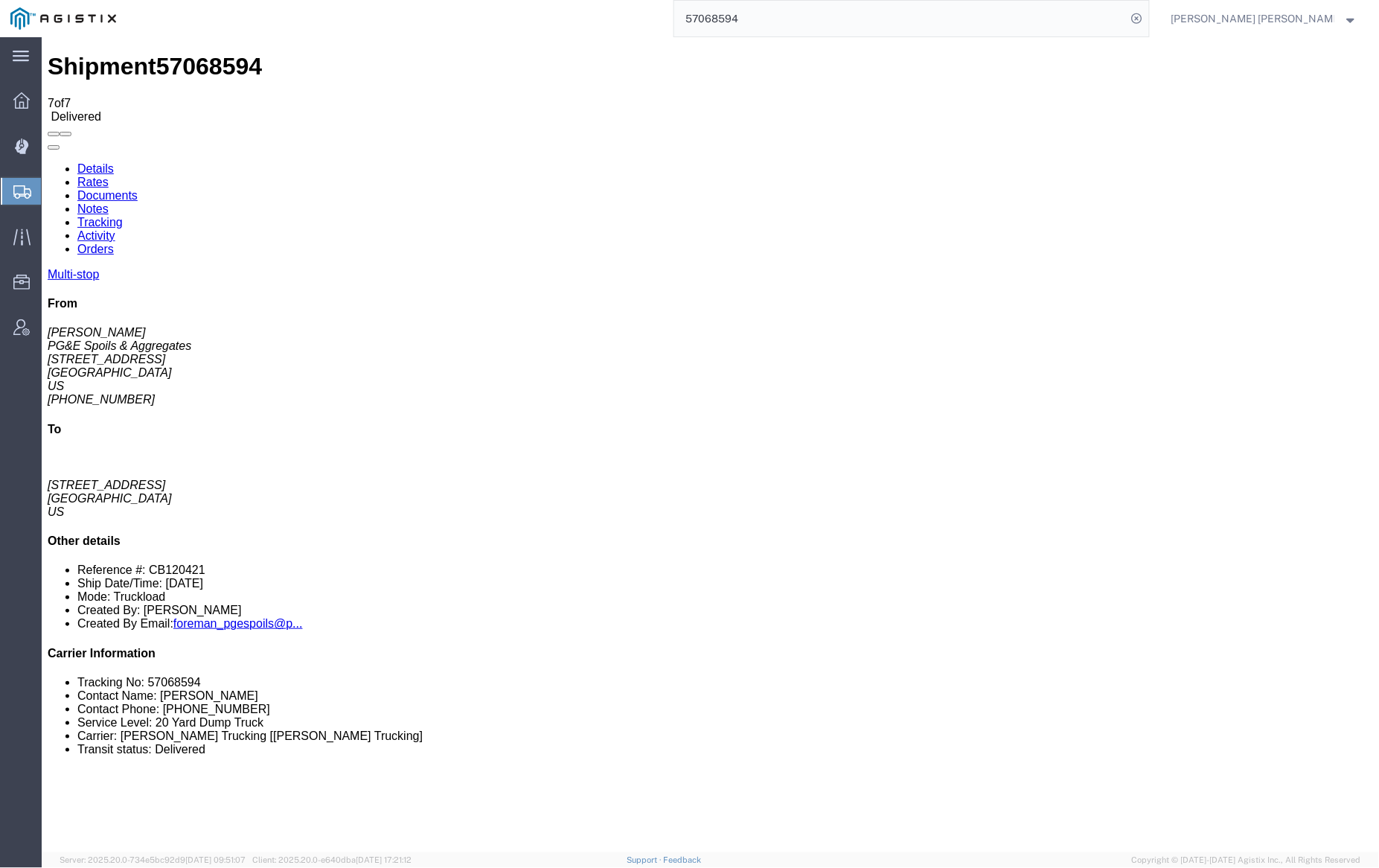
click at [137, 188] on link "Documents" at bounding box center [107, 194] width 61 height 13
click at [789, 29] on input "57068594" at bounding box center [900, 19] width 453 height 35
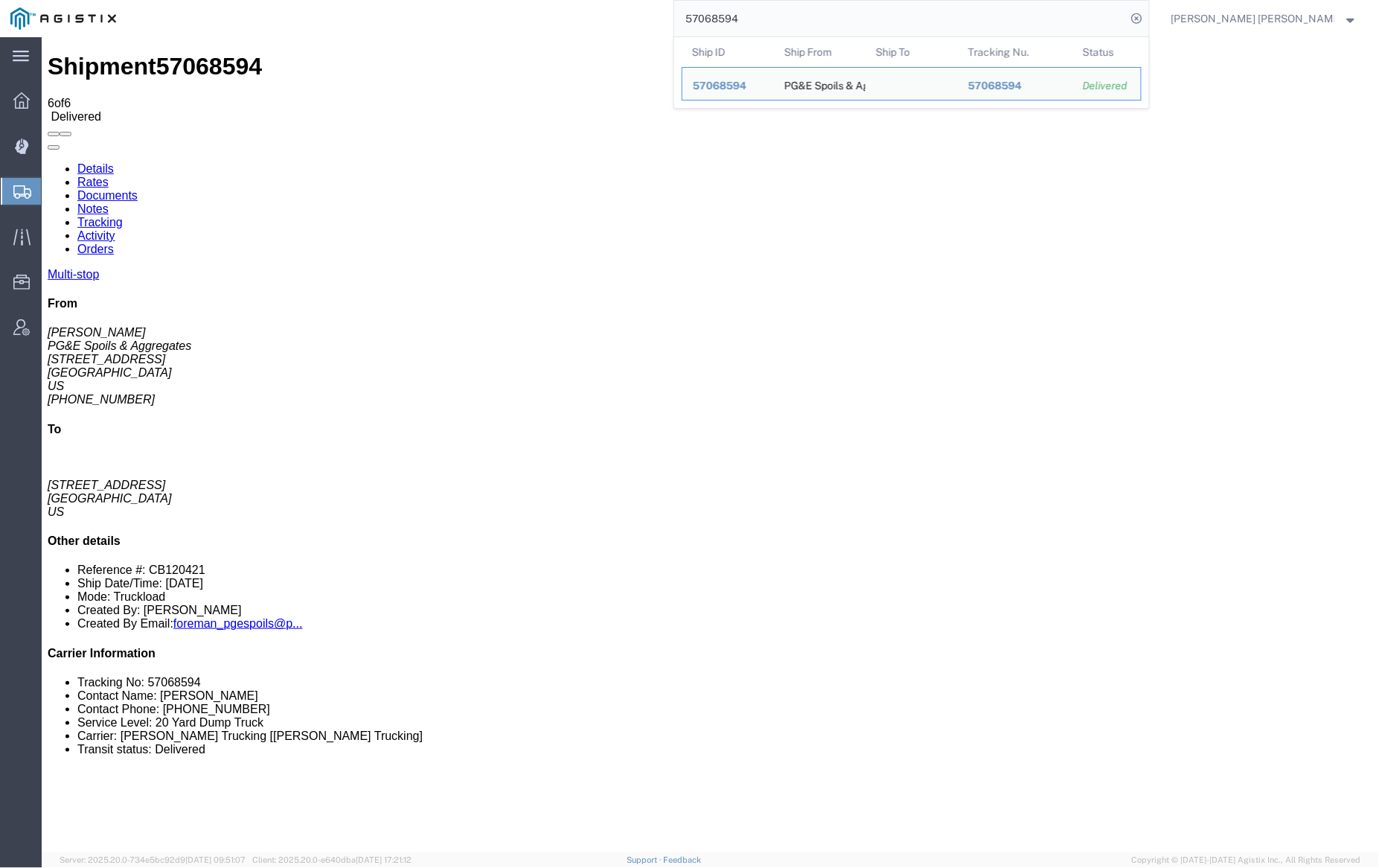
click at [789, 29] on input "57068594" at bounding box center [900, 19] width 453 height 35
paste input "60"
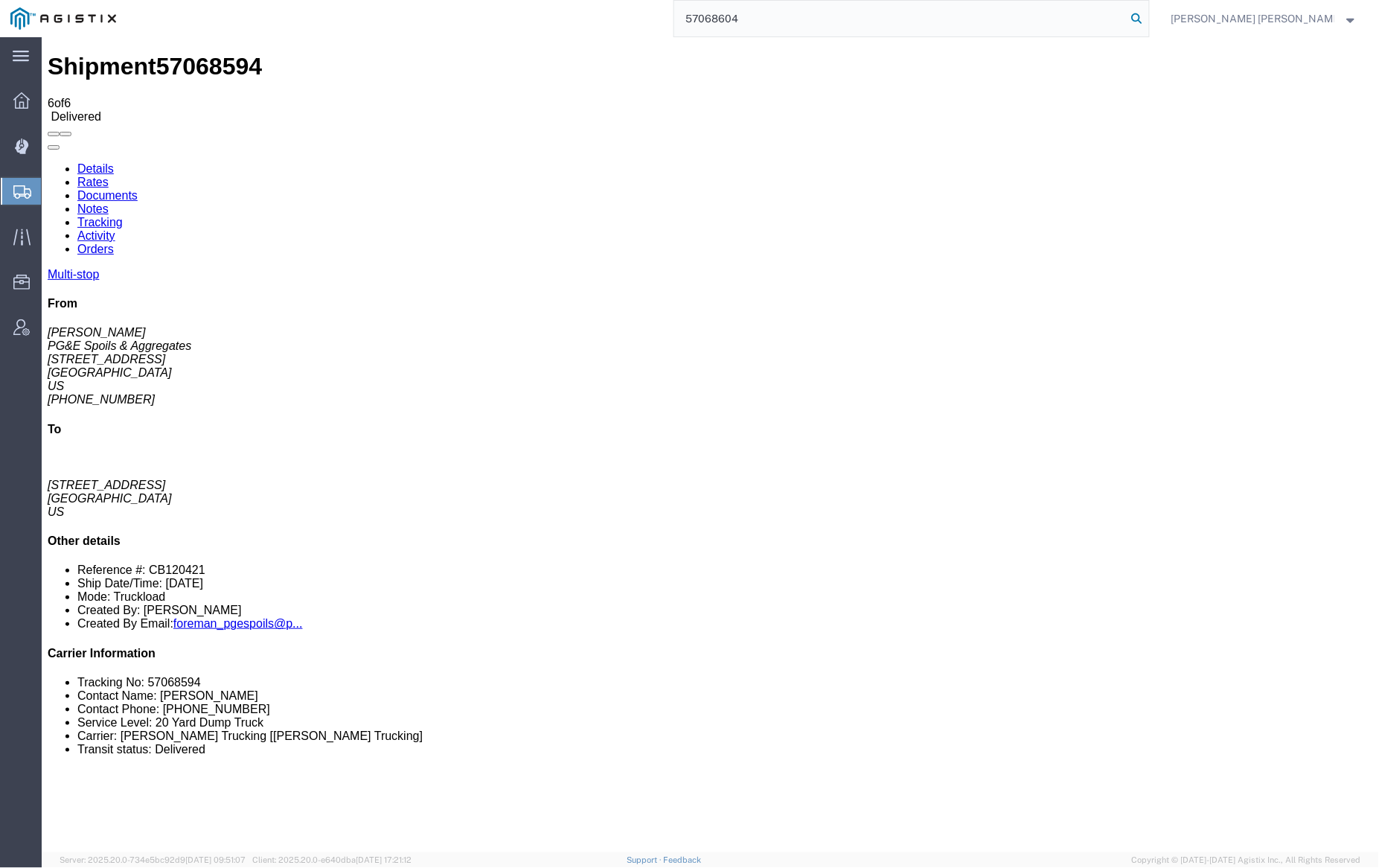
click at [1148, 16] on icon at bounding box center [1137, 19] width 21 height 21
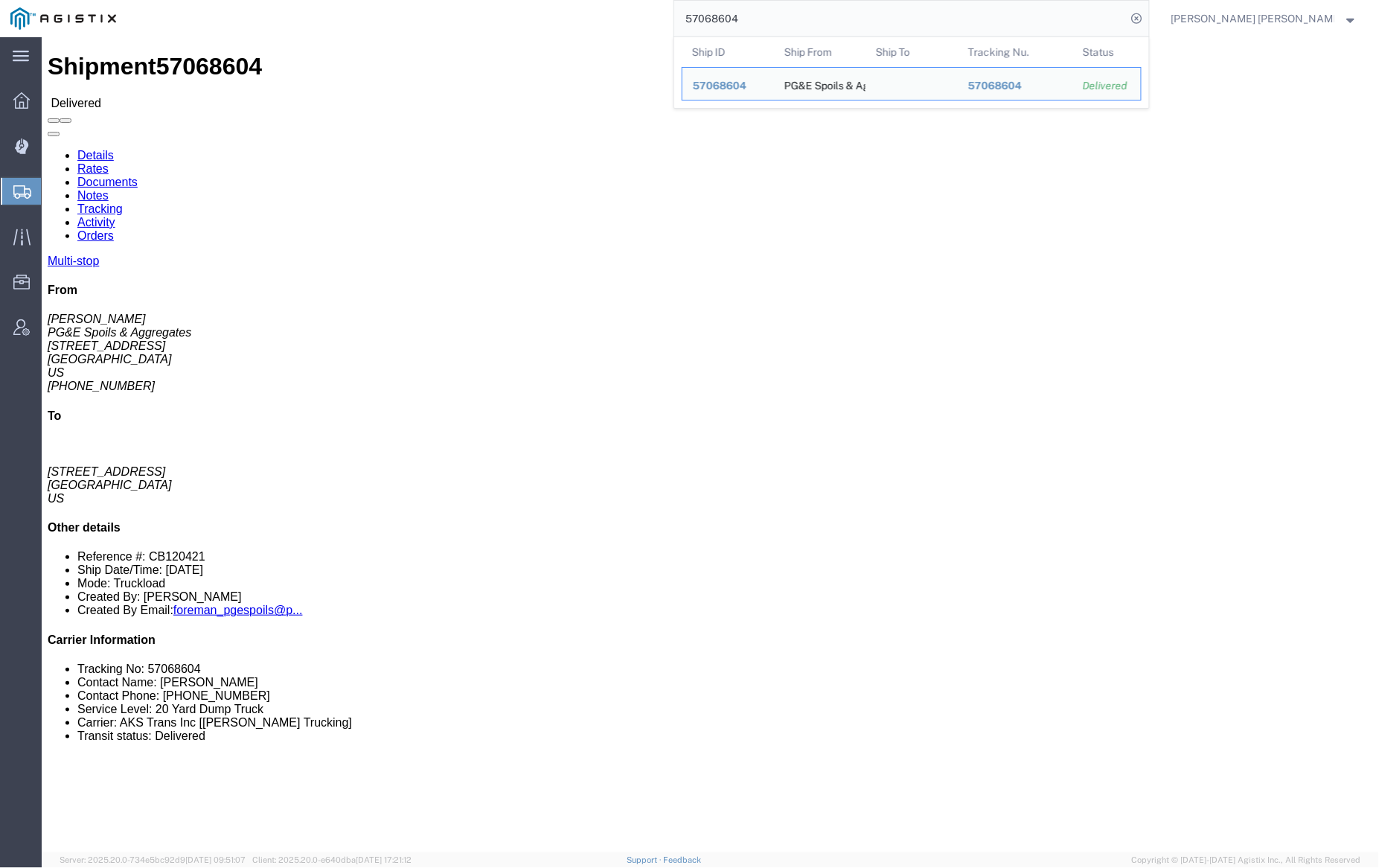
click link "Notes"
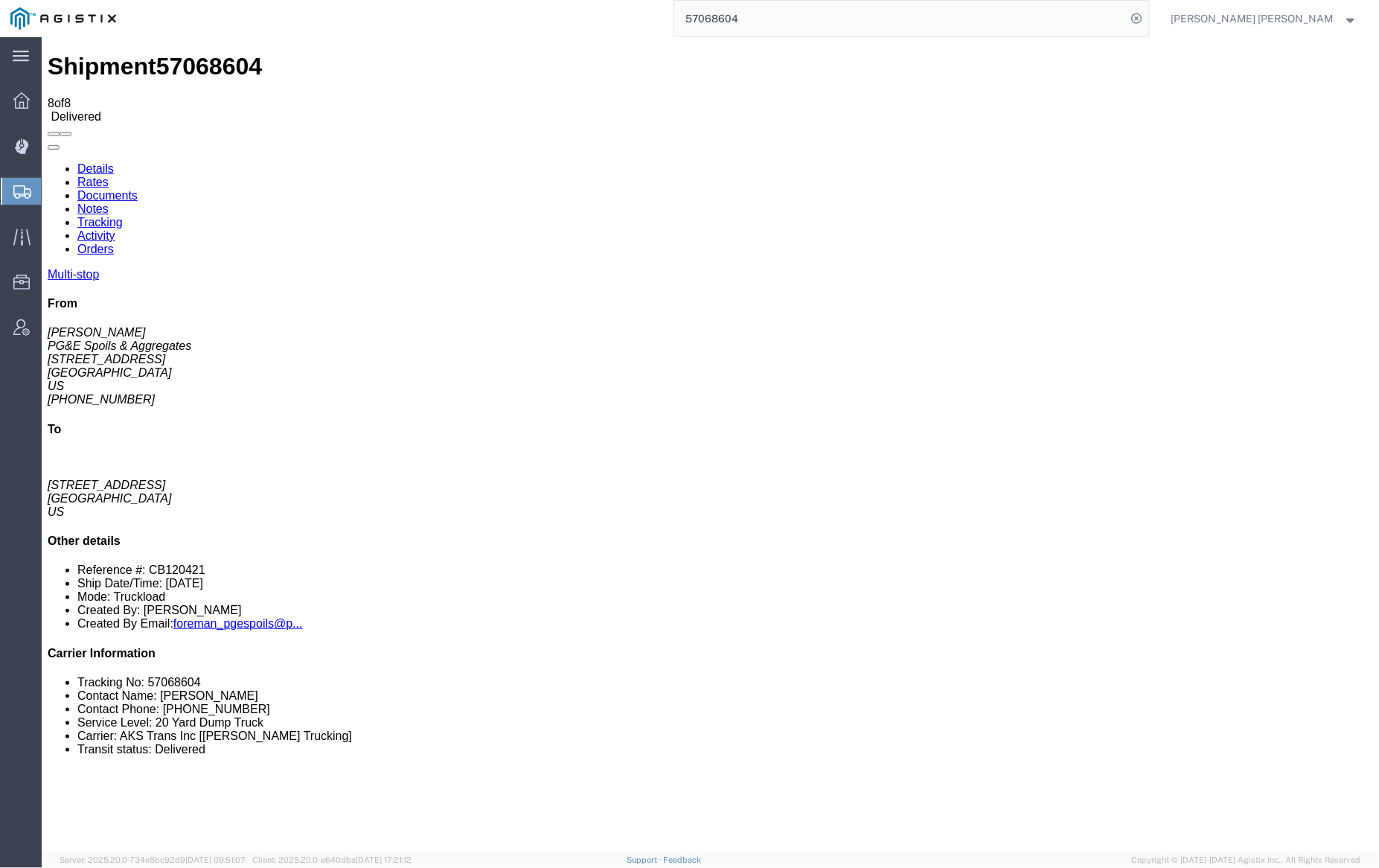
click at [137, 188] on link "Documents" at bounding box center [107, 194] width 61 height 13
click at [750, 4] on form "57068604" at bounding box center [911, 19] width 476 height 37
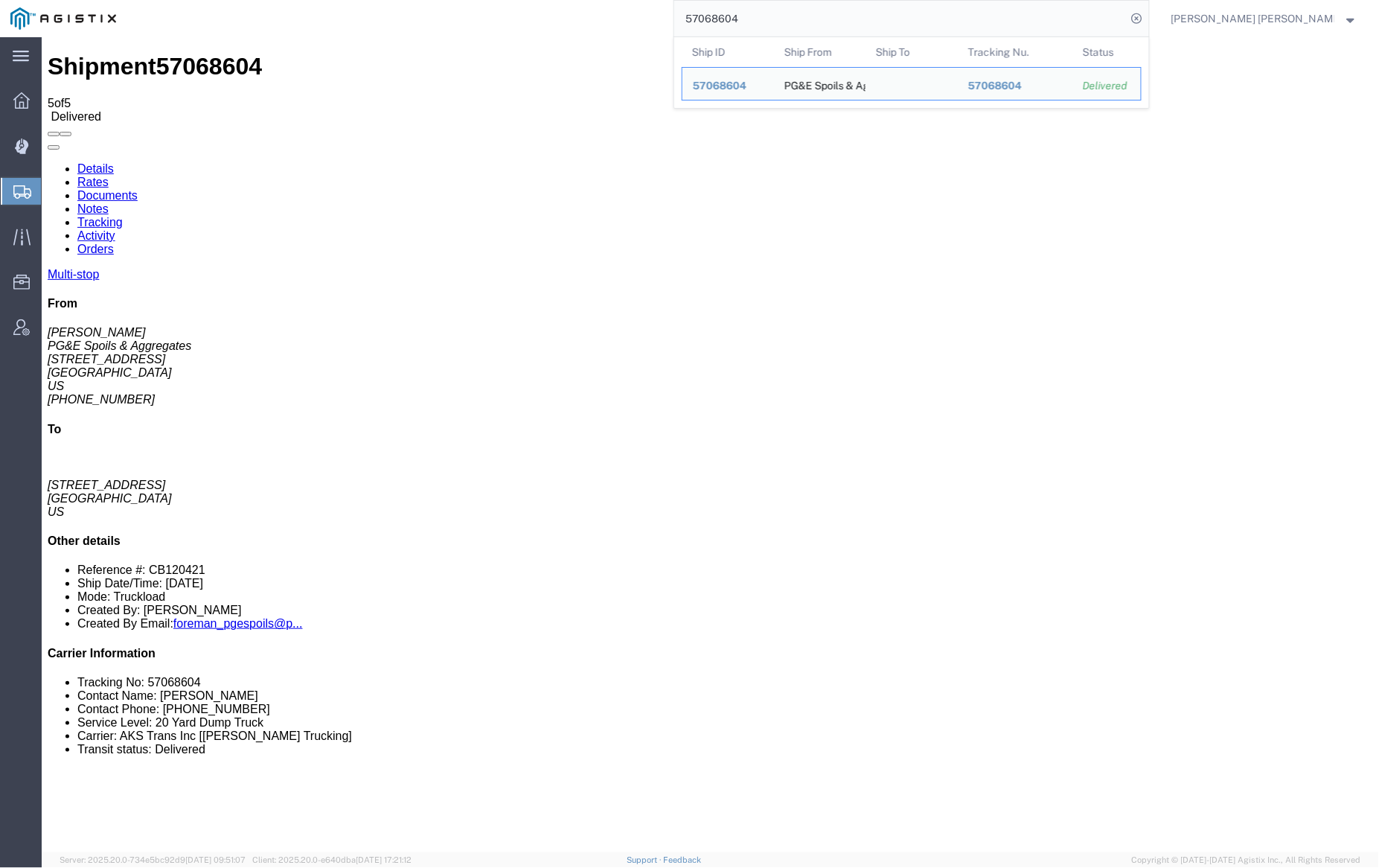
click at [765, 12] on input "57068604" at bounding box center [900, 19] width 453 height 35
paste input "8"
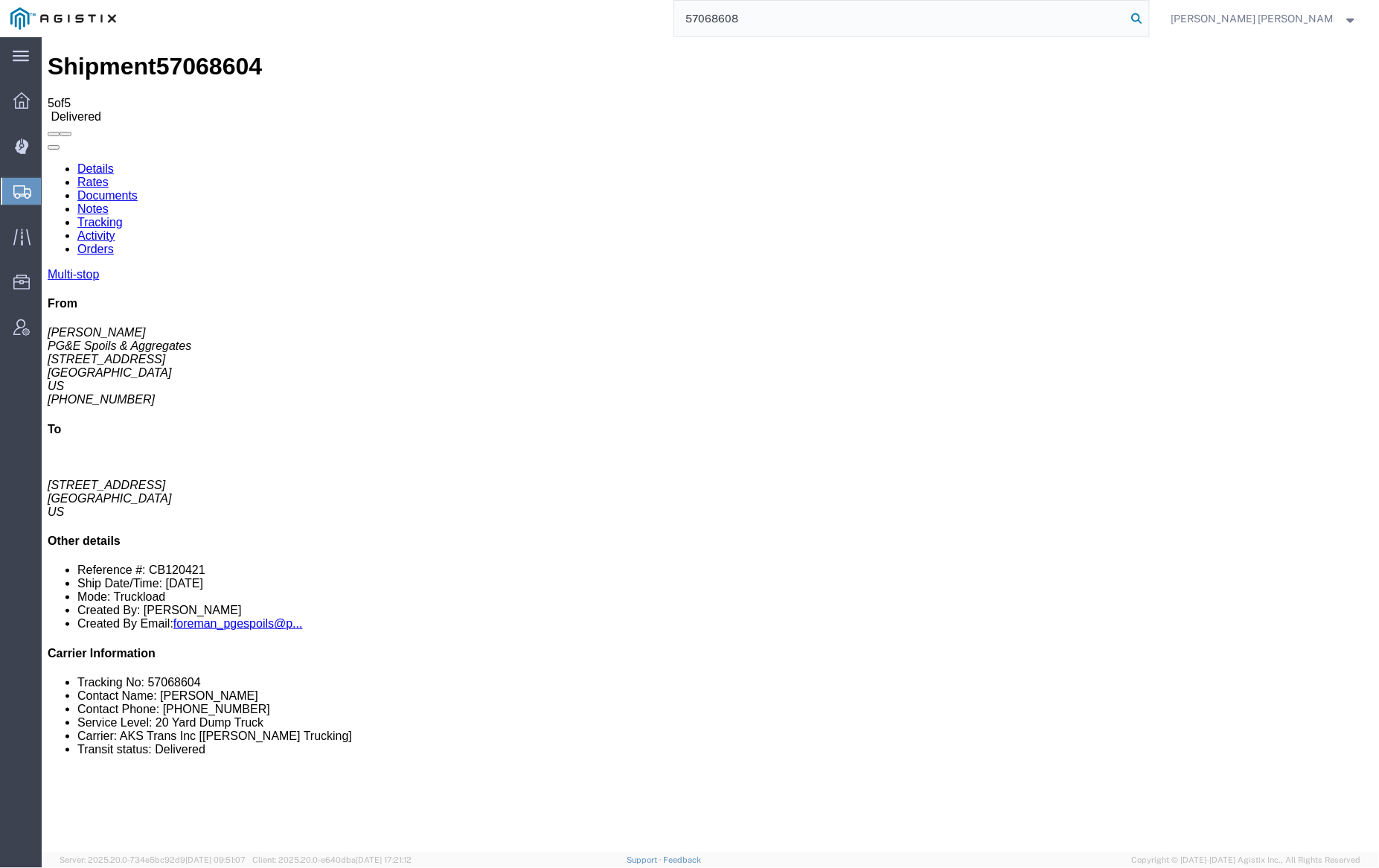
click at [1148, 19] on icon at bounding box center [1137, 19] width 21 height 21
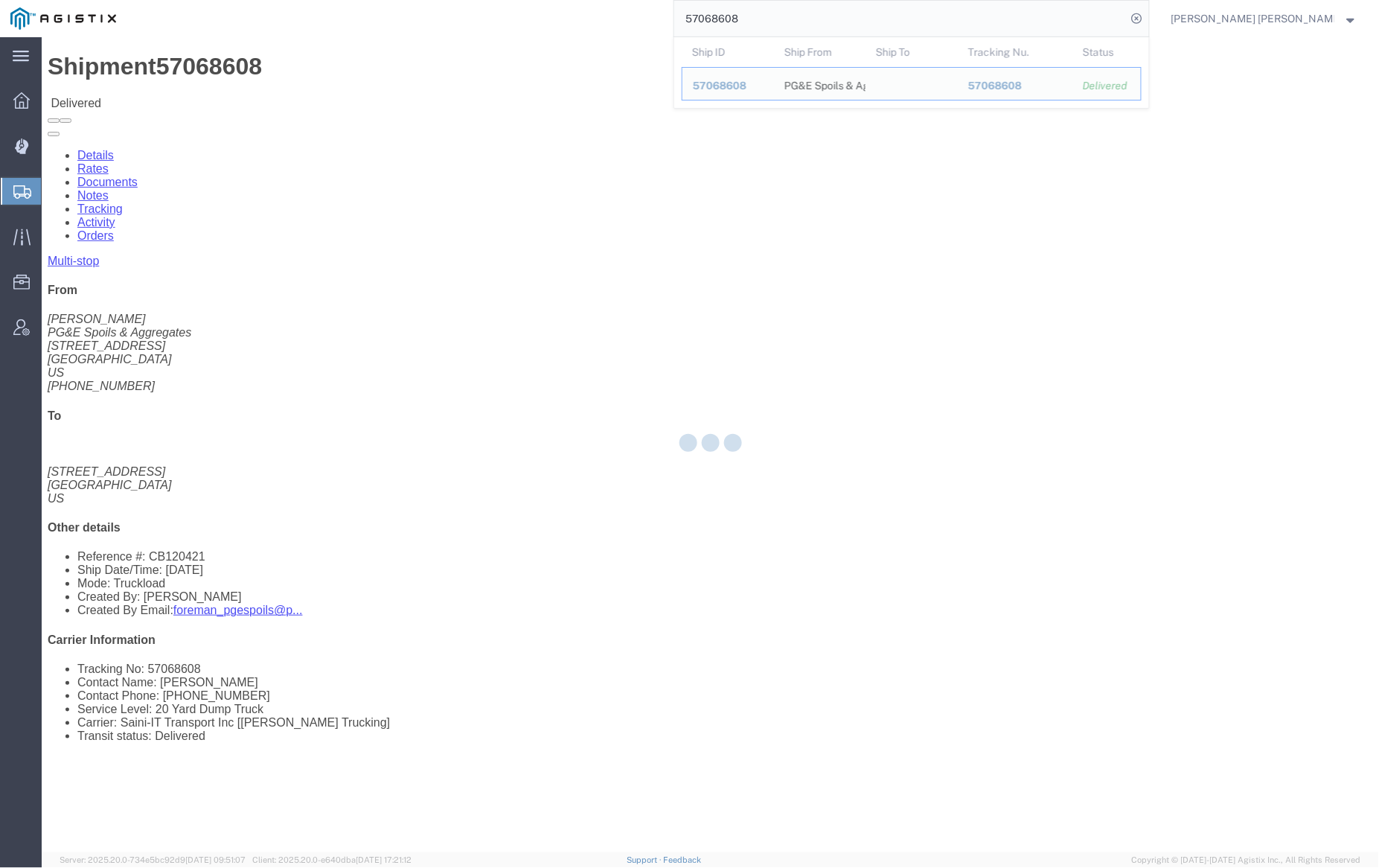
click at [271, 82] on div at bounding box center [710, 444] width 1338 height 815
click at [270, 90] on div at bounding box center [710, 444] width 1338 height 815
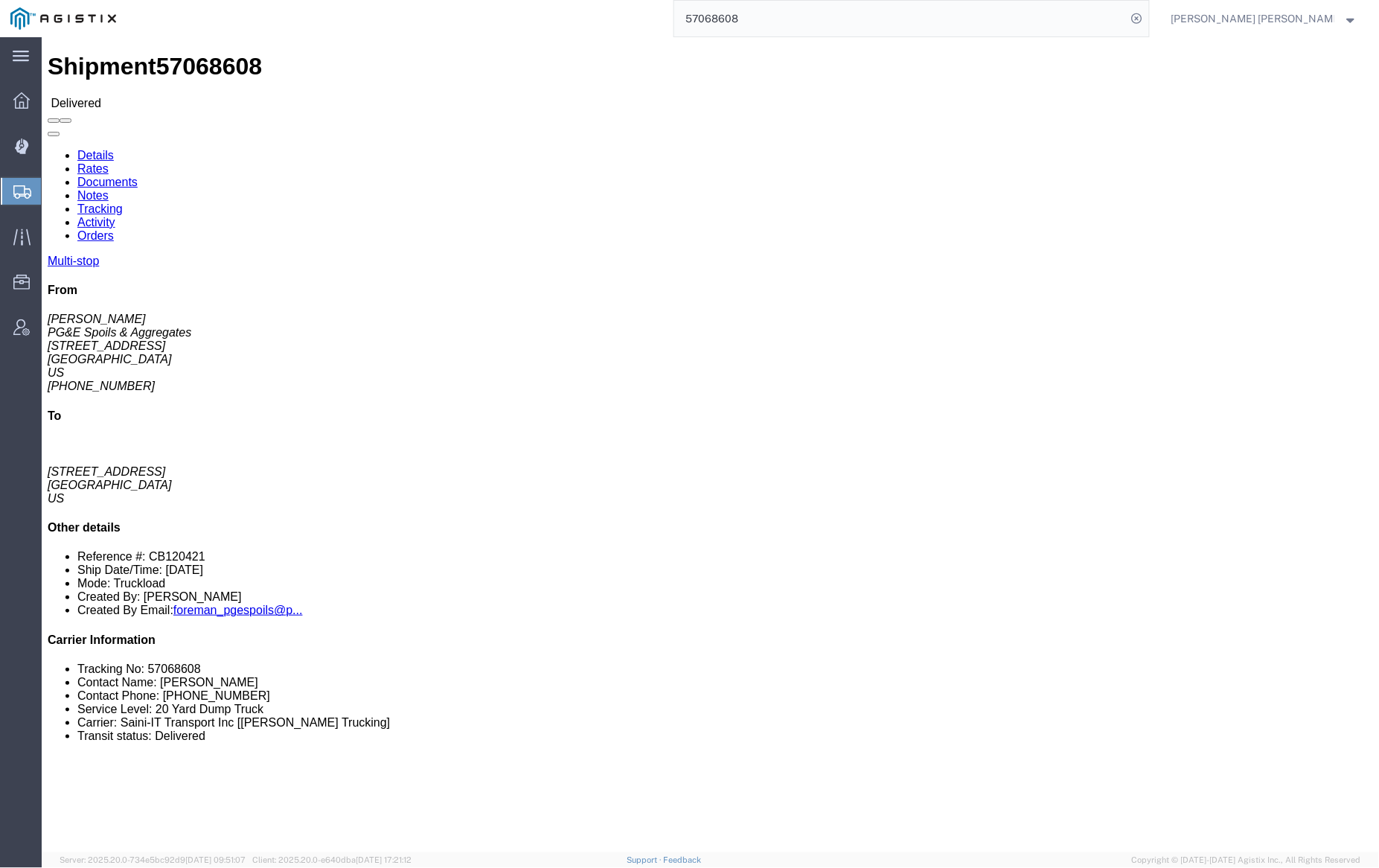
click link "Notes"
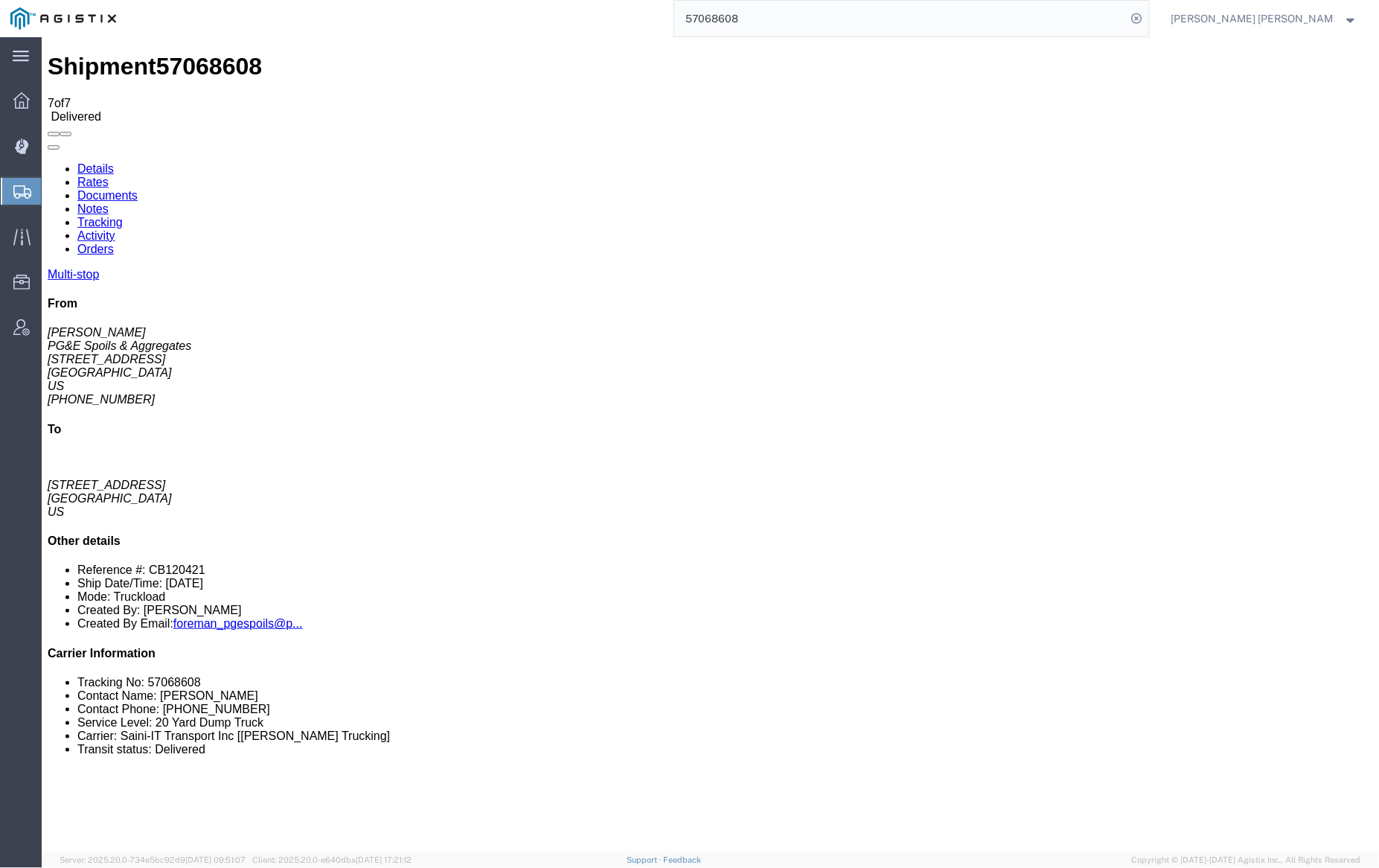
click at [137, 188] on link "Documents" at bounding box center [107, 194] width 61 height 13
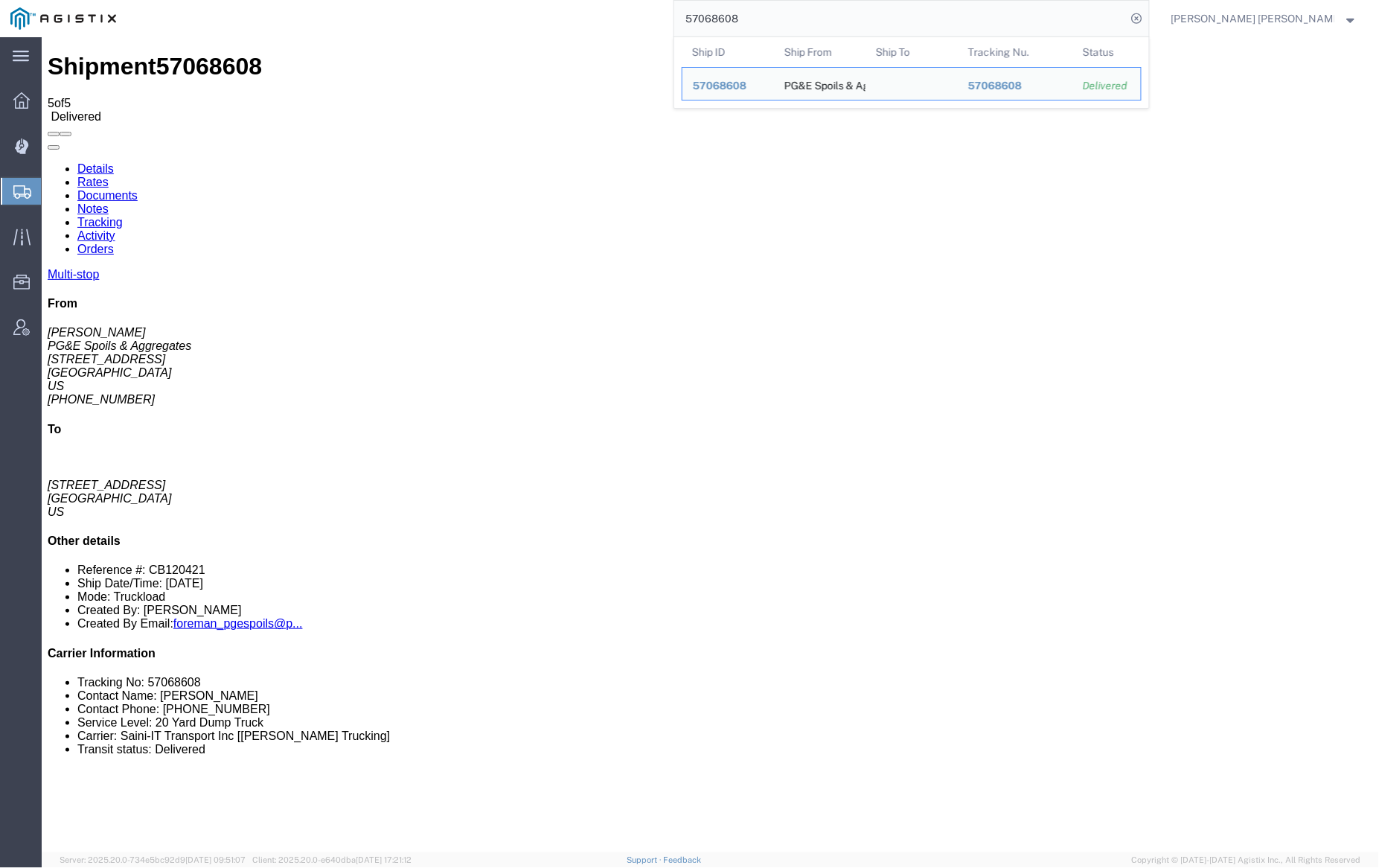
click at [792, 20] on input "57068608" at bounding box center [900, 19] width 453 height 35
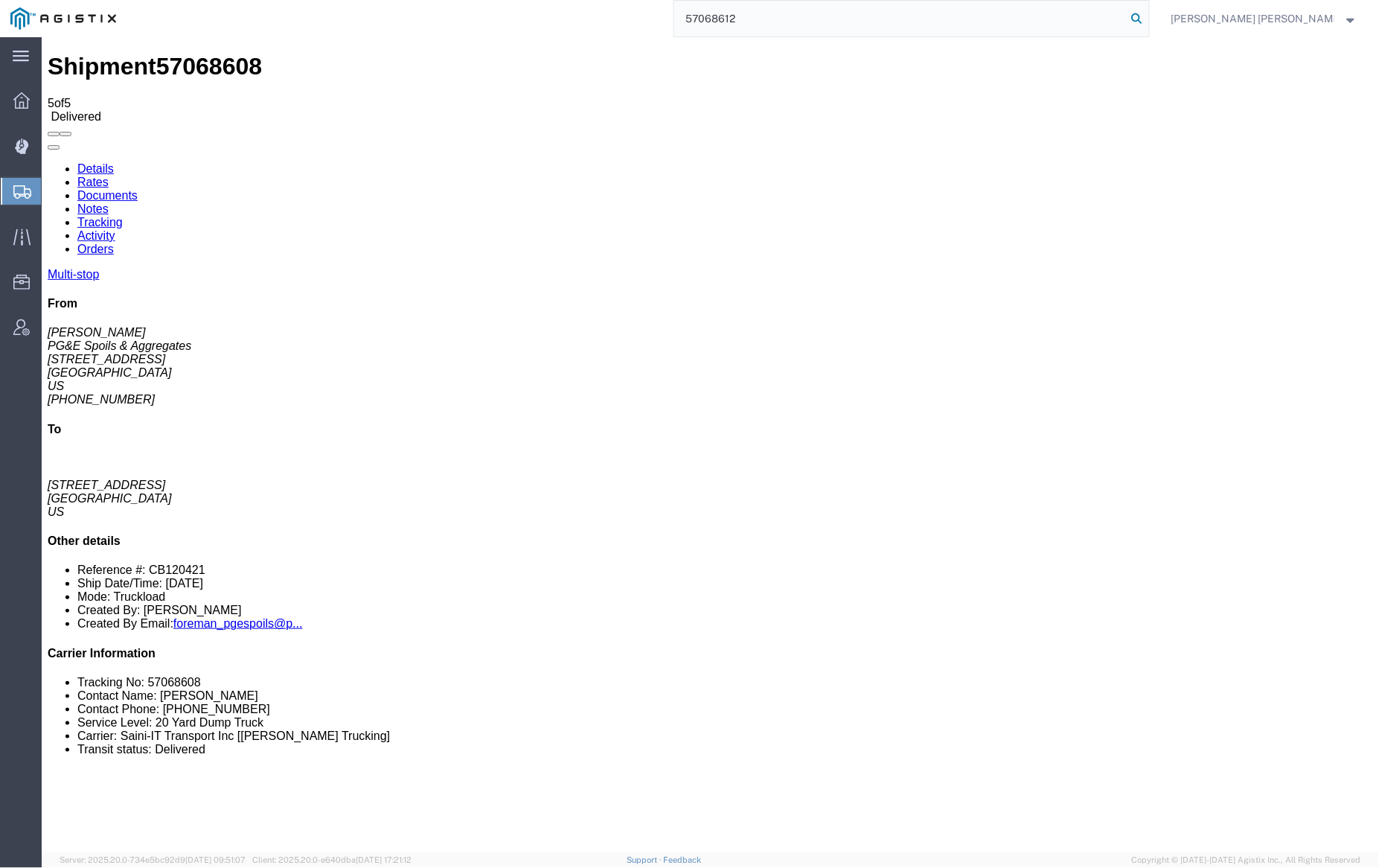
click at [1148, 15] on icon at bounding box center [1137, 19] width 21 height 21
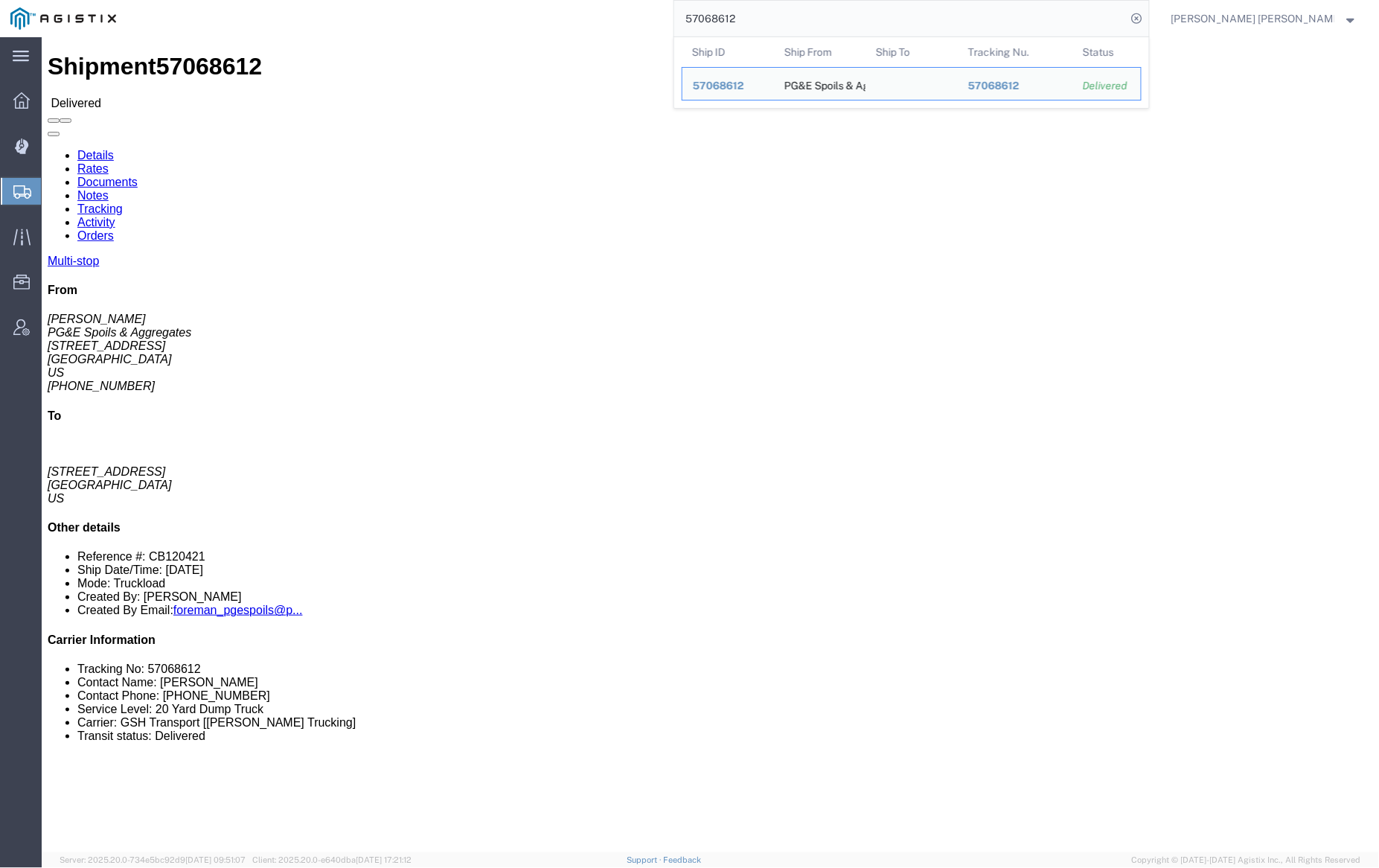
click link "Notes"
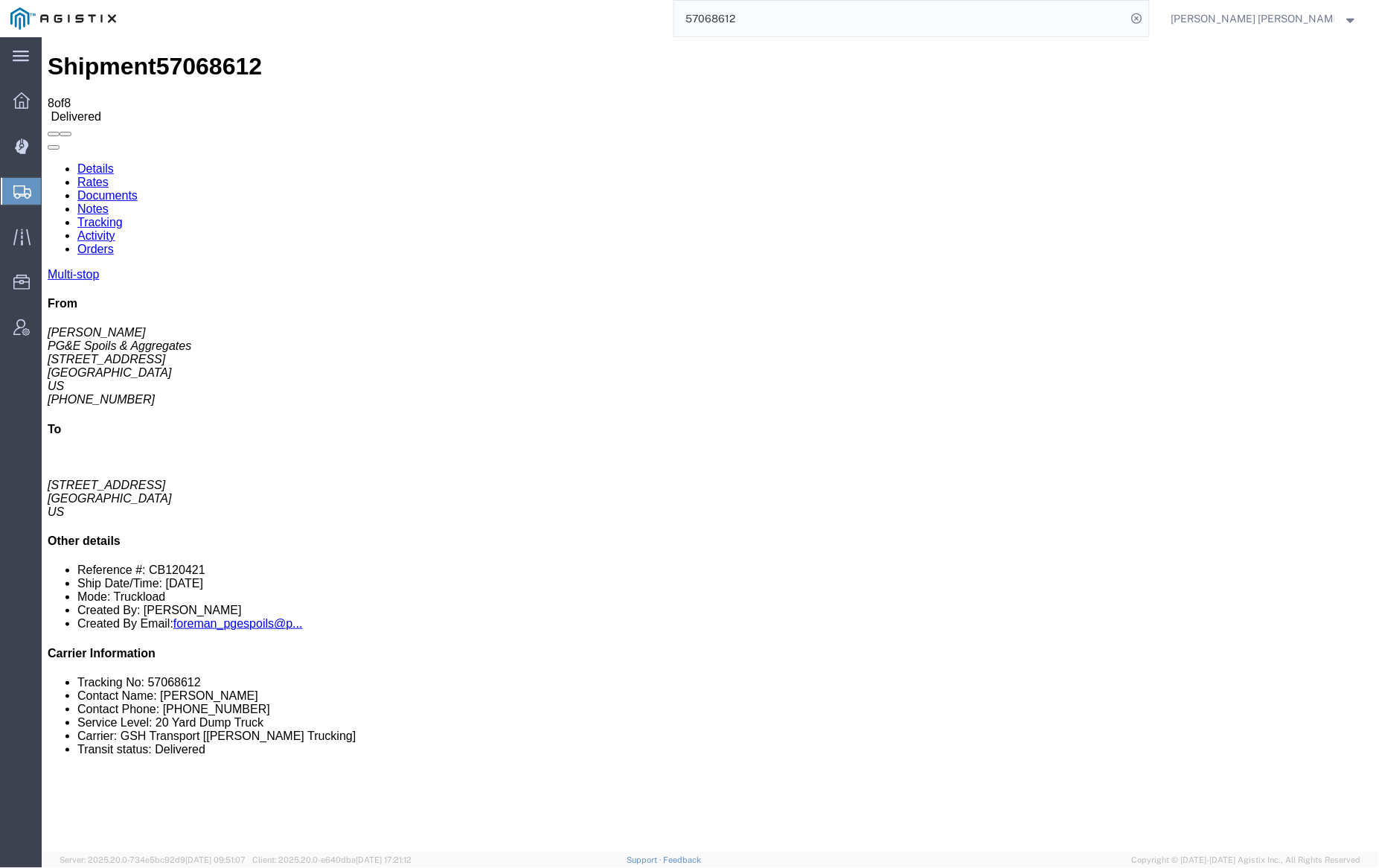
click at [137, 188] on link "Documents" at bounding box center [107, 194] width 61 height 13
click at [786, 13] on input "57068612" at bounding box center [900, 19] width 453 height 35
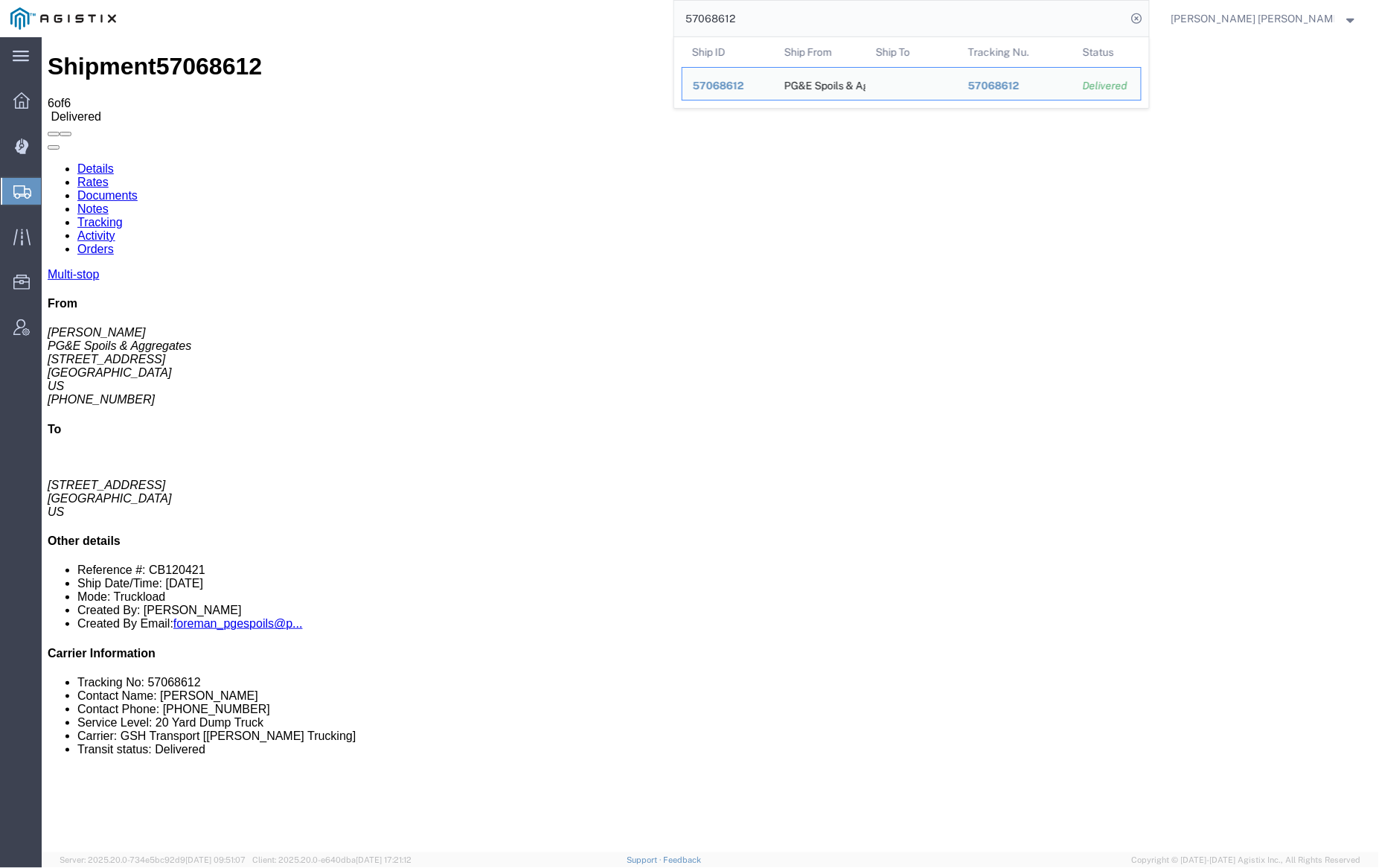
click at [786, 13] on input "57068612" at bounding box center [900, 19] width 453 height 35
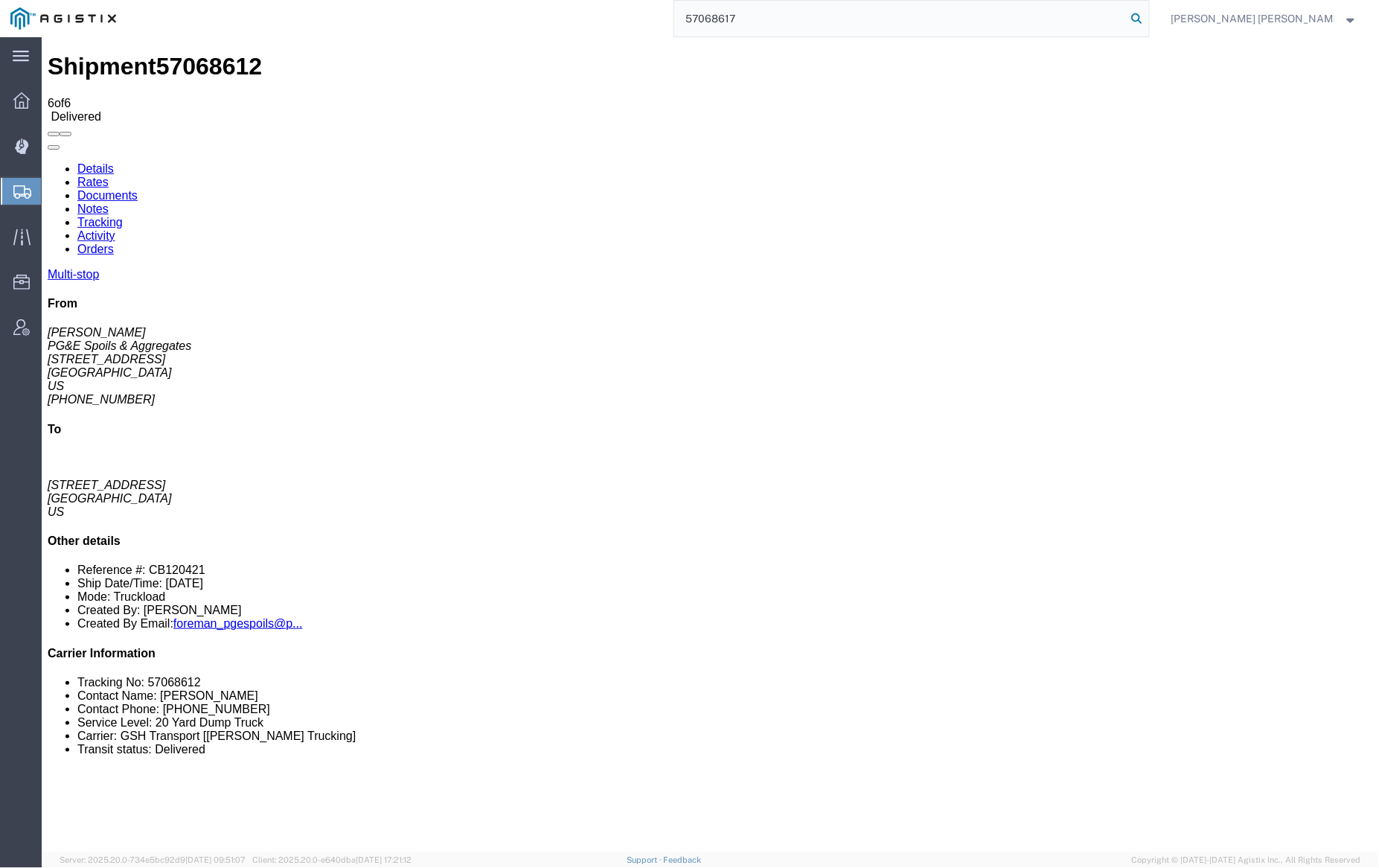
type input "57068617"
click at [1148, 12] on icon at bounding box center [1137, 19] width 21 height 21
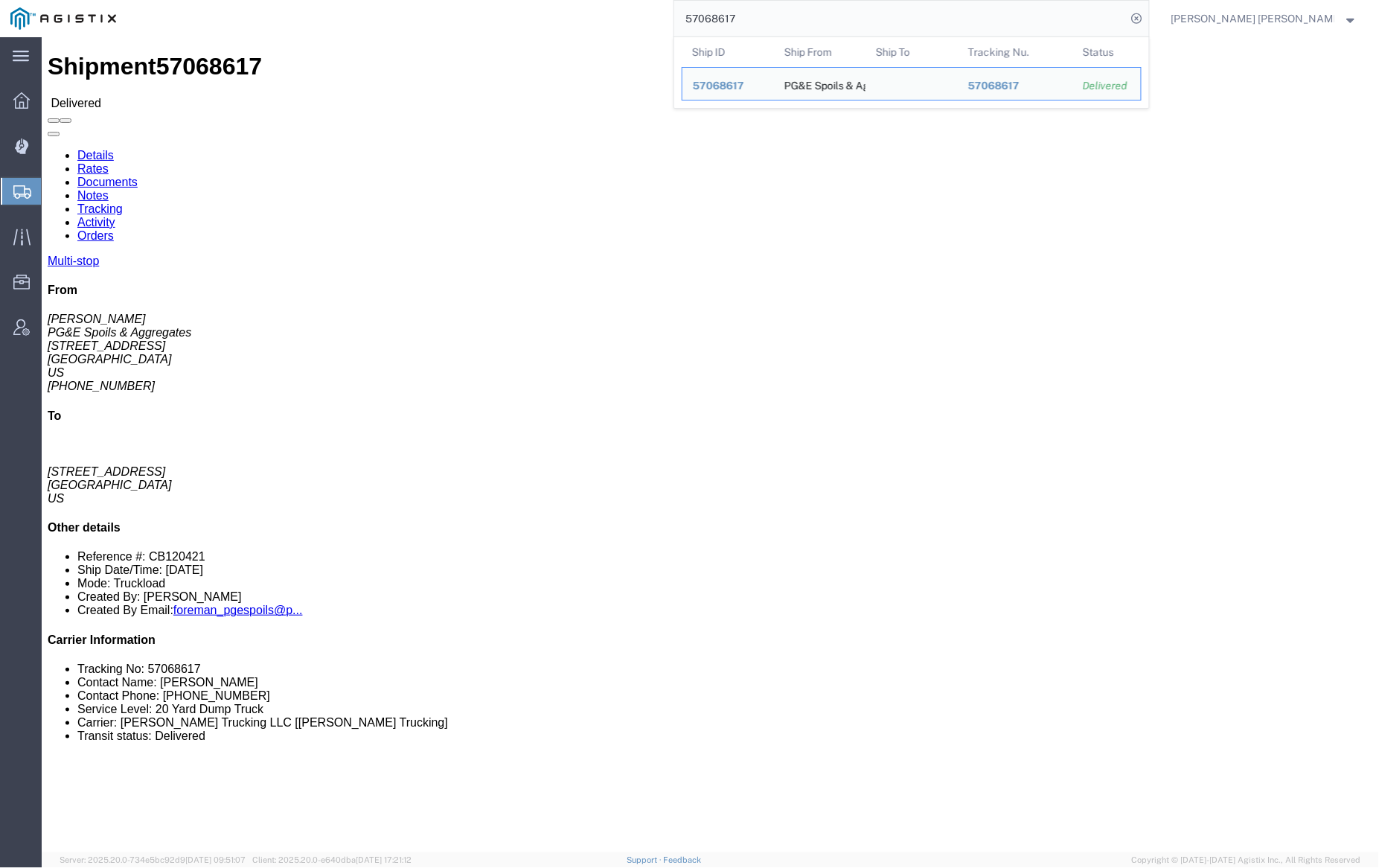
click link "Documents"
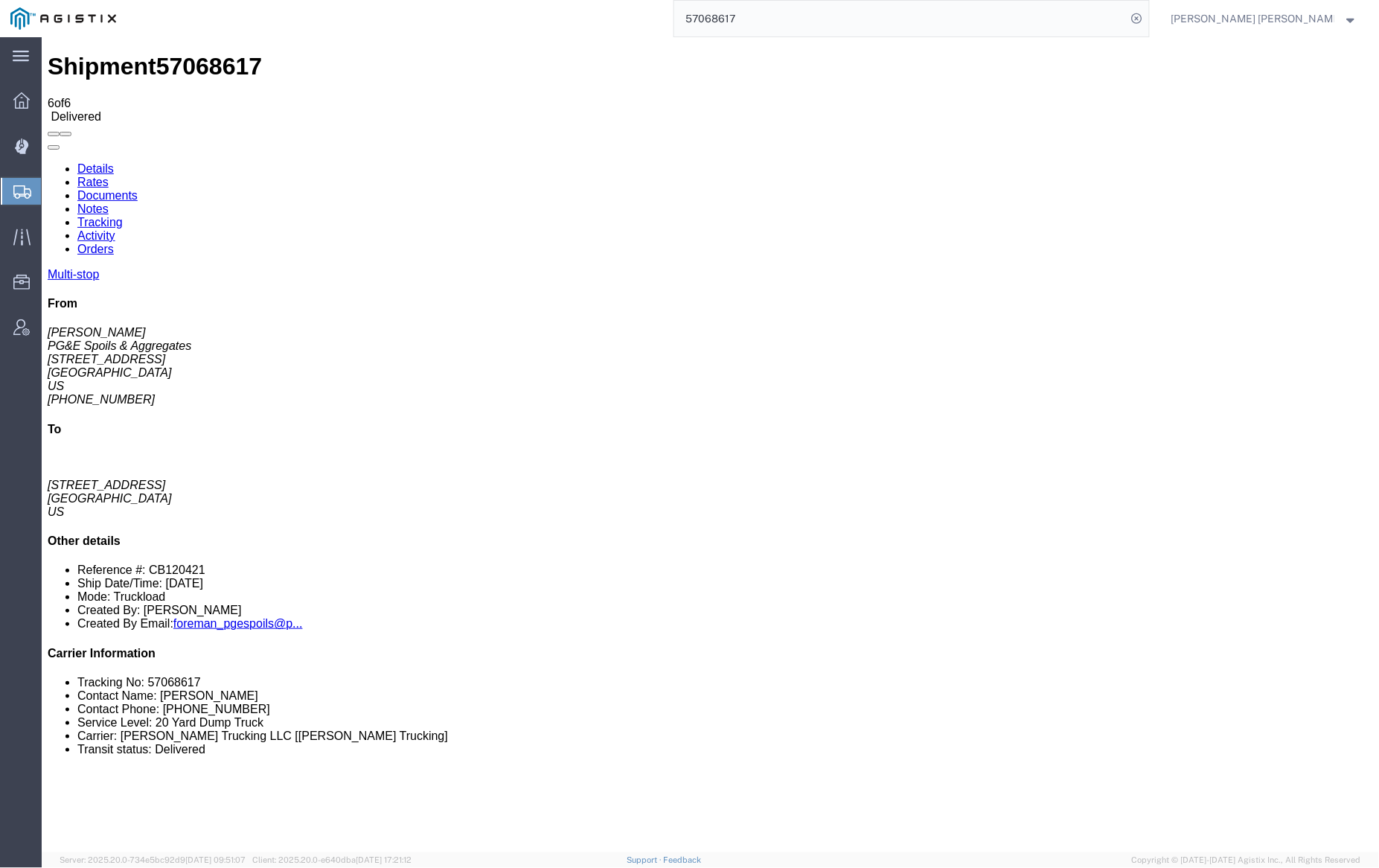
click at [108, 201] on link "Notes" at bounding box center [92, 207] width 31 height 13
click at [770, 16] on input "57068617" at bounding box center [900, 19] width 453 height 35
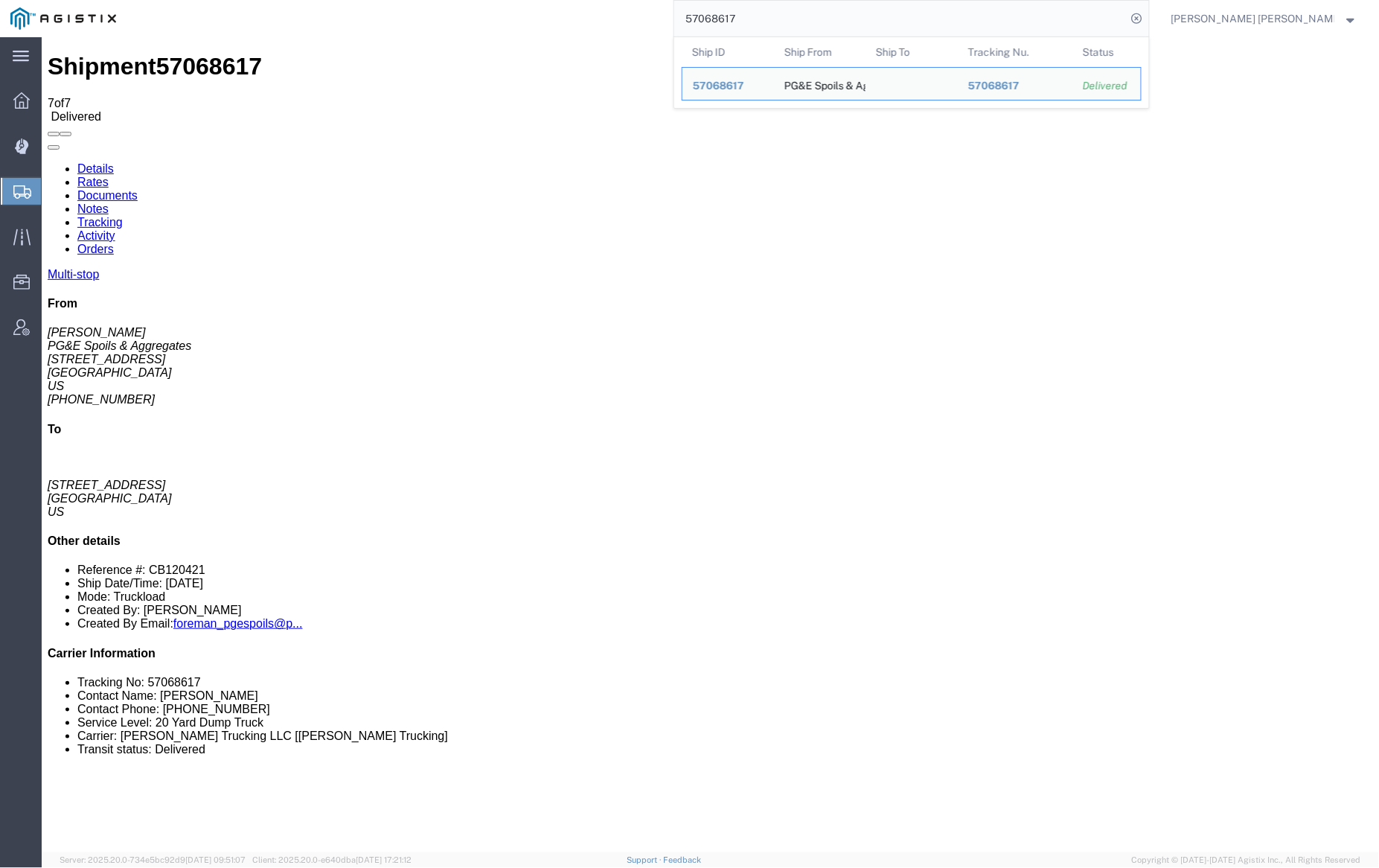
click at [771, 16] on input "57068617" at bounding box center [900, 19] width 453 height 35
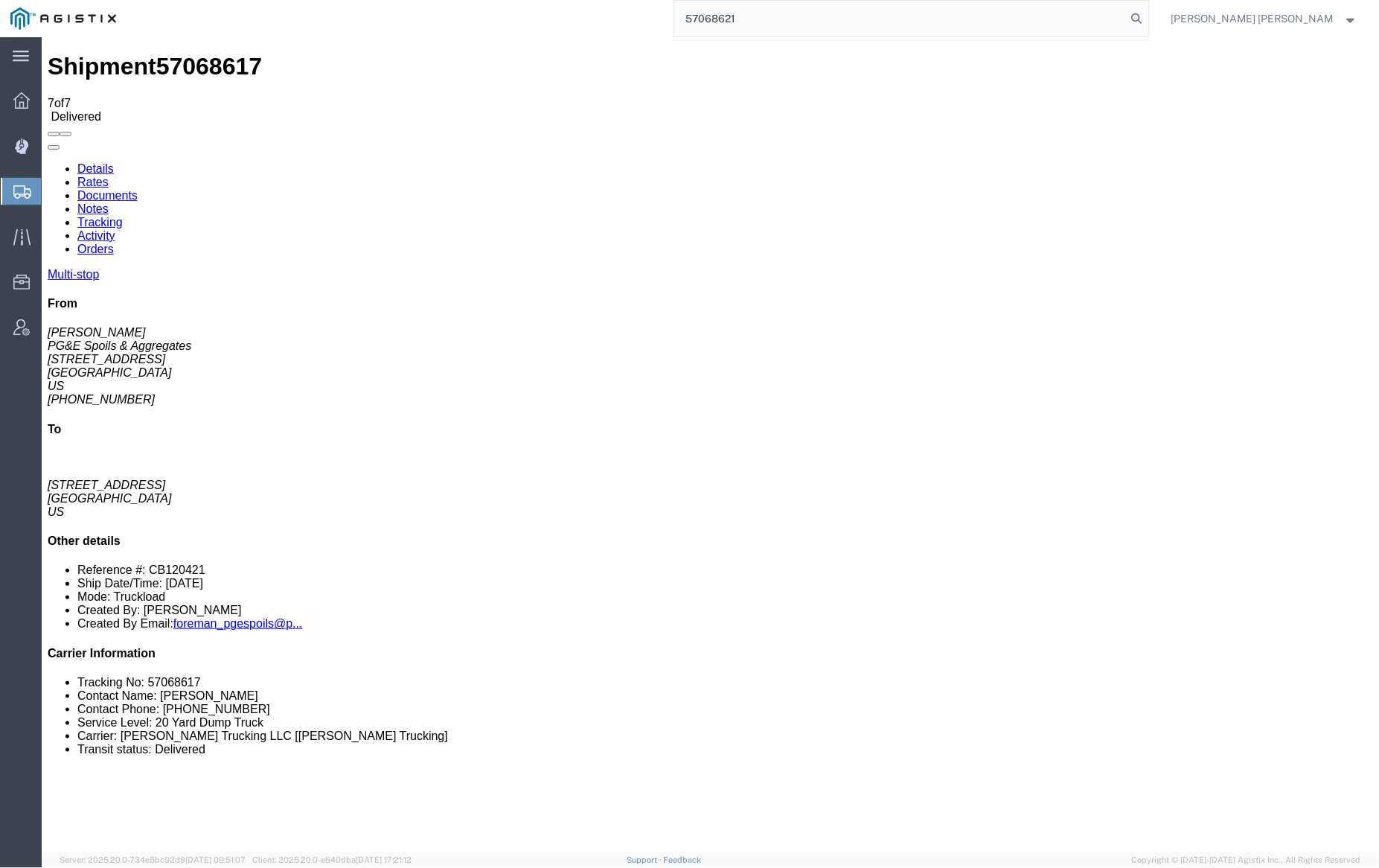
drag, startPoint x: 1213, startPoint y: 10, endPoint x: 1195, endPoint y: 15, distance: 18.7
click at [1148, 10] on icon at bounding box center [1137, 19] width 21 height 21
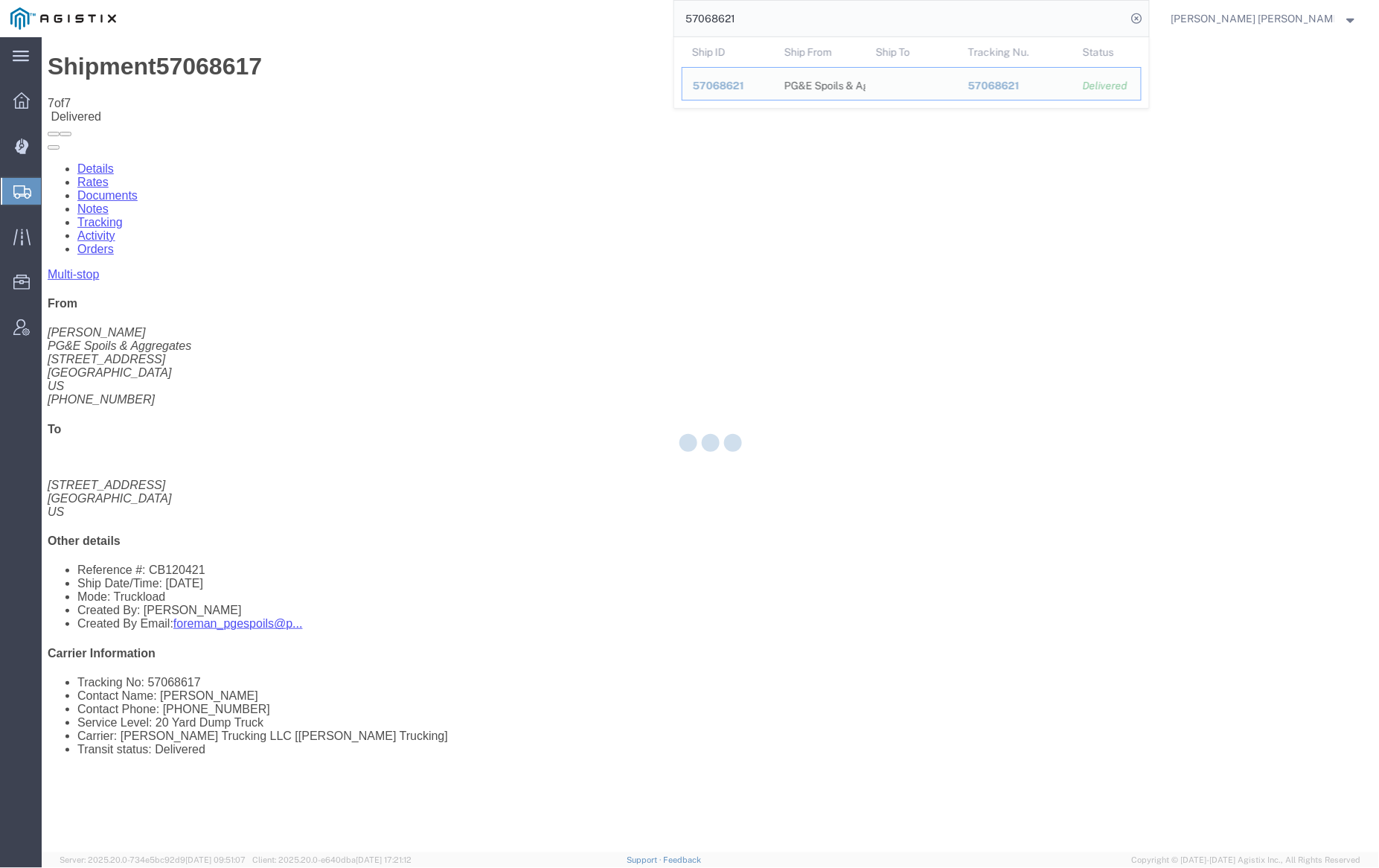
click at [41, 36] on div at bounding box center [41, 36] width 0 height 0
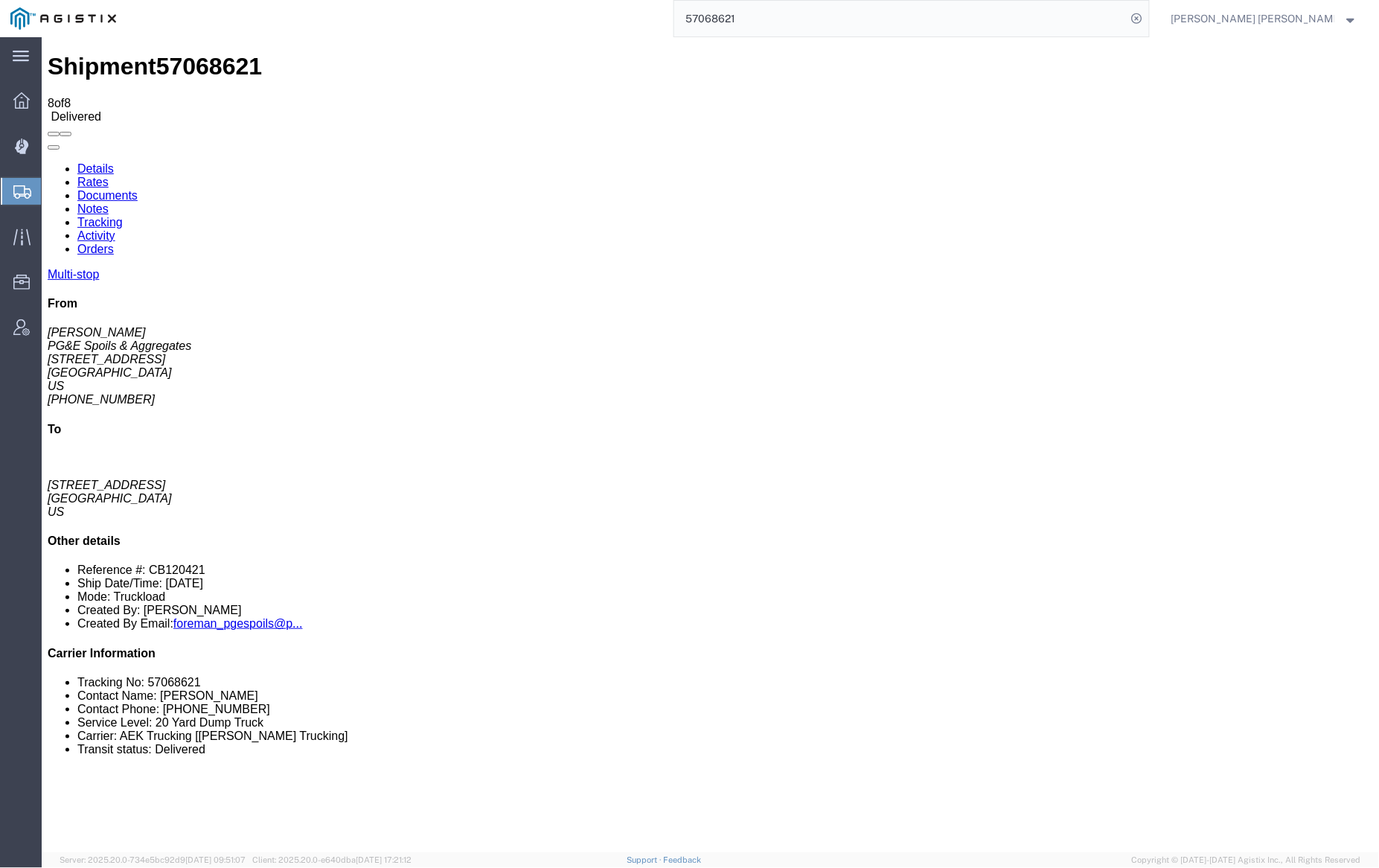
click at [108, 201] on link "Notes" at bounding box center [92, 207] width 31 height 13
click at [137, 188] on link "Documents" at bounding box center [107, 194] width 61 height 13
click at [769, 22] on input "57068621" at bounding box center [900, 19] width 453 height 35
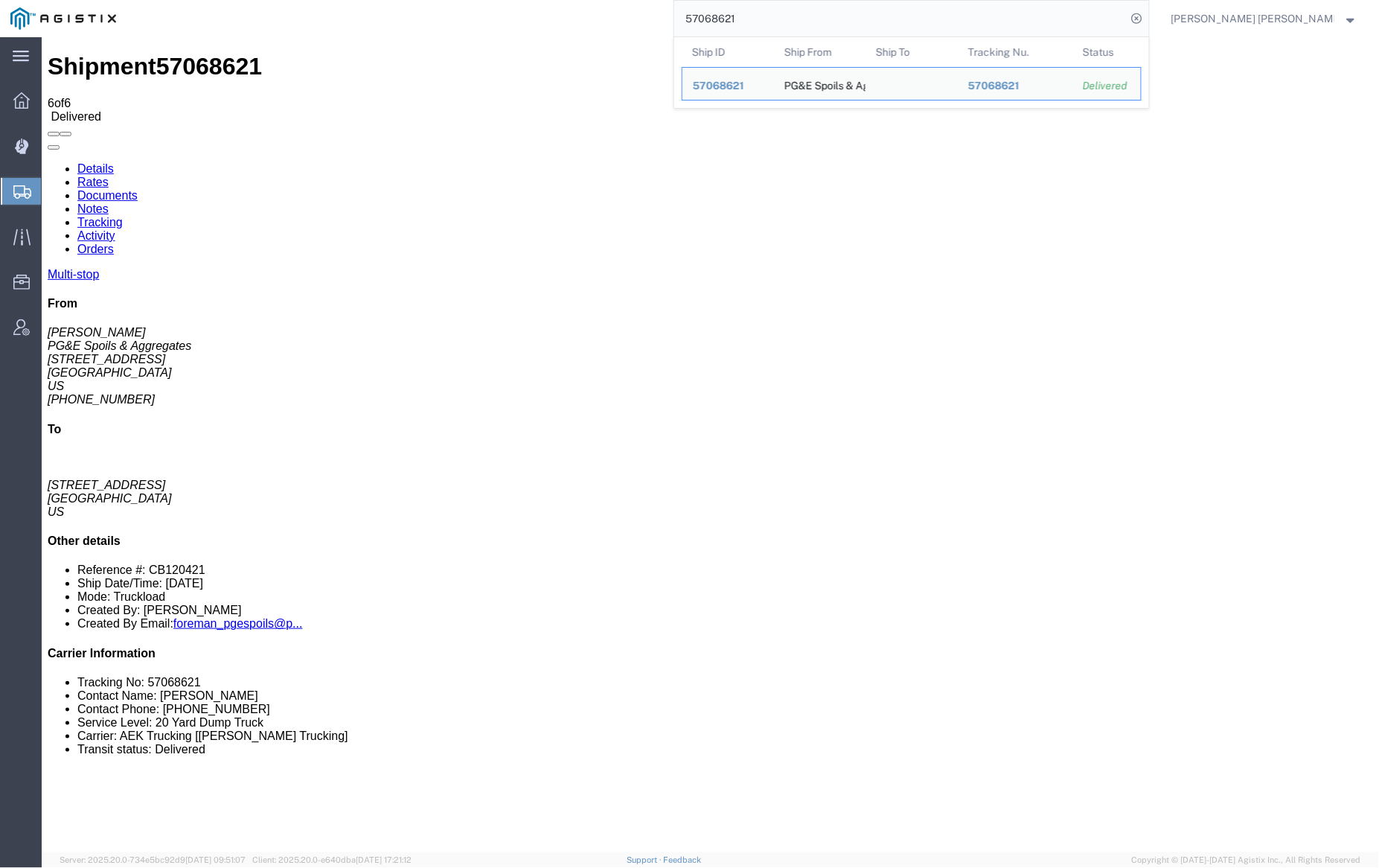
click at [769, 22] on input "57068621" at bounding box center [900, 19] width 453 height 35
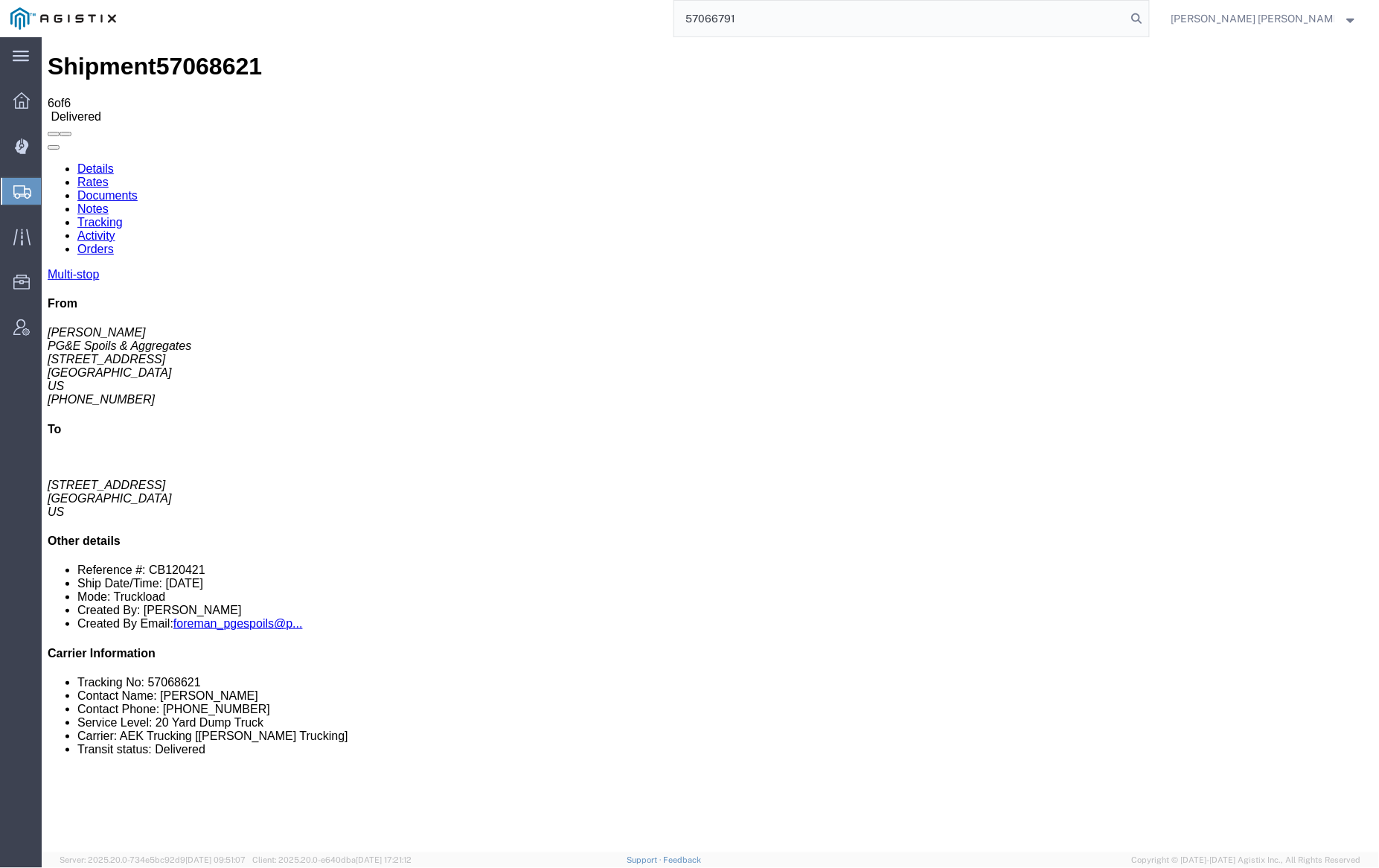
drag, startPoint x: 1218, startPoint y: 14, endPoint x: 1173, endPoint y: 13, distance: 45.0
click at [1148, 14] on icon at bounding box center [1137, 19] width 21 height 21
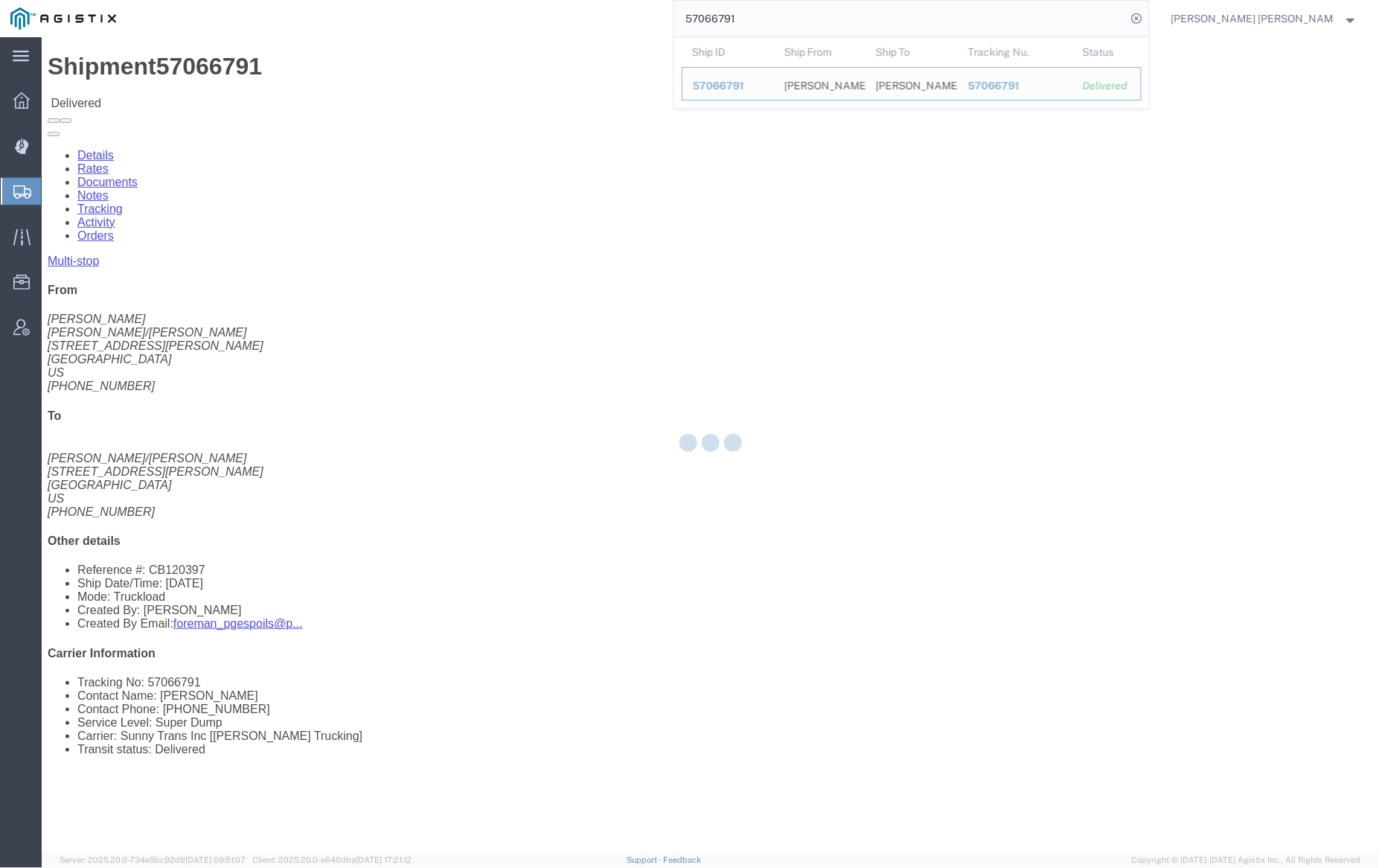
click at [275, 89] on div at bounding box center [710, 444] width 1338 height 815
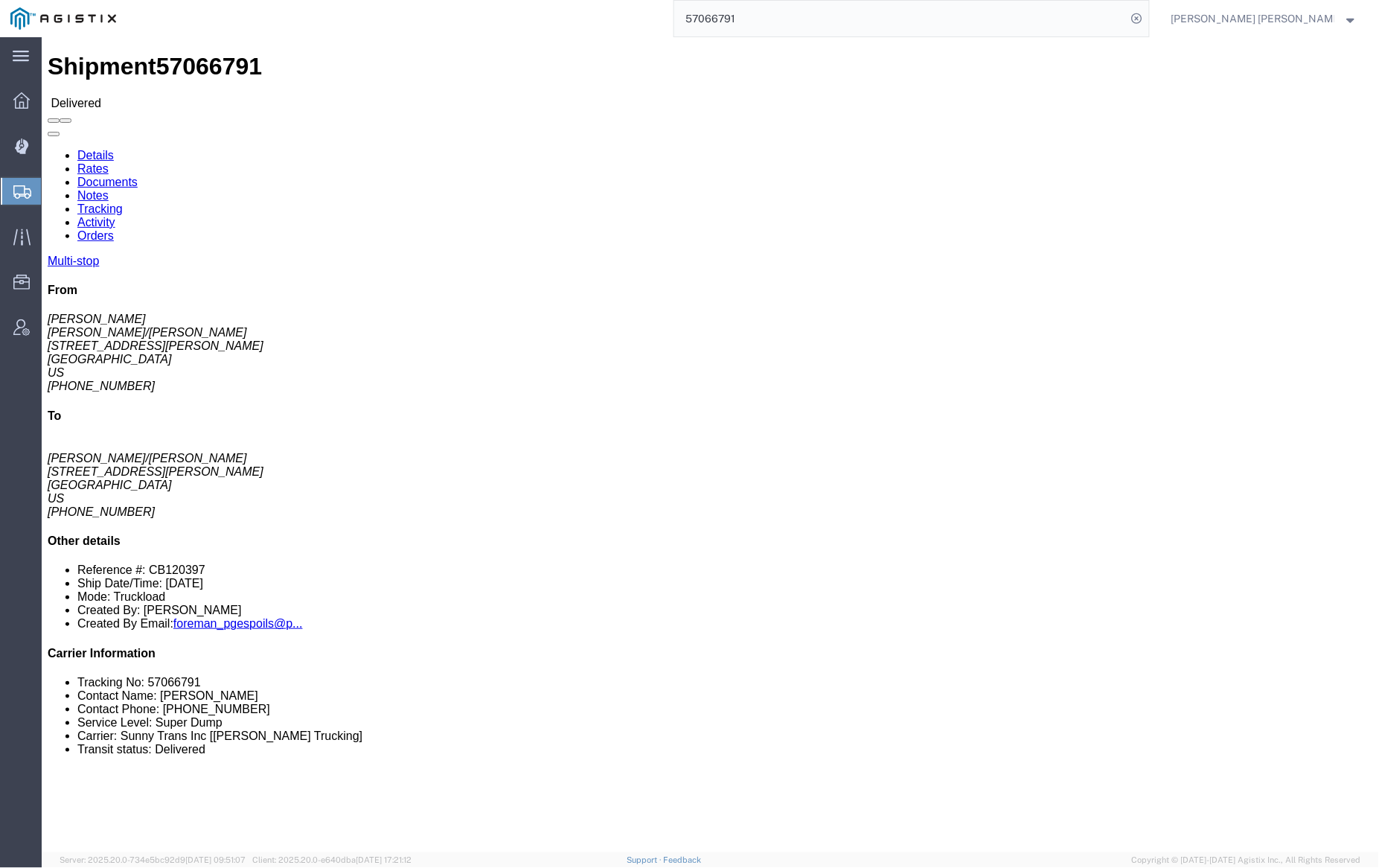
click link "Notes"
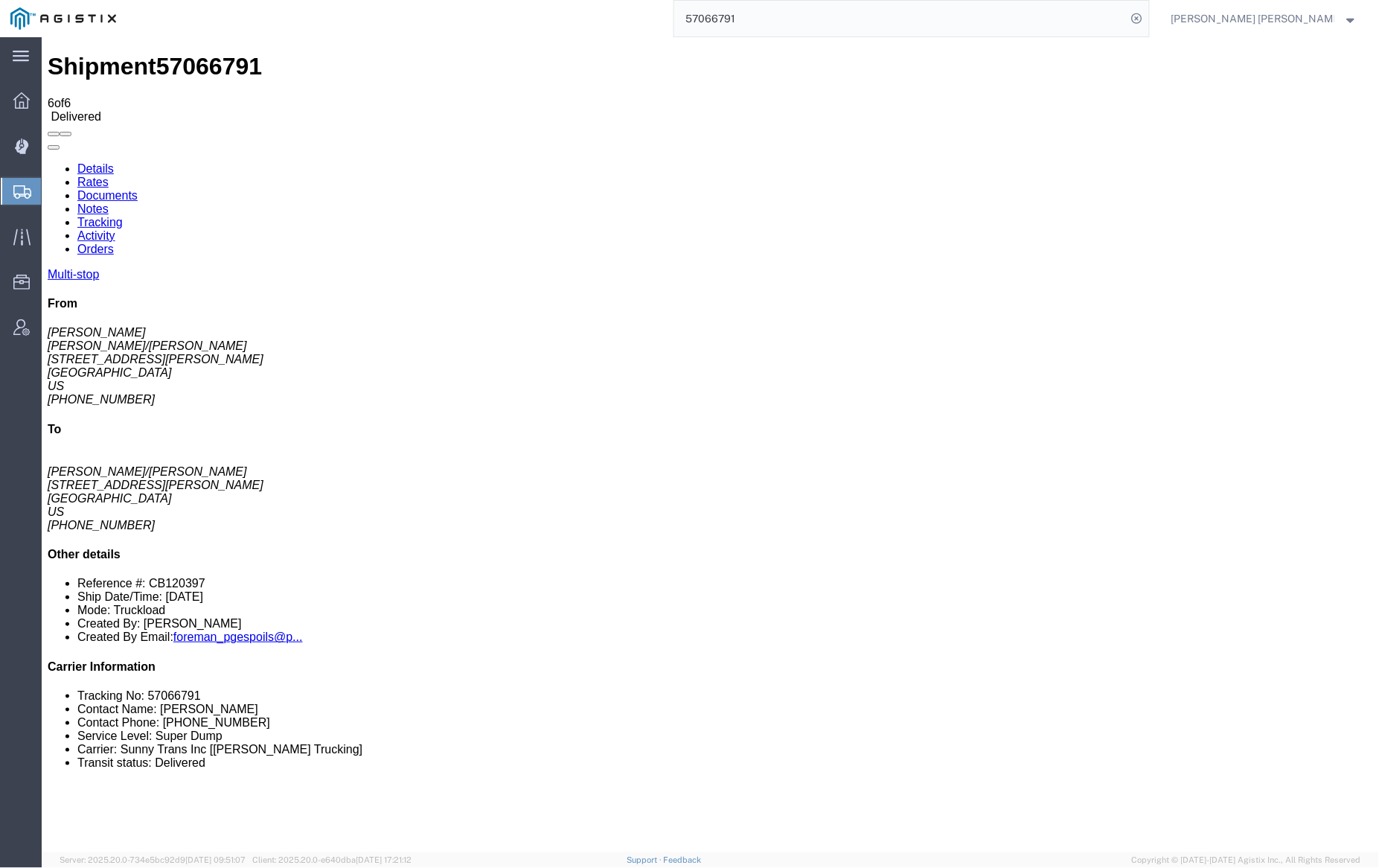
click at [137, 188] on link "Documents" at bounding box center [107, 194] width 61 height 13
click at [754, 14] on input "57066791" at bounding box center [900, 19] width 453 height 35
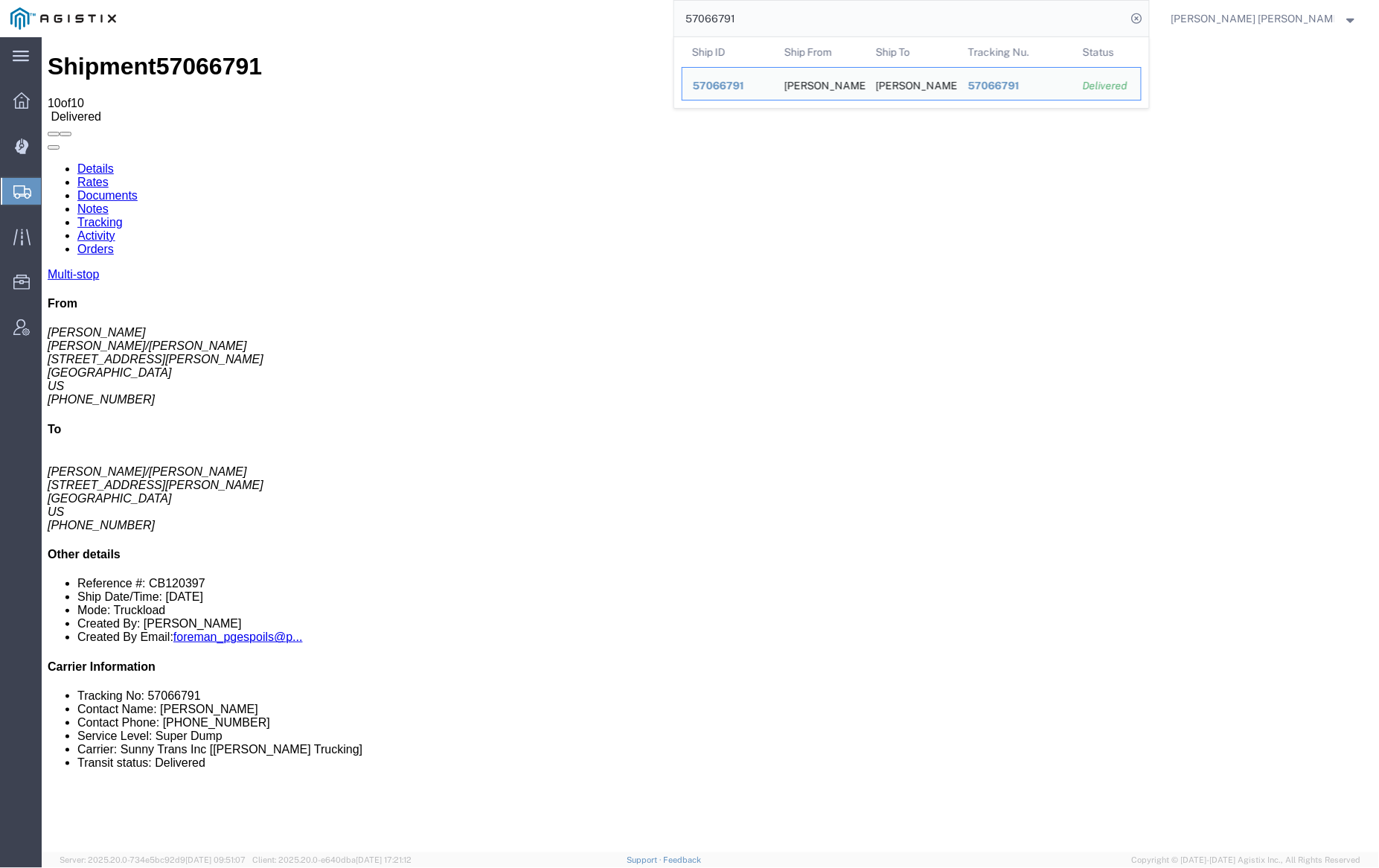
click at [755, 14] on input "57066791" at bounding box center [900, 19] width 453 height 35
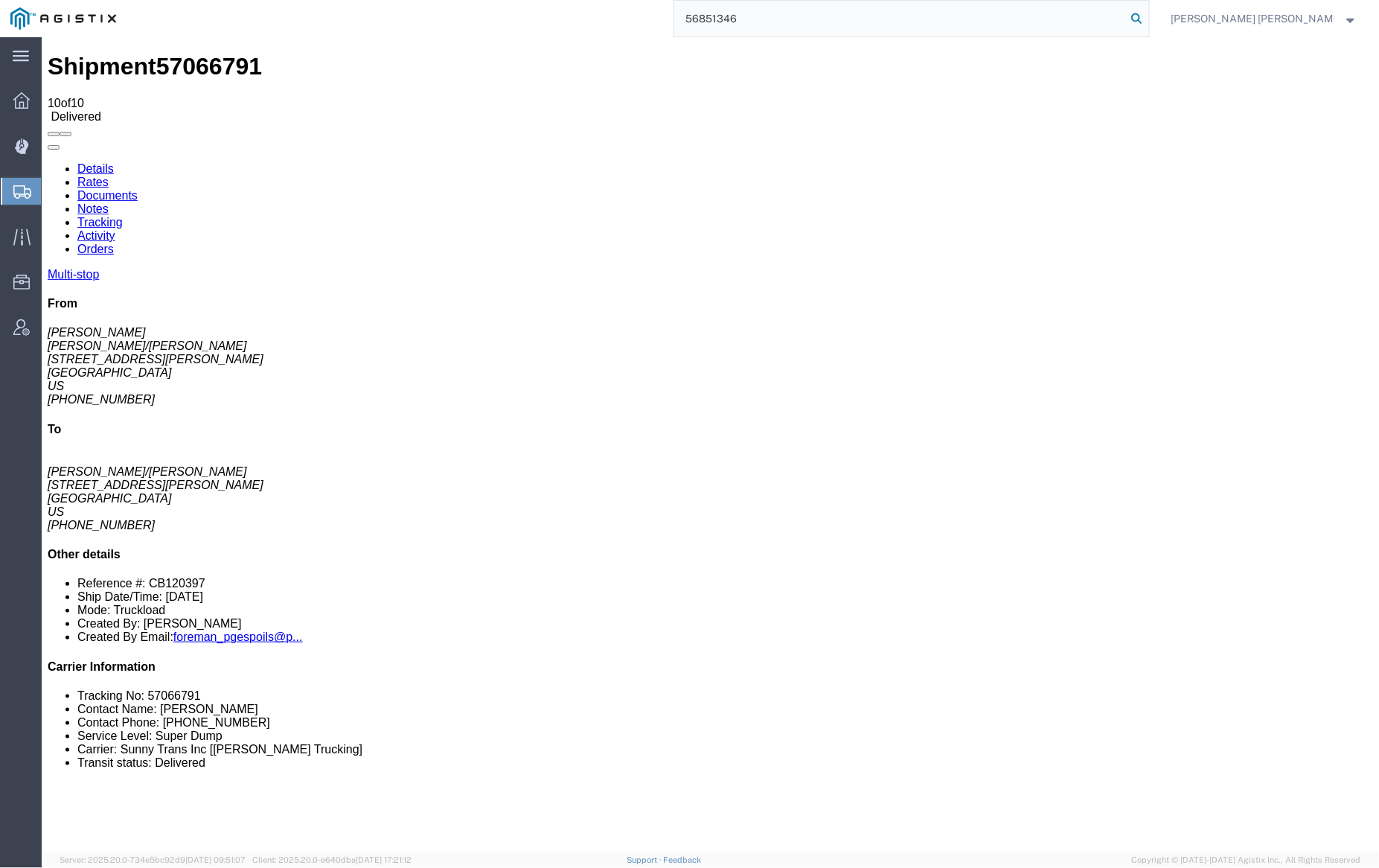
type input "56851346"
click at [1148, 14] on icon at bounding box center [1137, 19] width 21 height 21
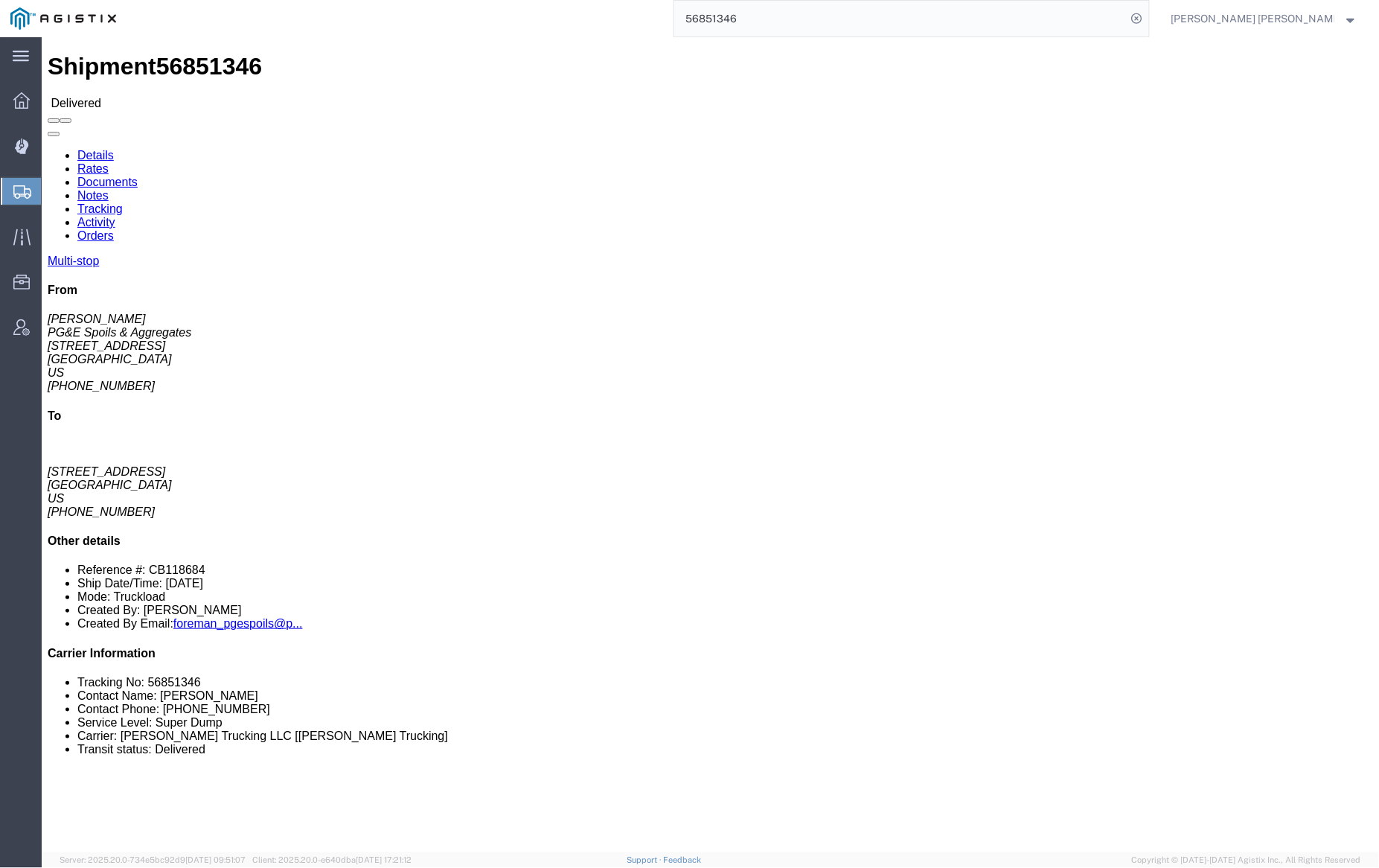
click div
click link "Documents"
